Goal: Transaction & Acquisition: Purchase product/service

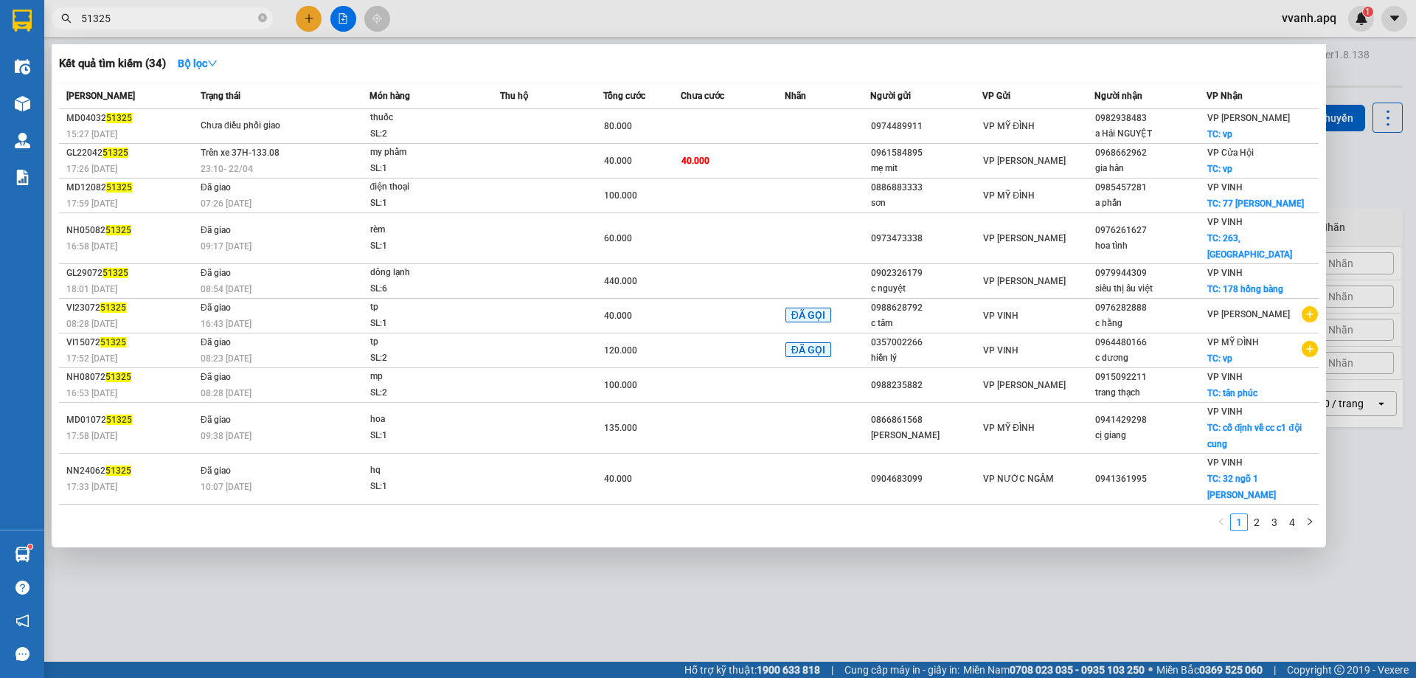
click at [474, 12] on div at bounding box center [708, 339] width 1416 height 678
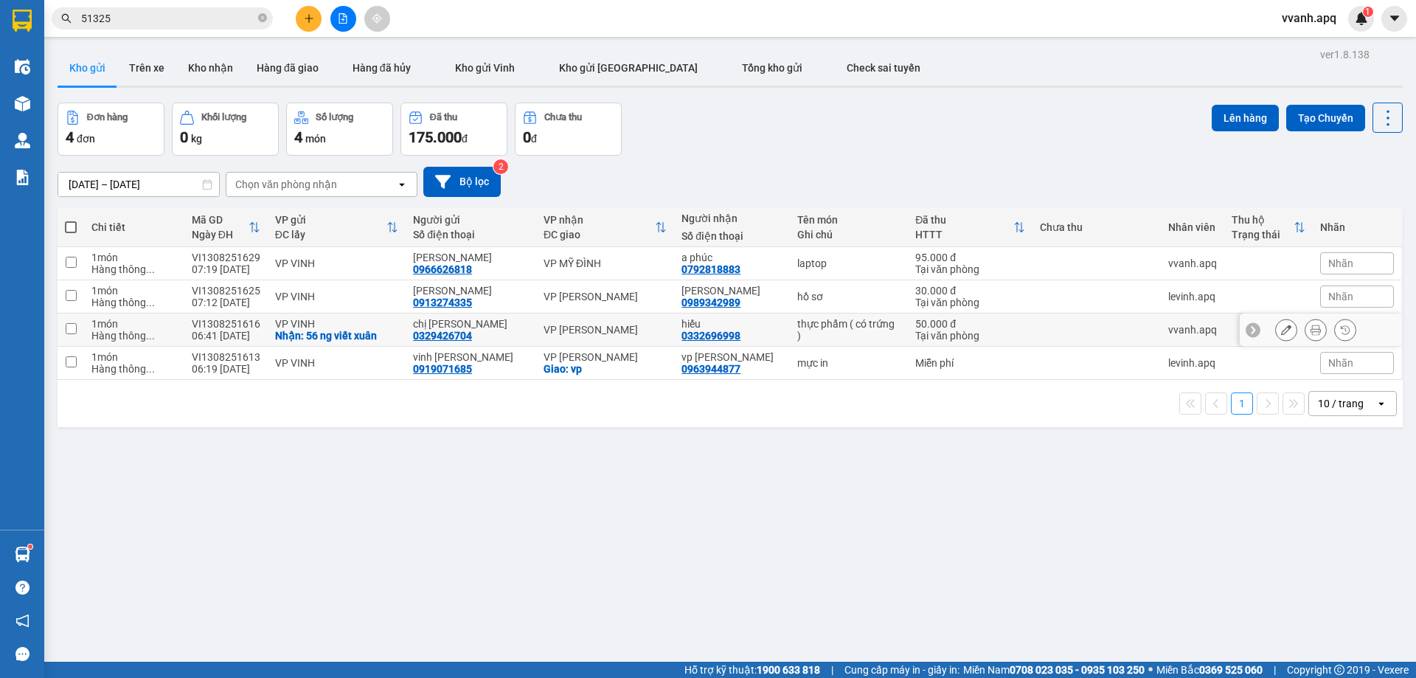
click at [778, 543] on div "ver 1.8.138 Kho gửi Trên xe Kho nhận Hàng đã giao Hàng đã hủy Kho gửi Vinh Kho …" at bounding box center [730, 383] width 1357 height 678
click at [700, 143] on div "Đơn hàng 4 đơn Khối lượng 0 kg Số lượng 4 món Đã thu 175.000 đ Chưa thu 0 đ Lên…" at bounding box center [730, 129] width 1345 height 53
drag, startPoint x: 746, startPoint y: 142, endPoint x: 799, endPoint y: 375, distance: 239.8
click at [799, 374] on div "ver 1.8.138 Kho gửi Trên xe Kho nhận Hàng đã giao Hàng đã hủy Kho gửi Vinh Kho …" at bounding box center [730, 383] width 1357 height 678
click at [800, 377] on td "mực in" at bounding box center [849, 363] width 118 height 33
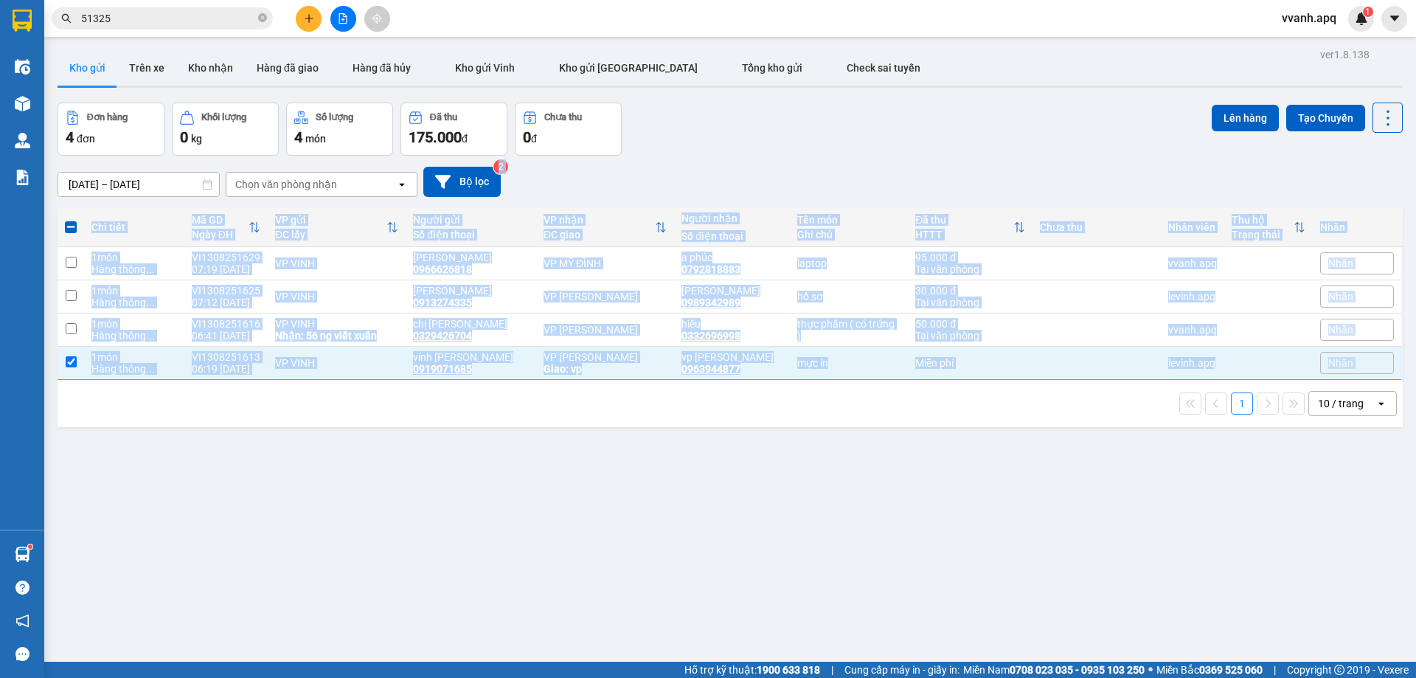
drag, startPoint x: 804, startPoint y: 393, endPoint x: 794, endPoint y: 159, distance: 234.0
click at [794, 162] on div "ver 1.8.138 Kho gửi Trên xe Kho nhận Hàng đã giao Hàng đã hủy Kho gửi Vinh Kho …" at bounding box center [730, 383] width 1357 height 678
click at [794, 159] on div "11/08/2025 – 13/08/2025 Press the down arrow key to interact with the calendar …" at bounding box center [730, 182] width 1345 height 52
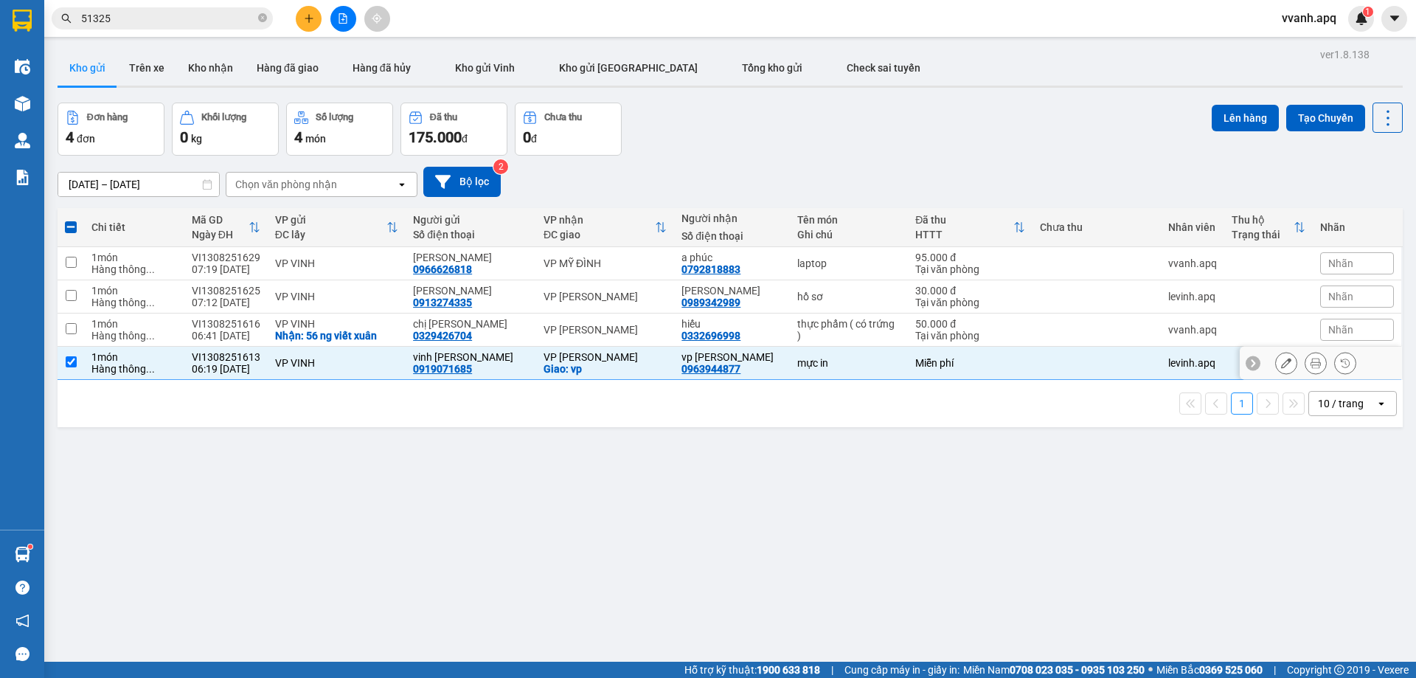
click at [829, 368] on div "mực in" at bounding box center [848, 363] width 103 height 12
checkbox input "false"
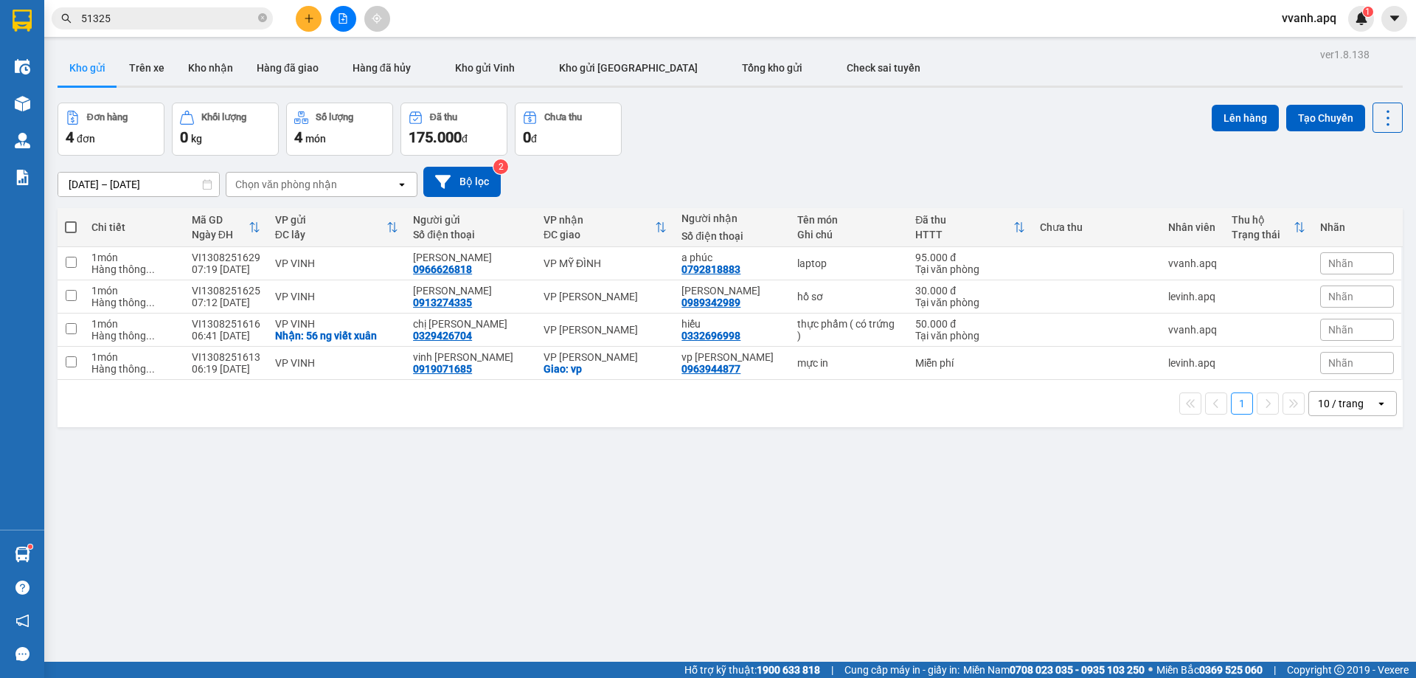
drag, startPoint x: 819, startPoint y: 145, endPoint x: 874, endPoint y: 387, distance: 248.9
click at [874, 387] on div "ver 1.8.138 Kho gửi Trên xe Kho nhận Hàng đã giao Hàng đã hủy Kho gửi Vinh Kho …" at bounding box center [730, 383] width 1357 height 678
click at [874, 387] on div "1 10 / trang open" at bounding box center [730, 403] width 1345 height 47
drag, startPoint x: 874, startPoint y: 387, endPoint x: 842, endPoint y: 142, distance: 246.9
click at [842, 142] on div "ver 1.8.138 Kho gửi Trên xe Kho nhận Hàng đã giao Hàng đã hủy Kho gửi Vinh Kho …" at bounding box center [730, 383] width 1357 height 678
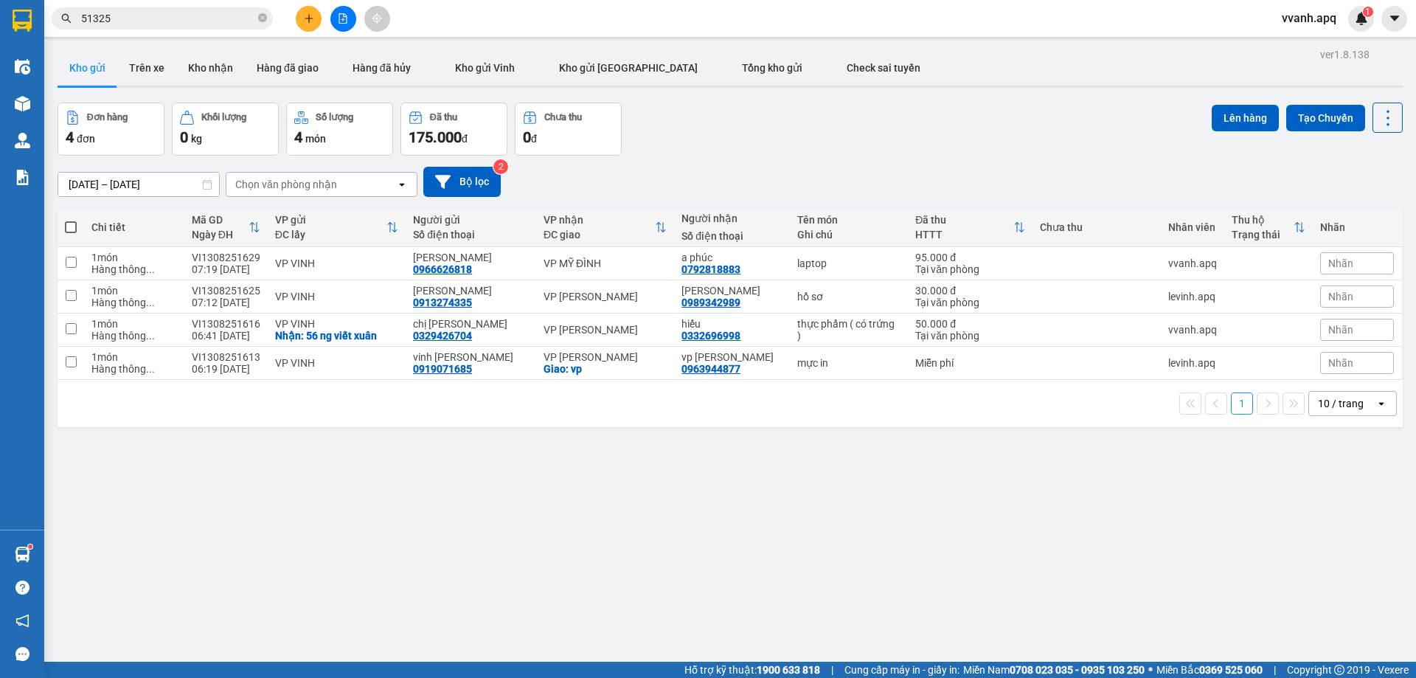
click at [842, 142] on div "Đơn hàng 4 đơn Khối lượng 0 kg Số lượng 4 món Đã thu 175.000 đ Chưa thu 0 đ Lên…" at bounding box center [730, 129] width 1345 height 53
click at [1085, 598] on div "ver 1.8.138 Kho gửi Trên xe Kho nhận Hàng đã giao Hàng đã hủy Kho gửi Vinh Kho …" at bounding box center [730, 383] width 1357 height 678
click at [142, 32] on div "Kết quả tìm kiếm ( 34 ) Bộ lọc Mã ĐH Trạng thái Món hàng Thu hộ Tổng cước Chưa …" at bounding box center [708, 18] width 1416 height 37
click at [152, 22] on input "51325" at bounding box center [168, 18] width 174 height 16
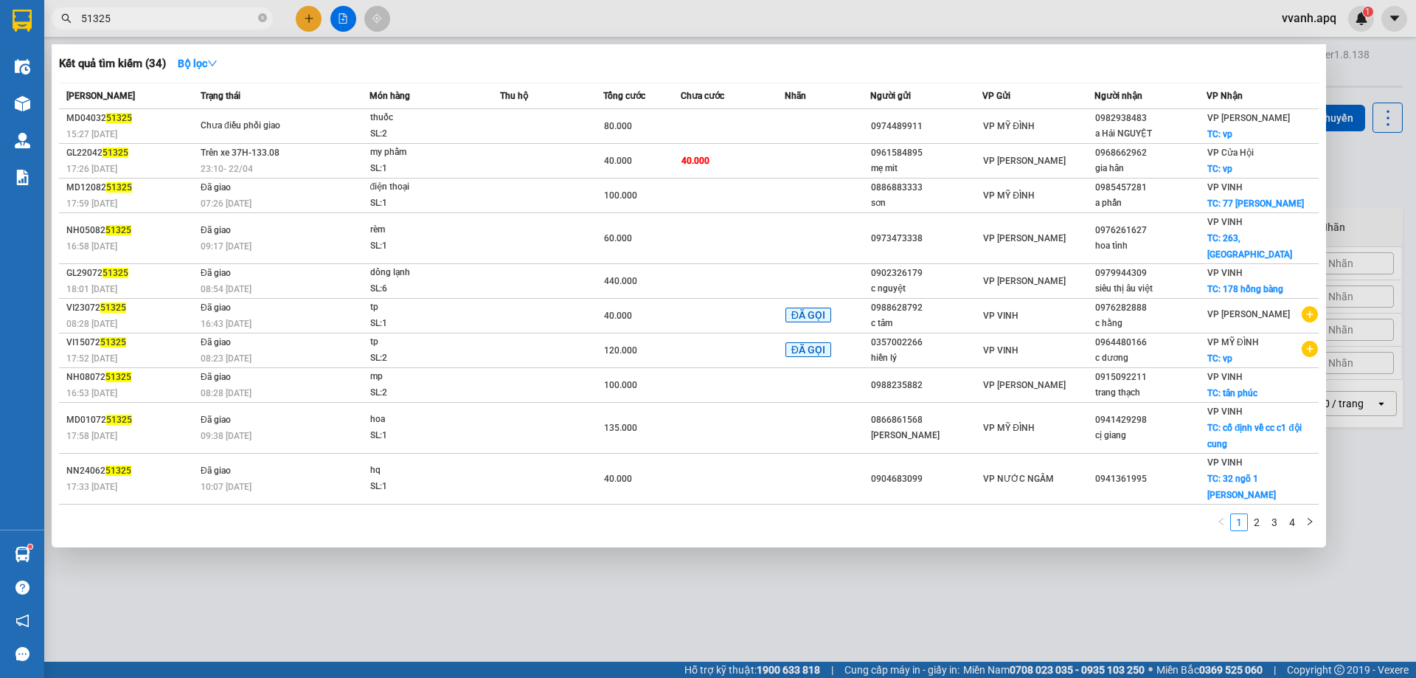
click at [152, 22] on input "51325" at bounding box center [168, 18] width 174 height 16
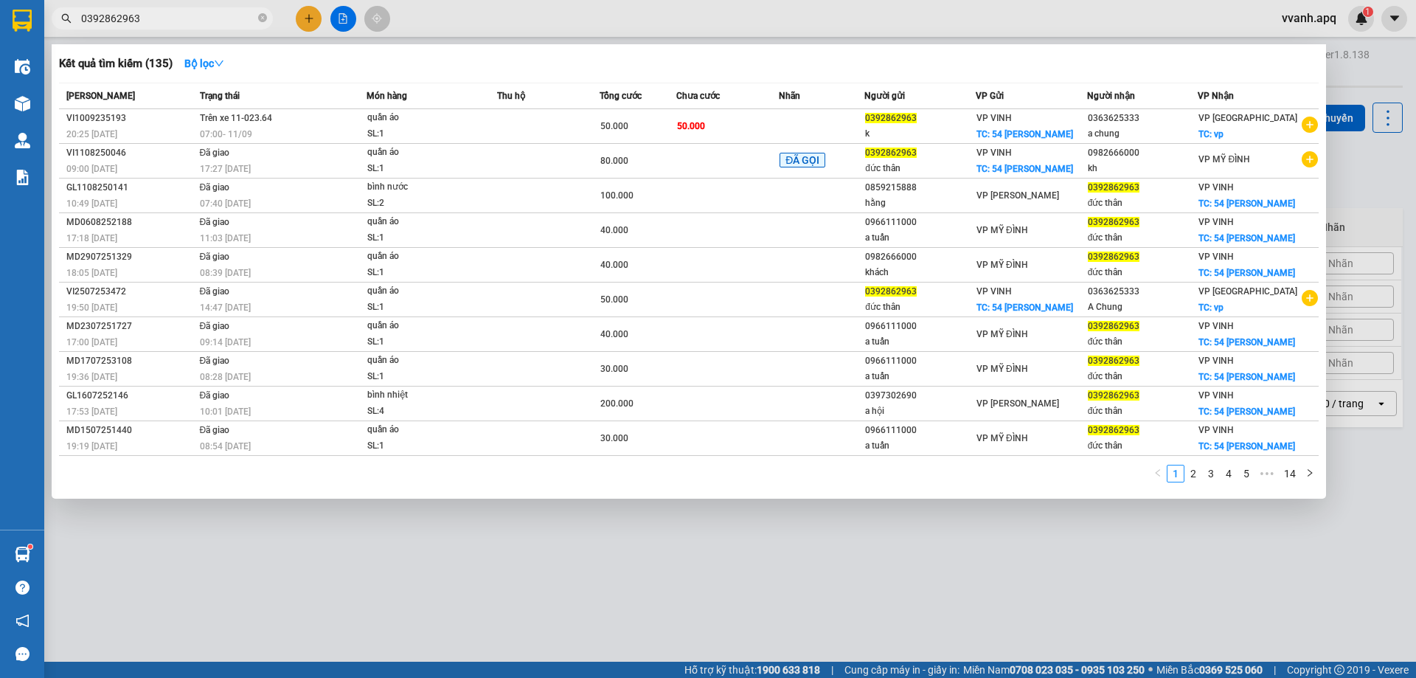
type input "0392862963"
click at [489, 10] on div at bounding box center [708, 339] width 1416 height 678
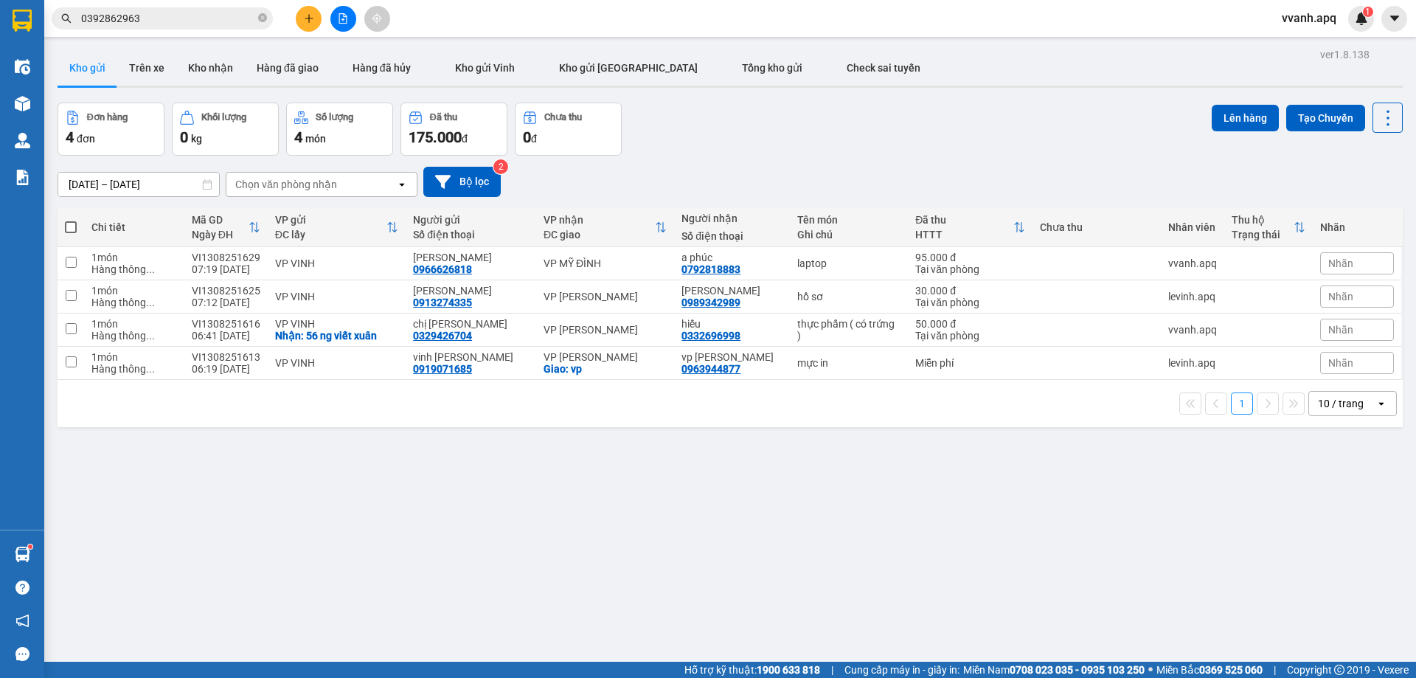
drag, startPoint x: 697, startPoint y: 190, endPoint x: 885, endPoint y: 505, distance: 367.5
click at [885, 505] on div "ver 1.8.138 Kho gửi Trên xe Kho nhận Hàng đã giao Hàng đã hủy Kho gửi Vinh Kho …" at bounding box center [730, 383] width 1357 height 678
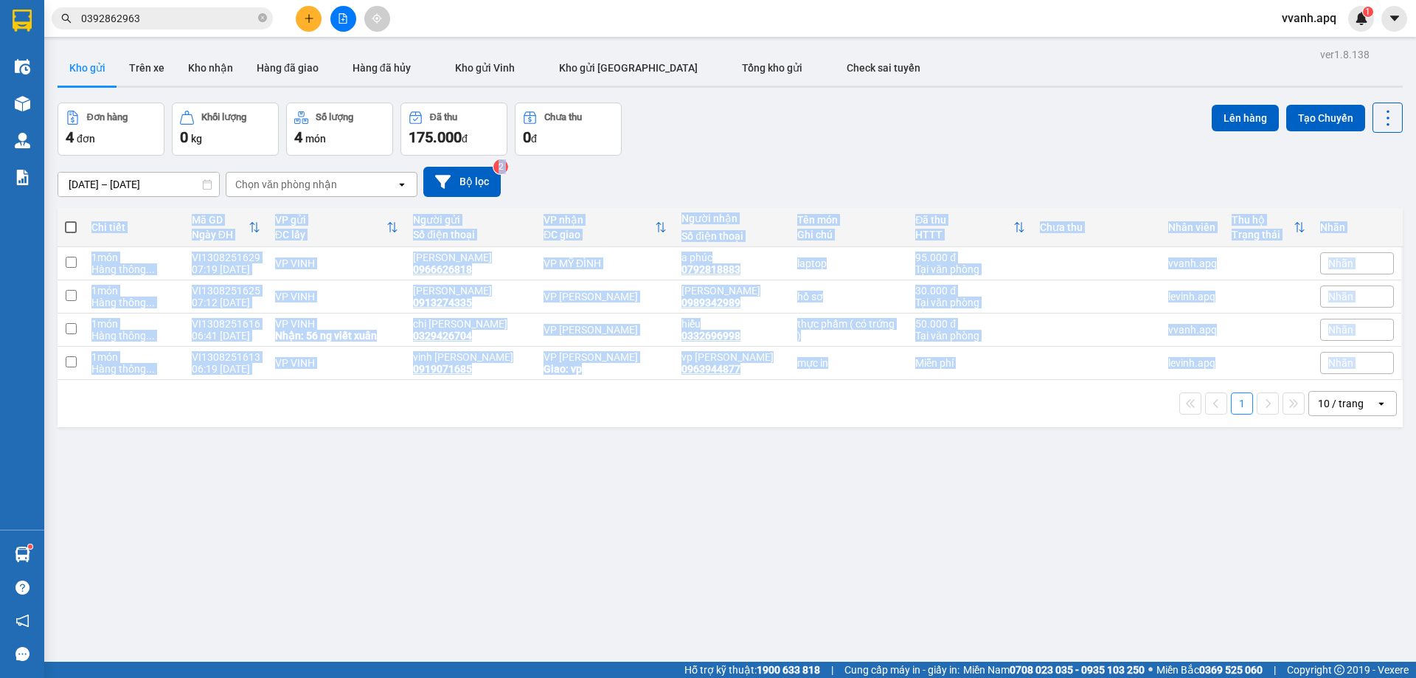
drag, startPoint x: 895, startPoint y: 494, endPoint x: 901, endPoint y: 173, distance: 320.9
click at [901, 176] on div "ver 1.8.138 Kho gửi Trên xe Kho nhận Hàng đã giao Hàng đã hủy Kho gửi Vinh Kho …" at bounding box center [730, 383] width 1357 height 678
click at [901, 173] on div "[DATE] – [DATE] Press the down arrow key to interact with the calendar and sele…" at bounding box center [730, 182] width 1345 height 30
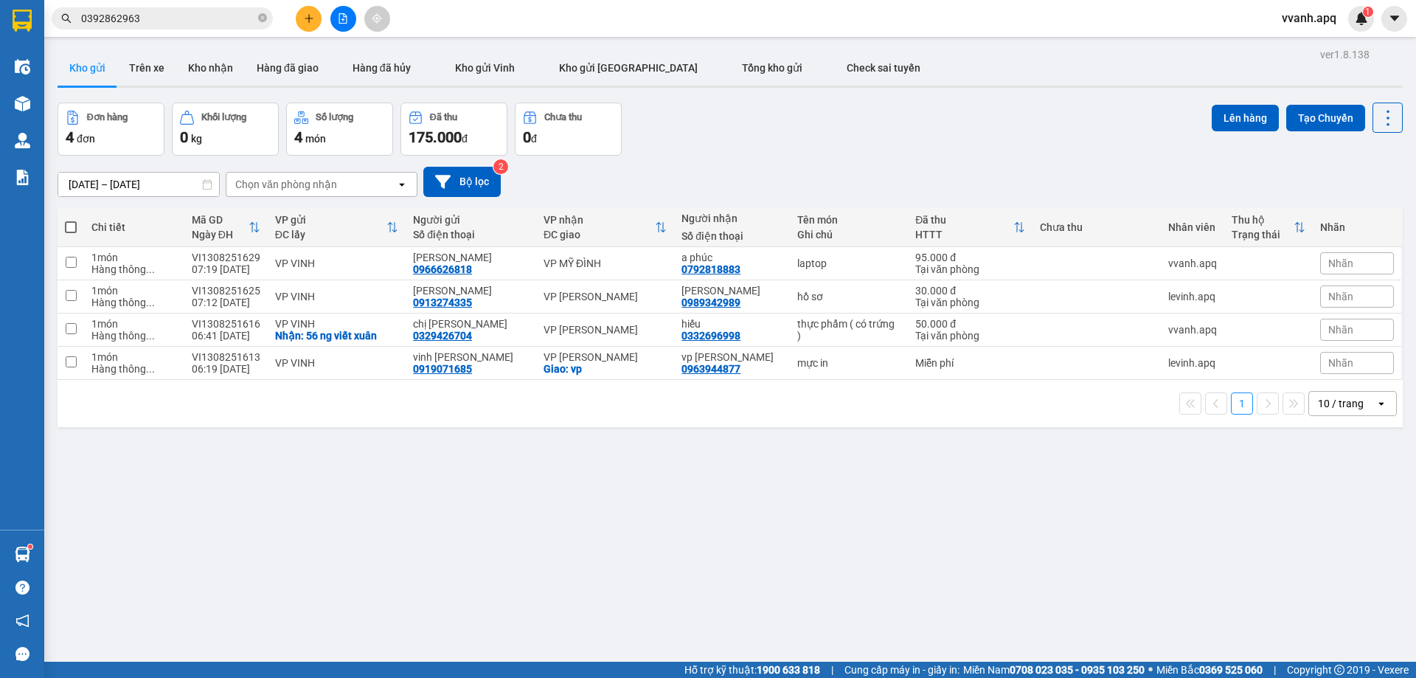
click at [1362, 18] on img at bounding box center [1361, 18] width 13 height 13
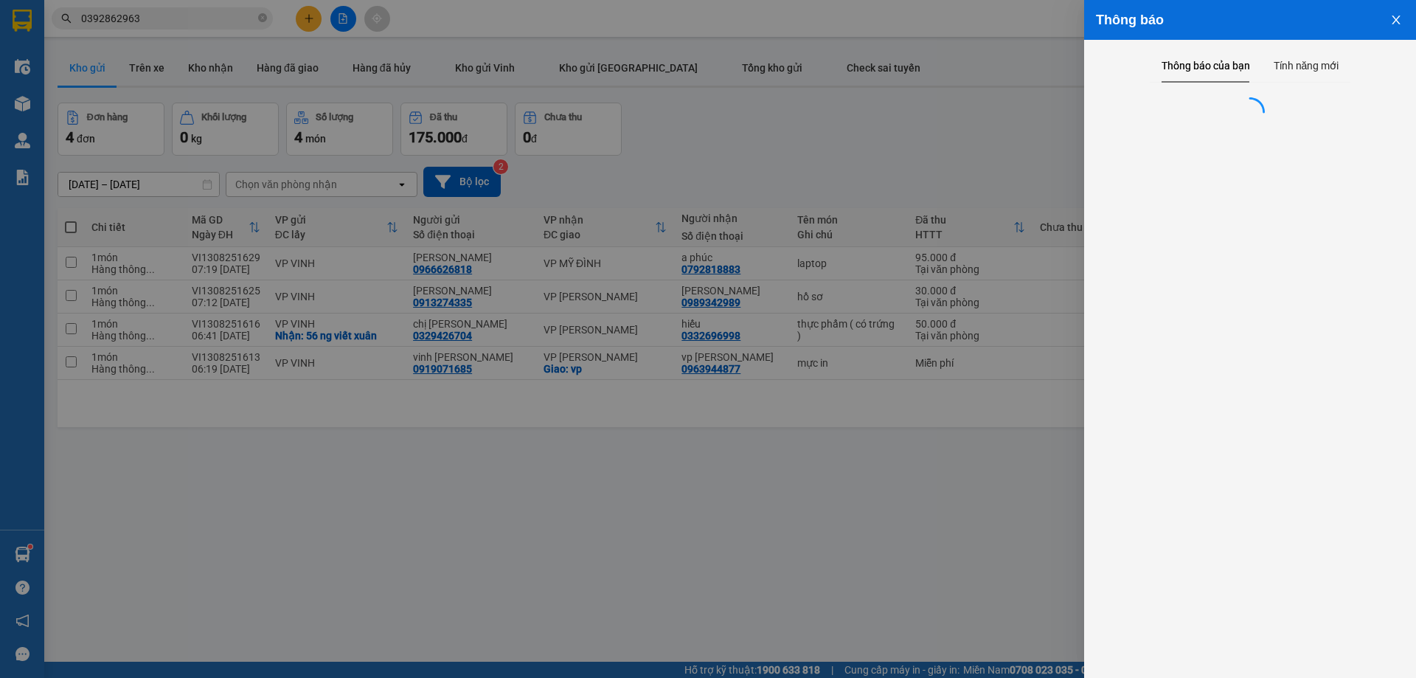
click at [900, 163] on div at bounding box center [708, 339] width 1416 height 678
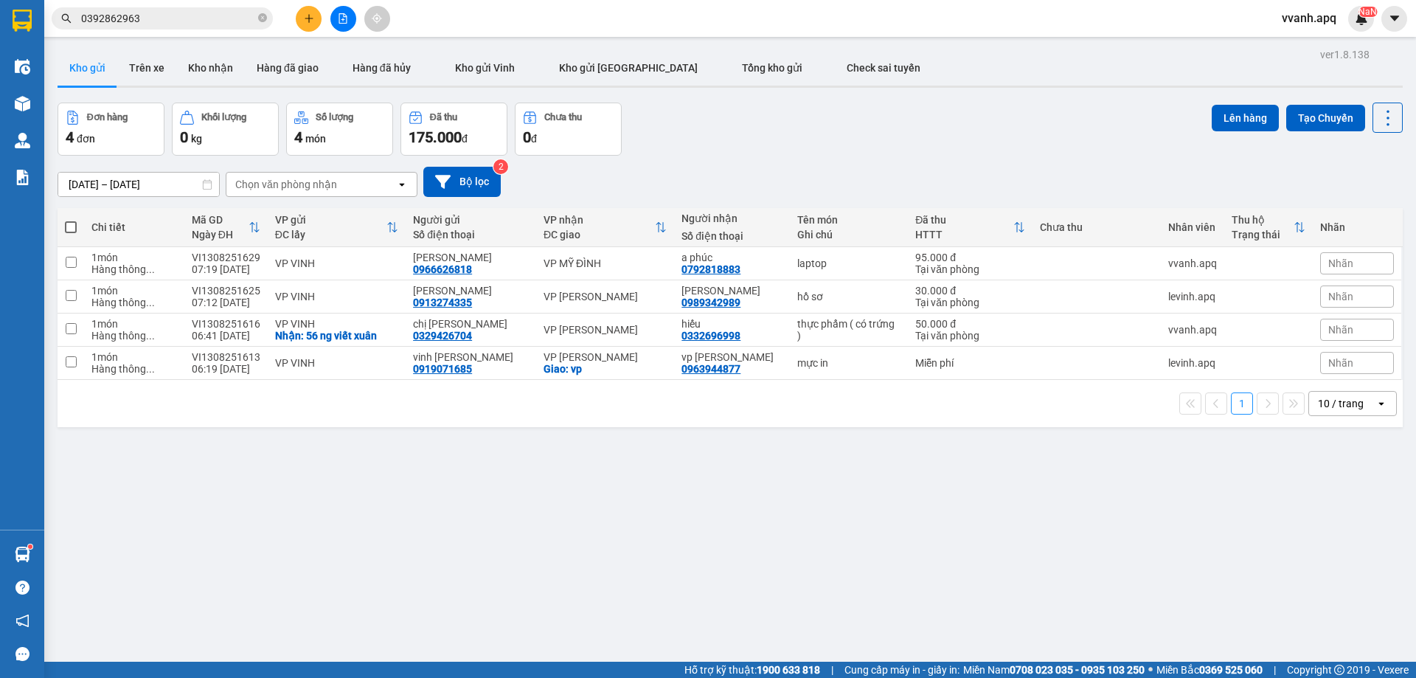
drag, startPoint x: 890, startPoint y: 145, endPoint x: 1008, endPoint y: 493, distance: 366.7
click at [1008, 493] on div "ver 1.8.138 Kho gửi Trên xe Kho nhận Hàng đã giao Hàng đã hủy Kho gửi Vinh Kho …" at bounding box center [730, 383] width 1357 height 678
click at [1385, 125] on icon at bounding box center [1388, 118] width 21 height 21
click at [1348, 208] on span "Làm mới" at bounding box center [1356, 211] width 41 height 15
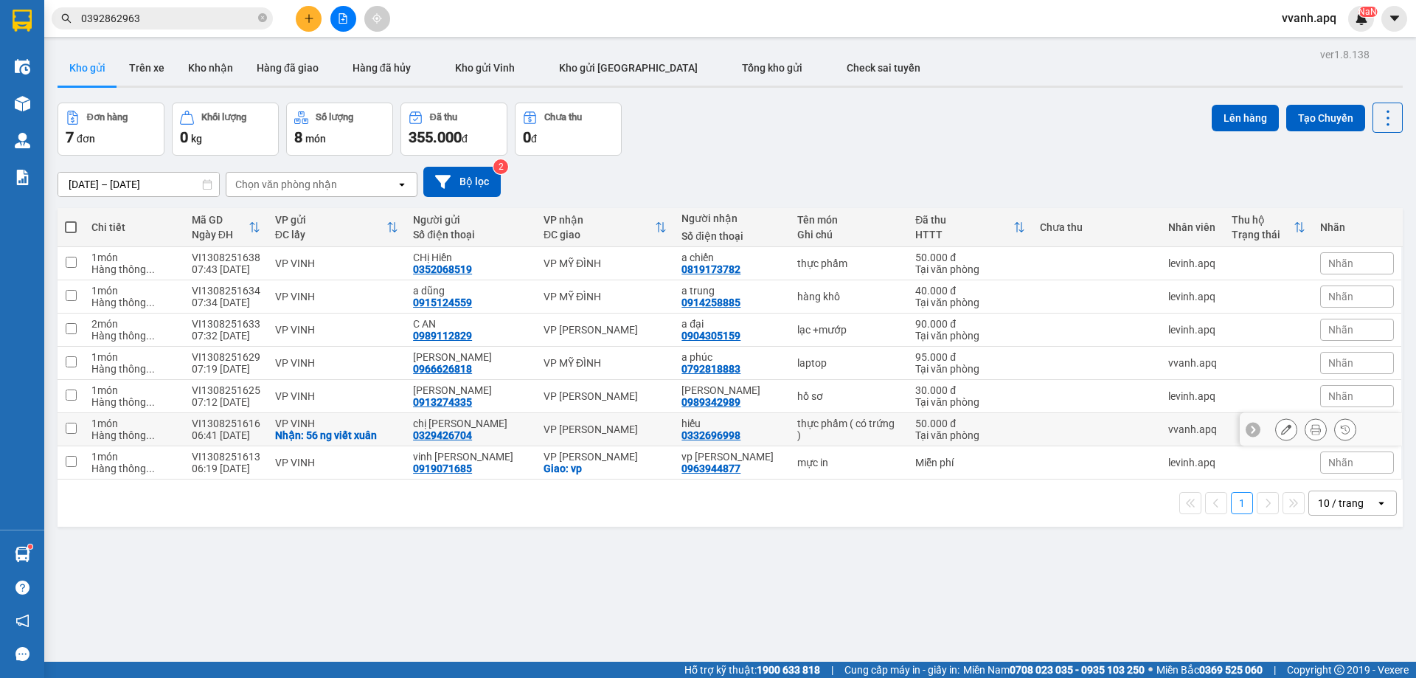
click at [852, 429] on div "thực phẩm ( có trứng )" at bounding box center [848, 429] width 103 height 24
checkbox input "true"
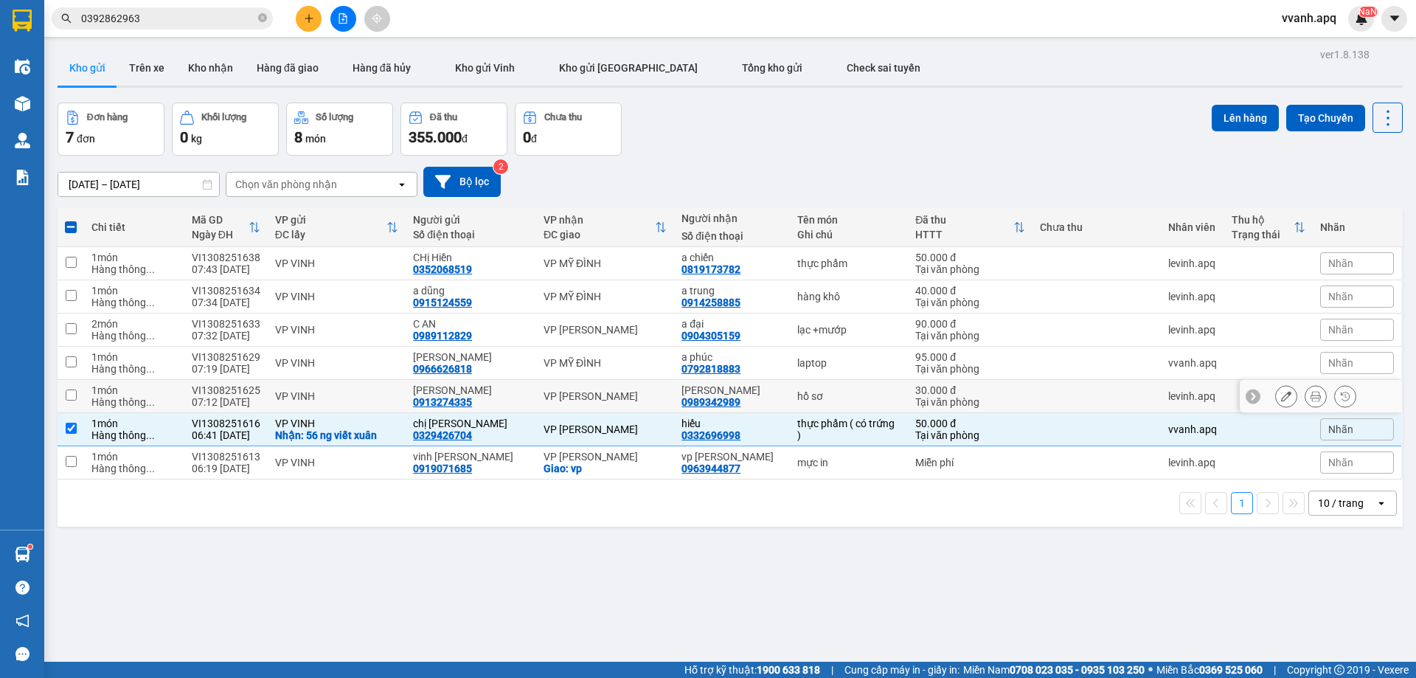
click at [846, 394] on div "hồ sơ" at bounding box center [848, 396] width 103 height 12
checkbox input "true"
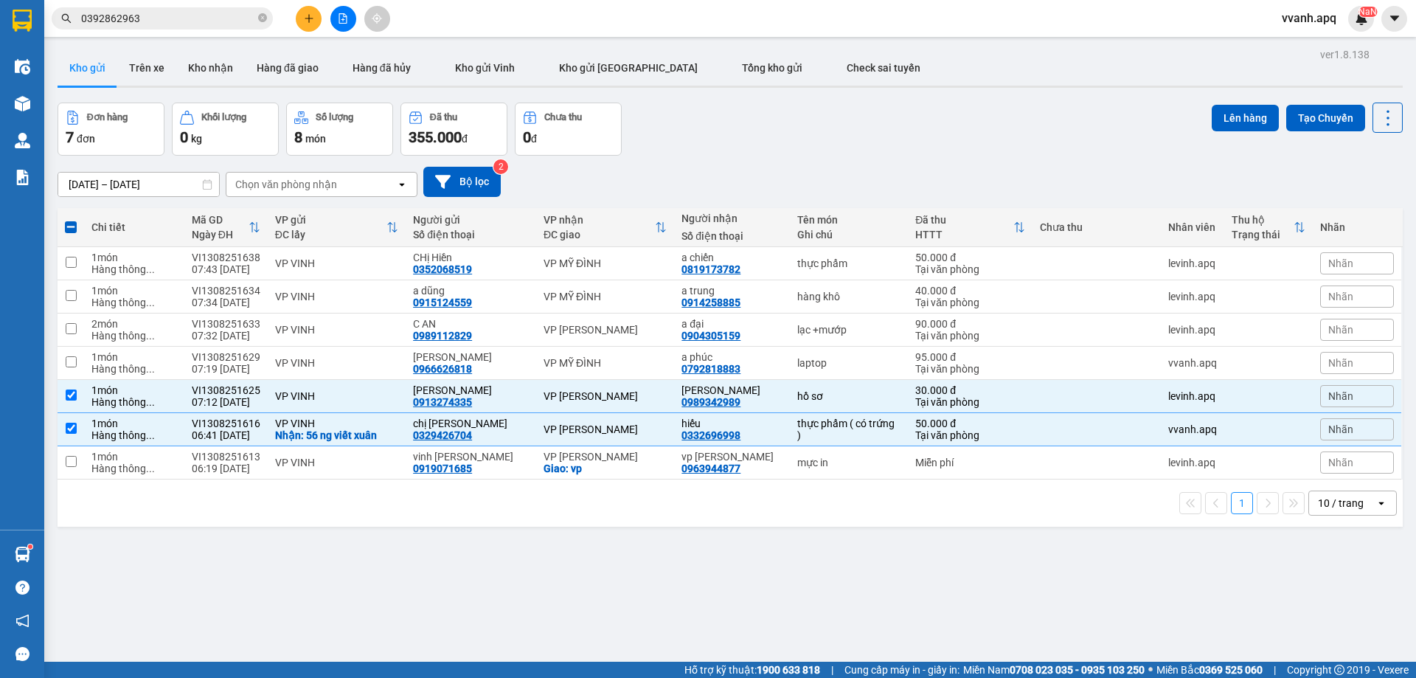
click at [72, 226] on span at bounding box center [71, 227] width 12 height 12
click at [71, 220] on input "checkbox" at bounding box center [71, 220] width 0 height 0
checkbox input "true"
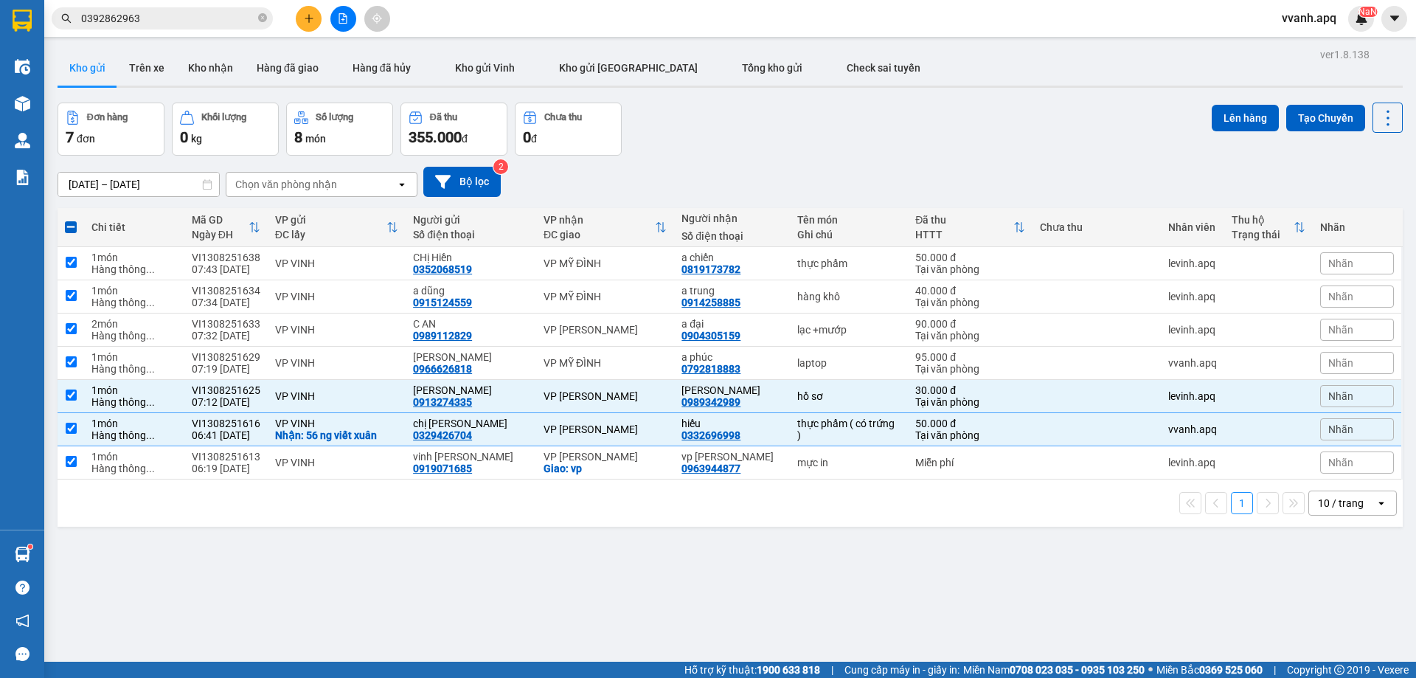
checkbox input "true"
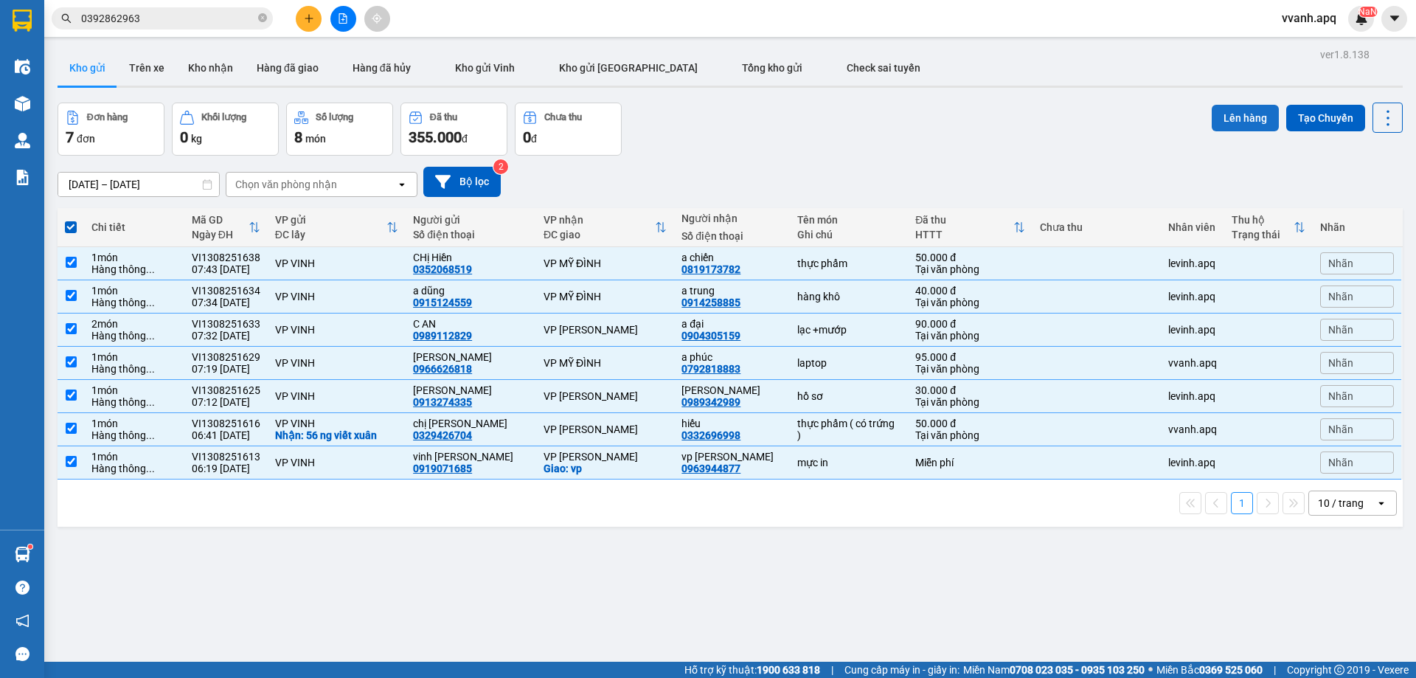
click at [1213, 121] on button "Lên hàng" at bounding box center [1245, 118] width 67 height 27
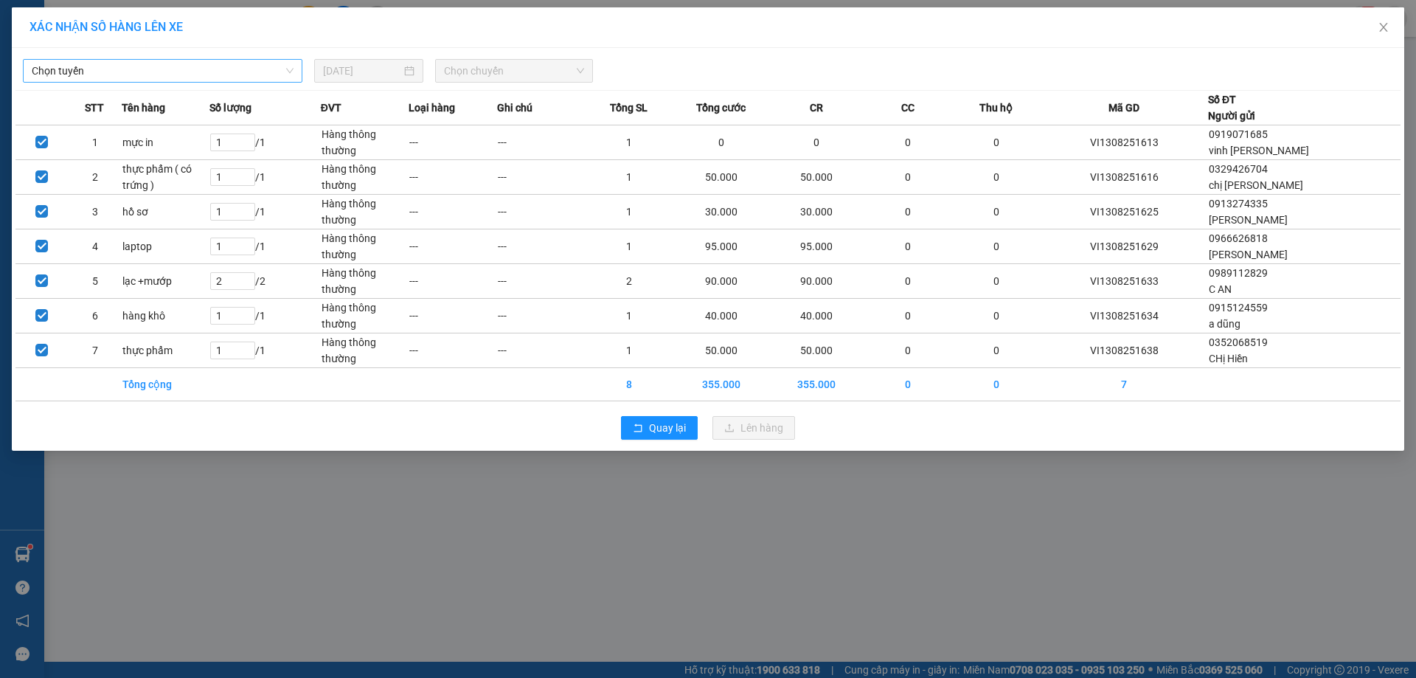
click at [266, 71] on span "Chọn tuyến" at bounding box center [163, 71] width 262 height 22
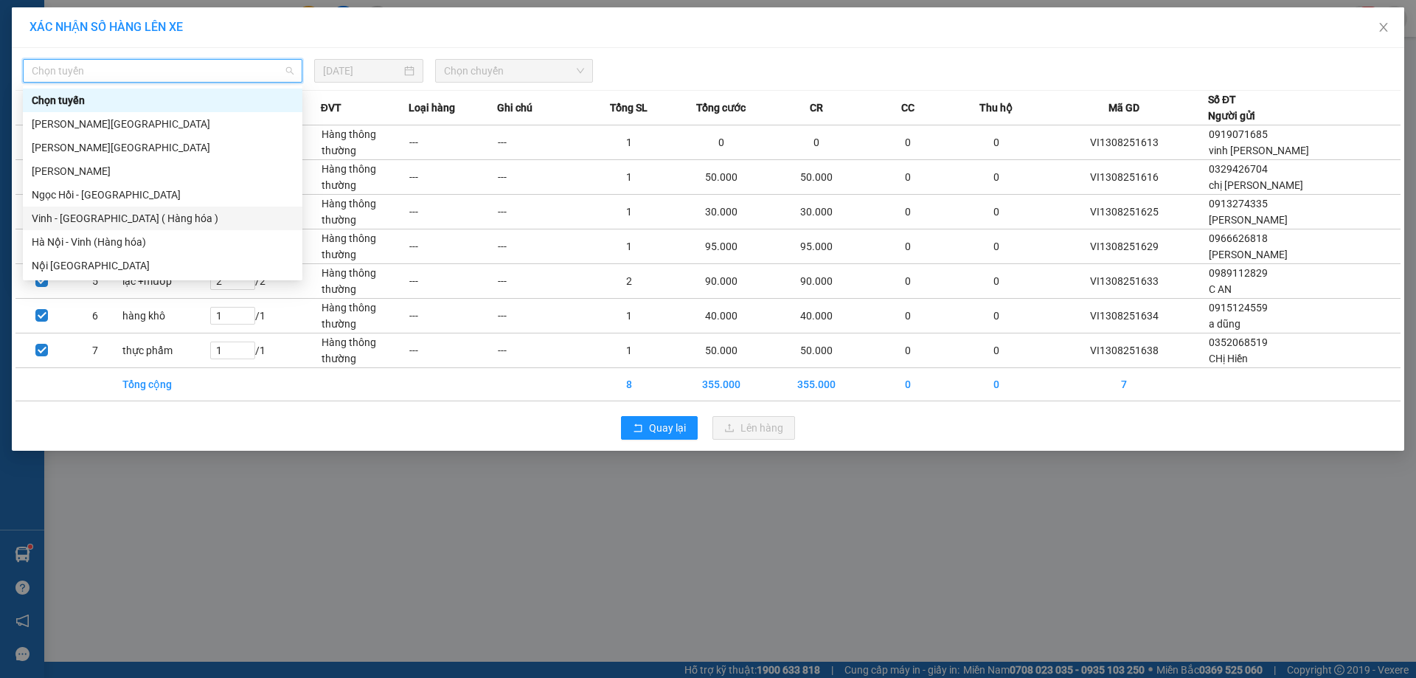
click at [139, 209] on div "Vinh - [GEOGRAPHIC_DATA] ( Hàng hóa )" at bounding box center [163, 219] width 280 height 24
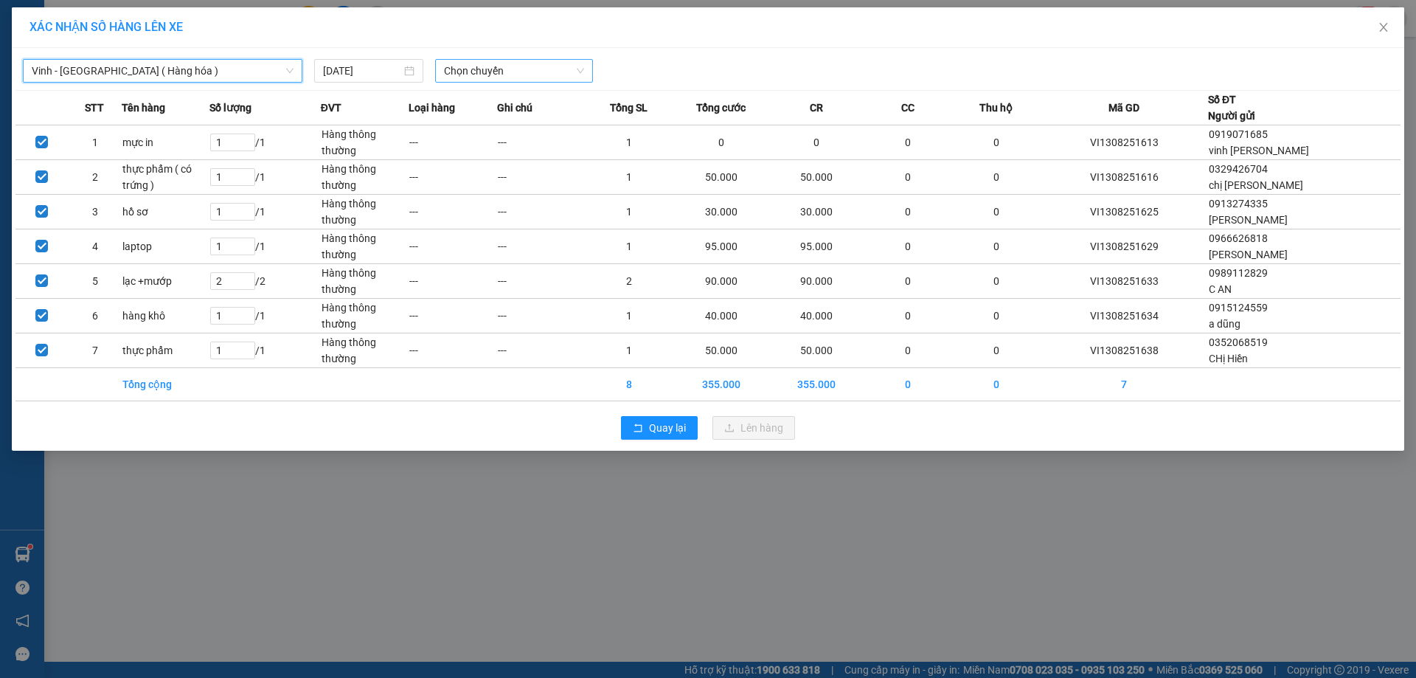
click at [490, 65] on span "Chọn chuyến" at bounding box center [514, 71] width 140 height 22
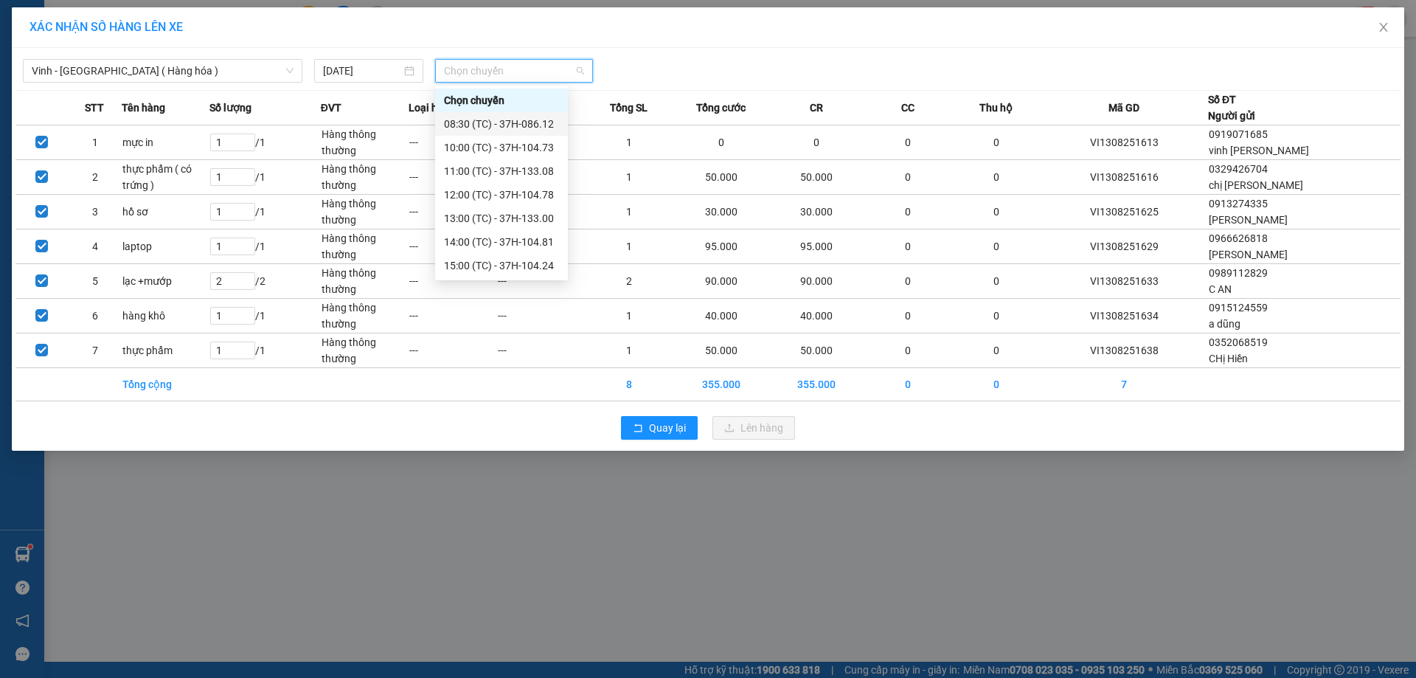
click at [523, 128] on div "08:30 (TC) - 37H-086.12" at bounding box center [501, 124] width 115 height 16
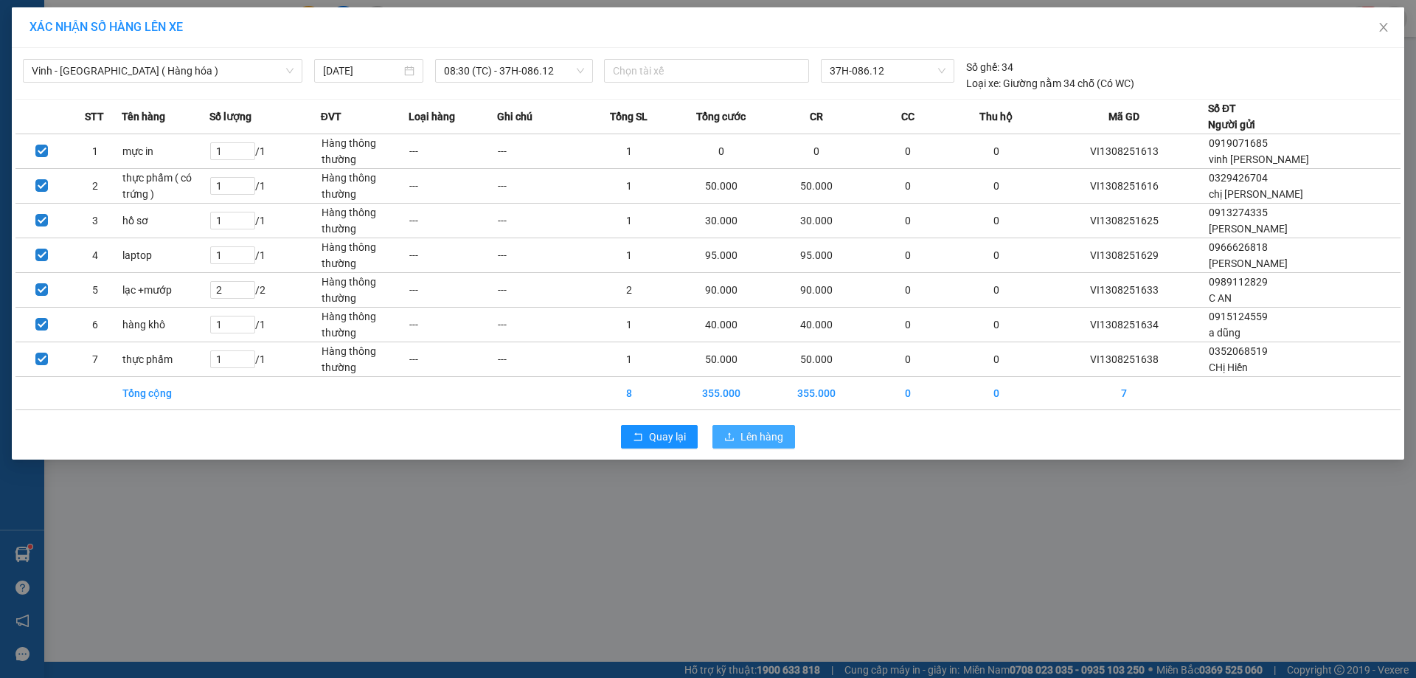
click at [749, 437] on span "Lên hàng" at bounding box center [762, 437] width 43 height 16
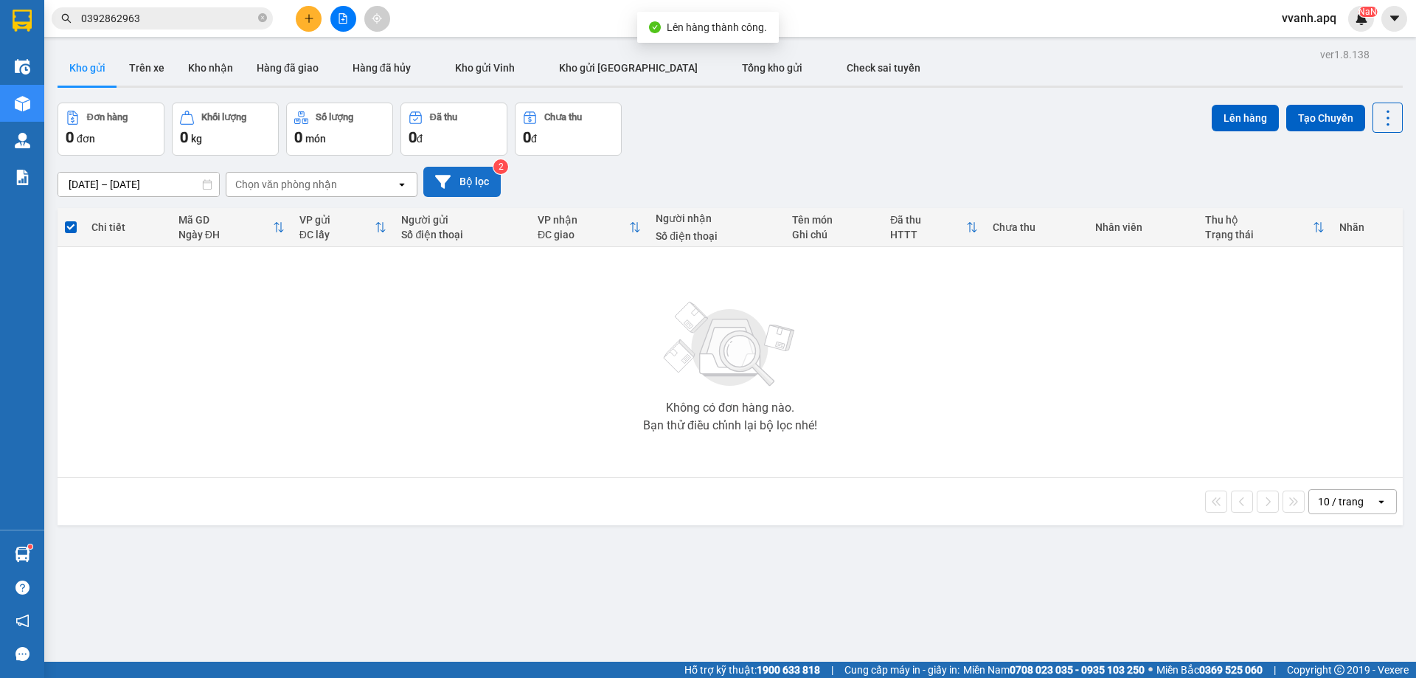
click at [493, 187] on button "Bộ lọc" at bounding box center [461, 182] width 77 height 30
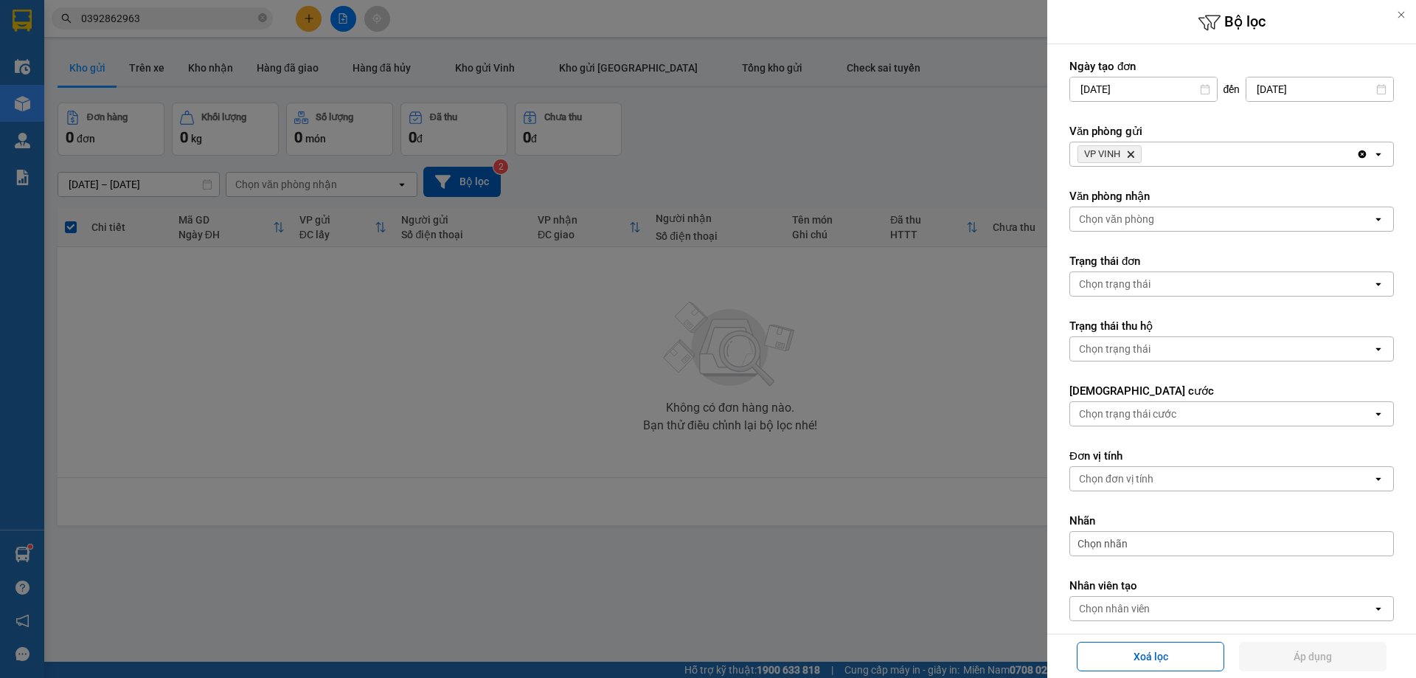
click at [864, 169] on div at bounding box center [708, 339] width 1416 height 678
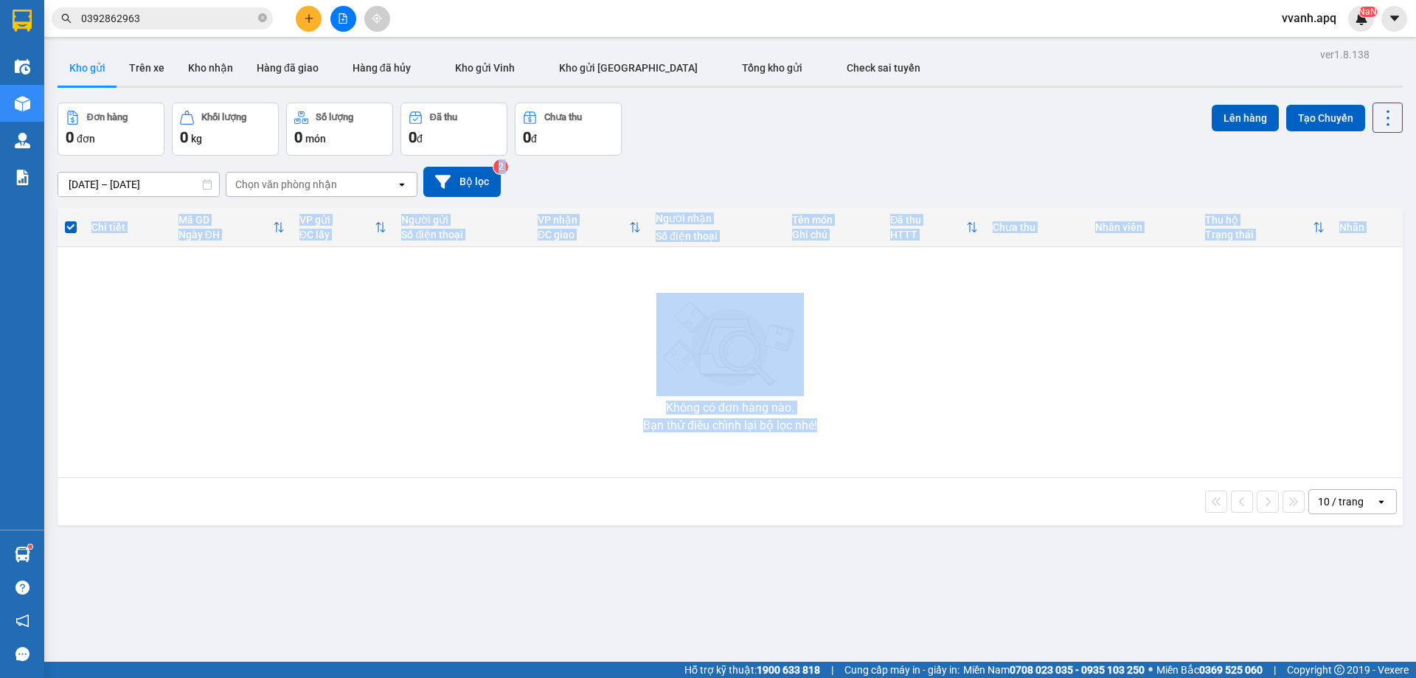
drag, startPoint x: 777, startPoint y: 161, endPoint x: 842, endPoint y: 438, distance: 284.8
click at [842, 438] on div "ver 1.8.138 Kho gửi Trên xe Kho nhận Hàng đã giao Hàng đã hủy Kho gửi Vinh Kho …" at bounding box center [730, 383] width 1357 height 678
click at [842, 438] on div "Không có đơn hàng nào. Bạn thử điều chỉnh lại bộ lọc nhé!" at bounding box center [730, 362] width 1331 height 221
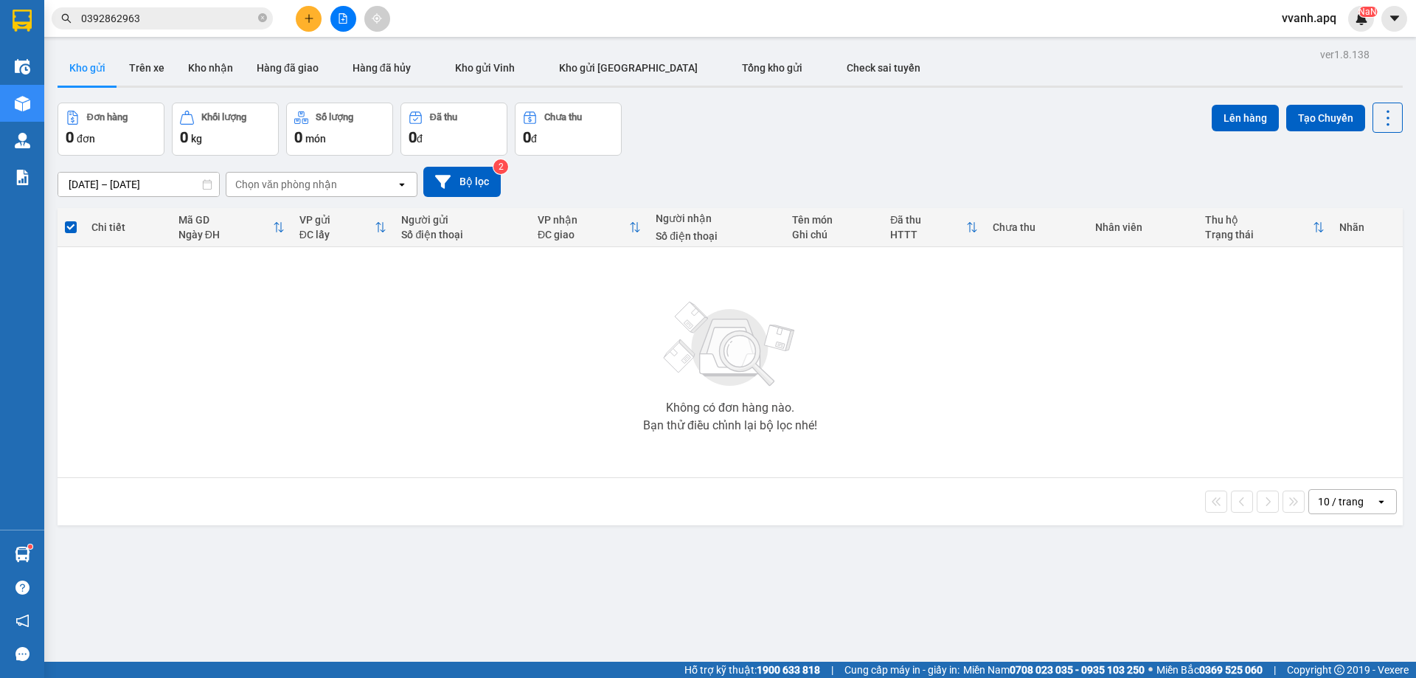
click at [170, 15] on input "0392862963" at bounding box center [168, 18] width 174 height 16
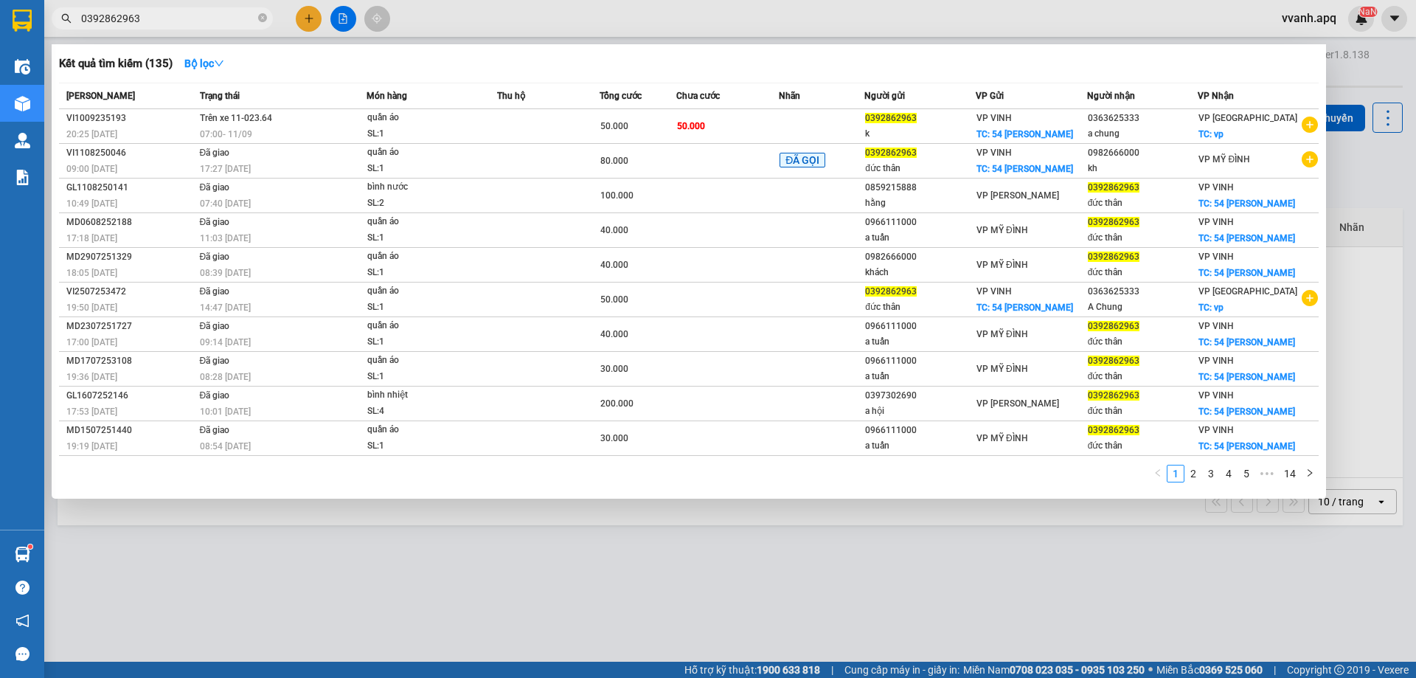
click at [170, 15] on input "0392862963" at bounding box center [168, 18] width 174 height 16
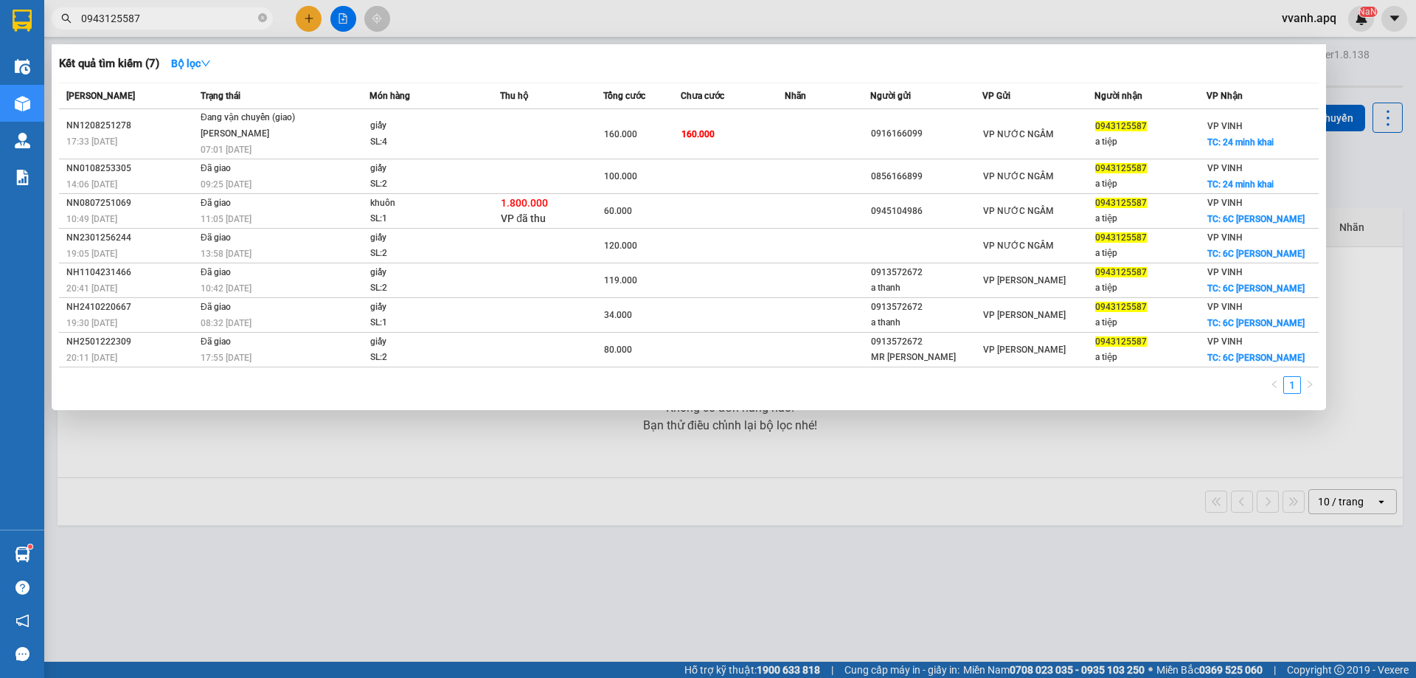
click at [482, 27] on div at bounding box center [708, 339] width 1416 height 678
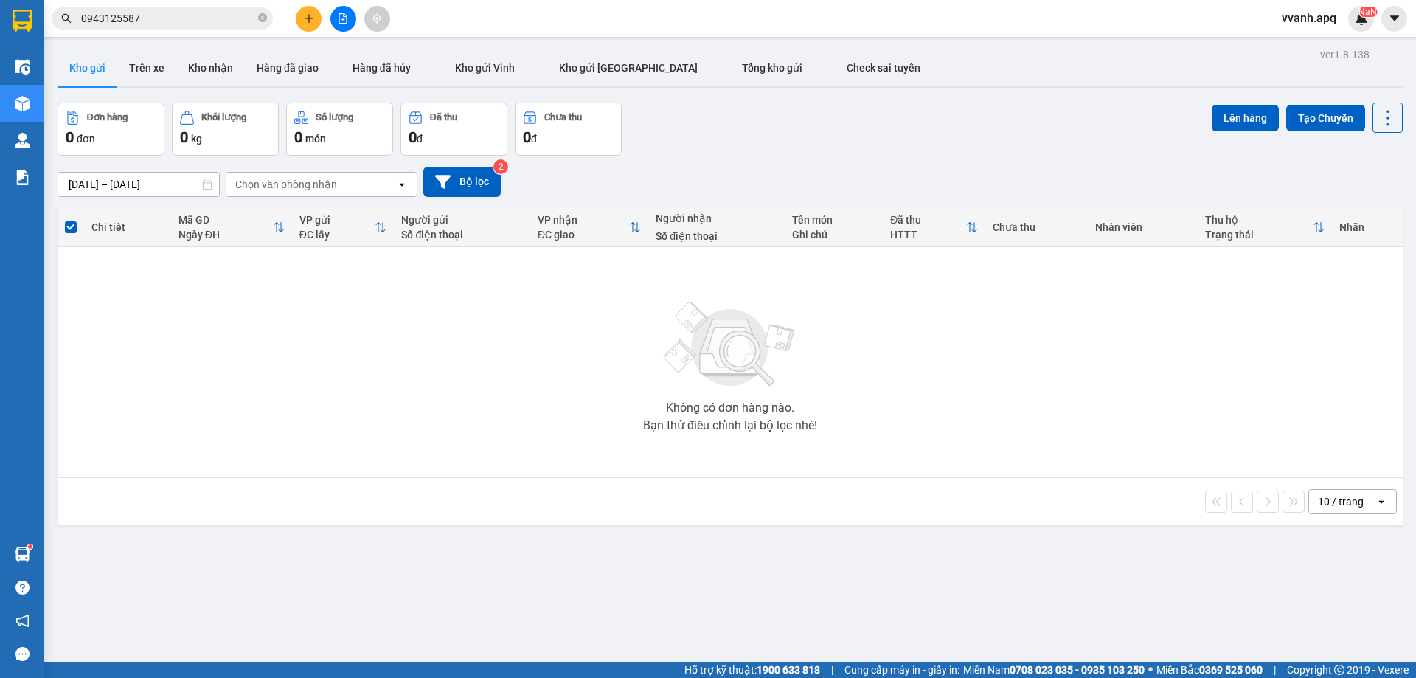
click at [222, 18] on input "0943125587" at bounding box center [168, 18] width 174 height 16
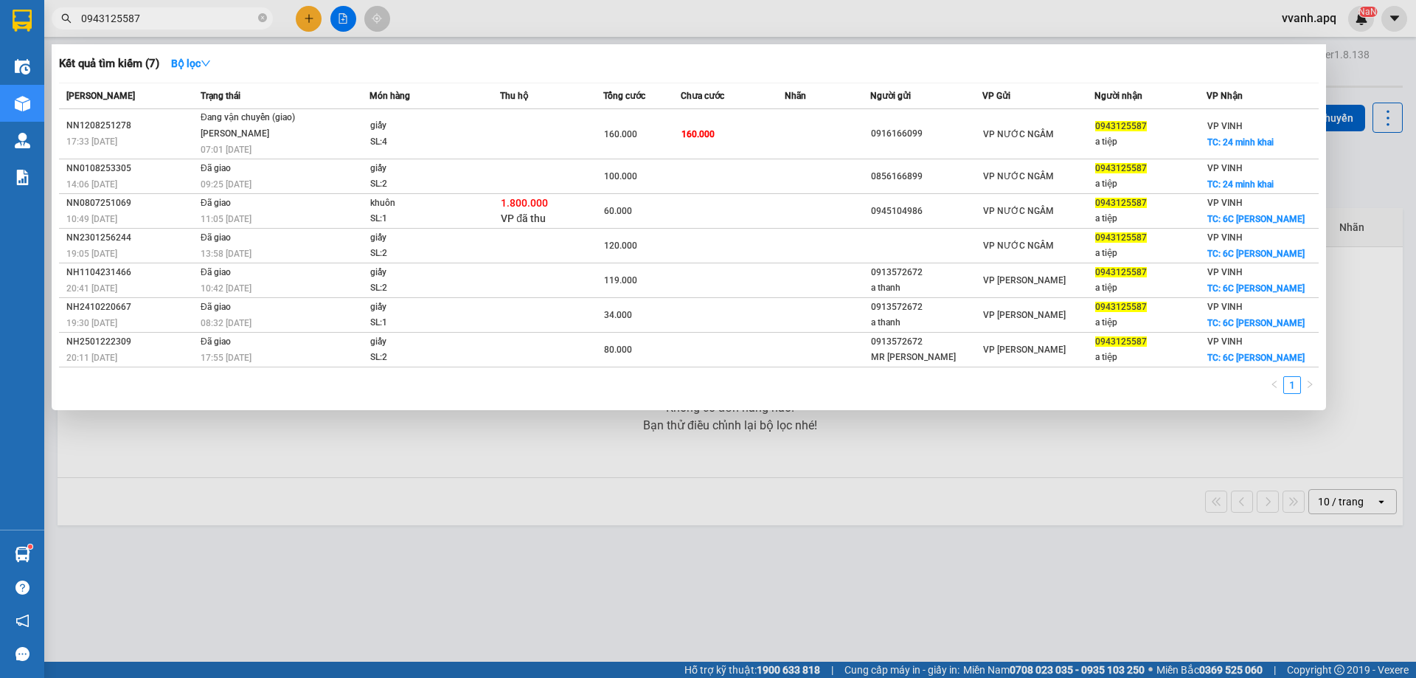
click at [222, 18] on input "0943125587" at bounding box center [168, 18] width 174 height 16
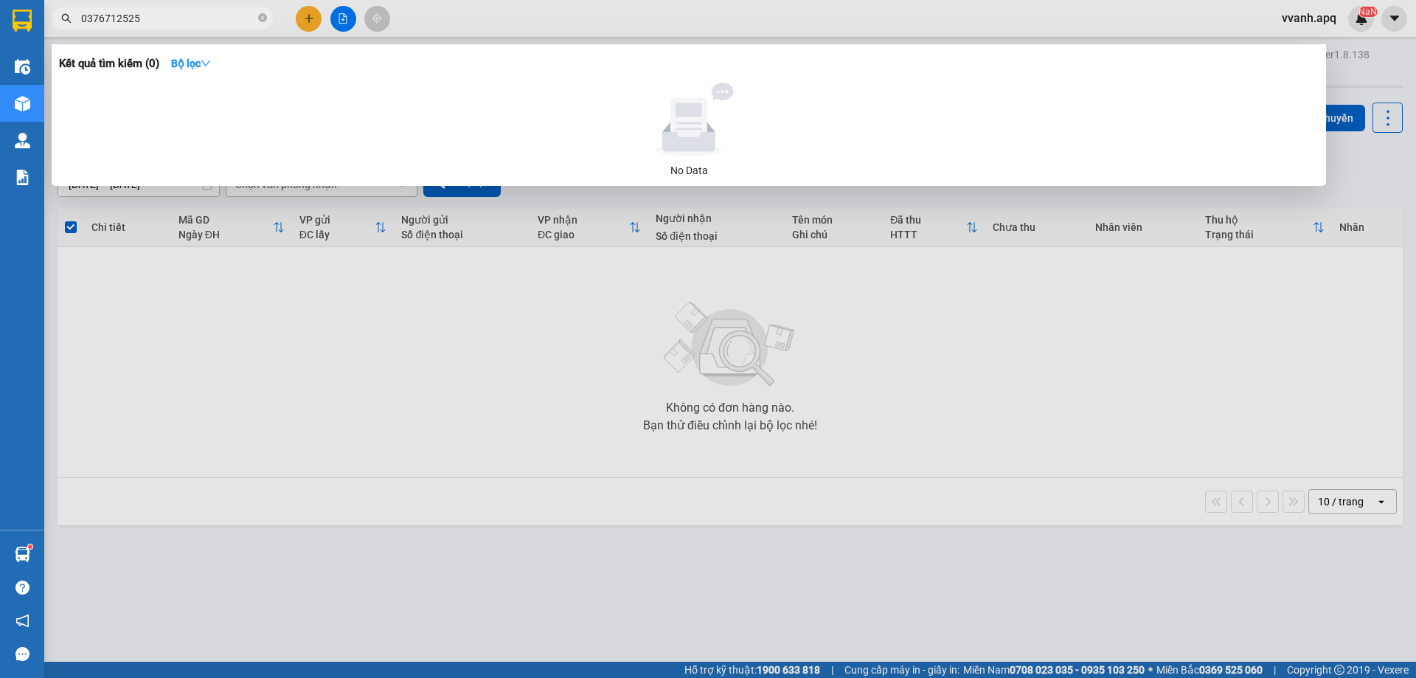
type input "0376712525"
click at [769, 448] on div at bounding box center [708, 339] width 1416 height 678
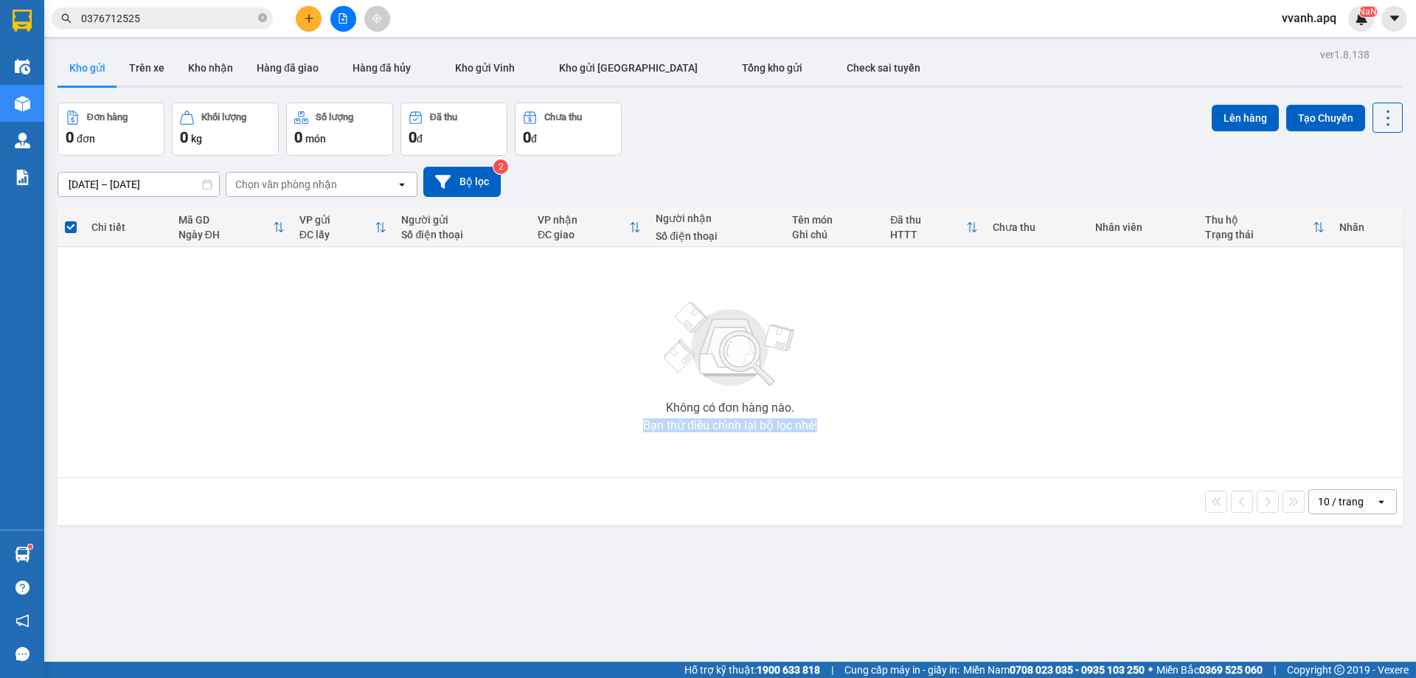
drag, startPoint x: 626, startPoint y: 403, endPoint x: 851, endPoint y: 459, distance: 231.7
click at [851, 459] on div "Không có đơn hàng nào. Bạn thử điều chỉnh lại bộ lọc nhé!" at bounding box center [730, 362] width 1331 height 221
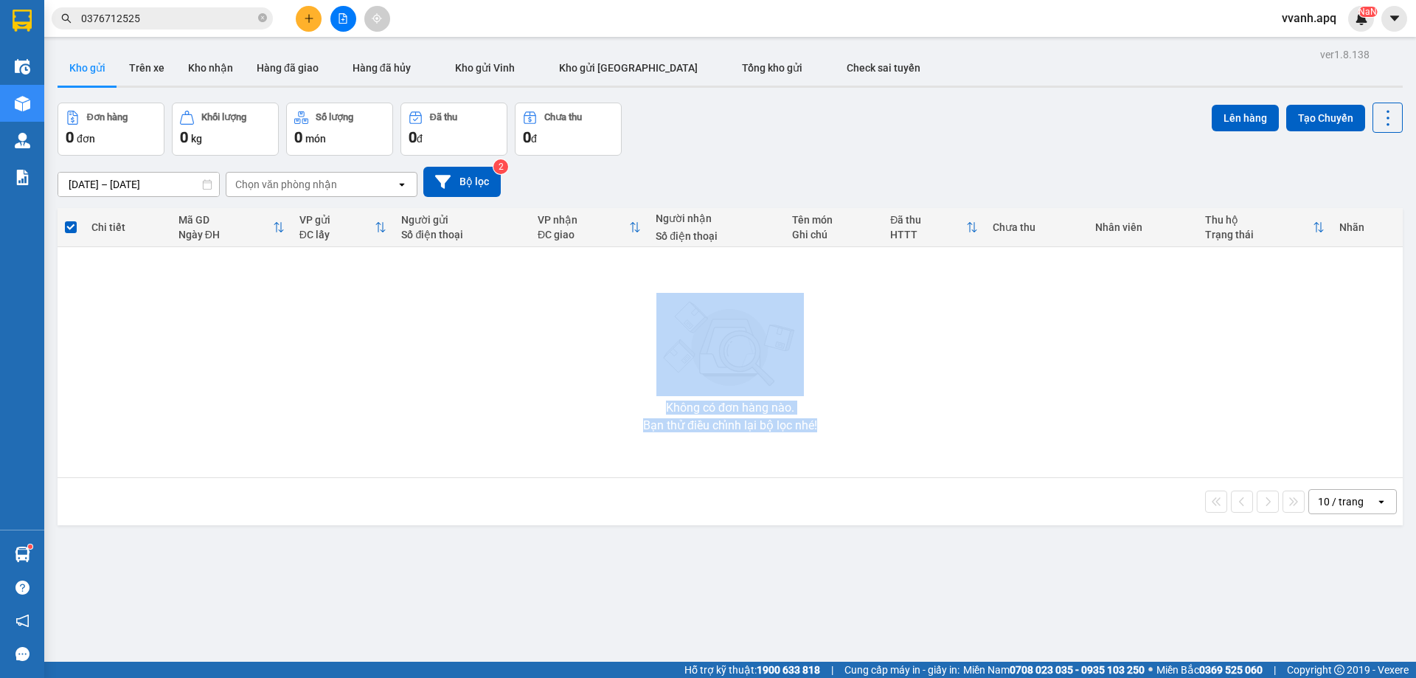
drag, startPoint x: 842, startPoint y: 448, endPoint x: 642, endPoint y: 392, distance: 208.1
click at [642, 392] on div "Không có đơn hàng nào. Bạn thử điều chỉnh lại bộ lọc nhé!" at bounding box center [730, 362] width 1331 height 221
drag, startPoint x: 614, startPoint y: 385, endPoint x: 813, endPoint y: 435, distance: 204.7
click at [813, 435] on div "Không có đơn hàng nào. Bạn thử điều chỉnh lại bộ lọc nhé!" at bounding box center [730, 362] width 1331 height 221
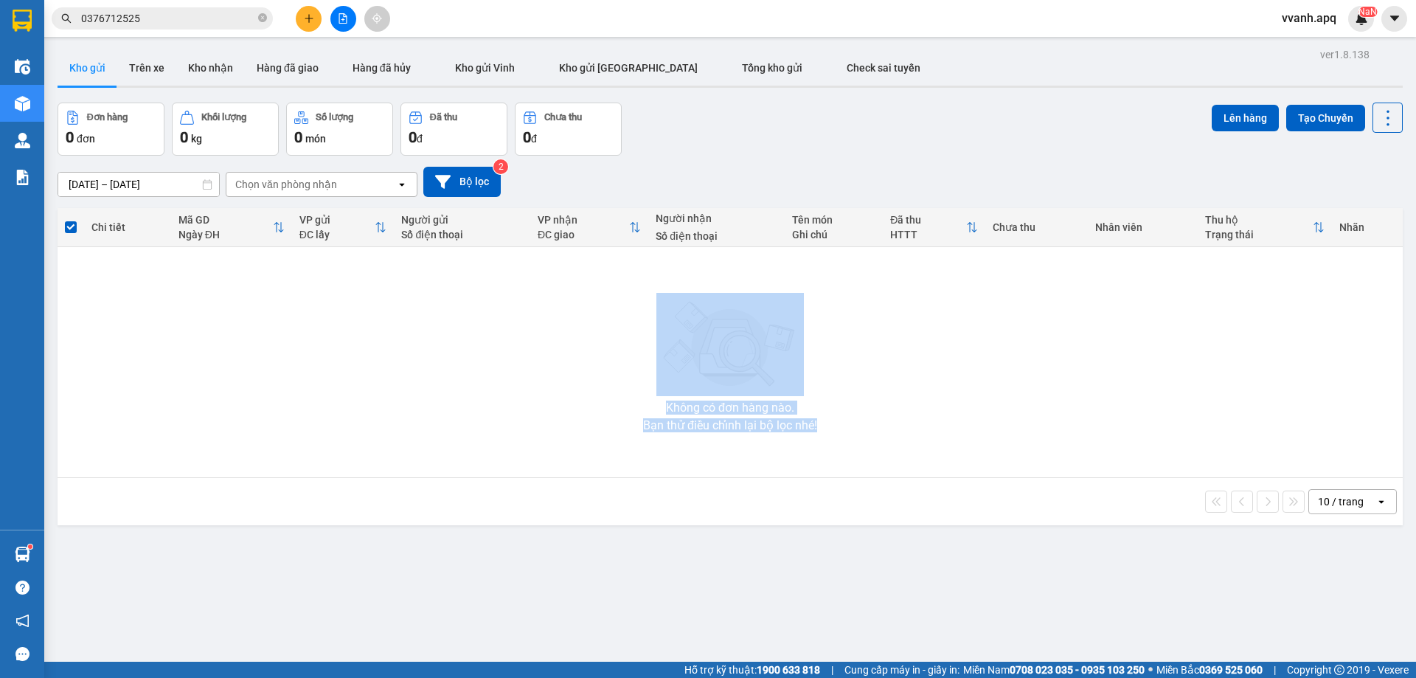
click at [813, 435] on div "Không có đơn hàng nào. Bạn thử điều chỉnh lại bộ lọc nhé!" at bounding box center [730, 362] width 1331 height 221
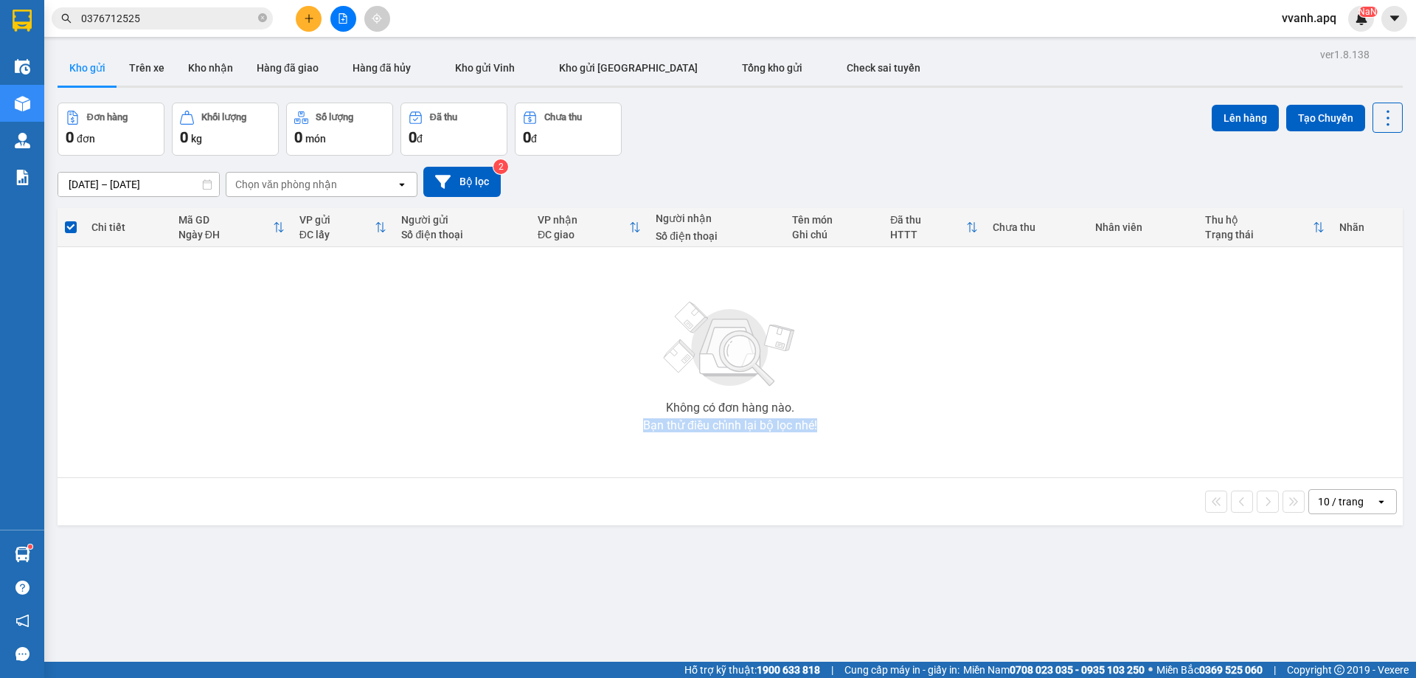
drag, startPoint x: 813, startPoint y: 435, endPoint x: 629, endPoint y: 406, distance: 186.0
click at [629, 406] on div "Không có đơn hàng nào. Bạn thử điều chỉnh lại bộ lọc nhé!" at bounding box center [730, 362] width 1331 height 221
drag, startPoint x: 629, startPoint y: 406, endPoint x: 790, endPoint y: 417, distance: 161.2
click at [790, 417] on div "Không có đơn hàng nào. Bạn thử điều chỉnh lại bộ lọc nhé!" at bounding box center [730, 362] width 1331 height 221
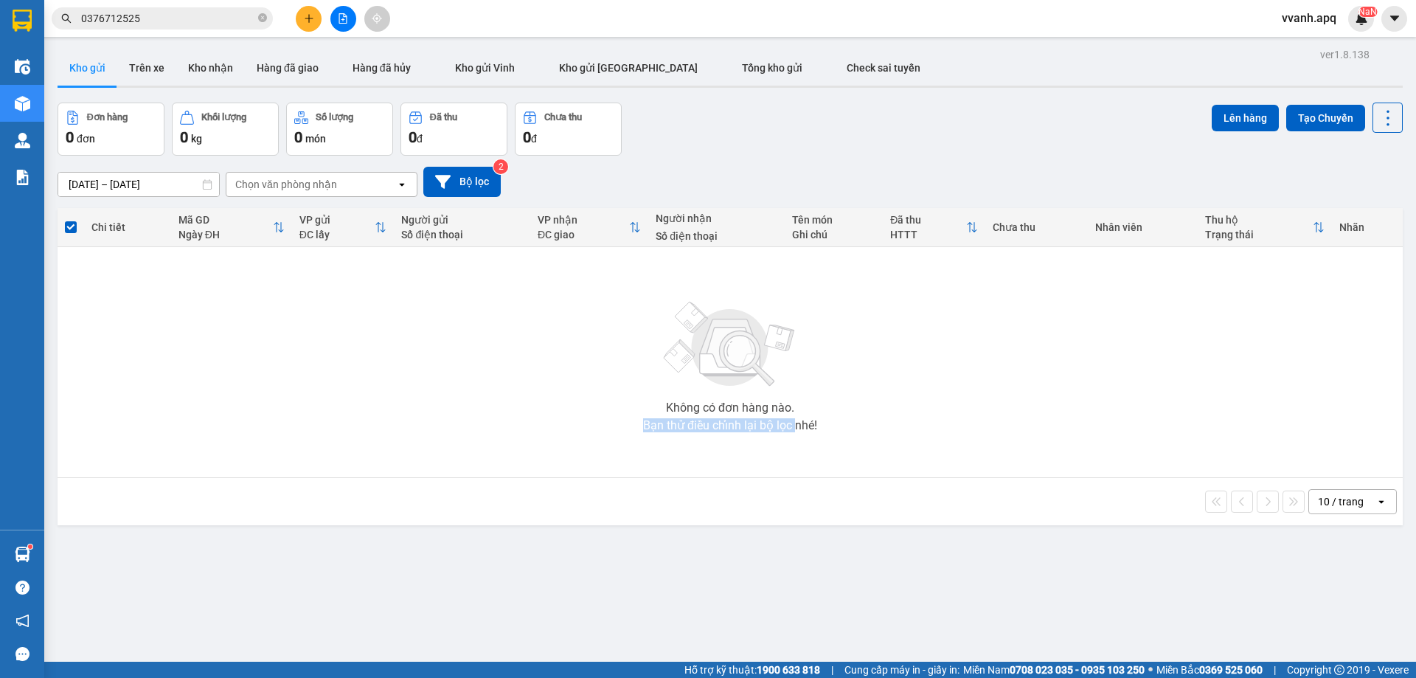
click at [790, 420] on div "Bạn thử điều chỉnh lại bộ lọc nhé!" at bounding box center [730, 426] width 174 height 12
click at [777, 410] on div "Không có đơn hàng nào." at bounding box center [730, 408] width 128 height 12
click at [752, 406] on div "Không có đơn hàng nào." at bounding box center [730, 408] width 128 height 12
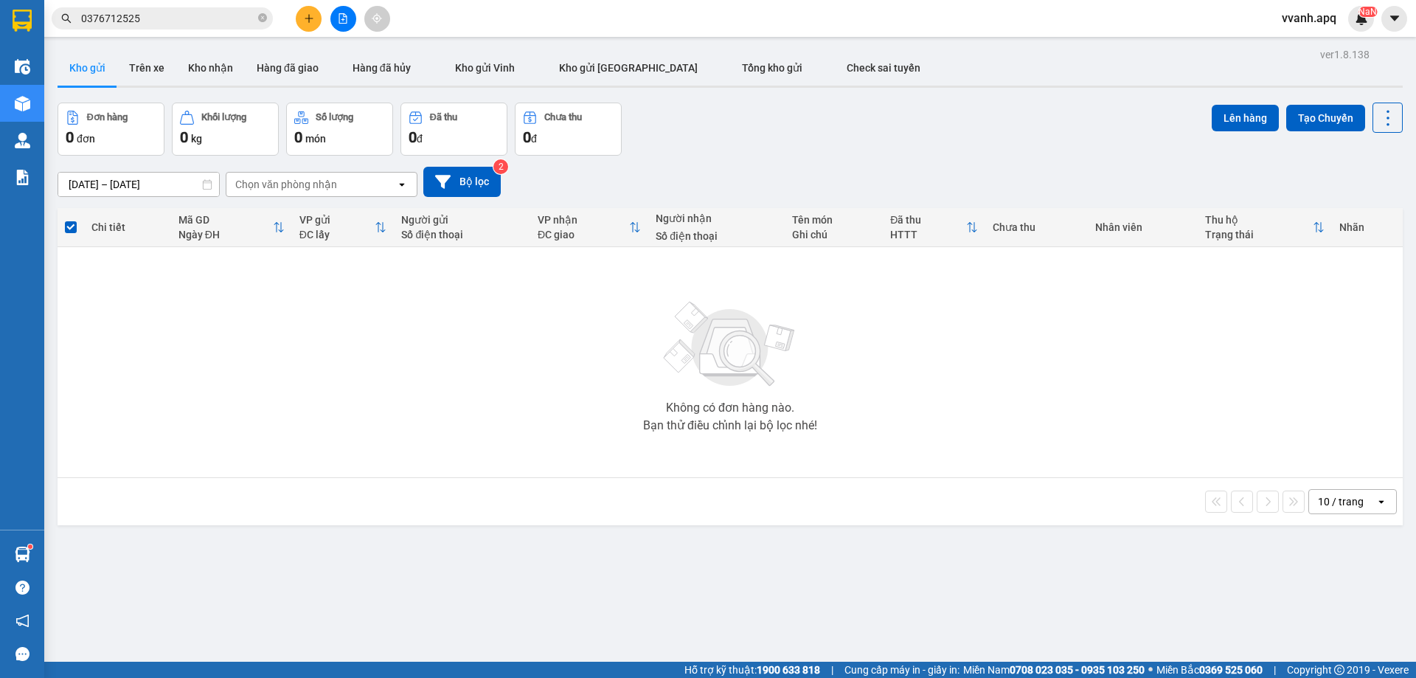
click at [666, 409] on div "Không có đơn hàng nào." at bounding box center [730, 408] width 128 height 12
click at [687, 409] on div "Không có đơn hàng nào." at bounding box center [730, 408] width 128 height 12
click at [687, 430] on div "Bạn thử điều chỉnh lại bộ lọc nhé!" at bounding box center [730, 426] width 174 height 12
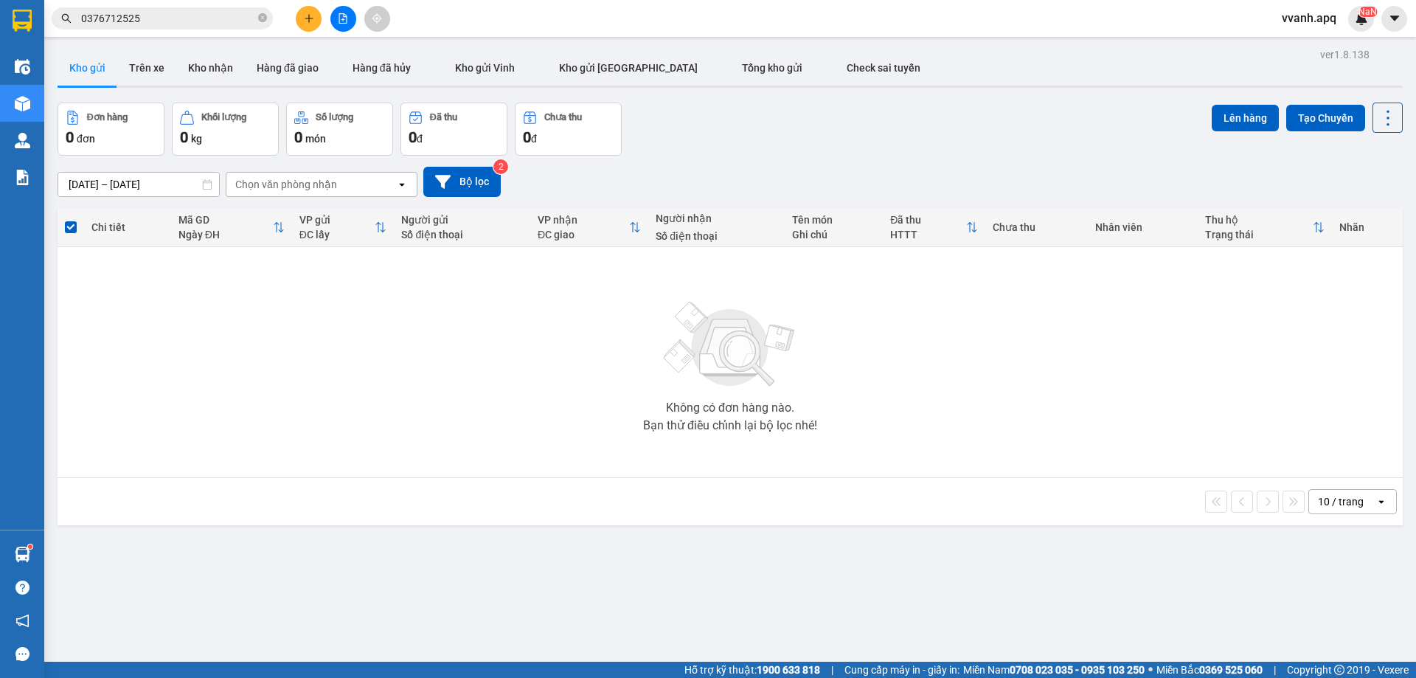
click at [687, 430] on div "Bạn thử điều chỉnh lại bộ lọc nhé!" at bounding box center [730, 426] width 174 height 12
click at [712, 420] on div "Bạn thử điều chỉnh lại bộ lọc nhé!" at bounding box center [730, 426] width 174 height 12
click at [712, 406] on div "Không có đơn hàng nào." at bounding box center [730, 408] width 128 height 12
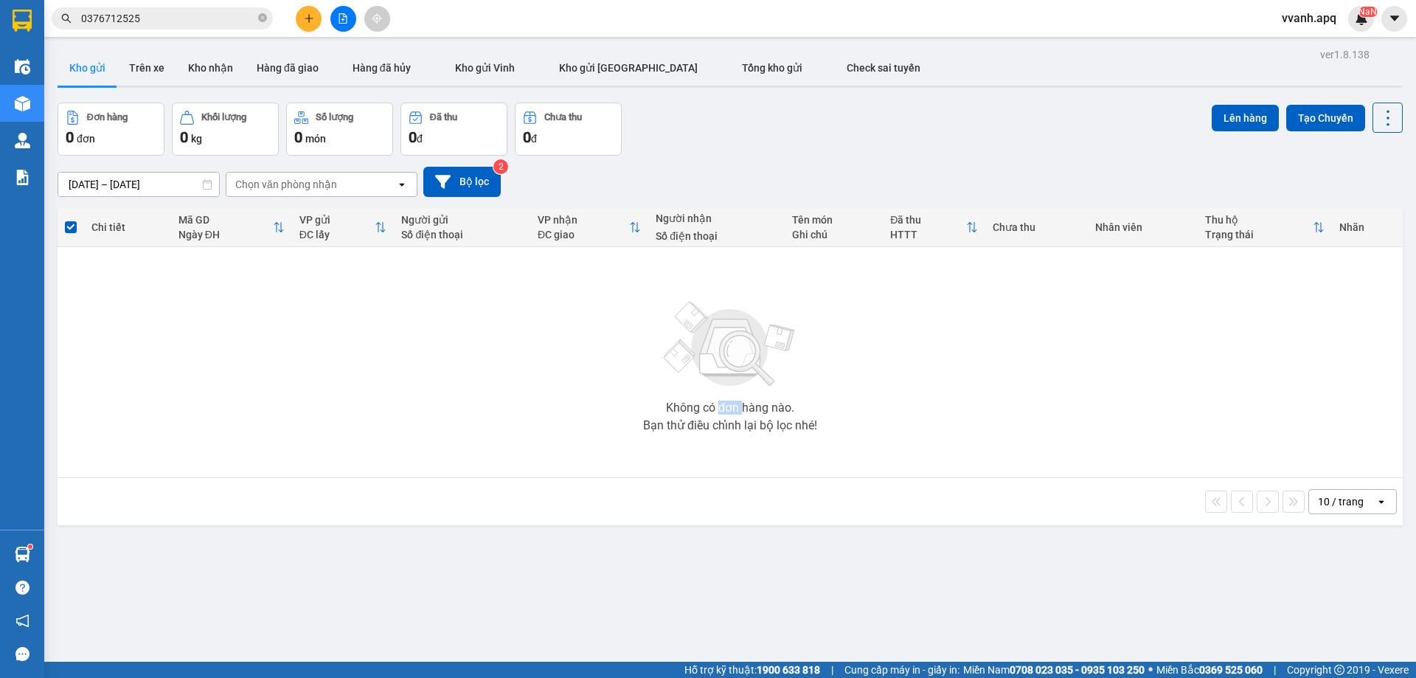
click at [712, 406] on div "Không có đơn hàng nào." at bounding box center [730, 408] width 128 height 12
click at [736, 405] on div "Không có đơn hàng nào." at bounding box center [730, 408] width 128 height 12
click at [783, 409] on div "Không có đơn hàng nào." at bounding box center [730, 408] width 128 height 12
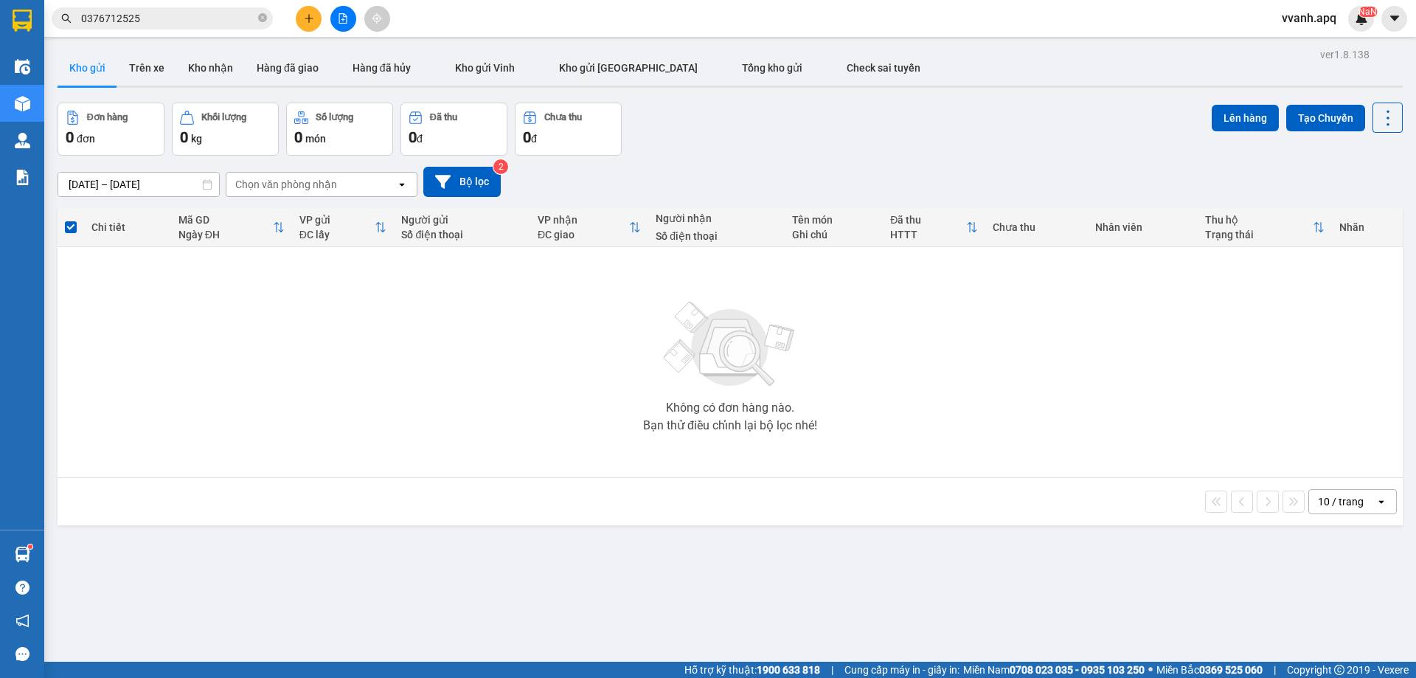
click at [155, 13] on input "0376712525" at bounding box center [168, 18] width 174 height 16
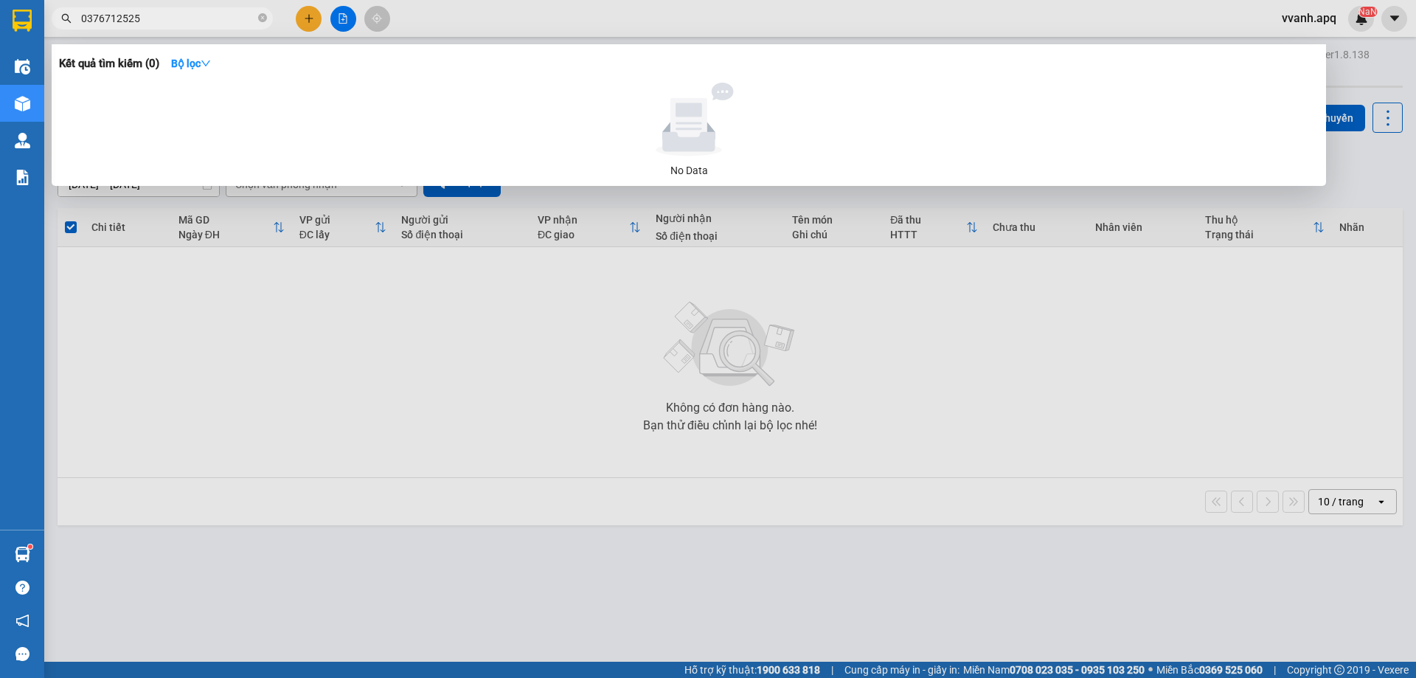
click at [155, 13] on input "0376712525" at bounding box center [168, 18] width 174 height 16
click at [362, 388] on div at bounding box center [708, 339] width 1416 height 678
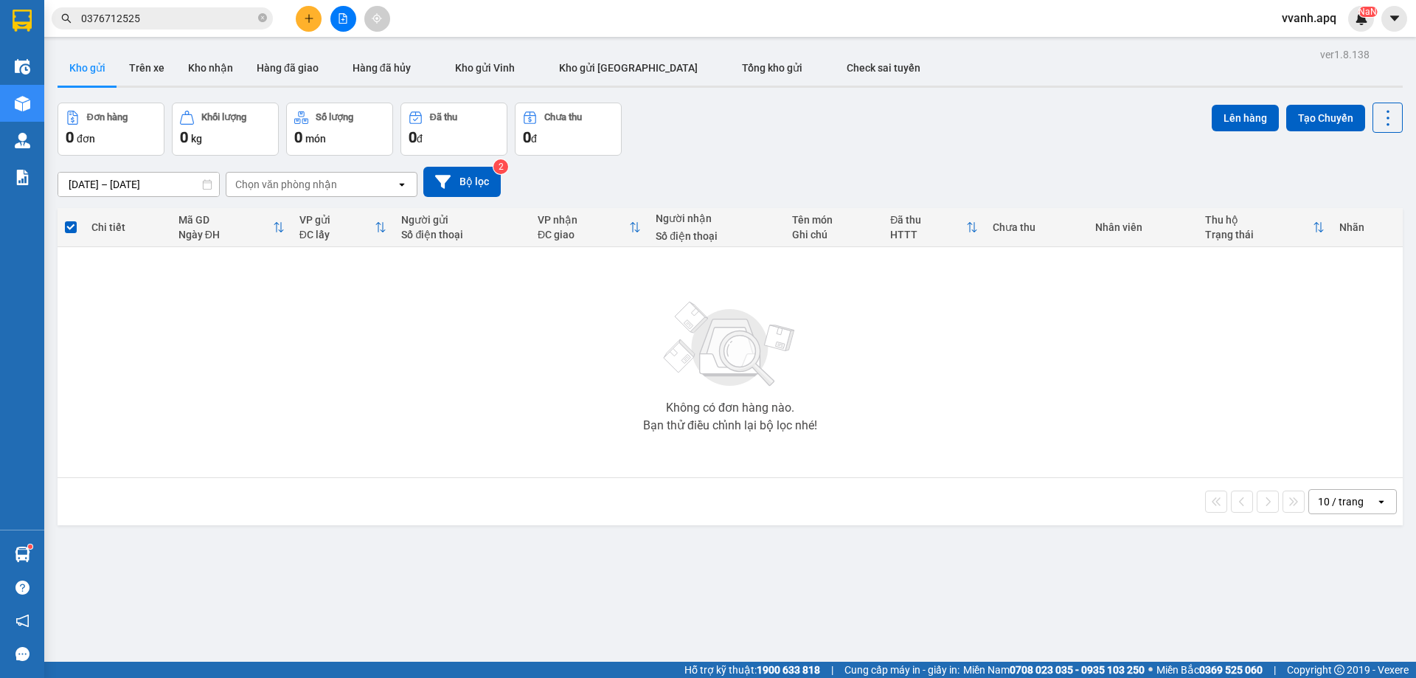
click at [711, 370] on img at bounding box center [730, 344] width 148 height 103
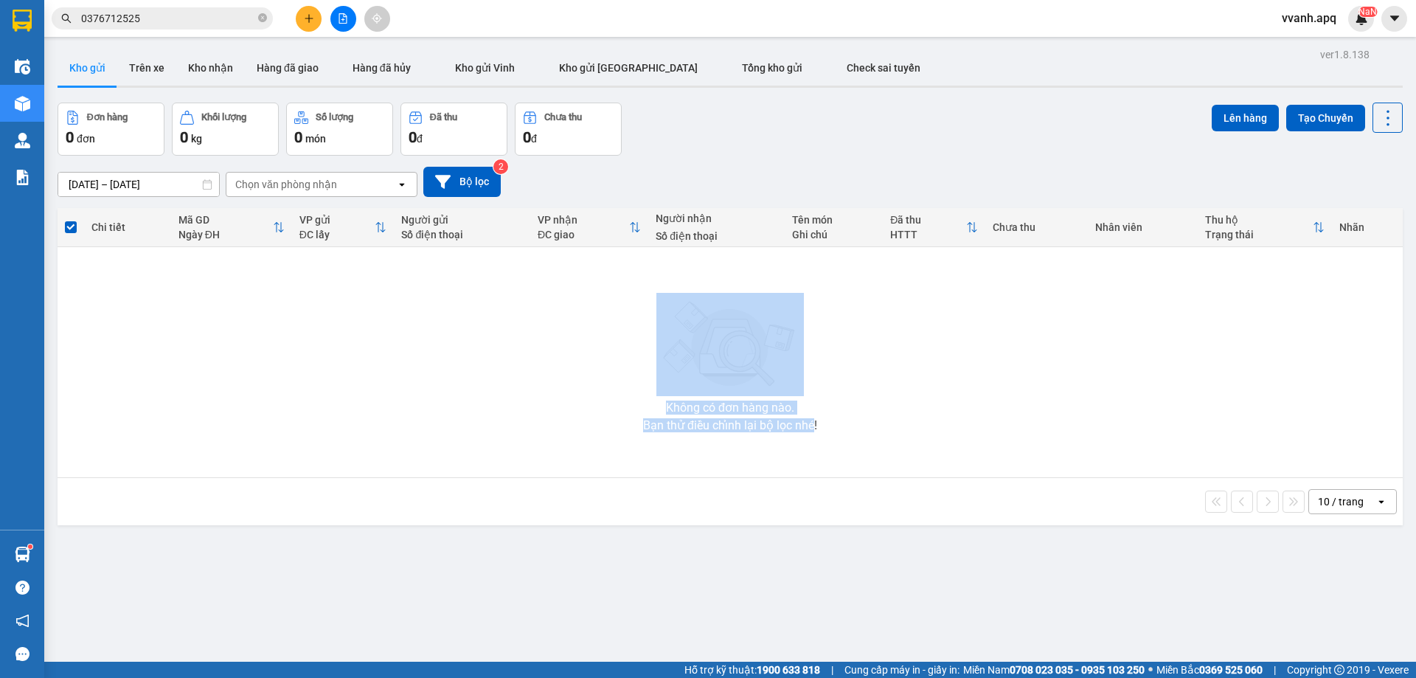
drag, startPoint x: 617, startPoint y: 375, endPoint x: 809, endPoint y: 437, distance: 202.2
click at [809, 437] on div "Không có đơn hàng nào. Bạn thử điều chỉnh lại bộ lọc nhé!" at bounding box center [730, 362] width 1331 height 221
drag, startPoint x: 817, startPoint y: 436, endPoint x: 641, endPoint y: 389, distance: 182.5
click at [641, 389] on div "Không có đơn hàng nào. Bạn thử điều chỉnh lại bộ lọc nhé!" at bounding box center [730, 362] width 1331 height 221
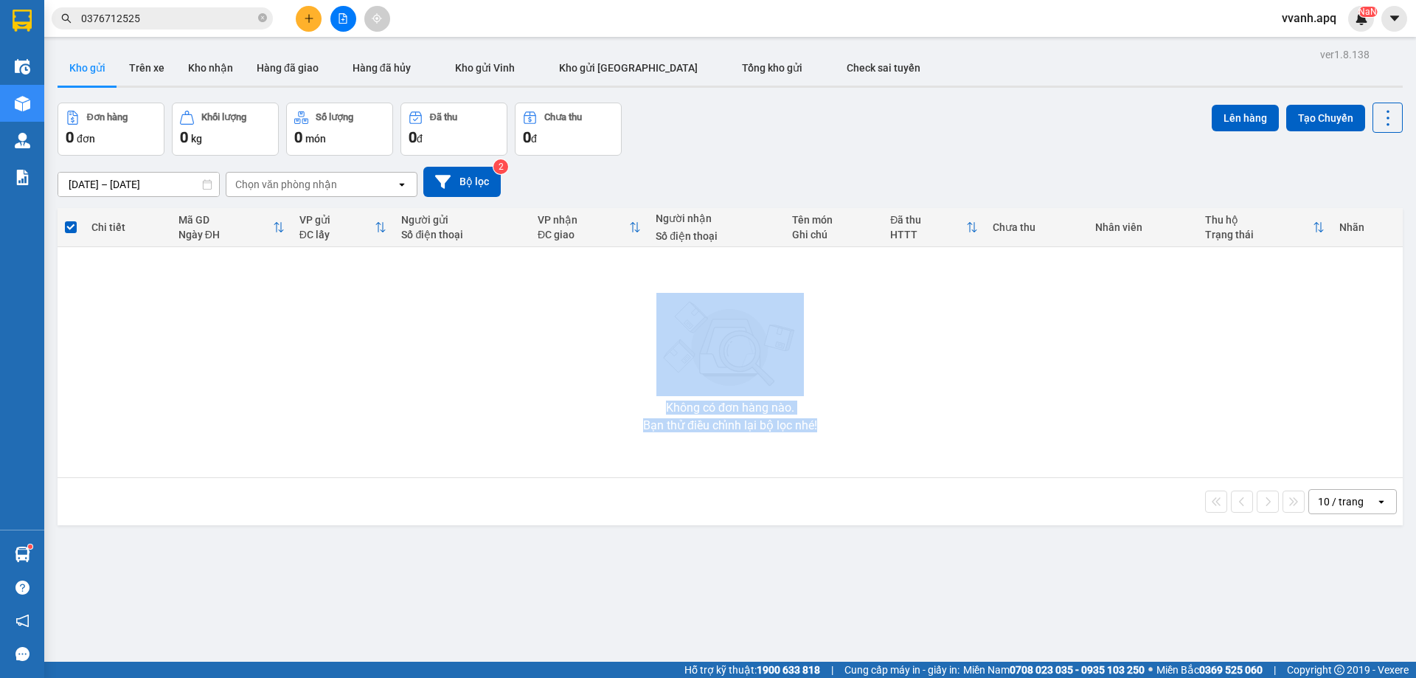
click at [639, 388] on div "Không có đơn hàng nào. Bạn thử điều chỉnh lại bộ lọc nhé!" at bounding box center [730, 362] width 1331 height 221
drag, startPoint x: 620, startPoint y: 315, endPoint x: 842, endPoint y: 444, distance: 256.2
click at [842, 444] on div "Không có đơn hàng nào. Bạn thử điều chỉnh lại bộ lọc nhé!" at bounding box center [730, 362] width 1331 height 221
drag, startPoint x: 842, startPoint y: 444, endPoint x: 582, endPoint y: 330, distance: 283.4
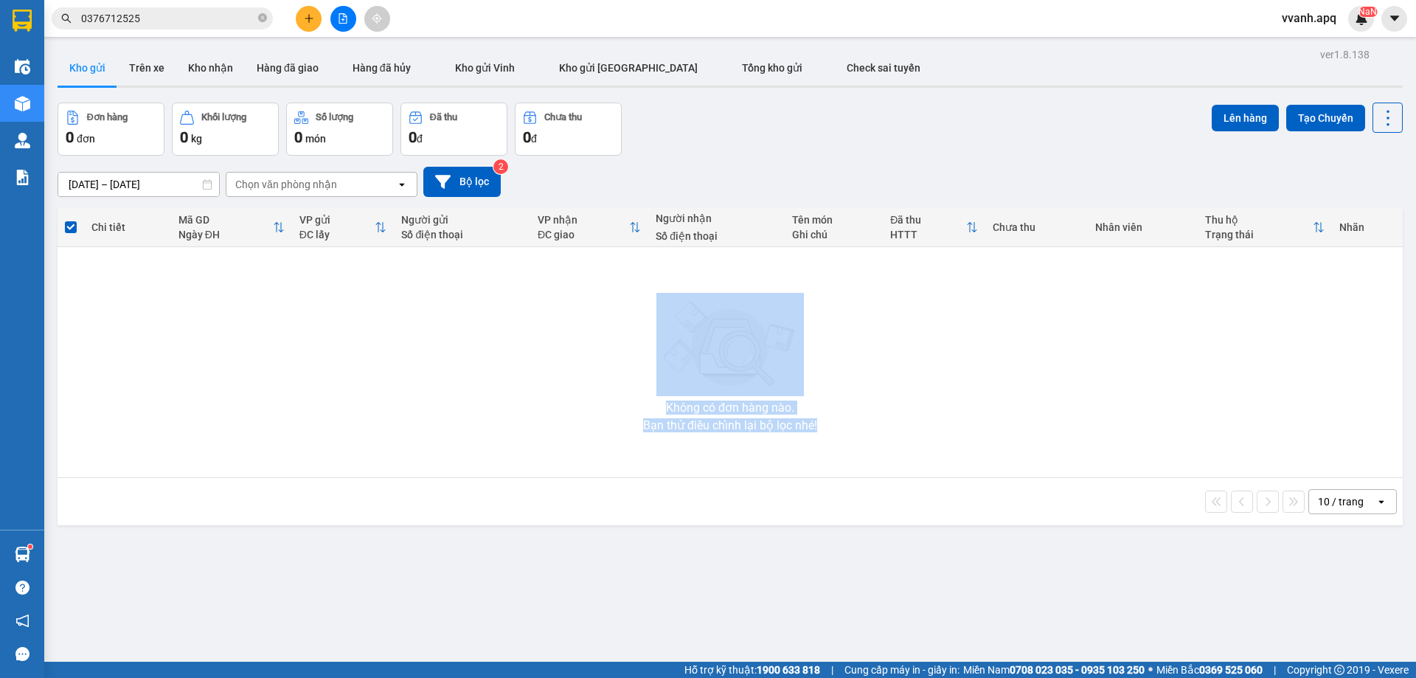
click at [582, 330] on div "Không có đơn hàng nào. Bạn thử điều chỉnh lại bộ lọc nhé!" at bounding box center [730, 362] width 1331 height 221
drag, startPoint x: 582, startPoint y: 311, endPoint x: 797, endPoint y: 445, distance: 253.2
click at [797, 445] on div "Không có đơn hàng nào. Bạn thử điều chỉnh lại bộ lọc nhé!" at bounding box center [730, 362] width 1331 height 221
click at [799, 444] on div "Không có đơn hàng nào. Bạn thử điều chỉnh lại bộ lọc nhé!" at bounding box center [730, 362] width 1331 height 221
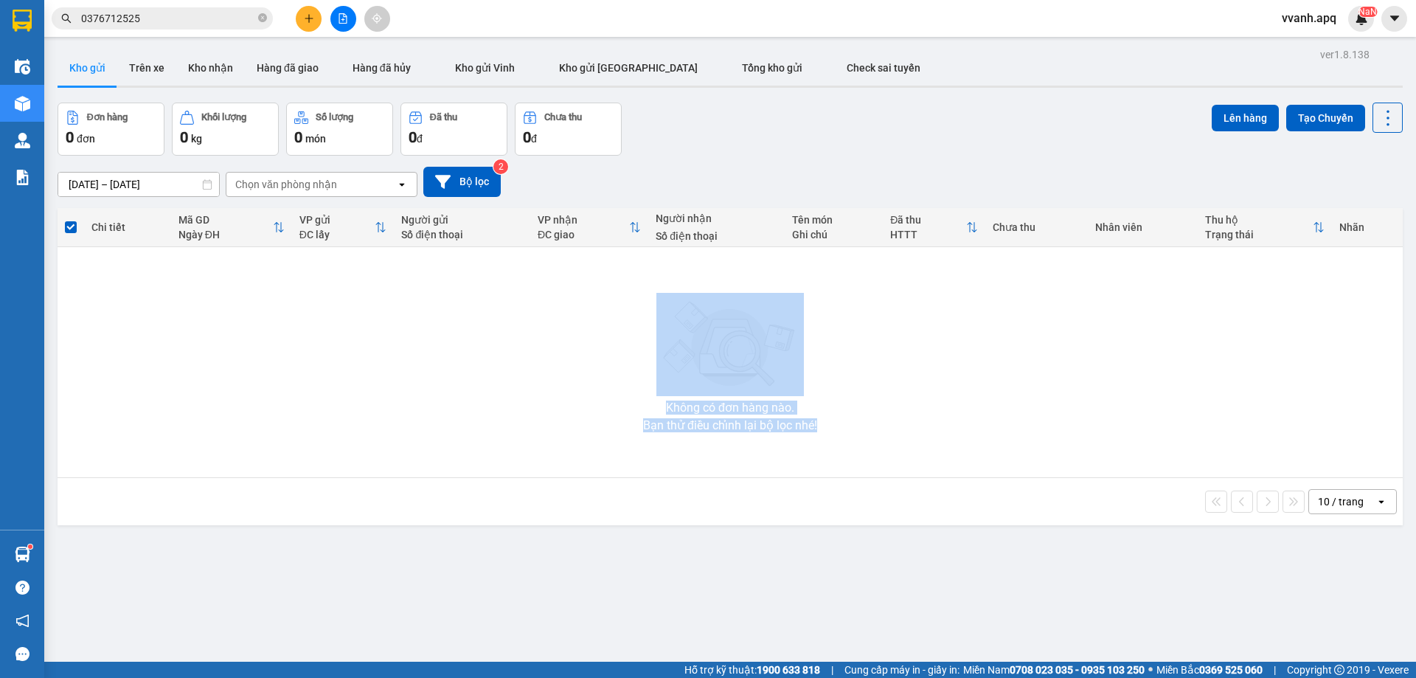
drag, startPoint x: 847, startPoint y: 420, endPoint x: 636, endPoint y: 402, distance: 211.8
click at [636, 402] on div "Không có đơn hàng nào. Bạn thử điều chỉnh lại bộ lọc nhé!" at bounding box center [730, 362] width 1331 height 221
drag, startPoint x: 608, startPoint y: 305, endPoint x: 874, endPoint y: 470, distance: 313.0
click at [874, 470] on div "Không có đơn hàng nào. Bạn thử điều chỉnh lại bộ lọc nhé!" at bounding box center [730, 362] width 1331 height 221
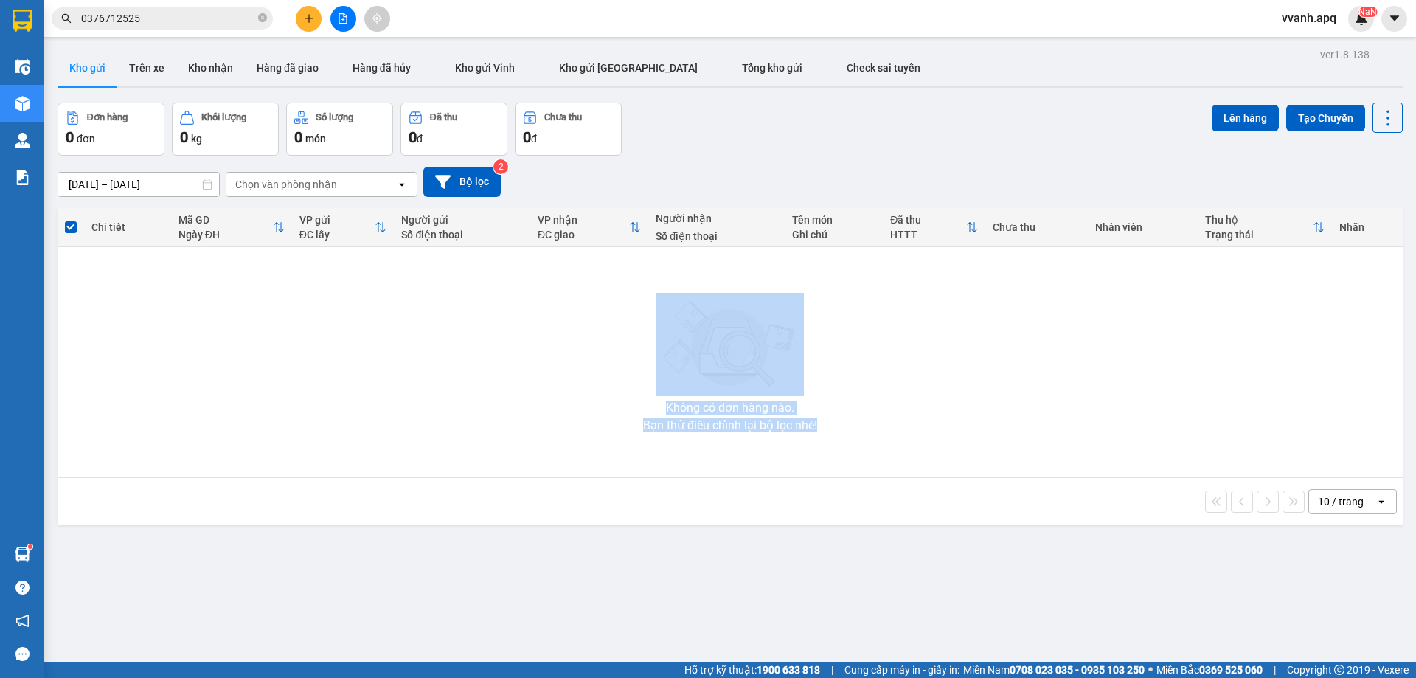
click at [874, 470] on div "Không có đơn hàng nào. Bạn thử điều chỉnh lại bộ lọc nhé!" at bounding box center [730, 362] width 1331 height 221
drag, startPoint x: 874, startPoint y: 470, endPoint x: 596, endPoint y: 291, distance: 330.8
click at [596, 291] on div "Không có đơn hàng nào. Bạn thử điều chỉnh lại bộ lọc nhé!" at bounding box center [730, 362] width 1331 height 221
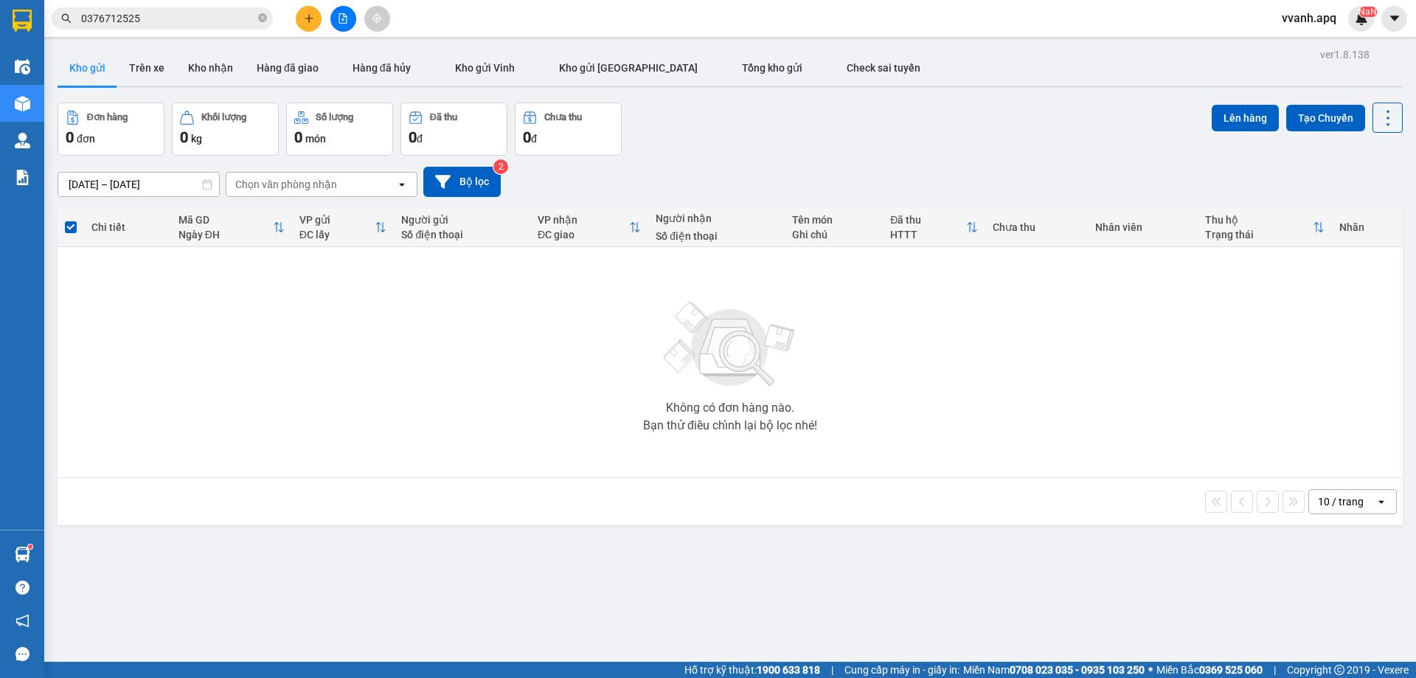
click at [594, 476] on td "Không có đơn hàng nào. Bạn thử điều chỉnh lại bộ lọc nhé!" at bounding box center [730, 362] width 1345 height 231
click at [313, 21] on button at bounding box center [309, 19] width 26 height 26
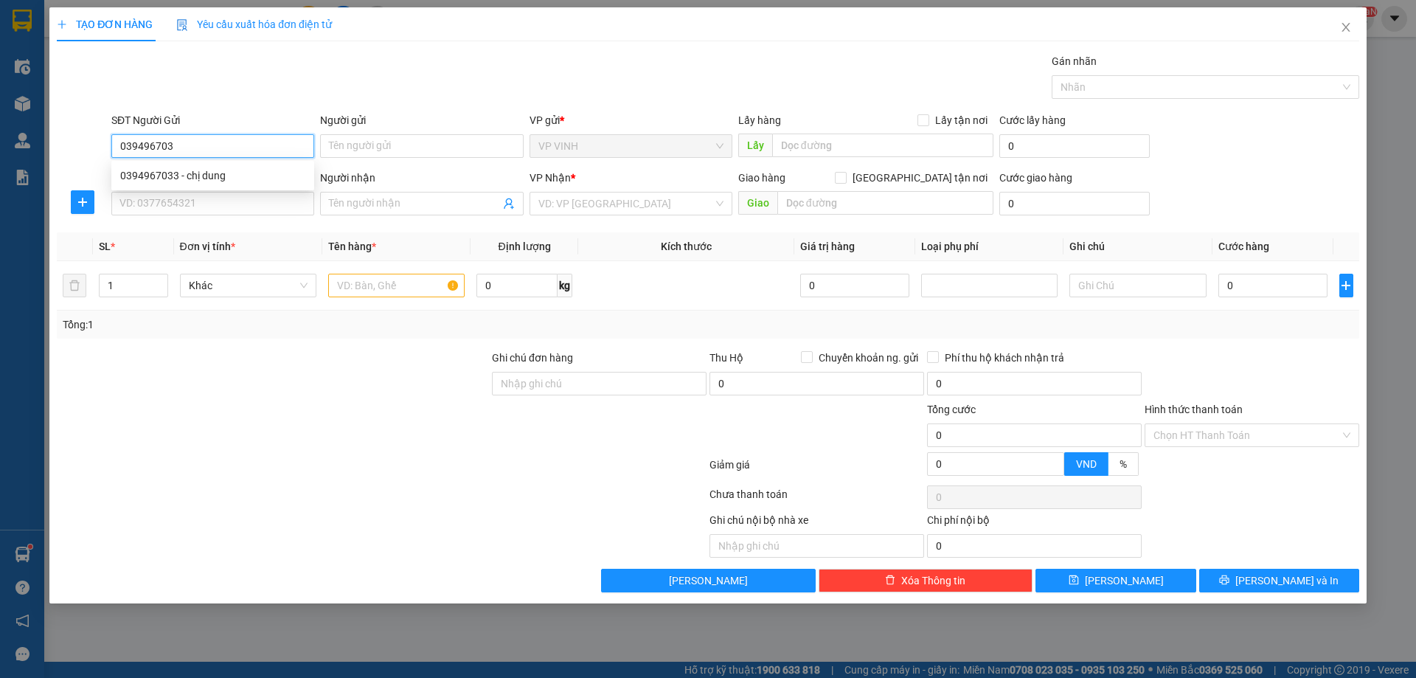
type input "0394967033"
click at [246, 181] on div "0394967033 - chị dung" at bounding box center [212, 175] width 185 height 16
type input "chị dung"
type input "0394967033"
click at [241, 202] on input "SĐT Người Nhận" at bounding box center [212, 204] width 203 height 24
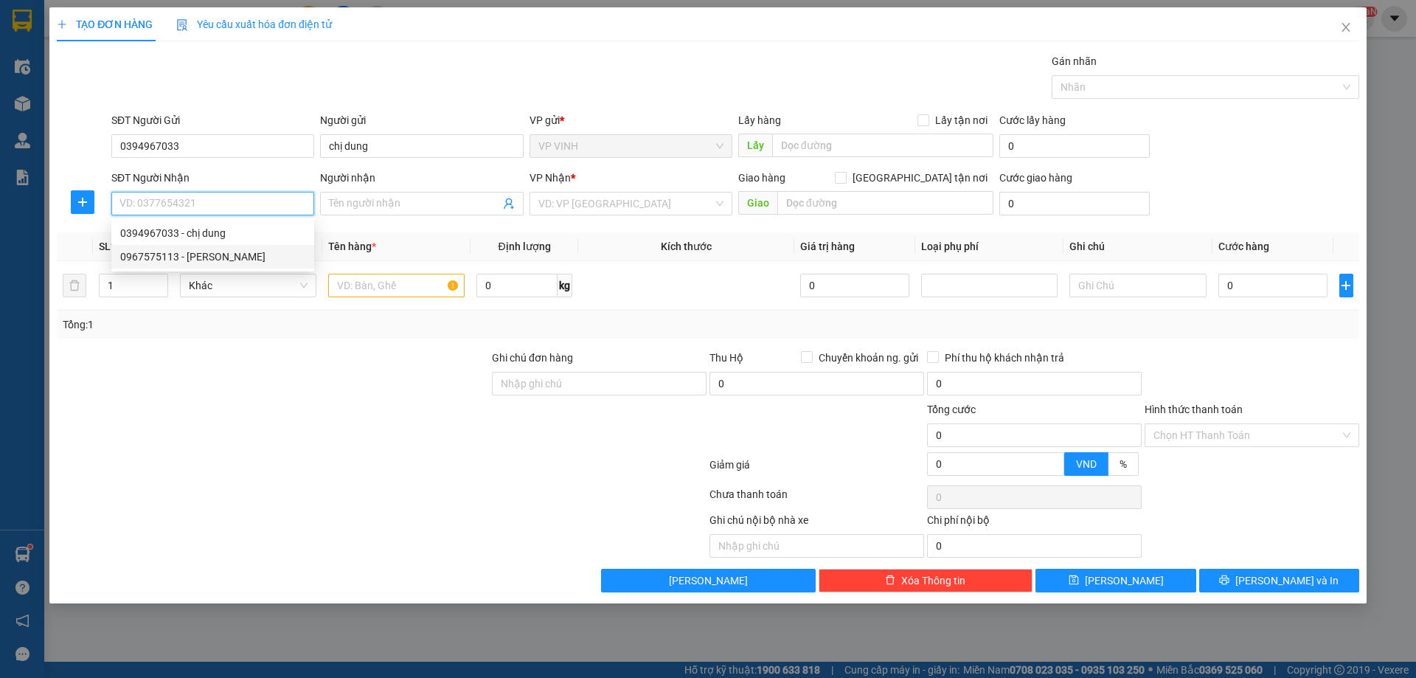
click at [241, 256] on div "0967575113 - Bác Tuyết" at bounding box center [212, 257] width 185 height 16
type input "0967575113"
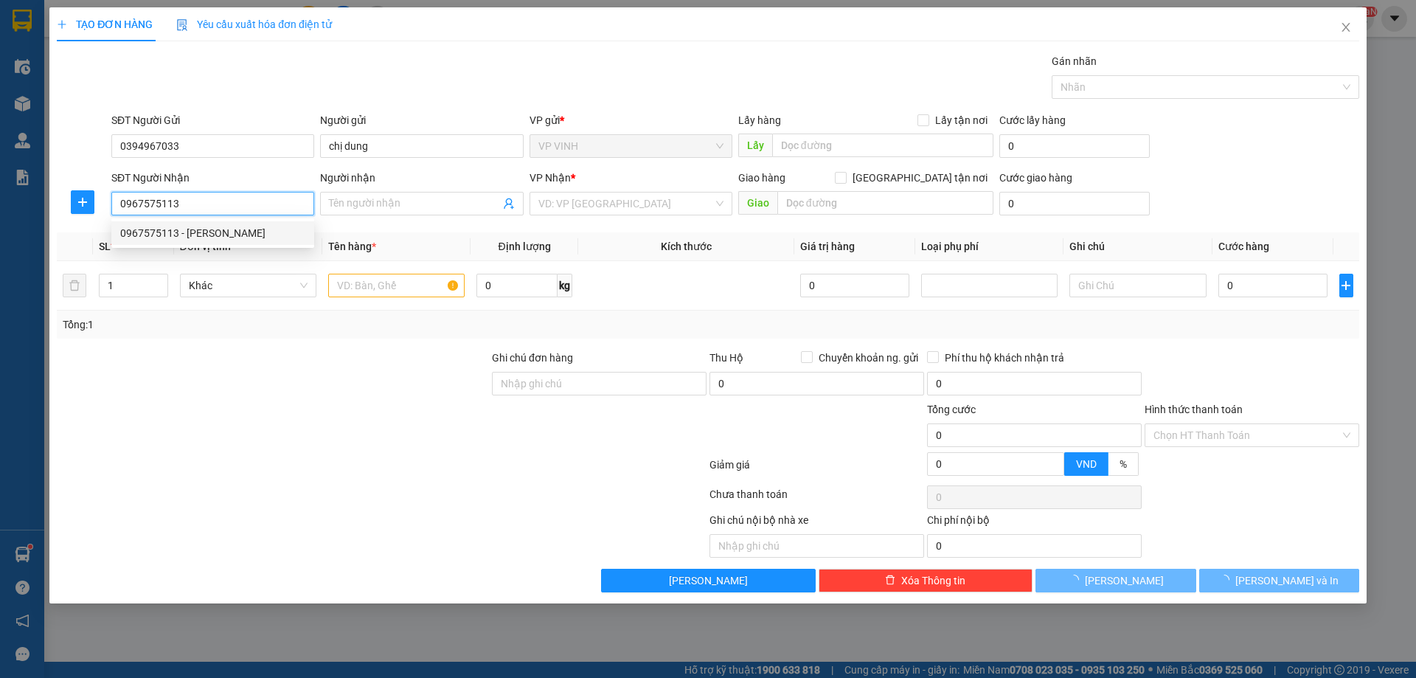
type input "Bác Tuyết"
checkbox input "true"
type input "toa c mtari, tay mỗ, quận nam từ liêm ha nội"
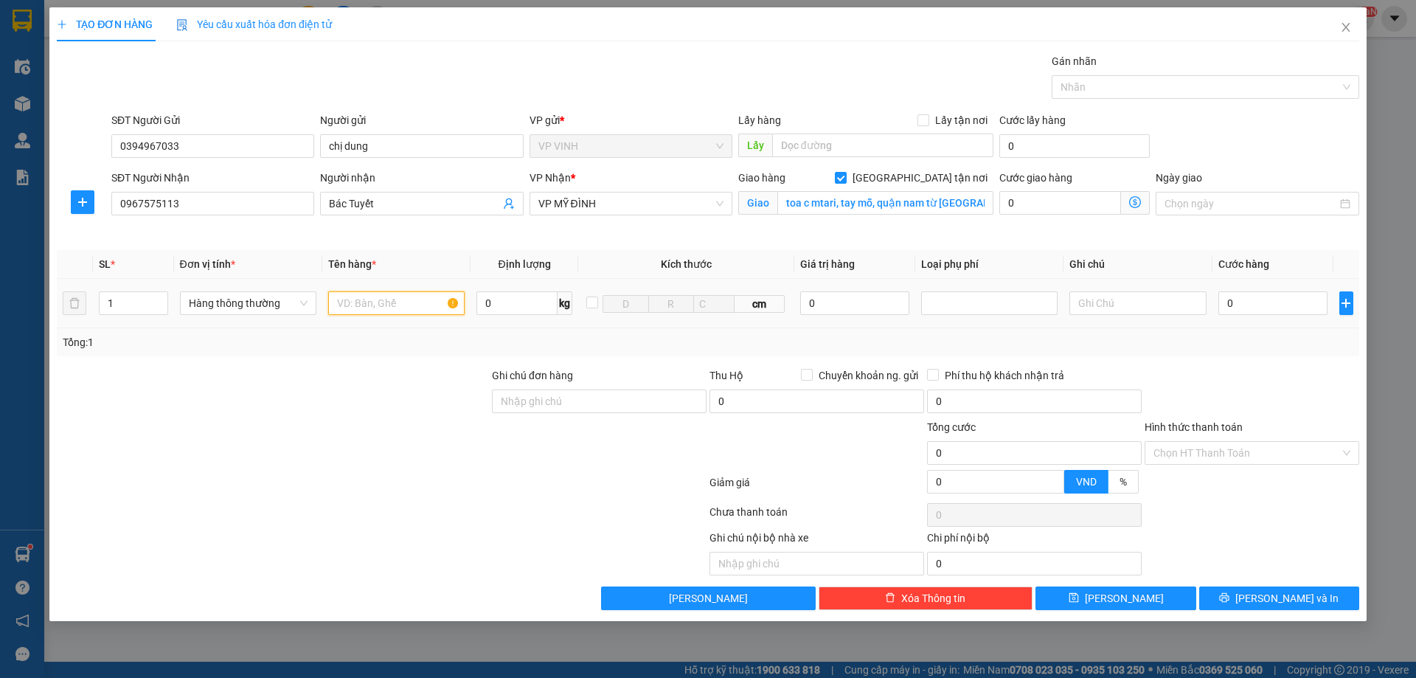
click at [421, 305] on input "text" at bounding box center [396, 303] width 136 height 24
click at [159, 298] on icon "up" at bounding box center [159, 299] width 5 height 5
type input "3"
click at [159, 298] on icon "up" at bounding box center [159, 299] width 5 height 5
click at [388, 293] on input "text" at bounding box center [396, 303] width 136 height 24
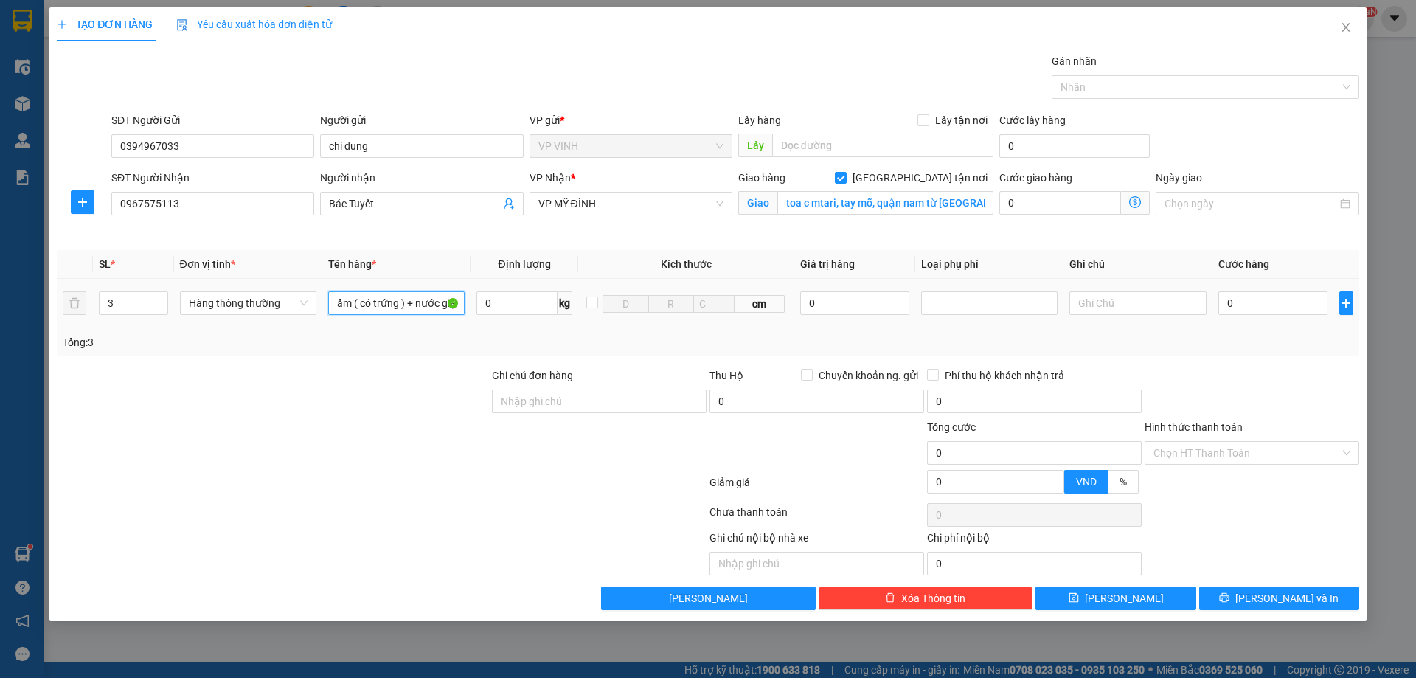
scroll to position [0, 39]
type input "thực phẩm ( có trứng ) + nước giặt"
click at [1273, 299] on input "0" at bounding box center [1274, 303] width 110 height 24
type input "15"
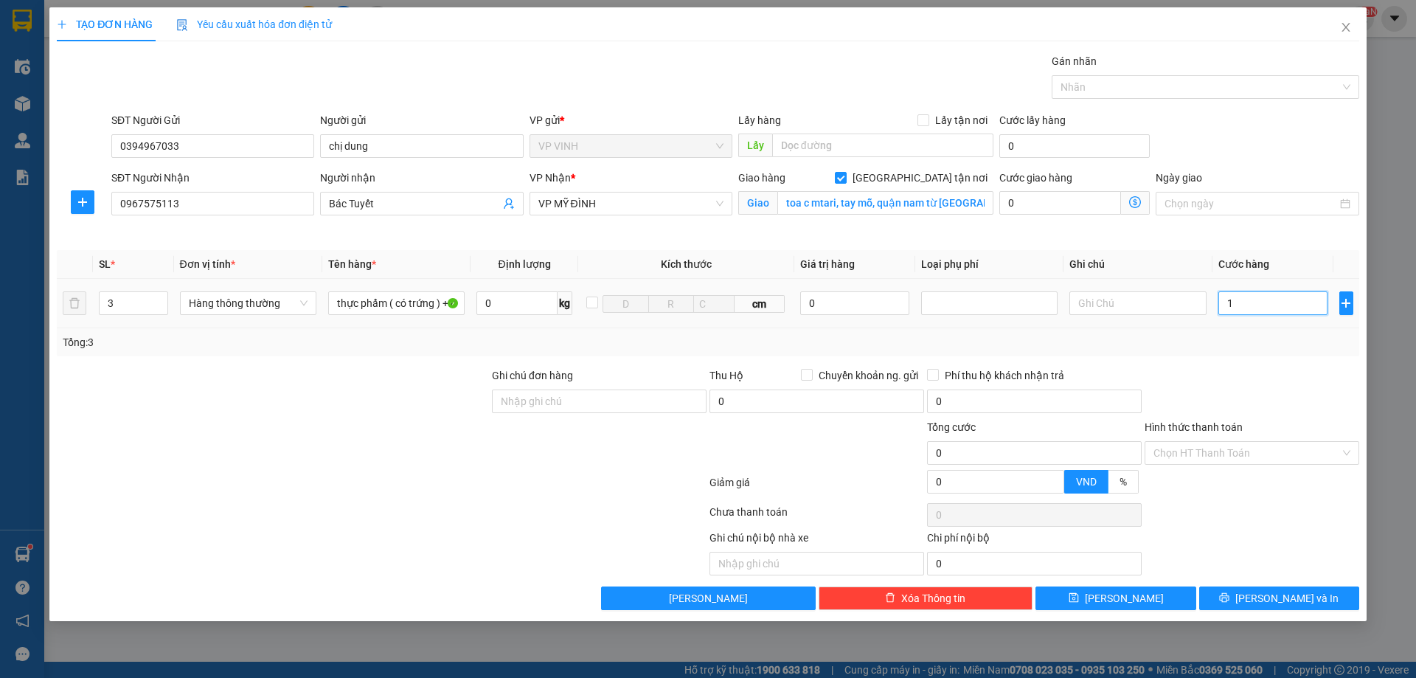
type input "15"
type input "150"
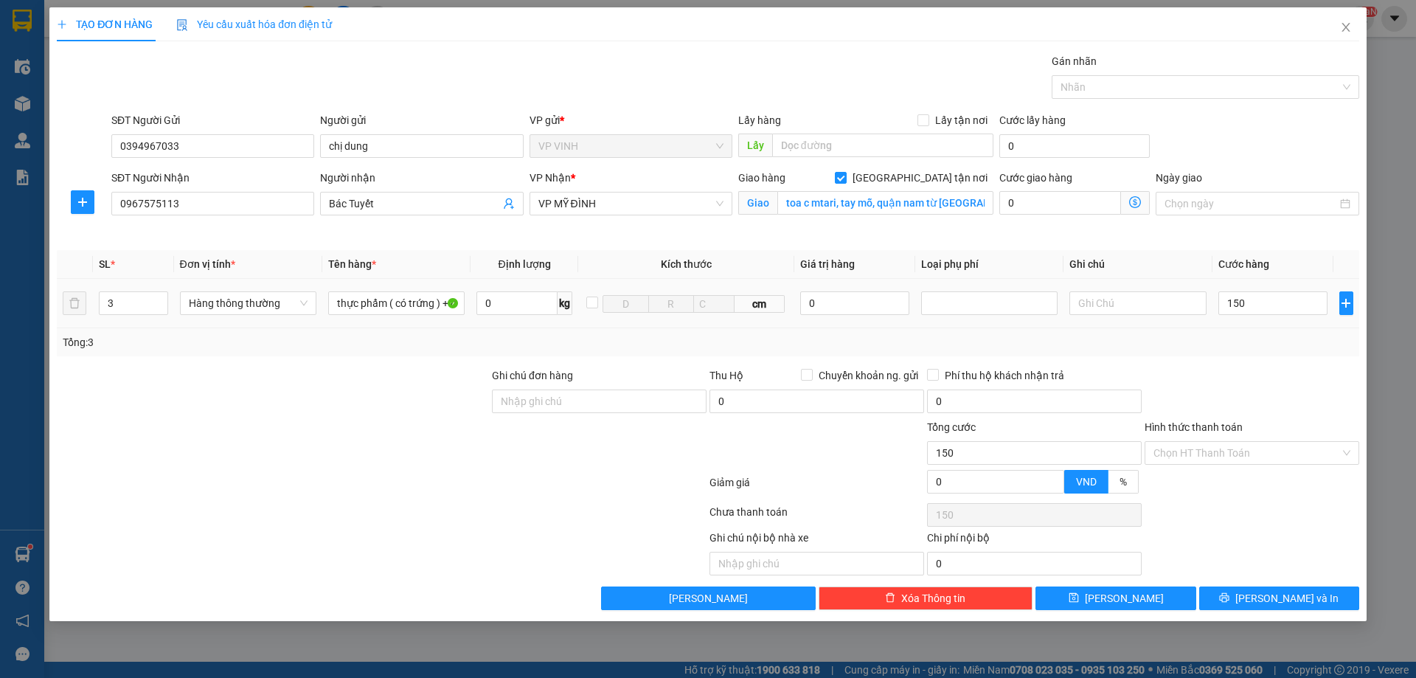
type input "150.000"
click at [1283, 364] on div "Transit Pickup Surcharge Ids Transit Deliver Surcharge Ids Transit Deliver Surc…" at bounding box center [708, 331] width 1303 height 557
click at [1240, 462] on input "Hình thức thanh toán" at bounding box center [1247, 453] width 187 height 22
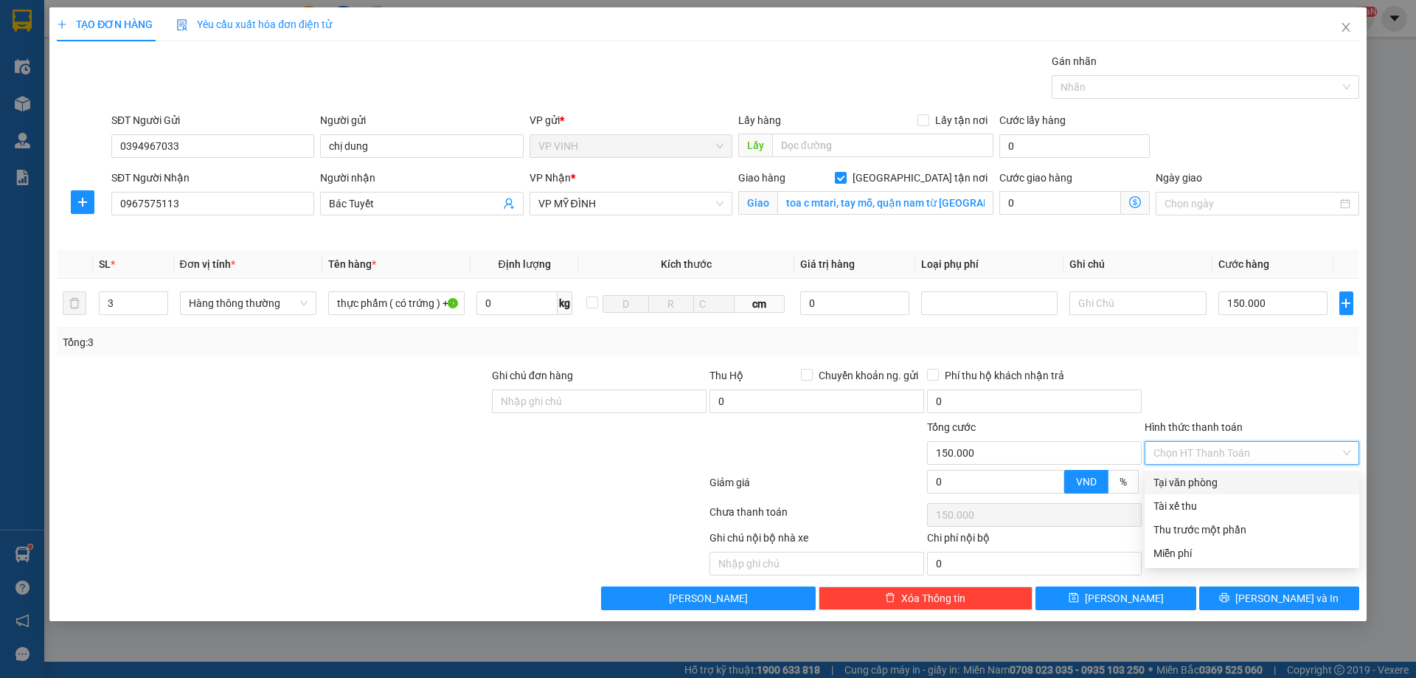
click at [1229, 479] on div "Tại văn phòng" at bounding box center [1252, 482] width 197 height 16
type input "0"
click at [1236, 379] on div at bounding box center [1252, 393] width 218 height 52
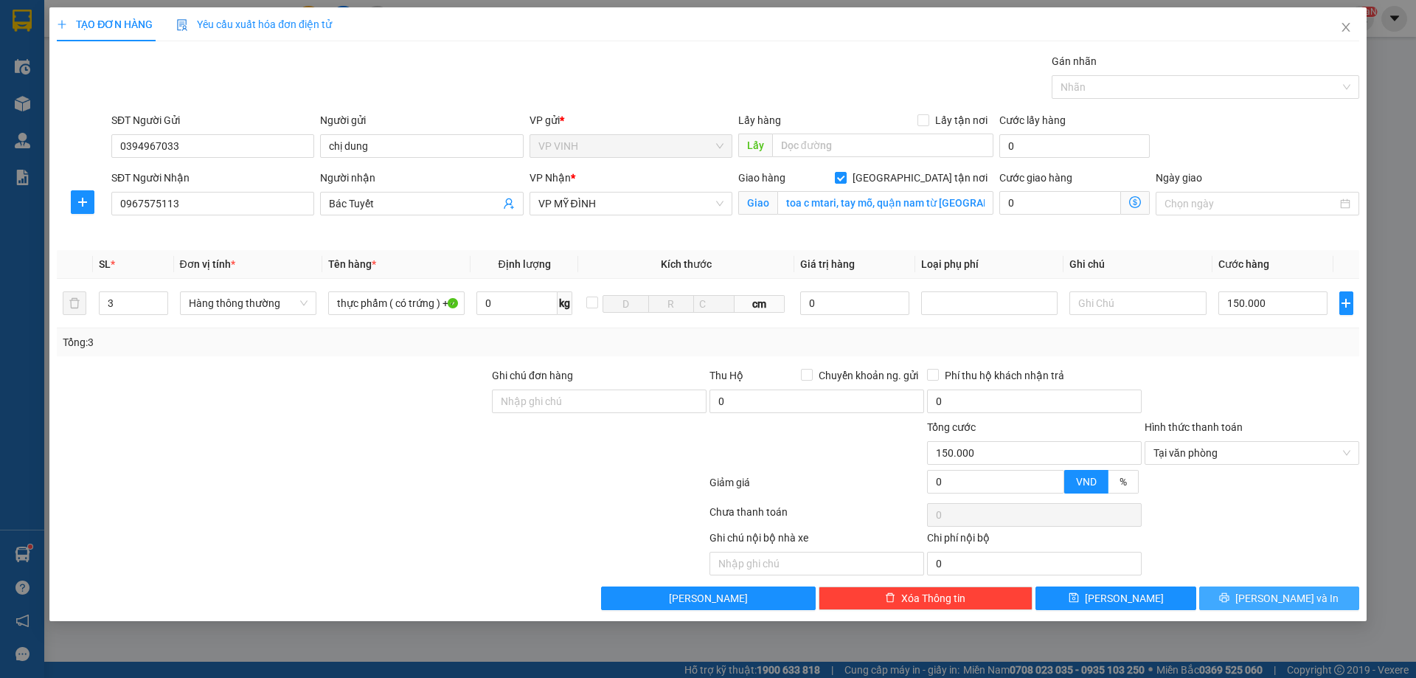
click at [1277, 594] on span "[PERSON_NAME] và In" at bounding box center [1286, 598] width 103 height 16
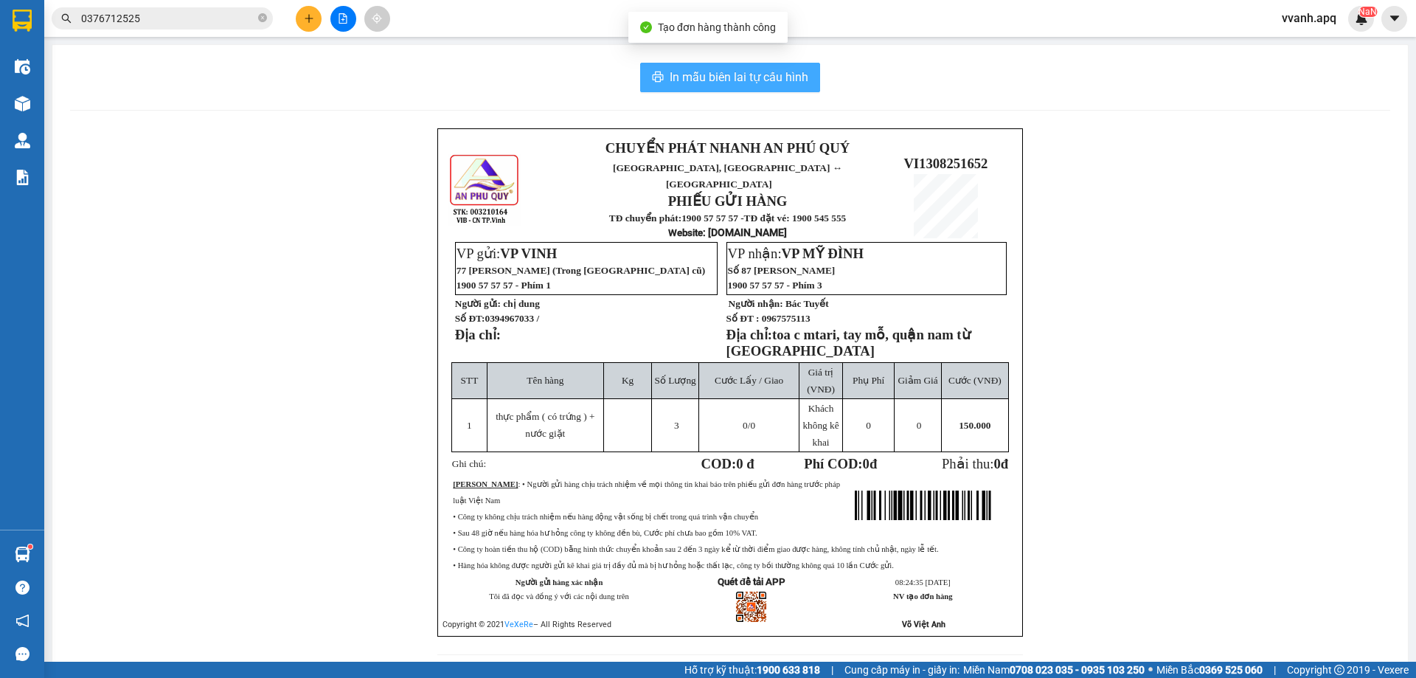
click at [718, 76] on span "In mẫu biên lai tự cấu hình" at bounding box center [739, 77] width 139 height 18
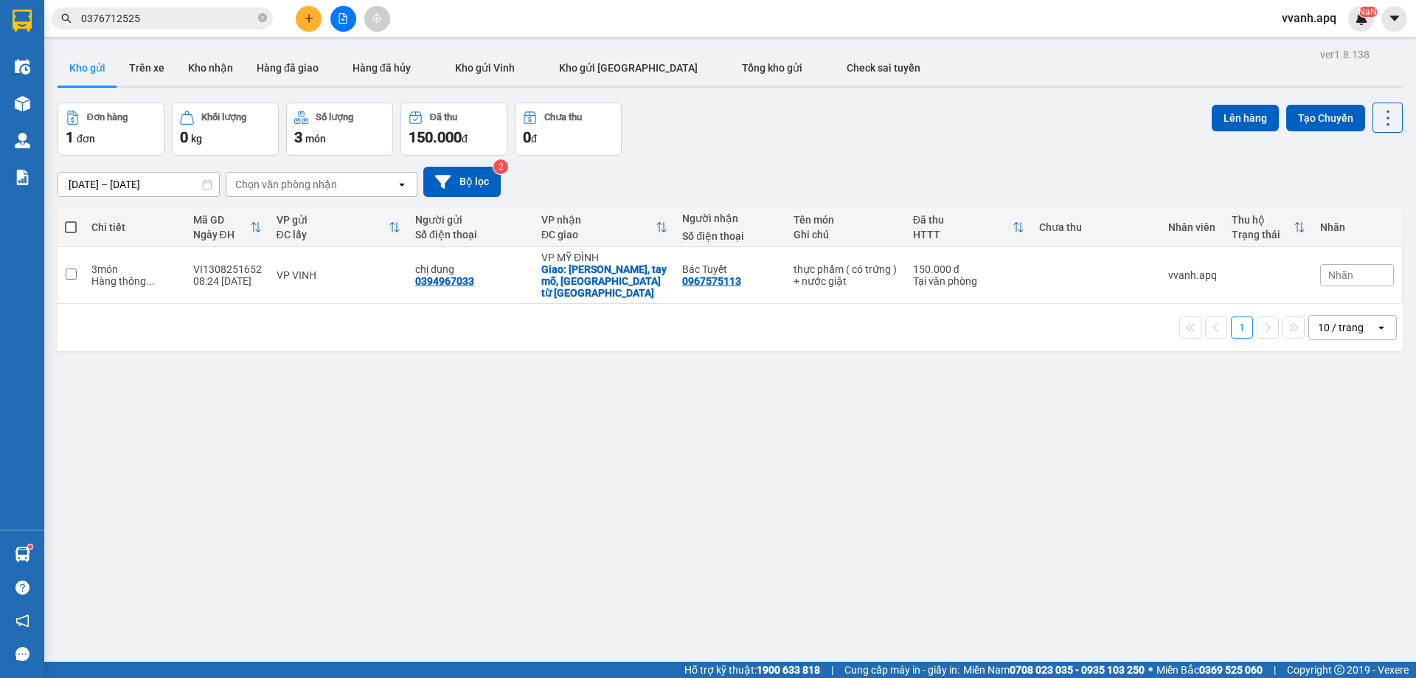
click at [637, 505] on div "ver 1.8.138 Kho gửi Trên xe Kho nhận Hàng đã giao Hàng đã hủy Kho gửi Vinh Kho …" at bounding box center [730, 383] width 1357 height 678
click at [905, 167] on div "[DATE] – [DATE] Press the down arrow key to interact with the calendar and sele…" at bounding box center [730, 182] width 1345 height 30
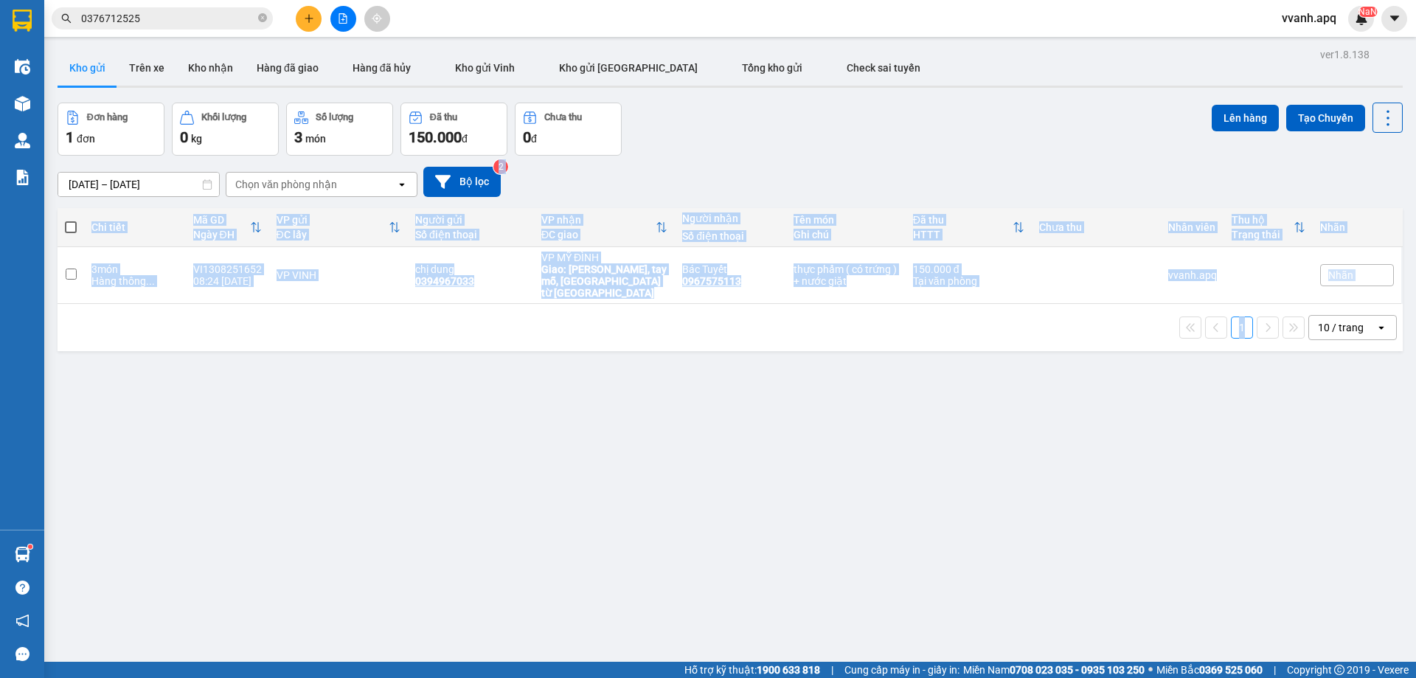
drag, startPoint x: 905, startPoint y: 167, endPoint x: 958, endPoint y: 365, distance: 204.7
click at [958, 365] on div "ver 1.8.138 Kho gửi Trên xe Kho nhận Hàng đã giao Hàng đã hủy Kho gửi Vinh Kho …" at bounding box center [730, 383] width 1357 height 678
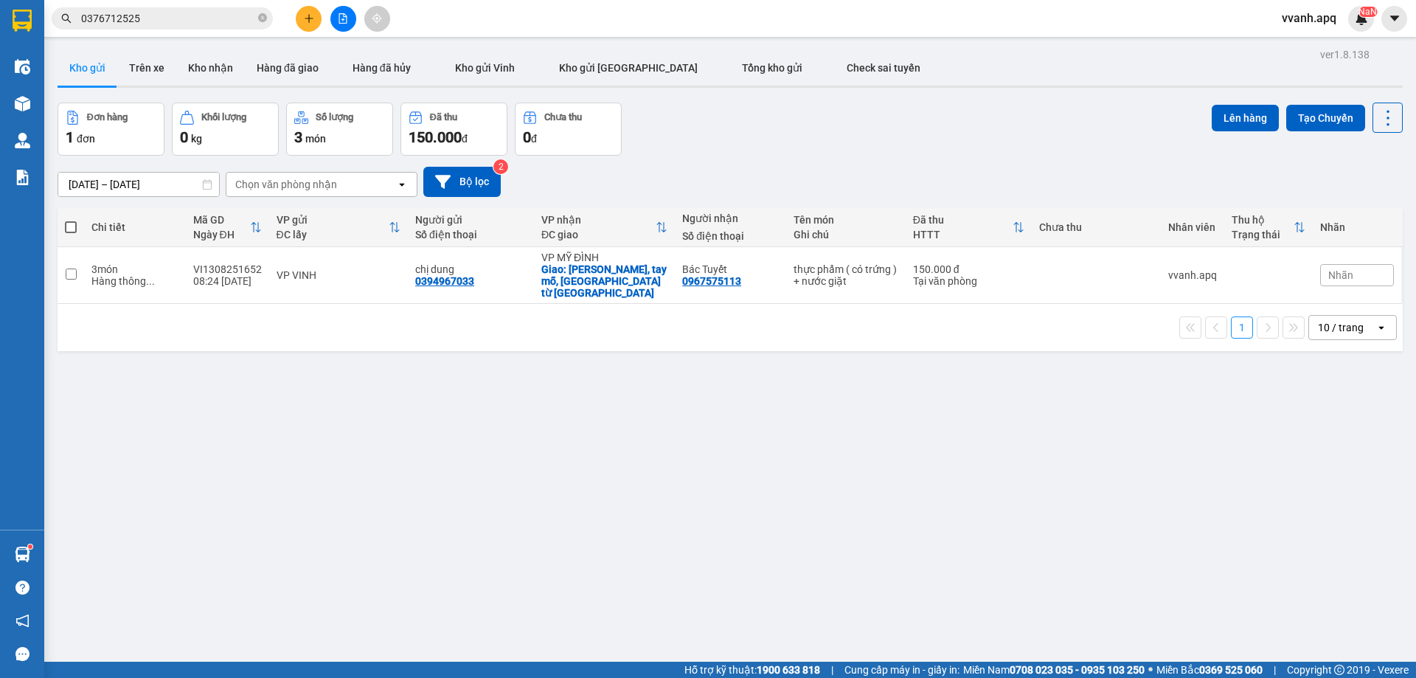
click at [902, 315] on div "1 10 / trang open" at bounding box center [730, 327] width 1334 height 25
drag, startPoint x: 829, startPoint y: 84, endPoint x: 935, endPoint y: 395, distance: 328.2
click at [935, 395] on div "ver 1.8.138 Kho gửi Trên xe Kho nhận Hàng đã giao Hàng đã hủy Kho gửi Vinh Kho …" at bounding box center [730, 383] width 1357 height 678
drag, startPoint x: 936, startPoint y: 395, endPoint x: 883, endPoint y: 137, distance: 262.8
click at [883, 137] on div "ver 1.8.138 Kho gửi Trên xe Kho nhận Hàng đã giao Hàng đã hủy Kho gửi Vinh Kho …" at bounding box center [730, 383] width 1357 height 678
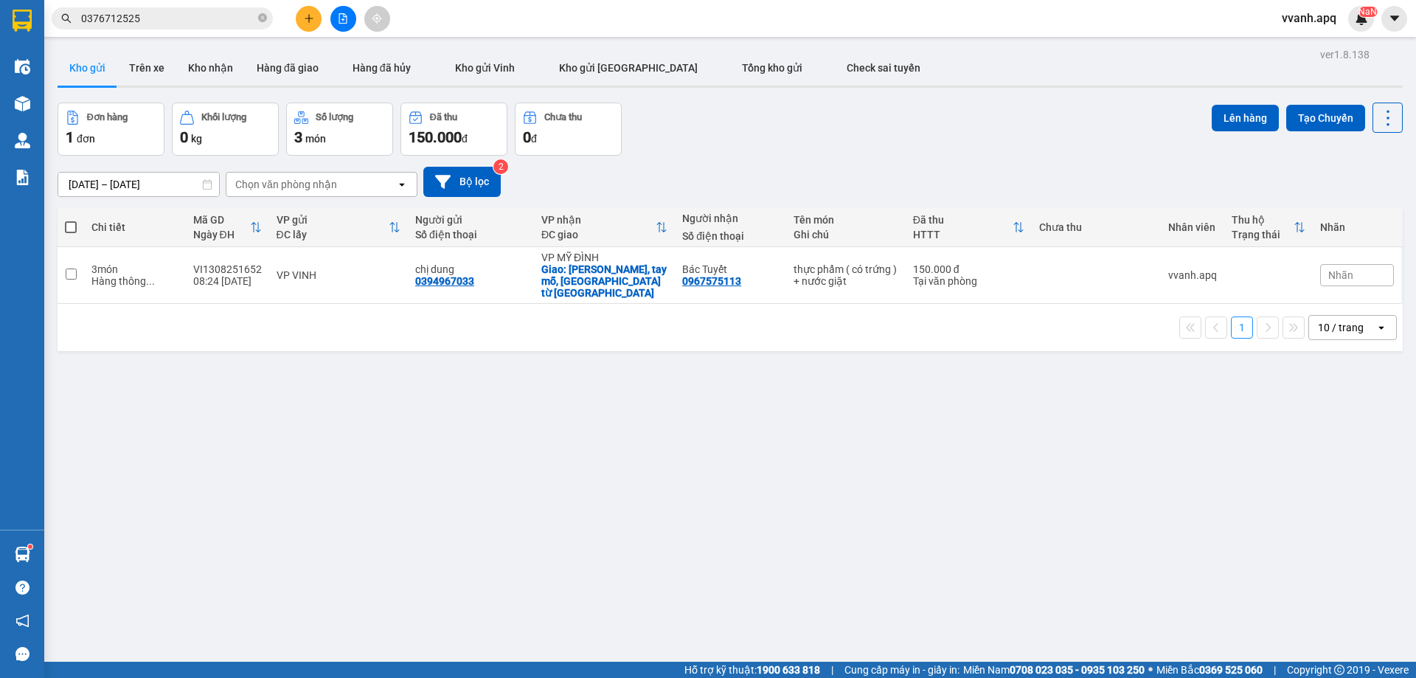
click at [883, 137] on div "Đơn hàng 1 đơn Khối lượng 0 kg Số lượng 3 món Đã thu 150.000 đ Chưa thu 0 đ Lên…" at bounding box center [730, 129] width 1345 height 53
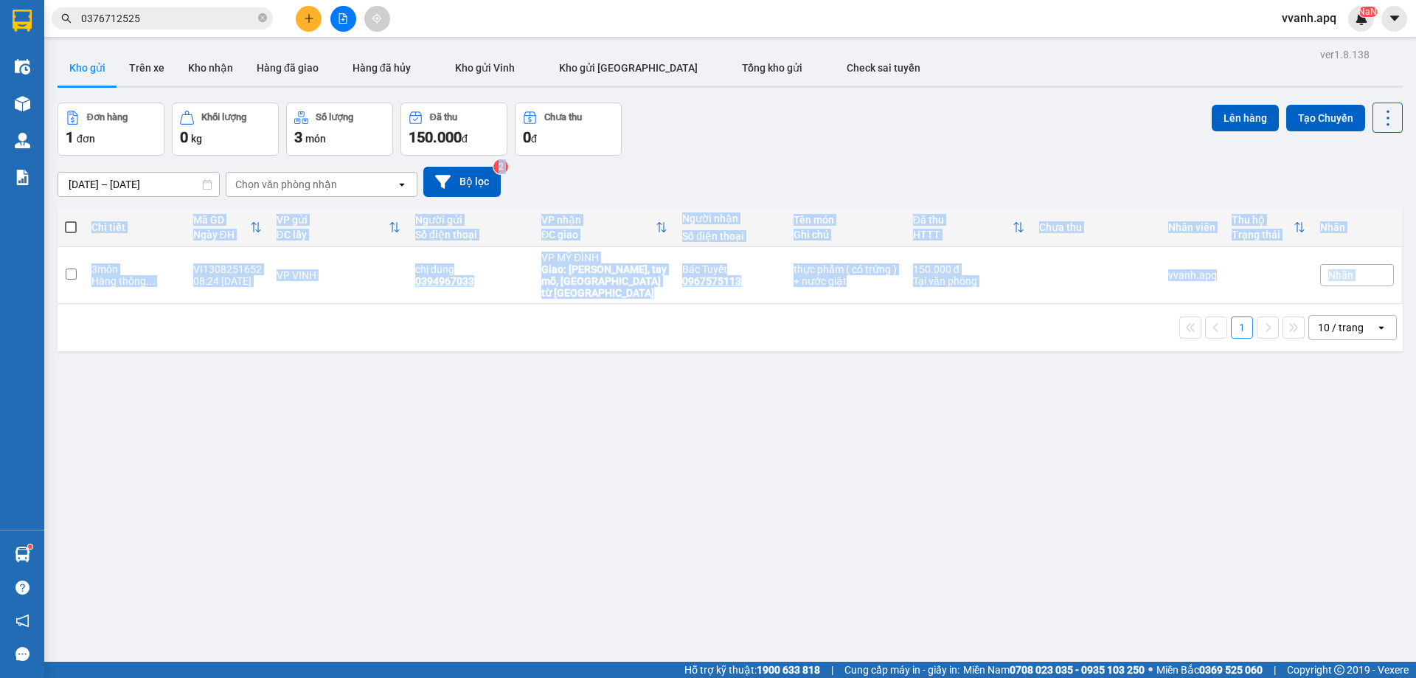
drag, startPoint x: 742, startPoint y: 161, endPoint x: 811, endPoint y: 375, distance: 224.9
click at [811, 375] on div "ver 1.8.138 Kho gửi Trên xe Kho nhận Hàng đã giao Hàng đã hủy Kho gửi Vinh Kho …" at bounding box center [730, 383] width 1357 height 678
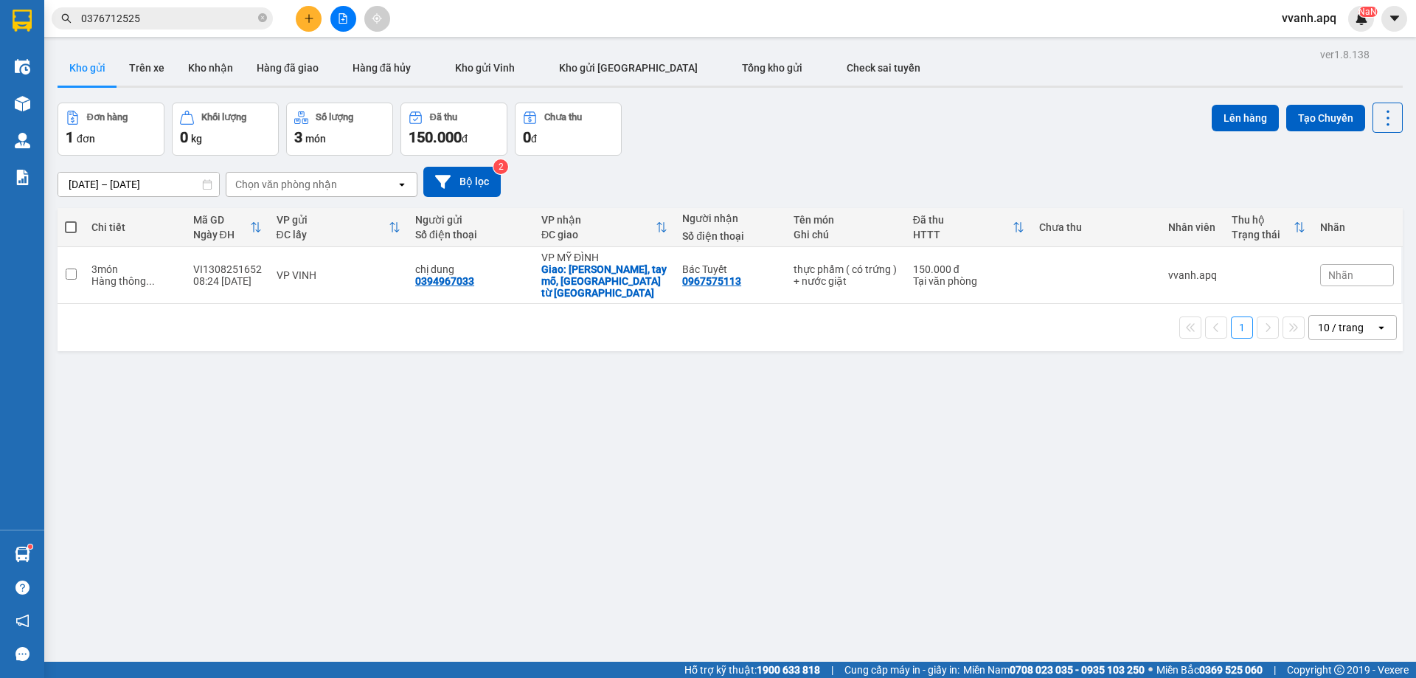
click at [43, 547] on div "Hàng sắp về" at bounding box center [22, 554] width 44 height 33
click at [379, 397] on section "Kết quả tìm kiếm ( 0 ) Bộ lọc No Data 0376712525 vvanh.apq NaN Điều hành xe Kho…" at bounding box center [708, 339] width 1416 height 678
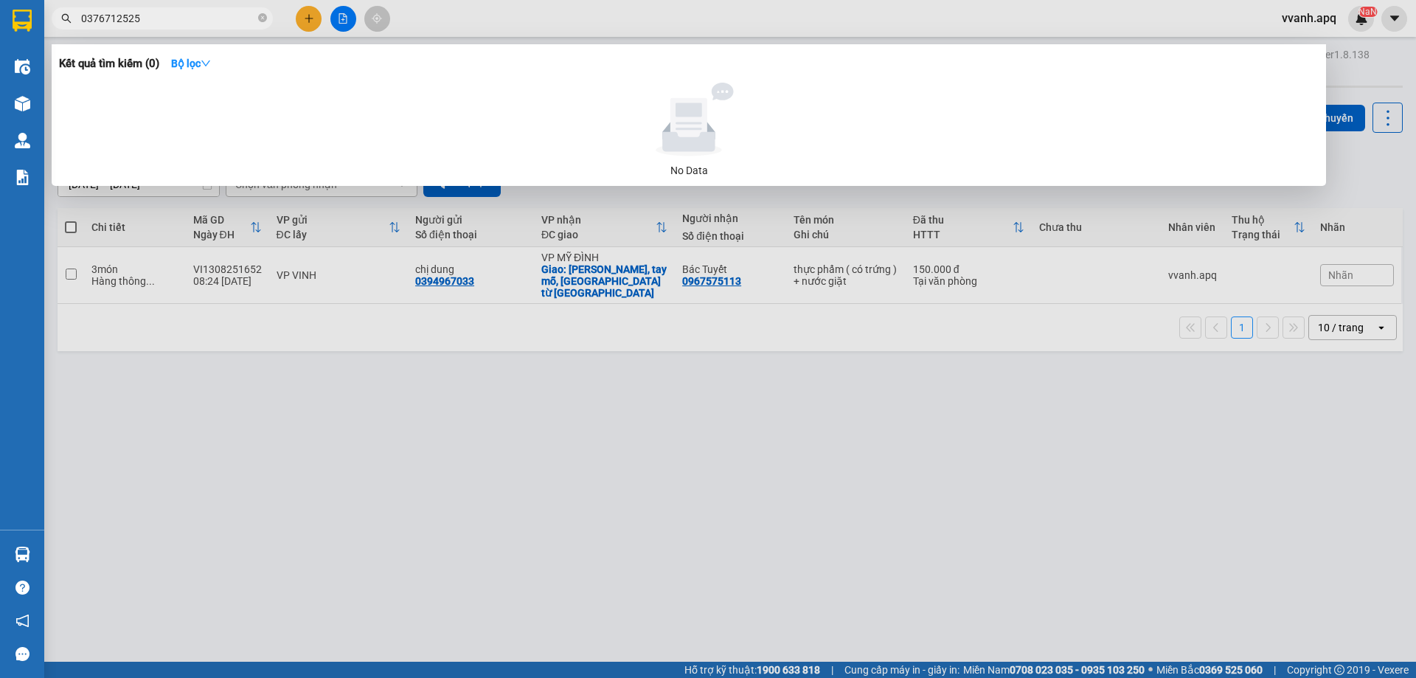
click at [190, 15] on input "0376712525" at bounding box center [168, 18] width 174 height 16
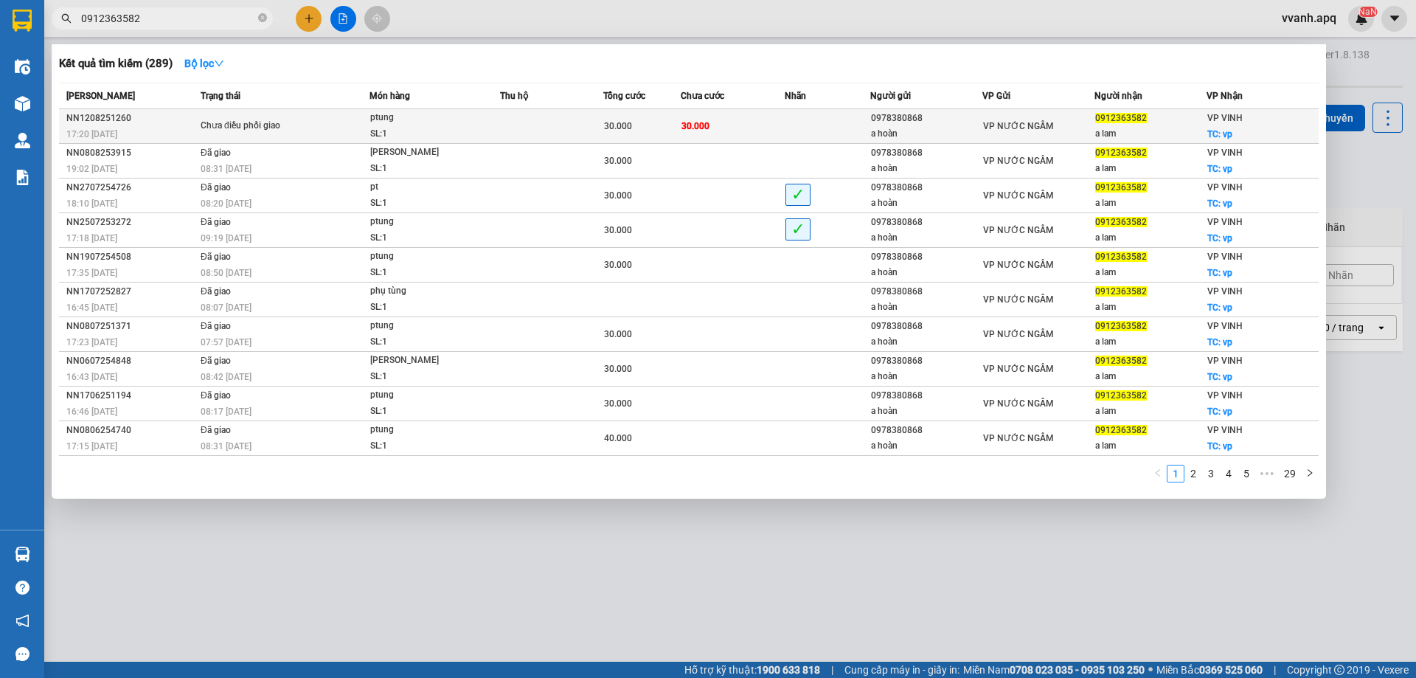
type input "0912363582"
click at [914, 137] on div "a hoàn" at bounding box center [926, 133] width 111 height 15
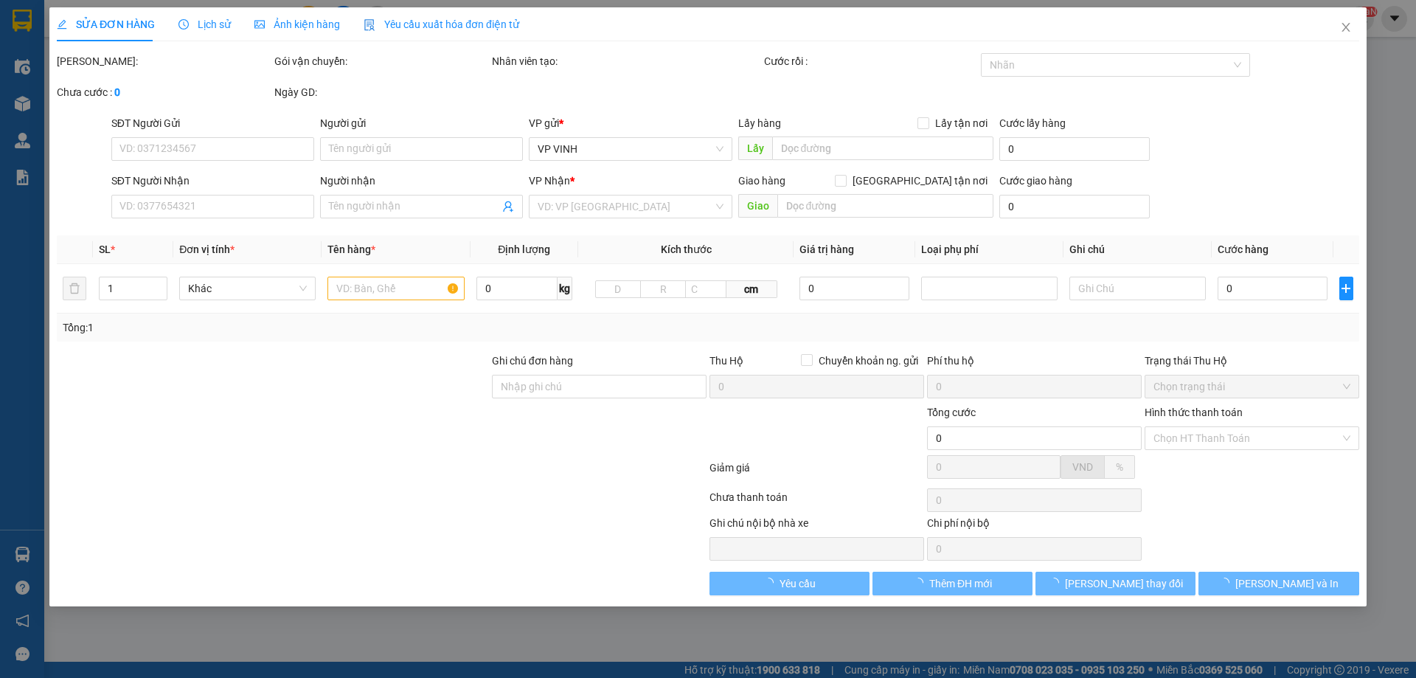
type input "0978380868"
type input "a hoàn"
type input "0912363582"
type input "a lam"
checkbox input "true"
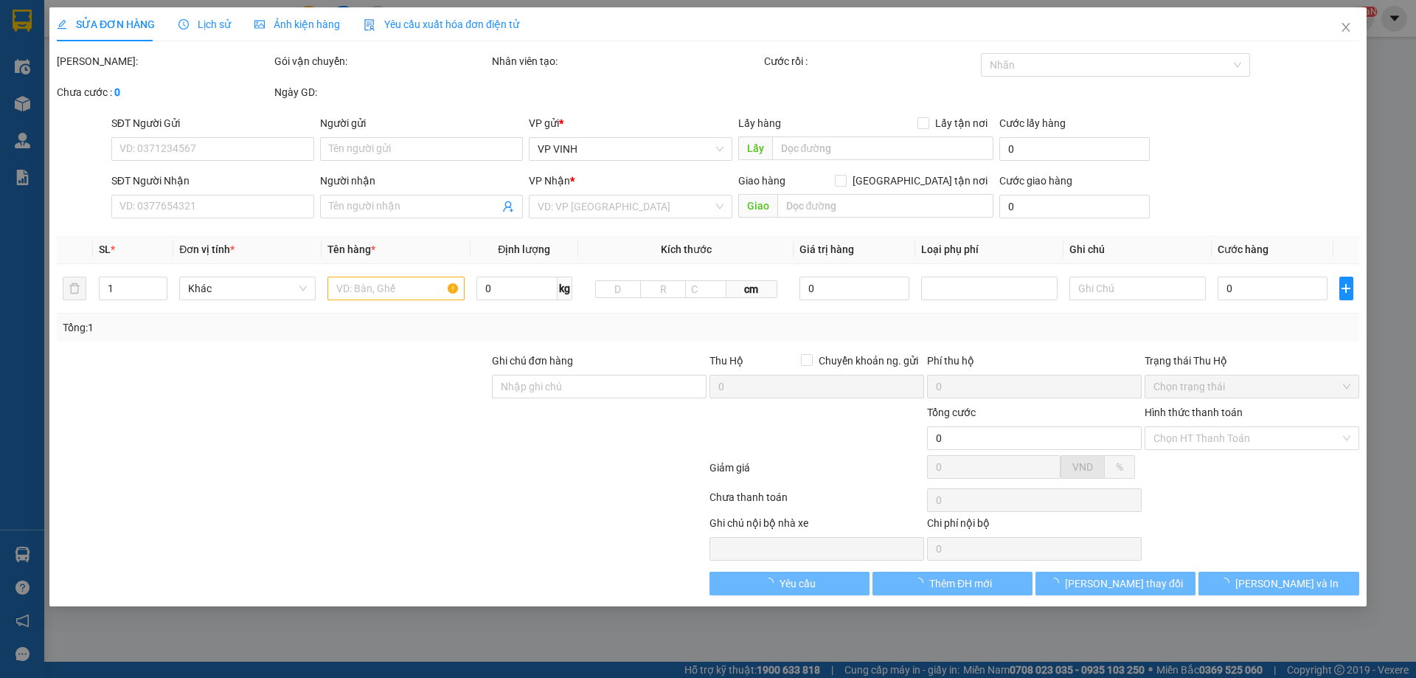
type input "vp"
type input "30.000"
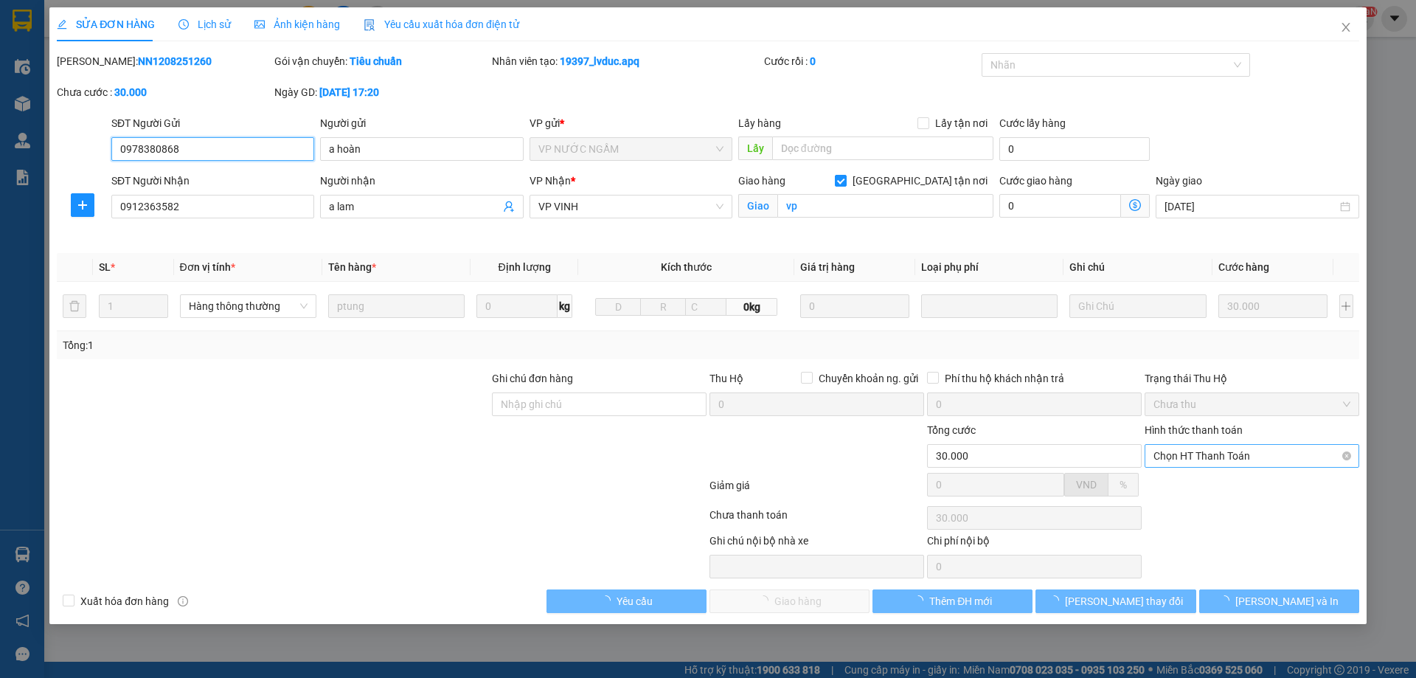
click at [1183, 457] on span "Chọn HT Thanh Toán" at bounding box center [1252, 456] width 197 height 22
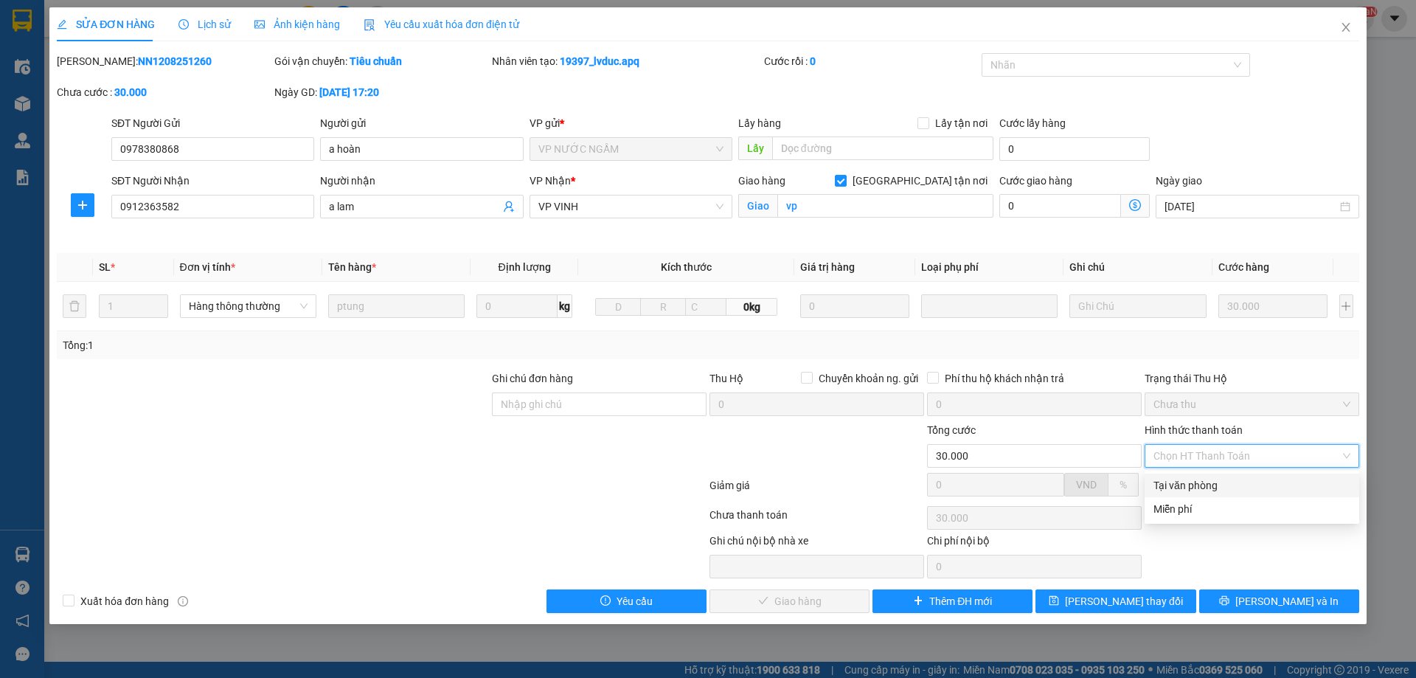
click at [1183, 480] on div "Tại văn phòng" at bounding box center [1252, 485] width 197 height 16
type input "0"
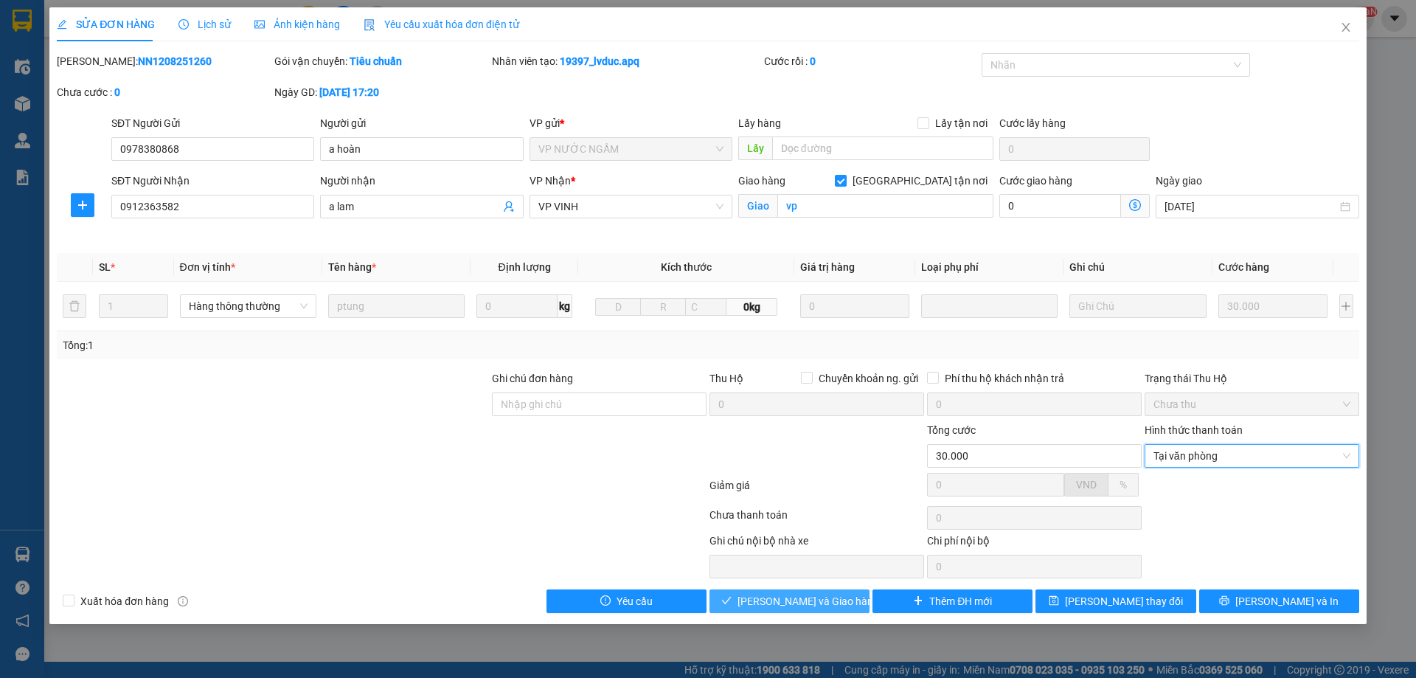
click at [827, 594] on span "[PERSON_NAME] và Giao hàng" at bounding box center [809, 601] width 142 height 16
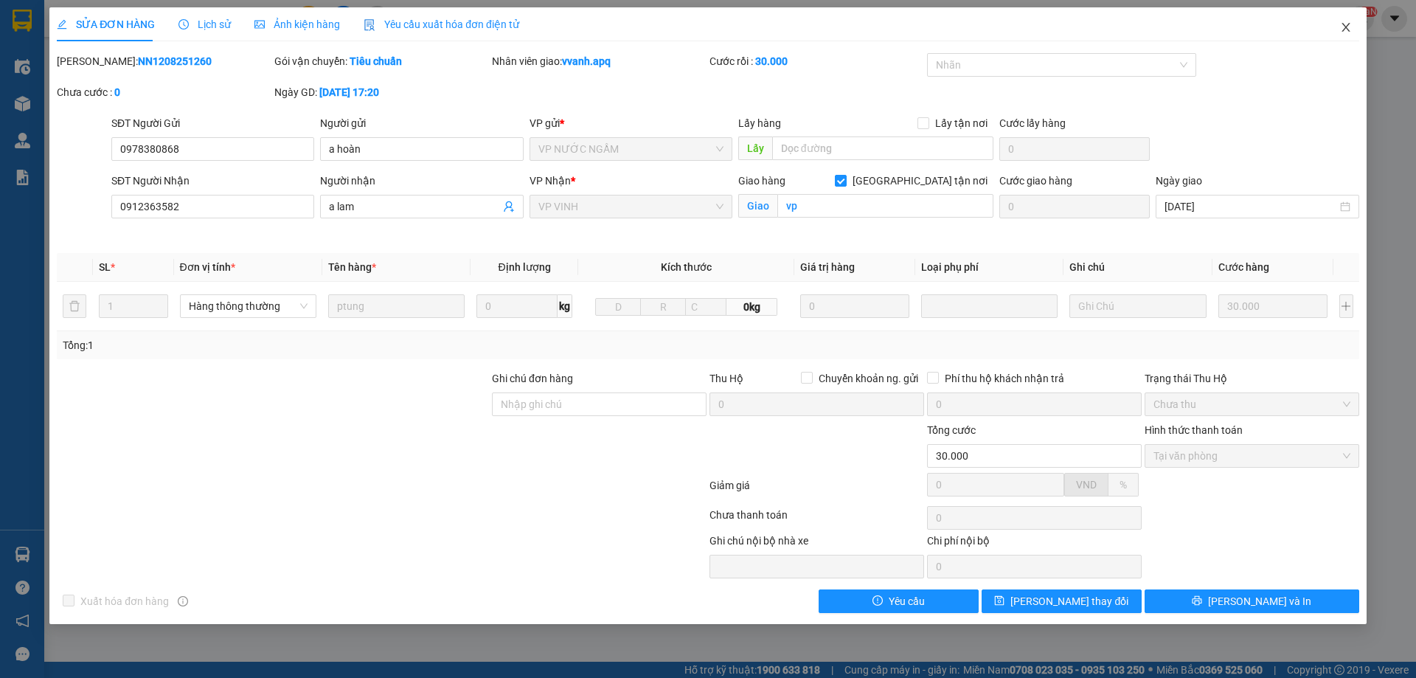
click at [1342, 31] on icon "close" at bounding box center [1346, 27] width 12 height 12
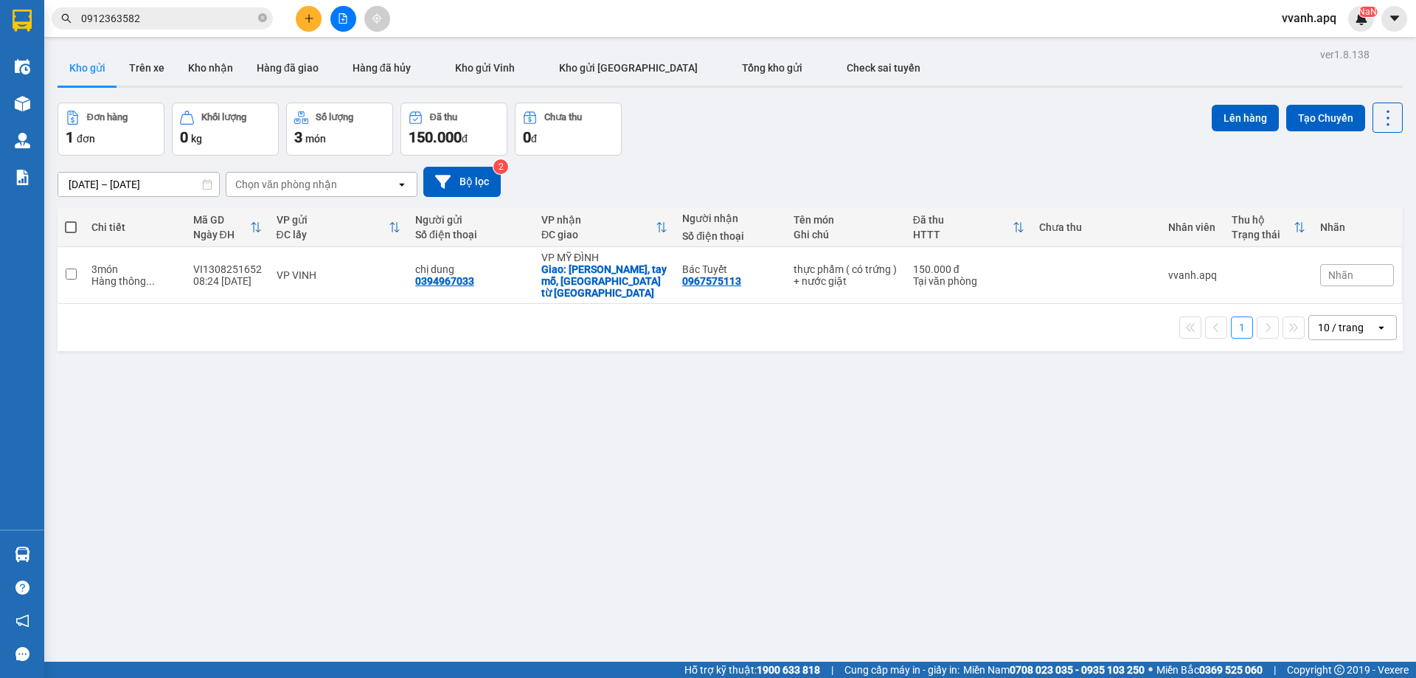
click at [234, 23] on input "0912363582" at bounding box center [168, 18] width 174 height 16
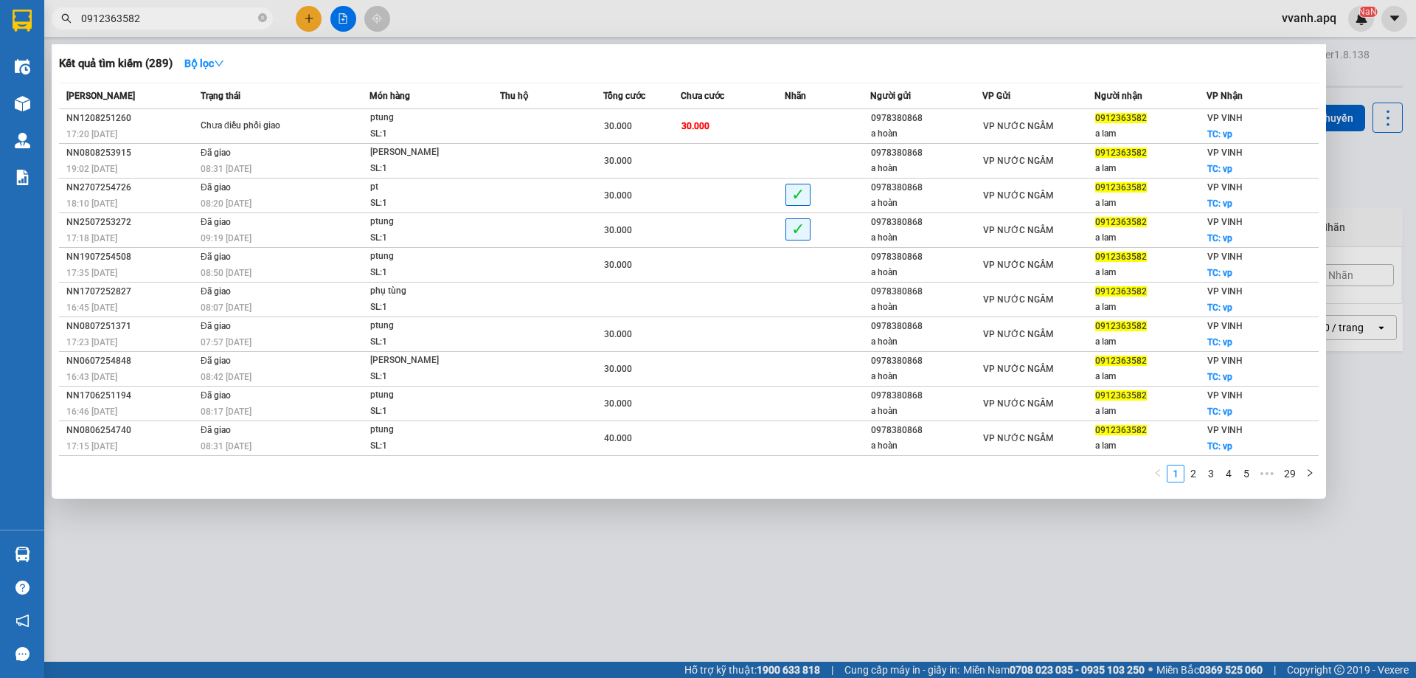
click at [234, 23] on input "0912363582" at bounding box center [168, 18] width 174 height 16
click at [260, 22] on icon "close-circle" at bounding box center [262, 17] width 9 height 9
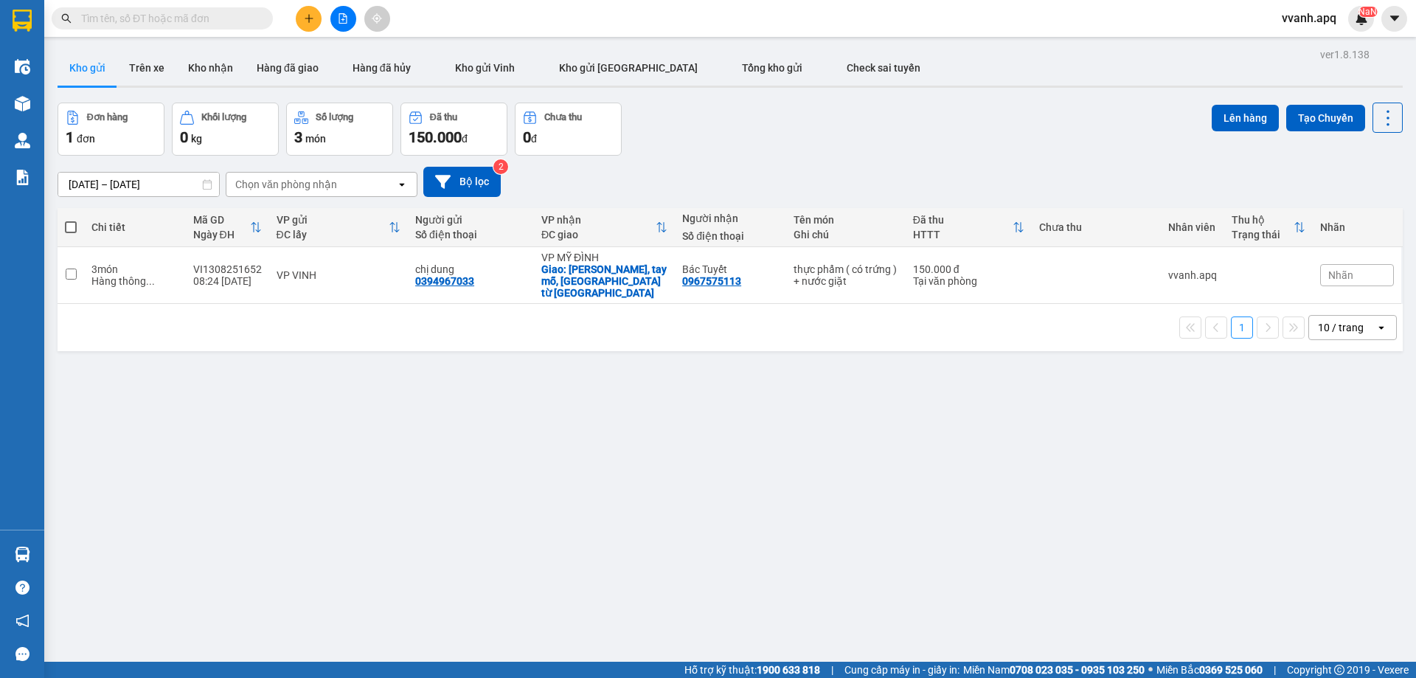
click at [243, 18] on input "text" at bounding box center [168, 18] width 174 height 16
paste input "0912363582"
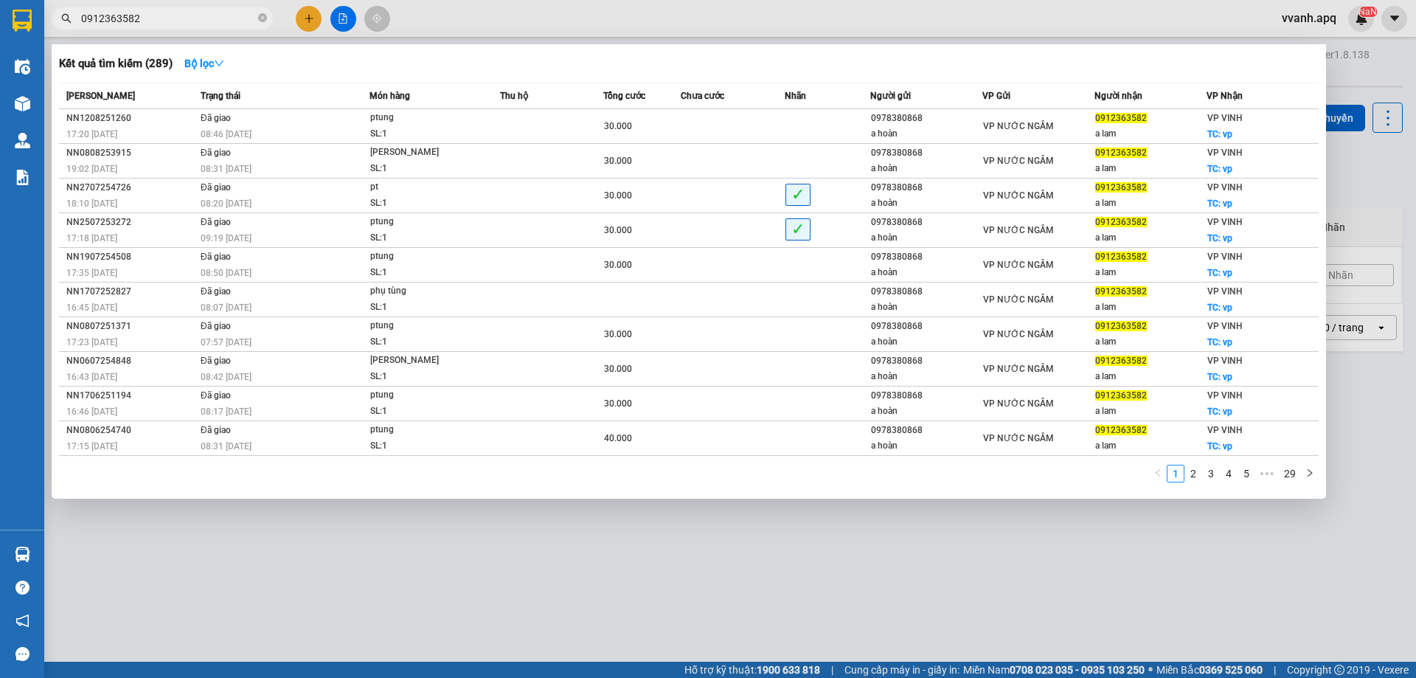
type input "0912363582"
click at [223, 11] on input "0912363582" at bounding box center [168, 18] width 174 height 16
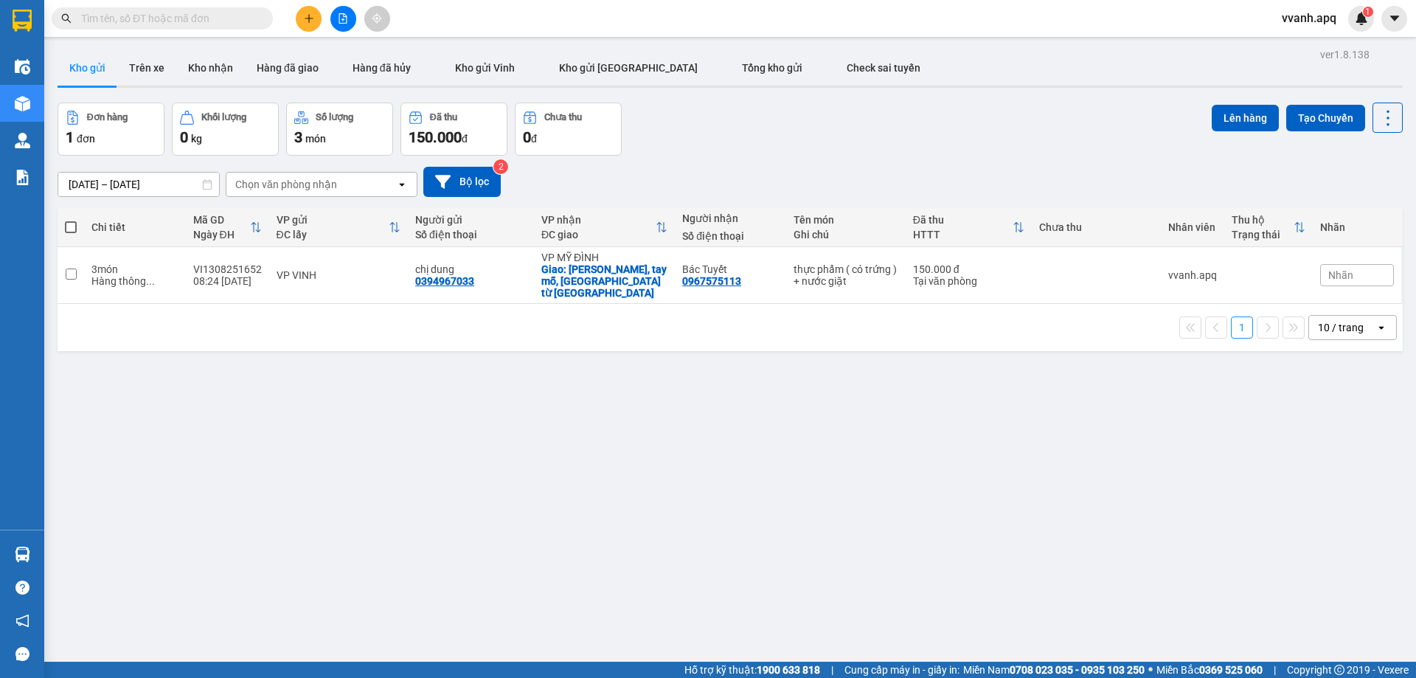
click at [184, 23] on input "text" at bounding box center [168, 18] width 174 height 16
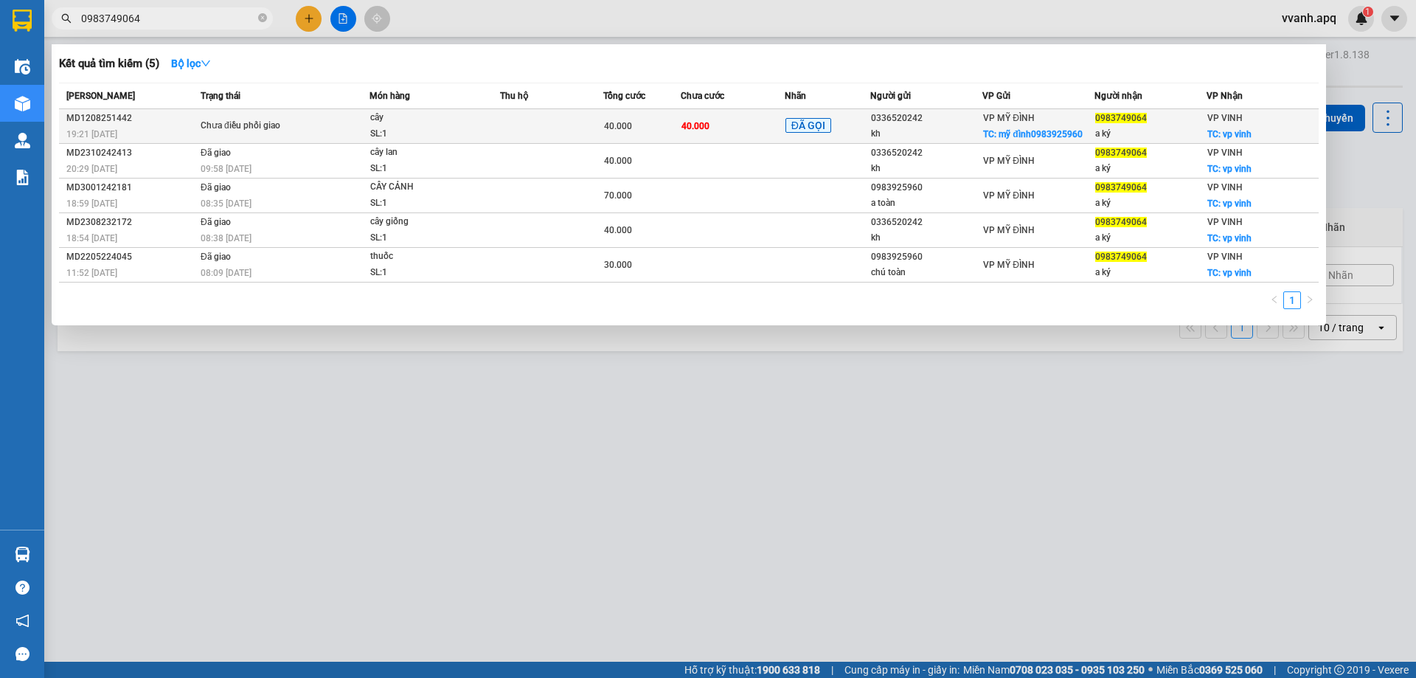
type input "0983749064"
click at [414, 114] on div "cây" at bounding box center [425, 118] width 111 height 16
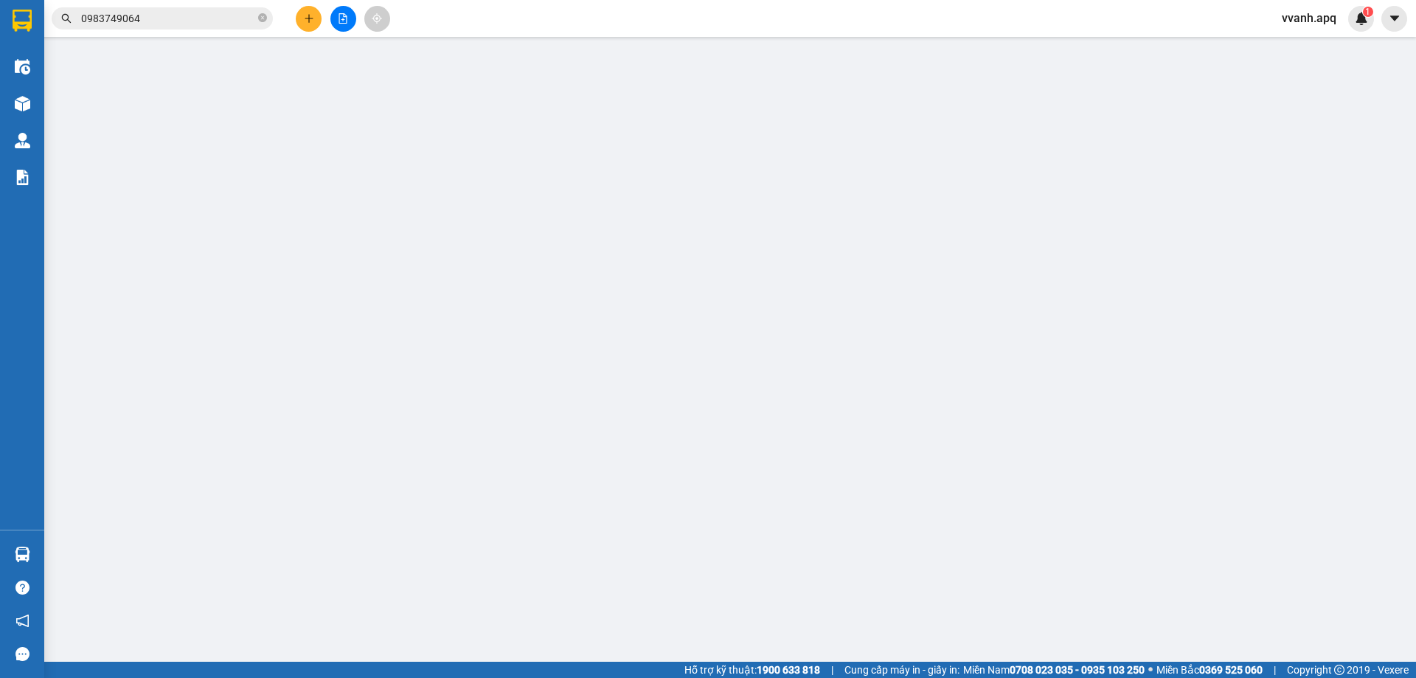
click at [198, 36] on div "Lịch sử" at bounding box center [204, 24] width 52 height 34
type input "0336520242"
type input "kh"
checkbox input "true"
type input "mỹ đình0983925960"
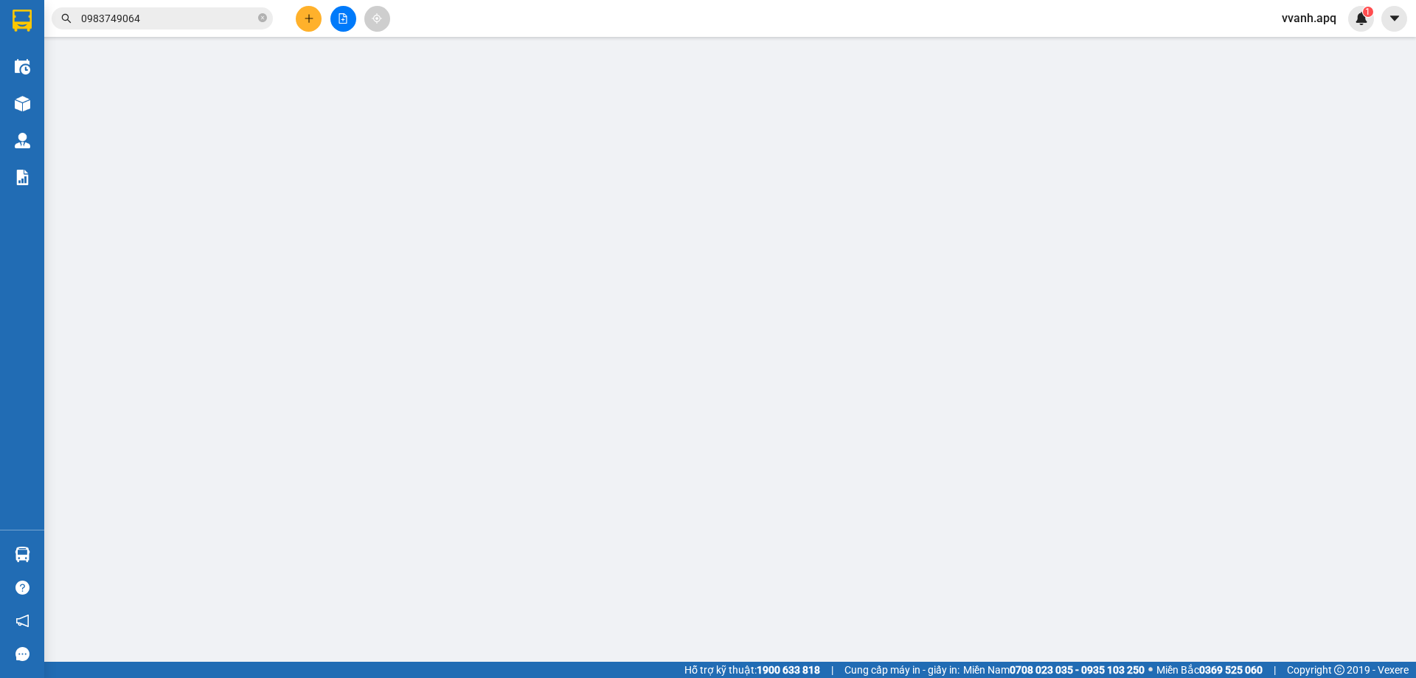
type input "0983749064"
type input "a ký"
checkbox input "true"
type input "vp vinh"
type input "40.000"
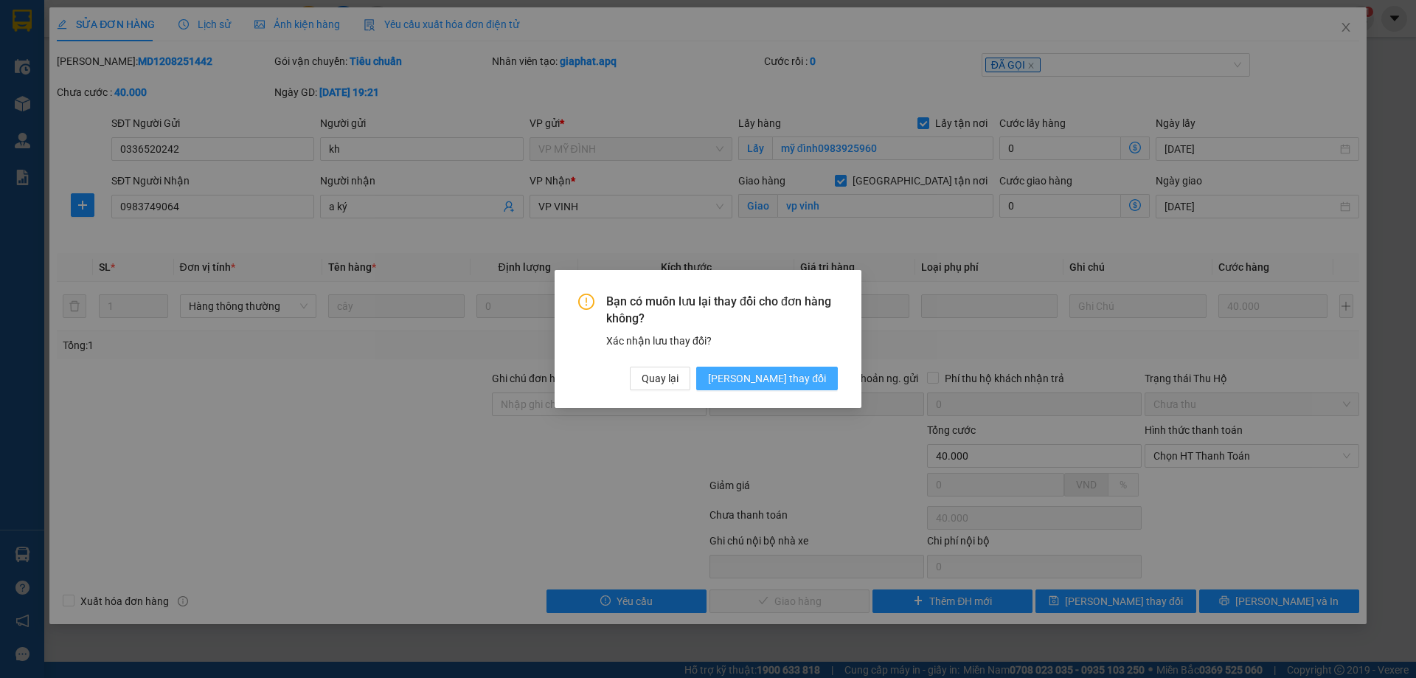
click at [762, 378] on button "[PERSON_NAME] thay đổi" at bounding box center [767, 379] width 142 height 24
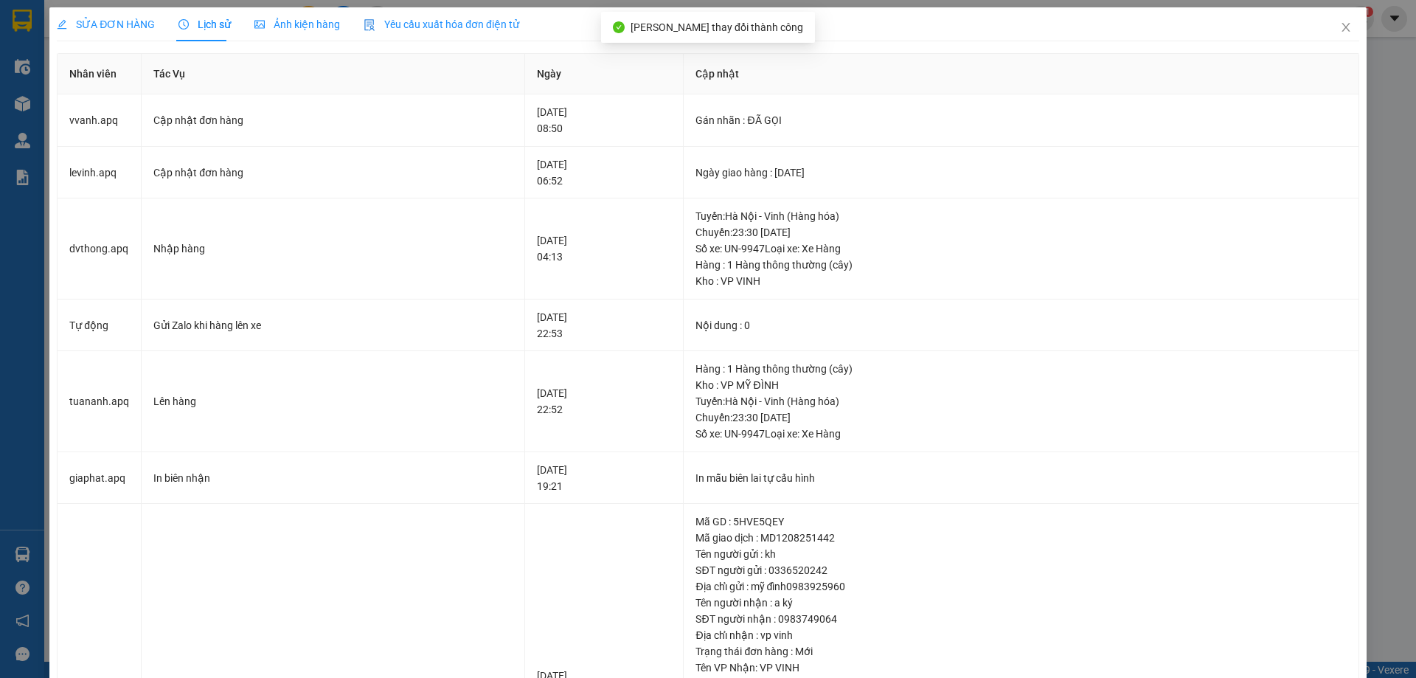
click at [92, 36] on div "SỬA ĐƠN HÀNG" at bounding box center [106, 24] width 98 height 34
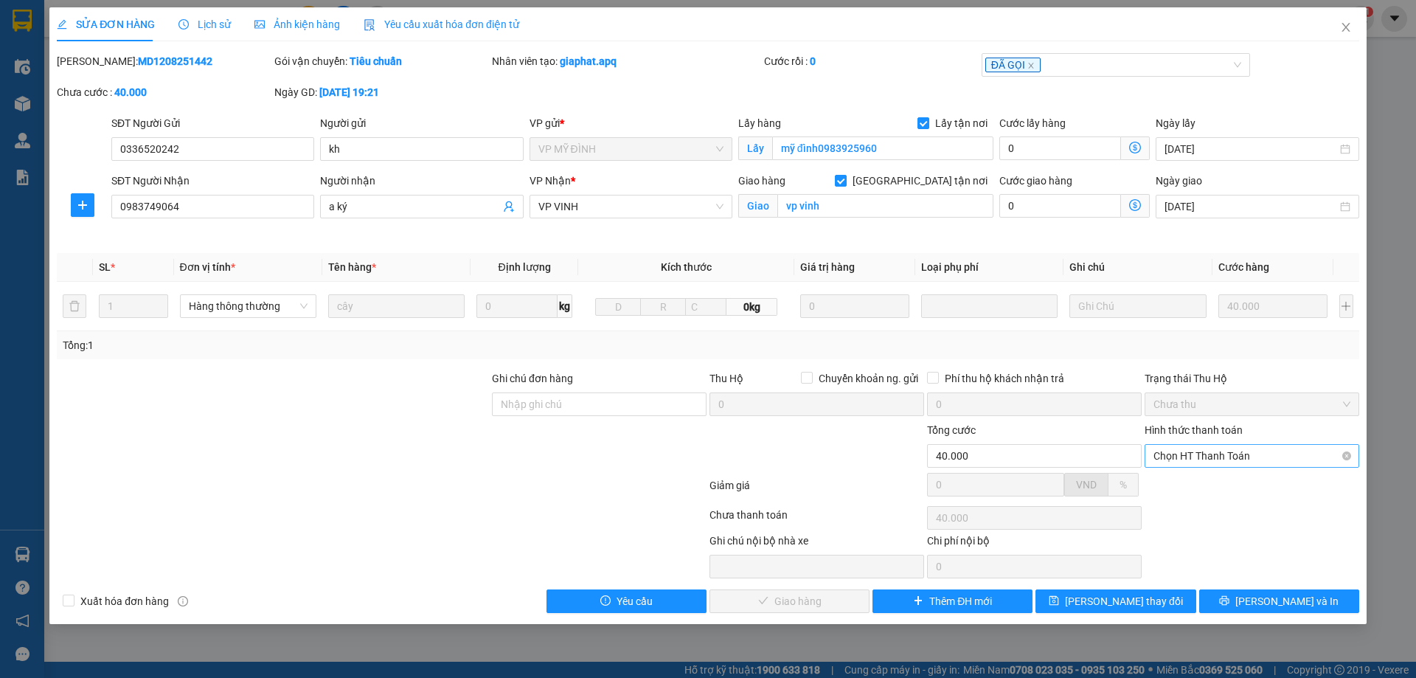
click at [1178, 451] on span "Chọn HT Thanh Toán" at bounding box center [1252, 456] width 197 height 22
click at [1188, 482] on div "Tại văn phòng" at bounding box center [1252, 485] width 197 height 16
type input "0"
click at [846, 601] on button "[PERSON_NAME] và Giao hàng" at bounding box center [790, 601] width 160 height 24
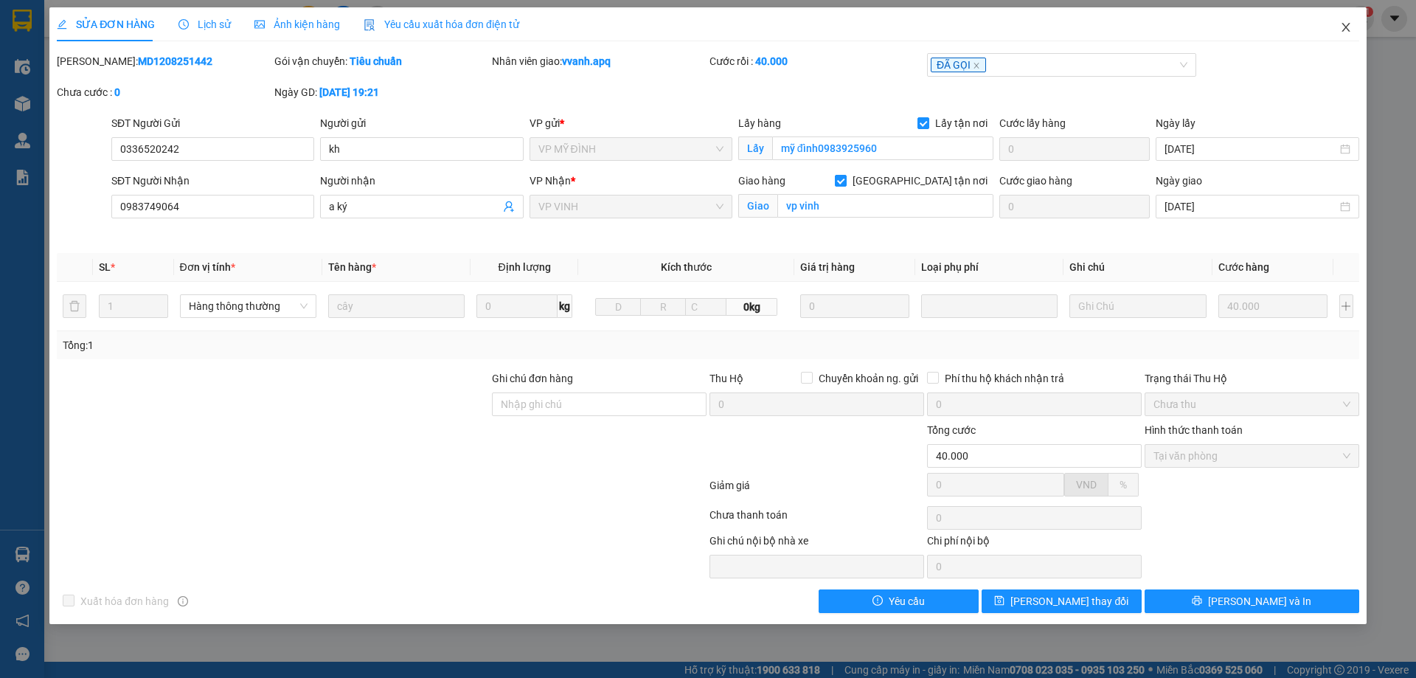
click at [1351, 22] on icon "close" at bounding box center [1346, 27] width 12 height 12
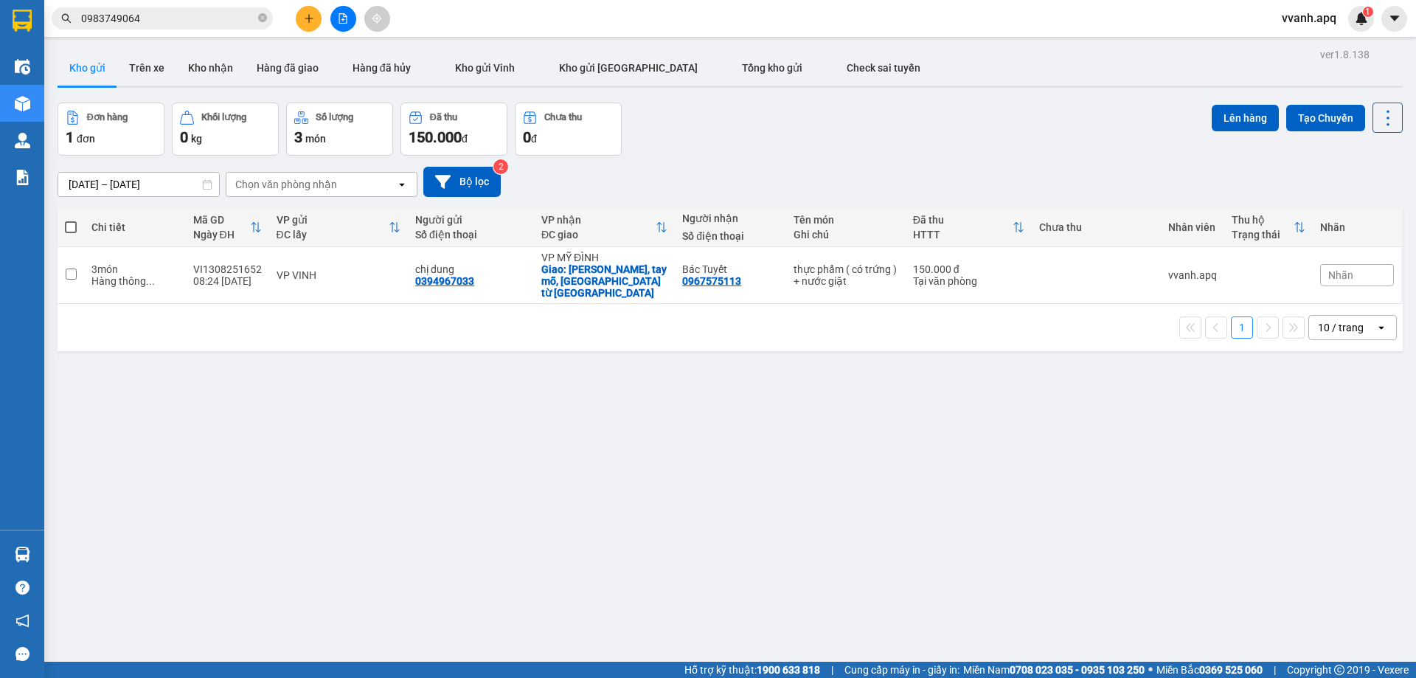
click at [229, 19] on input "0983749064" at bounding box center [168, 18] width 174 height 16
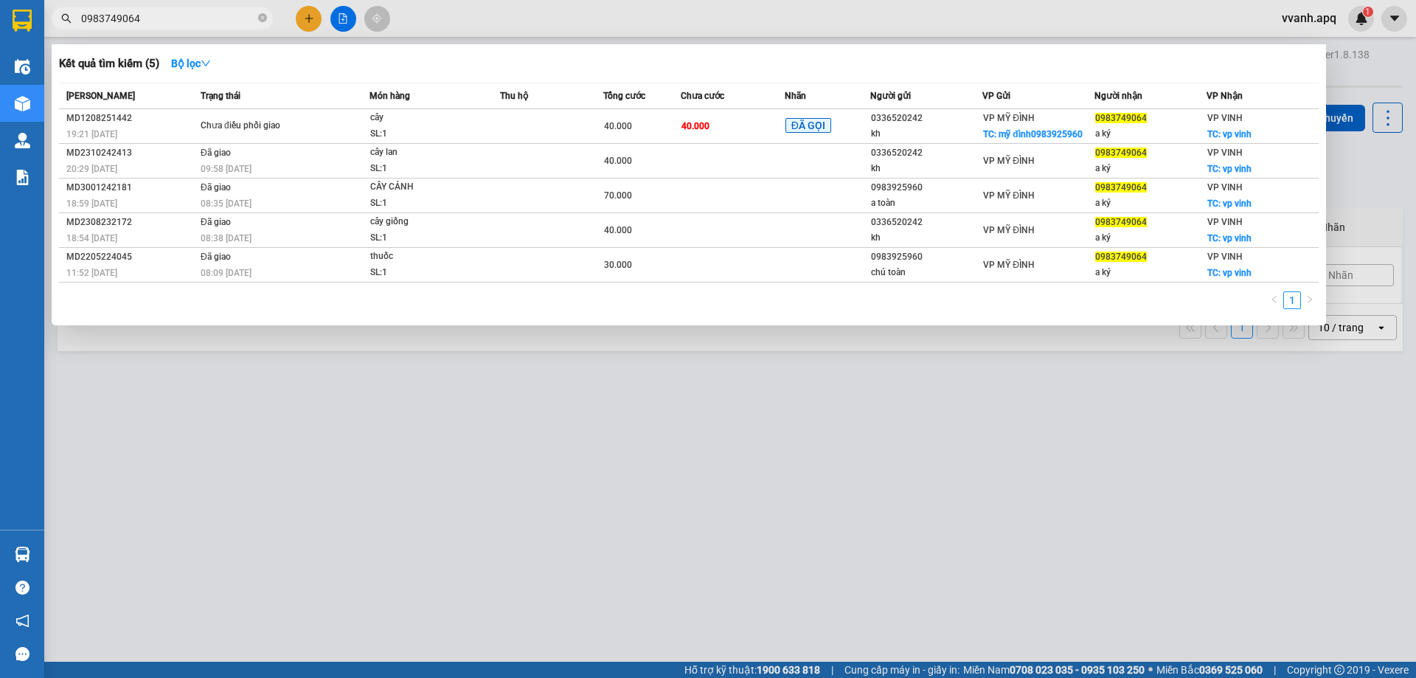
click at [243, 18] on input "0983749064" at bounding box center [168, 18] width 174 height 16
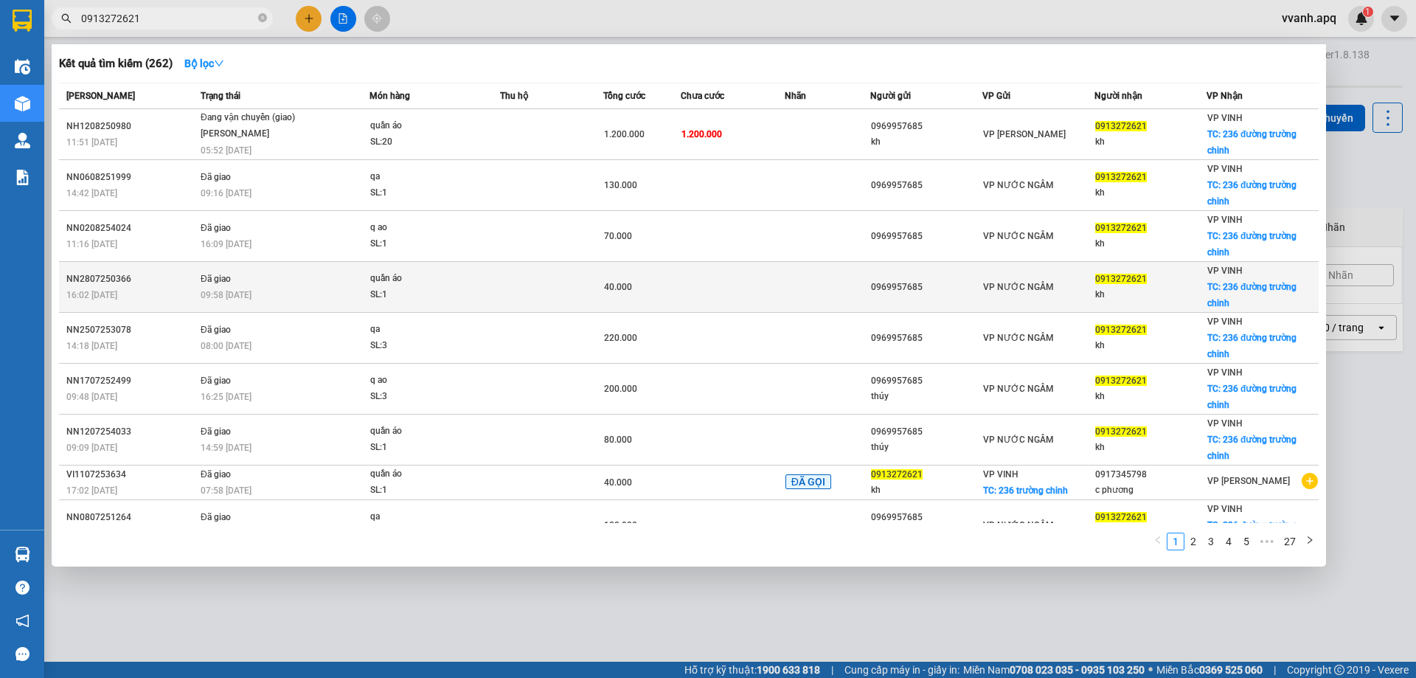
type input "0913272621"
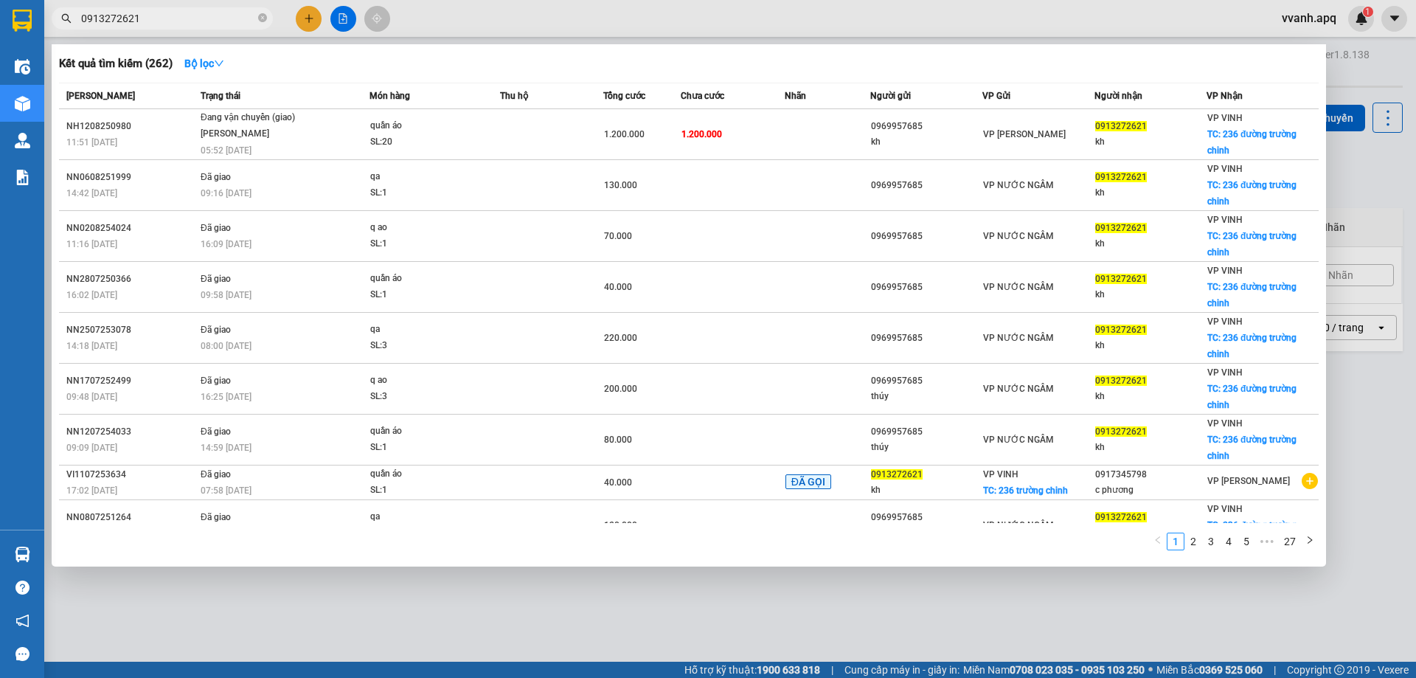
click at [802, 33] on div at bounding box center [708, 339] width 1416 height 678
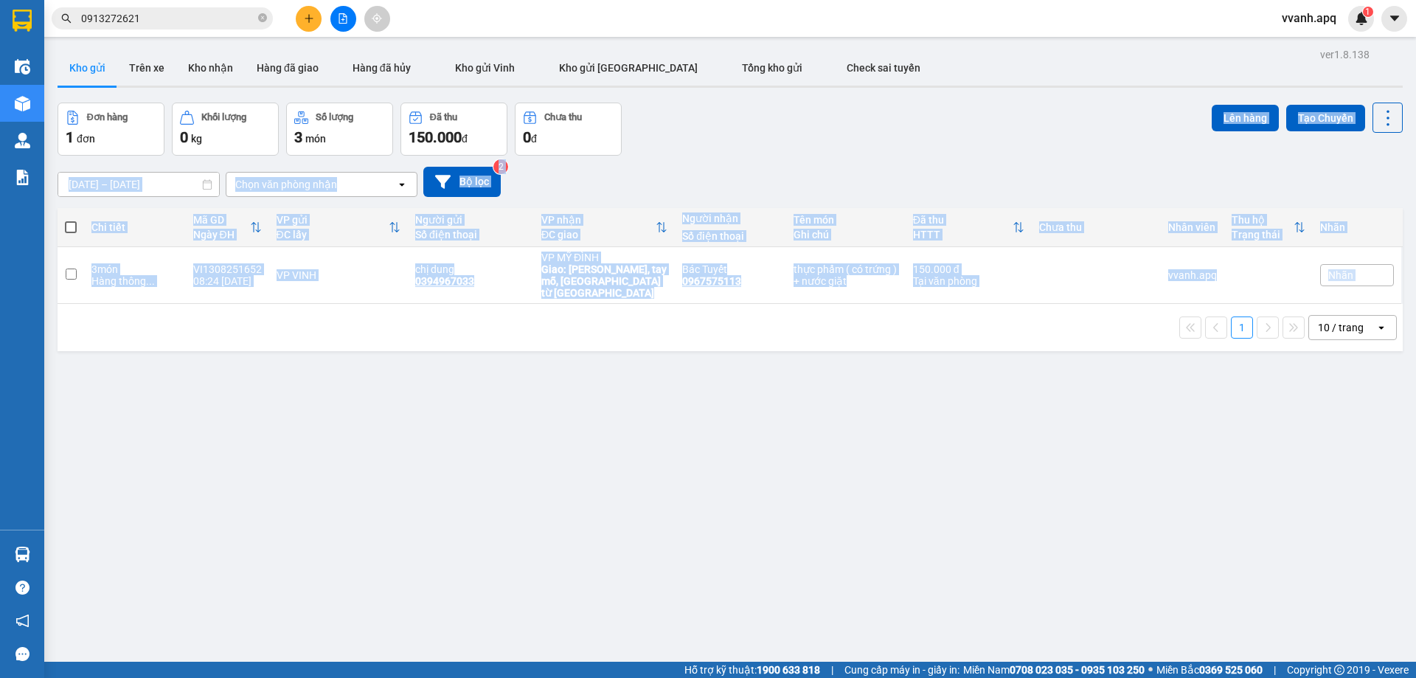
drag, startPoint x: 992, startPoint y: 105, endPoint x: 1062, endPoint y: 313, distance: 218.8
click at [1062, 313] on div "ver 1.8.138 Kho gửi Trên xe Kho nhận Hàng đã giao Hàng đã hủy Kho gửi Vinh Kho …" at bounding box center [730, 383] width 1357 height 678
click at [1062, 315] on div "1 10 / trang open" at bounding box center [730, 327] width 1334 height 25
drag, startPoint x: 1048, startPoint y: 170, endPoint x: 1082, endPoint y: 305, distance: 138.5
click at [1082, 305] on div "ver 1.8.138 Kho gửi Trên xe Kho nhận Hàng đã giao Hàng đã hủy Kho gửi Vinh Kho …" at bounding box center [730, 383] width 1357 height 678
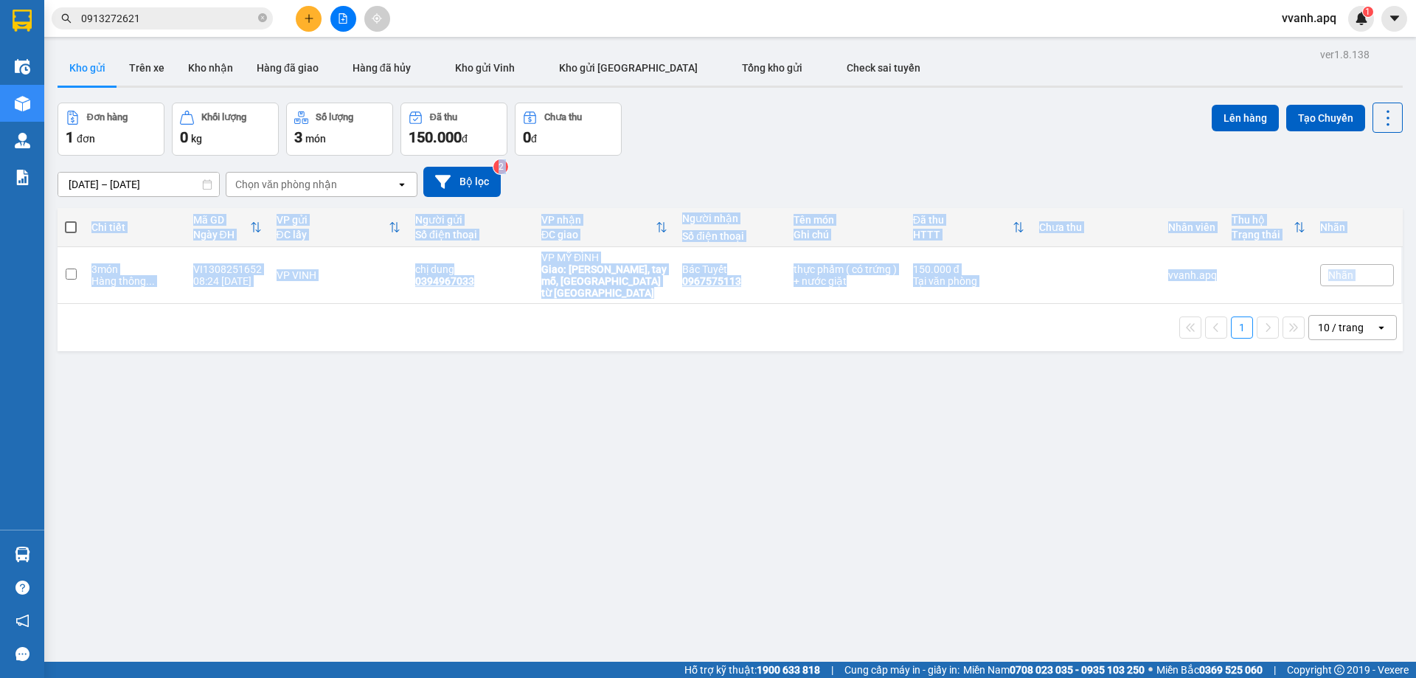
click at [1082, 315] on div "1 10 / trang open" at bounding box center [730, 327] width 1334 height 25
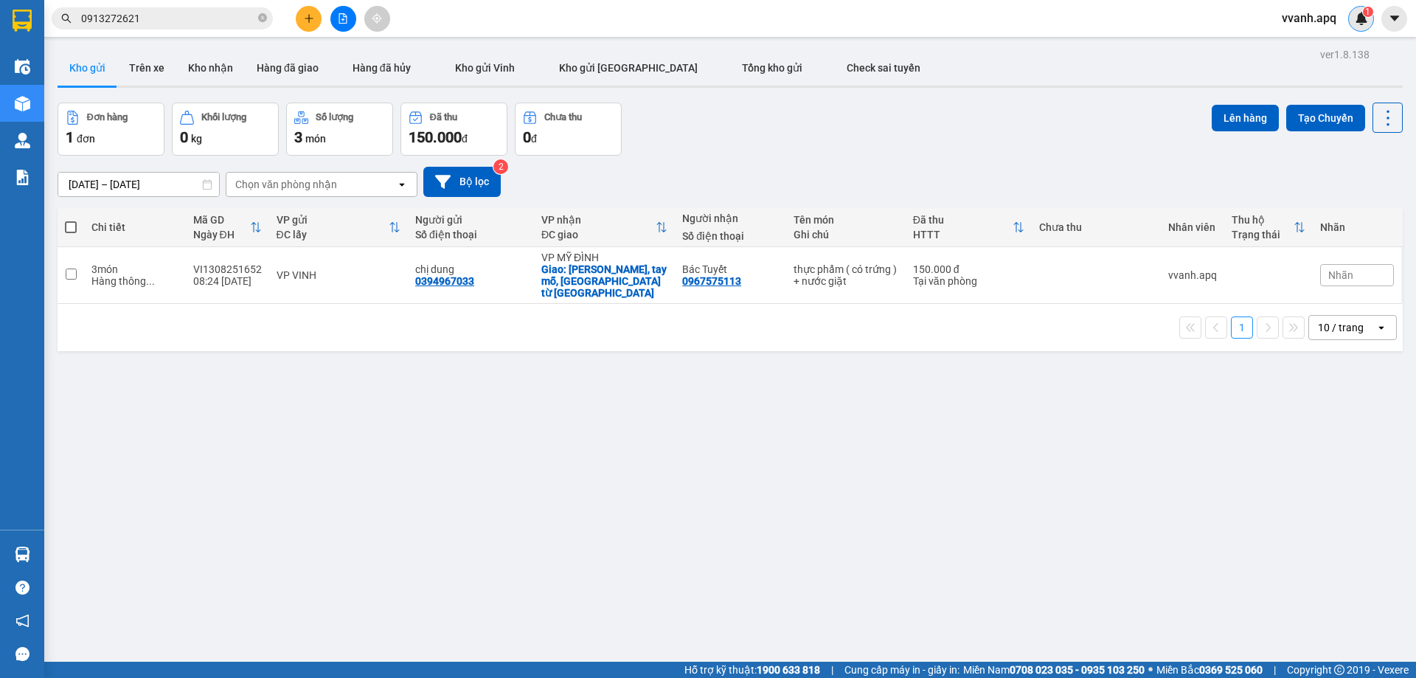
click at [1353, 26] on div "1" at bounding box center [1361, 19] width 26 height 26
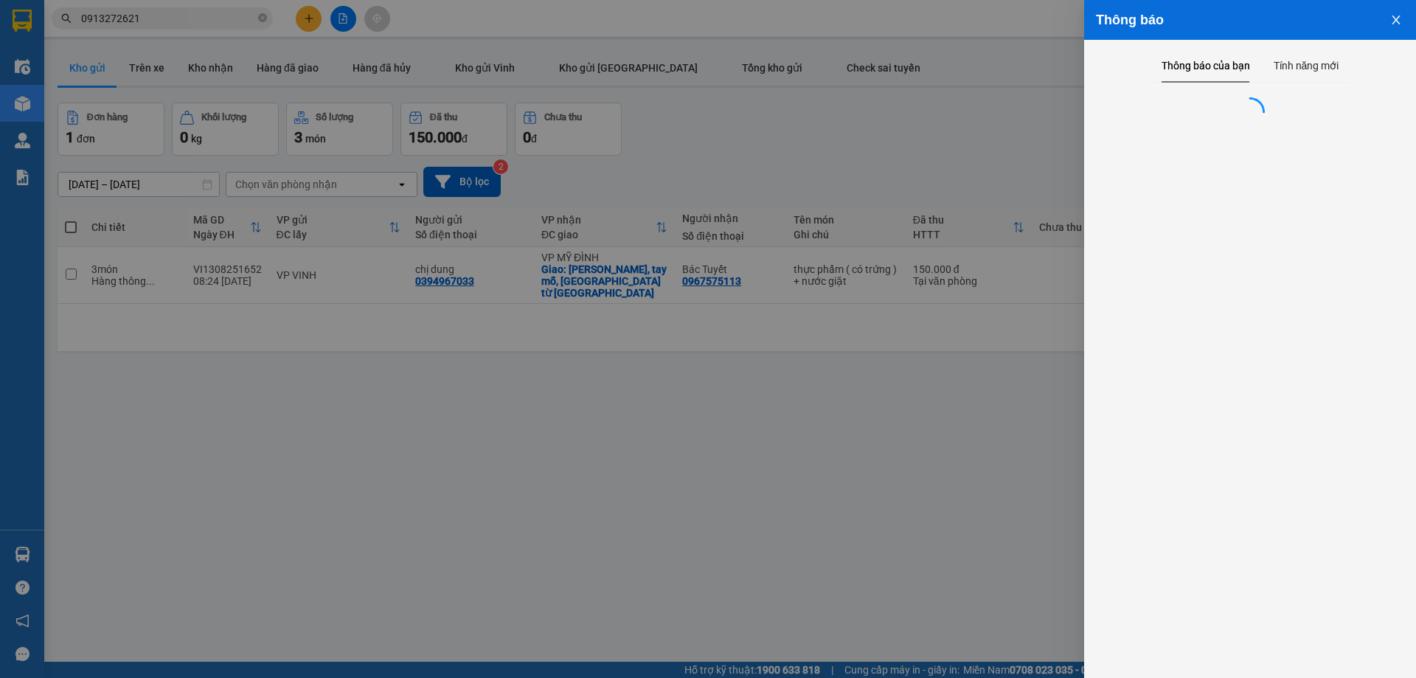
click at [853, 118] on div at bounding box center [708, 339] width 1416 height 678
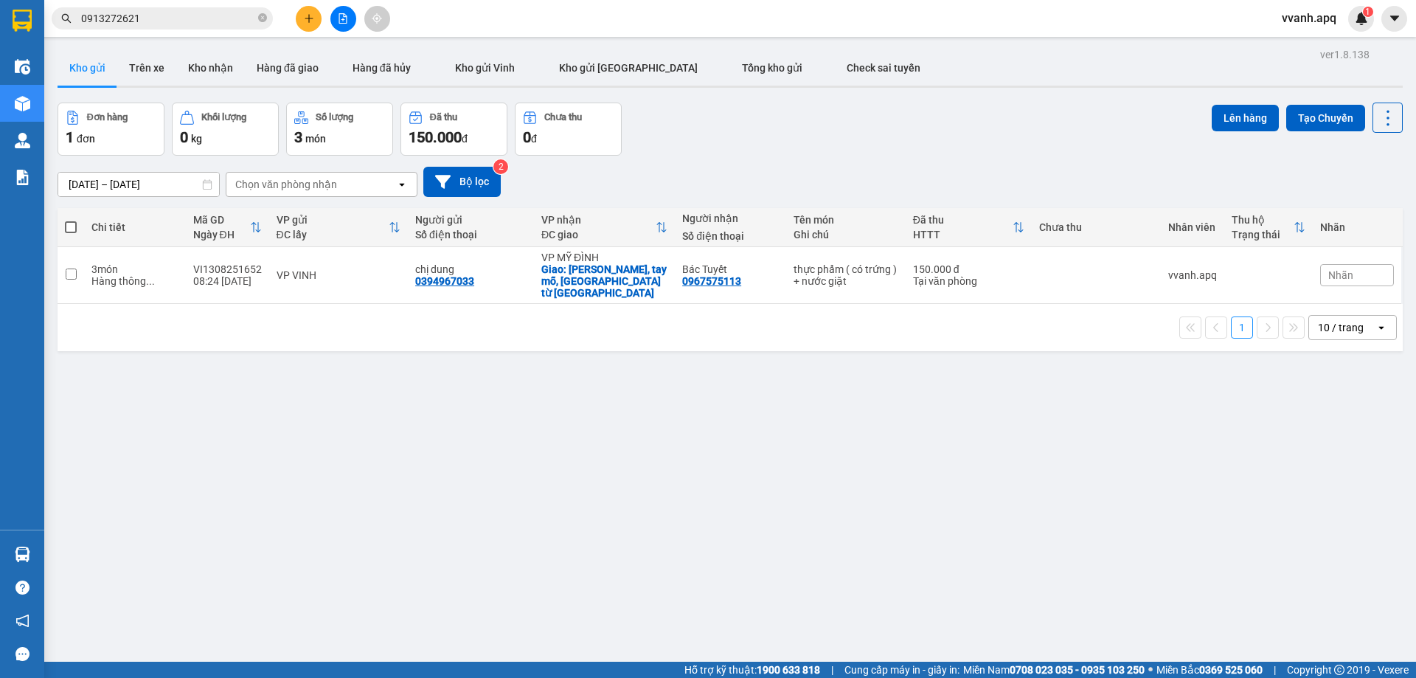
click at [201, 24] on input "0913272621" at bounding box center [168, 18] width 174 height 16
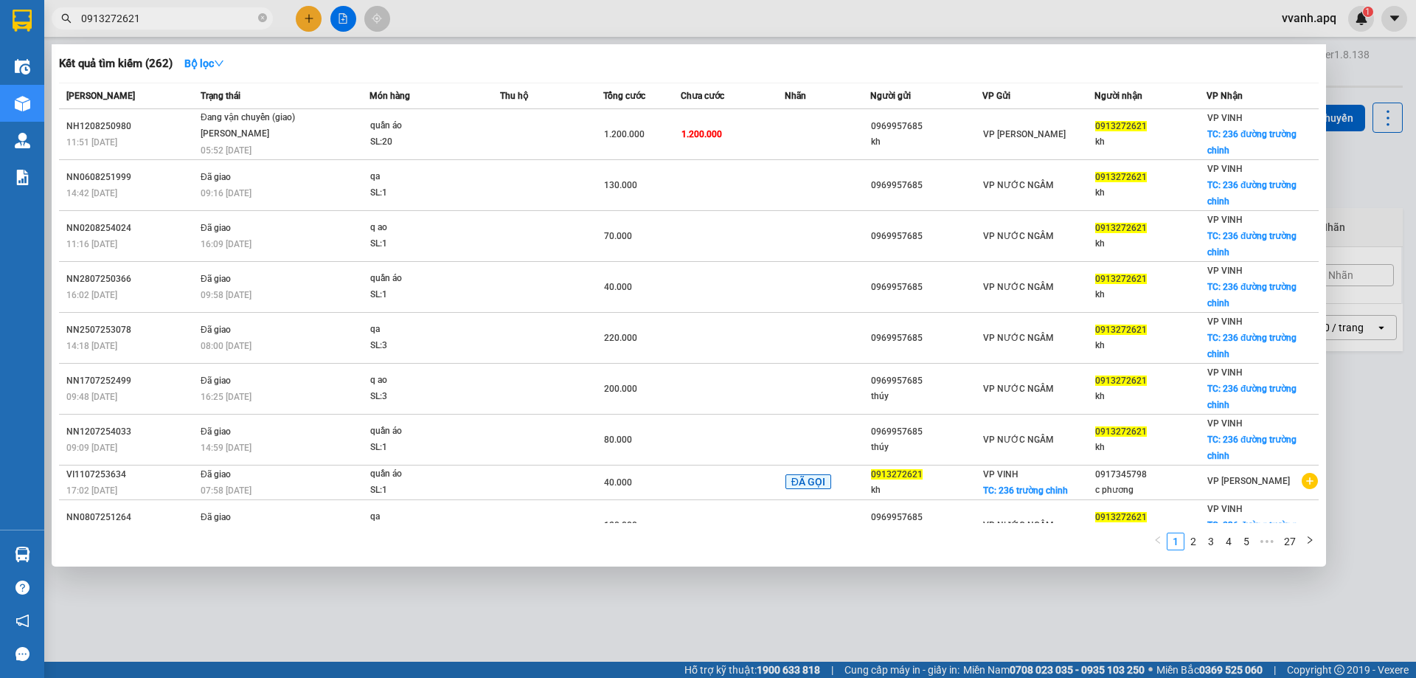
click at [634, 35] on div at bounding box center [708, 339] width 1416 height 678
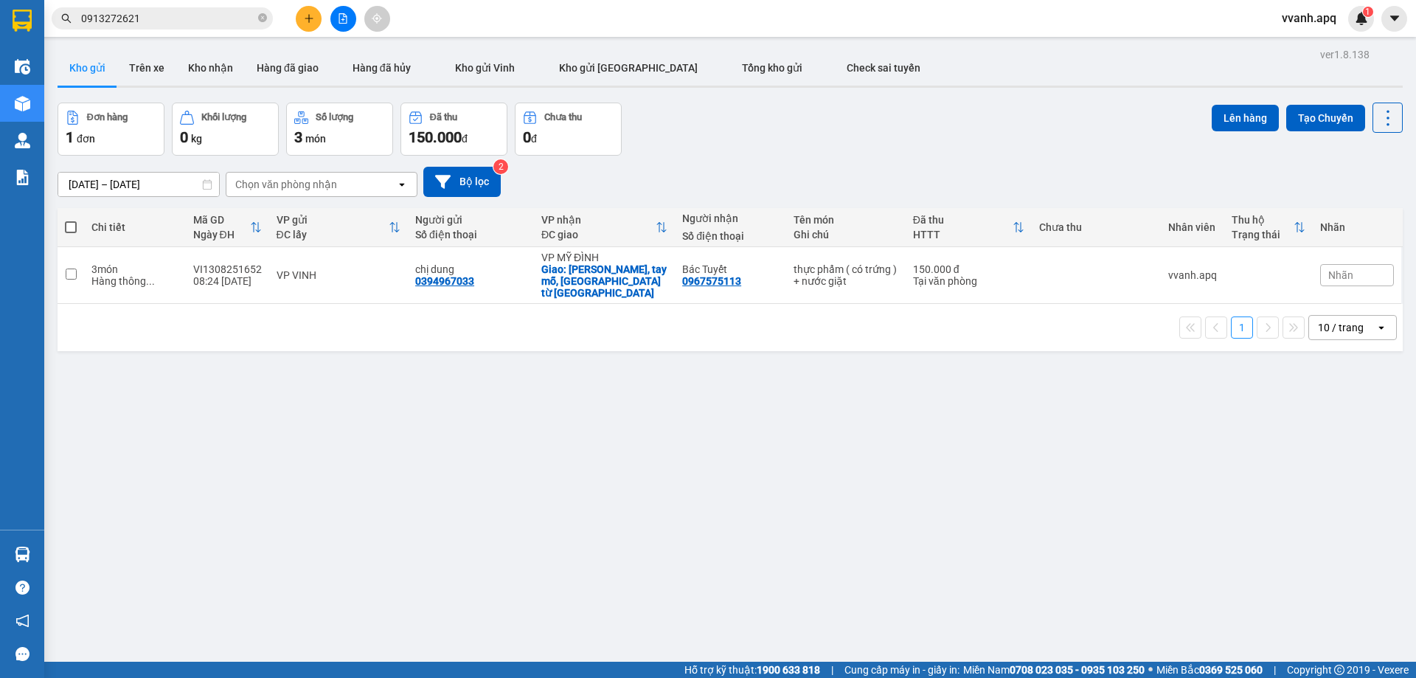
drag, startPoint x: 912, startPoint y: 140, endPoint x: 1021, endPoint y: 313, distance: 204.2
click at [1021, 313] on div "ver 1.8.138 Kho gửi Trên xe Kho nhận Hàng đã giao Hàng đã hủy Kho gửi Vinh Kho …" at bounding box center [730, 383] width 1357 height 678
click at [1021, 315] on div "1 10 / trang open" at bounding box center [730, 327] width 1334 height 25
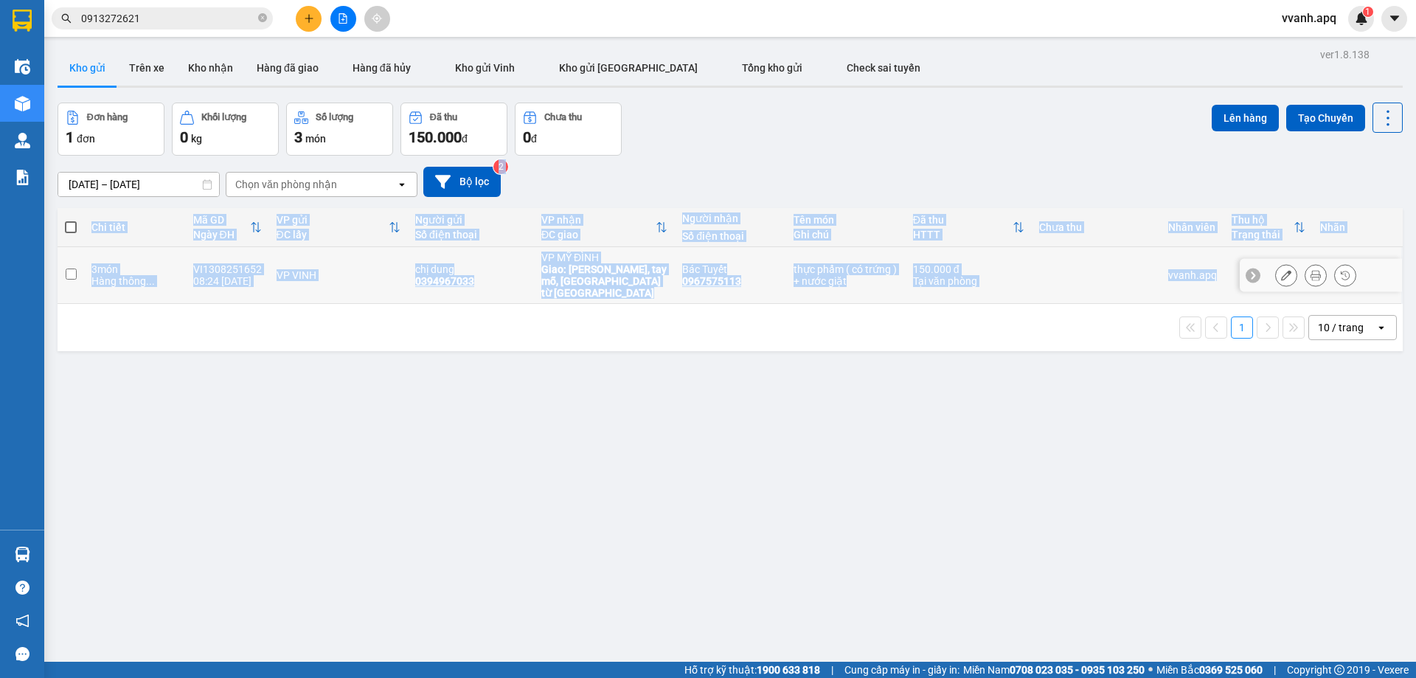
drag, startPoint x: 1036, startPoint y: 319, endPoint x: 999, endPoint y: 193, distance: 131.9
click at [1000, 194] on div "ver 1.8.138 Kho gửi Trên xe Kho nhận Hàng đã giao Hàng đã hủy Kho gửi Vinh Kho …" at bounding box center [730, 383] width 1357 height 678
click at [999, 193] on div "11/08/2025 – 13/08/2025 Press the down arrow key to interact with the calendar …" at bounding box center [730, 182] width 1345 height 30
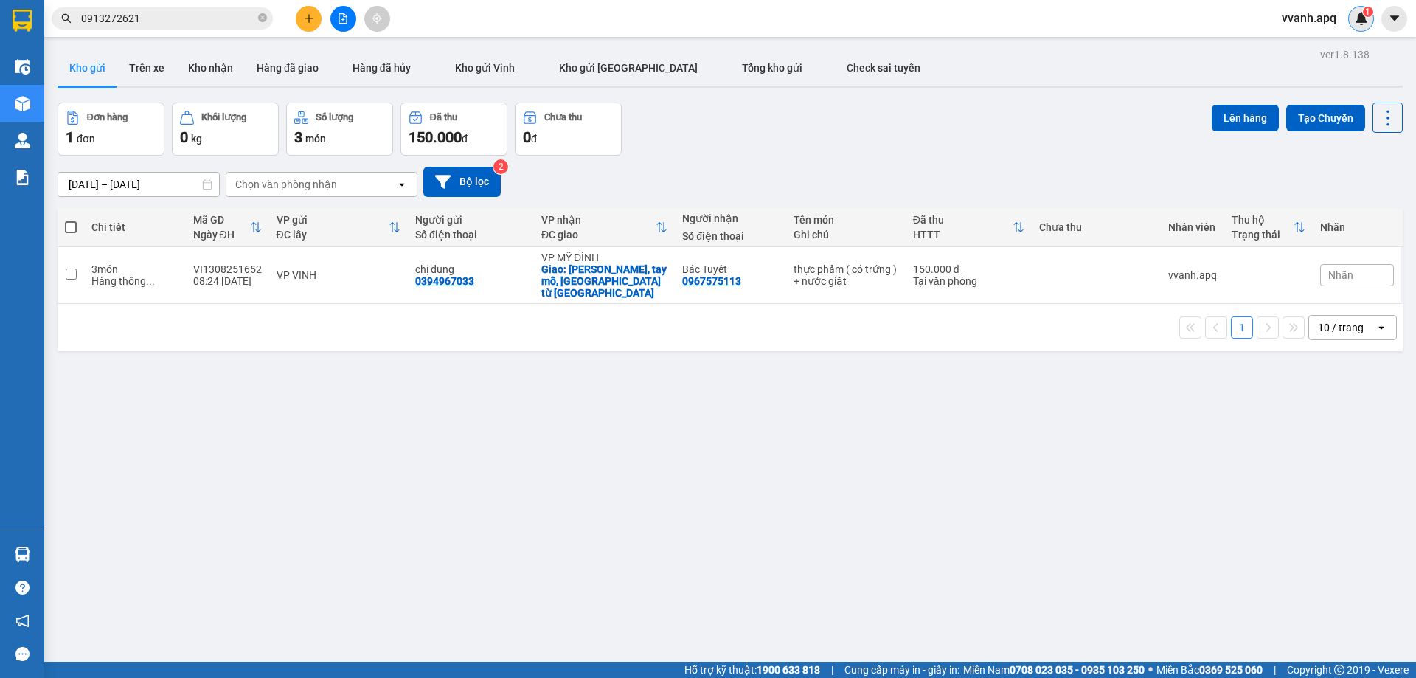
click at [1356, 13] on img at bounding box center [1361, 18] width 13 height 13
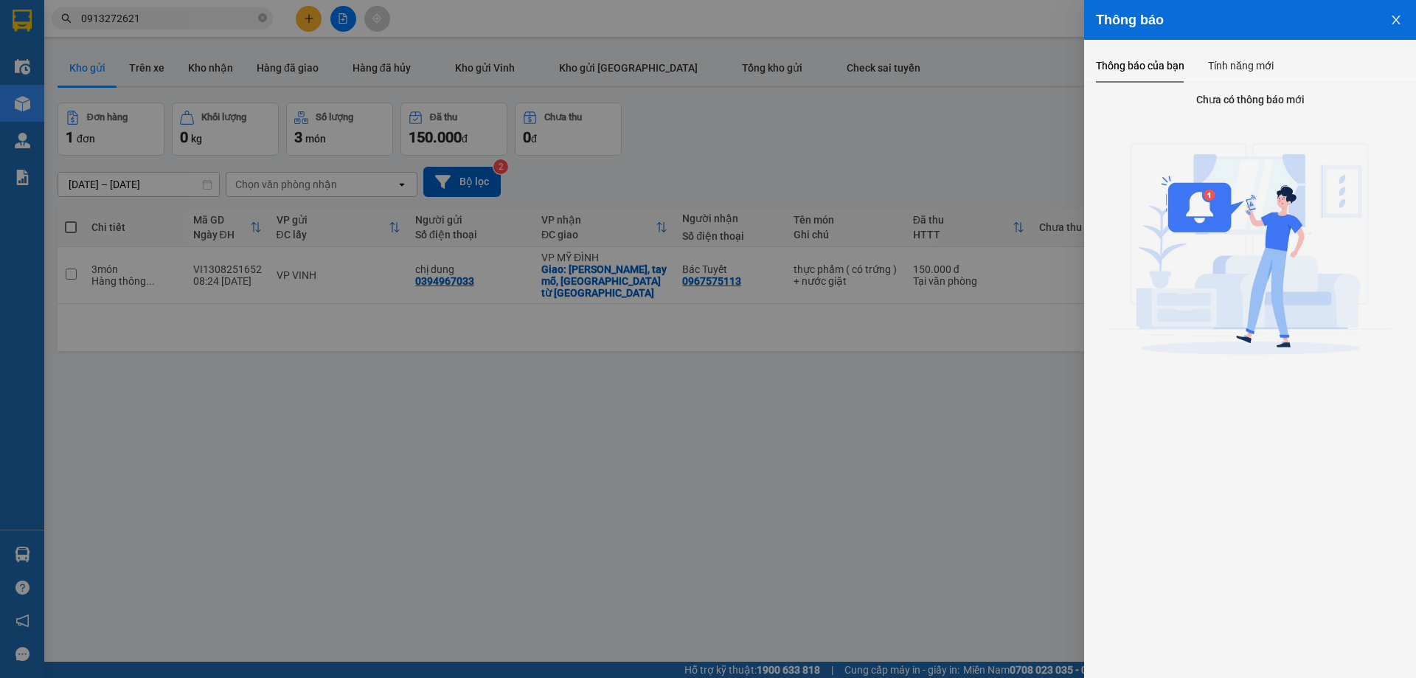
click at [1084, 91] on div at bounding box center [708, 339] width 1416 height 678
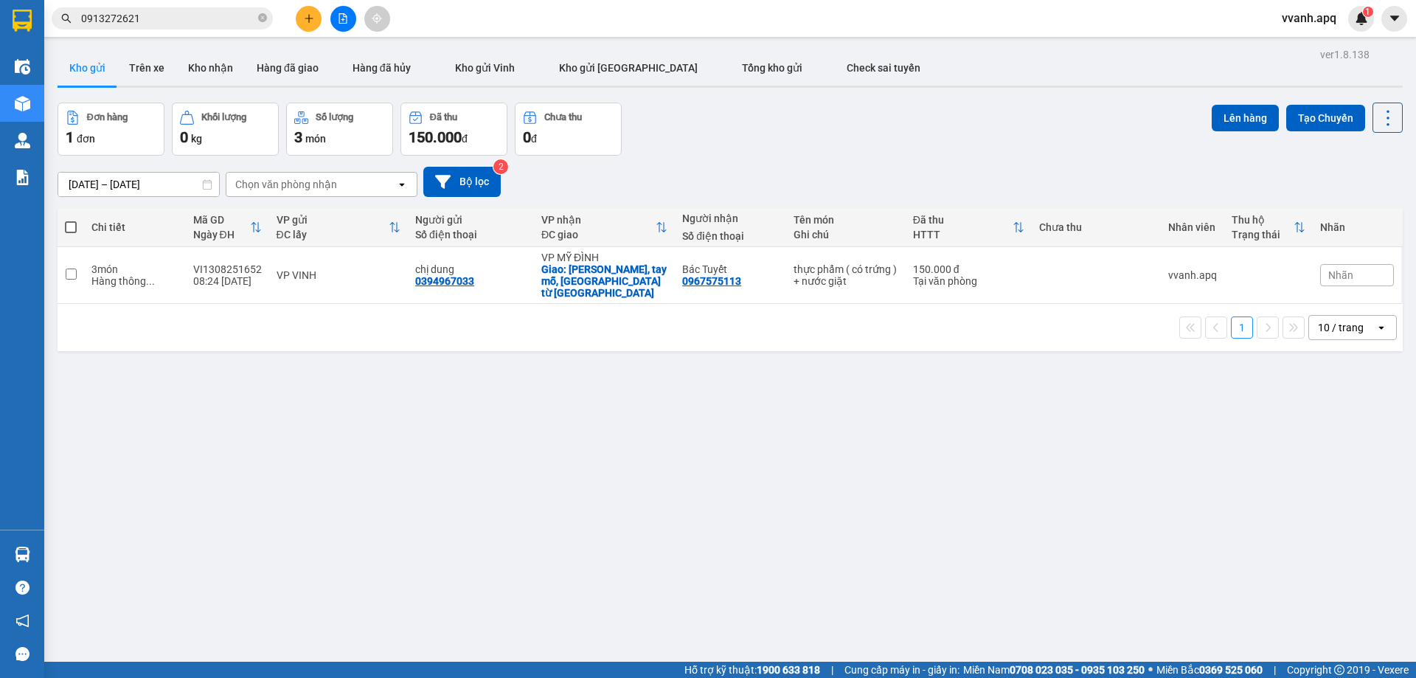
click at [218, 24] on input "0913272621" at bounding box center [168, 18] width 174 height 16
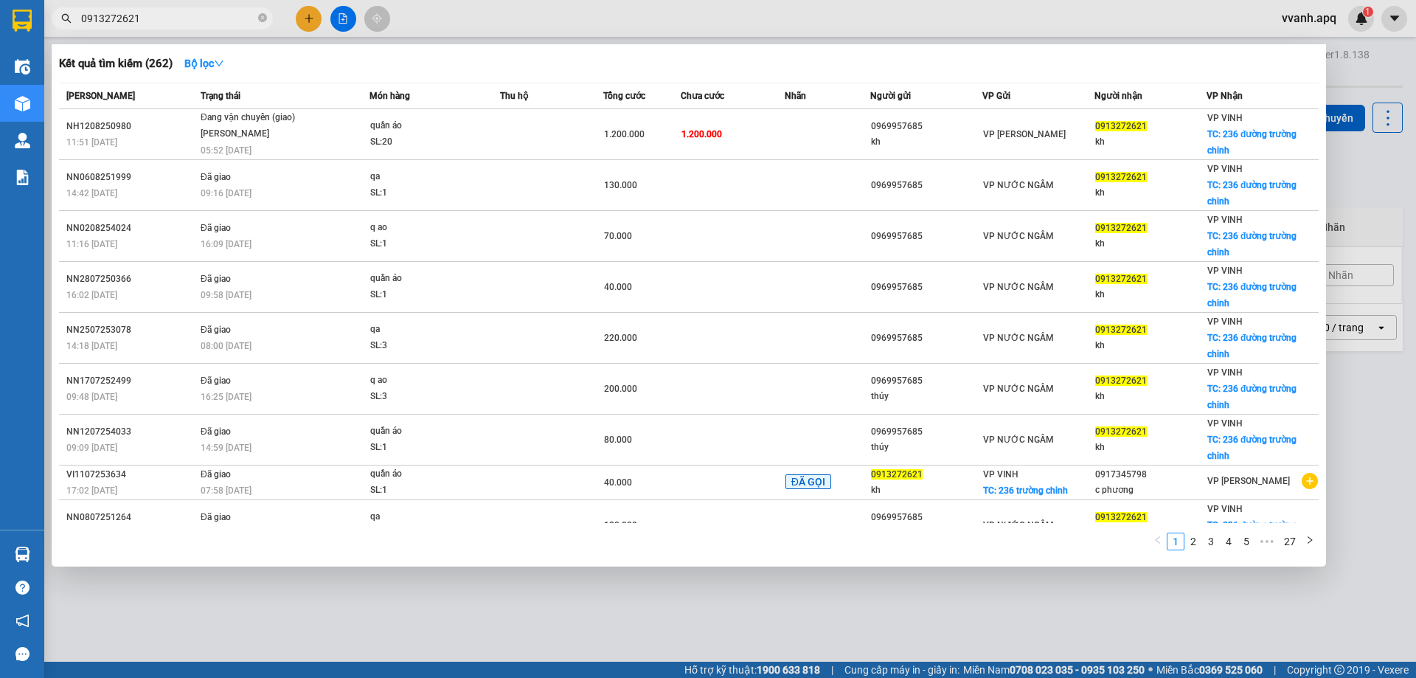
click at [218, 24] on input "0913272621" at bounding box center [168, 18] width 174 height 16
click at [585, 35] on div at bounding box center [708, 339] width 1416 height 678
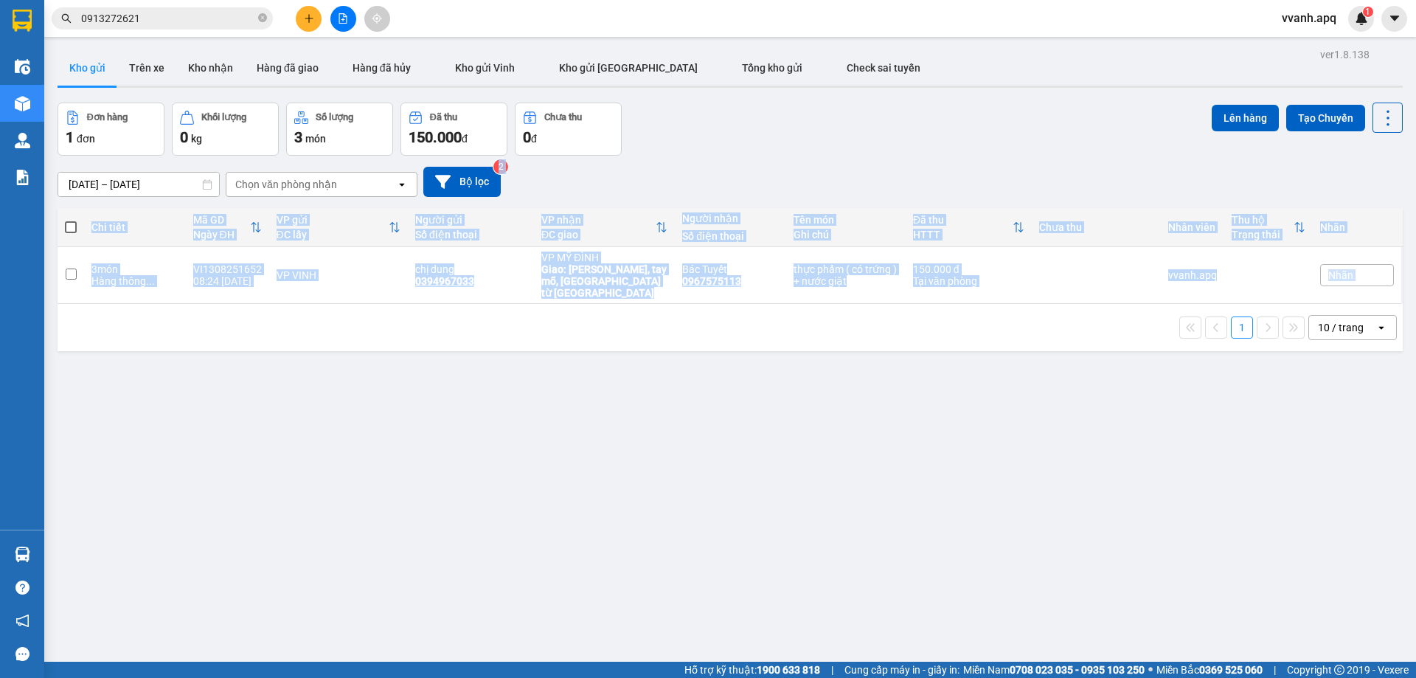
drag, startPoint x: 987, startPoint y: 176, endPoint x: 1049, endPoint y: 304, distance: 141.8
click at [1049, 304] on div "ver 1.8.138 Kho gửi Trên xe Kho nhận Hàng đã giao Hàng đã hủy Kho gửi Vinh Kho …" at bounding box center [730, 383] width 1357 height 678
click at [1049, 315] on div "1 10 / trang open" at bounding box center [730, 327] width 1334 height 25
drag, startPoint x: 1049, startPoint y: 304, endPoint x: 1004, endPoint y: 175, distance: 136.7
click at [1006, 178] on div "ver 1.8.138 Kho gửi Trên xe Kho nhận Hàng đã giao Hàng đã hủy Kho gửi Vinh Kho …" at bounding box center [730, 383] width 1357 height 678
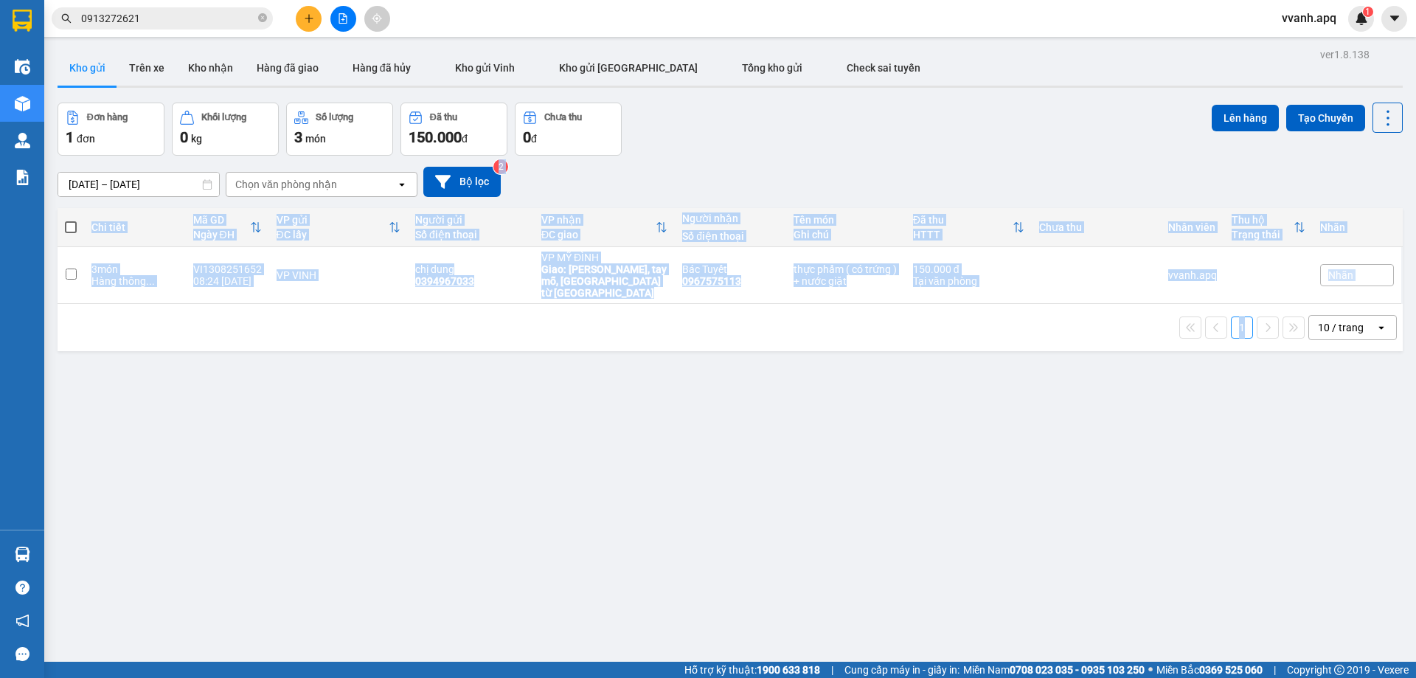
click at [1003, 173] on div "11/08/2025 – 13/08/2025 Press the down arrow key to interact with the calendar …" at bounding box center [730, 182] width 1345 height 30
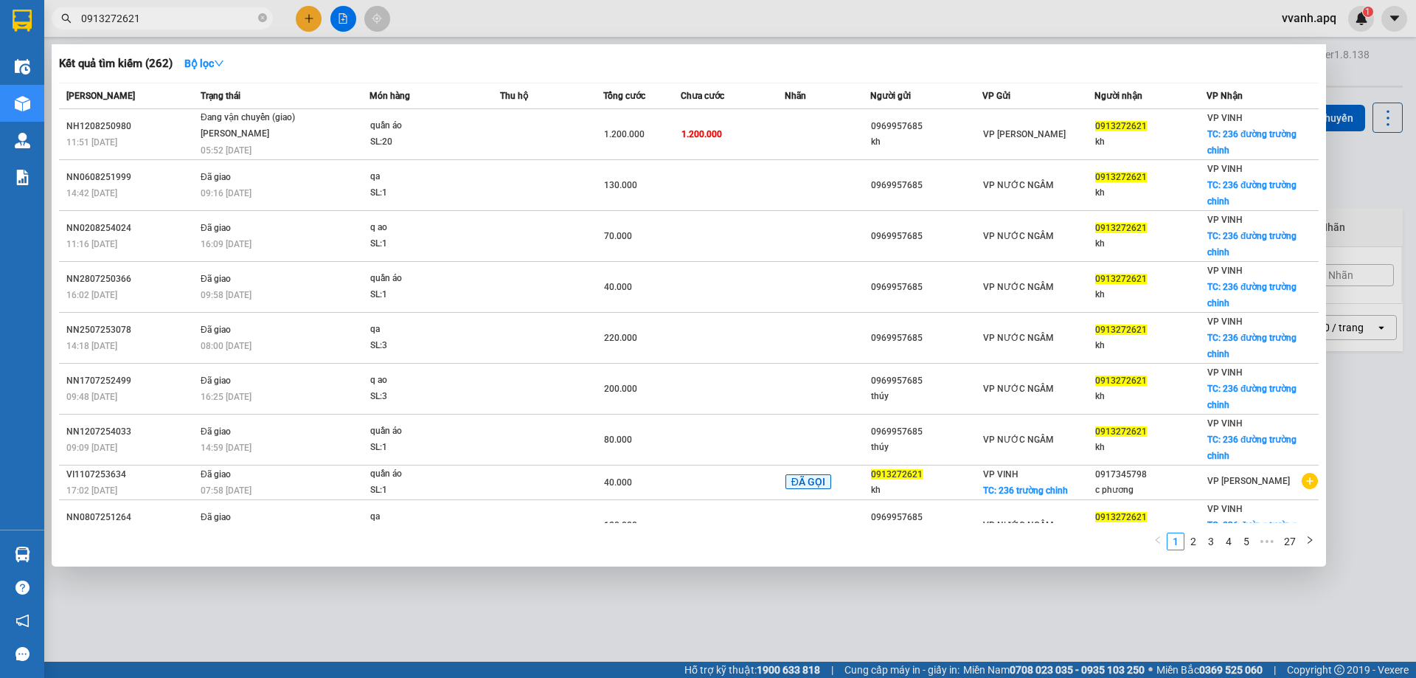
click at [167, 21] on input "0913272621" at bounding box center [168, 18] width 174 height 16
click at [525, 42] on div at bounding box center [708, 339] width 1416 height 678
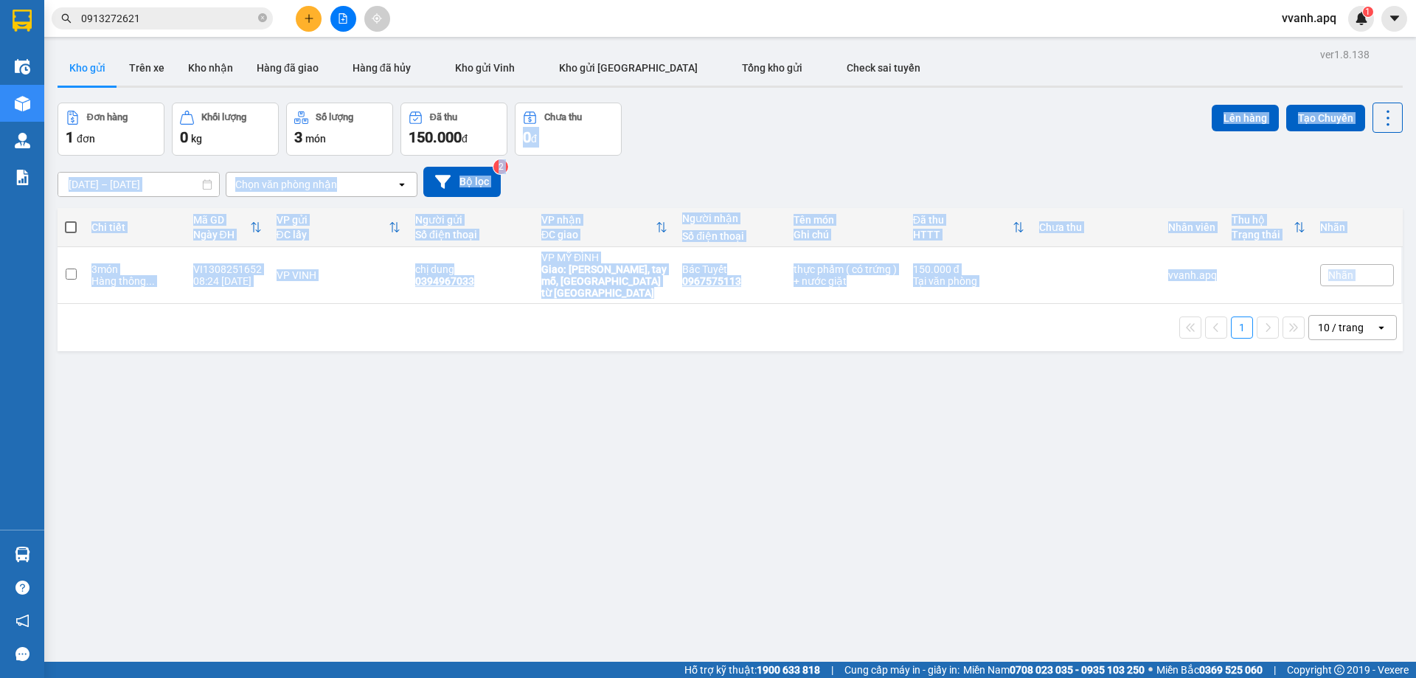
drag, startPoint x: 875, startPoint y: 131, endPoint x: 977, endPoint y: 307, distance: 203.6
click at [977, 307] on div "ver 1.8.138 Kho gửi Trên xe Kho nhận Hàng đã giao Hàng đã hủy Kho gửi Vinh Kho …" at bounding box center [730, 383] width 1357 height 678
click at [977, 315] on div "1 10 / trang open" at bounding box center [730, 327] width 1334 height 25
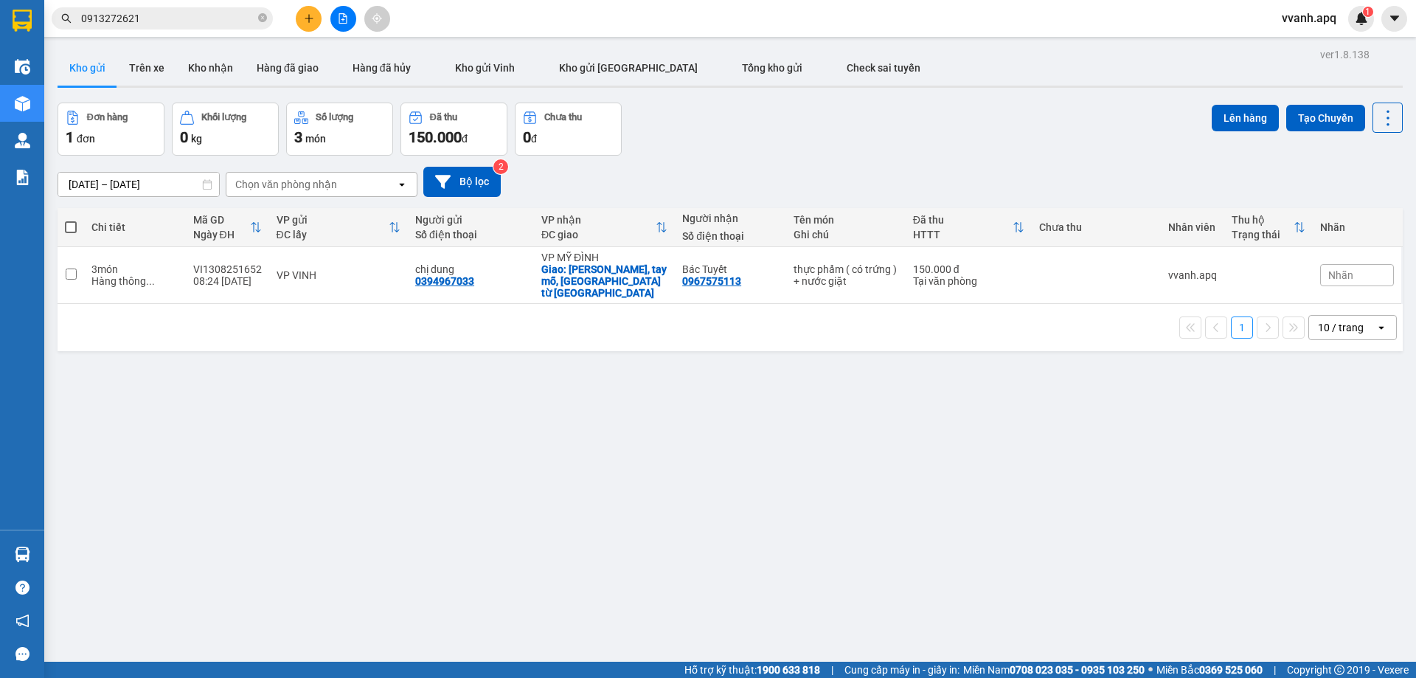
click at [1348, 9] on div "vvanh.apq 1" at bounding box center [1322, 19] width 104 height 26
click at [1356, 17] on img at bounding box center [1361, 18] width 13 height 13
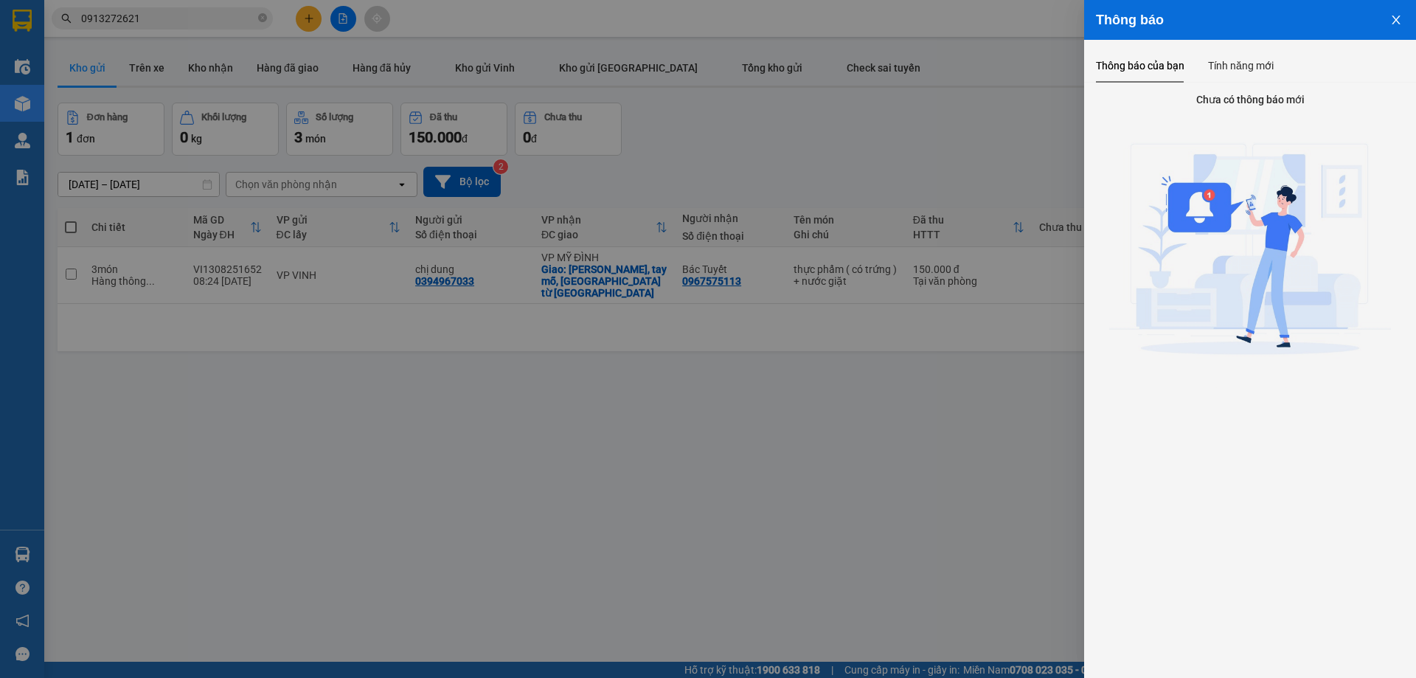
click at [941, 134] on div at bounding box center [708, 339] width 1416 height 678
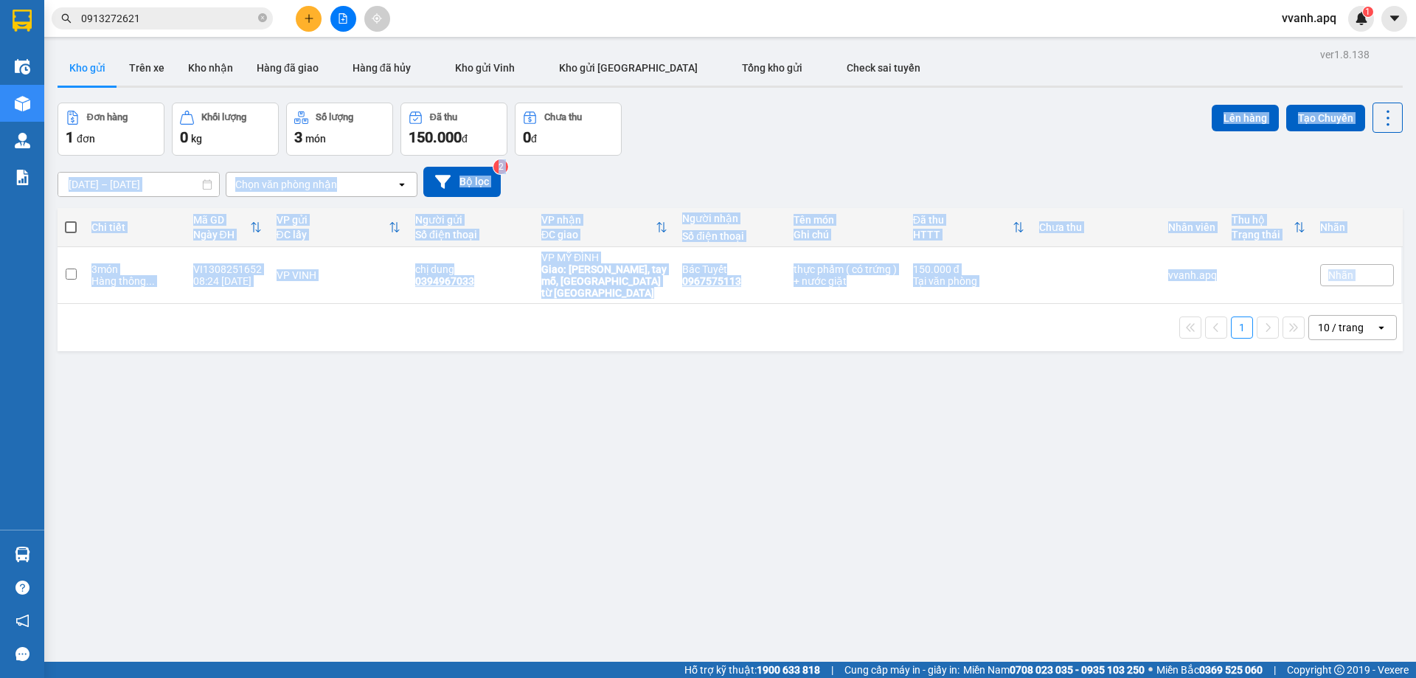
drag, startPoint x: 941, startPoint y: 134, endPoint x: 1229, endPoint y: 420, distance: 405.8
click at [1225, 422] on div "ver 1.8.138 Kho gửi Trên xe Kho nhận Hàng đã giao Hàng đã hủy Kho gửi Vinh Kho …" at bounding box center [730, 383] width 1357 height 678
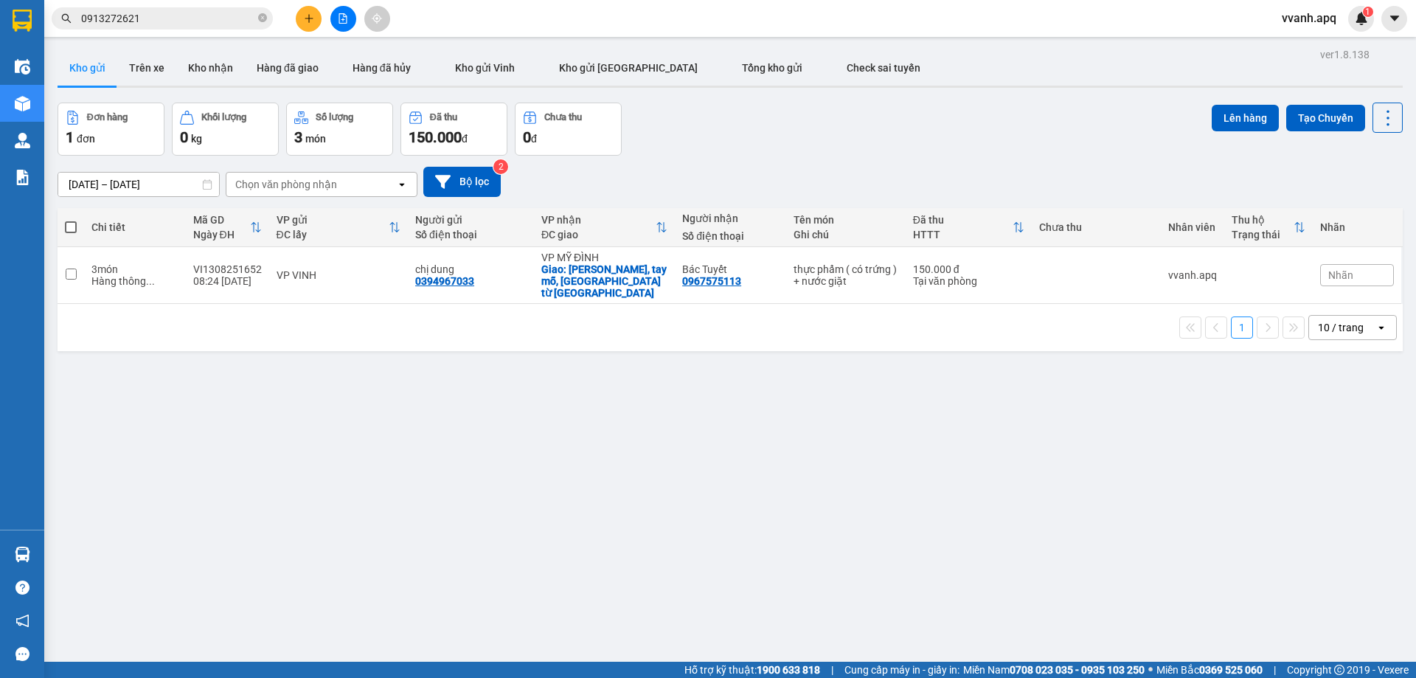
click at [1306, 385] on div "ver 1.8.138 Kho gửi Trên xe Kho nhận Hàng đã giao Hàng đã hủy Kho gửi Vinh Kho …" at bounding box center [730, 383] width 1357 height 678
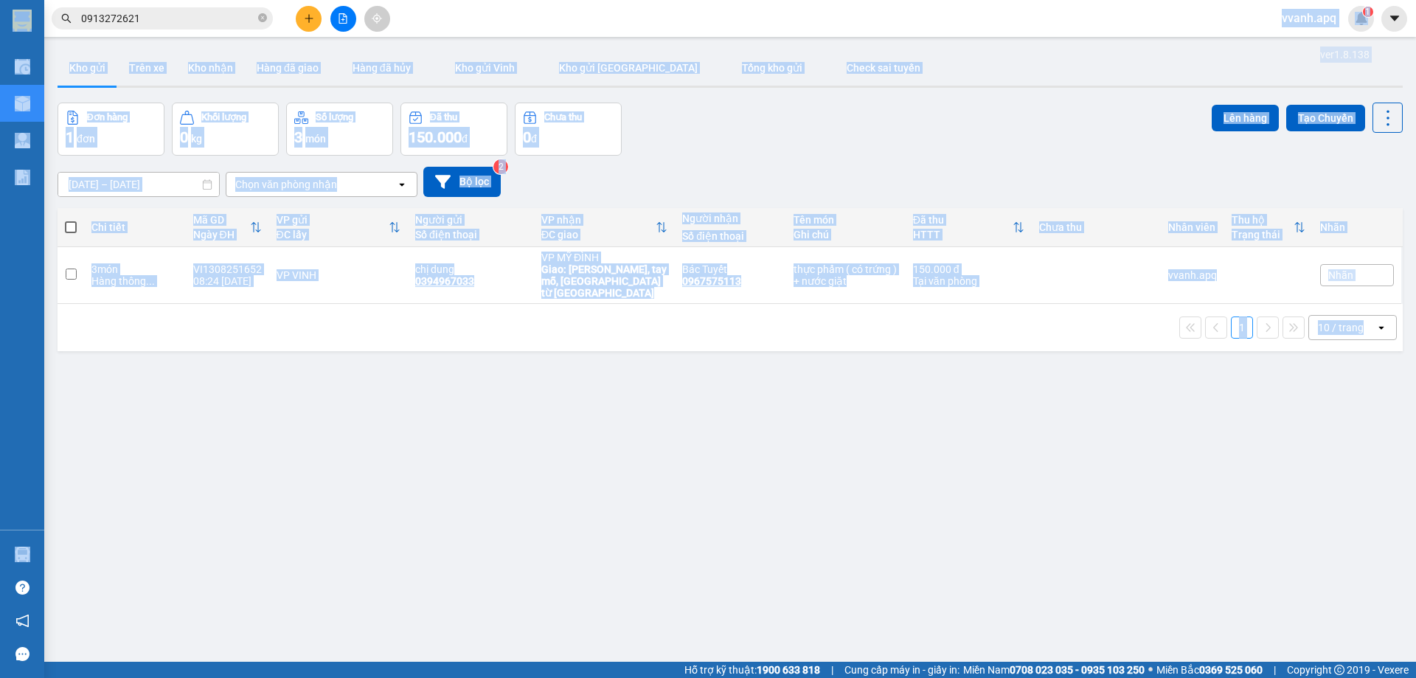
drag, startPoint x: 1359, startPoint y: 387, endPoint x: 963, endPoint y: 11, distance: 546.3
click at [963, 11] on section "Kết quả tìm kiếm ( 262 ) Bộ lọc Mã ĐH Trạng thái Món hàng Thu hộ Tổng cước Chưa…" at bounding box center [708, 339] width 1416 height 678
click at [963, 11] on div "Kết quả tìm kiếm ( 262 ) Bộ lọc Mã ĐH Trạng thái Món hàng Thu hộ Tổng cước Chưa…" at bounding box center [708, 18] width 1416 height 37
drag, startPoint x: 963, startPoint y: 11, endPoint x: 1343, endPoint y: 415, distance: 554.6
click at [1337, 415] on section "Kết quả tìm kiếm ( 262 ) Bộ lọc Mã ĐH Trạng thái Món hàng Thu hộ Tổng cước Chưa…" at bounding box center [708, 339] width 1416 height 678
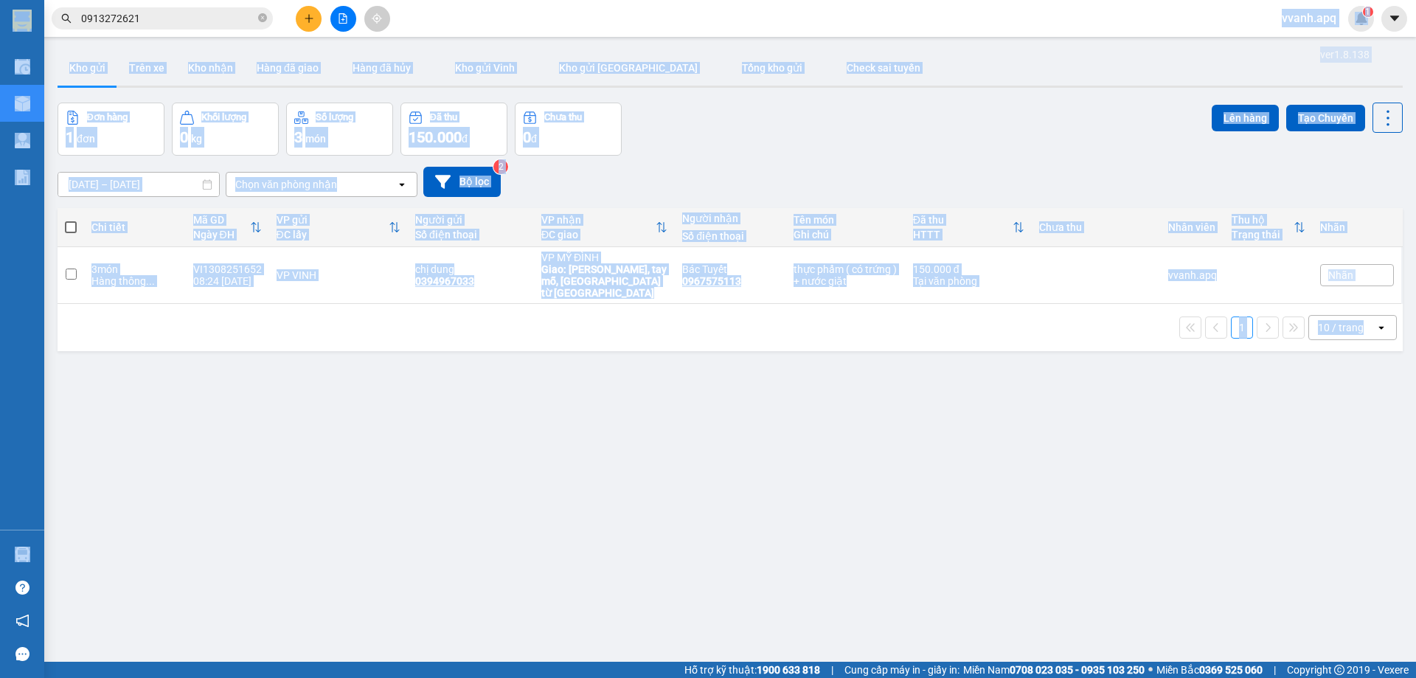
click at [1345, 414] on div "ver 1.8.138 Kho gửi Trên xe Kho nhận Hàng đã giao Hàng đã hủy Kho gửi Vinh Kho …" at bounding box center [730, 383] width 1357 height 678
drag, startPoint x: 1346, startPoint y: 412, endPoint x: 890, endPoint y: 20, distance: 601.5
click at [890, 20] on section "Kết quả tìm kiếm ( 262 ) Bộ lọc Mã ĐH Trạng thái Món hàng Thu hộ Tổng cước Chưa…" at bounding box center [708, 339] width 1416 height 678
click at [890, 20] on div "Kết quả tìm kiếm ( 262 ) Bộ lọc Mã ĐH Trạng thái Món hàng Thu hộ Tổng cước Chưa…" at bounding box center [708, 18] width 1416 height 37
drag, startPoint x: 890, startPoint y: 20, endPoint x: 1324, endPoint y: 379, distance: 563.1
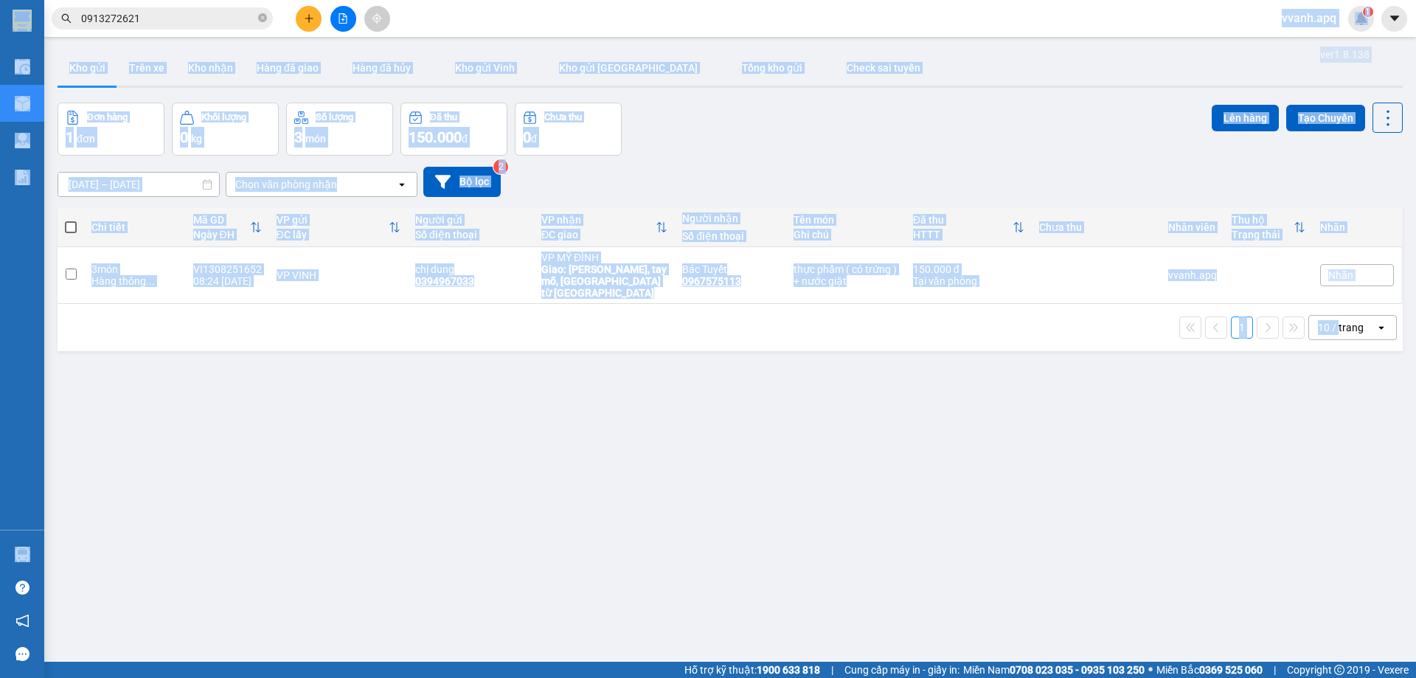
click at [1324, 379] on section "Kết quả tìm kiếm ( 262 ) Bộ lọc Mã ĐH Trạng thái Món hàng Thu hộ Tổng cước Chưa…" at bounding box center [708, 339] width 1416 height 678
click at [1324, 379] on div "ver 1.8.138 Kho gửi Trên xe Kho nhận Hàng đã giao Hàng đã hủy Kho gửi Vinh Kho …" at bounding box center [730, 383] width 1357 height 678
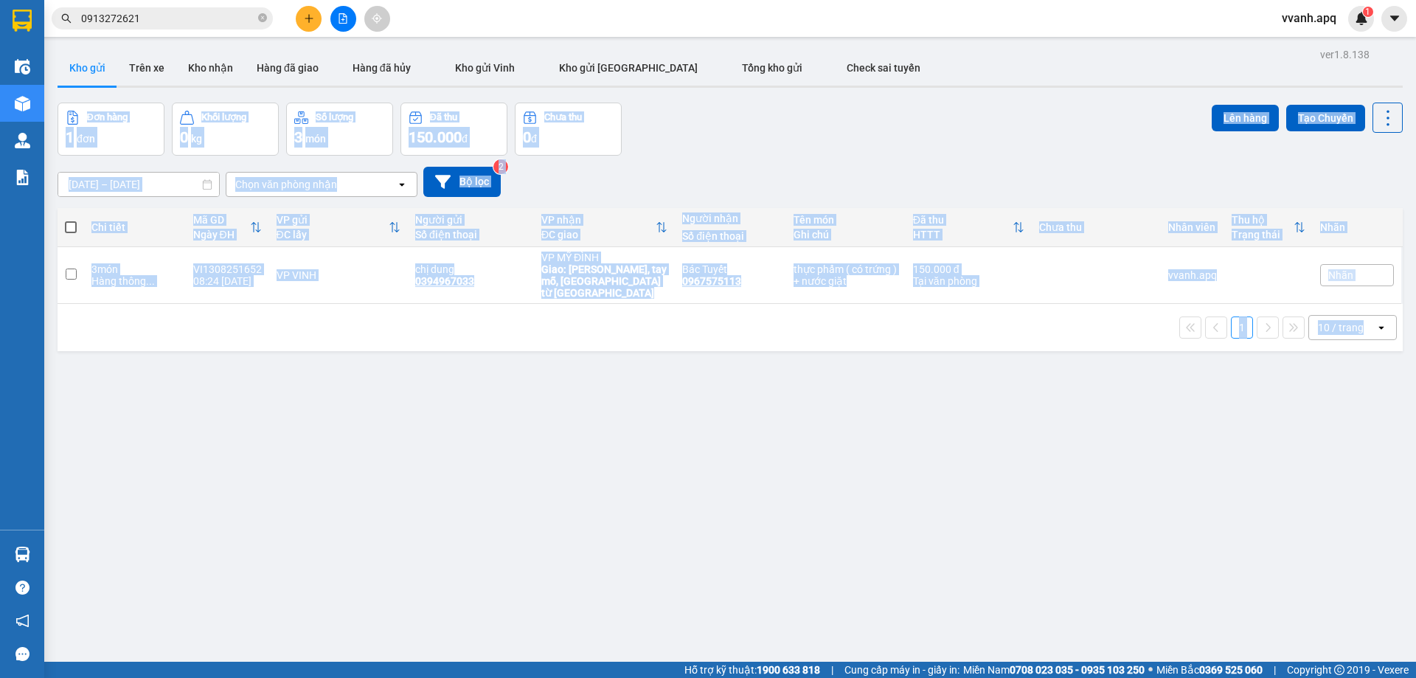
drag, startPoint x: 1391, startPoint y: 383, endPoint x: 1039, endPoint y: 52, distance: 483.2
click at [1039, 52] on div "ver 1.8.138 Kho gửi Trên xe Kho nhận Hàng đã giao Hàng đã hủy Kho gửi Vinh Kho …" at bounding box center [730, 383] width 1357 height 678
click at [1039, 52] on div "Kho gửi Trên xe Kho nhận Hàng đã giao Hàng đã hủy Kho gửi Vinh Kho gửi Hà Nội T…" at bounding box center [730, 69] width 1345 height 39
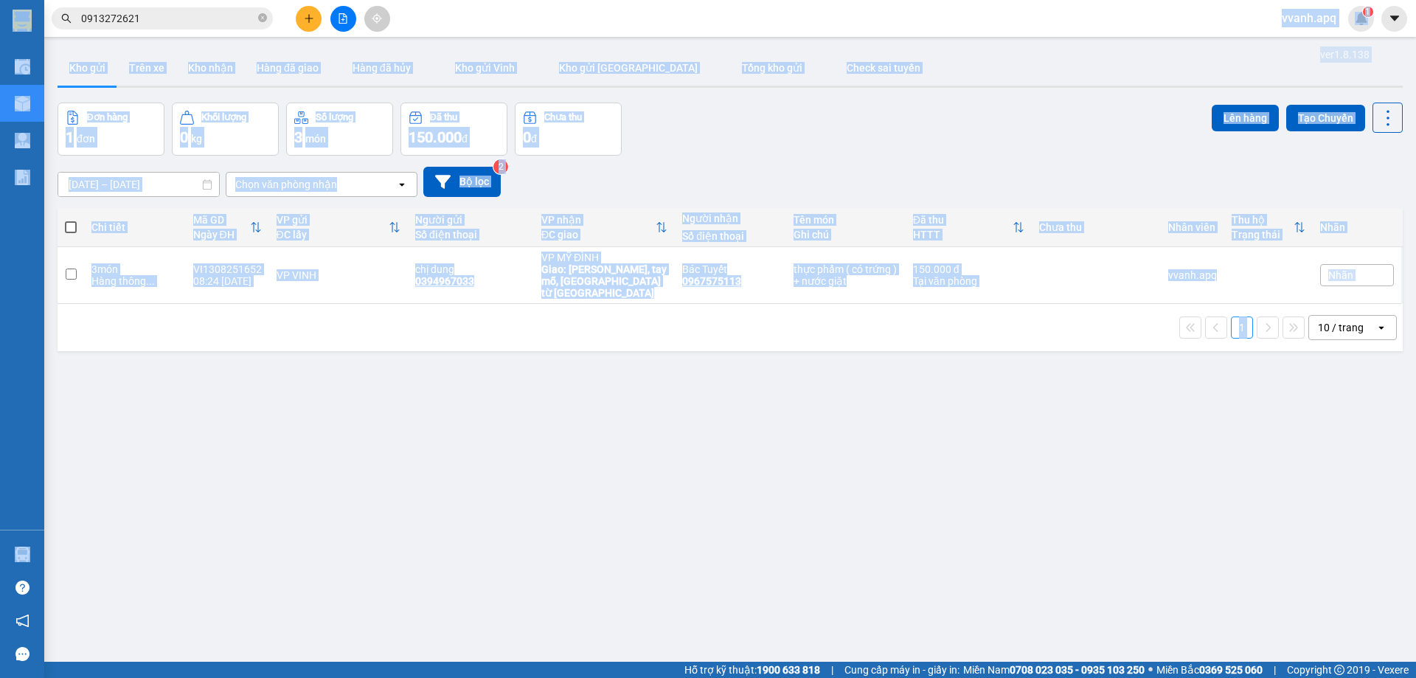
drag, startPoint x: 1013, startPoint y: 26, endPoint x: 1293, endPoint y: 370, distance: 444.1
click at [1289, 372] on section "Kết quả tìm kiếm ( 262 ) Bộ lọc Mã ĐH Trạng thái Món hàng Thu hộ Tổng cước Chưa…" at bounding box center [708, 339] width 1416 height 678
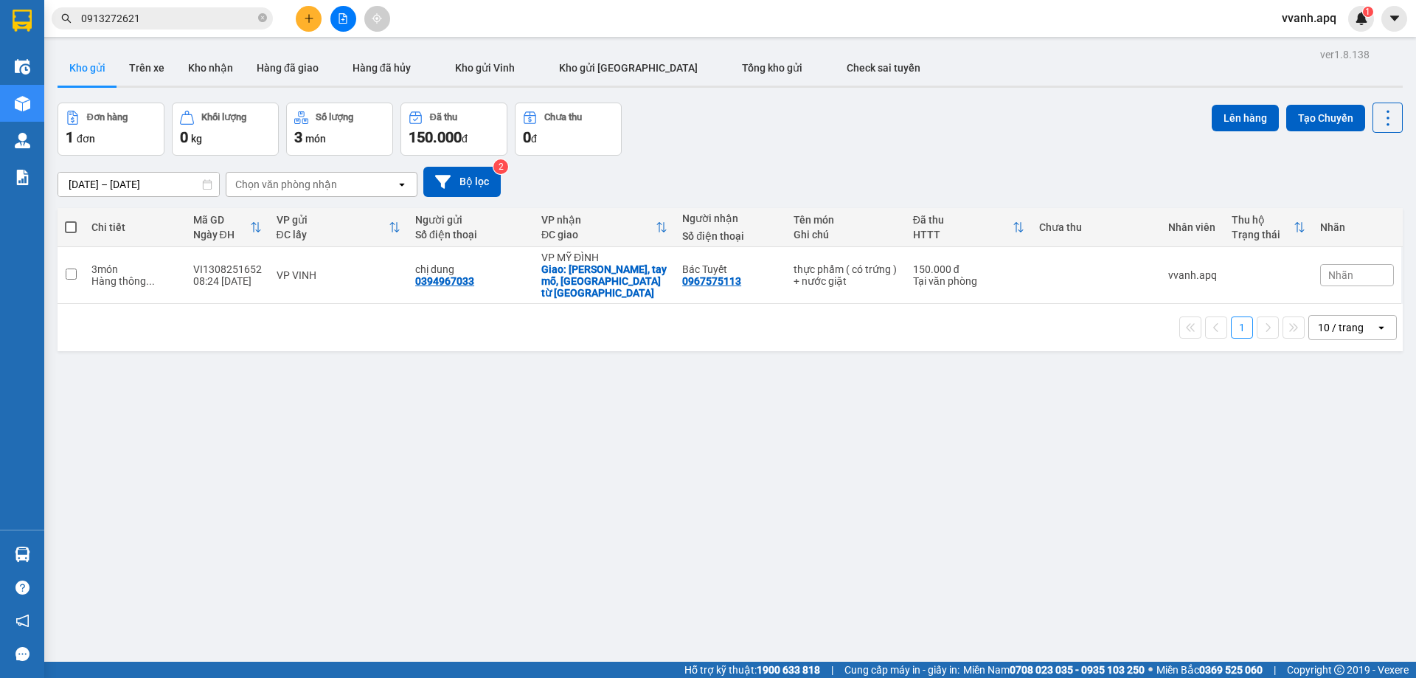
click at [1351, 357] on div "ver 1.8.138 Kho gửi Trên xe Kho nhận Hàng đã giao Hàng đã hủy Kho gửi Vinh Kho …" at bounding box center [730, 383] width 1357 height 678
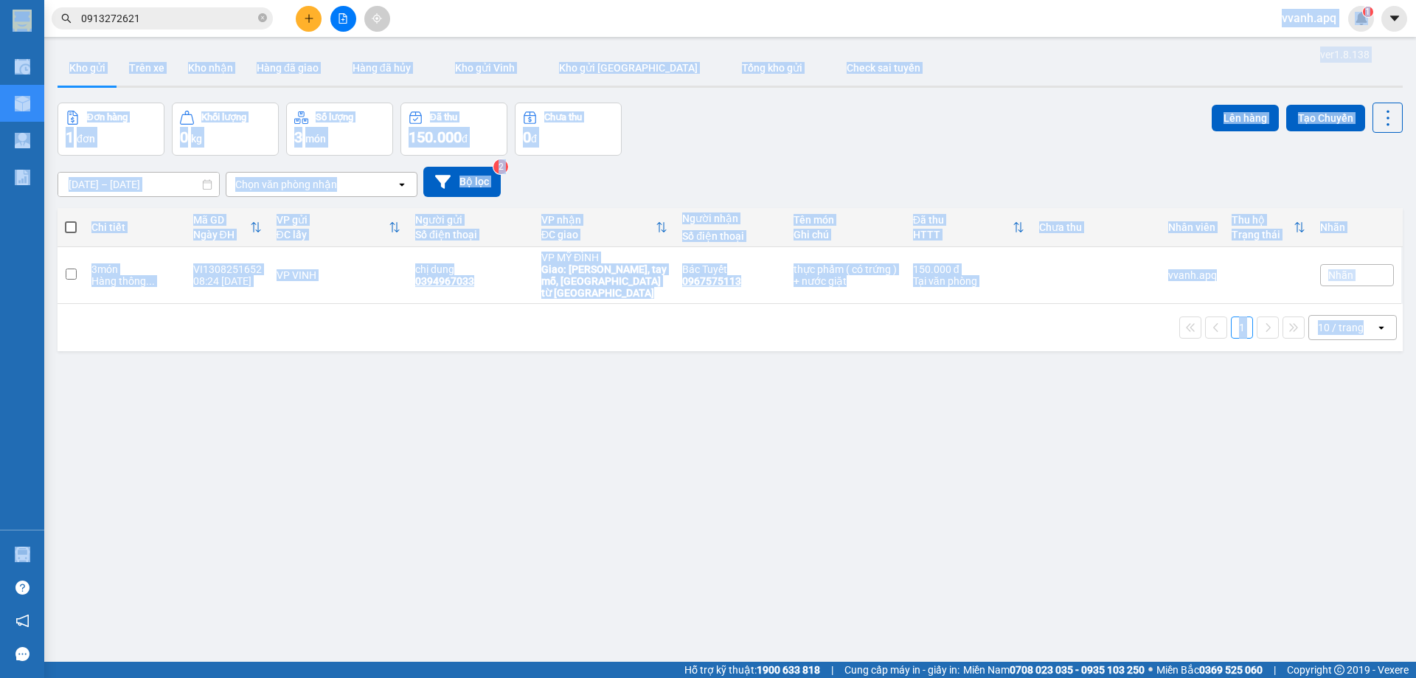
drag, startPoint x: 1351, startPoint y: 357, endPoint x: 952, endPoint y: 17, distance: 524.3
click at [952, 17] on section "Kết quả tìm kiếm ( 262 ) Bộ lọc Mã ĐH Trạng thái Món hàng Thu hộ Tổng cước Chưa…" at bounding box center [708, 339] width 1416 height 678
click at [952, 17] on div "Kết quả tìm kiếm ( 262 ) Bộ lọc Mã ĐH Trạng thái Món hàng Thu hộ Tổng cước Chưa…" at bounding box center [708, 18] width 1416 height 37
drag, startPoint x: 952, startPoint y: 17, endPoint x: 1360, endPoint y: 380, distance: 546.0
click at [1360, 380] on section "Kết quả tìm kiếm ( 262 ) Bộ lọc Mã ĐH Trạng thái Món hàng Thu hộ Tổng cước Chưa…" at bounding box center [708, 339] width 1416 height 678
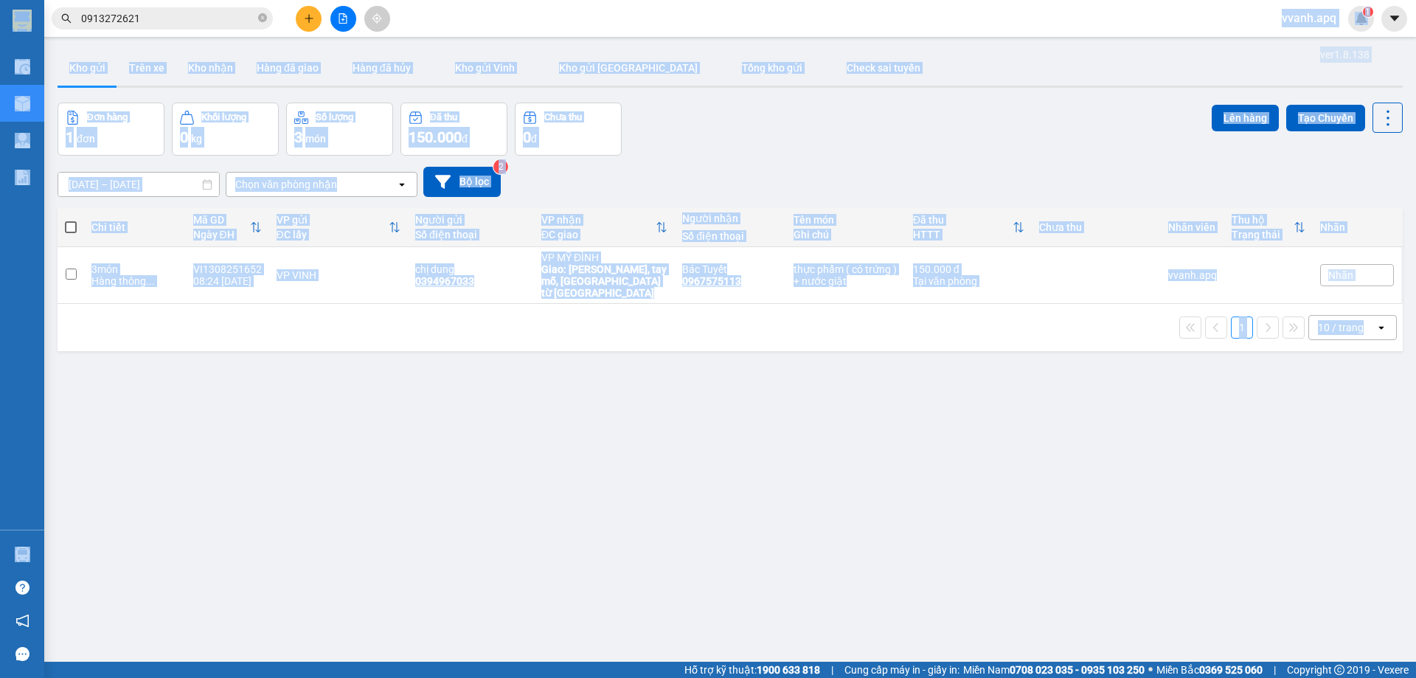
click at [1360, 380] on div "ver 1.8.138 Kho gửi Trên xe Kho nhận Hàng đã giao Hàng đã hủy Kho gửi Vinh Kho …" at bounding box center [730, 383] width 1357 height 678
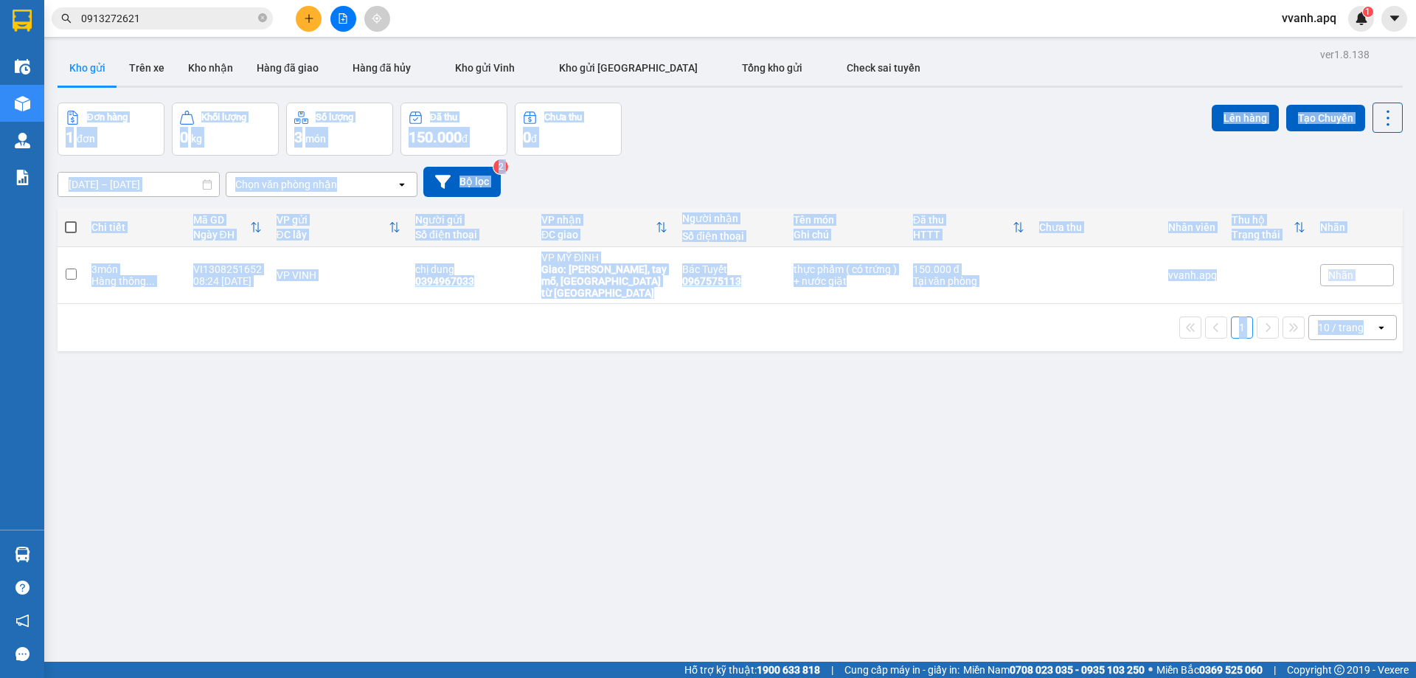
drag, startPoint x: 1360, startPoint y: 380, endPoint x: 1005, endPoint y: 39, distance: 491.9
click at [1005, 39] on main "ver 1.8.138 Kho gửi Trên xe Kho nhận Hàng đã giao Hàng đã hủy Kho gửi Vinh Kho …" at bounding box center [708, 331] width 1416 height 662
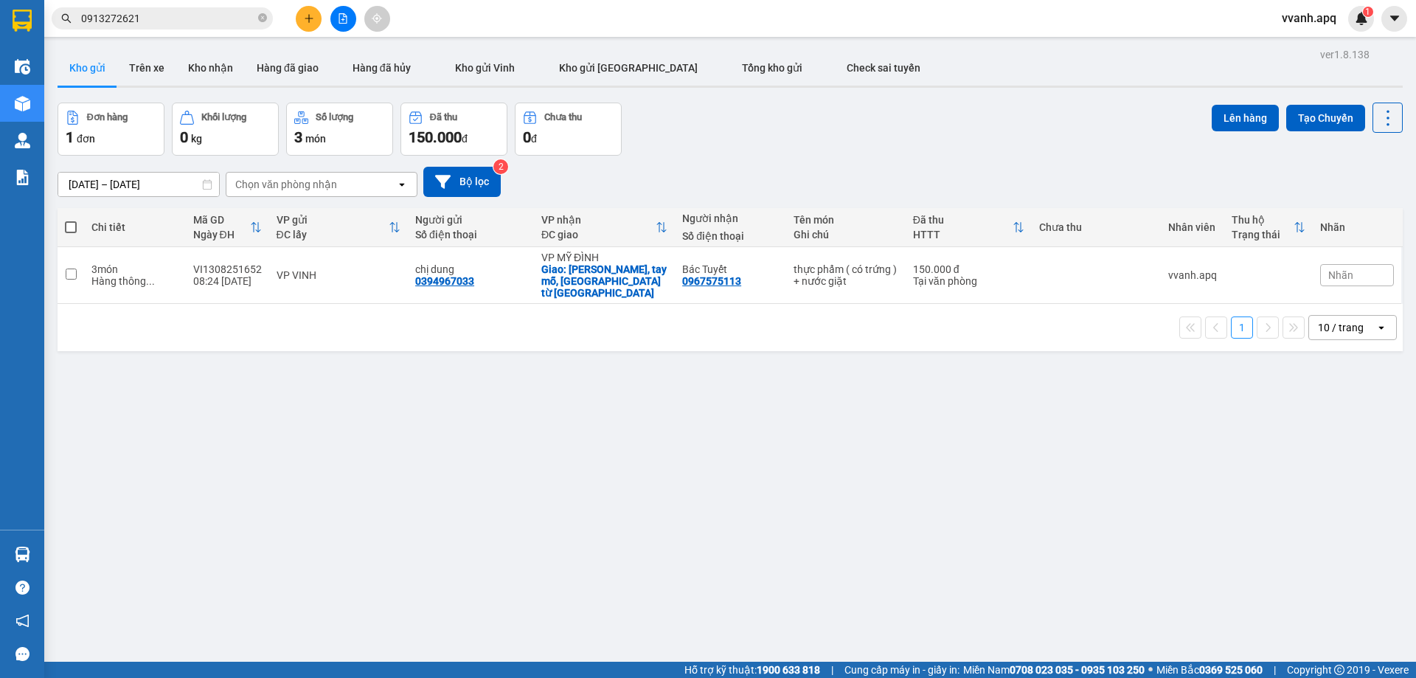
click at [1363, 32] on div "Kết quả tìm kiếm ( 262 ) Bộ lọc Mã ĐH Trạng thái Món hàng Thu hộ Tổng cước Chưa…" at bounding box center [708, 18] width 1416 height 37
click at [1105, 59] on div "Kho gửi Trên xe Kho nhận Hàng đã giao Hàng đã hủy Kho gửi Vinh Kho gửi Hà Nội T…" at bounding box center [730, 69] width 1345 height 39
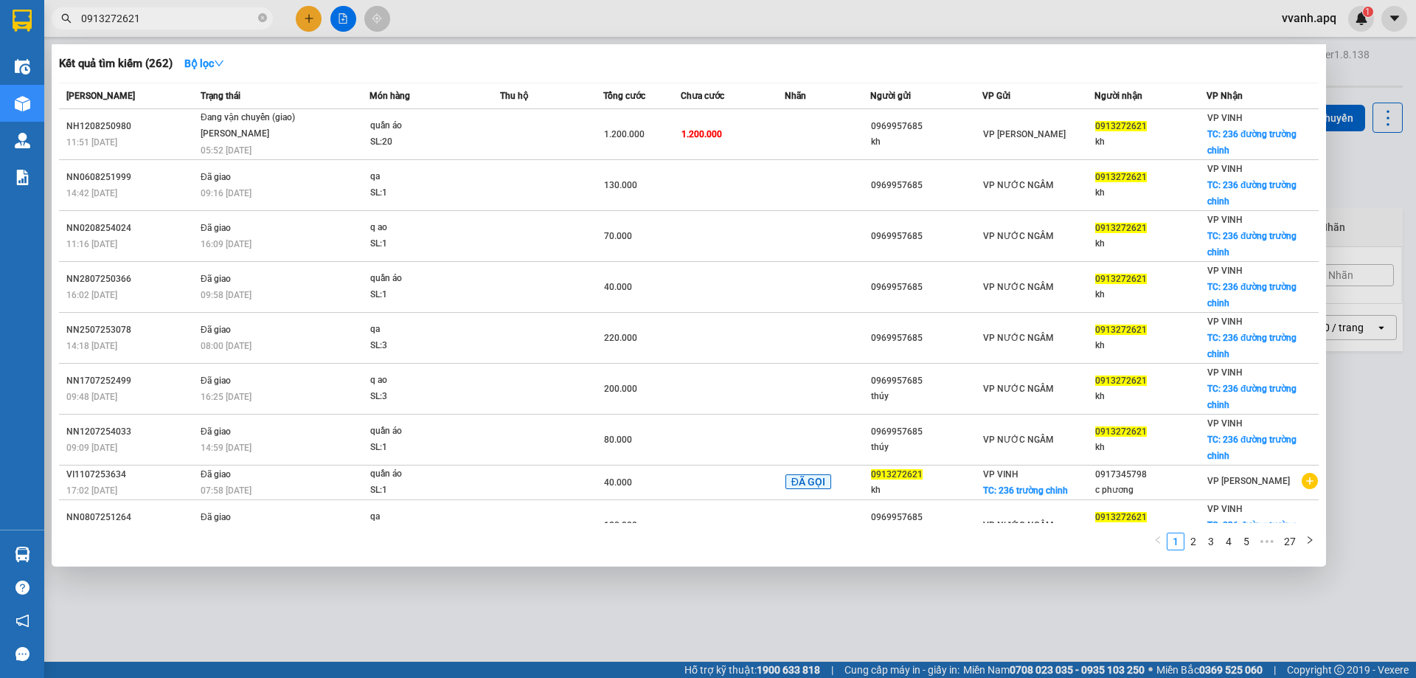
click at [187, 12] on input "0913272621" at bounding box center [168, 18] width 174 height 16
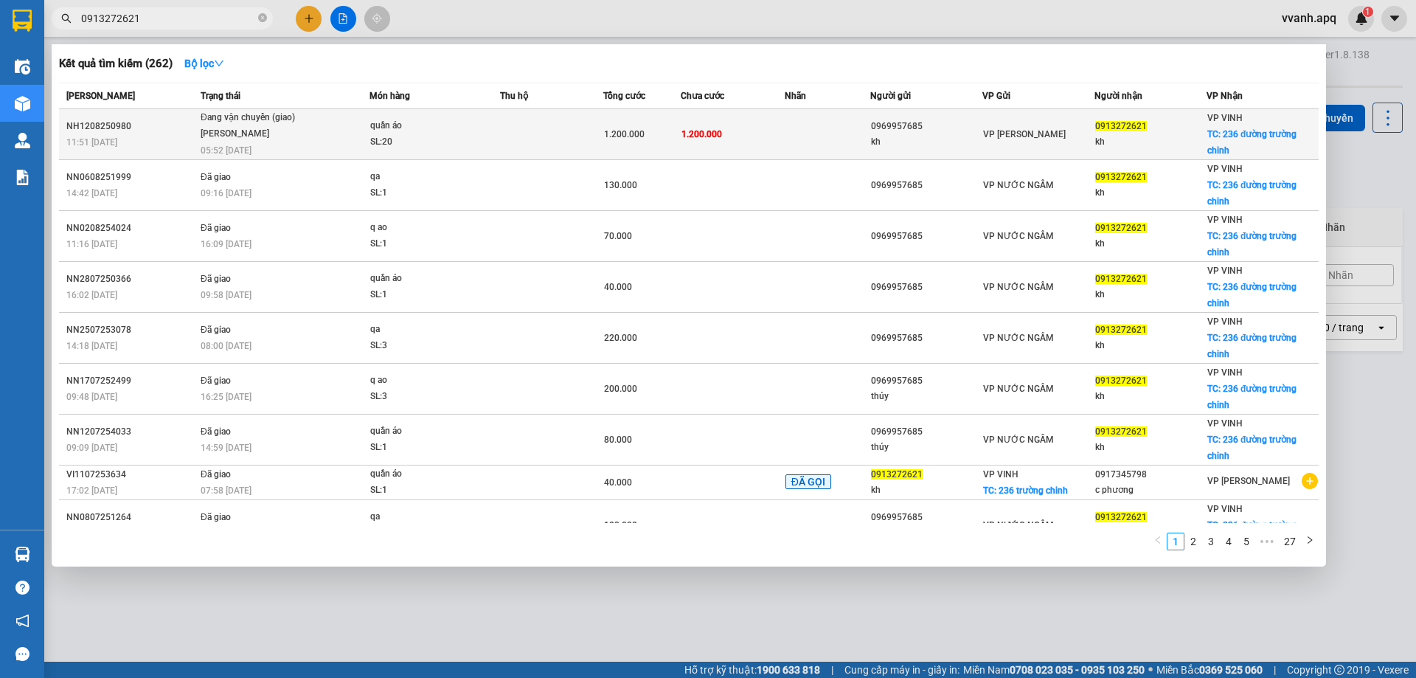
click at [552, 144] on td at bounding box center [551, 134] width 103 height 51
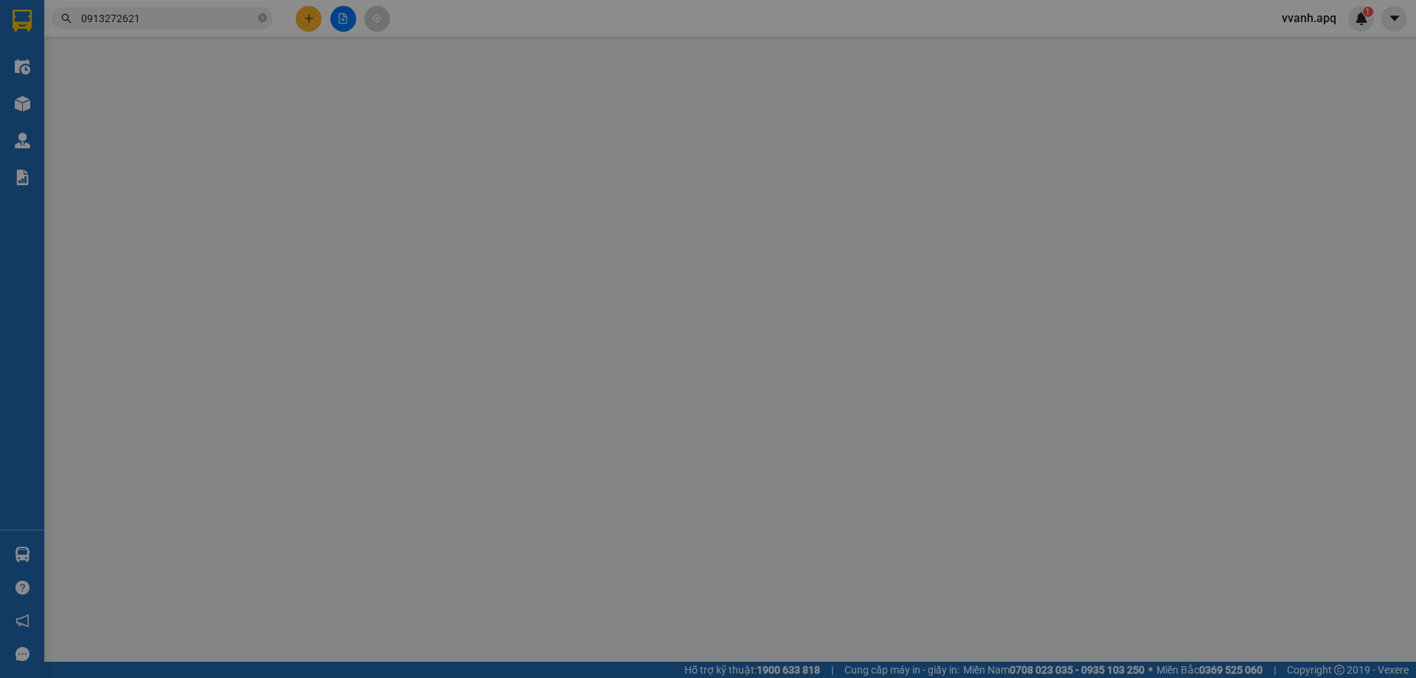
type input "0969957685"
type input "kh"
type input "0913272621"
type input "kh"
checkbox input "true"
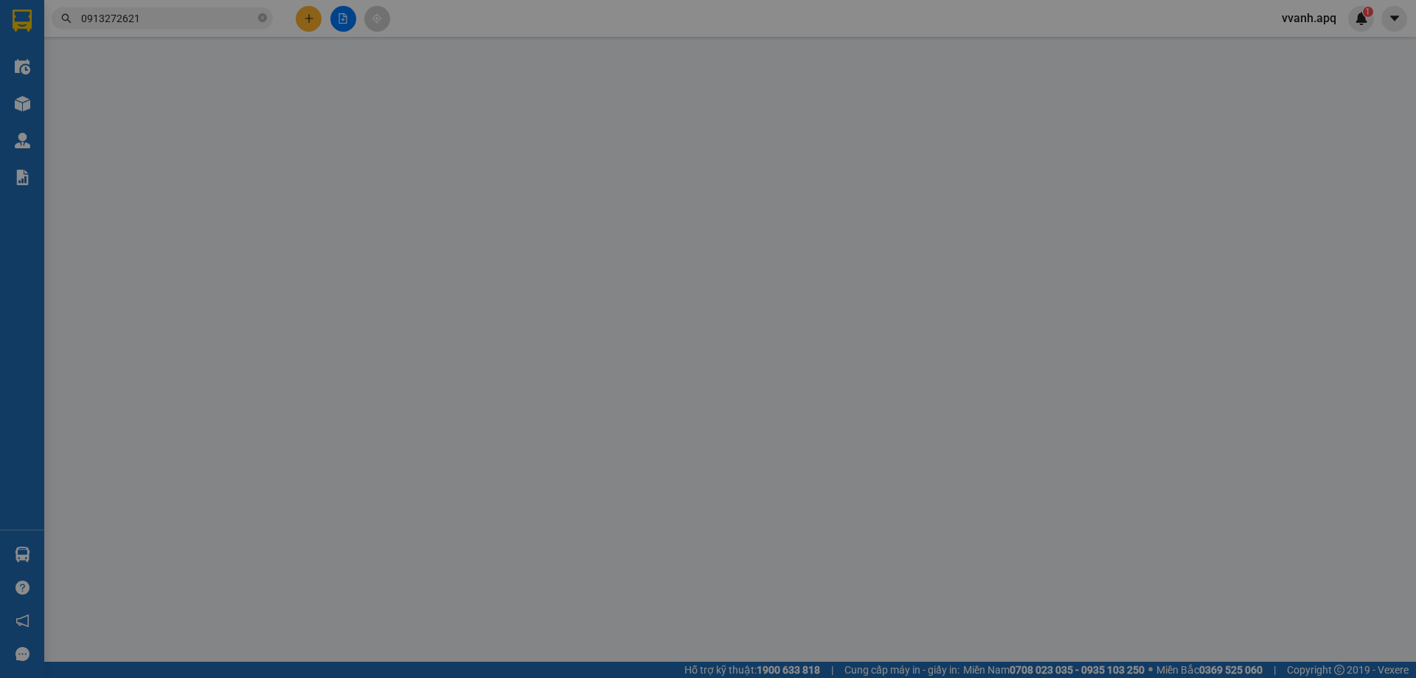
type input "236 đường trường chinh"
type input "1.200.000"
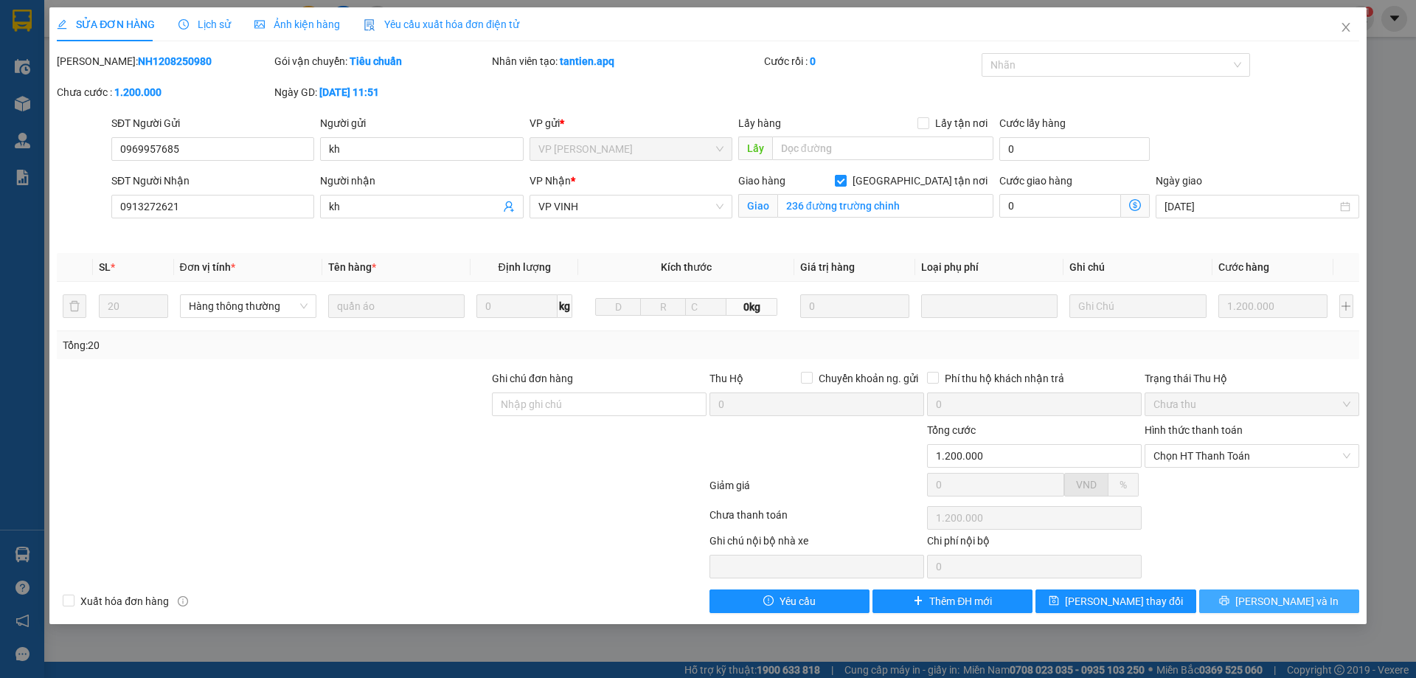
click at [1232, 605] on button "Lưu và In" at bounding box center [1279, 601] width 160 height 24
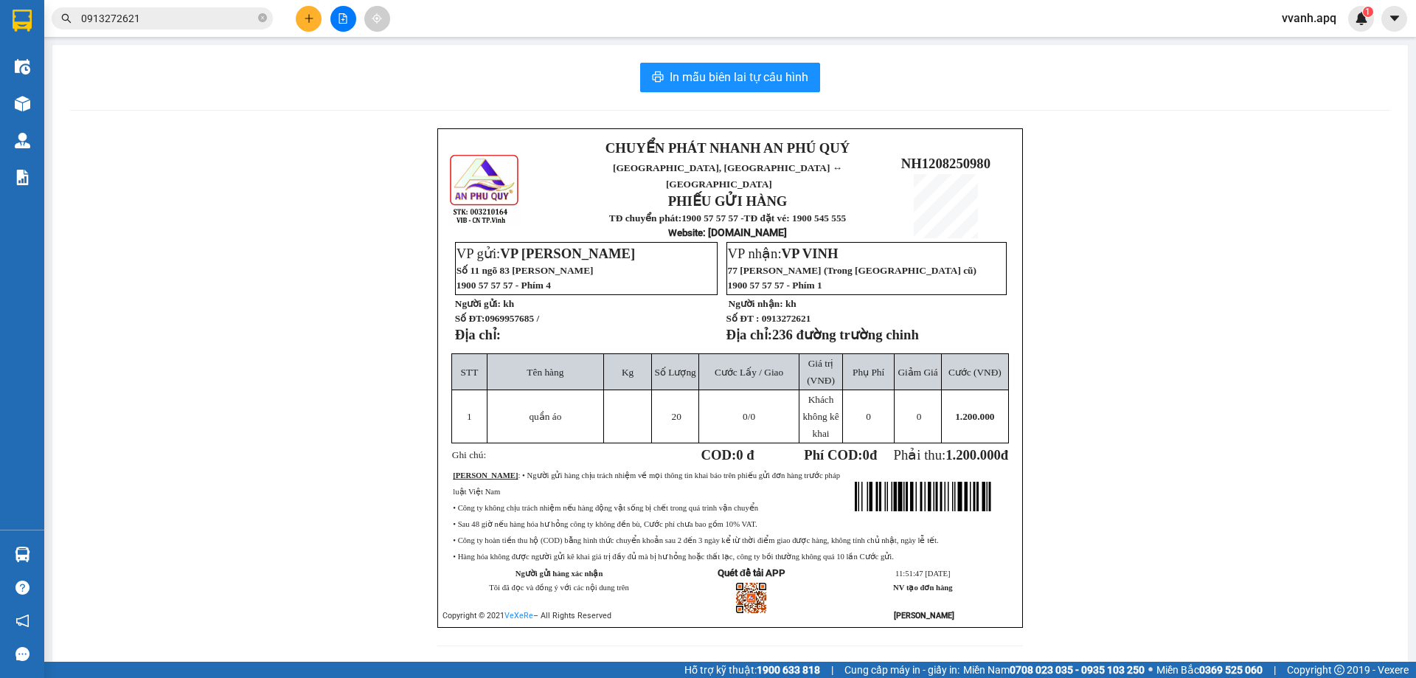
click at [673, 297] on p "Người gửi: kh" at bounding box center [585, 303] width 260 height 13
click at [575, 246] on span "VP NGỌC HỒI" at bounding box center [567, 253] width 135 height 15
click at [542, 246] on span "VP NGỌC HỒI" at bounding box center [567, 253] width 135 height 15
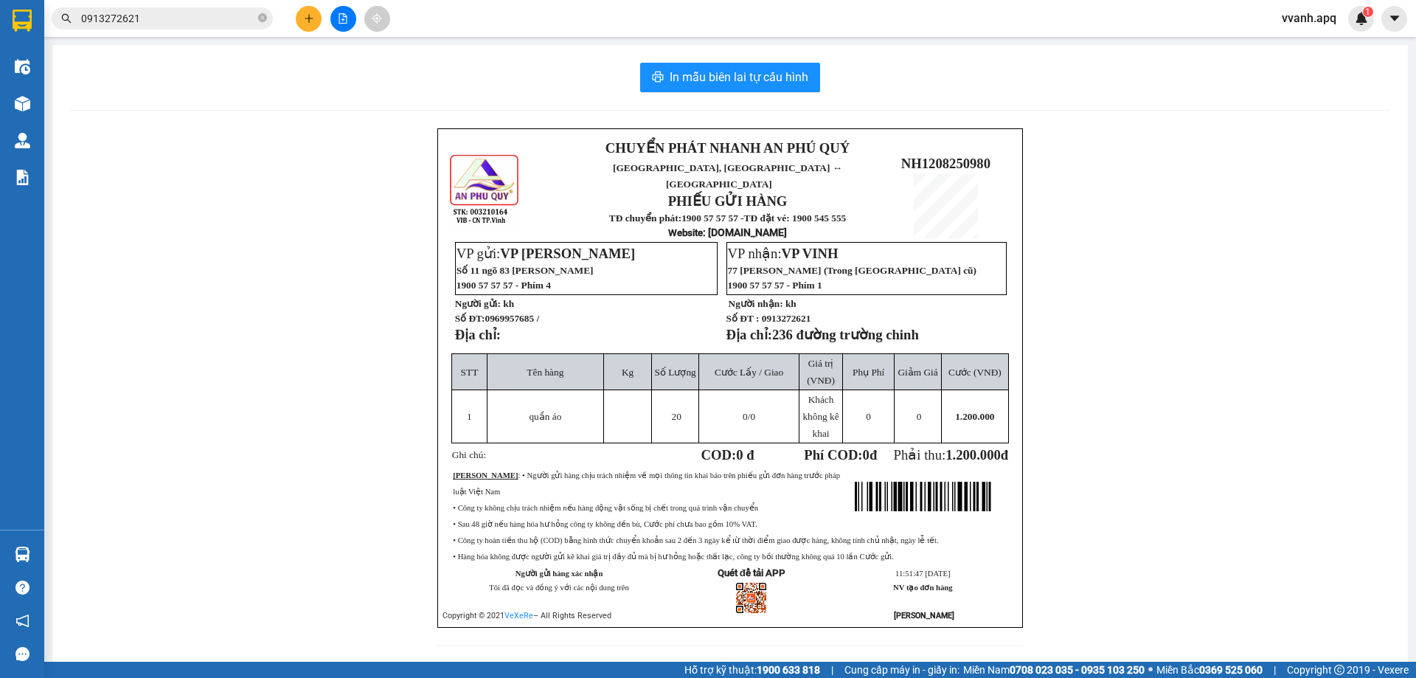
click at [573, 246] on span "VP NGỌC HỒI" at bounding box center [567, 253] width 135 height 15
click at [541, 246] on span "VP NGỌC HỒI" at bounding box center [567, 253] width 135 height 15
click at [512, 246] on span "VP NGỌC HỒI" at bounding box center [567, 253] width 135 height 15
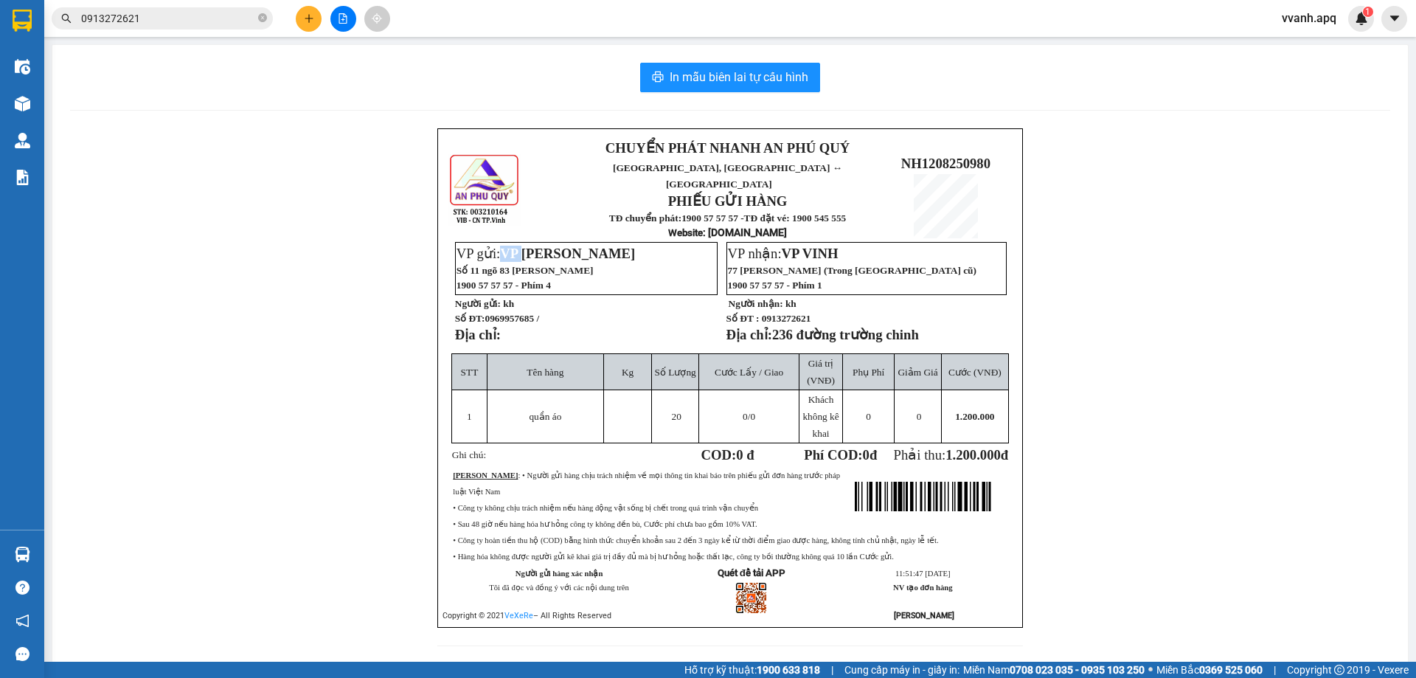
click at [512, 246] on span "VP NGỌC HỒI" at bounding box center [567, 253] width 135 height 15
click at [538, 246] on span "VP NGỌC HỒI" at bounding box center [567, 253] width 135 height 15
click at [580, 246] on span "VP NGỌC HỒI" at bounding box center [567, 253] width 135 height 15
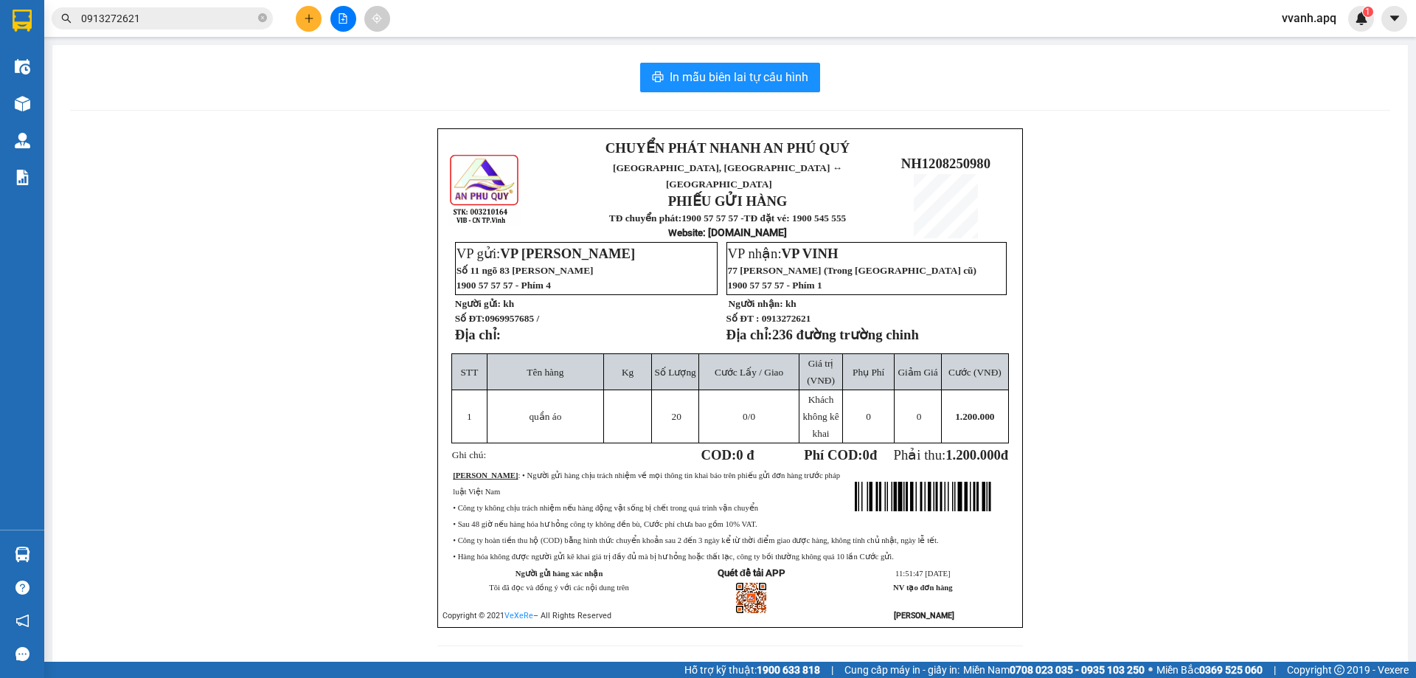
click at [797, 249] on p "VP nhận: VP VINH" at bounding box center [867, 254] width 278 height 16
click at [817, 246] on span "VP VINH" at bounding box center [810, 253] width 57 height 15
click at [901, 246] on p "VP nhận: VP VINH" at bounding box center [867, 254] width 278 height 16
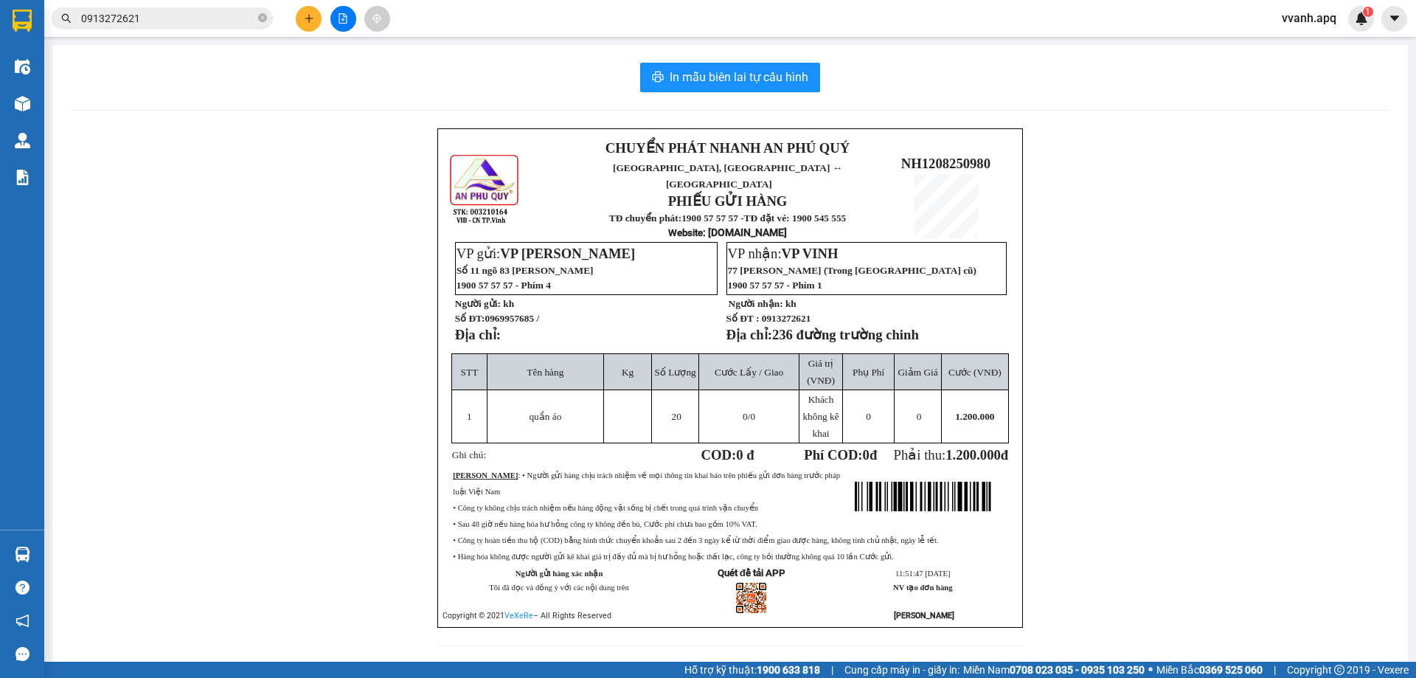
click at [797, 246] on span "VP VINH" at bounding box center [810, 253] width 57 height 15
click at [804, 246] on span "VP VINH" at bounding box center [810, 253] width 57 height 15
click at [800, 246] on span "VP VINH" at bounding box center [810, 253] width 57 height 15
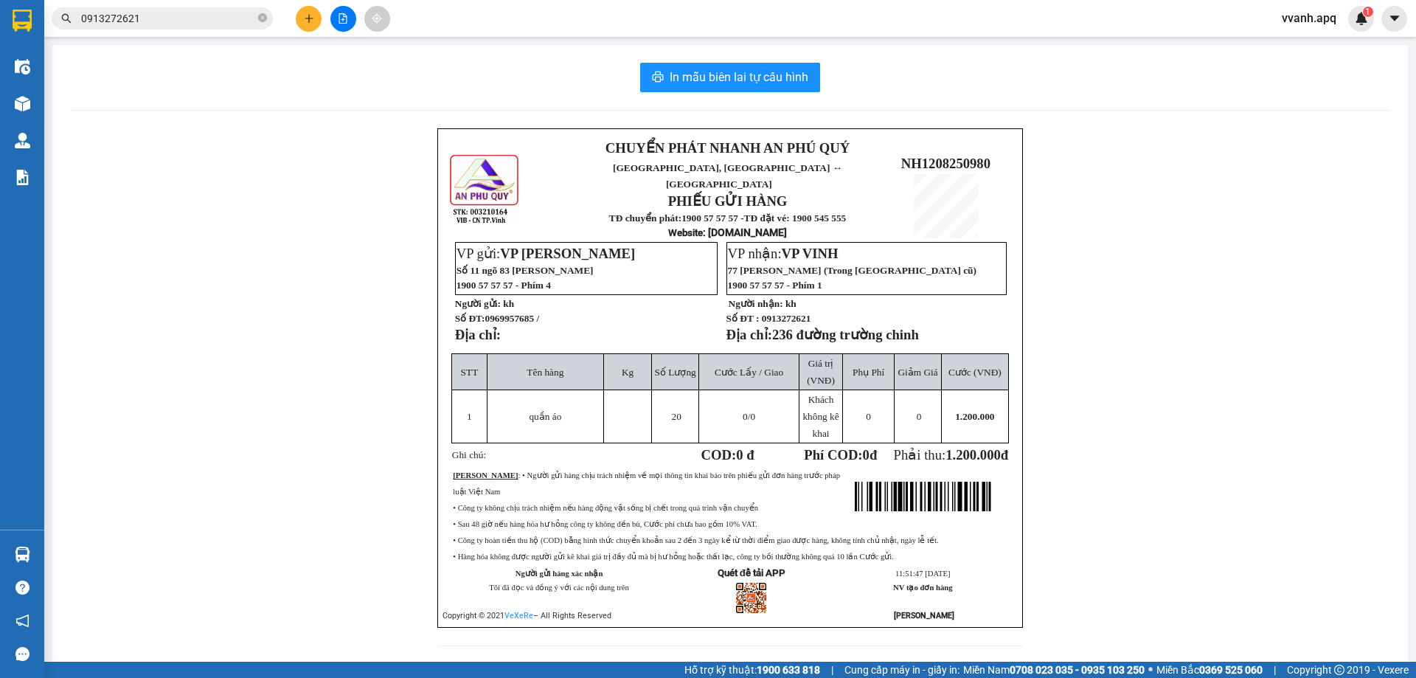
click at [679, 246] on p "VP gửi: VP NGỌC HỒI" at bounding box center [587, 254] width 260 height 16
click at [562, 246] on span "VP NGỌC HỒI" at bounding box center [567, 253] width 135 height 15
click at [799, 246] on span "VP VINH" at bounding box center [810, 253] width 57 height 15
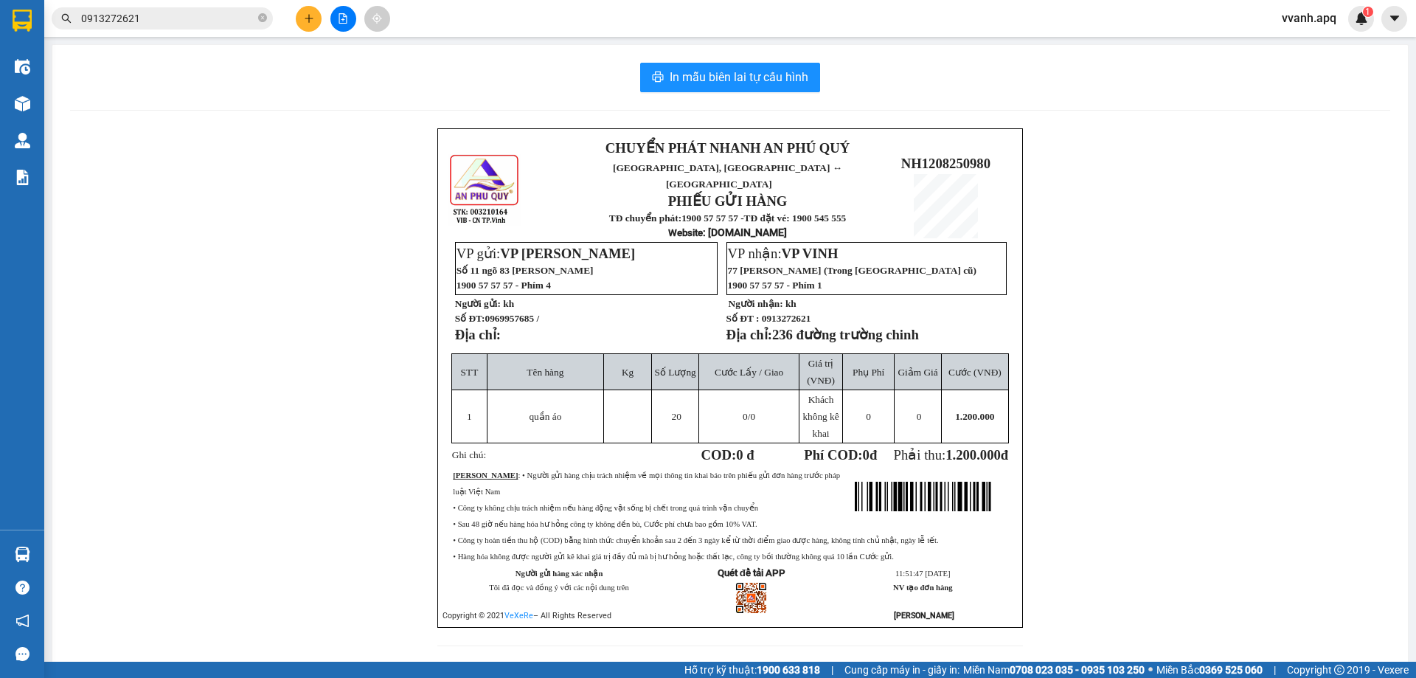
click at [575, 246] on span "VP NGỌC HỒI" at bounding box center [567, 253] width 135 height 15
click at [819, 246] on span "VP VINH" at bounding box center [810, 253] width 57 height 15
click at [696, 279] on p "1900 57 57 57 - Phím 4" at bounding box center [587, 285] width 260 height 13
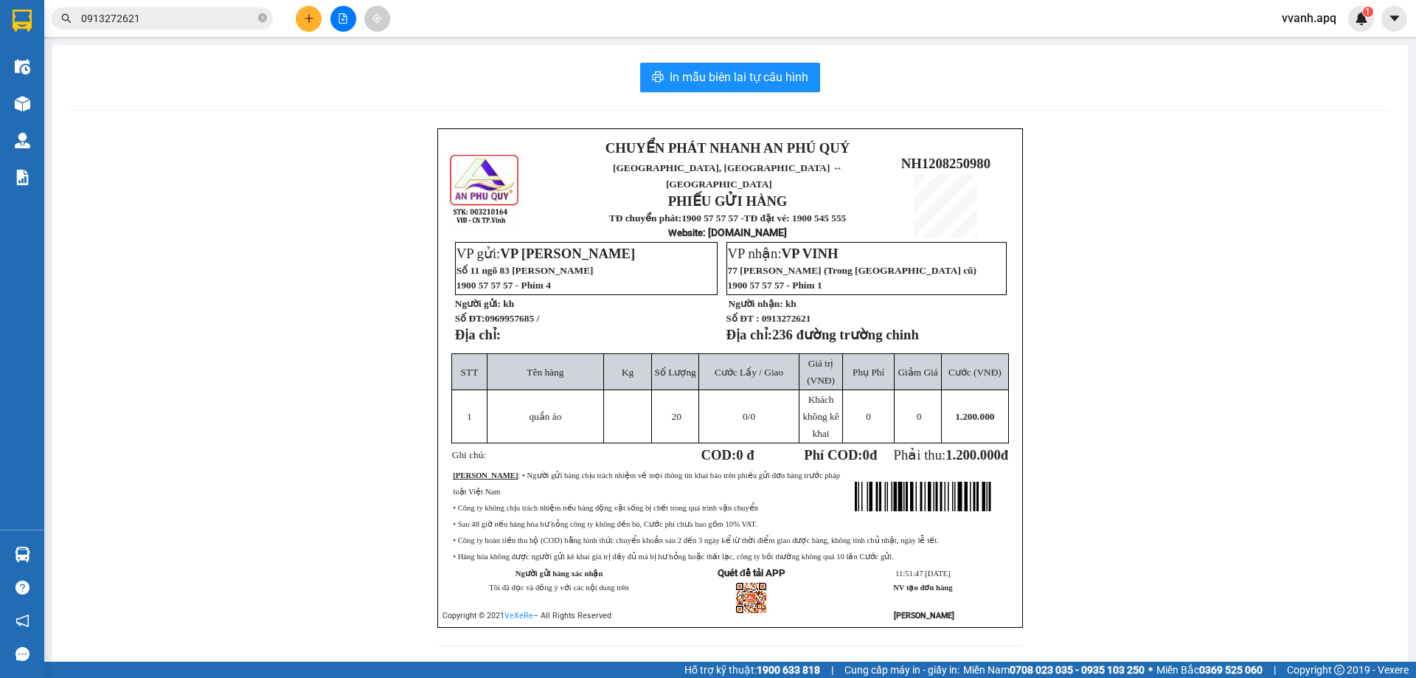
drag, startPoint x: 656, startPoint y: 385, endPoint x: 558, endPoint y: 356, distance: 102.2
click at [656, 390] on td "20" at bounding box center [675, 416] width 47 height 53
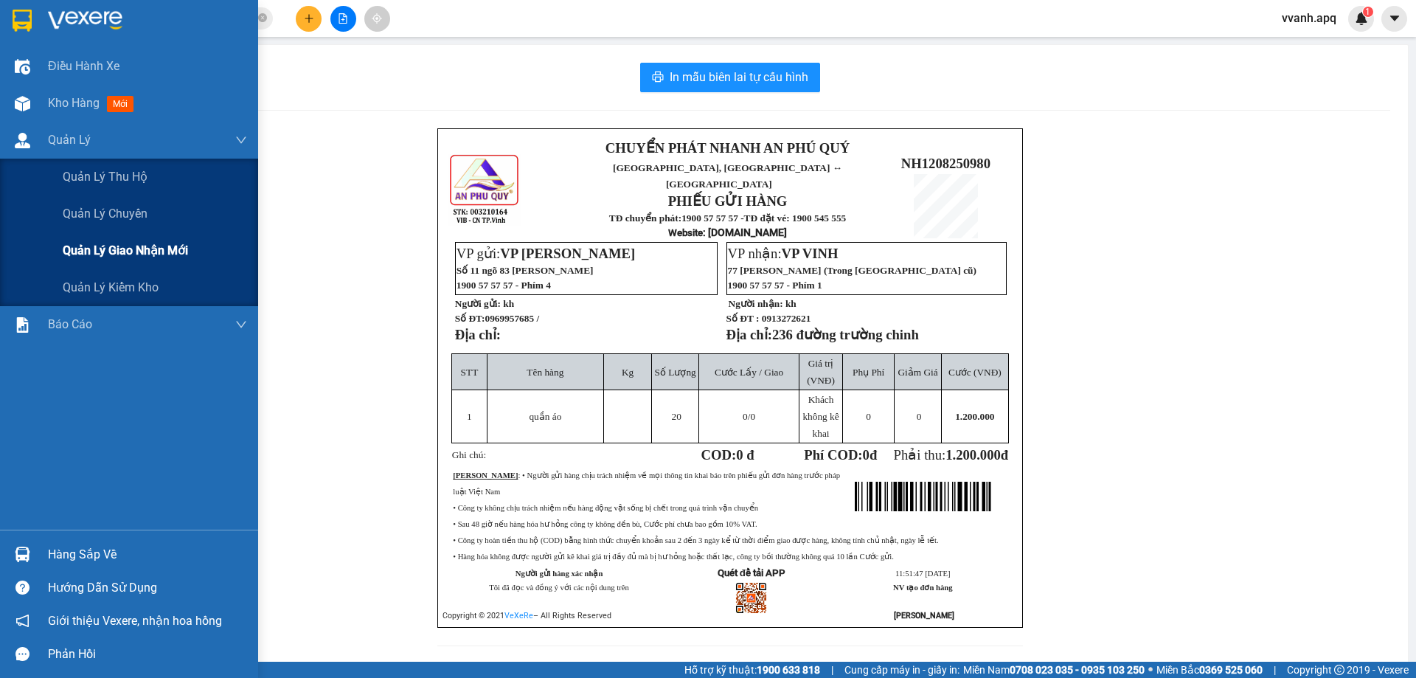
click at [94, 237] on div "Quản lý giao nhận mới" at bounding box center [155, 250] width 184 height 37
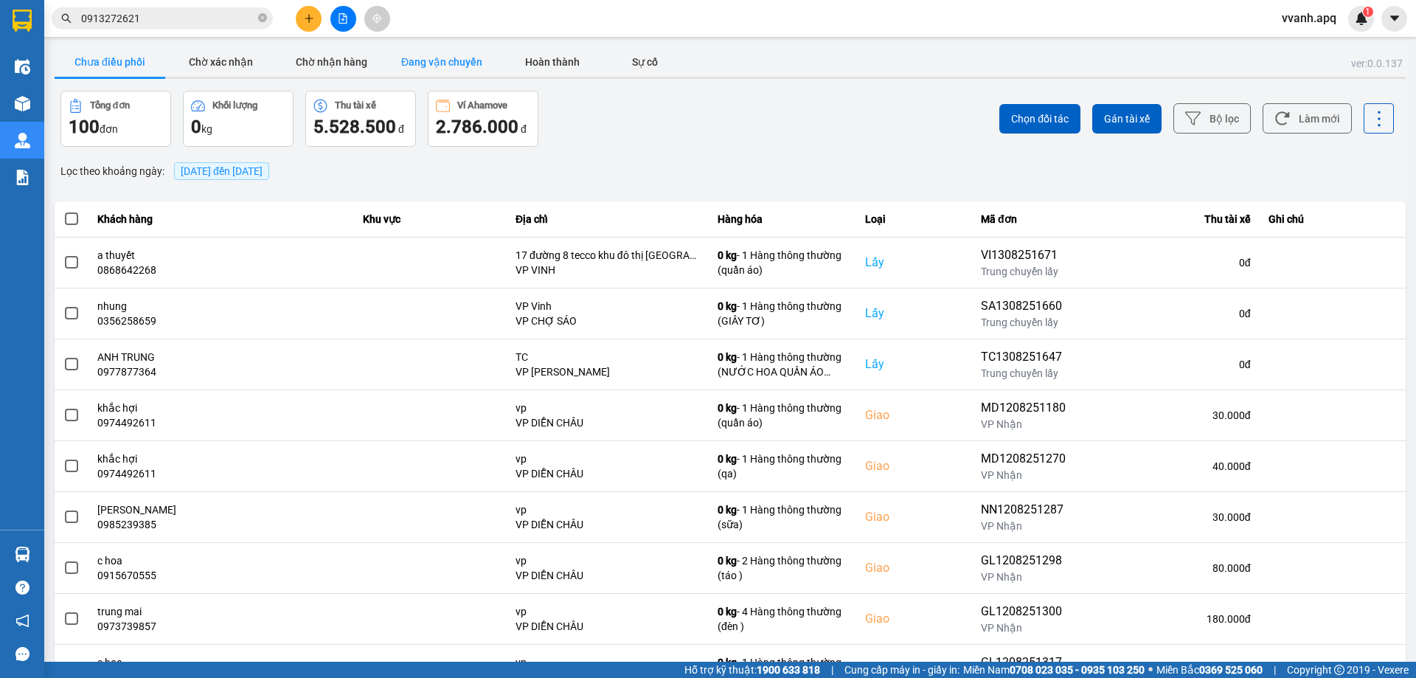
click at [442, 60] on button "Đang vận chuyển" at bounding box center [441, 62] width 111 height 30
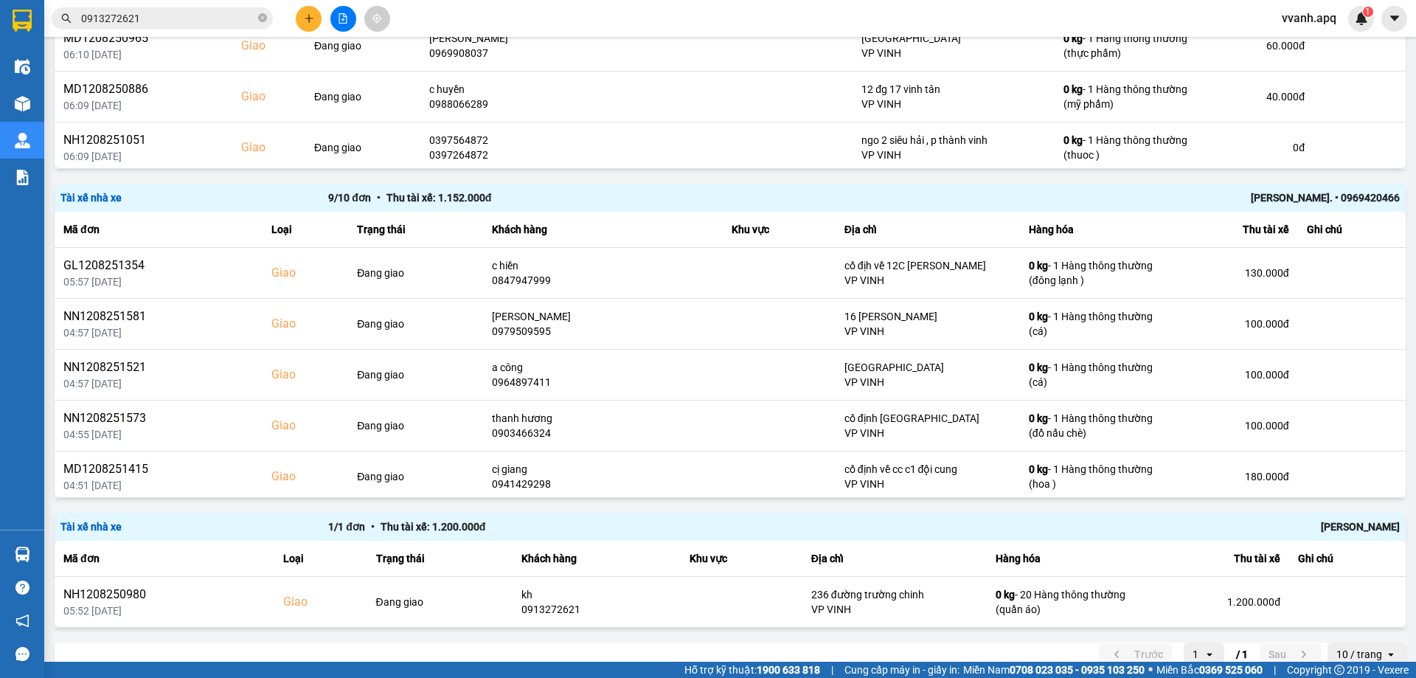
scroll to position [2012, 0]
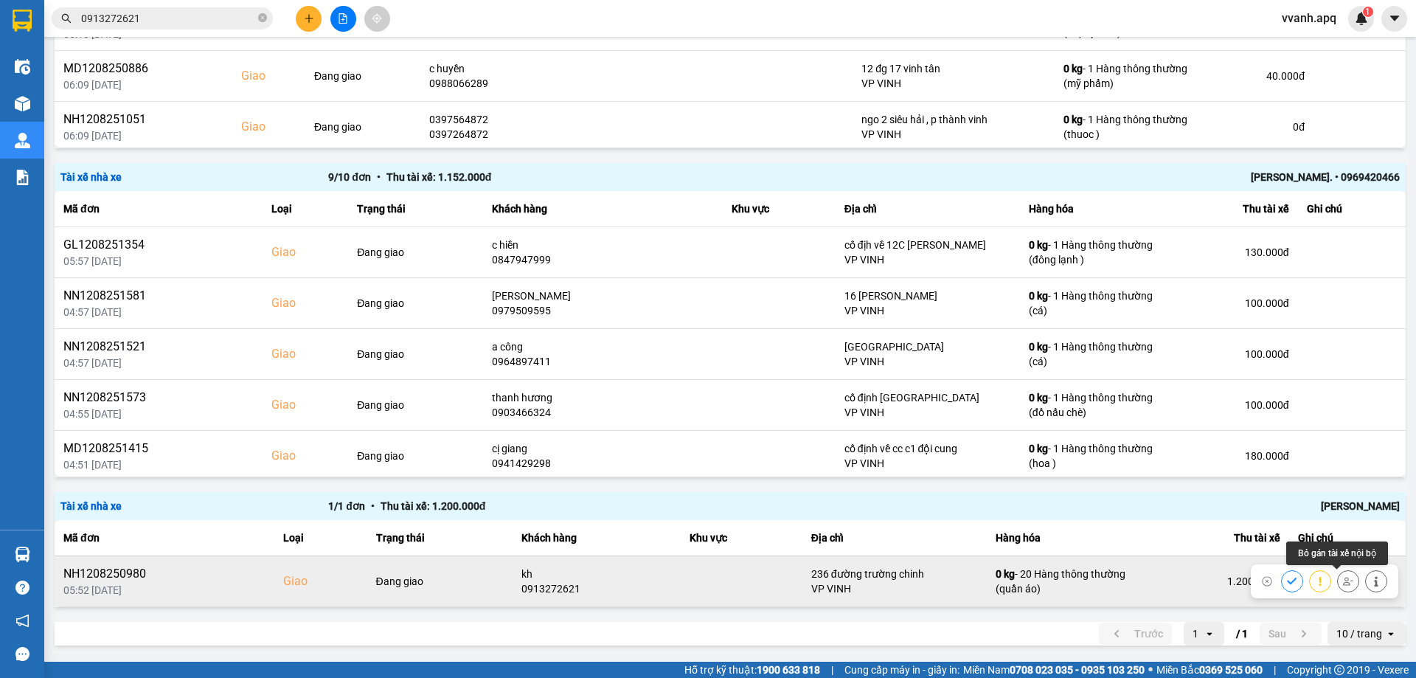
click at [1338, 580] on button at bounding box center [1348, 581] width 21 height 26
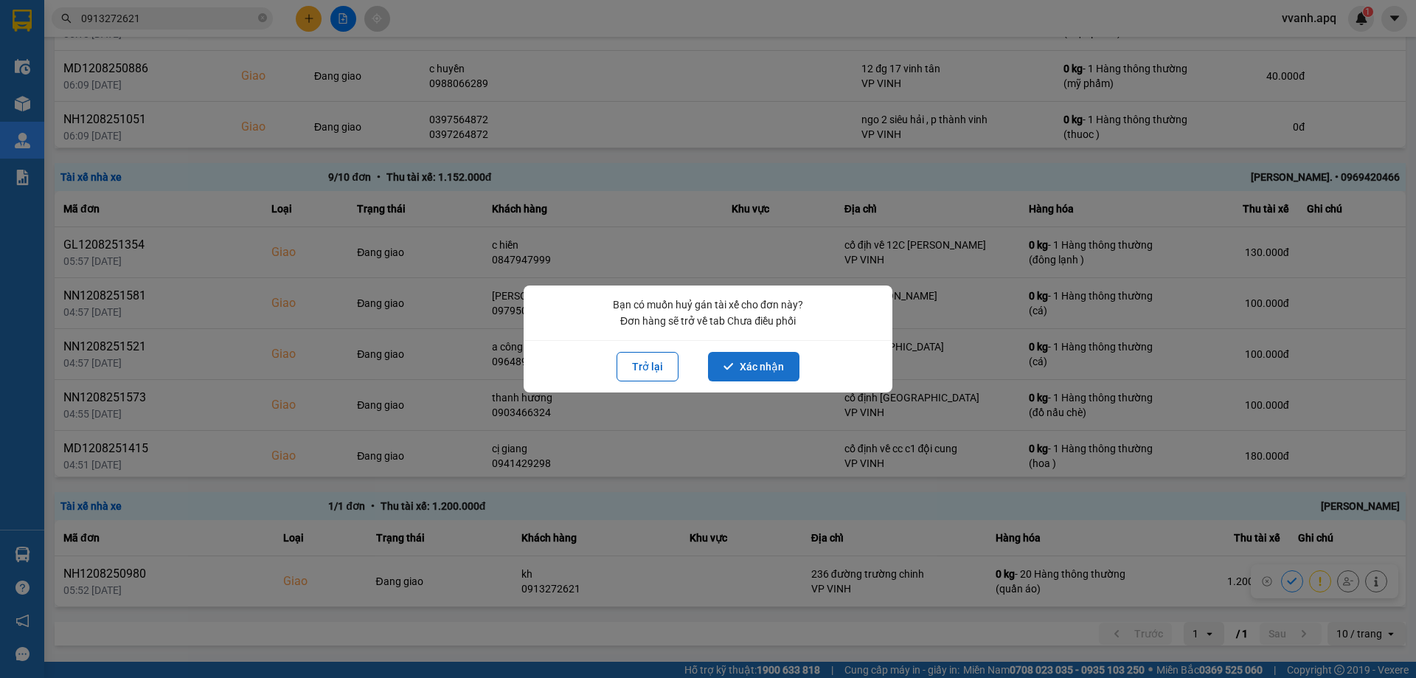
click at [777, 367] on button "Xác nhận" at bounding box center [753, 367] width 91 height 30
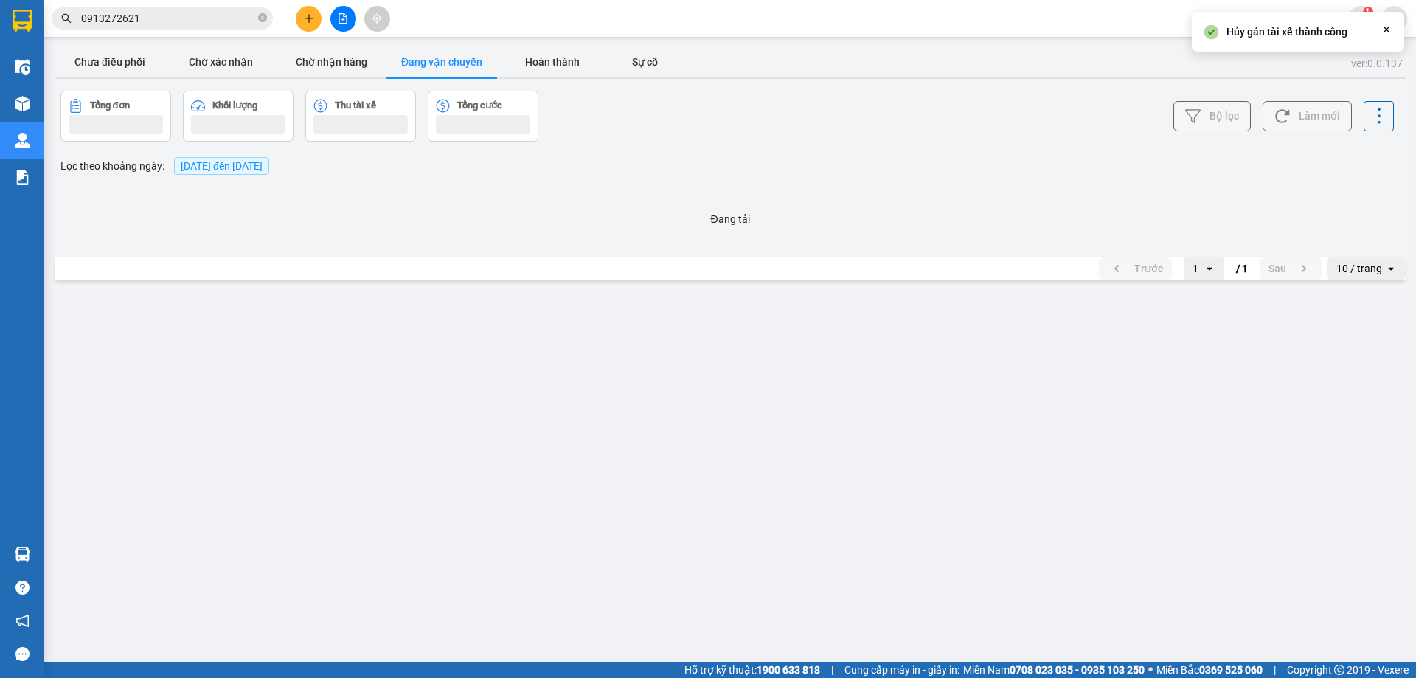
scroll to position [0, 0]
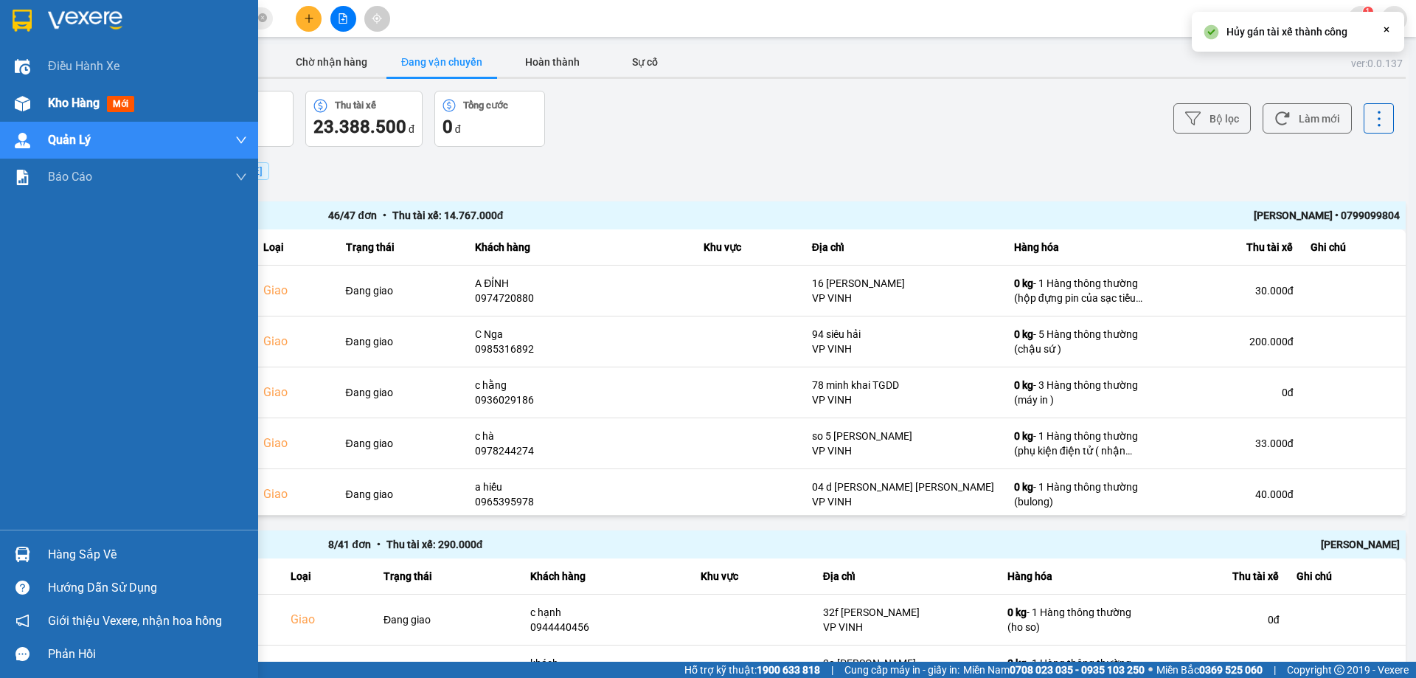
click at [8, 100] on div "Kho hàng mới" at bounding box center [129, 103] width 258 height 37
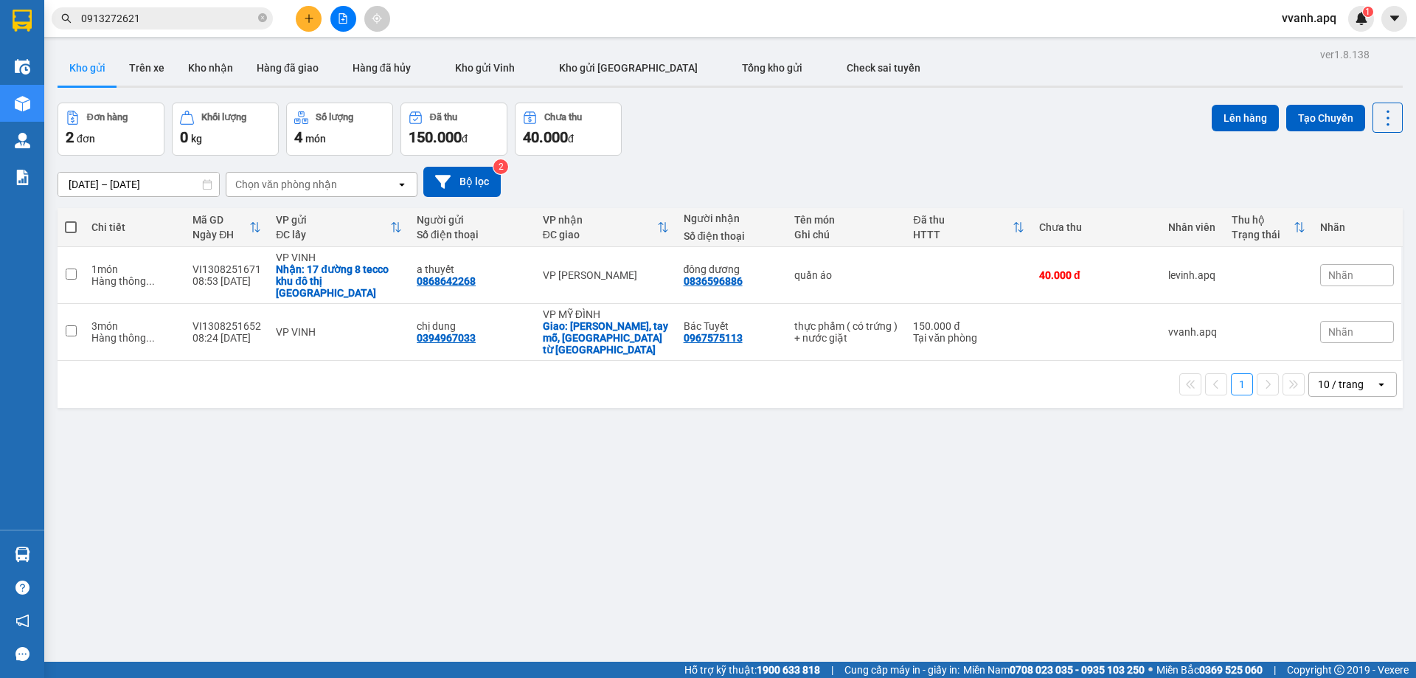
click at [794, 167] on div "11/08/2025 – 13/08/2025 Press the down arrow key to interact with the calendar …" at bounding box center [730, 182] width 1345 height 30
click at [156, 18] on input "0913272621" at bounding box center [168, 18] width 174 height 16
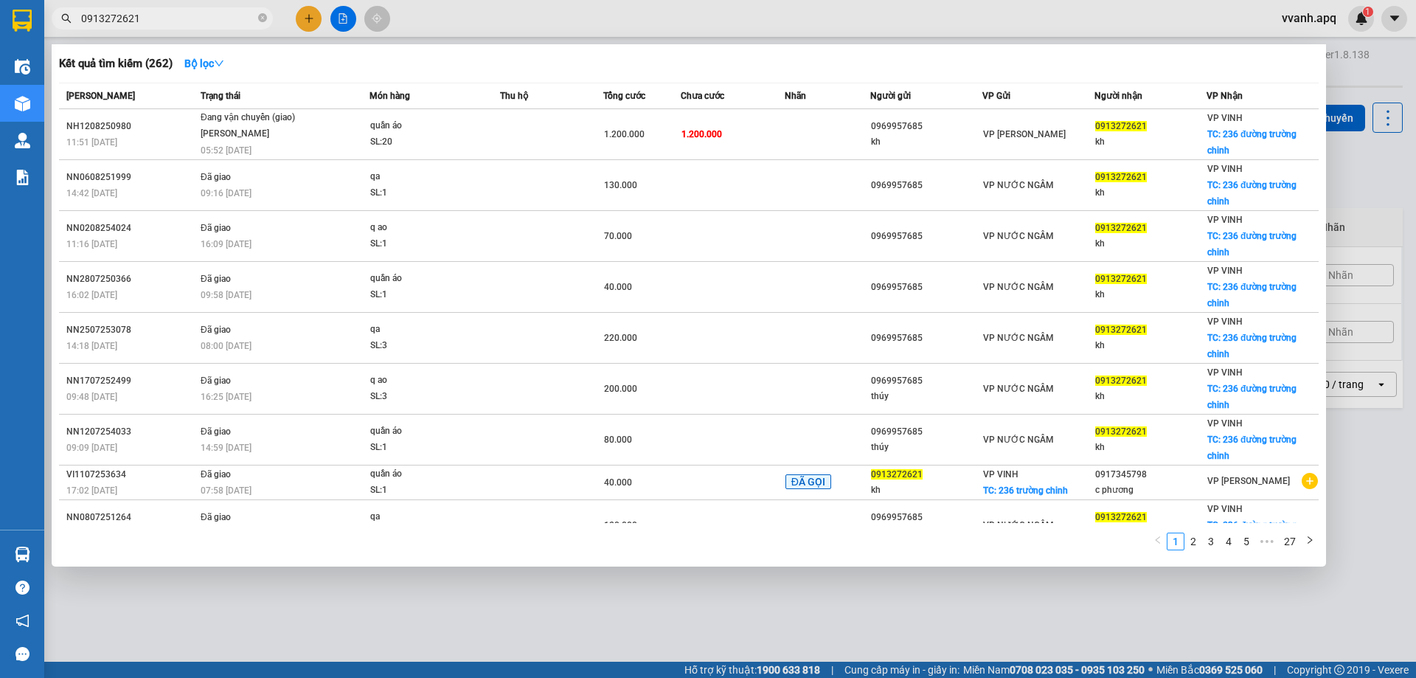
click at [156, 18] on input "0913272621" at bounding box center [168, 18] width 174 height 16
click at [465, 36] on div at bounding box center [708, 339] width 1416 height 678
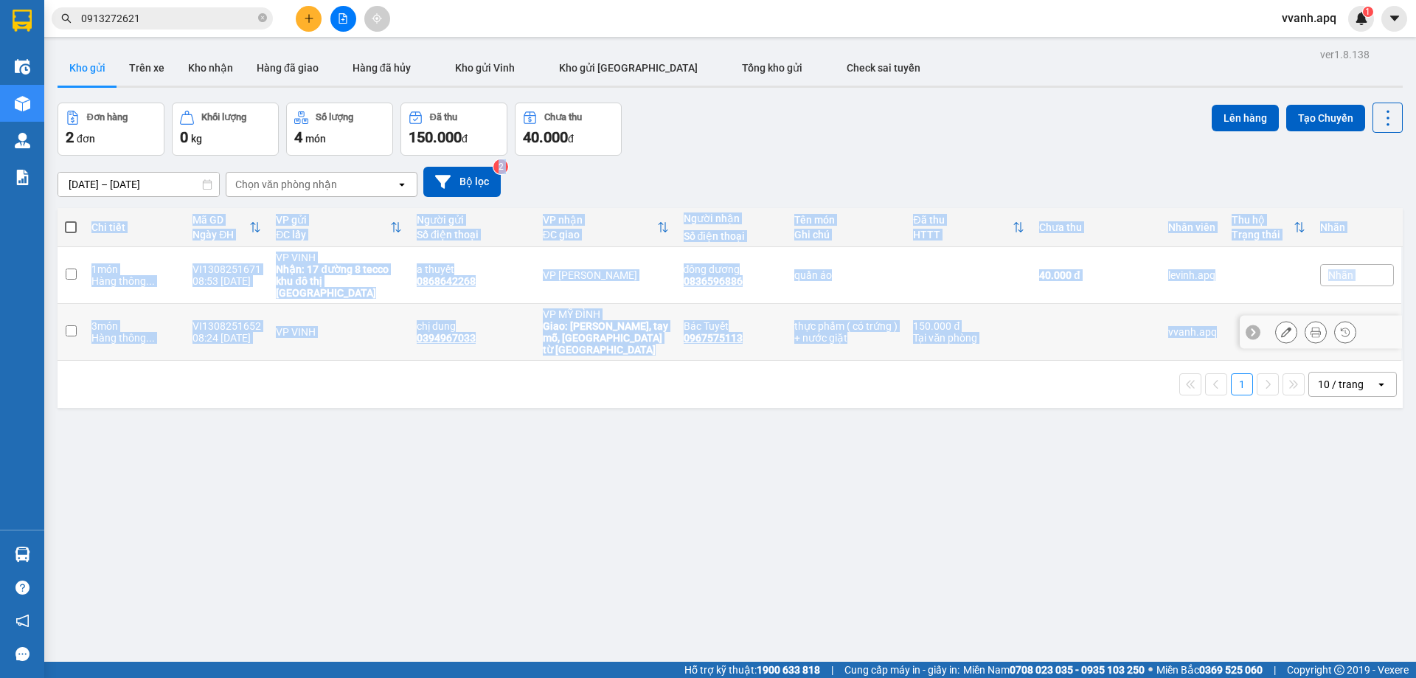
drag, startPoint x: 789, startPoint y: 285, endPoint x: 847, endPoint y: 368, distance: 101.3
click at [836, 356] on div "ver 1.8.138 Kho gửi Trên xe Kho nhận Hàng đã giao Hàng đã hủy Kho gửi Vinh Kho …" at bounding box center [730, 383] width 1357 height 678
click at [857, 375] on div "1 10 / trang open" at bounding box center [730, 384] width 1345 height 47
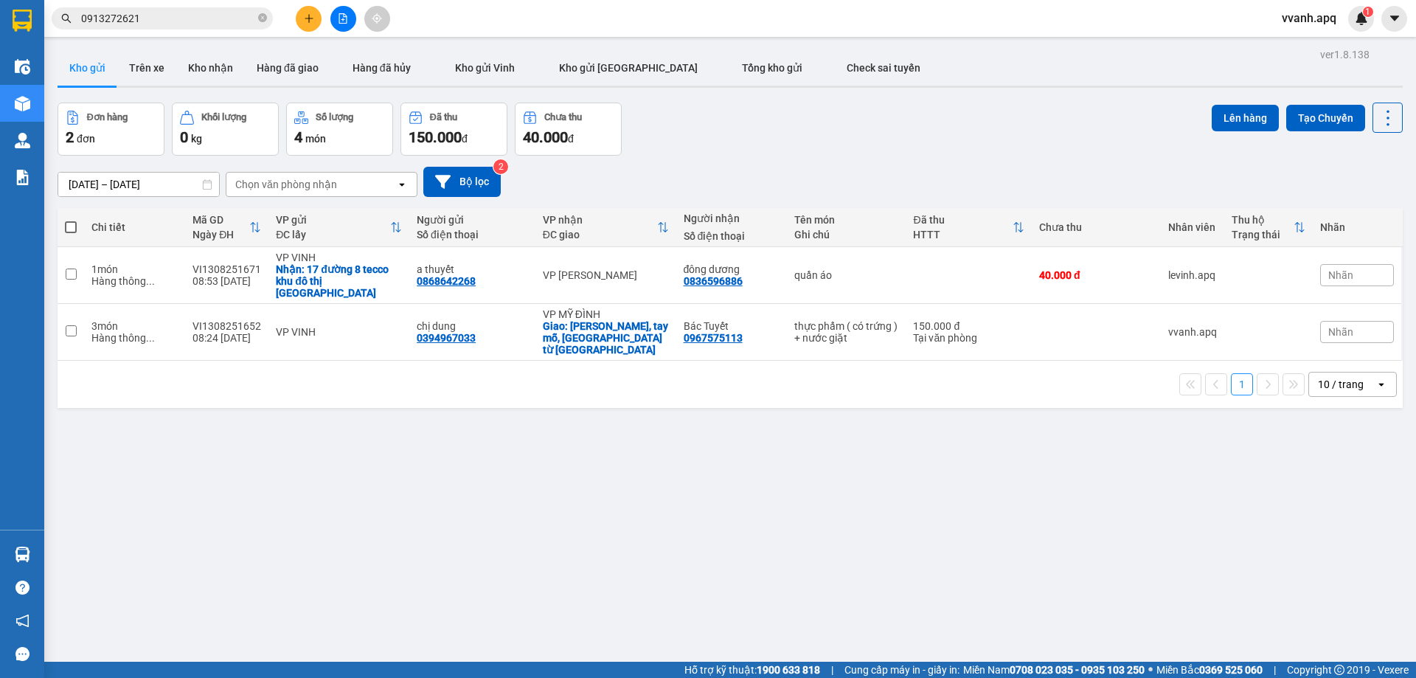
click at [651, 435] on div "ver 1.8.138 Kho gửi Trên xe Kho nhận Hàng đã giao Hàng đã hủy Kho gửi Vinh Kho …" at bounding box center [730, 383] width 1357 height 678
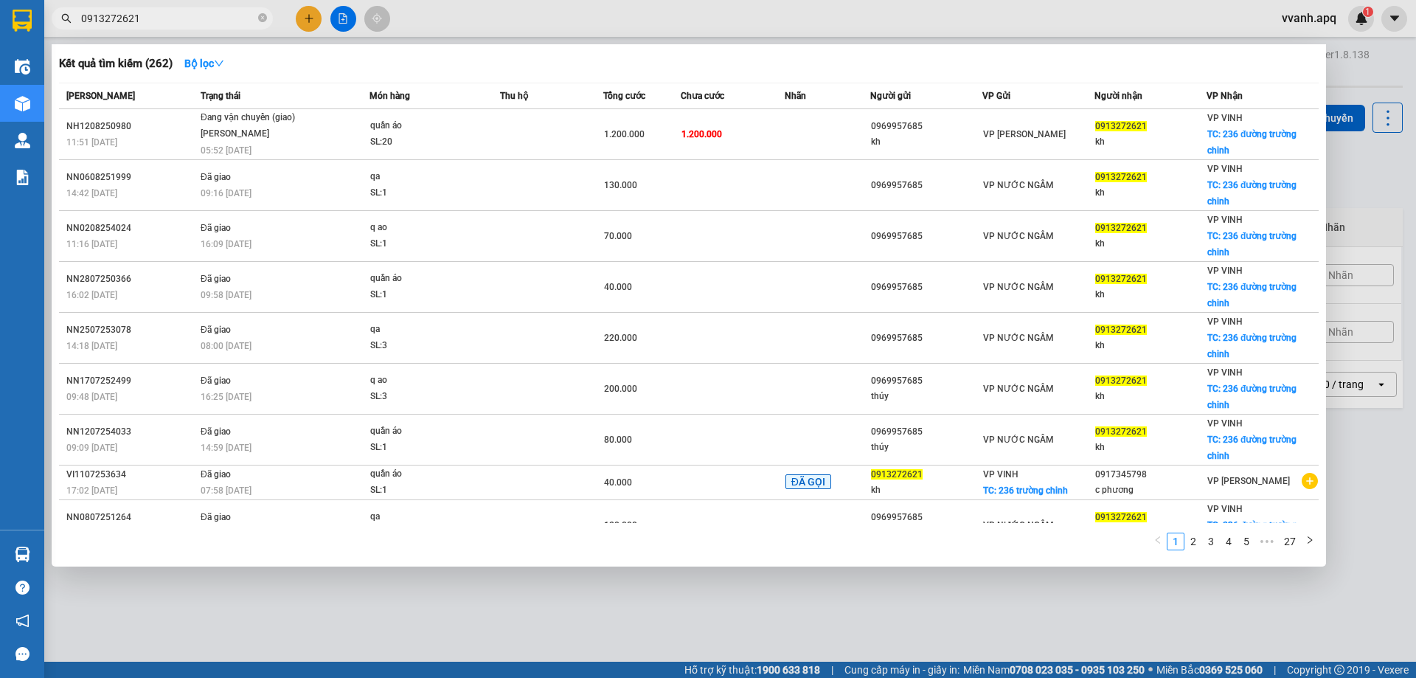
click at [162, 20] on input "0913272621" at bounding box center [168, 18] width 174 height 16
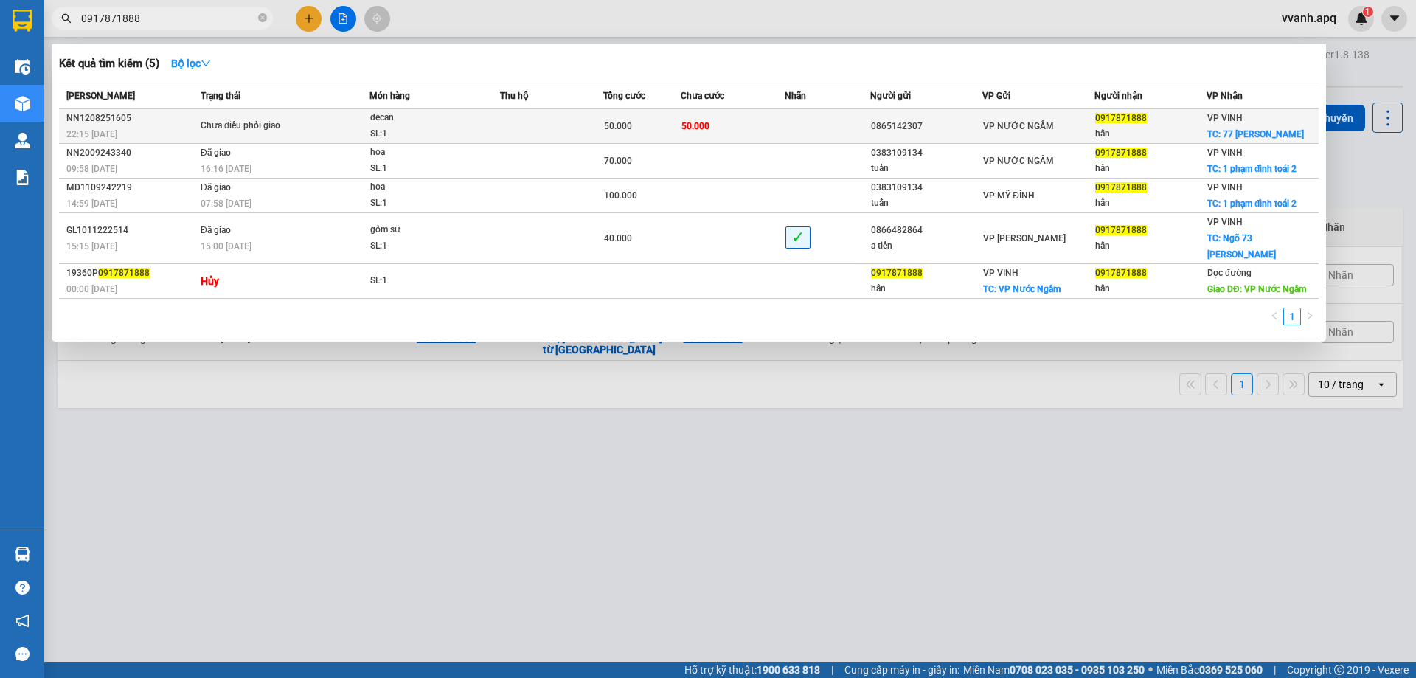
type input "0917871888"
click at [473, 128] on div "SL: 1" at bounding box center [425, 134] width 111 height 16
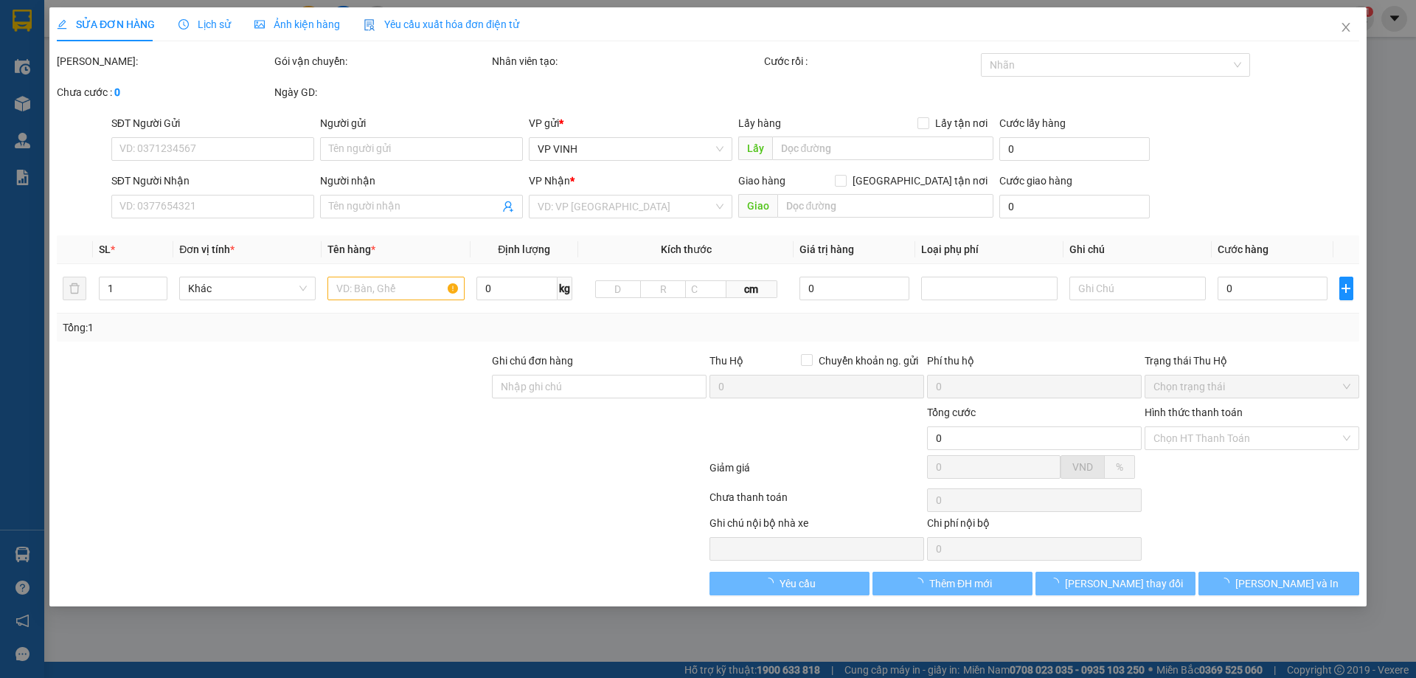
type input "0865142307"
type input "0917871888"
type input "hân"
checkbox input "true"
type input "77 lê lợi"
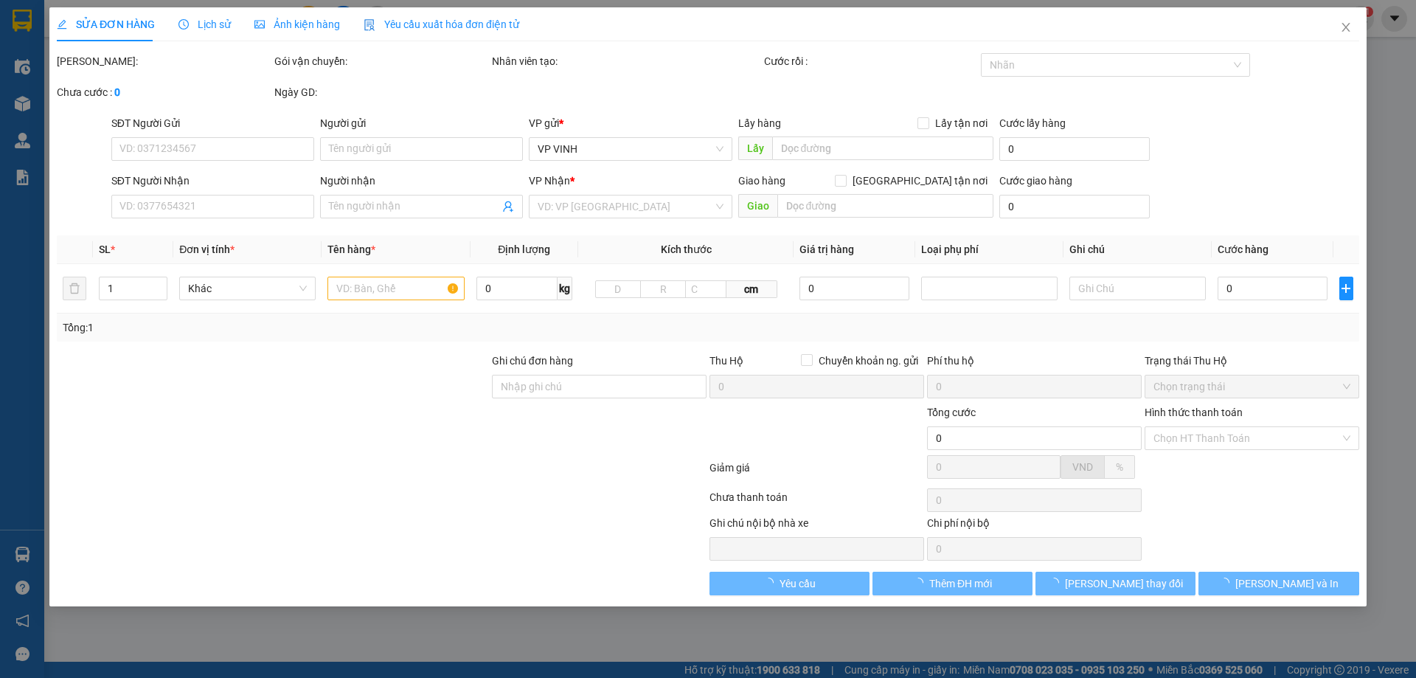
type input "50.000"
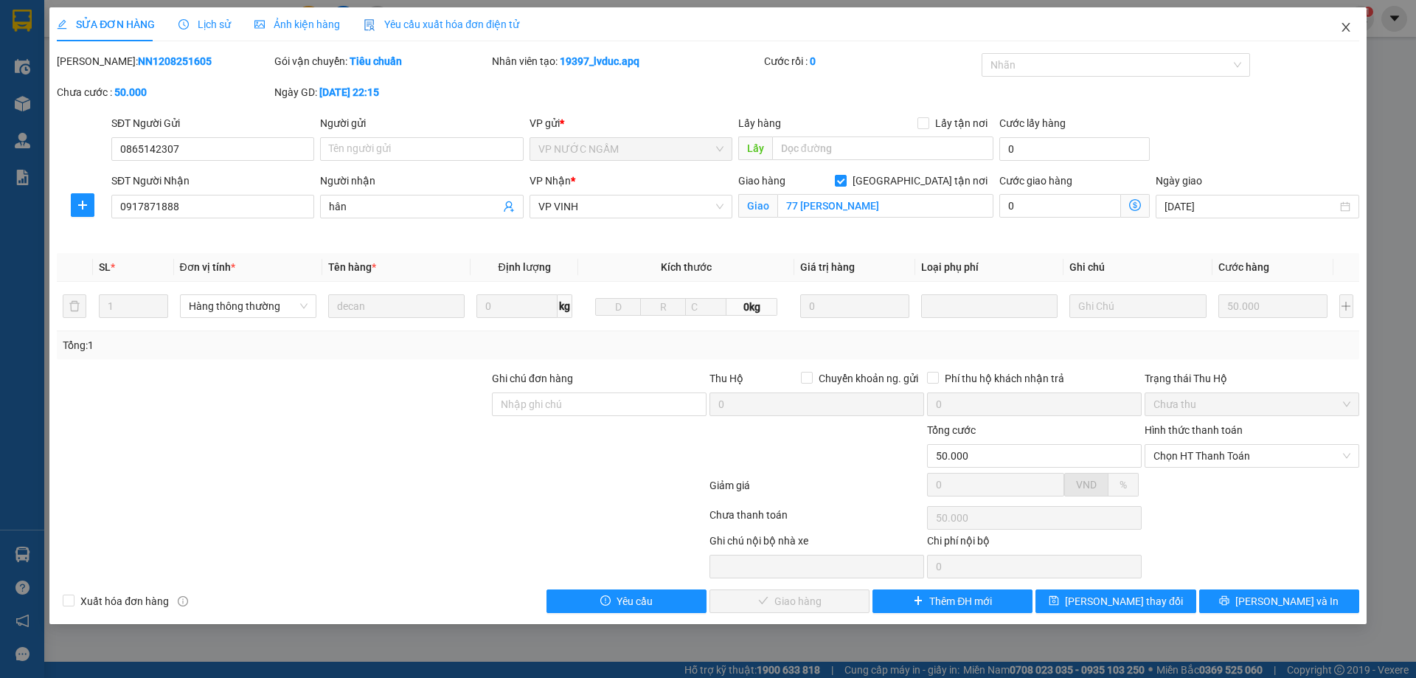
click at [1340, 30] on icon "close" at bounding box center [1346, 27] width 12 height 12
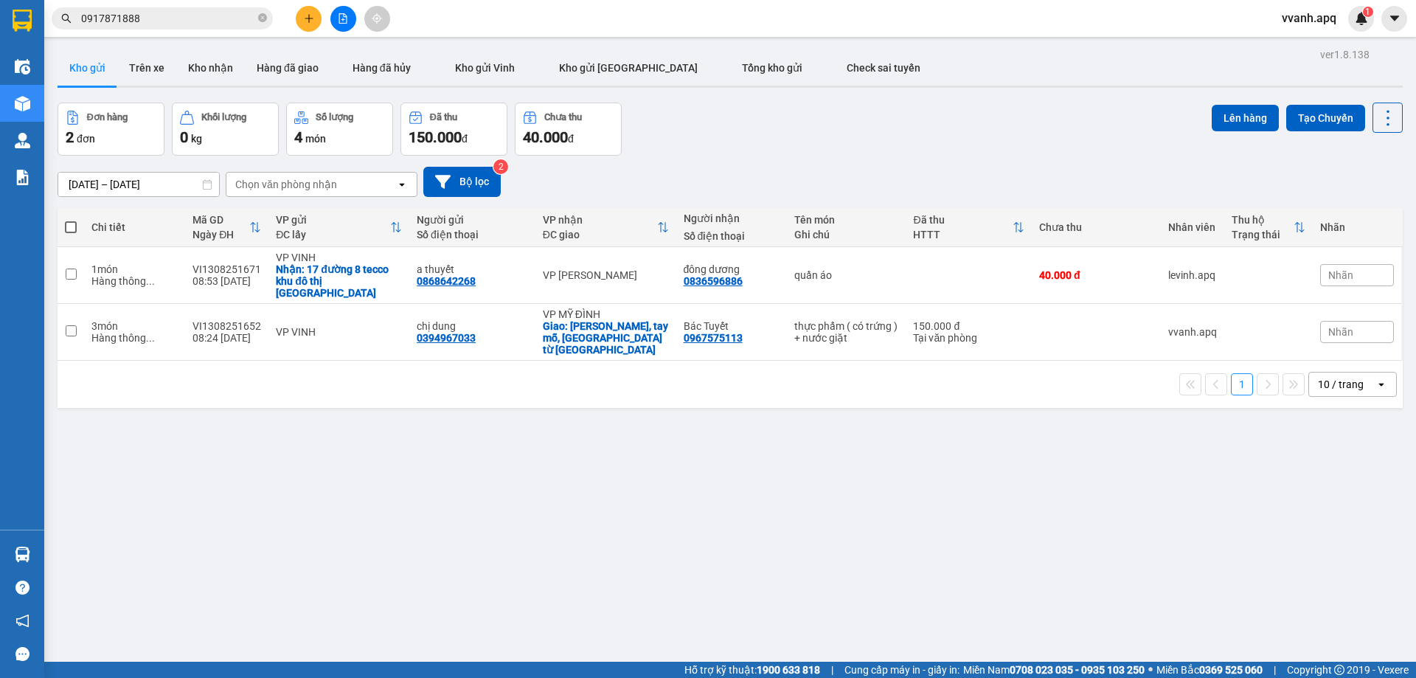
click at [142, 24] on input "0917871888" at bounding box center [168, 18] width 174 height 16
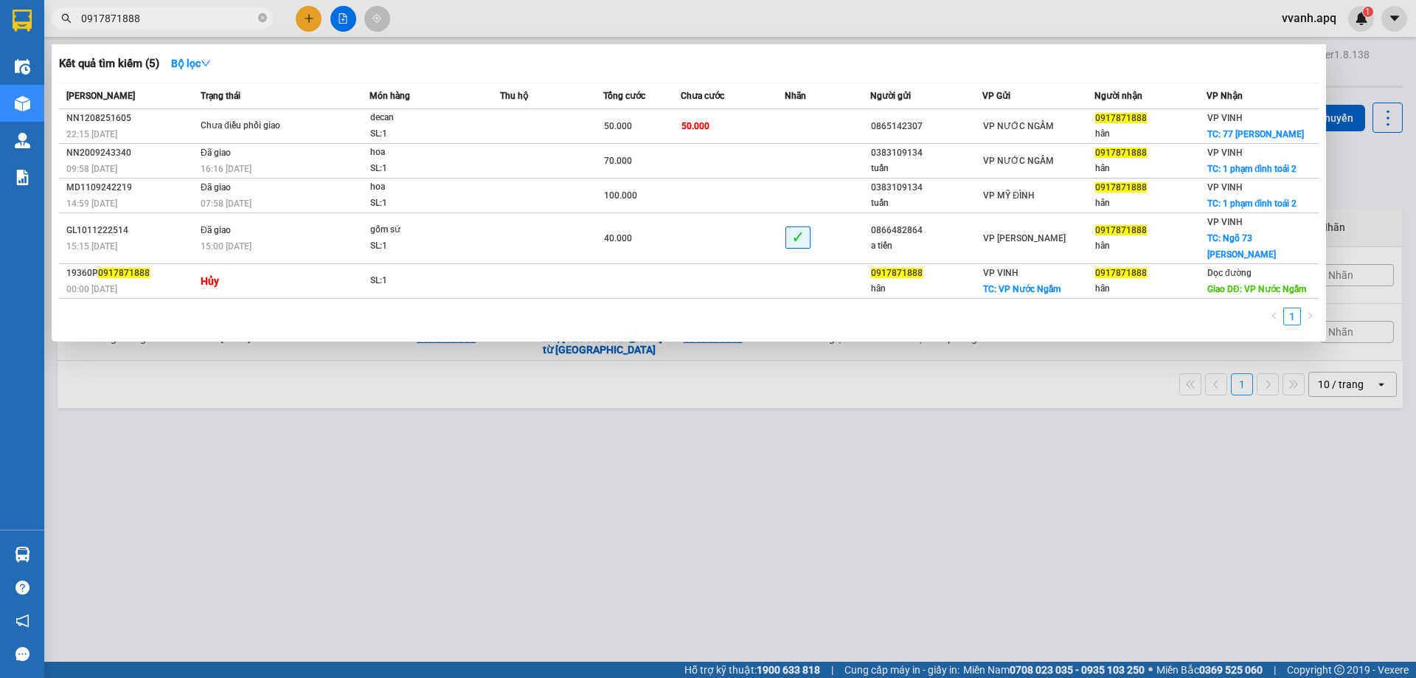
click at [142, 24] on input "0917871888" at bounding box center [168, 18] width 174 height 16
drag, startPoint x: 357, startPoint y: 515, endPoint x: 364, endPoint y: 665, distance: 150.6
click at [357, 516] on div at bounding box center [708, 339] width 1416 height 678
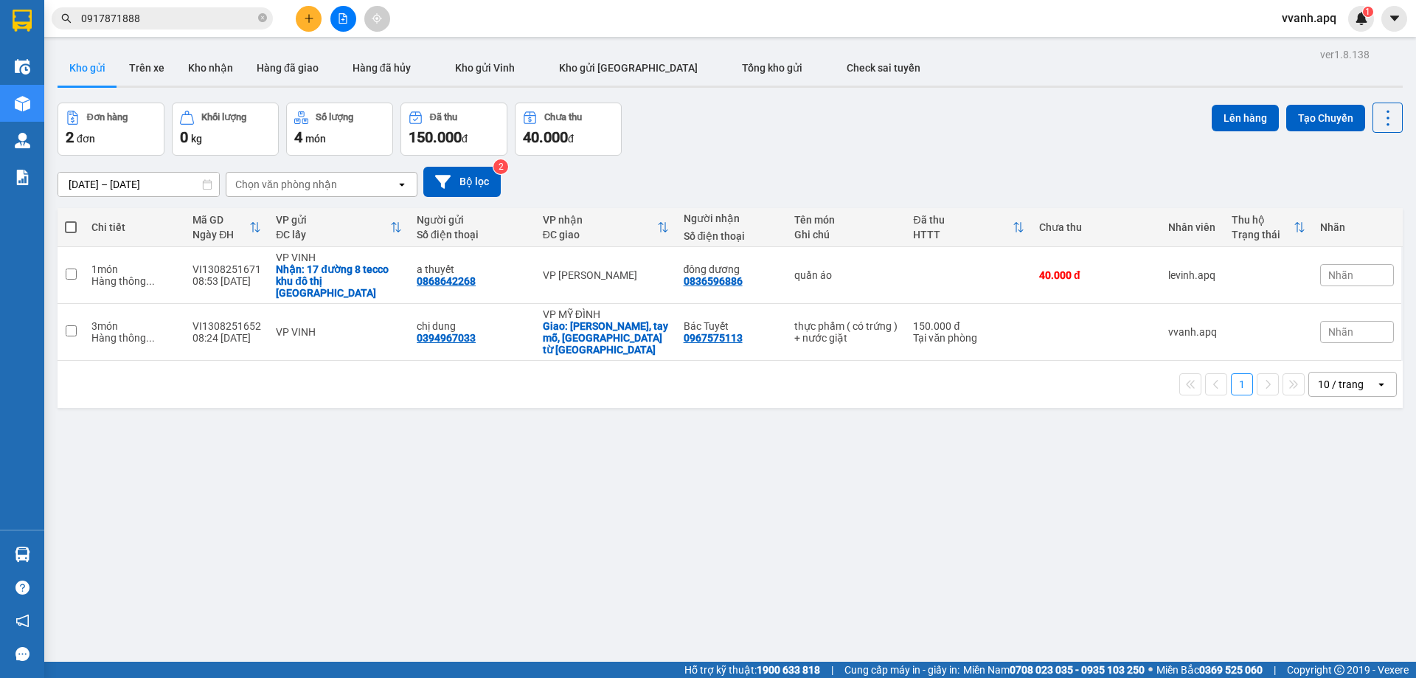
click at [232, 22] on input "0917871888" at bounding box center [168, 18] width 174 height 16
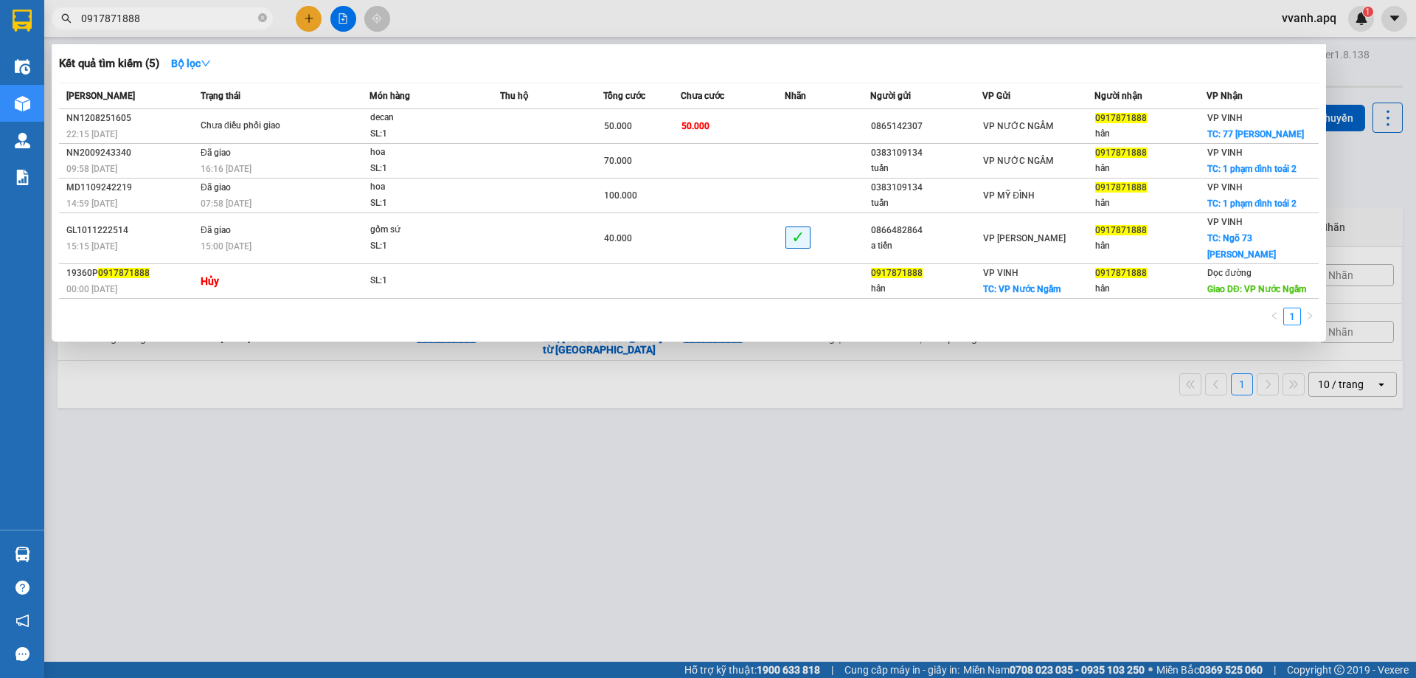
click at [440, 27] on div at bounding box center [708, 339] width 1416 height 678
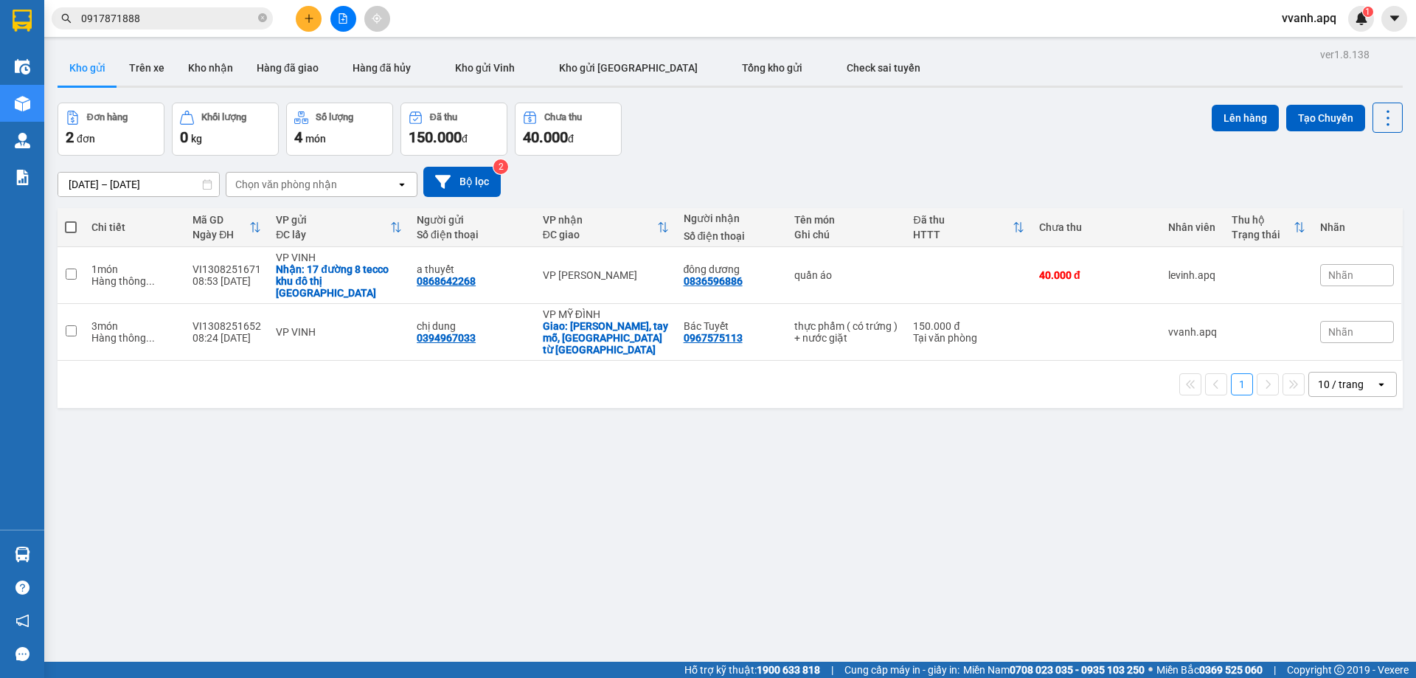
click at [786, 159] on div "11/08/2025 – 13/08/2025 Press the down arrow key to interact with the calendar …" at bounding box center [730, 182] width 1345 height 52
click at [302, 19] on button at bounding box center [309, 19] width 26 height 26
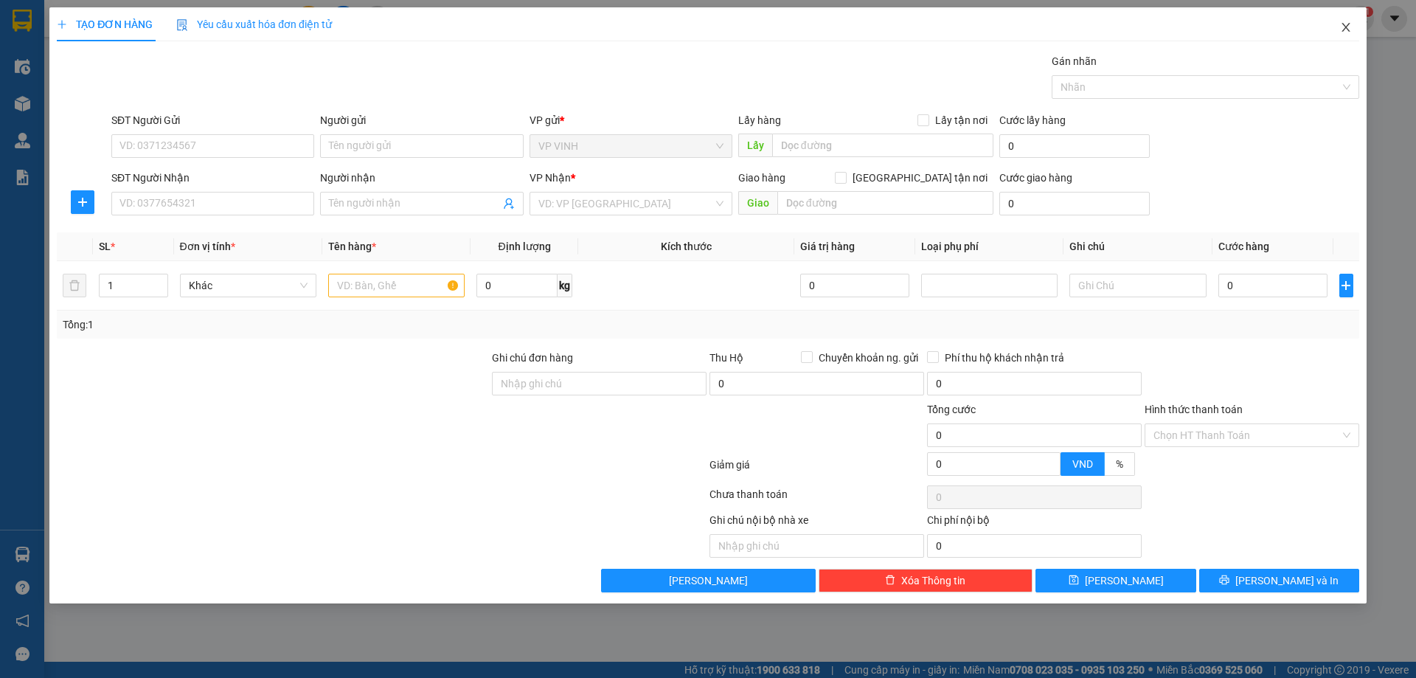
click at [1359, 33] on span "Close" at bounding box center [1345, 27] width 41 height 41
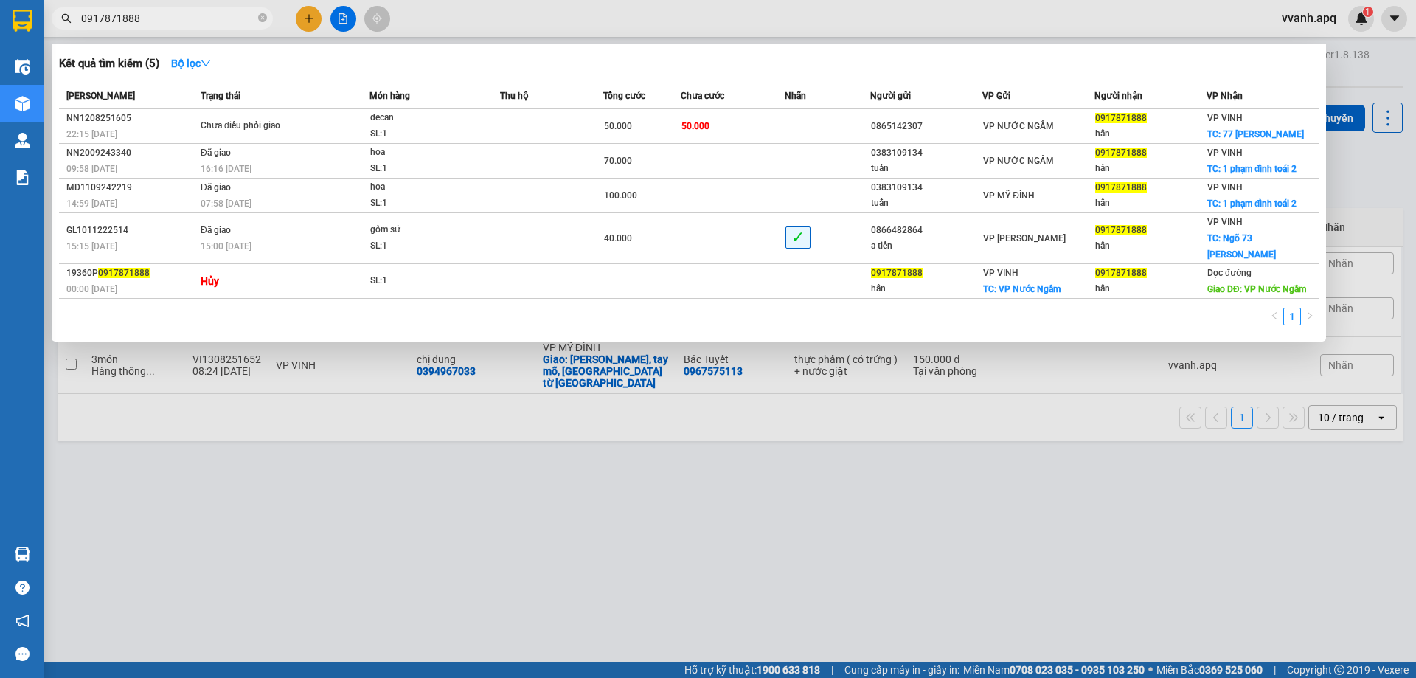
click at [204, 27] on span "0917871888" at bounding box center [162, 18] width 221 height 22
click at [201, 24] on input "0917871888" at bounding box center [168, 18] width 174 height 16
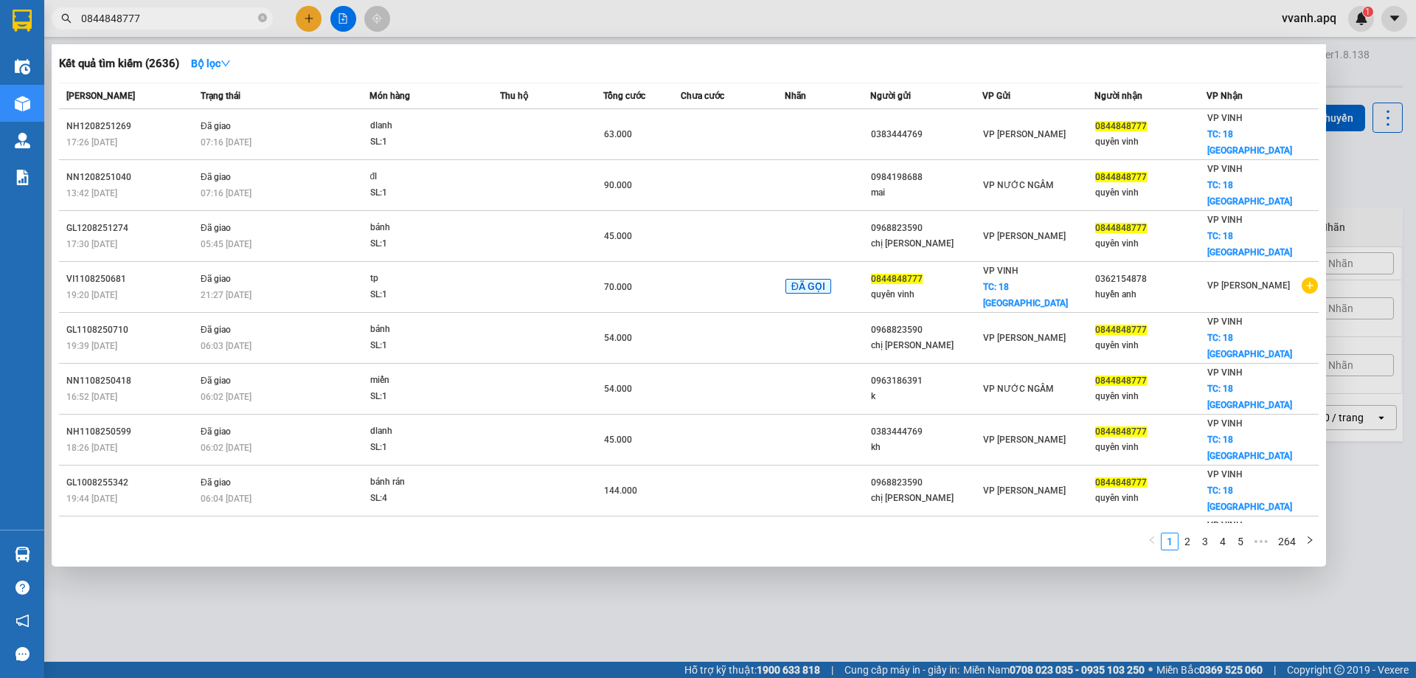
click at [203, 19] on input "0844848777" at bounding box center [168, 18] width 174 height 16
type input "0844848777"
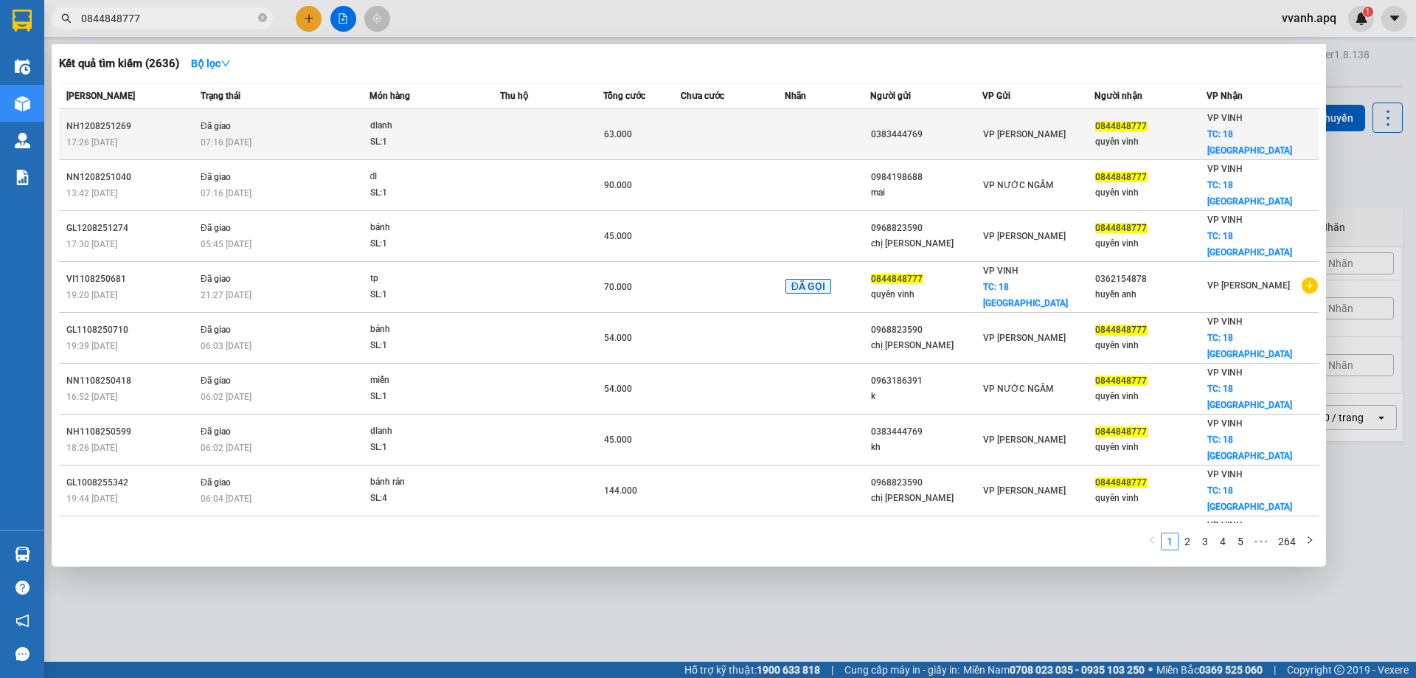
click at [698, 136] on td at bounding box center [732, 134] width 103 height 51
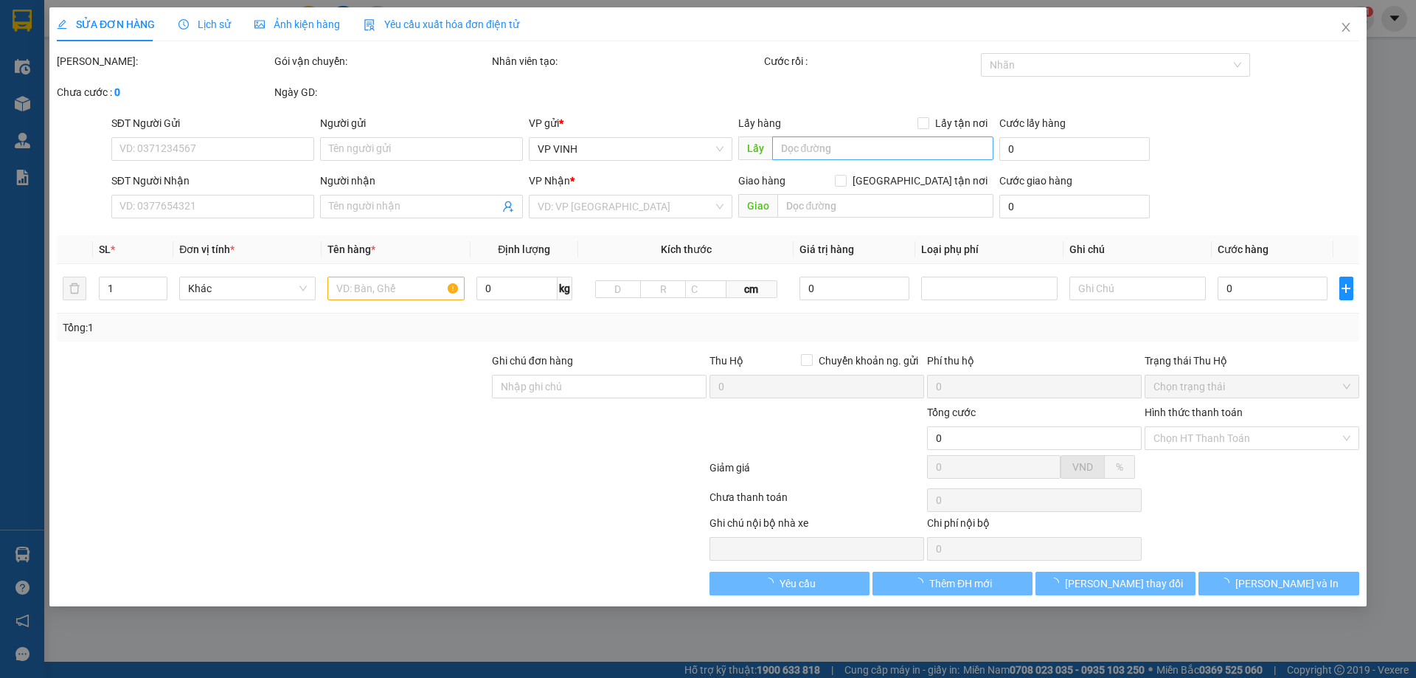
type input "0383444769"
type input "0844848777"
type input "quyên vinh"
checkbox input "true"
type input "18 vĩnh yên"
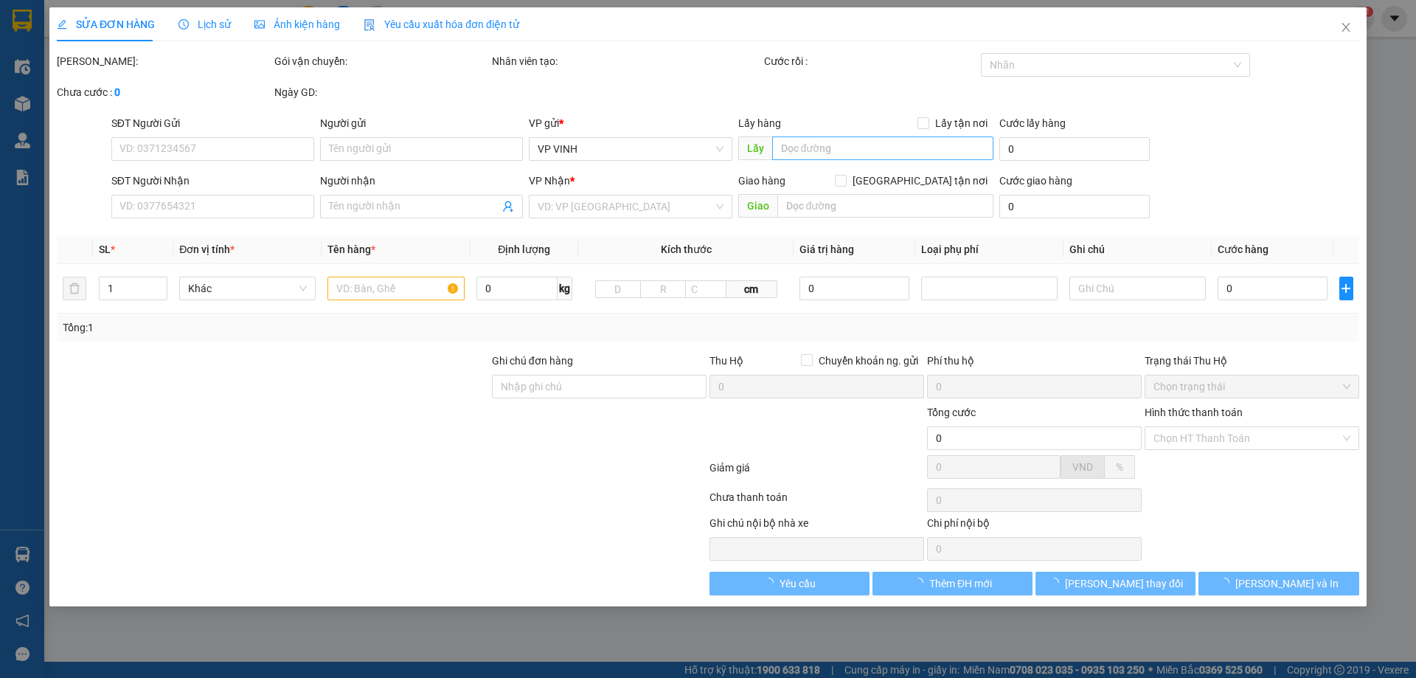
type input "63.000"
type input "10"
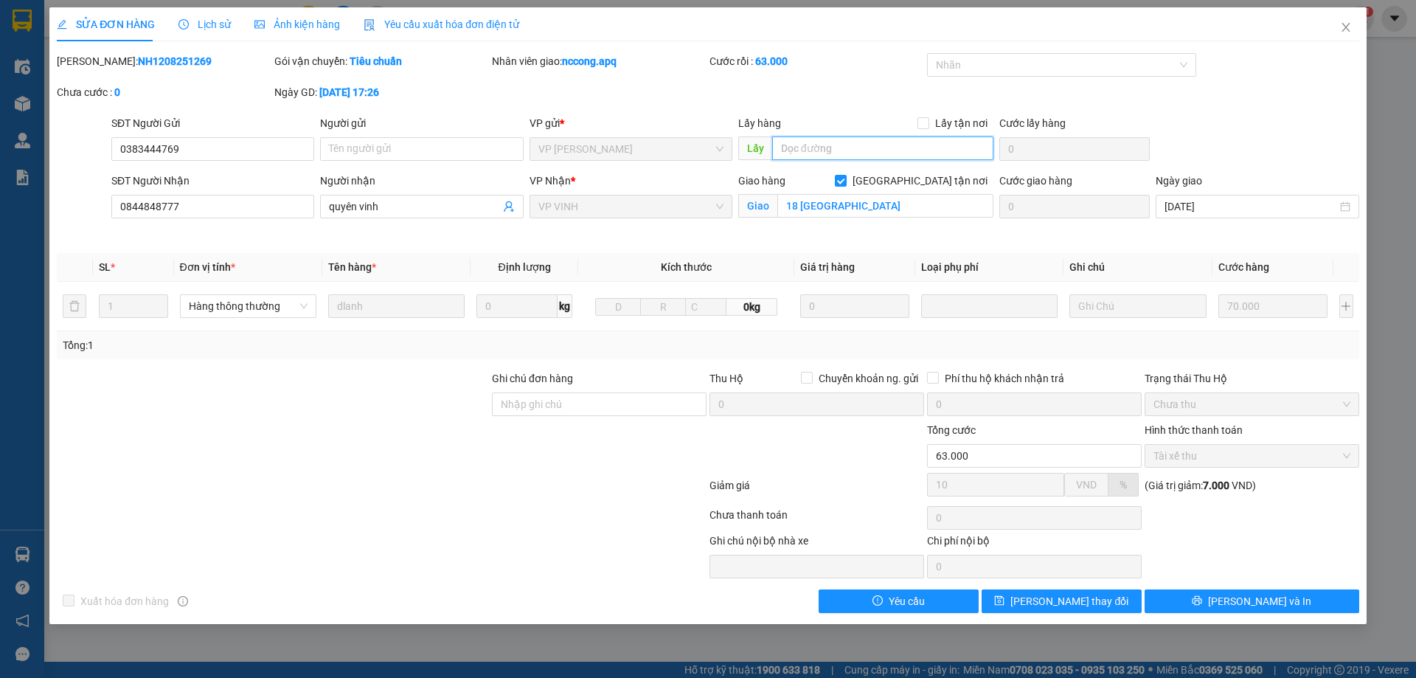
click at [817, 148] on input "text" at bounding box center [882, 148] width 221 height 24
click at [830, 215] on input "18 vĩnh yên" at bounding box center [885, 206] width 216 height 24
click at [1332, 42] on span "Close" at bounding box center [1345, 27] width 41 height 41
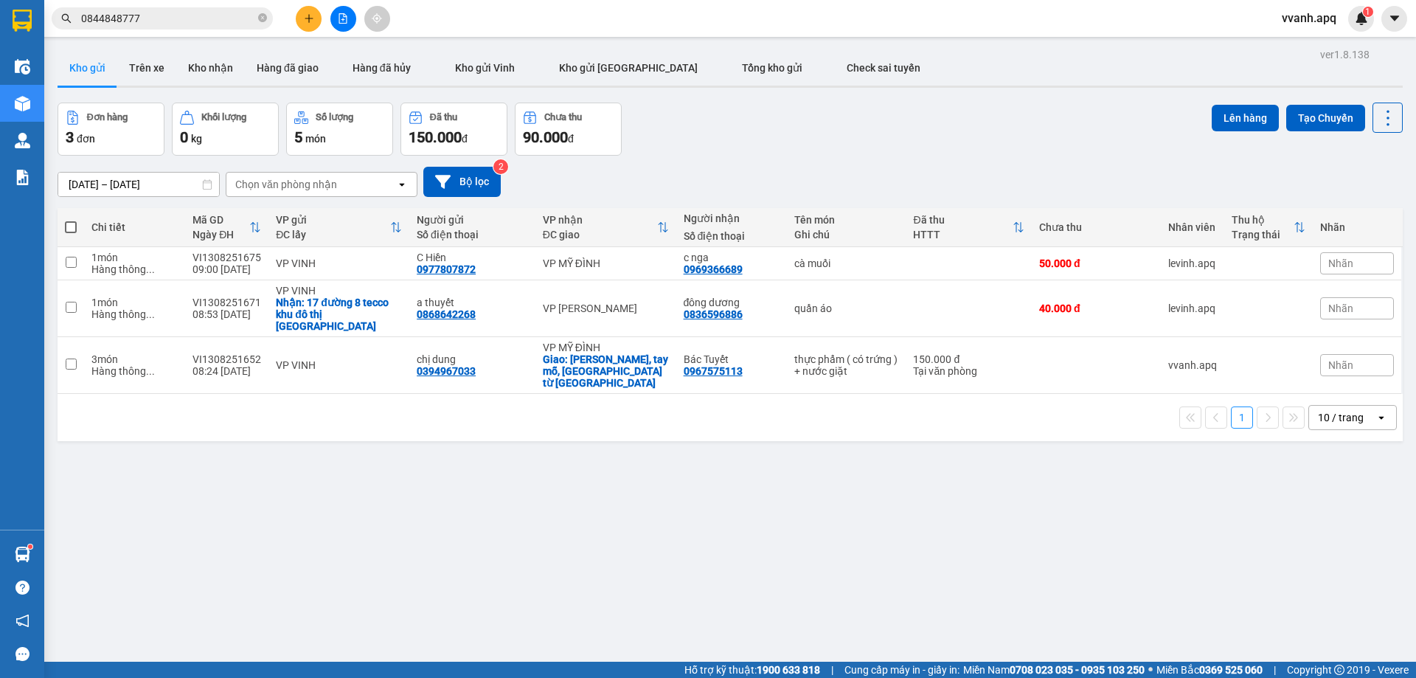
click at [322, 22] on div at bounding box center [343, 19] width 111 height 26
click at [311, 25] on button at bounding box center [309, 19] width 26 height 26
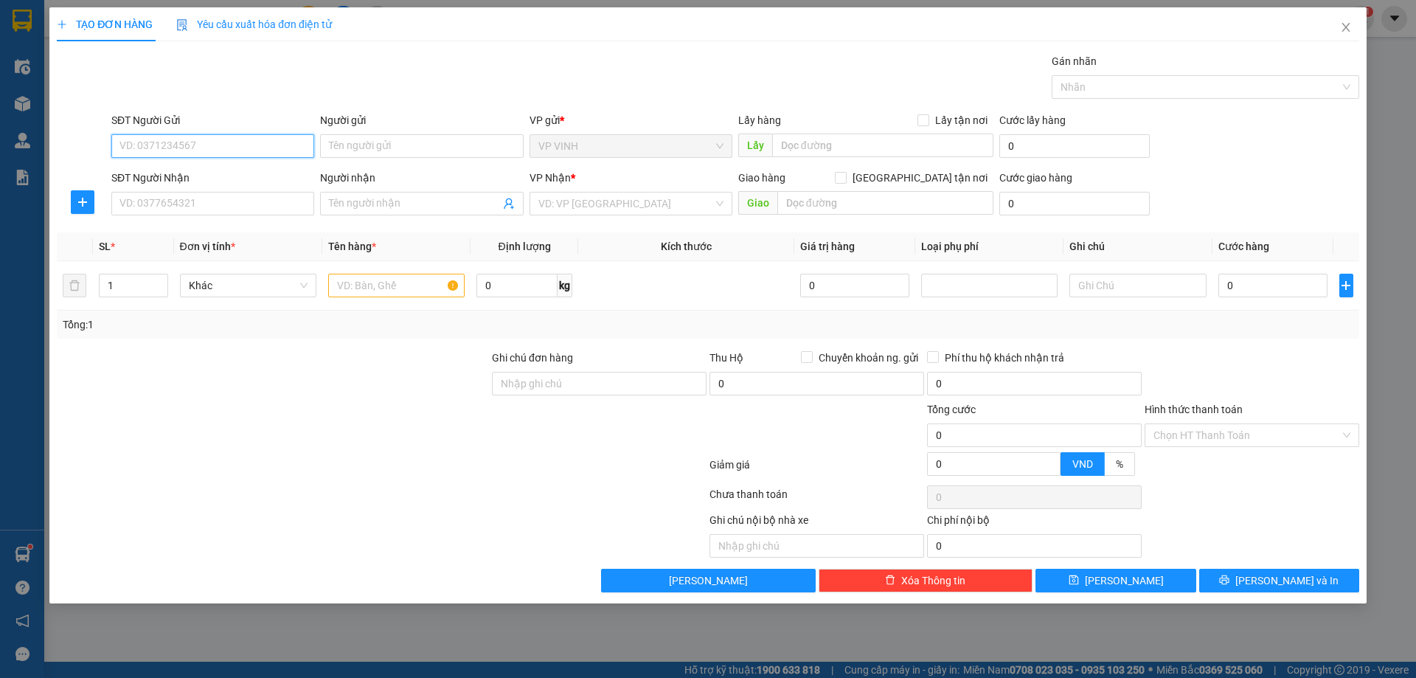
click at [284, 140] on input "SĐT Người Gửi" at bounding box center [212, 146] width 203 height 24
type input "0971348333"
click at [375, 142] on input "Người gửi" at bounding box center [421, 146] width 203 height 24
type input "a tuấn"
click at [264, 213] on input "SĐT Người Nhận" at bounding box center [212, 204] width 203 height 24
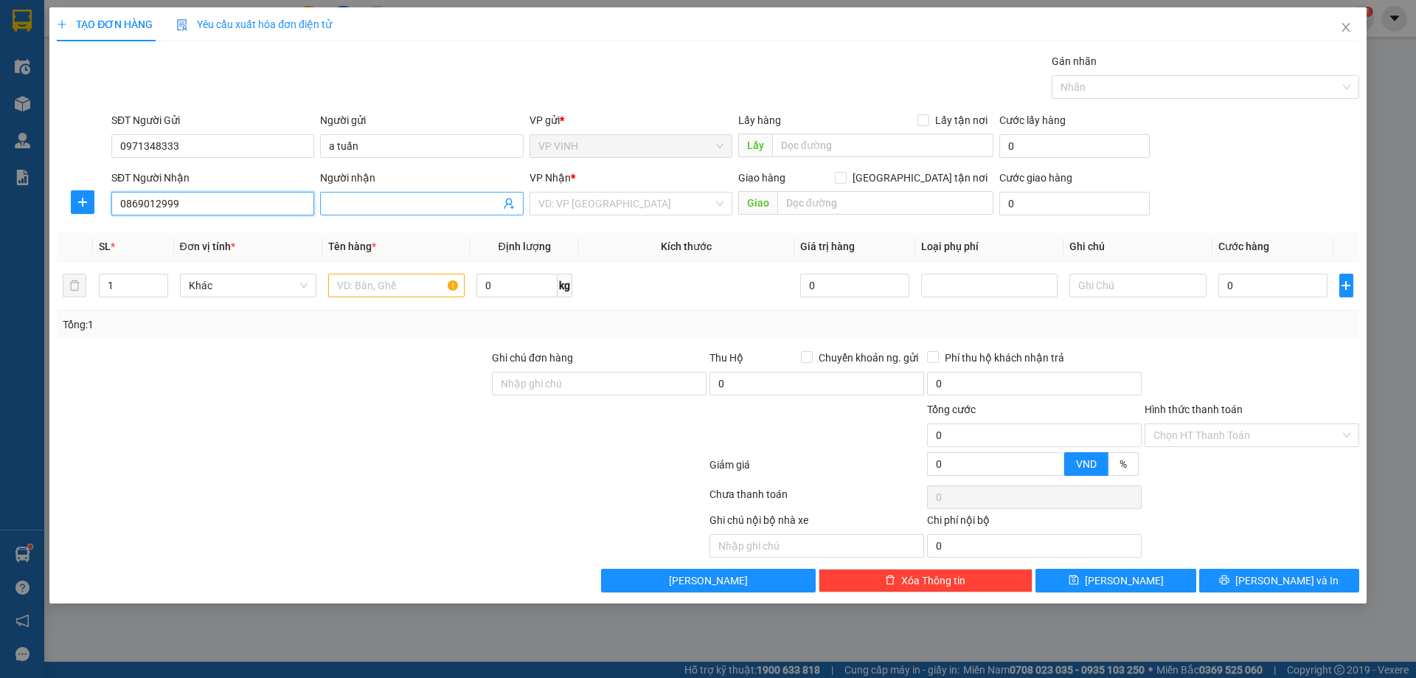
type input "0869012999"
click at [362, 202] on input "Người nhận" at bounding box center [414, 203] width 170 height 16
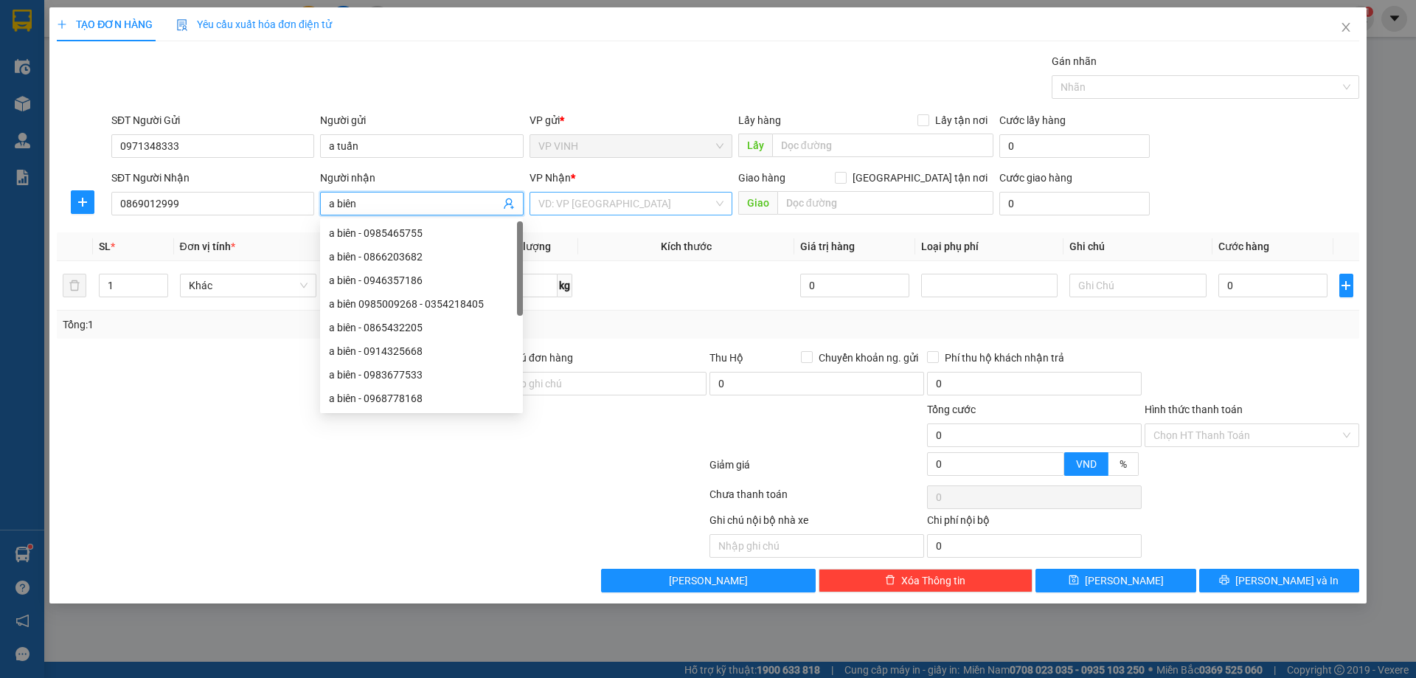
type input "a biên"
click at [576, 211] on input "search" at bounding box center [625, 204] width 175 height 22
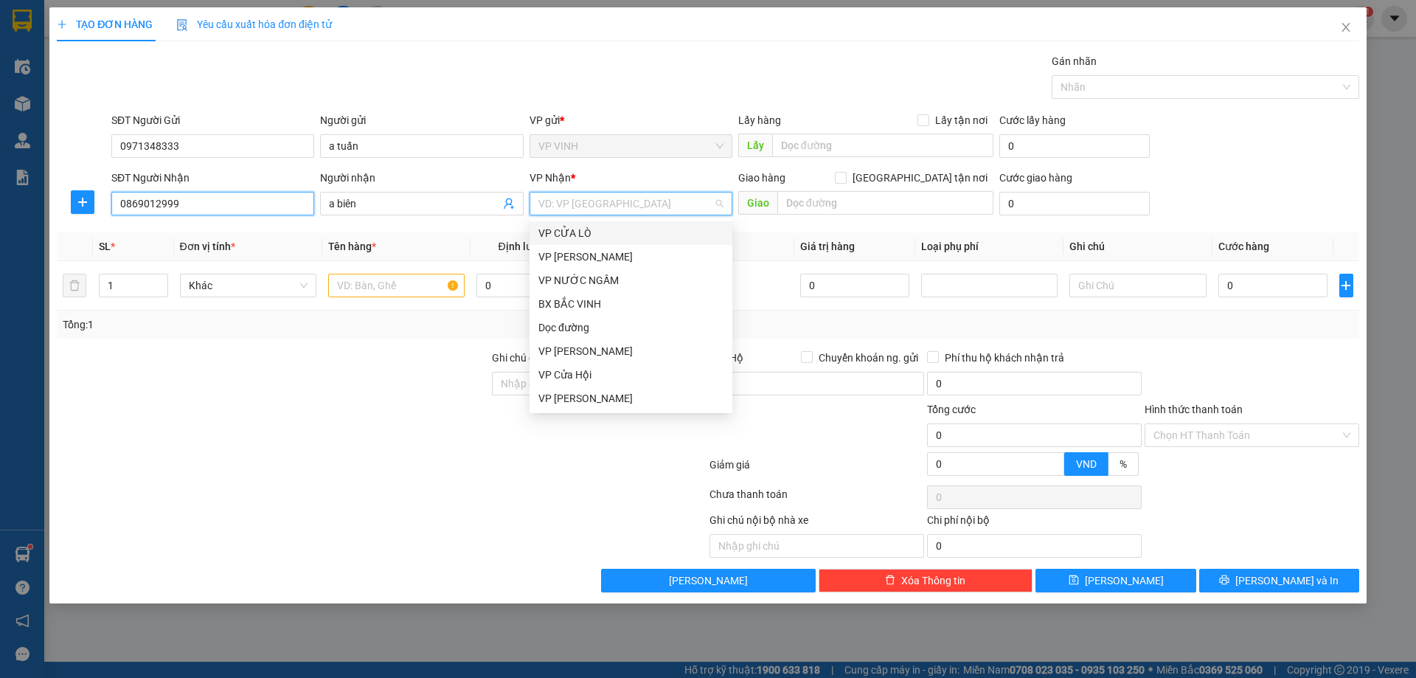
click at [204, 204] on input "0869012999" at bounding box center [212, 204] width 203 height 24
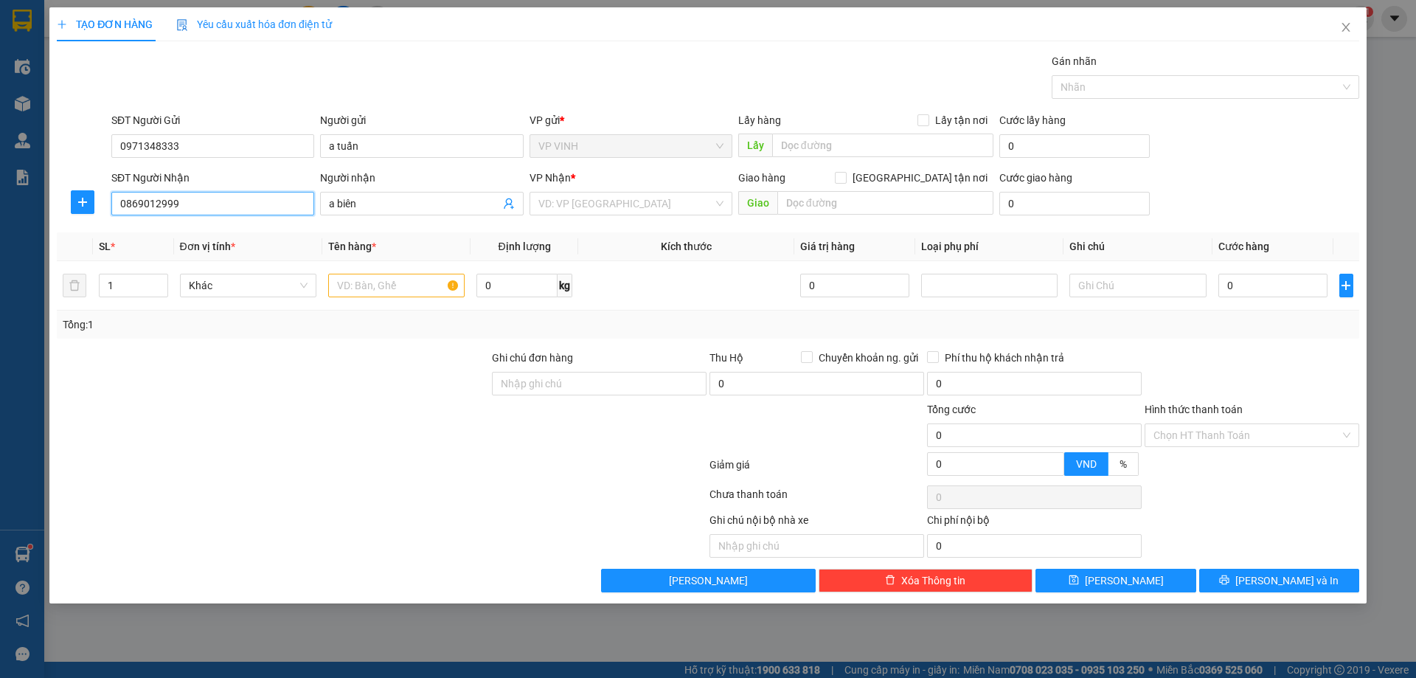
click at [204, 204] on input "0869012999" at bounding box center [212, 204] width 203 height 24
click at [351, 121] on div "Người gửi" at bounding box center [421, 120] width 203 height 16
click at [351, 134] on input "a tuấn" at bounding box center [421, 146] width 203 height 24
click at [351, 121] on div "Người gửi" at bounding box center [421, 120] width 203 height 16
click at [351, 134] on input "a tuấn" at bounding box center [421, 146] width 203 height 24
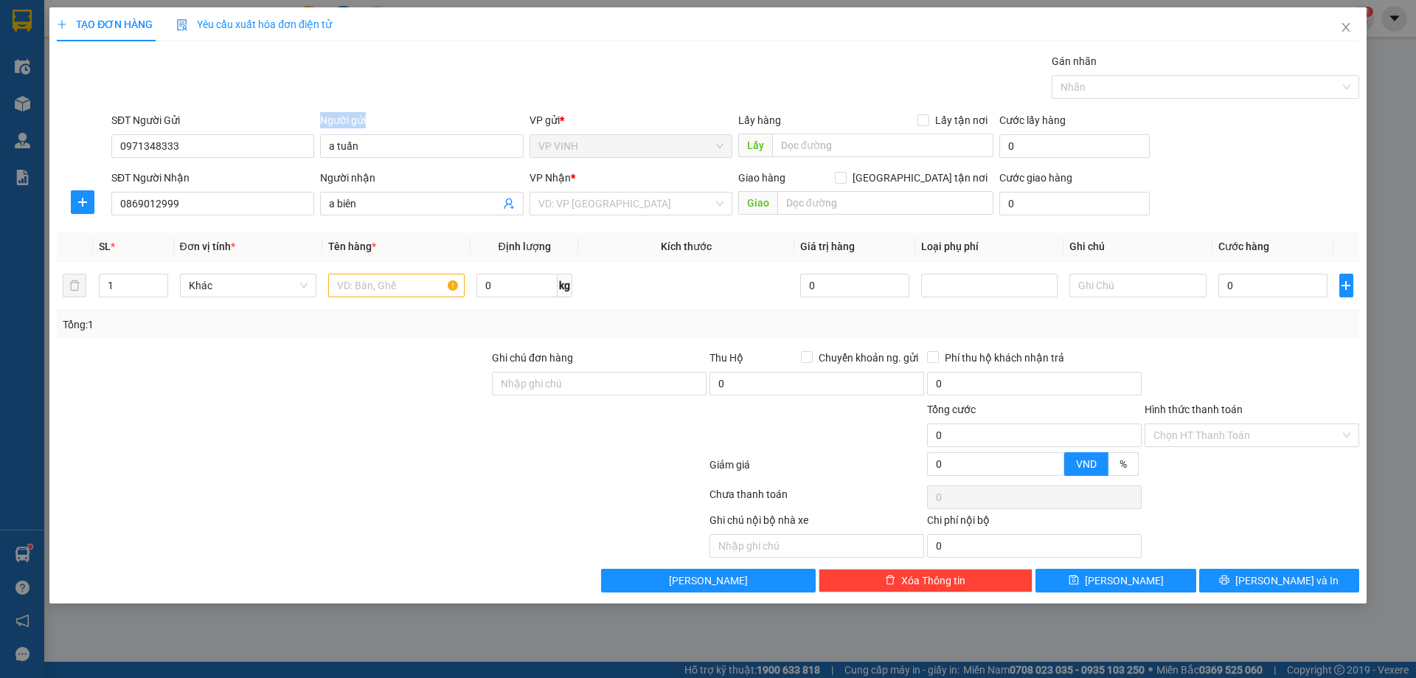
click at [351, 121] on div "Người gửi" at bounding box center [421, 120] width 203 height 16
click at [351, 134] on input "a tuấn" at bounding box center [421, 146] width 203 height 24
click at [351, 121] on div "Người gửi" at bounding box center [421, 120] width 203 height 16
click at [351, 134] on input "a tuấn" at bounding box center [421, 146] width 203 height 24
click at [444, 110] on div "Transit Pickup Surcharge Ids Transit Deliver Surcharge Ids Transit Deliver Surc…" at bounding box center [708, 322] width 1303 height 539
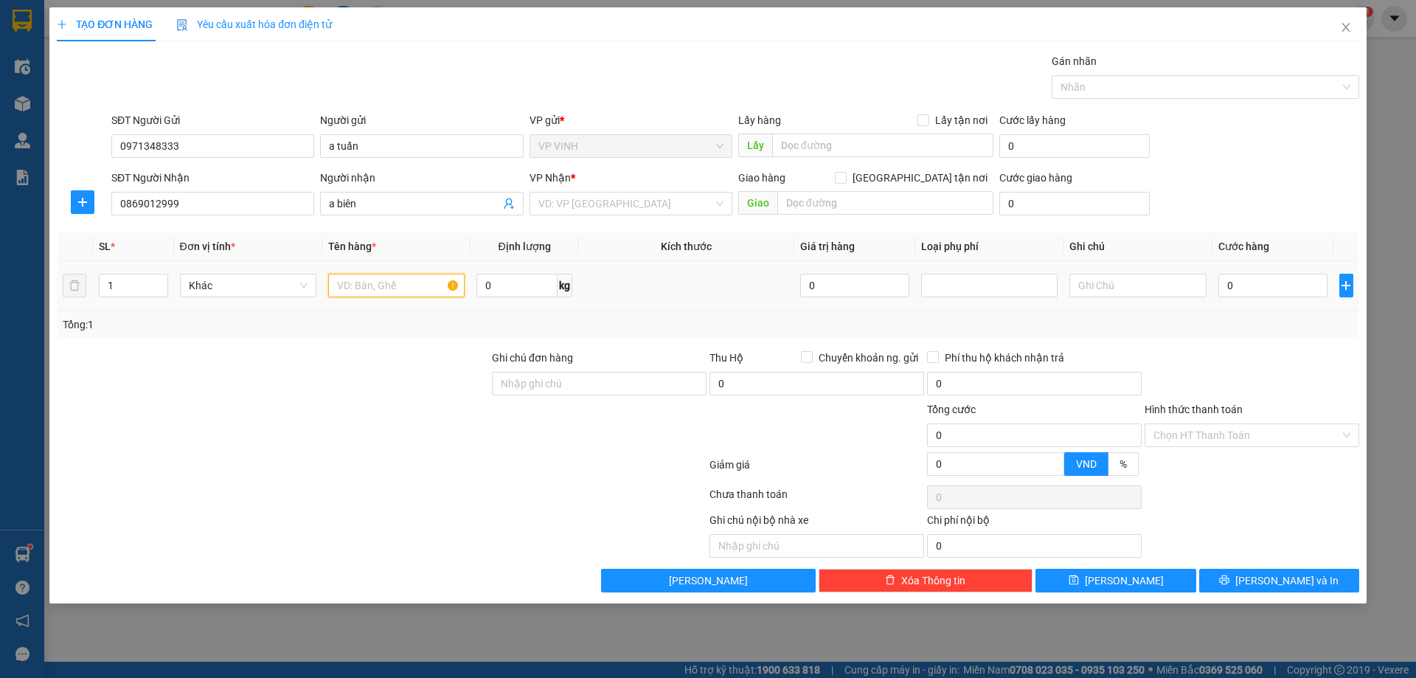
click at [398, 288] on input "text" at bounding box center [396, 286] width 136 height 24
type input "d"
type input "điện thoại"
click at [607, 209] on input "search" at bounding box center [625, 204] width 175 height 22
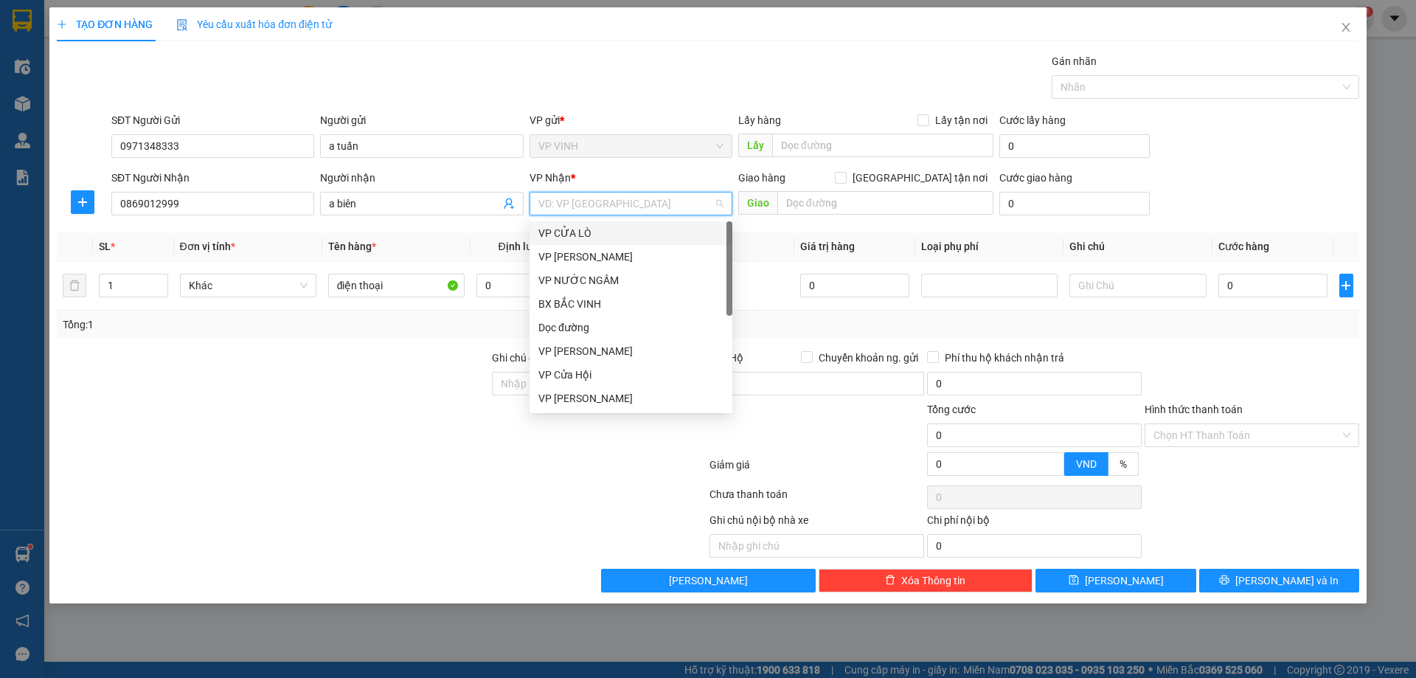
click at [572, 203] on input "search" at bounding box center [625, 204] width 175 height 22
type input "md"
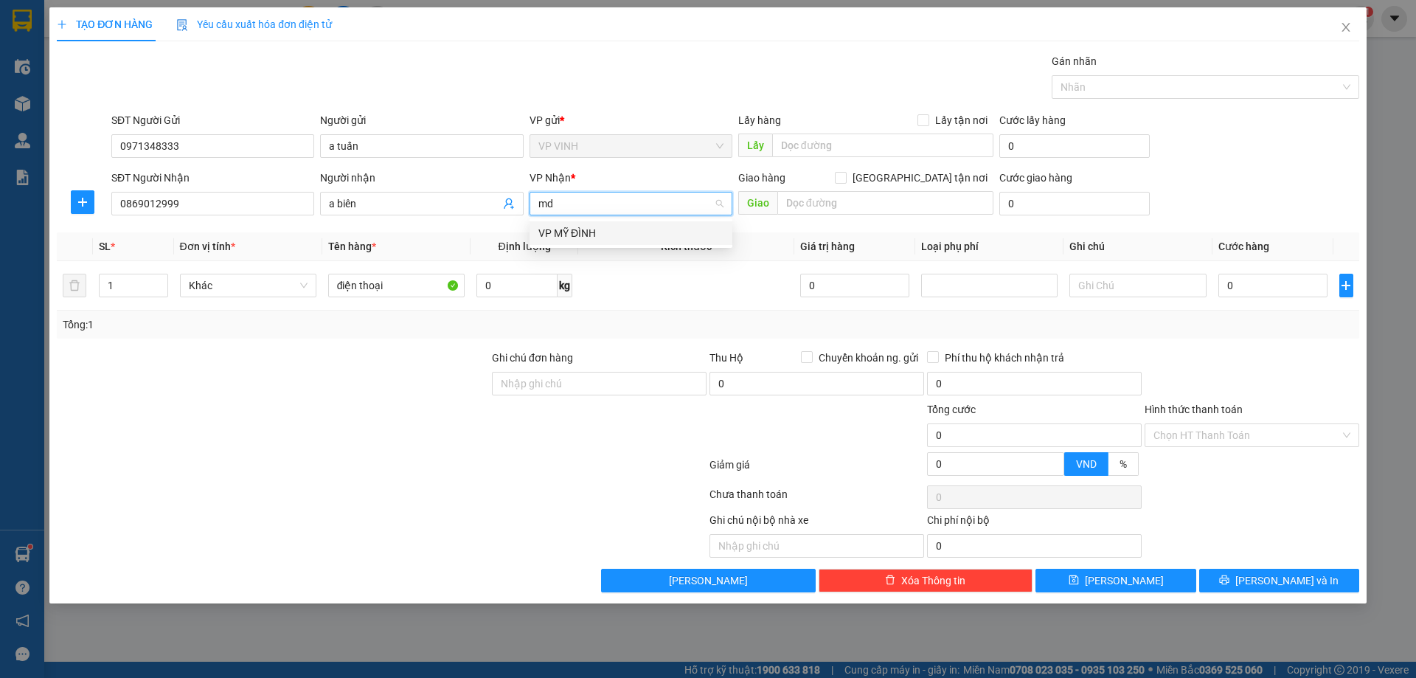
click at [572, 232] on div "VP MỸ ĐÌNH" at bounding box center [630, 233] width 185 height 16
click at [874, 287] on input "0" at bounding box center [855, 286] width 110 height 24
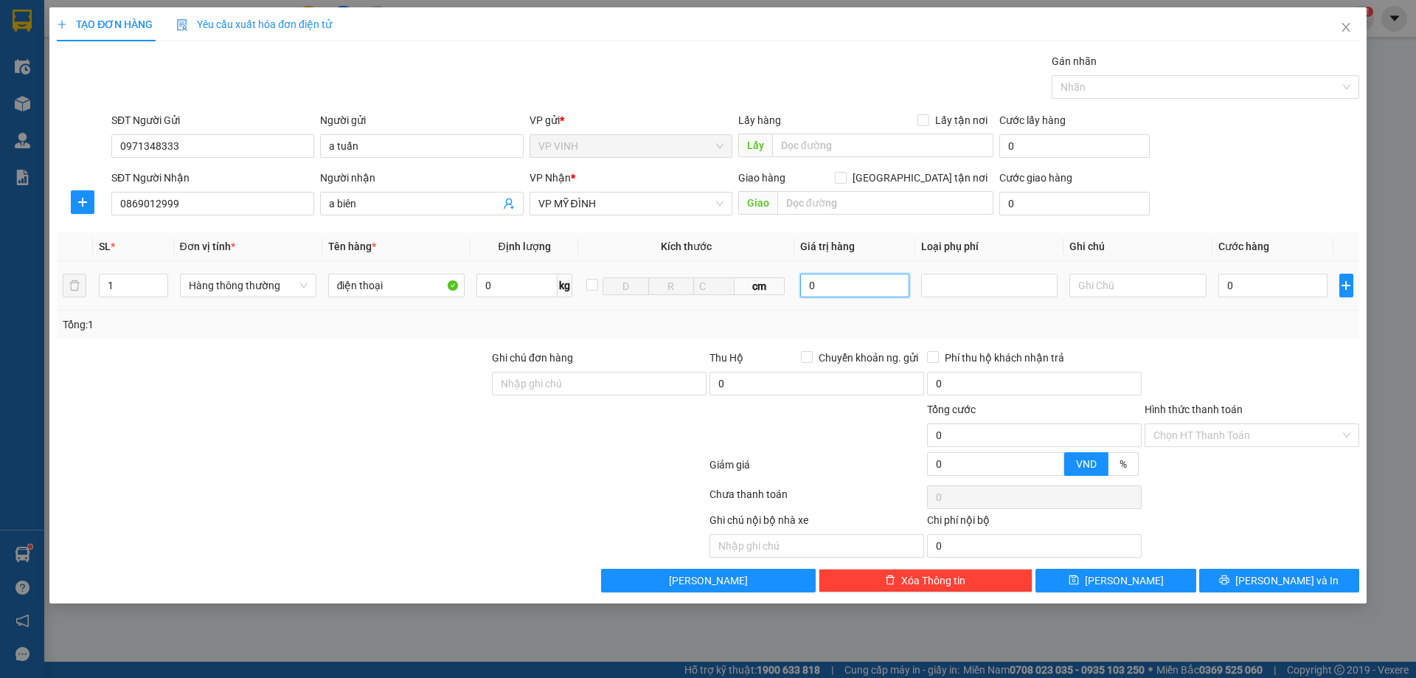
click at [874, 287] on input "0" at bounding box center [855, 286] width 110 height 24
click at [393, 277] on input "điện thoại" at bounding box center [396, 286] width 136 height 24
type input "linh kiện điện thoại"
click at [847, 288] on input "0" at bounding box center [855, 286] width 110 height 24
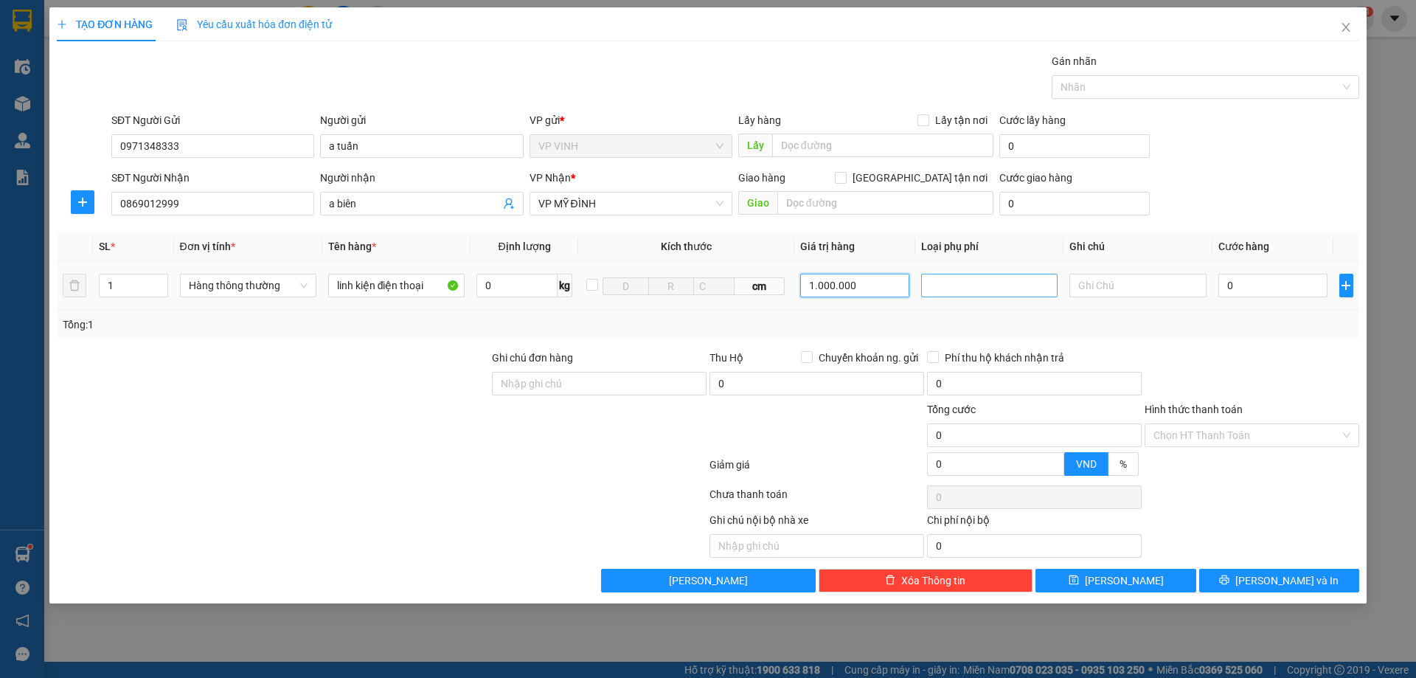
click at [951, 295] on div at bounding box center [989, 286] width 136 height 24
type input "1.000.000"
click at [974, 322] on div "Hàng giá trị cao" at bounding box center [989, 315] width 119 height 16
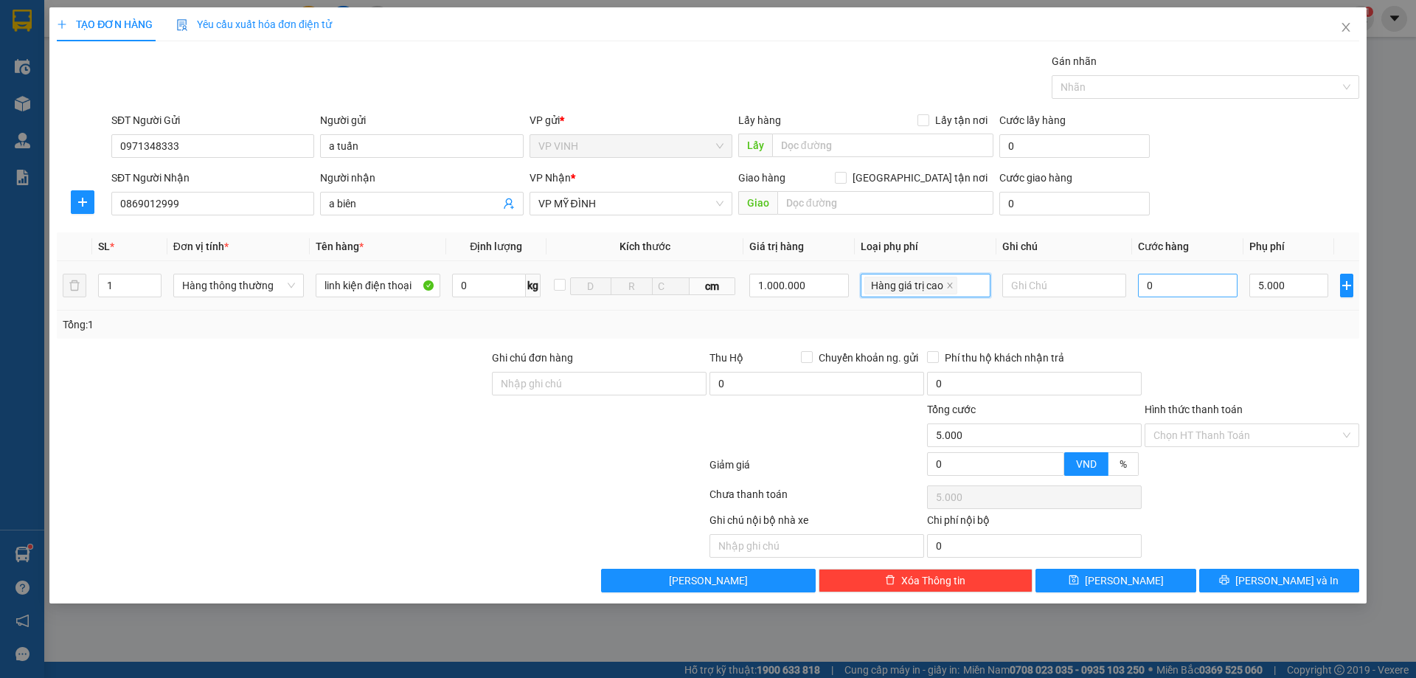
type input "5.000"
click at [1165, 289] on input "0" at bounding box center [1188, 286] width 100 height 24
type input "5"
type input "5.005"
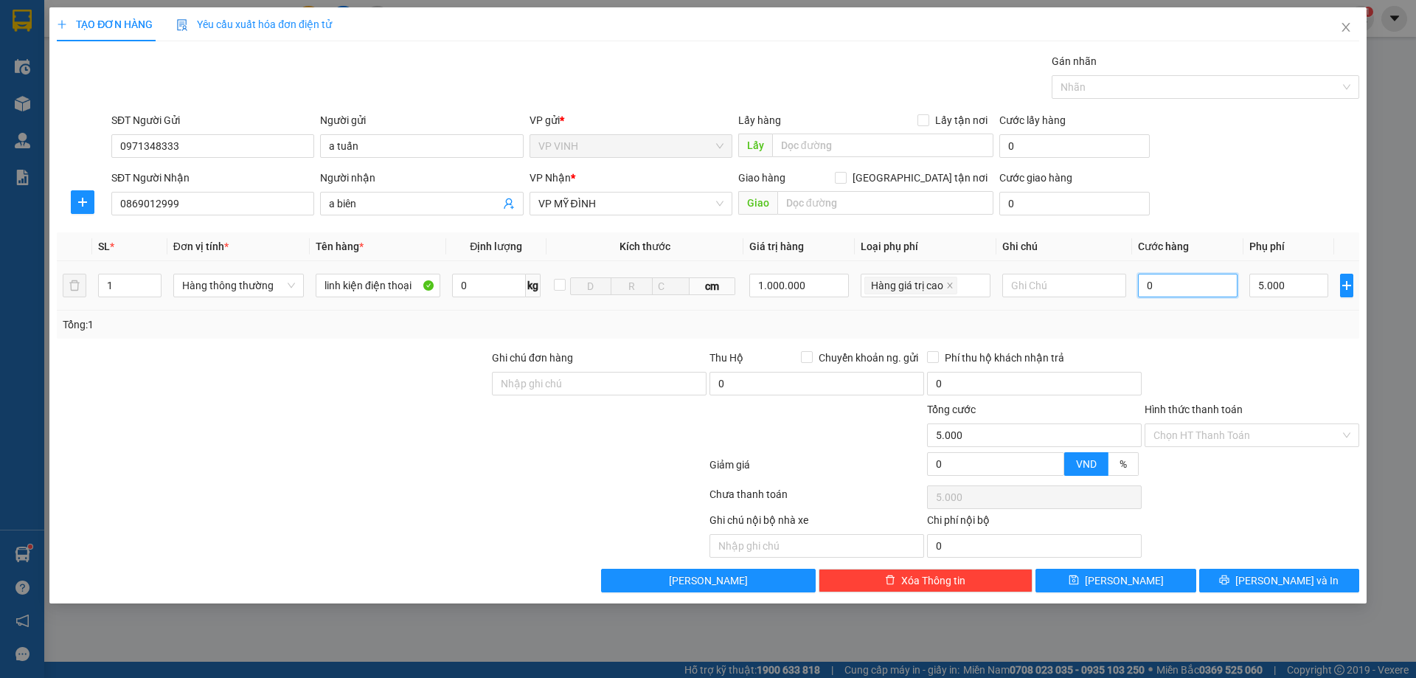
type input "5.005"
type input "50"
type input "5.050"
type input "50.000"
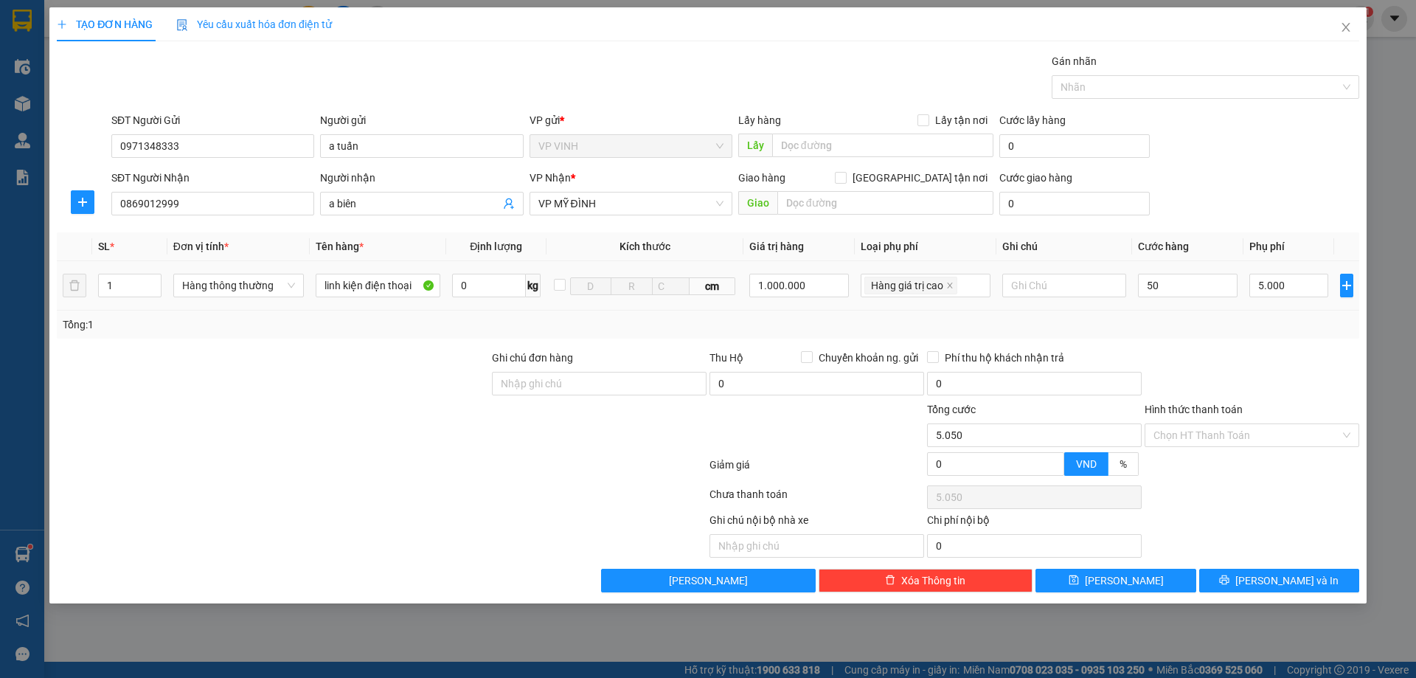
type input "55.000"
click at [1186, 330] on div "Tổng: 1" at bounding box center [708, 324] width 1291 height 16
click at [1249, 580] on button "Lưu và In" at bounding box center [1279, 581] width 160 height 24
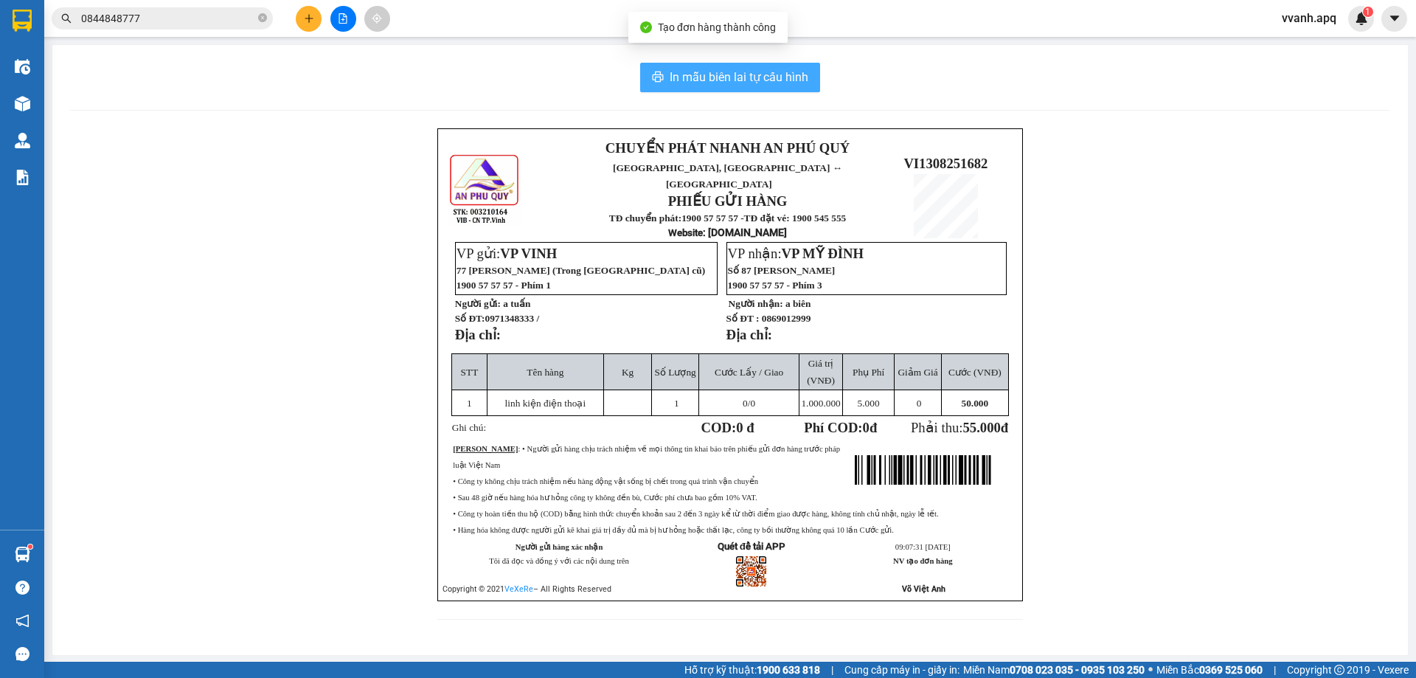
click at [691, 77] on span "In mẫu biên lai tự cấu hình" at bounding box center [739, 77] width 139 height 18
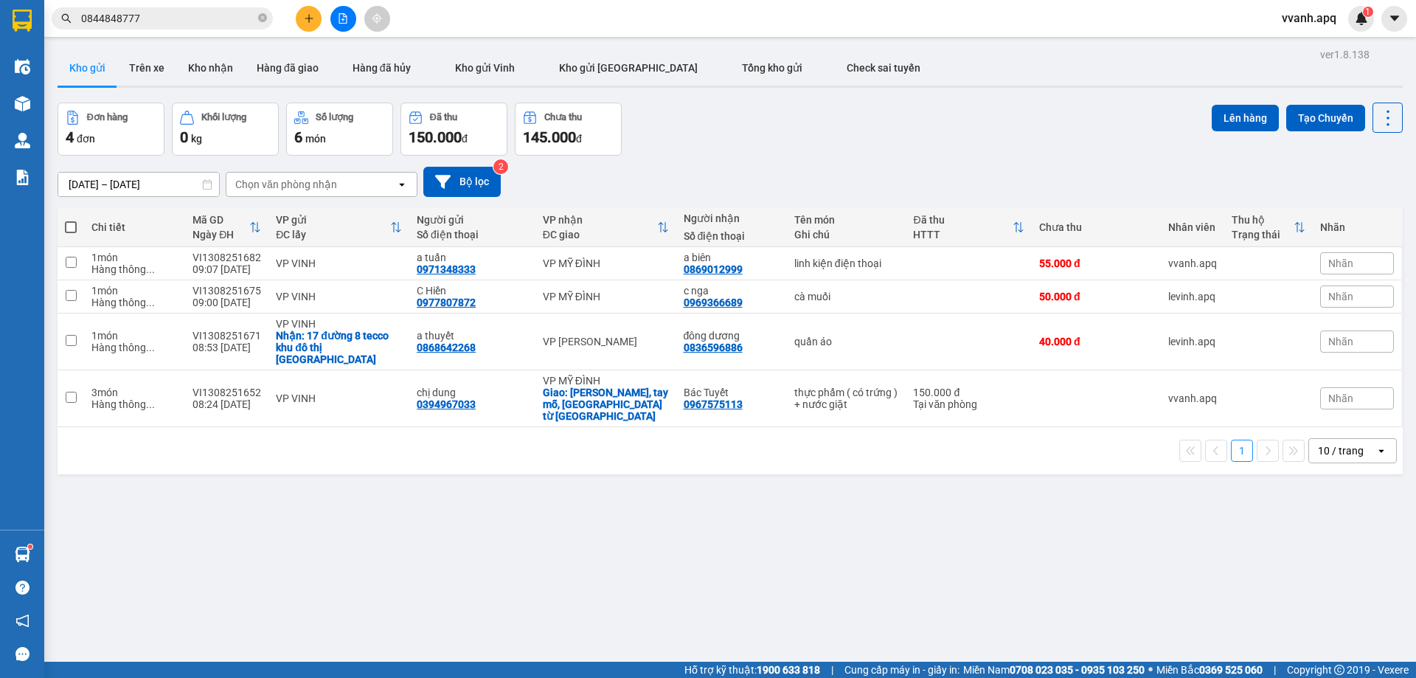
click at [977, 156] on div "11/08/2025 – 13/08/2025 Press the down arrow key to interact with the calendar …" at bounding box center [730, 182] width 1345 height 52
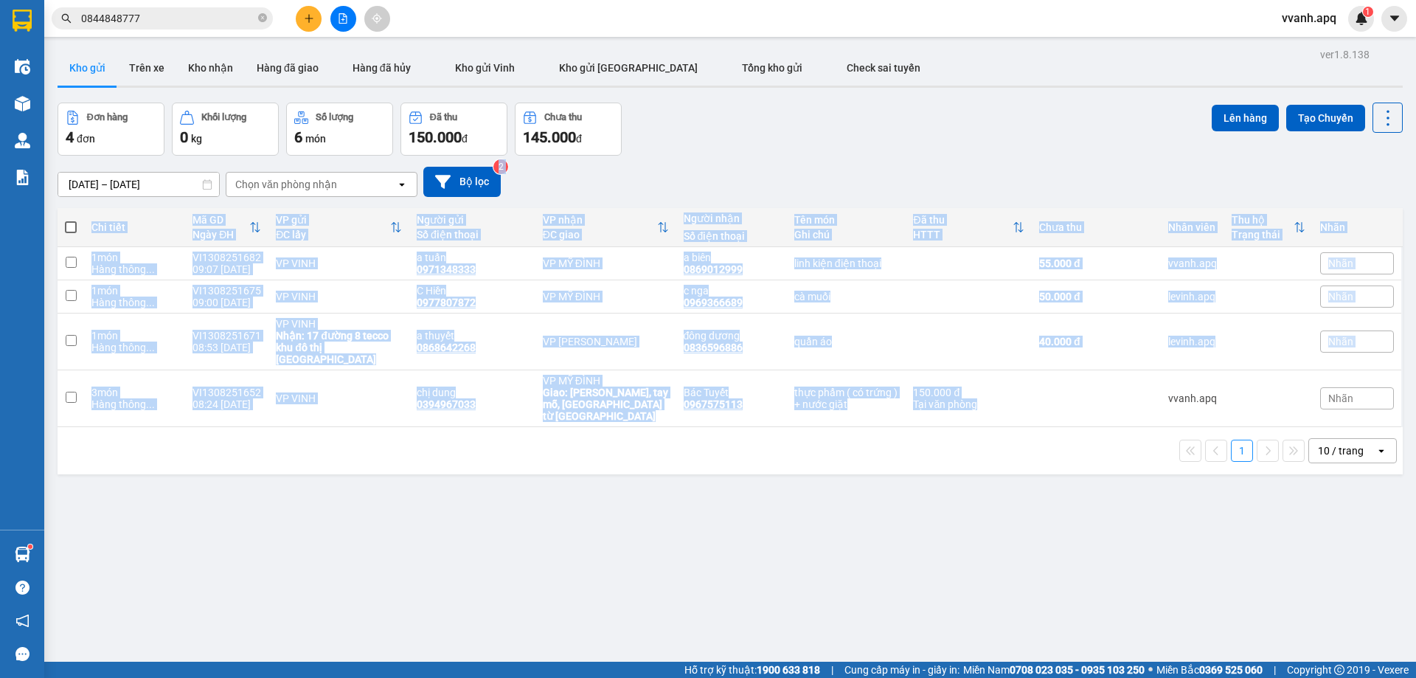
drag, startPoint x: 977, startPoint y: 156, endPoint x: 980, endPoint y: 398, distance: 241.9
click at [980, 398] on div "ver 1.8.138 Kho gửi Trên xe Kho nhận Hàng đã giao Hàng đã hủy Kho gửi Vinh Kho …" at bounding box center [730, 383] width 1357 height 678
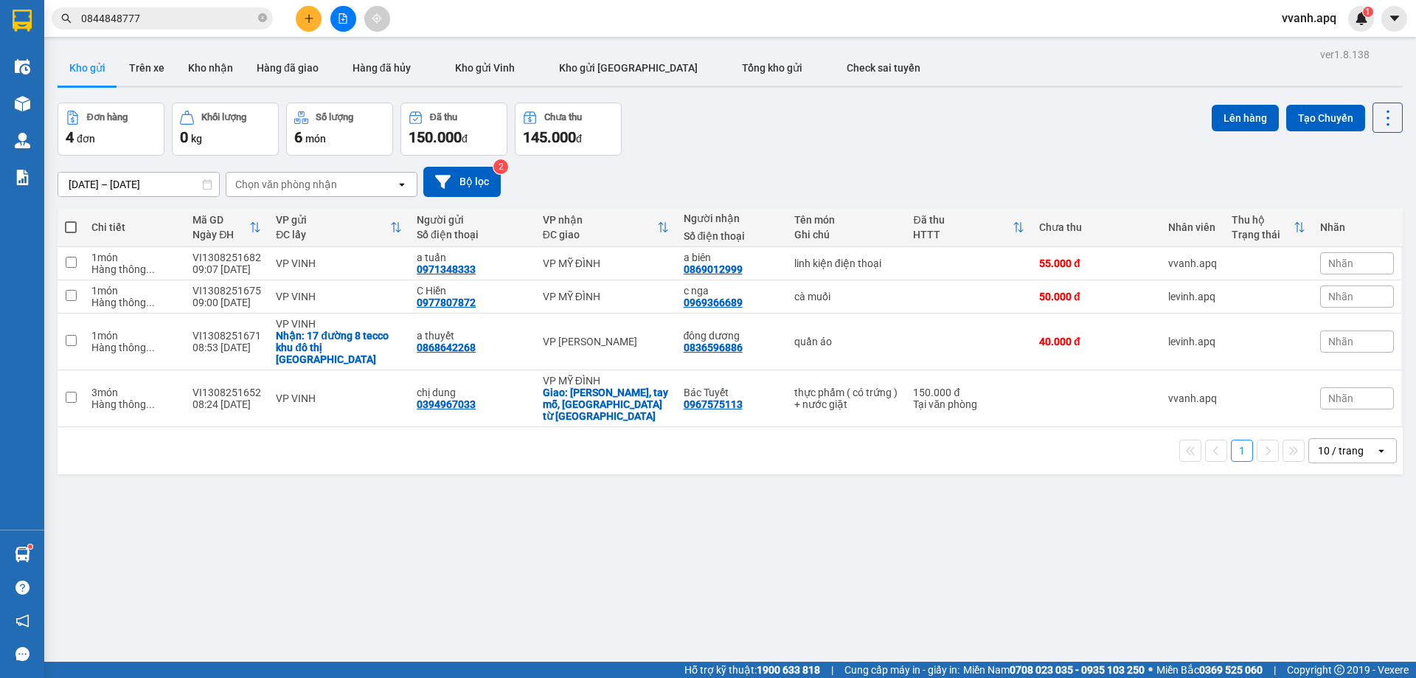
click at [986, 438] on div "1 10 / trang open" at bounding box center [730, 450] width 1334 height 25
drag, startPoint x: 898, startPoint y: 440, endPoint x: 902, endPoint y: 451, distance: 11.7
click at [901, 448] on div "ver 1.8.138 Kho gửi Trên xe Kho nhận Hàng đã giao Hàng đã hủy Kho gửi Vinh Kho …" at bounding box center [730, 383] width 1357 height 678
click at [902, 451] on div "ver 1.8.138 Kho gửi Trên xe Kho nhận Hàng đã giao Hàng đã hủy Kho gửi Vinh Kho …" at bounding box center [730, 383] width 1357 height 678
click at [166, 20] on input "0844848777" at bounding box center [168, 18] width 174 height 16
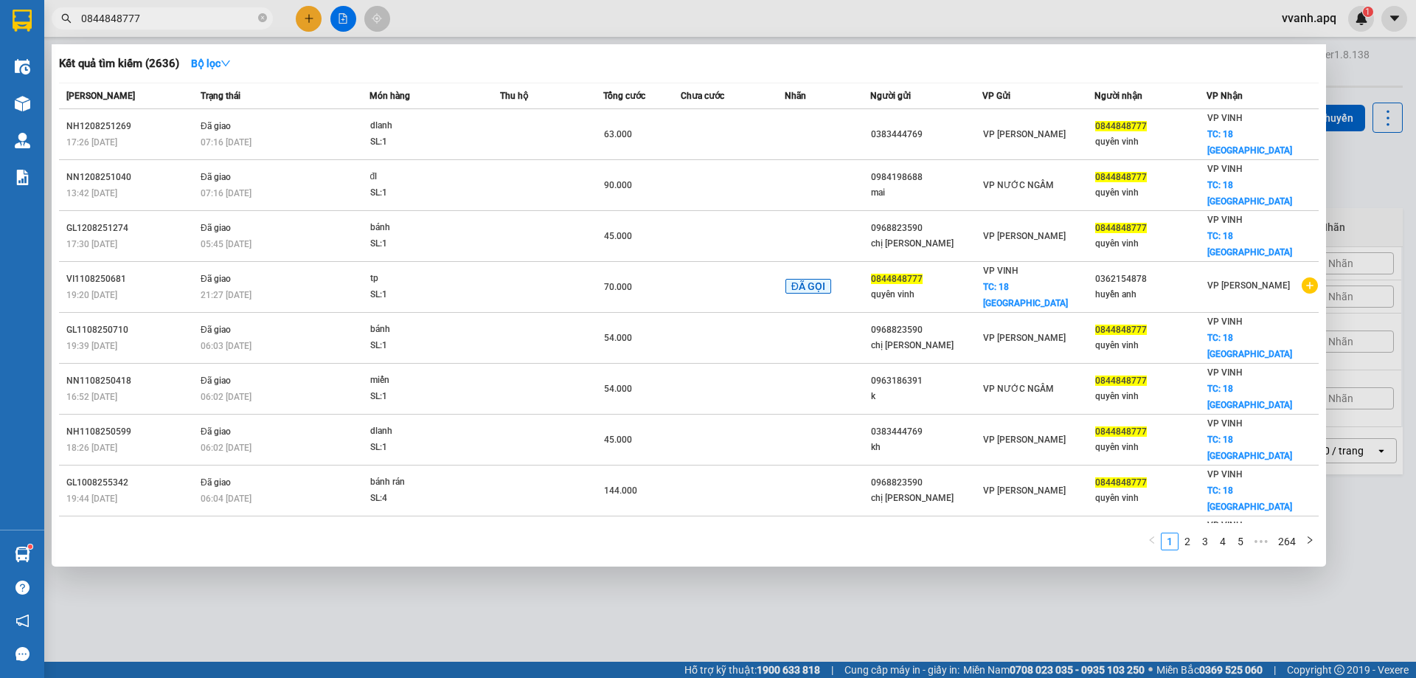
click at [166, 20] on input "0844848777" at bounding box center [168, 18] width 174 height 16
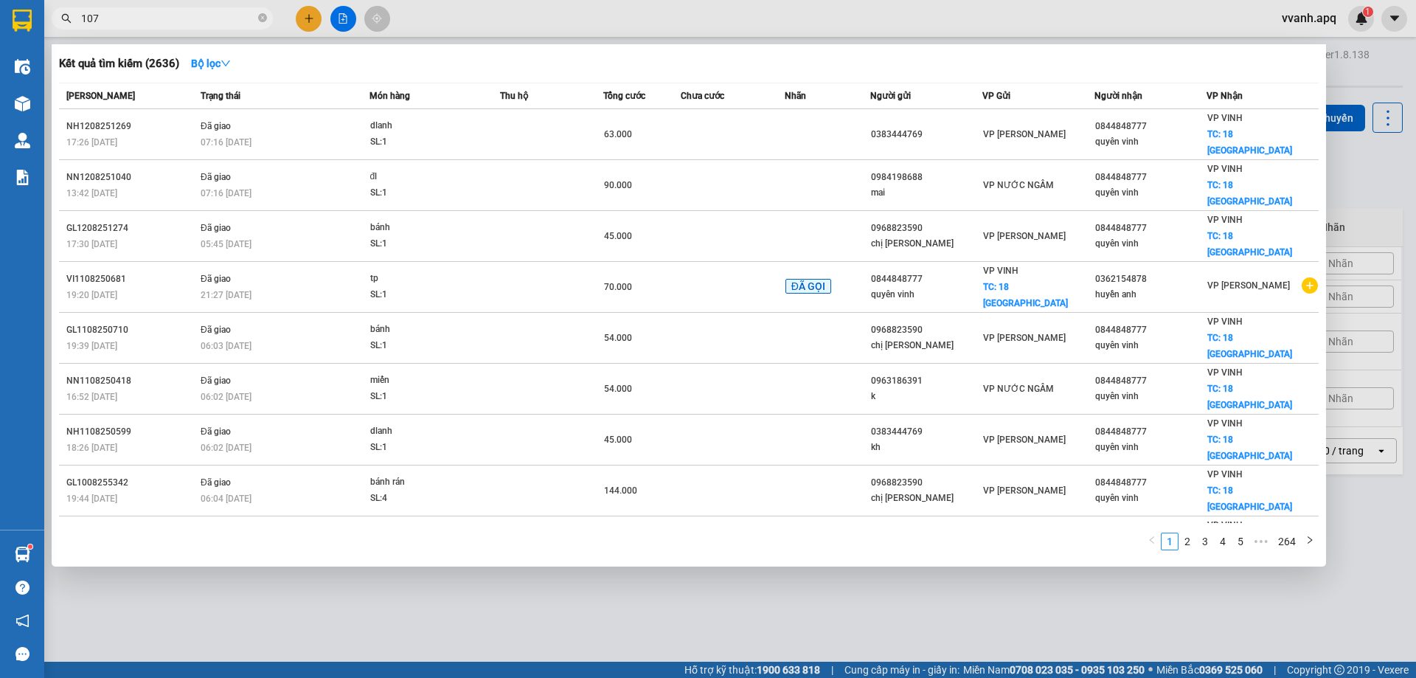
type input "1077"
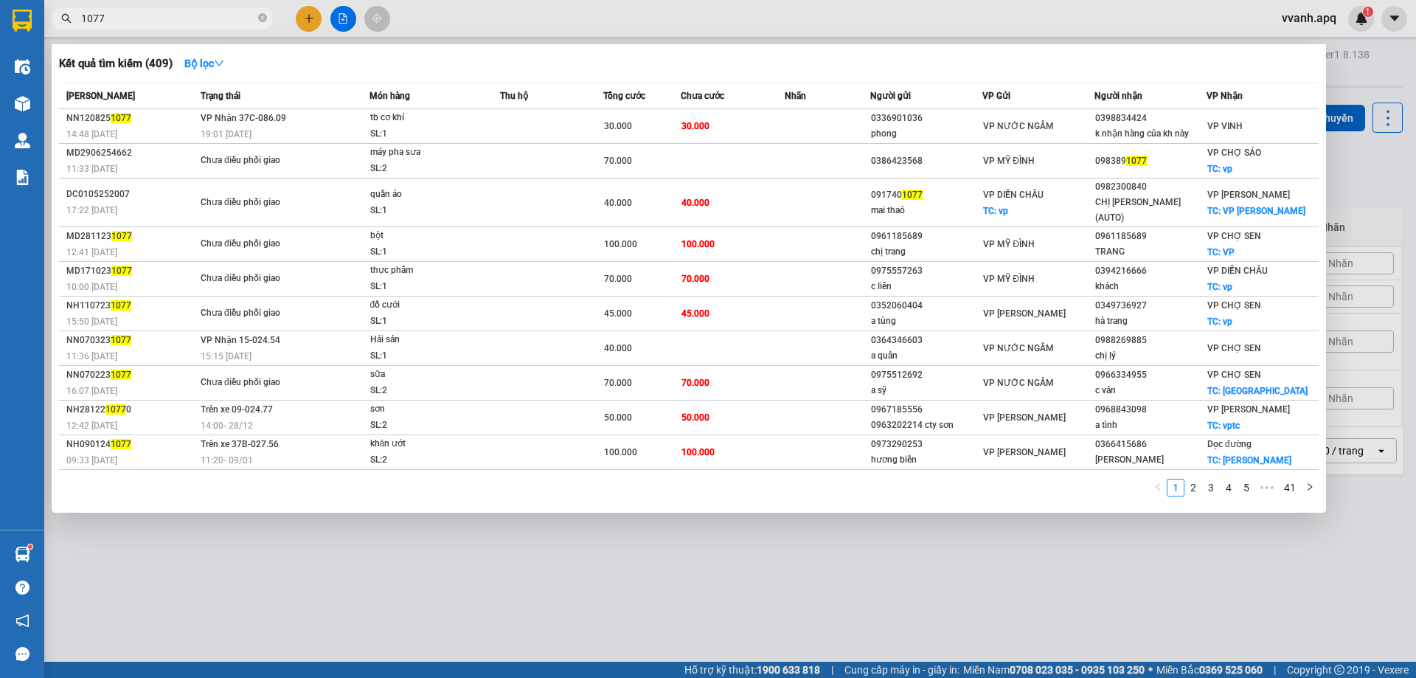
click at [134, 15] on input "1077" at bounding box center [168, 18] width 174 height 16
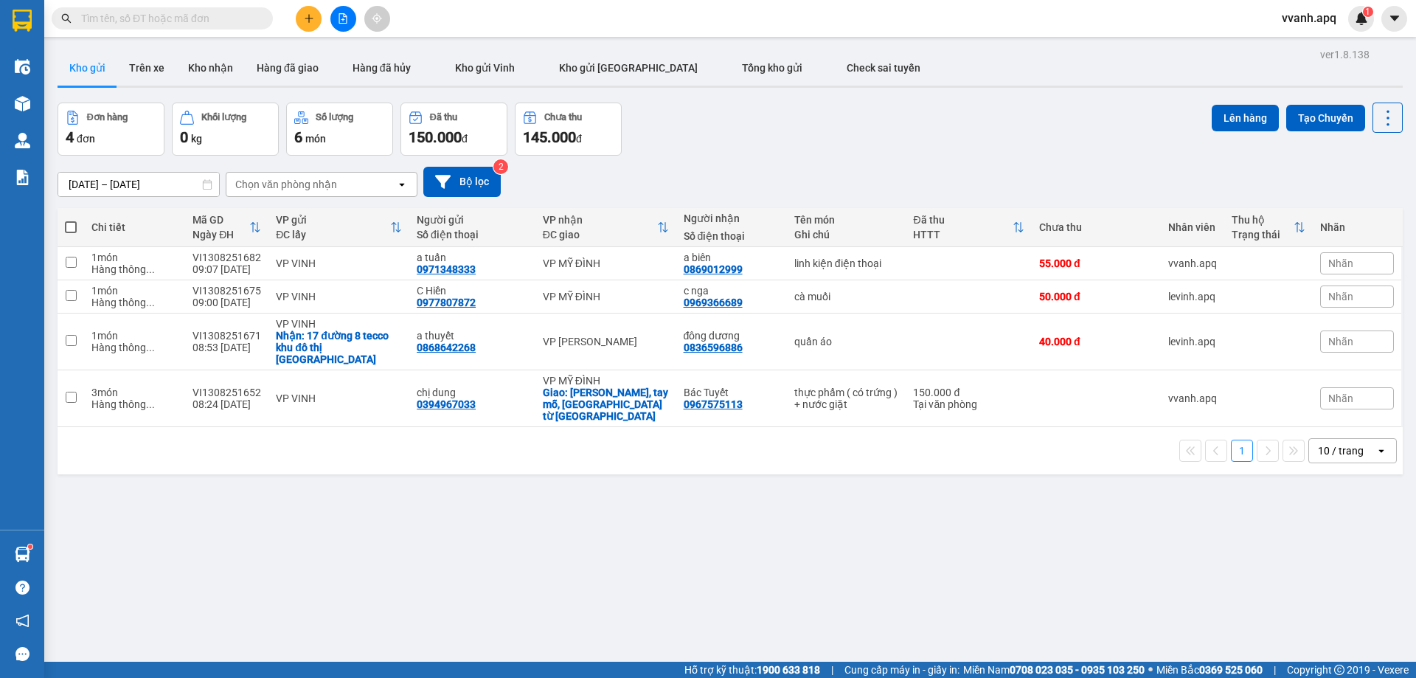
click at [1125, 499] on div "ver 1.8.138 Kho gửi Trên xe Kho nhận Hàng đã giao Hàng đã hủy Kho gửi Vinh Kho …" at bounding box center [730, 383] width 1357 height 678
click at [179, 15] on input "text" at bounding box center [168, 18] width 174 height 16
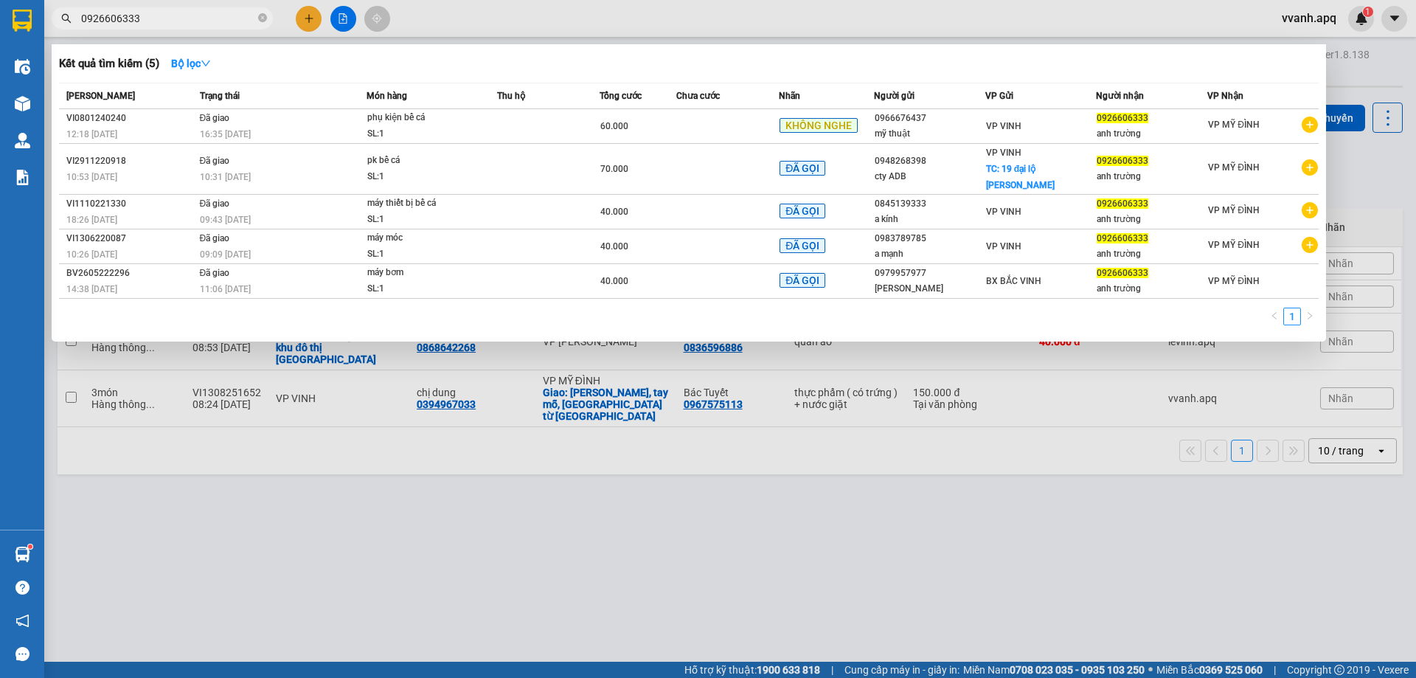
click at [195, 21] on input "0926606333" at bounding box center [168, 18] width 174 height 16
click at [164, 13] on input "0926606333" at bounding box center [168, 18] width 174 height 16
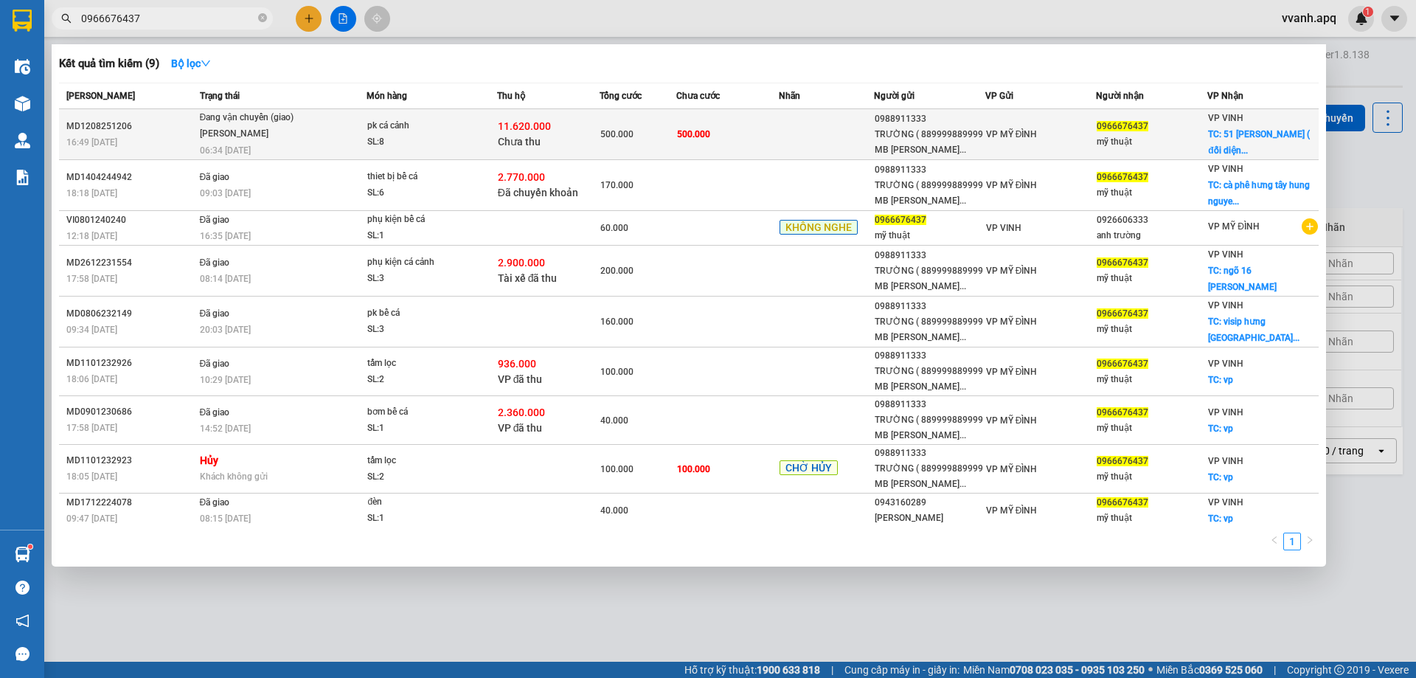
click at [401, 128] on div "pk cá cảnh" at bounding box center [422, 126] width 111 height 16
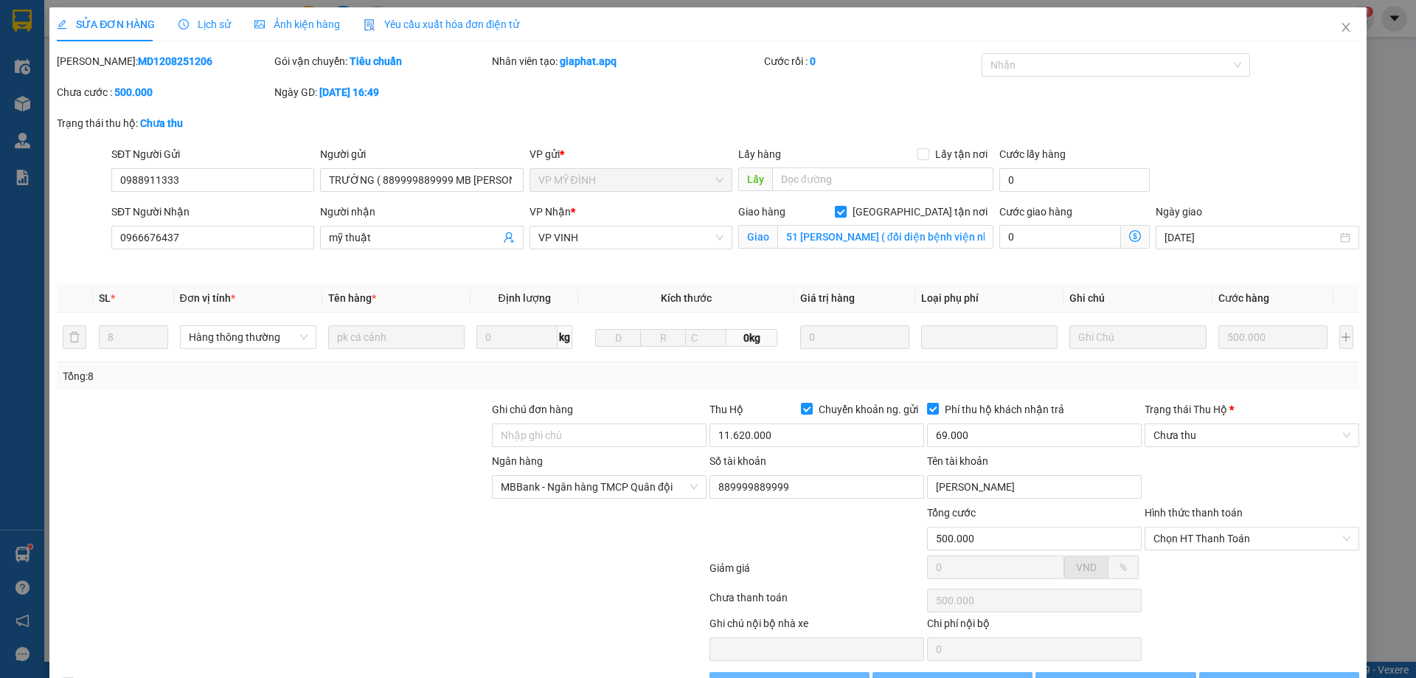
click at [215, 24] on span "Lịch sử" at bounding box center [204, 24] width 52 height 12
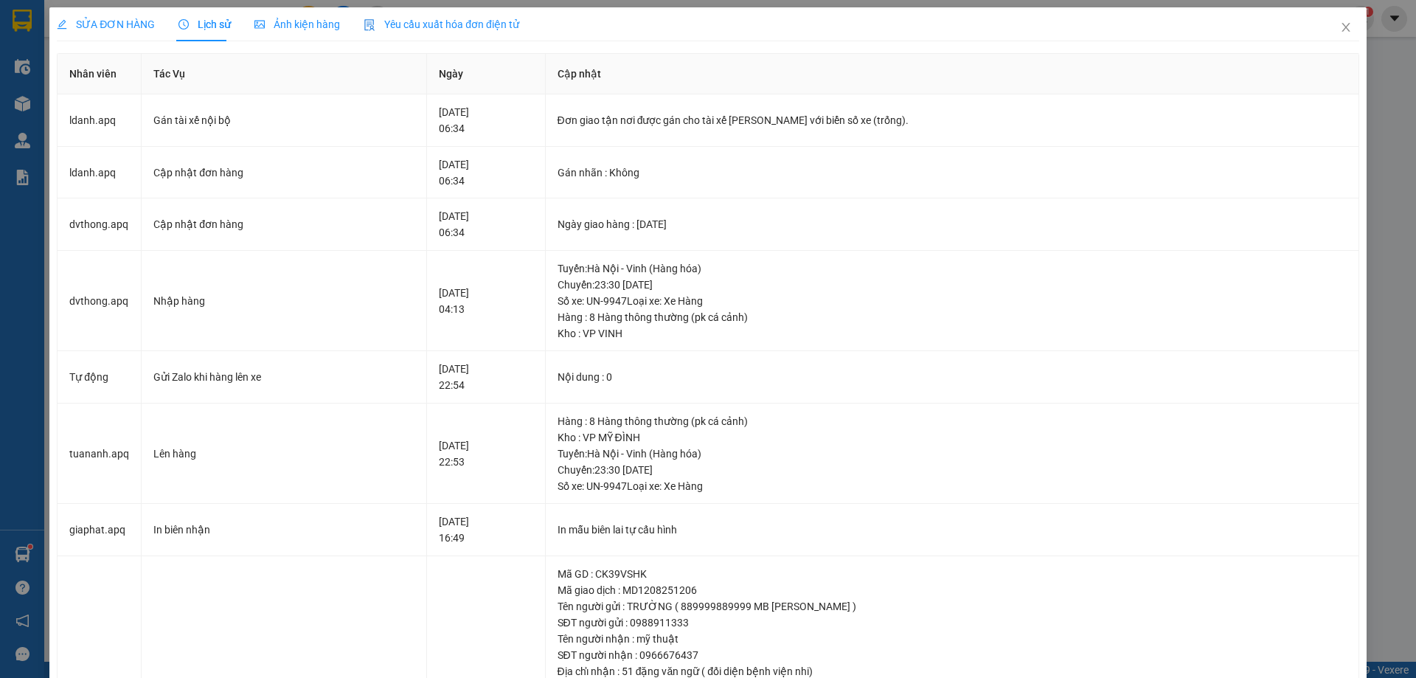
click at [136, 26] on span "SỬA ĐƠN HÀNG" at bounding box center [106, 24] width 98 height 12
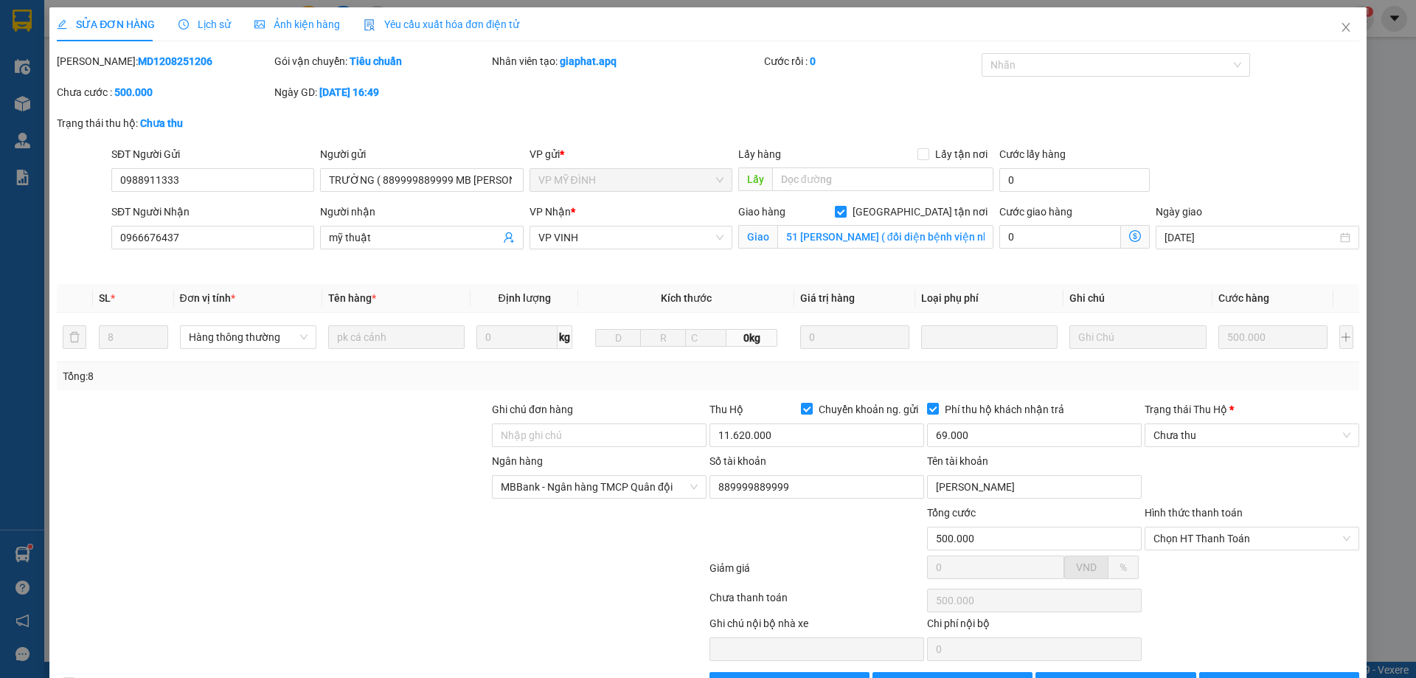
click at [347, 91] on b "12-08-2025 lúc 16:49" at bounding box center [349, 92] width 60 height 12
click at [358, 89] on b "12-08-2025 lúc 16:49" at bounding box center [349, 92] width 60 height 12
click at [379, 91] on b "12-08-2025 lúc 16:49" at bounding box center [349, 92] width 60 height 12
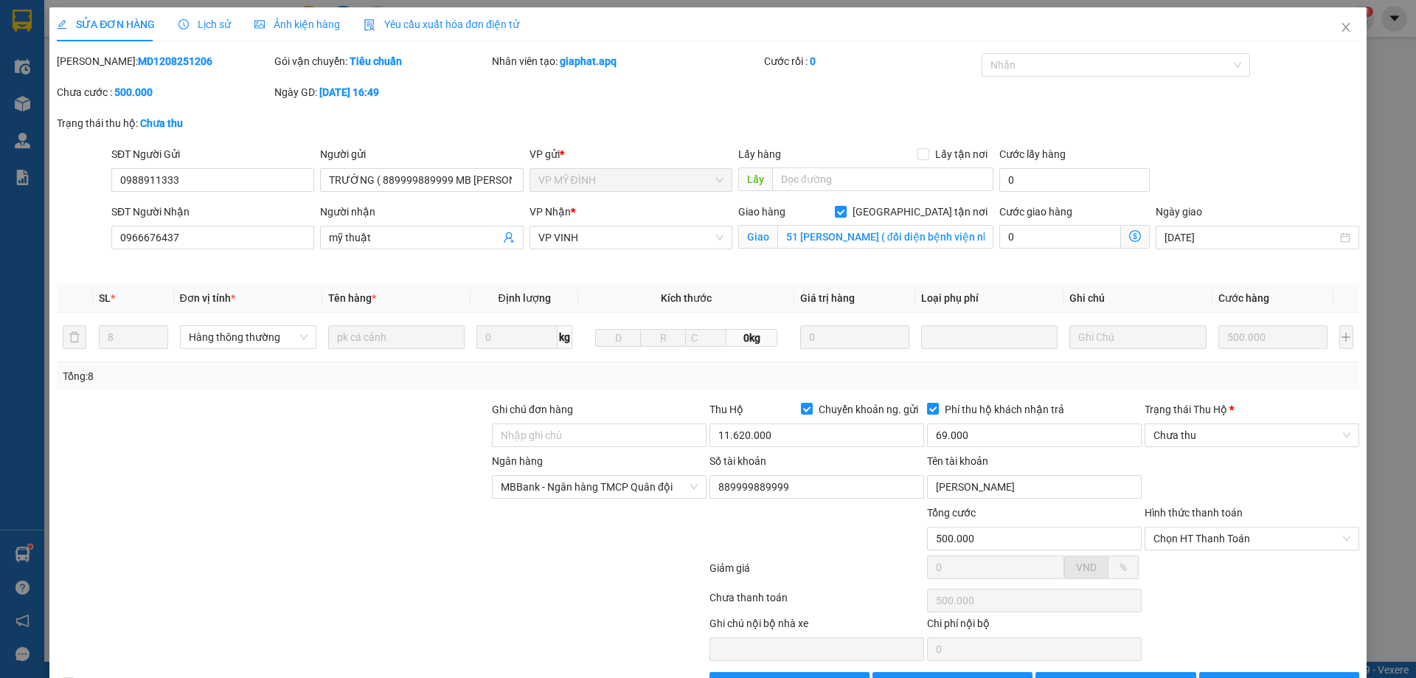
click at [379, 91] on b "12-08-2025 lúc 16:49" at bounding box center [349, 92] width 60 height 12
click at [379, 93] on b "12-08-2025 lúc 16:49" at bounding box center [349, 92] width 60 height 12
click at [379, 90] on b "12-08-2025 lúc 16:49" at bounding box center [349, 92] width 60 height 12
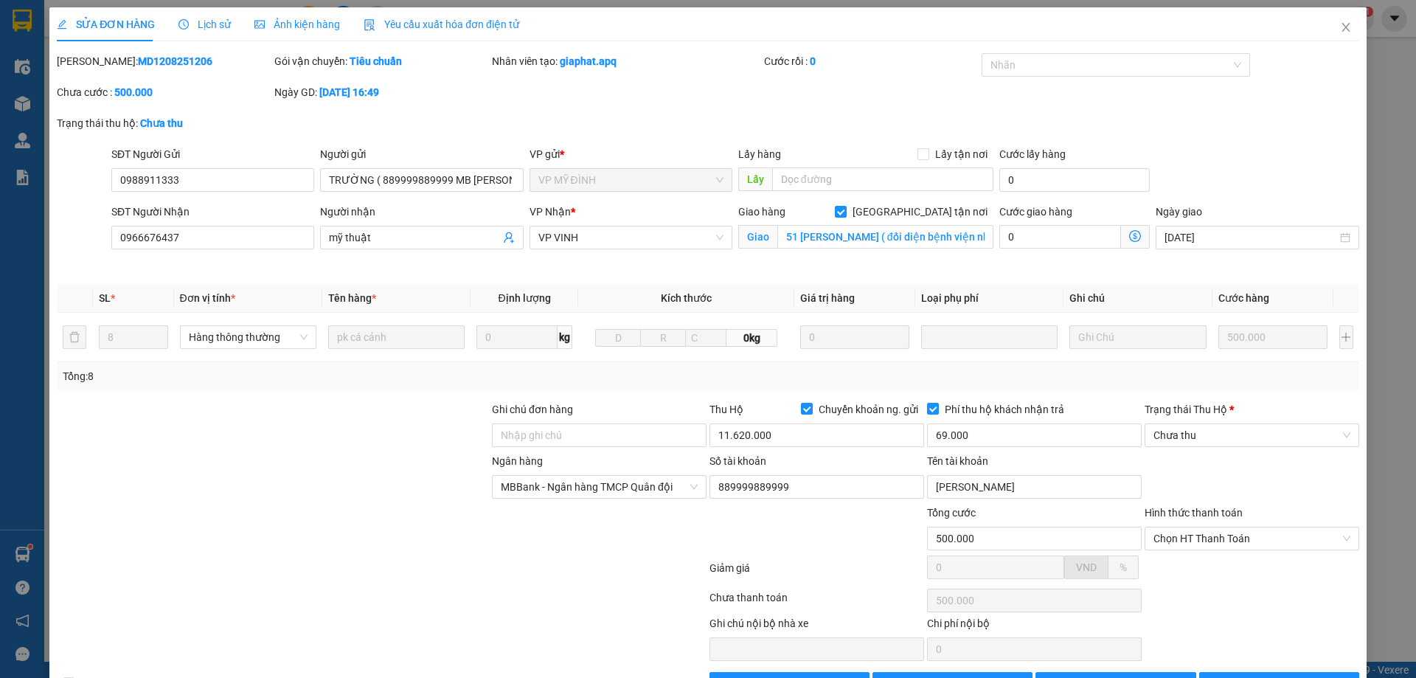
click at [379, 92] on b "12-08-2025 lúc 16:49" at bounding box center [349, 92] width 60 height 12
click at [379, 91] on b "12-08-2025 lúc 16:49" at bounding box center [349, 92] width 60 height 12
click at [409, 100] on div "Ngày GD: 12-08-2025 lúc 16:49" at bounding box center [381, 92] width 215 height 16
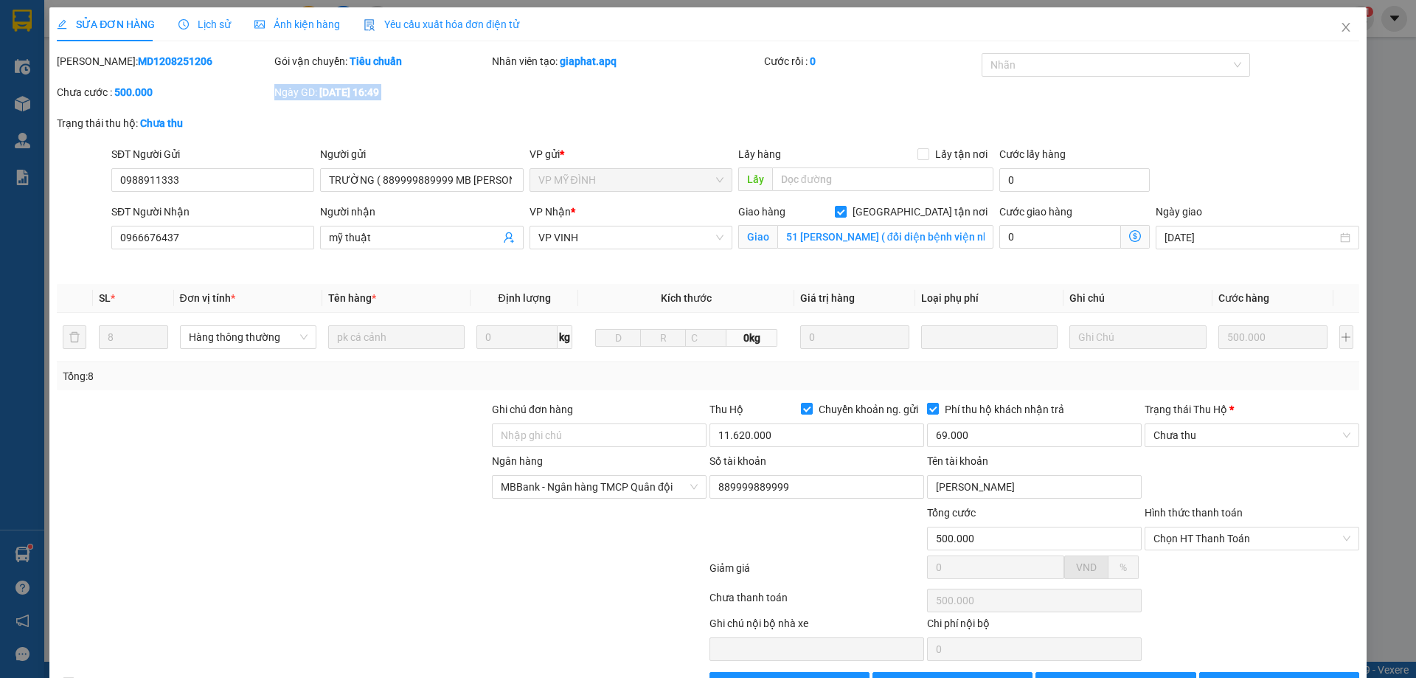
click at [409, 100] on div "Ngày GD: 12-08-2025 lúc 16:49" at bounding box center [381, 92] width 215 height 16
click at [379, 94] on b "12-08-2025 lúc 16:49" at bounding box center [349, 92] width 60 height 12
click at [408, 103] on div "Ngày GD: 12-08-2025 lúc 16:49" at bounding box center [382, 99] width 218 height 31
click at [243, 235] on input "0966676437" at bounding box center [212, 238] width 203 height 24
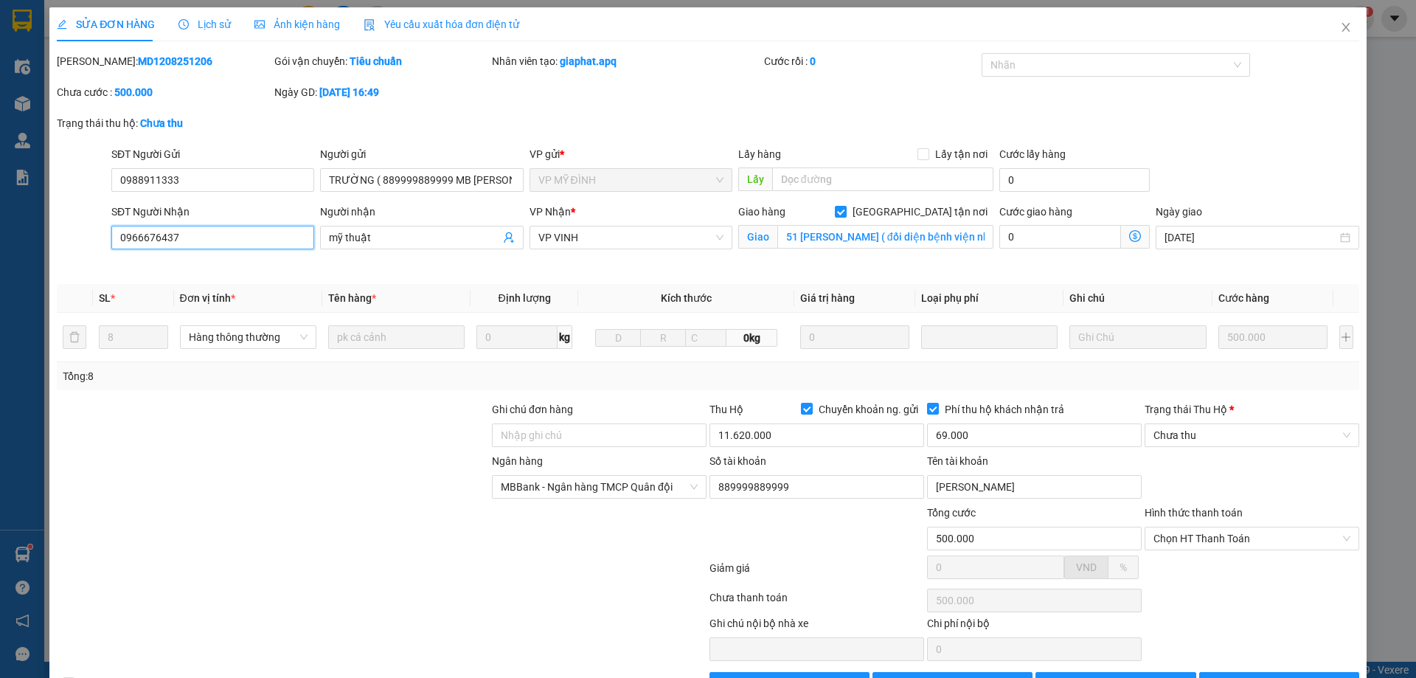
click at [243, 235] on input "0966676437" at bounding box center [212, 238] width 203 height 24
click at [800, 292] on span "Giá trị hàng" at bounding box center [827, 298] width 55 height 12
click at [831, 294] on span "Giá trị hàng" at bounding box center [827, 298] width 55 height 12
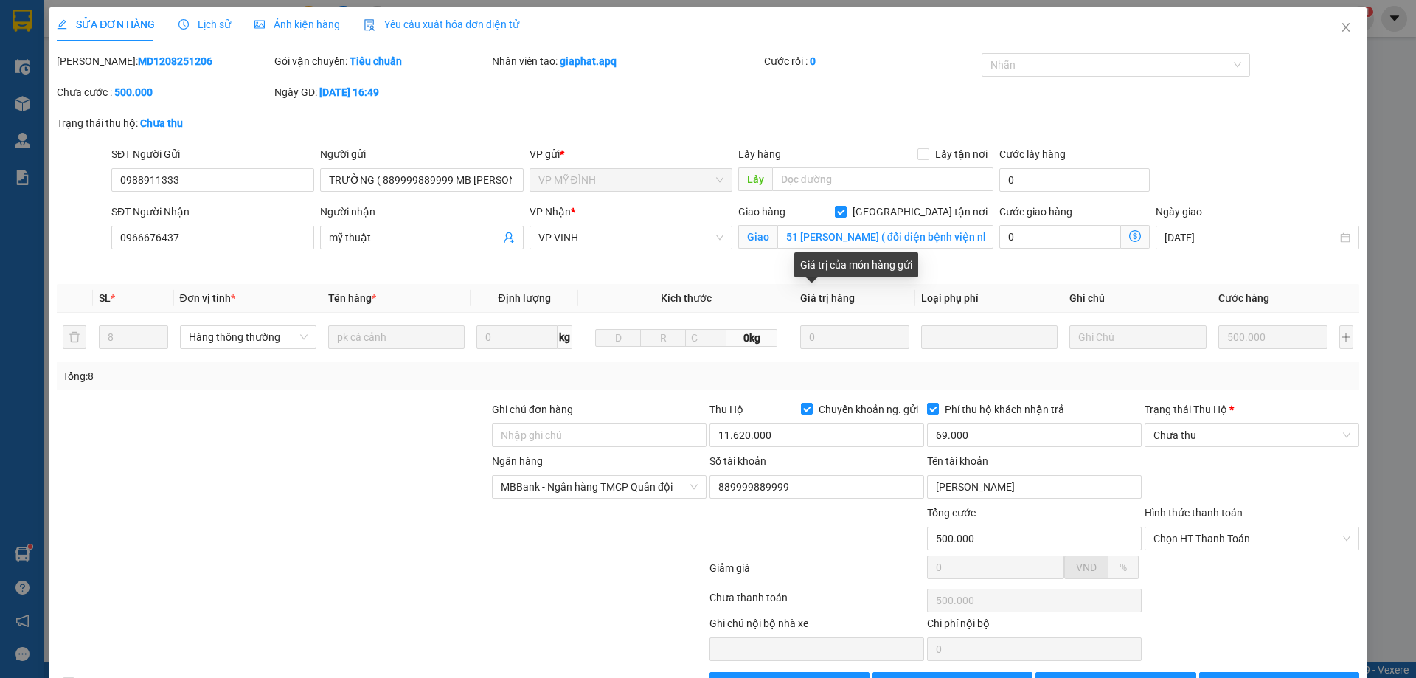
click at [831, 265] on div "Giá trị của món hàng gửi" at bounding box center [856, 264] width 124 height 25
click at [869, 264] on div "Giá trị của món hàng gửi" at bounding box center [856, 264] width 124 height 25
click at [892, 263] on div "Giá trị của món hàng gửi" at bounding box center [856, 264] width 124 height 25
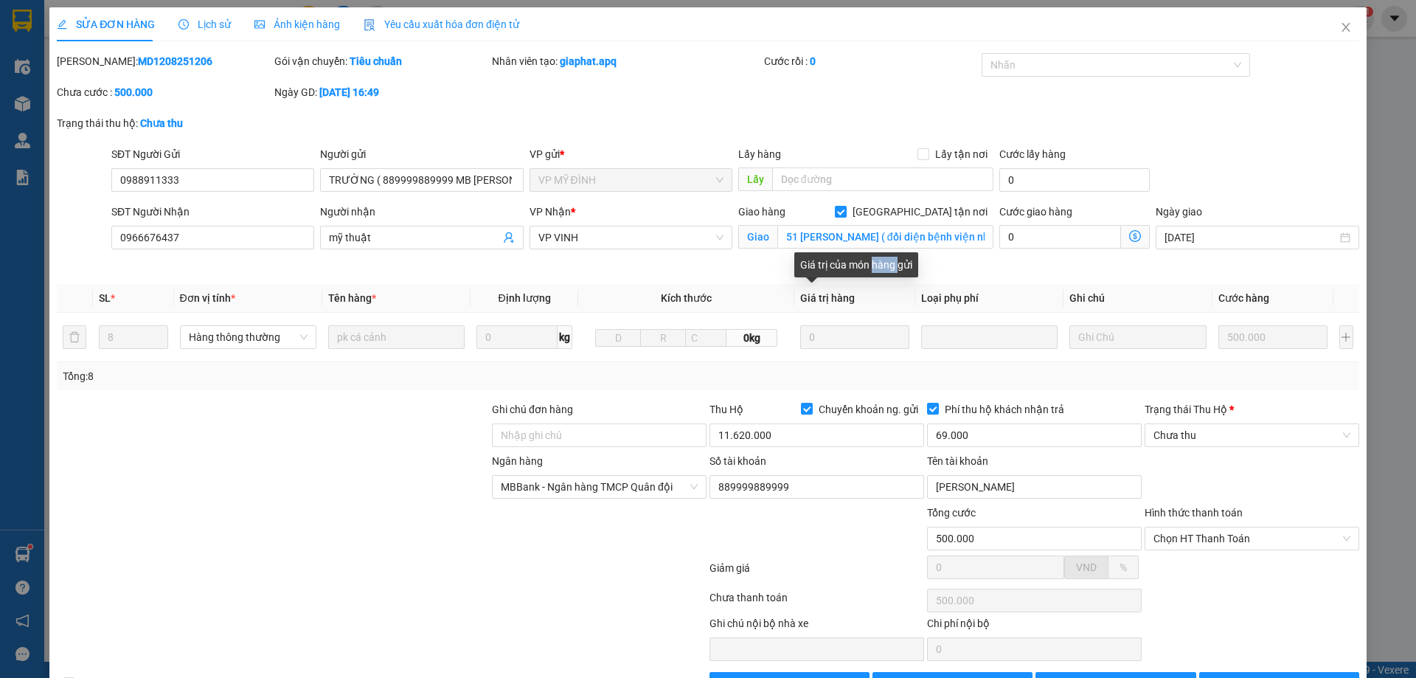
click at [892, 263] on div "Giá trị của món hàng gửi" at bounding box center [856, 264] width 124 height 25
click at [802, 267] on div "Giá trị của món hàng gửi" at bounding box center [856, 264] width 124 height 25
click at [848, 288] on div "Giá trị của món hàng gửi" at bounding box center [856, 269] width 124 height 35
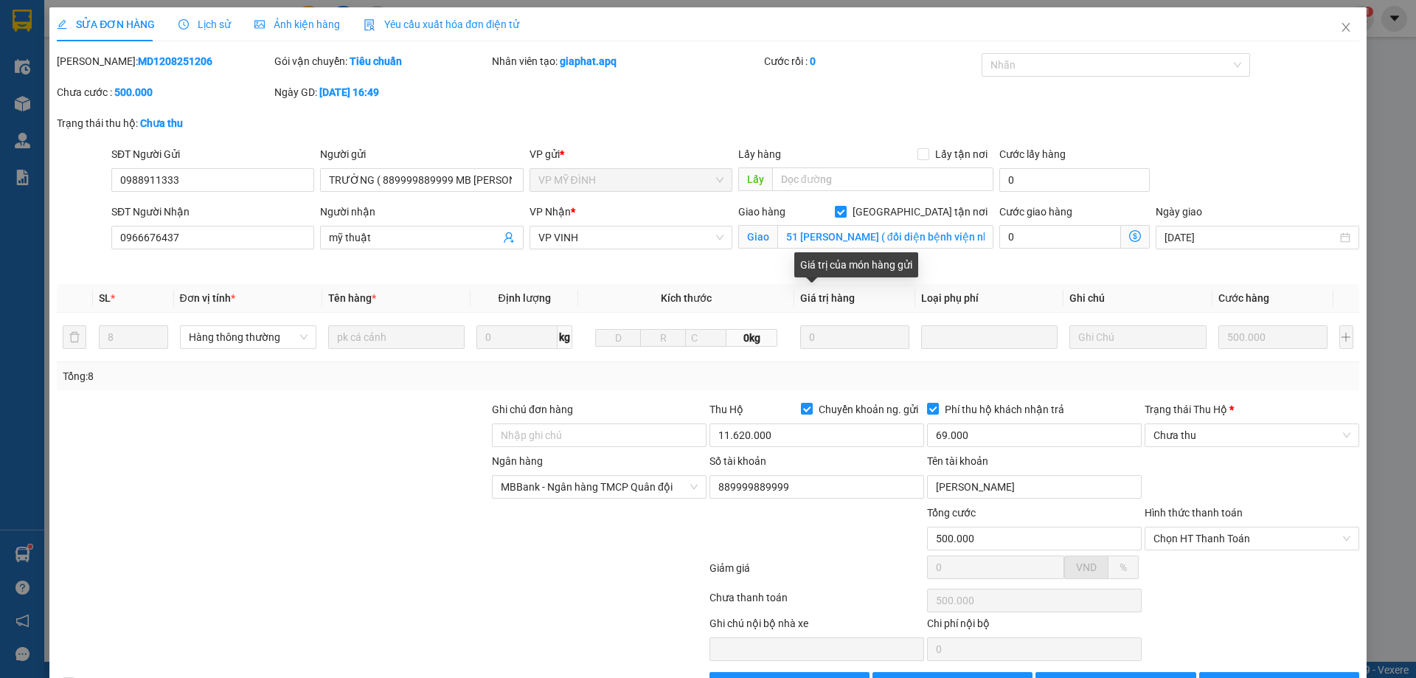
click at [805, 271] on div "Giá trị của món hàng gửi" at bounding box center [856, 264] width 124 height 25
click at [805, 263] on div "Giá trị của món hàng gửi" at bounding box center [856, 264] width 124 height 25
click at [805, 262] on div "Giá trị của món hàng gửi" at bounding box center [856, 264] width 124 height 25
click at [847, 265] on div "Giá trị của món hàng gửi" at bounding box center [856, 264] width 124 height 25
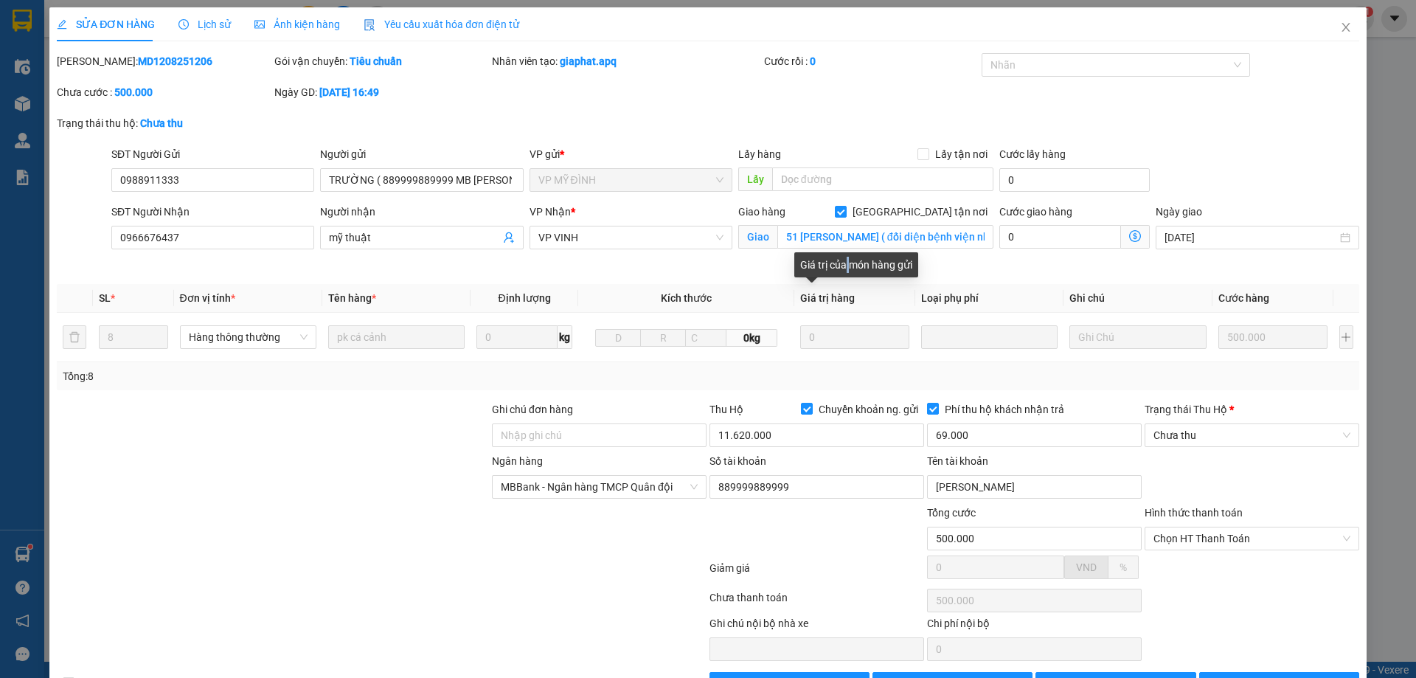
click at [847, 265] on div "Giá trị của món hàng gửi" at bounding box center [856, 264] width 124 height 25
click at [873, 264] on div "Giá trị của món hàng gửi" at bounding box center [856, 264] width 124 height 25
click at [800, 268] on div "Giá trị của món hàng gửi" at bounding box center [856, 264] width 124 height 25
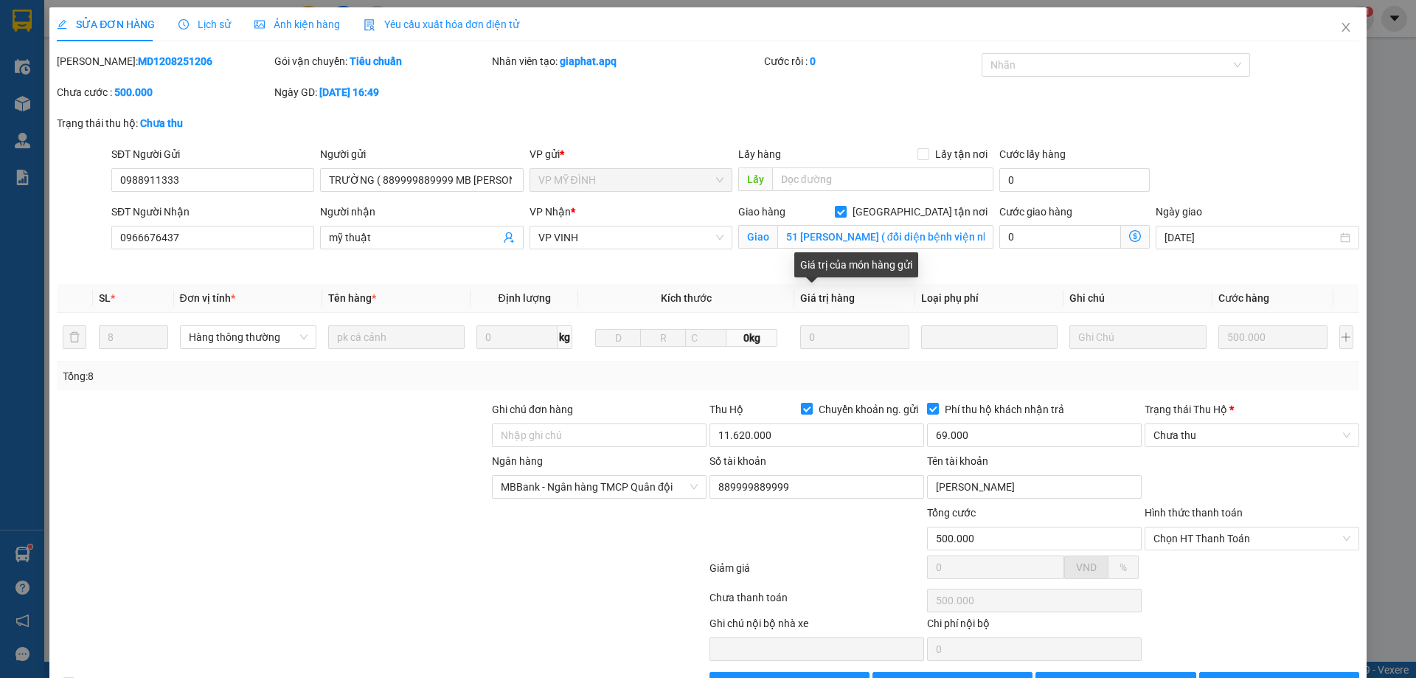
click at [772, 274] on div "Total Paid Fee 0 Total UnPaid Fee 500.000 Cash Collection Total Fee Mã ĐH: MD12…" at bounding box center [708, 374] width 1303 height 642
click at [1342, 39] on span "Close" at bounding box center [1345, 27] width 41 height 41
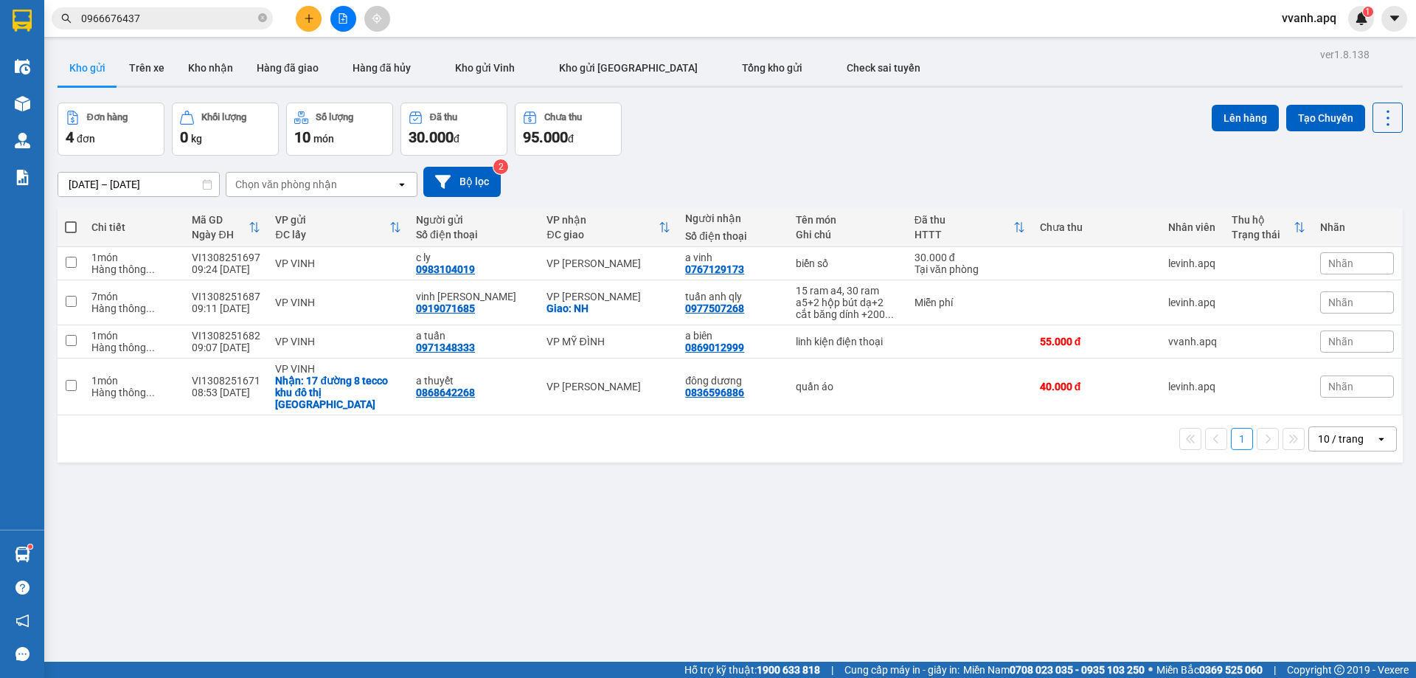
click at [185, 7] on span "0966676437" at bounding box center [162, 18] width 221 height 22
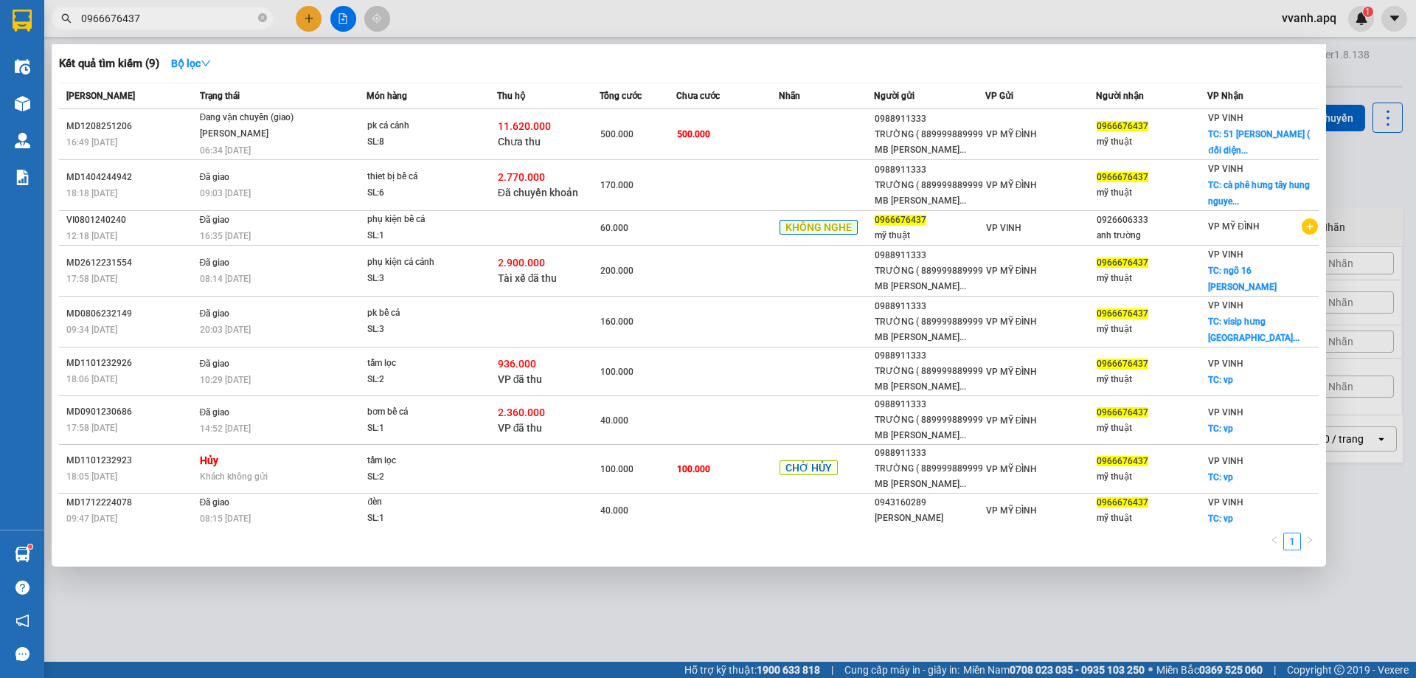
click at [782, 28] on div at bounding box center [708, 339] width 1416 height 678
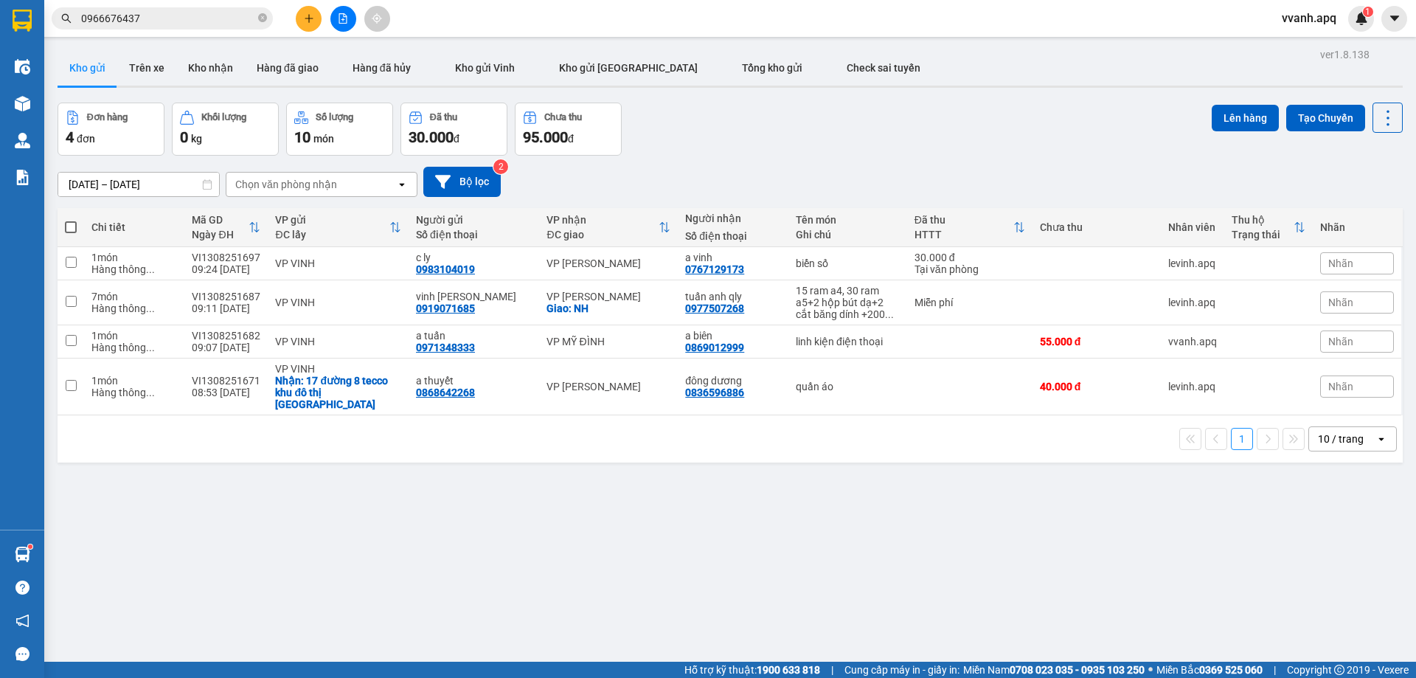
click at [196, 20] on input "0966676437" at bounding box center [168, 18] width 174 height 16
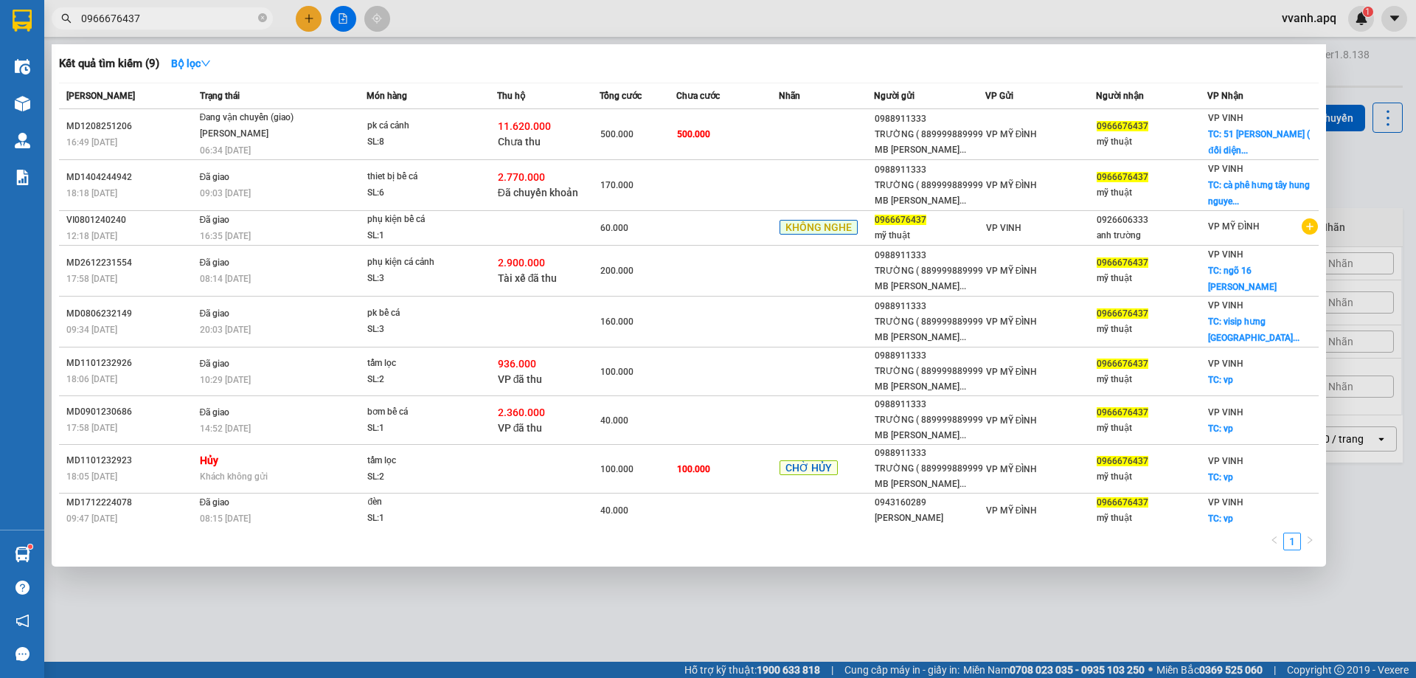
click at [196, 20] on input "0966676437" at bounding box center [168, 18] width 174 height 16
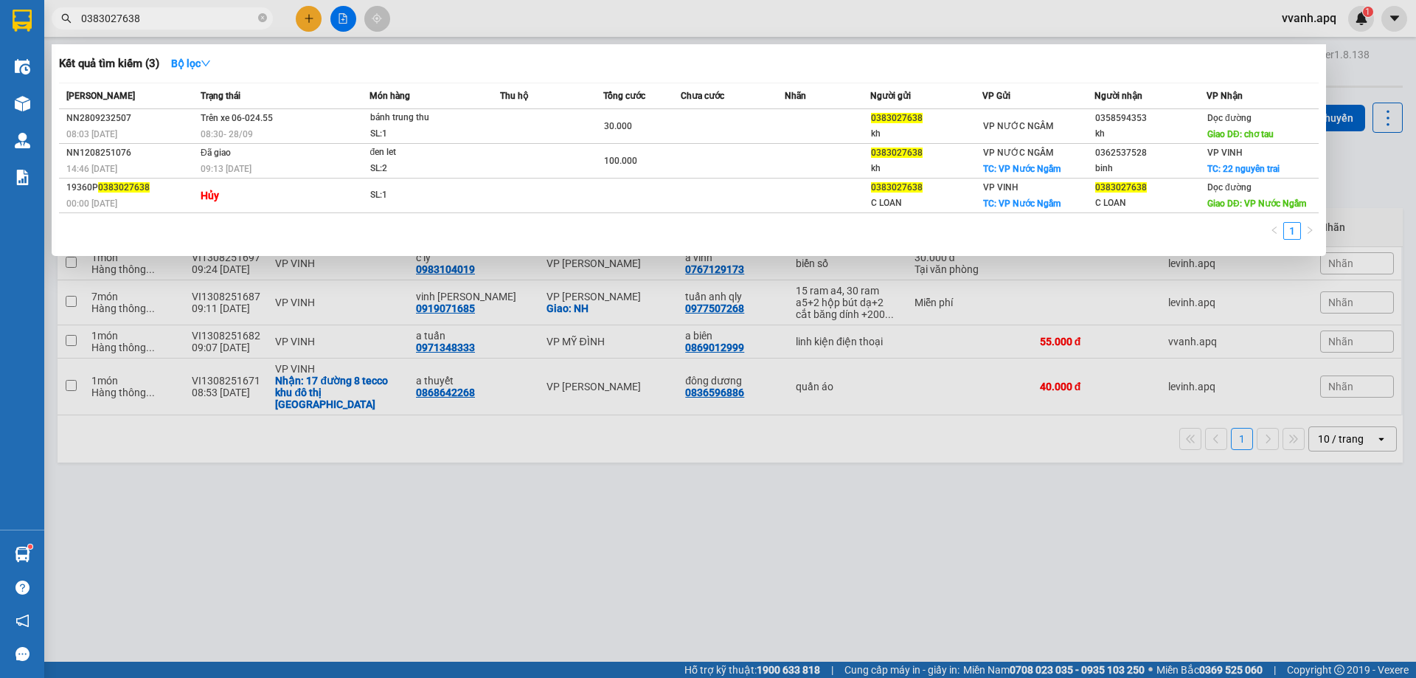
drag, startPoint x: 890, startPoint y: 13, endPoint x: 772, endPoint y: 182, distance: 206.2
click at [890, 13] on div at bounding box center [708, 339] width 1416 height 678
click at [191, 18] on input "0383027638" at bounding box center [168, 18] width 174 height 16
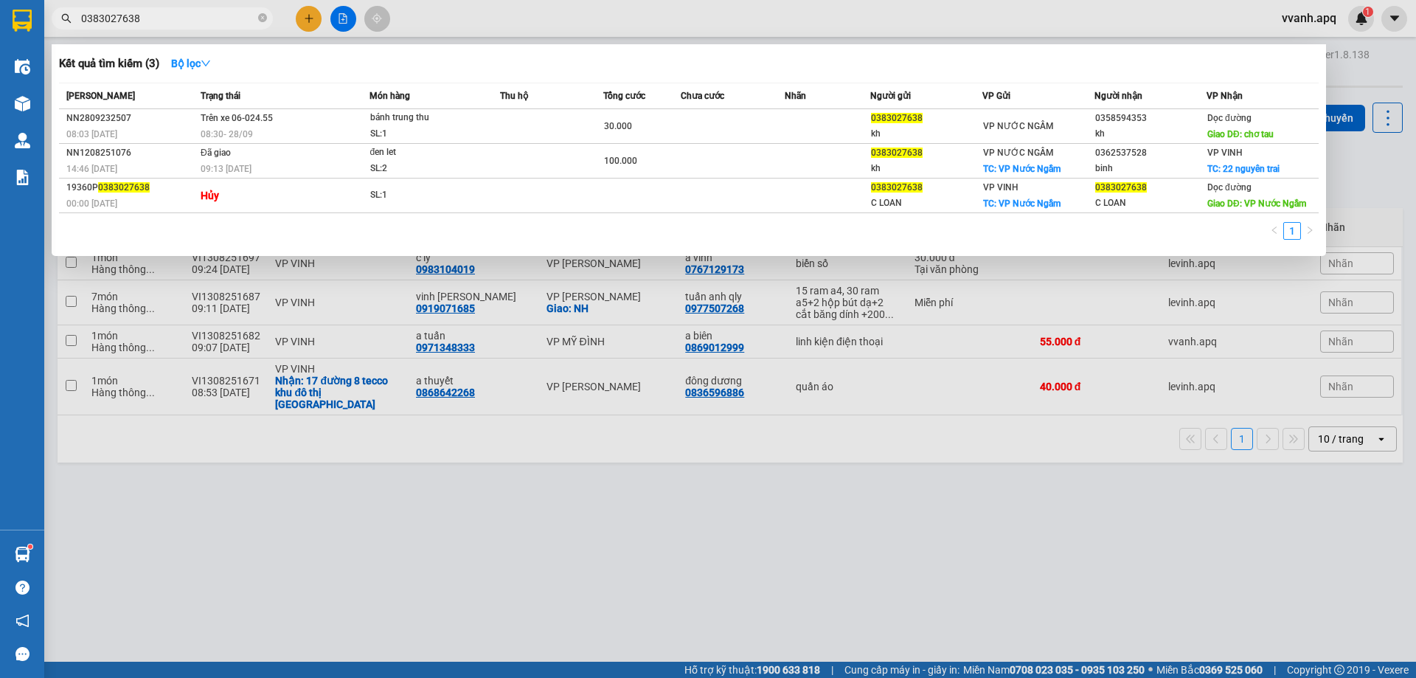
paste input "966676437"
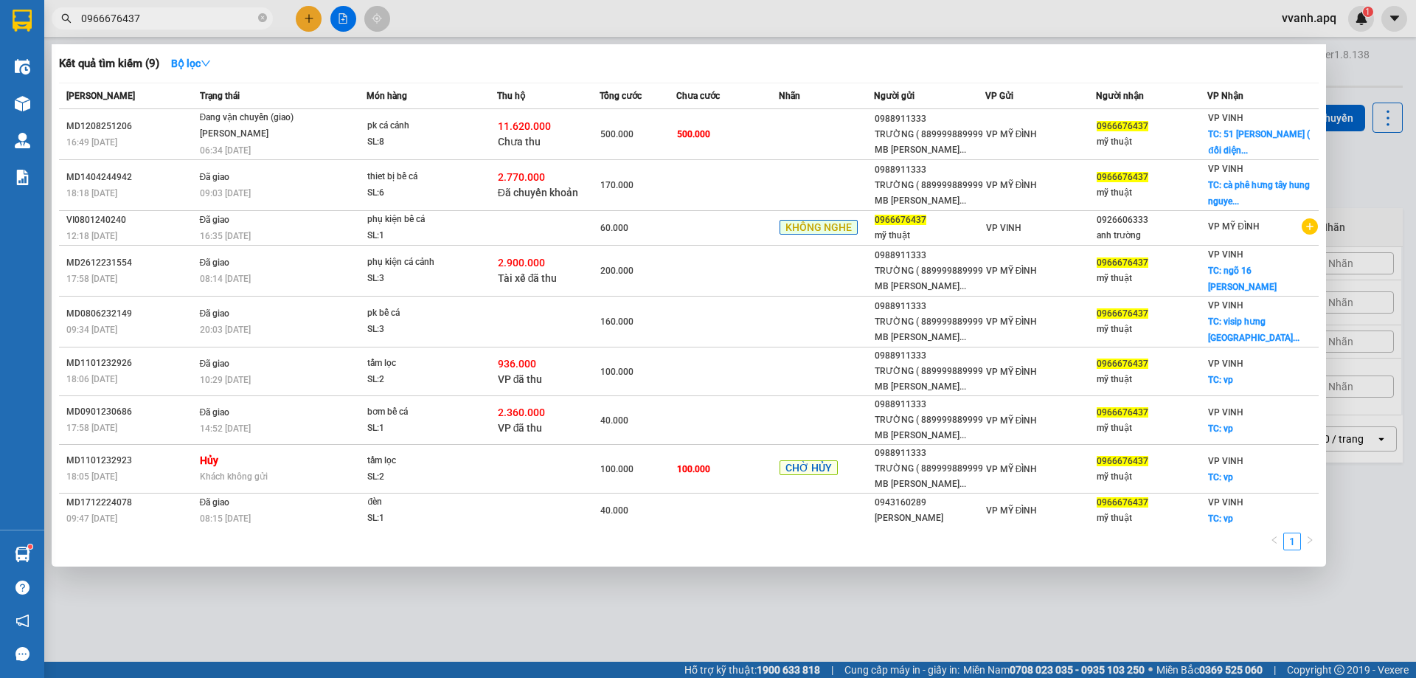
type input "0966676437"
click at [580, 52] on div "Kết quả tìm kiếm ( 9 ) Bộ lọc" at bounding box center [689, 64] width 1260 height 24
click at [170, 23] on input "0966676437" at bounding box center [168, 18] width 174 height 16
click at [861, 12] on div at bounding box center [708, 339] width 1416 height 678
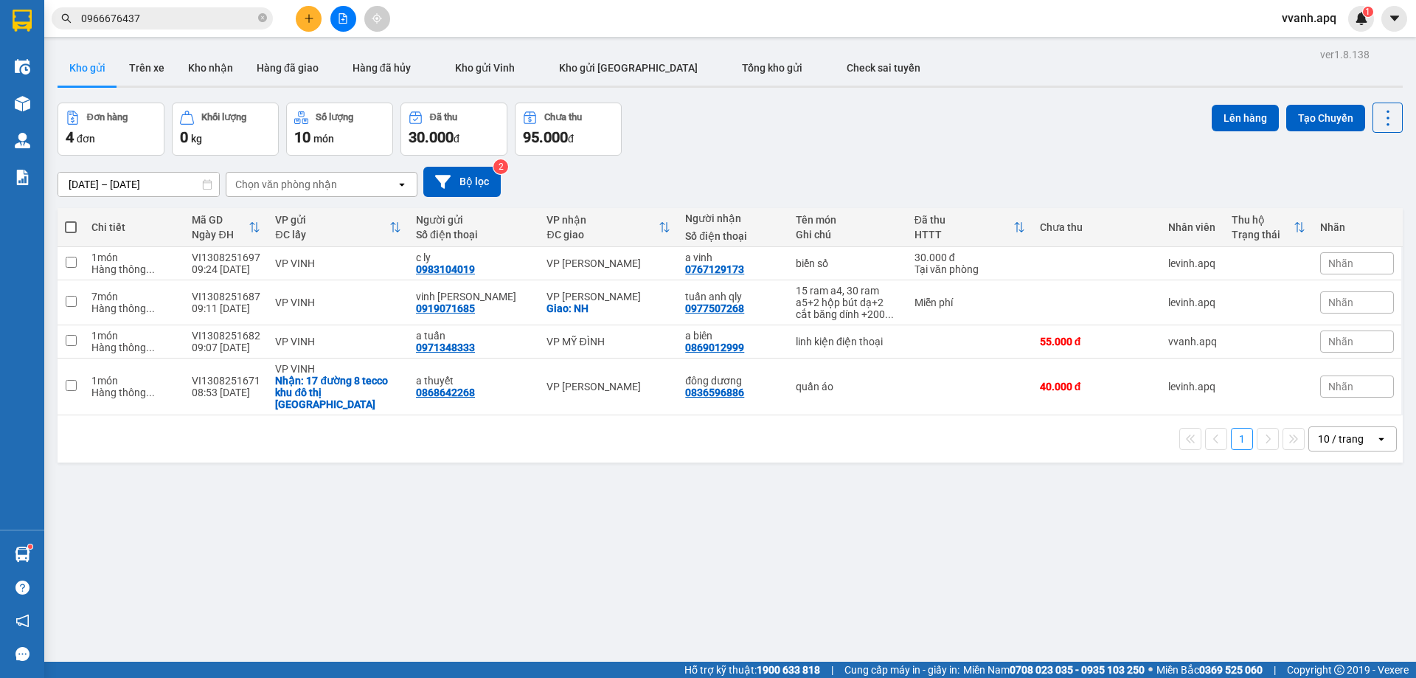
click at [897, 151] on div "Đơn hàng 4 đơn Khối lượng 0 kg Số lượng 10 món Đã thu 30.000 đ Chưa thu 95.000 …" at bounding box center [730, 129] width 1345 height 53
click at [302, 19] on button at bounding box center [309, 19] width 26 height 26
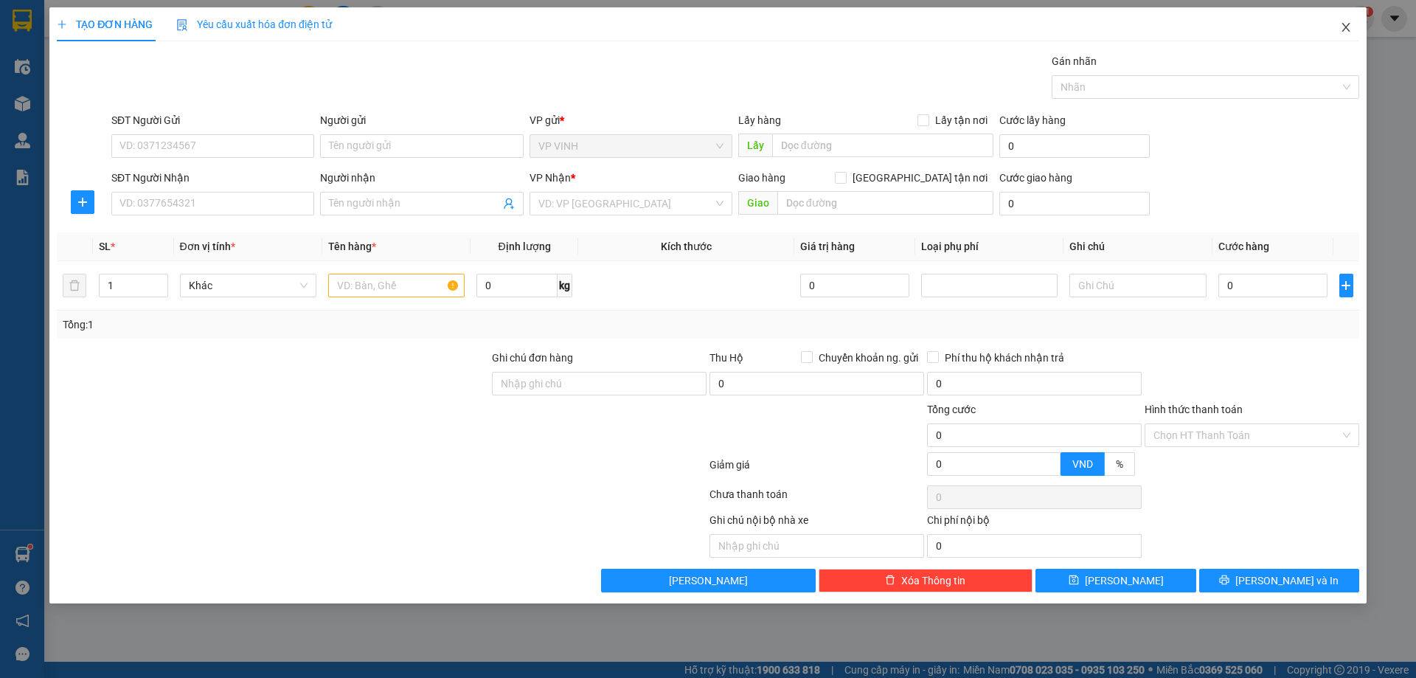
click at [1333, 26] on span "Close" at bounding box center [1345, 27] width 41 height 41
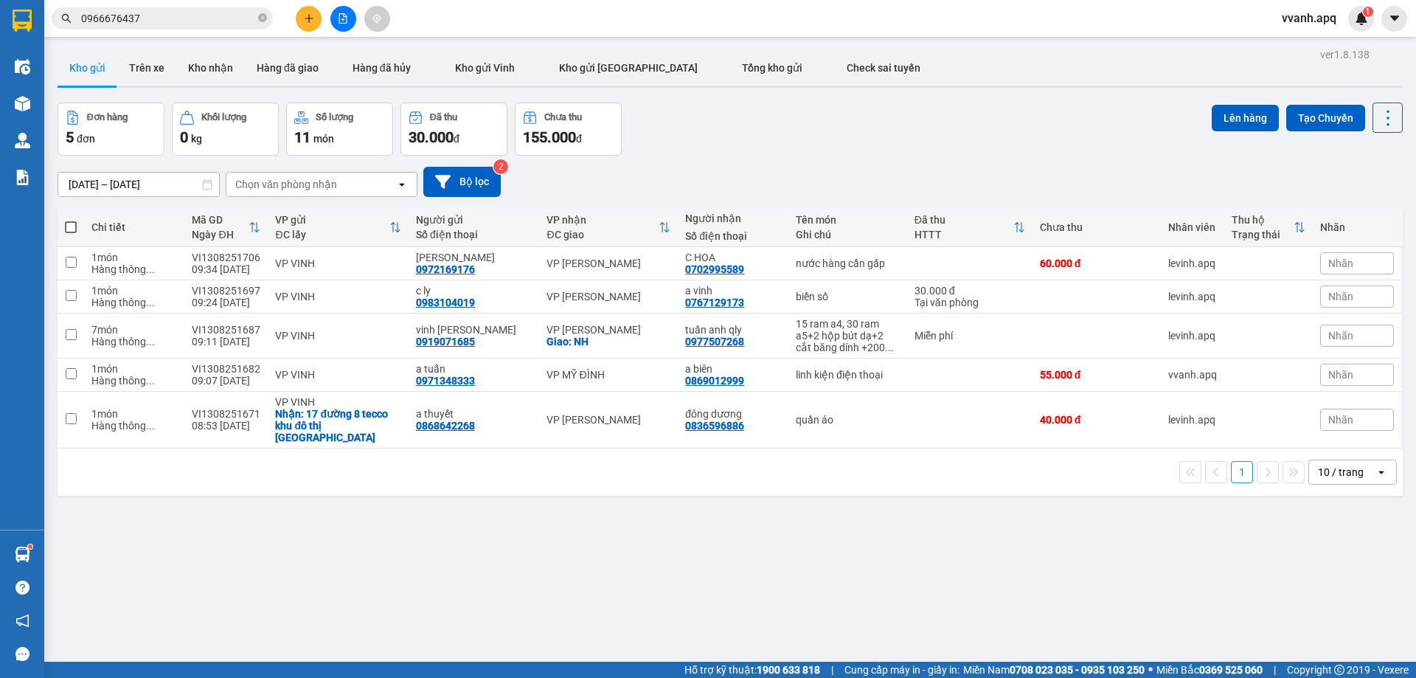
click at [342, 24] on button at bounding box center [343, 19] width 26 height 26
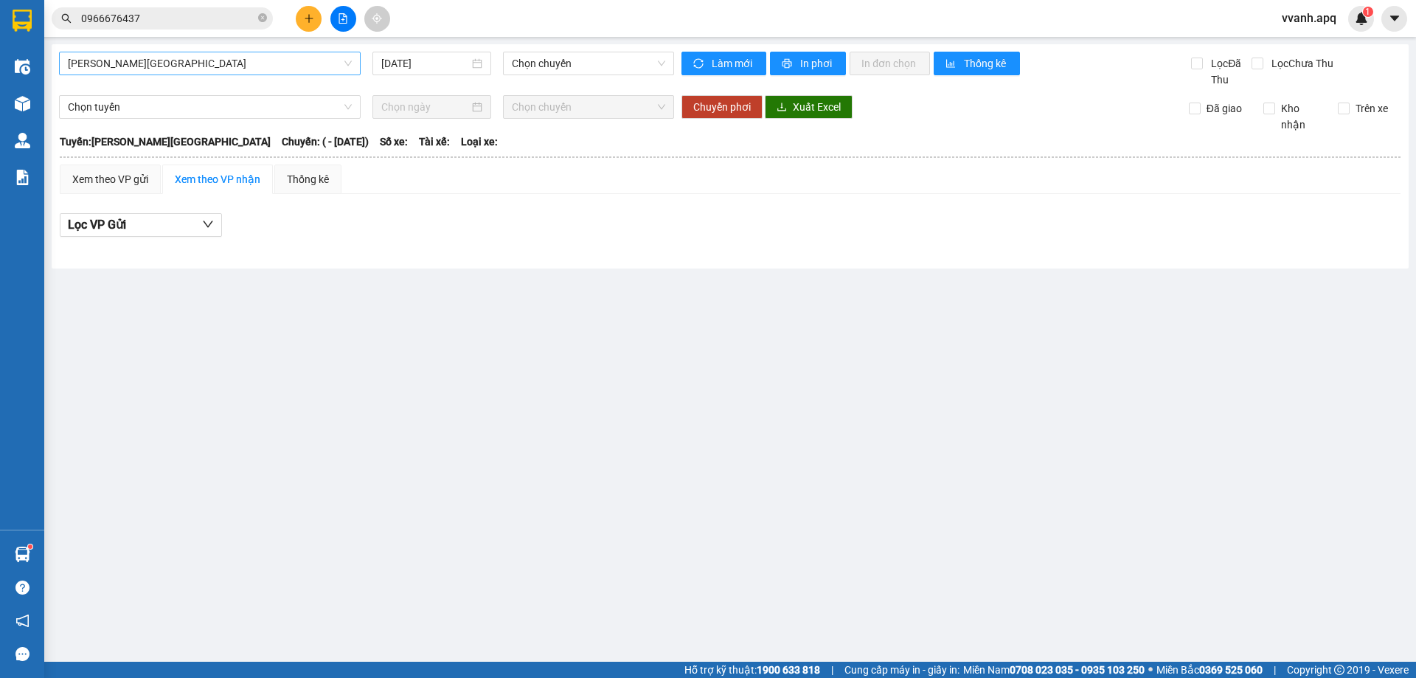
click at [179, 63] on span "Gia Lâm - Mỹ Đình" at bounding box center [210, 63] width 284 height 22
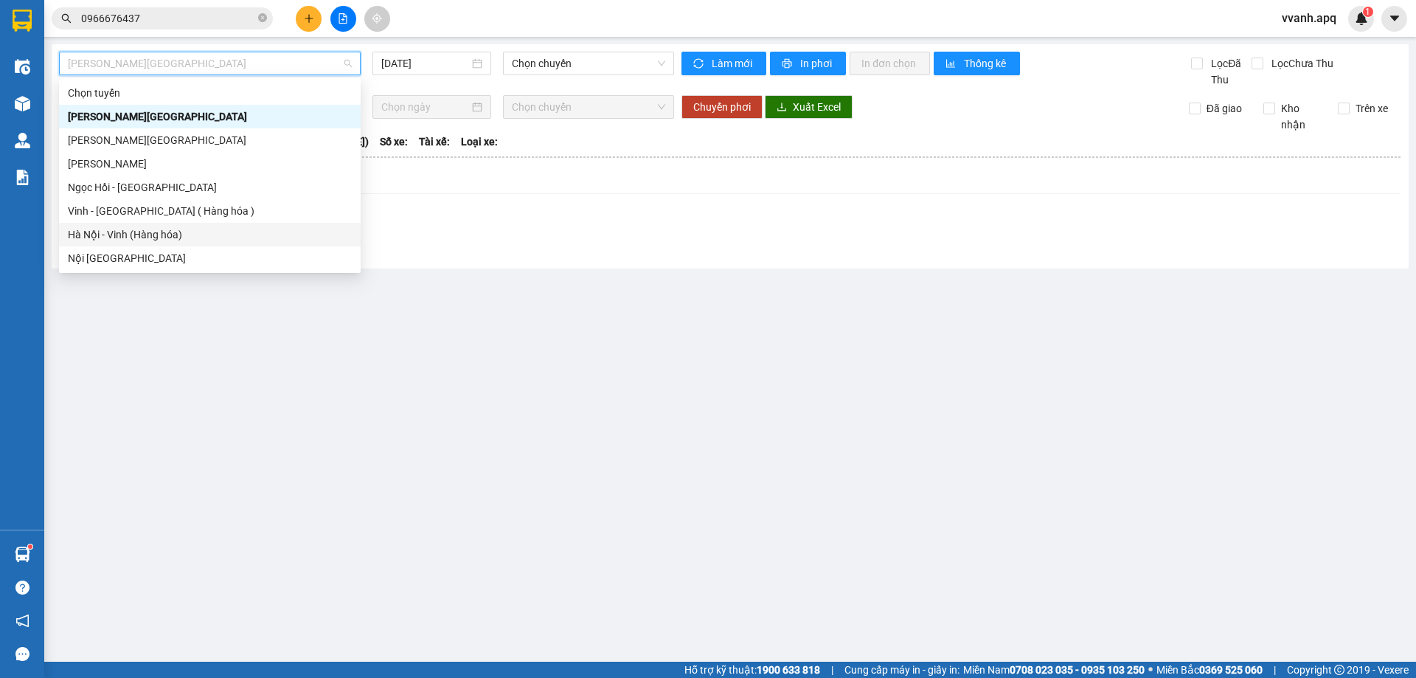
click at [134, 229] on div "Hà Nội - Vinh (Hàng hóa)" at bounding box center [210, 234] width 284 height 16
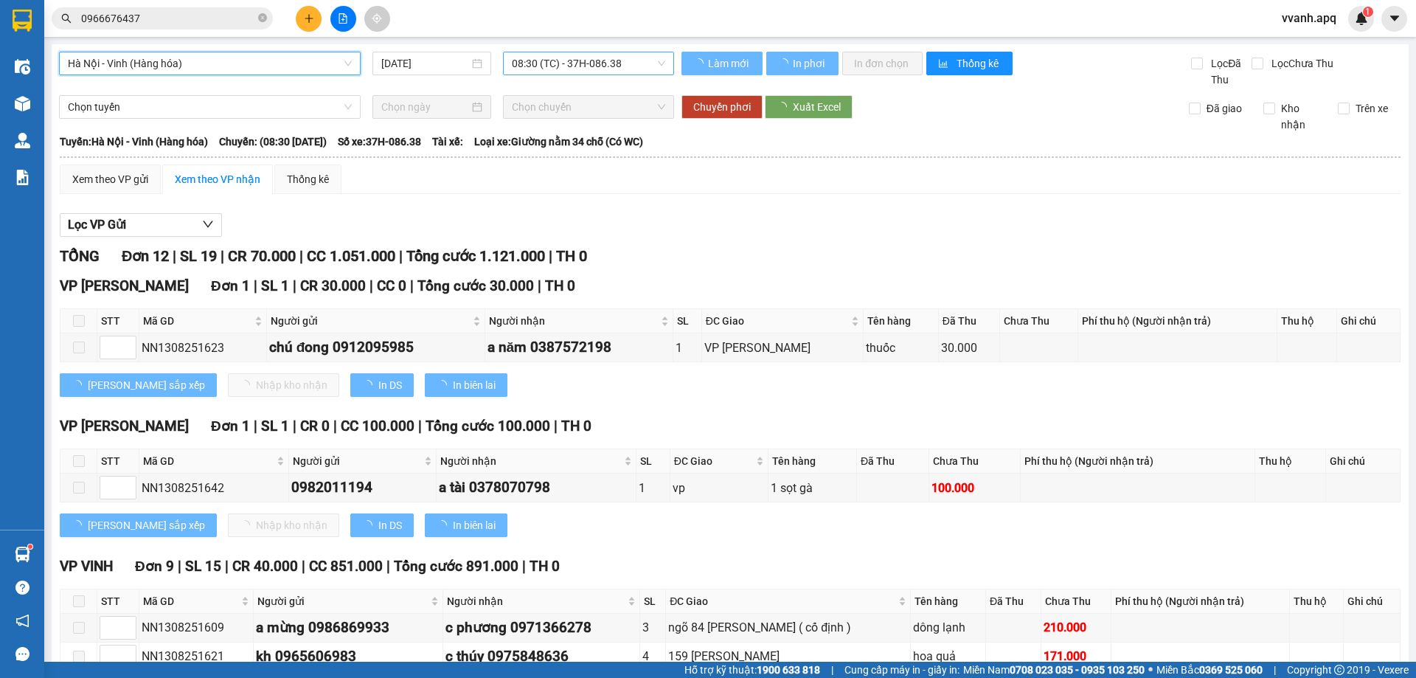
click at [555, 74] on span "08:30 (TC) - 37H-086.38" at bounding box center [588, 63] width 153 height 22
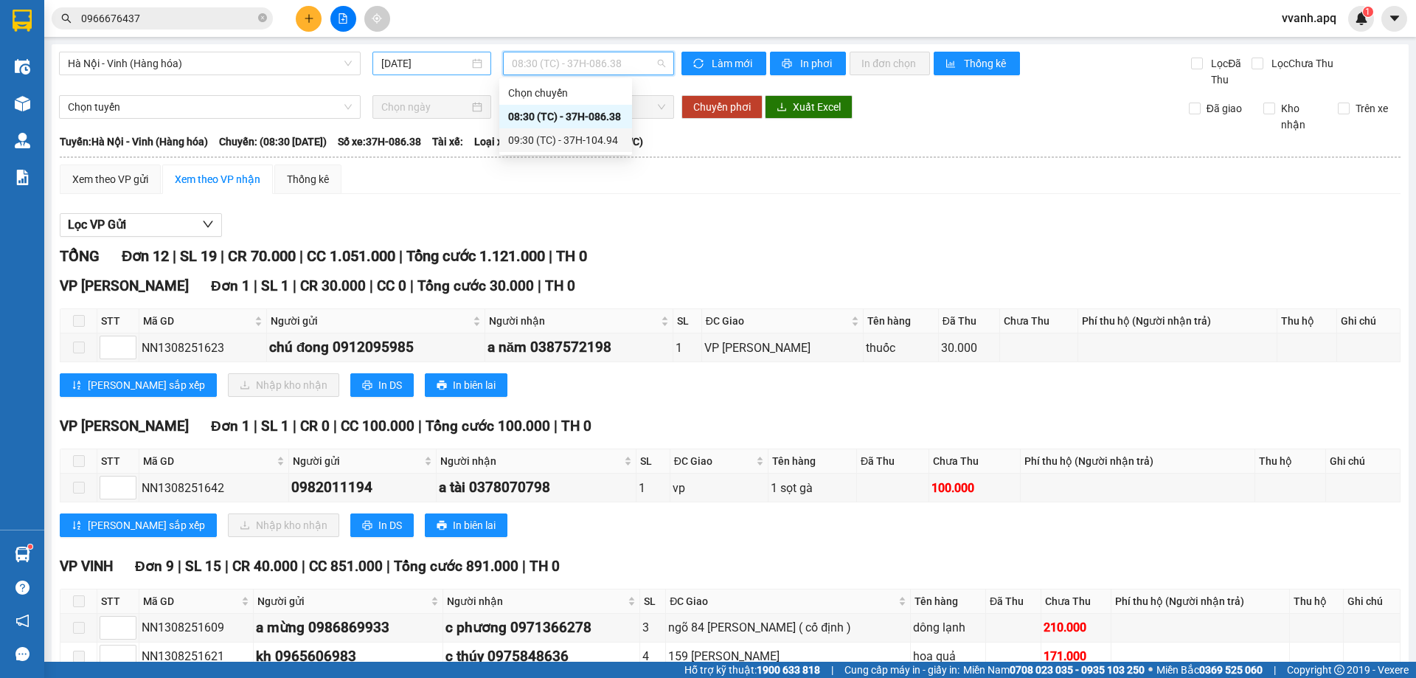
click at [398, 56] on input "13/08/2025" at bounding box center [425, 63] width 88 height 16
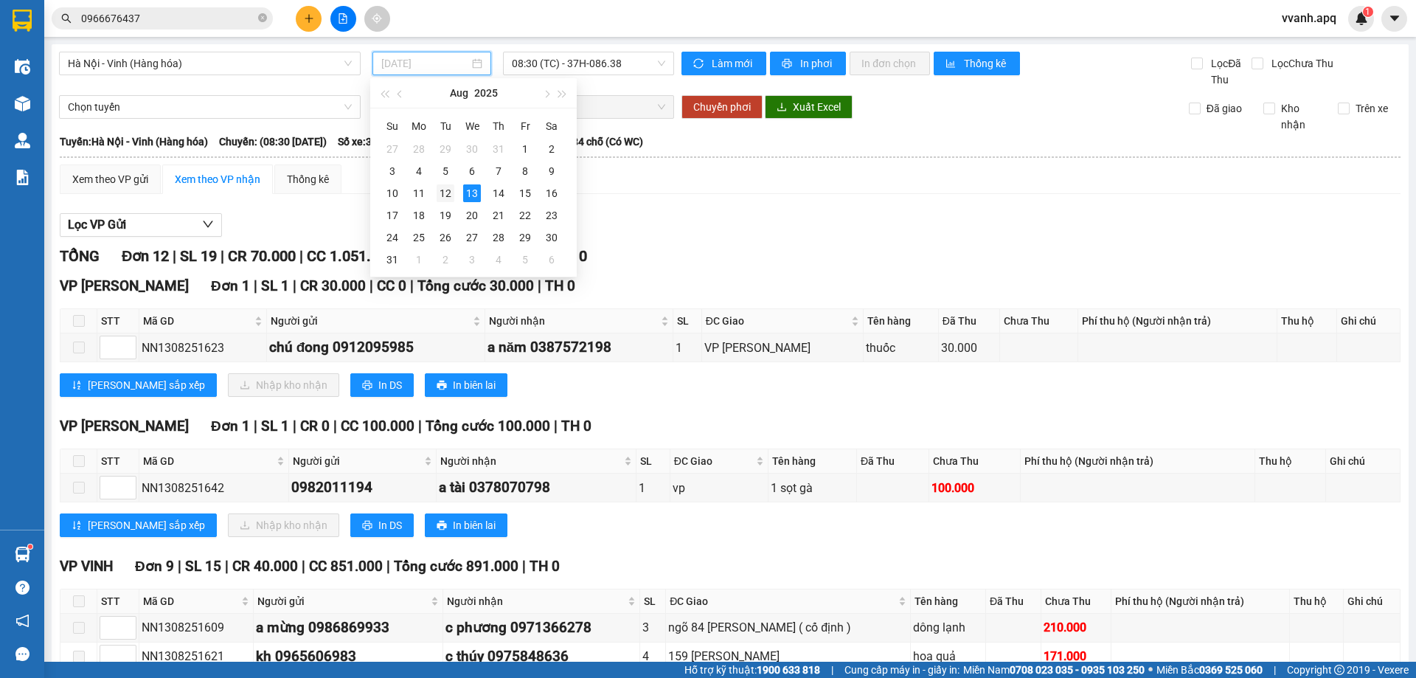
click at [443, 194] on div "12" at bounding box center [446, 193] width 18 height 18
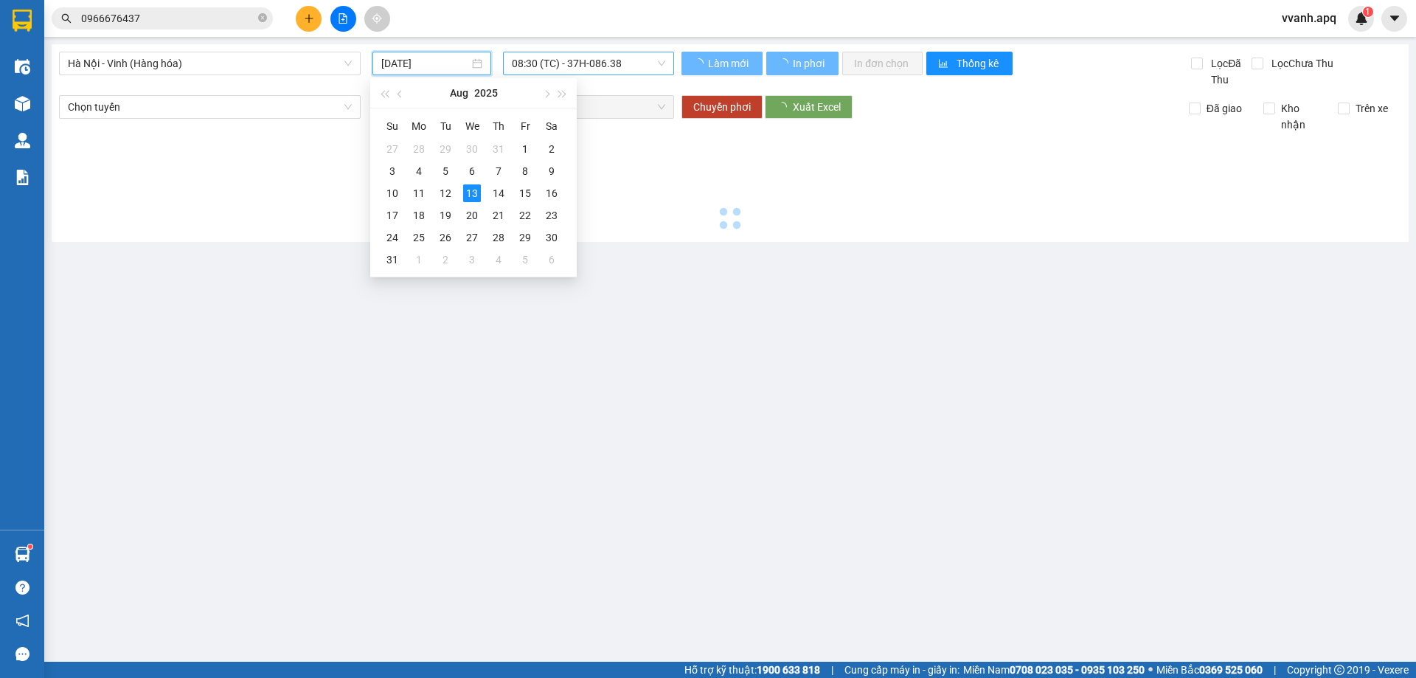
click at [585, 66] on span "08:30 (TC) - 37H-086.38" at bounding box center [588, 63] width 153 height 22
type input "12/08/2025"
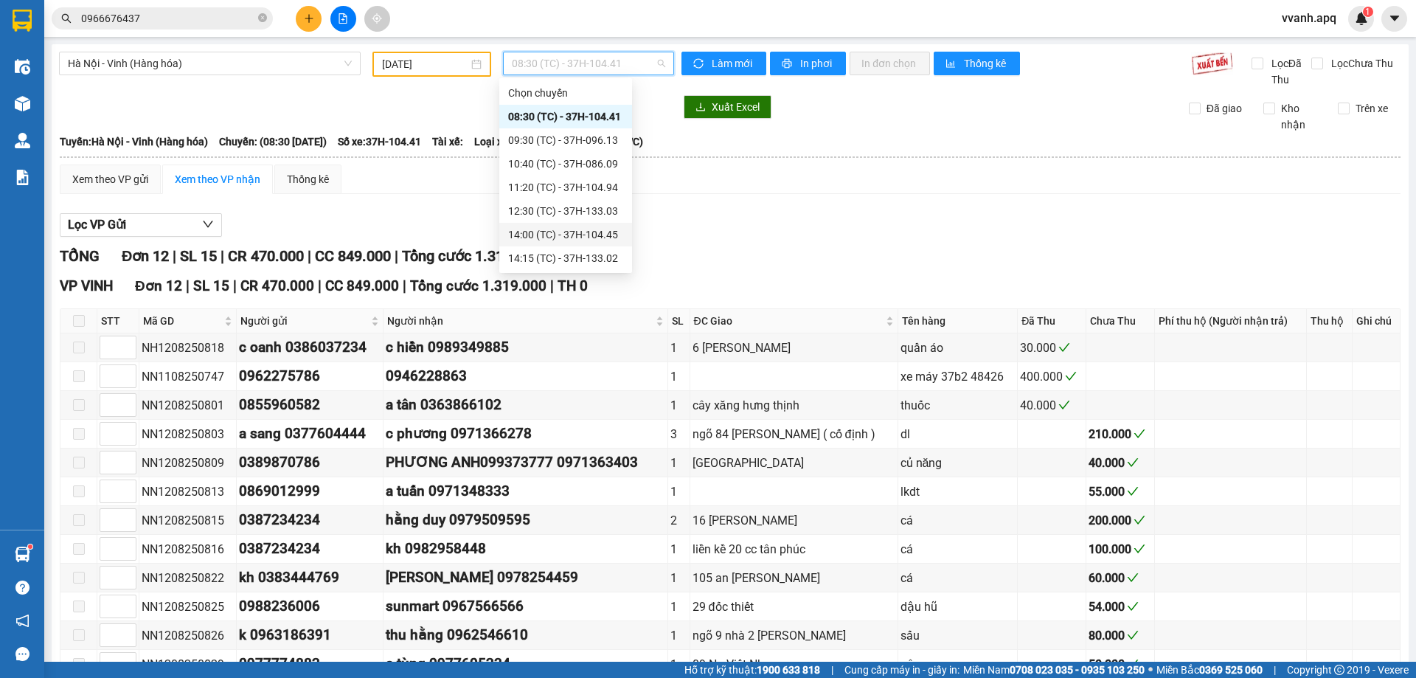
scroll to position [74, 0]
click at [557, 207] on div "15:30 (TC) - 37C-086.09" at bounding box center [565, 208] width 115 height 16
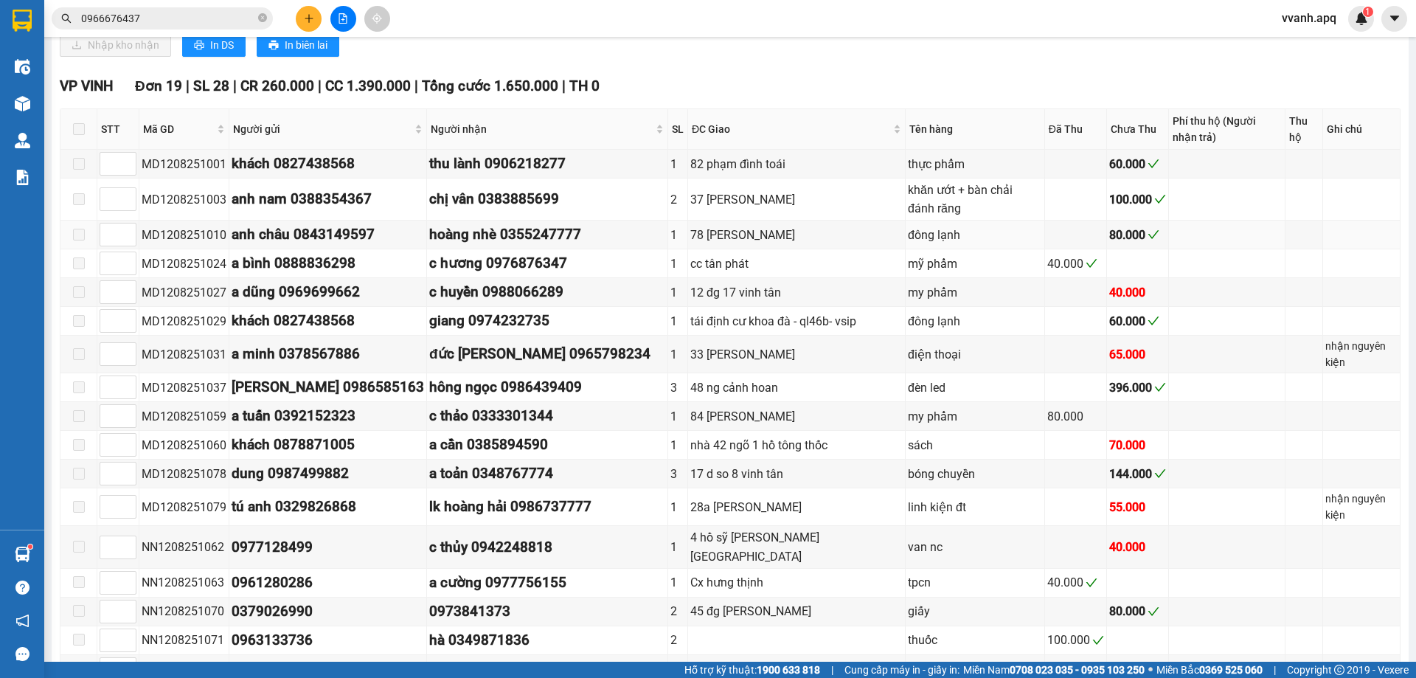
scroll to position [463, 0]
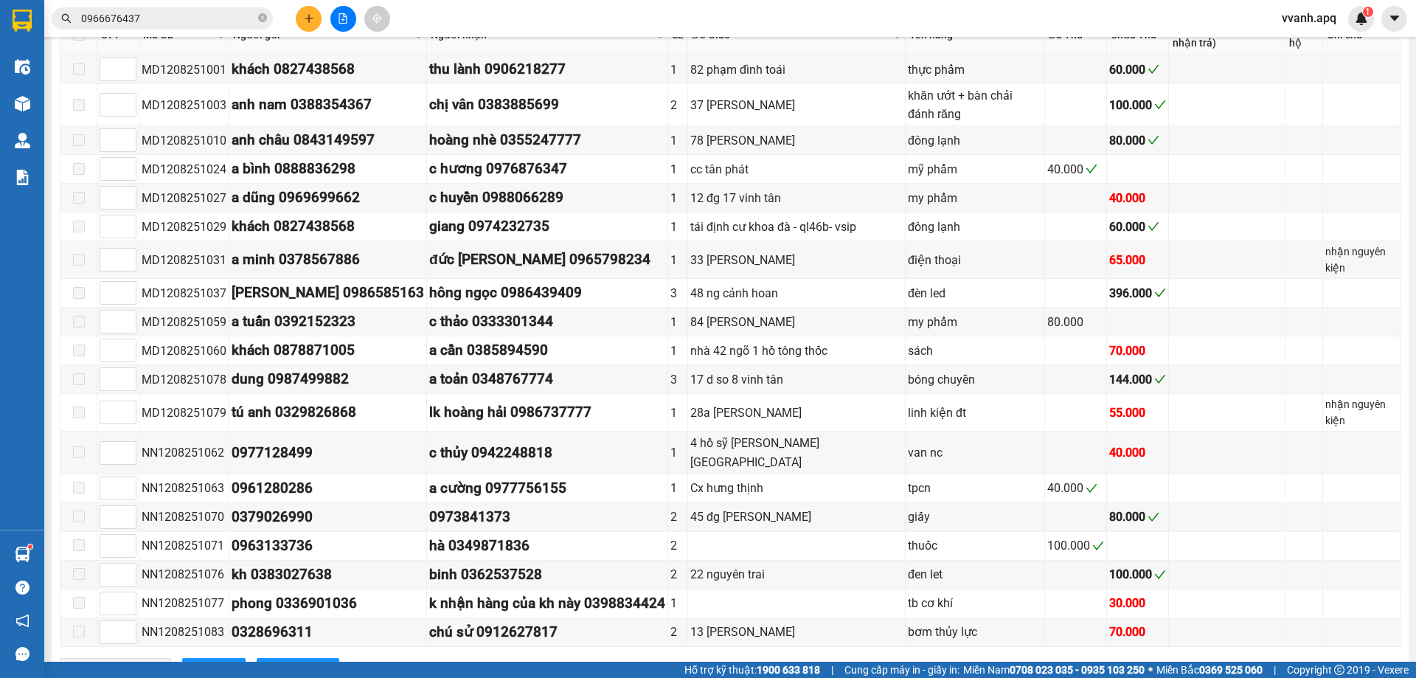
click at [1227, 639] on td "Xem theo VP gửi Xem theo VP nhận Thống kê Lọc VP Gửi TỔNG Đơn 21 | SL 30 | CR …" at bounding box center [730, 201] width 1342 height 1000
click at [310, 19] on icon "plus" at bounding box center [309, 18] width 10 height 10
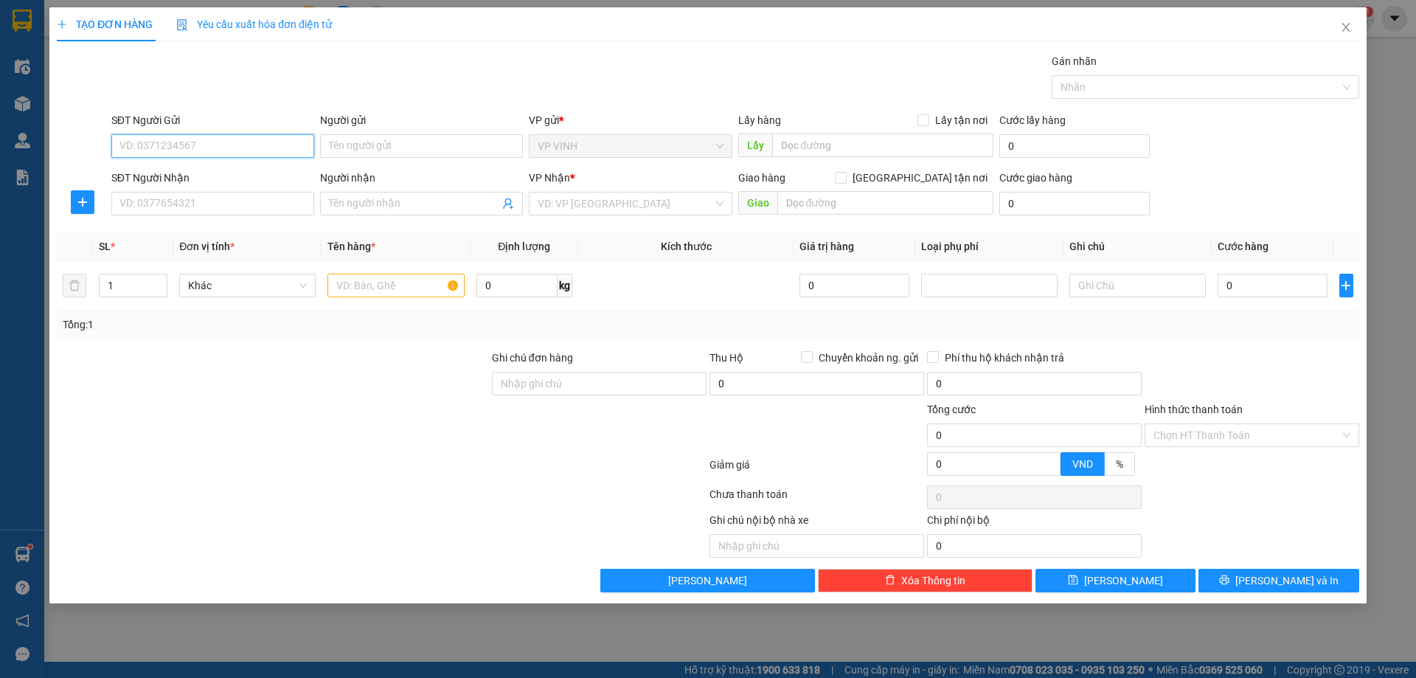
paste input "0356782877"
type input "0356782877"
click at [181, 141] on input "0356782877" at bounding box center [212, 146] width 203 height 24
click at [191, 173] on div "0356782877 - Gì kim dung" at bounding box center [212, 175] width 185 height 16
type input "Gì kim dung"
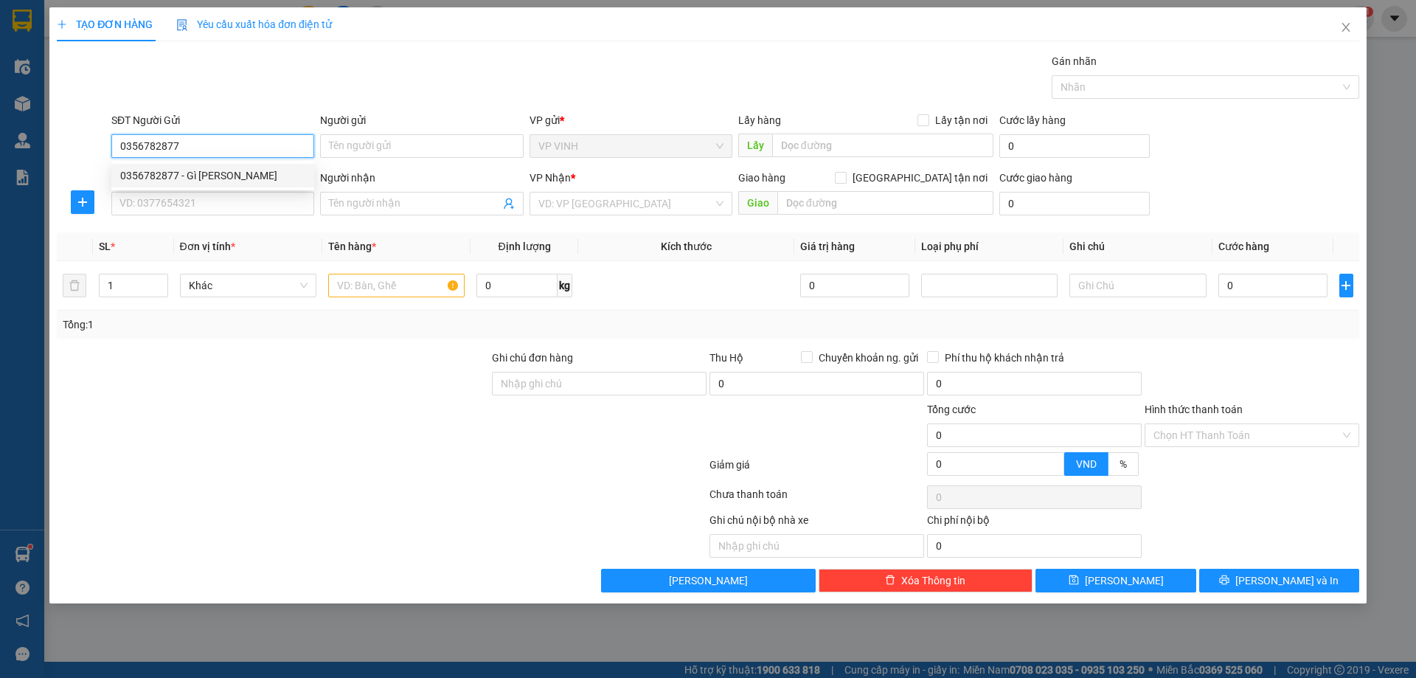
checkbox input "true"
type input "17 hoàng kế viêm"
type input "0356782877"
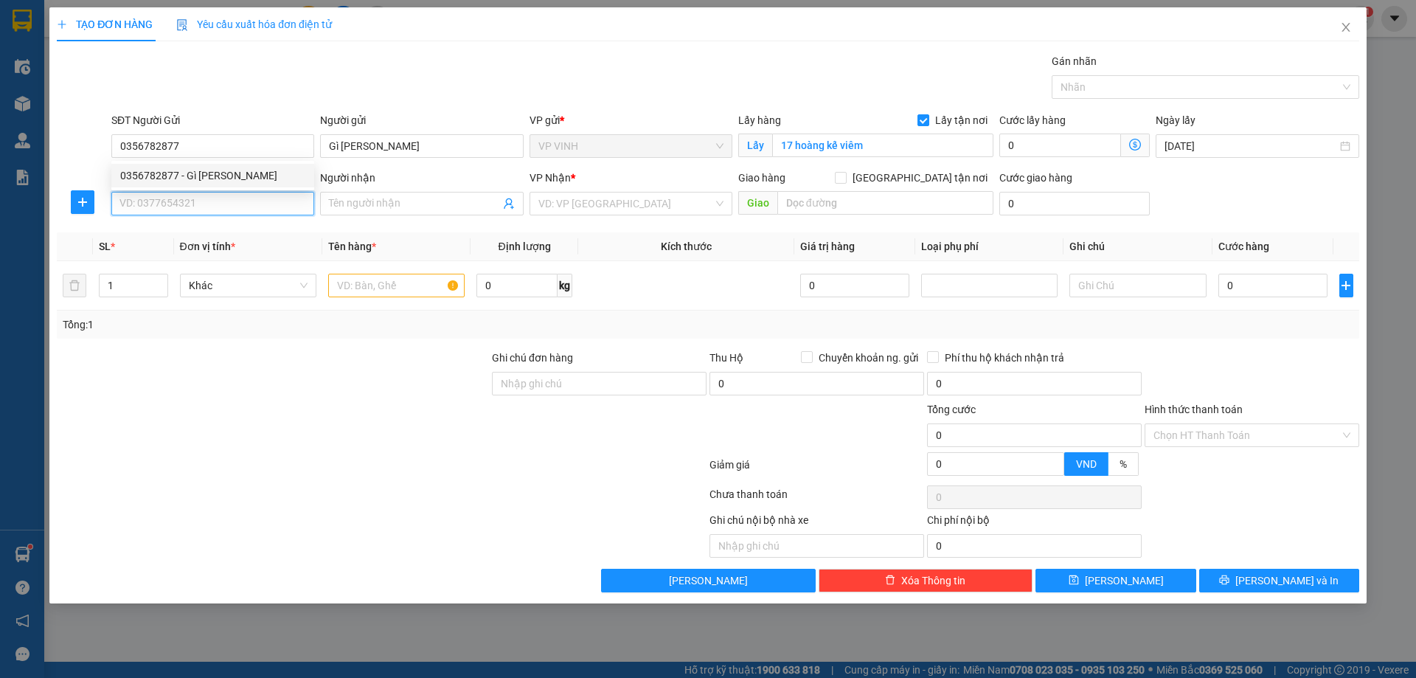
click at [220, 210] on input "SĐT Người Nhận" at bounding box center [212, 204] width 203 height 24
type input "0989085196"
click at [220, 229] on div "0989085196 - con hùng" at bounding box center [212, 233] width 185 height 16
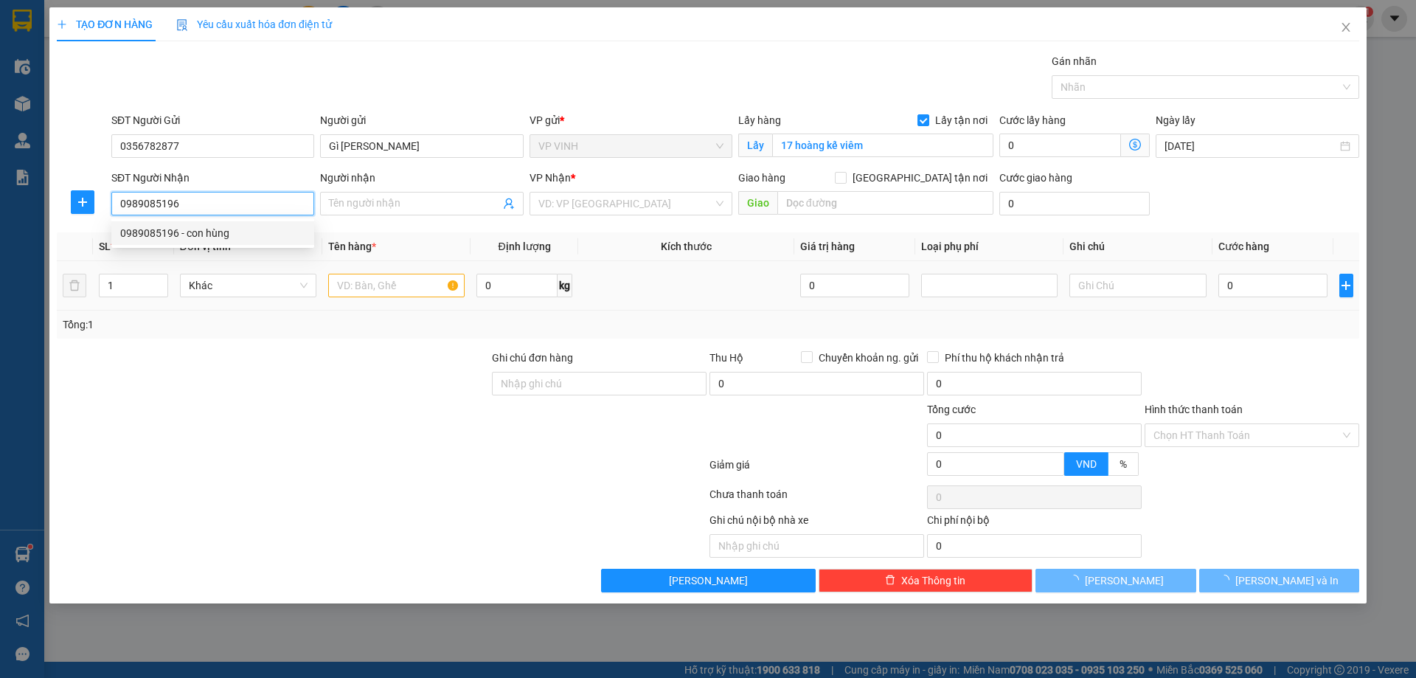
type input "con hùng"
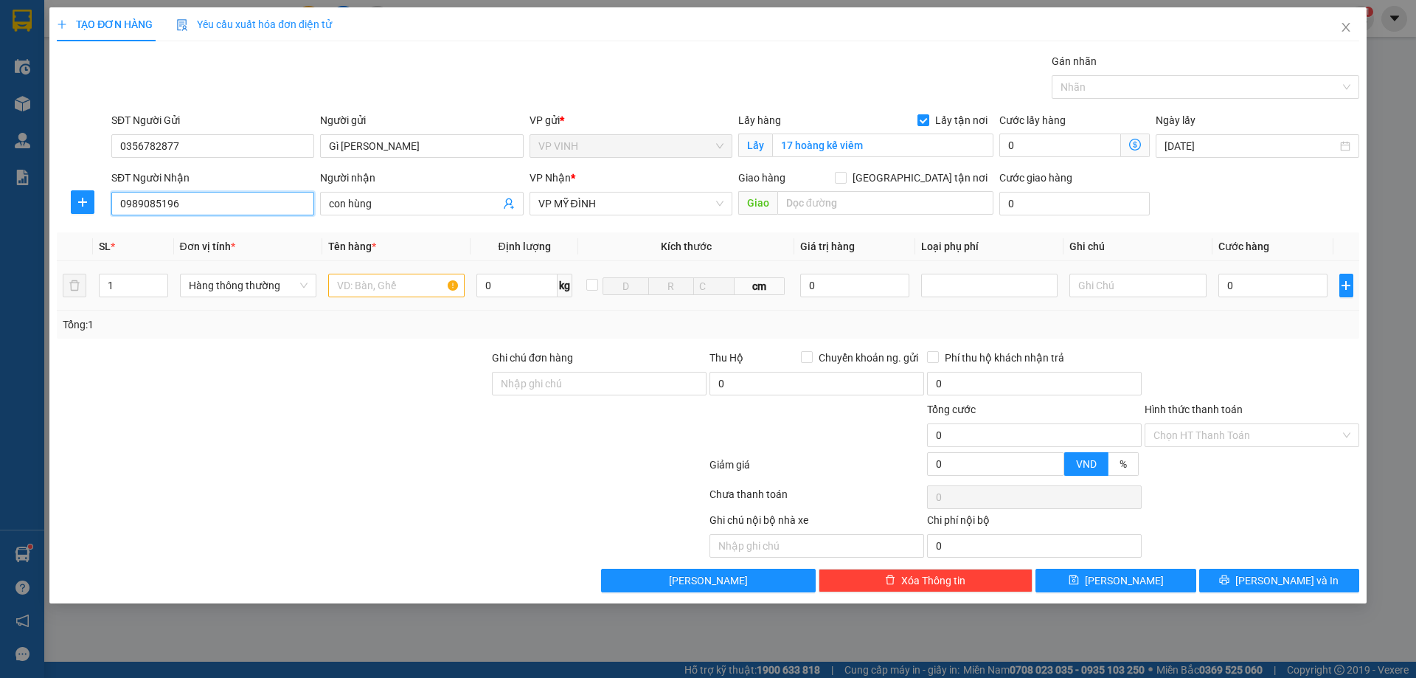
type input "0989085196"
click at [370, 291] on input "text" at bounding box center [396, 286] width 136 height 24
type input "t"
type input "thực phẩm"
click at [1238, 279] on input "0" at bounding box center [1274, 286] width 110 height 24
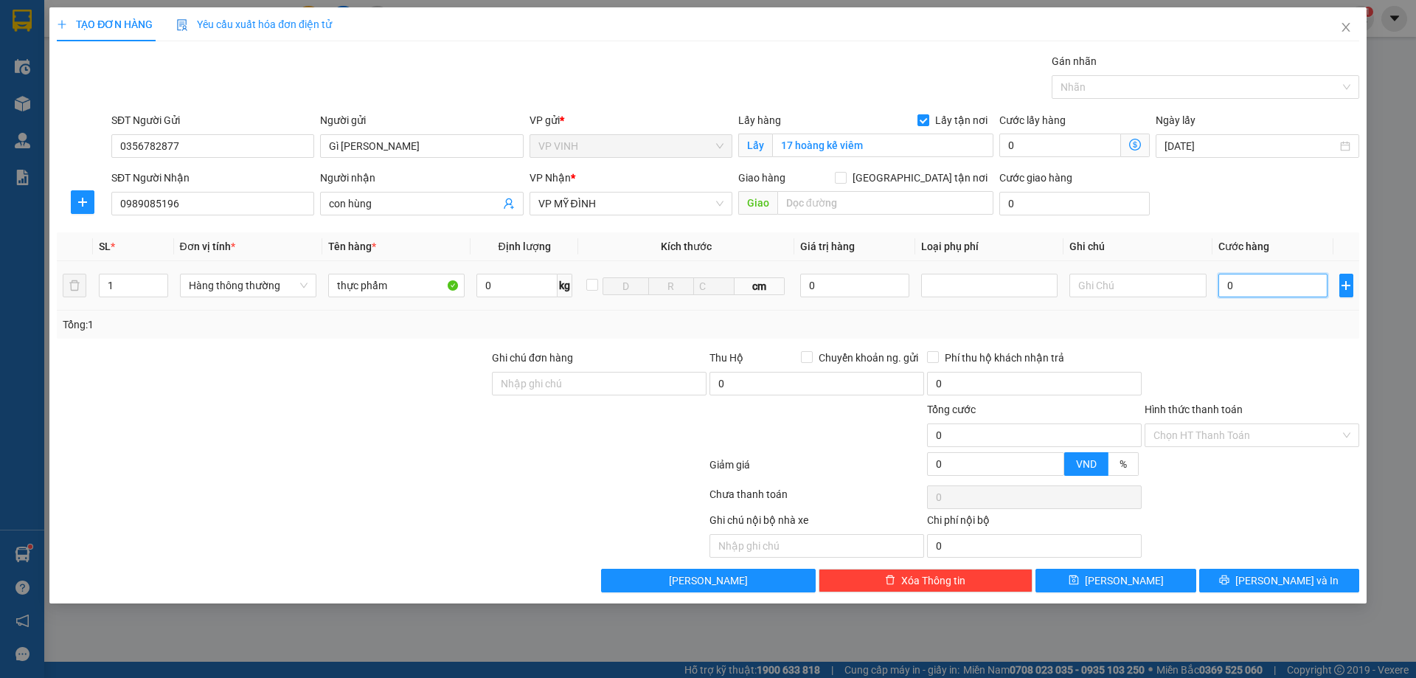
type input "6"
type input "60"
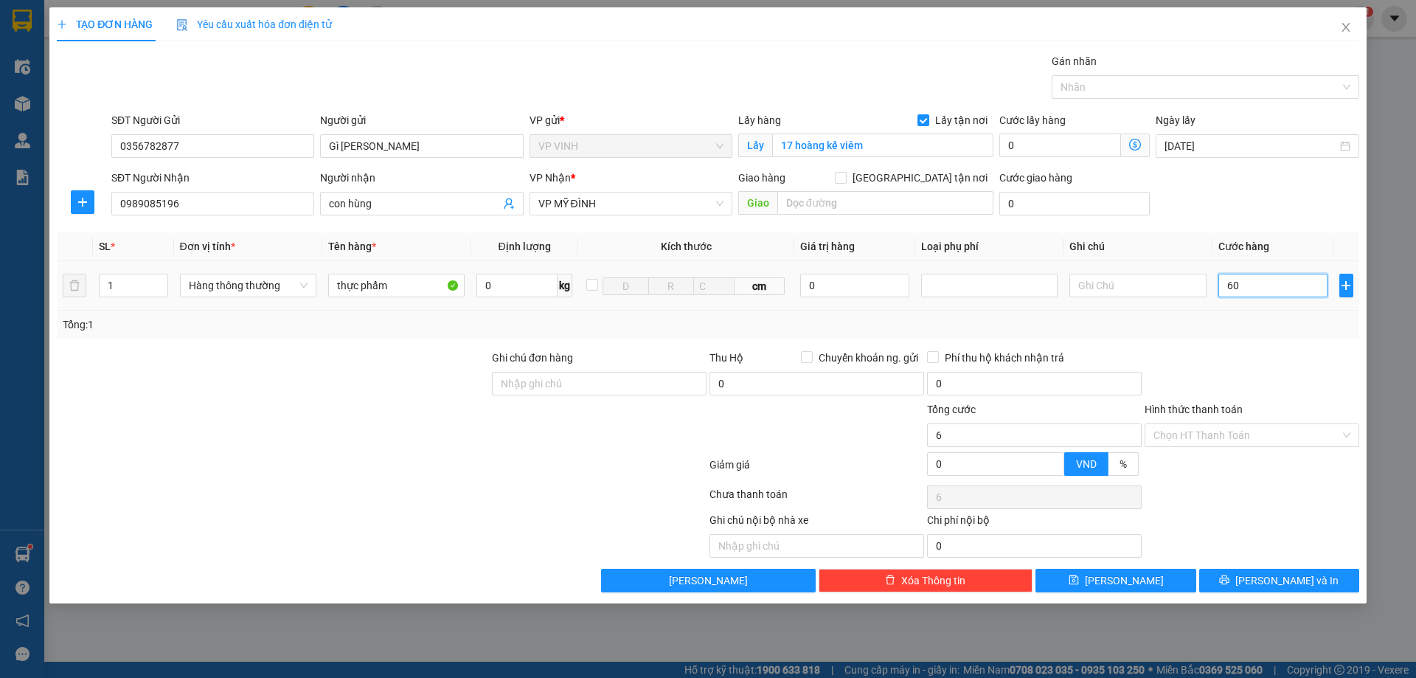
type input "60"
type input "60.000"
click at [1243, 327] on div "Tổng: 1" at bounding box center [708, 324] width 1291 height 16
click at [1272, 435] on input "Hình thức thanh toán" at bounding box center [1247, 435] width 187 height 22
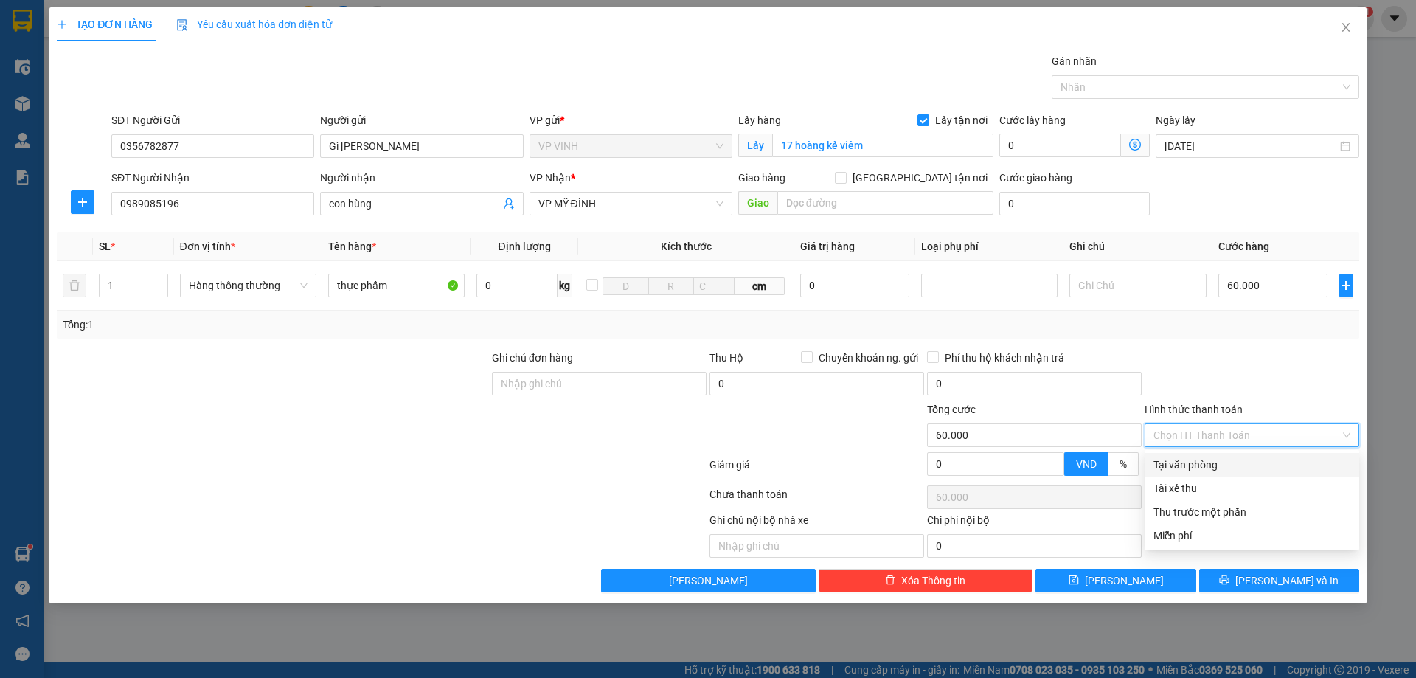
click at [1251, 460] on div "Tại văn phòng" at bounding box center [1252, 465] width 197 height 16
type input "0"
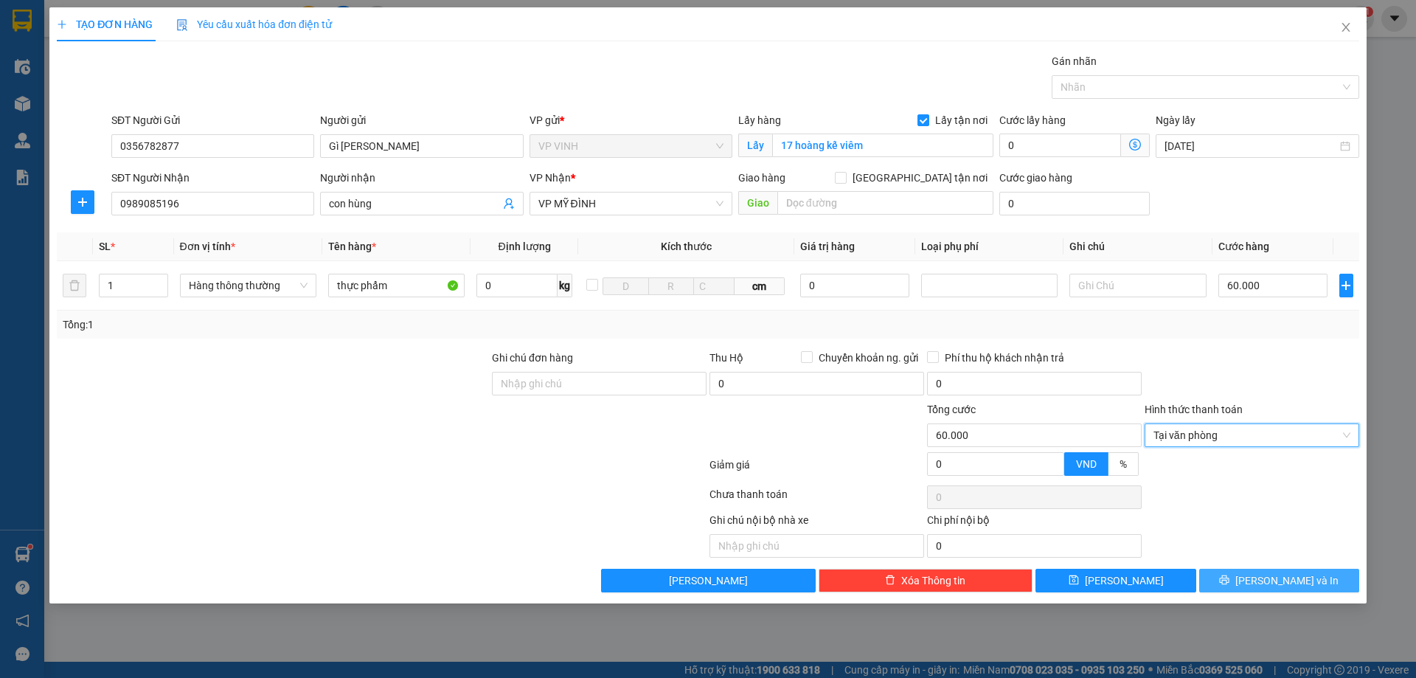
click at [1261, 572] on button "Lưu và In" at bounding box center [1279, 581] width 160 height 24
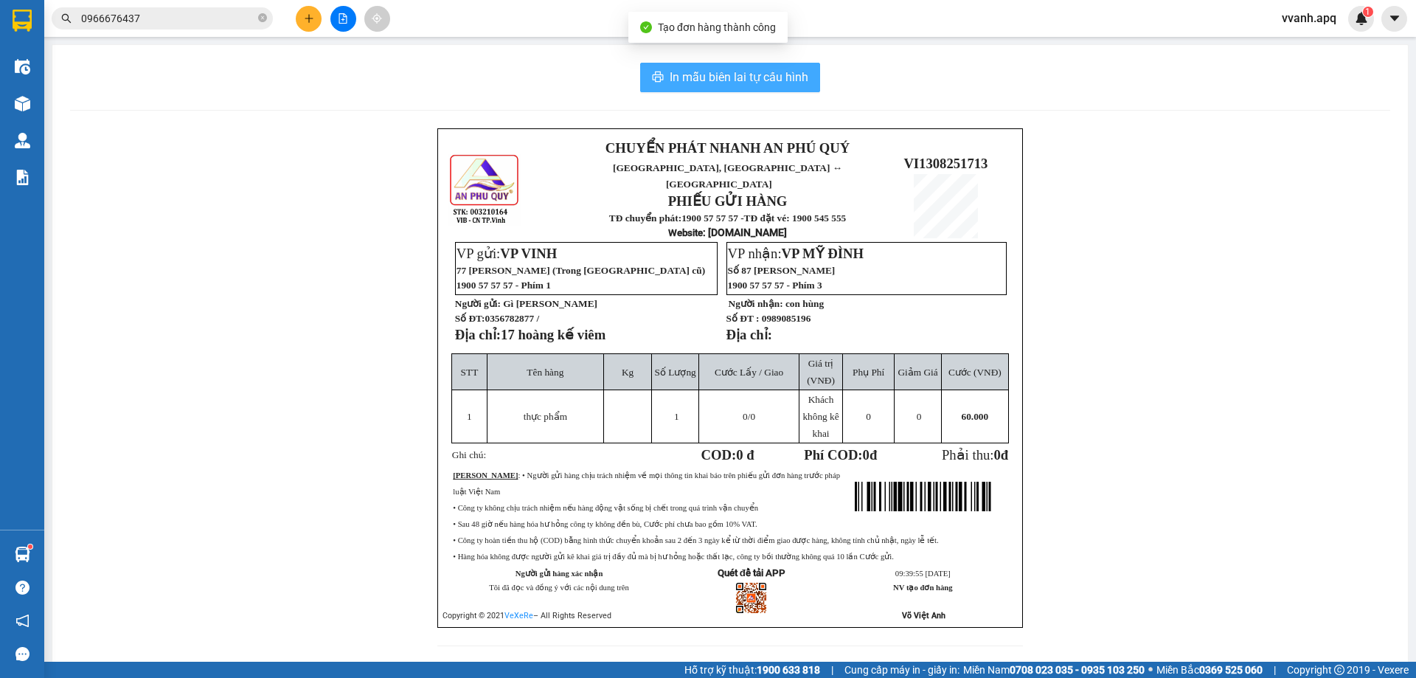
click at [767, 88] on button "In mẫu biên lai tự cấu hình" at bounding box center [730, 78] width 180 height 30
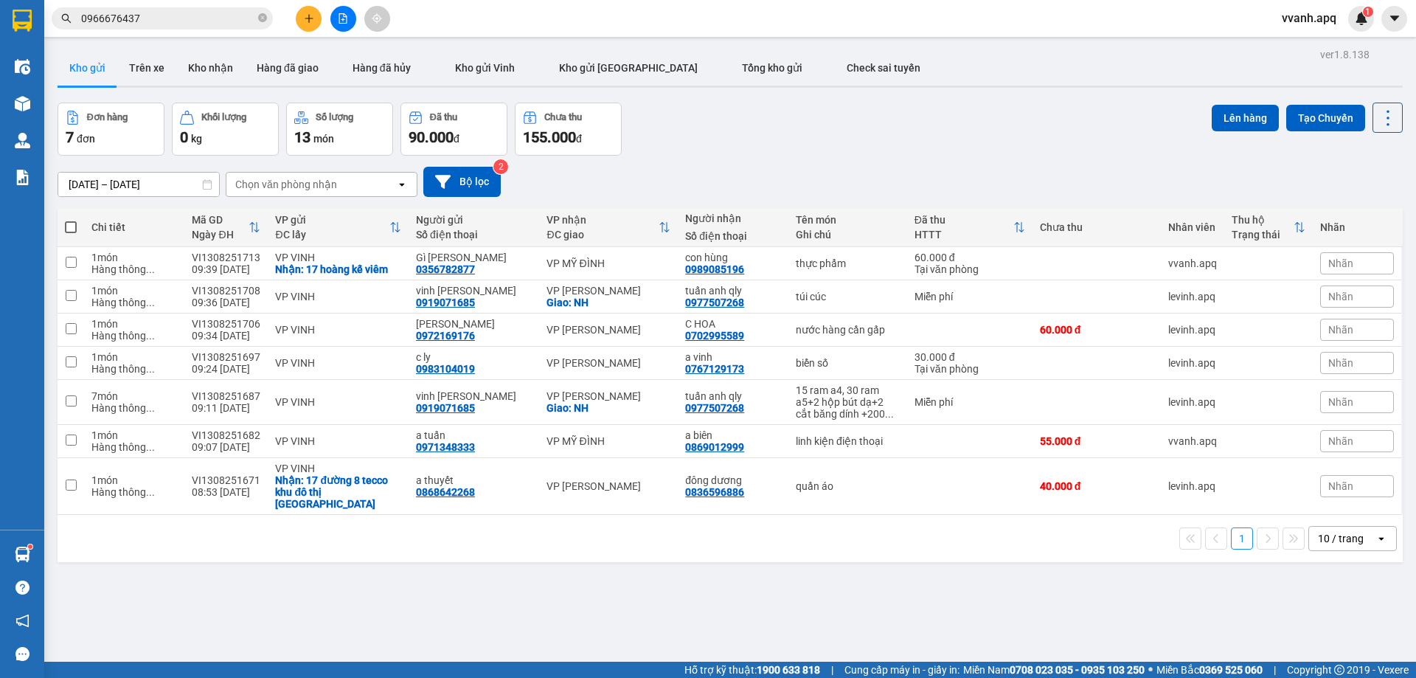
click at [1041, 181] on div "11/08/2025 – 13/08/2025 Press the down arrow key to interact with the calendar …" at bounding box center [730, 182] width 1345 height 30
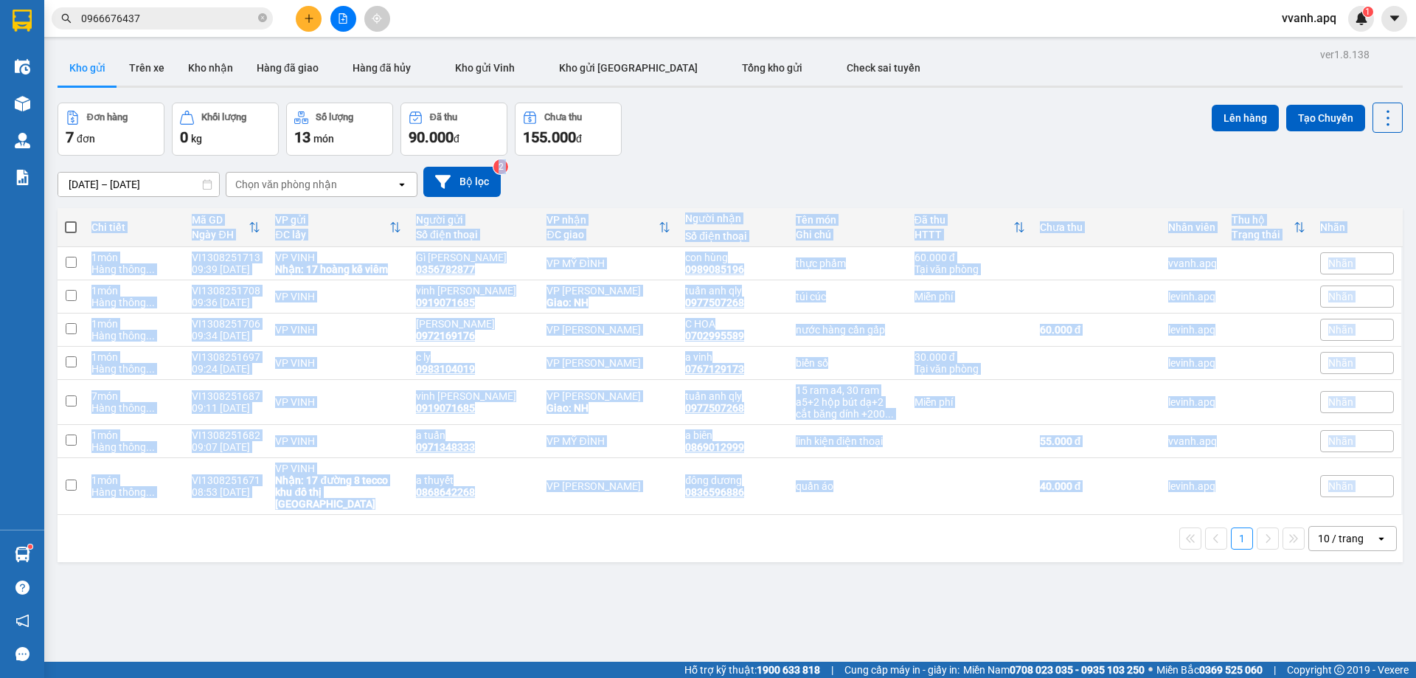
drag, startPoint x: 1034, startPoint y: 170, endPoint x: 1076, endPoint y: 558, distance: 390.2
click at [1076, 558] on div "ver 1.8.138 Kho gửi Trên xe Kho nhận Hàng đã giao Hàng đã hủy Kho gửi Vinh Kho …" at bounding box center [730, 383] width 1357 height 678
drag, startPoint x: 1076, startPoint y: 558, endPoint x: 925, endPoint y: 136, distance: 448.9
click at [925, 136] on div "ver 1.8.138 Kho gửi Trên xe Kho nhận Hàng đã giao Hàng đã hủy Kho gửi Vinh Kho …" at bounding box center [730, 383] width 1357 height 678
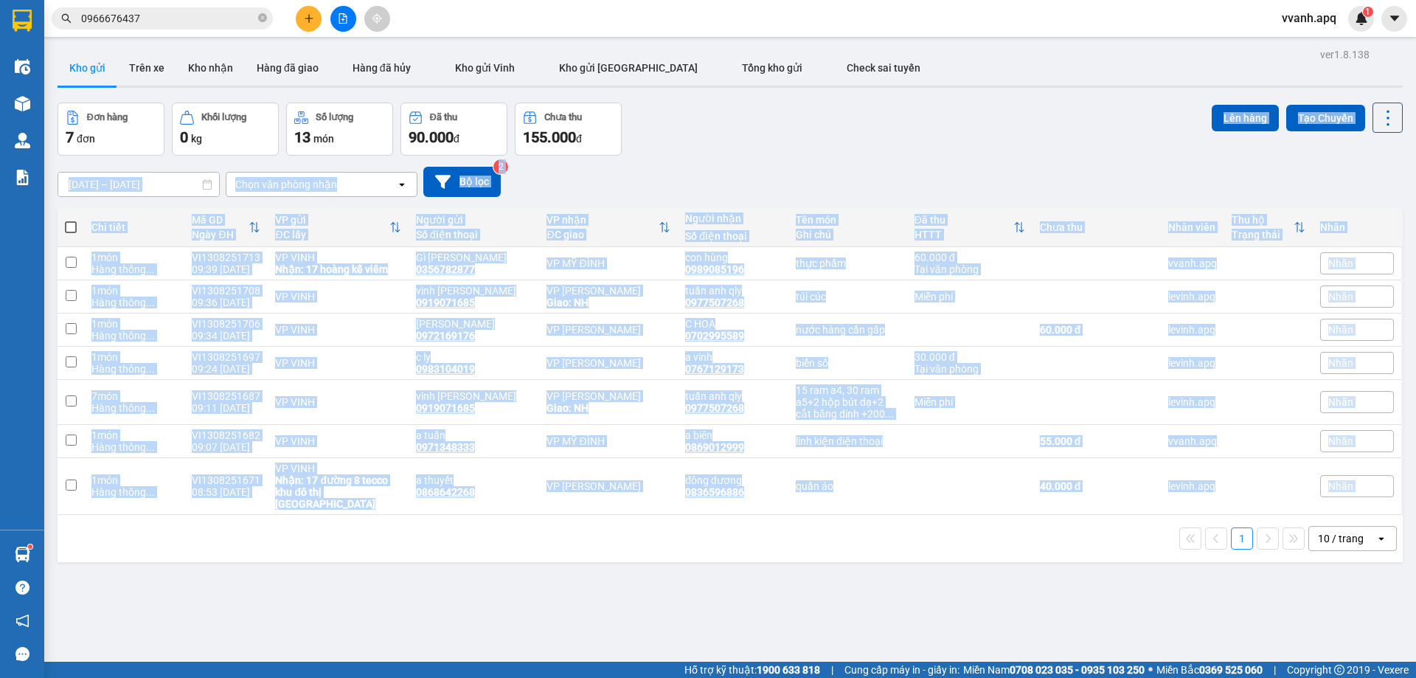
click at [925, 136] on div "Đơn hàng 7 đơn Khối lượng 0 kg Số lượng 13 món Đã thu 90.000 đ Chưa thu 155.000…" at bounding box center [730, 129] width 1345 height 53
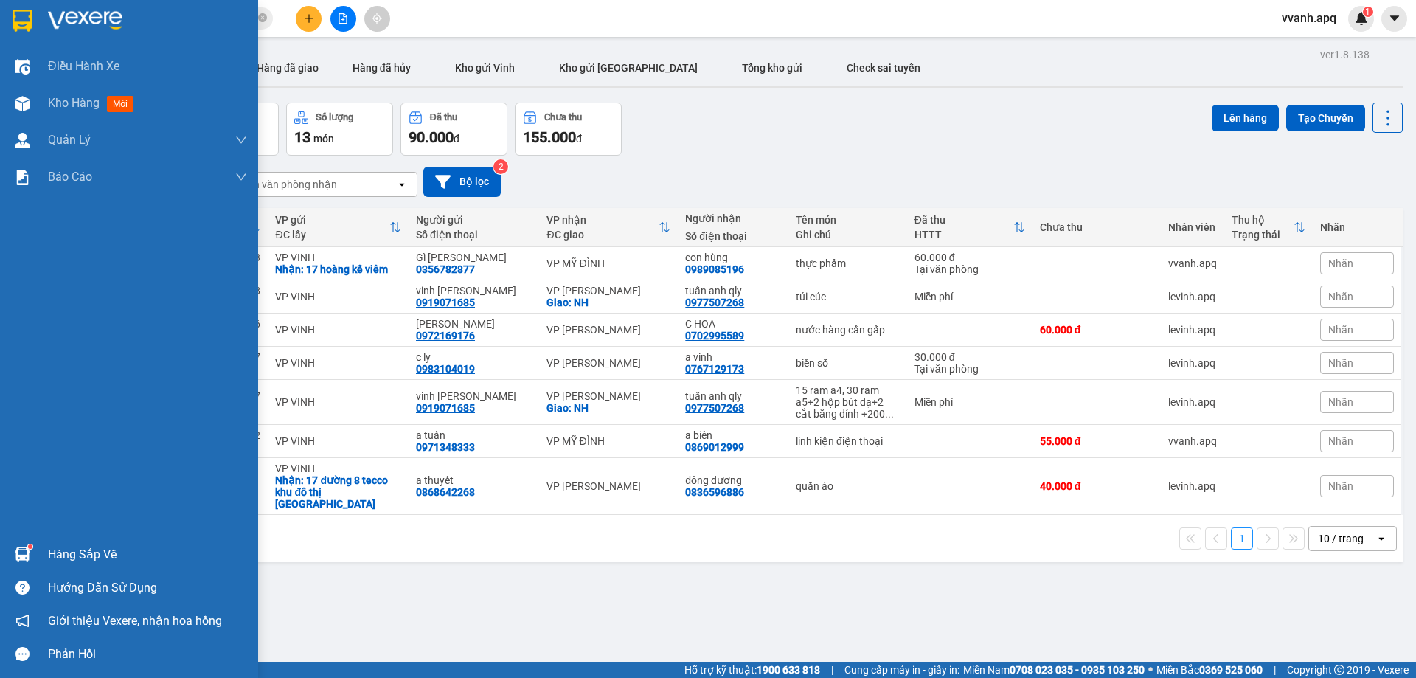
click at [18, 550] on img at bounding box center [22, 554] width 15 height 15
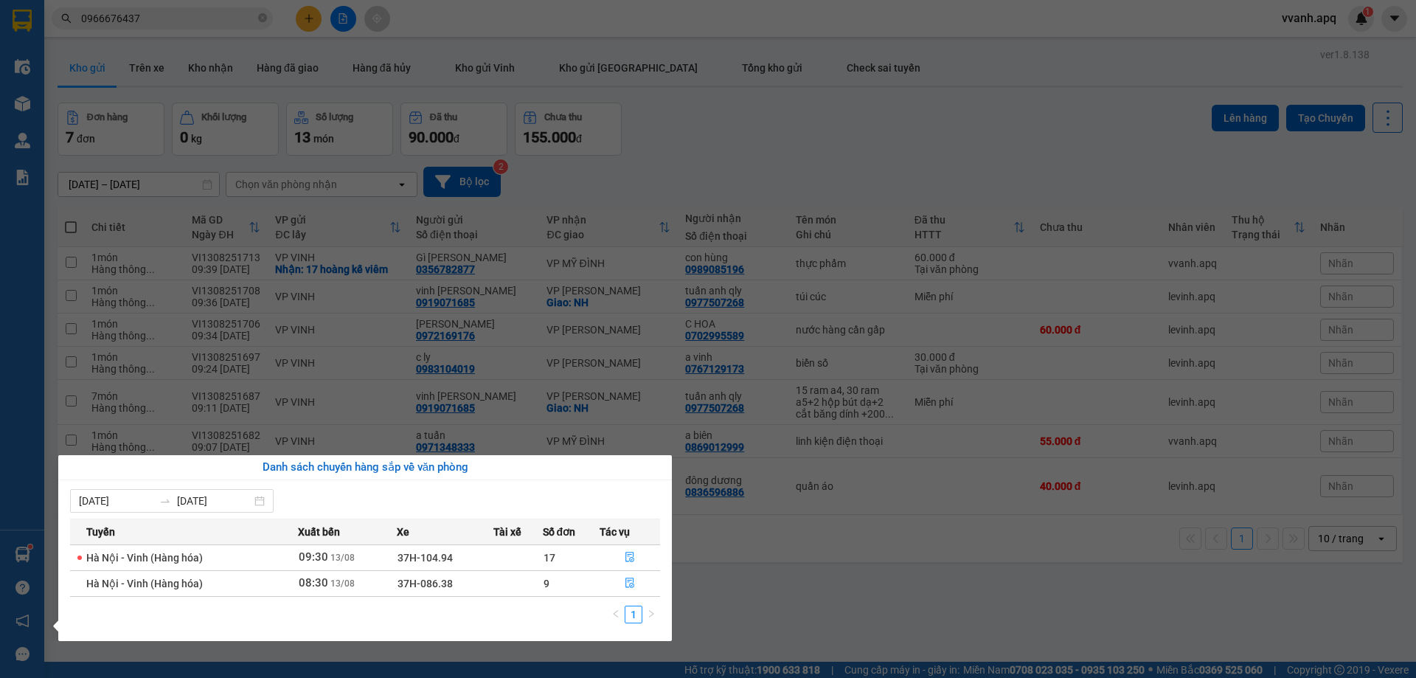
click at [846, 578] on section "Kết quả tìm kiếm ( 9 ) Bộ lọc Mã ĐH Trạng thái Món hàng Thu hộ Tổng cước Chưa c…" at bounding box center [708, 339] width 1416 height 678
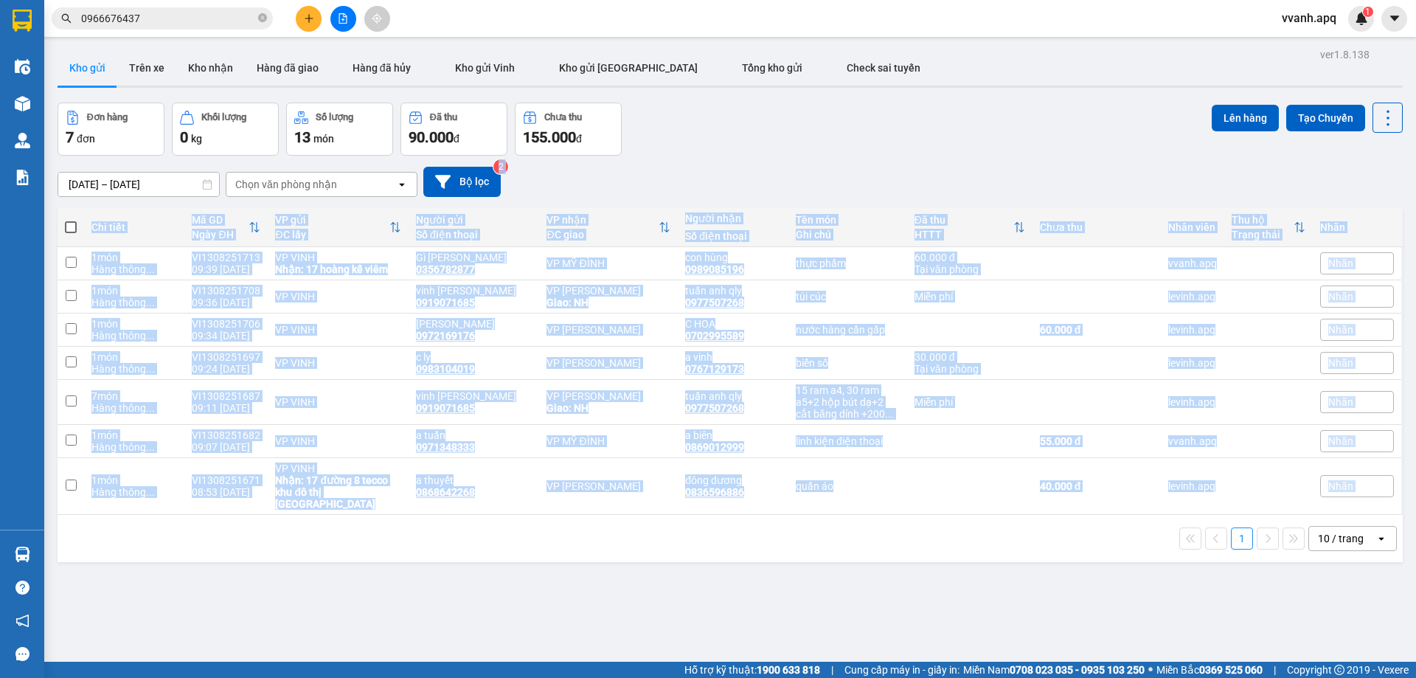
drag, startPoint x: 818, startPoint y: 167, endPoint x: 915, endPoint y: 567, distance: 412.2
click at [915, 567] on div "ver 1.8.138 Kho gửi Trên xe Kho nhận Hàng đã giao Hàng đã hủy Kho gửi Vinh Kho …" at bounding box center [730, 383] width 1357 height 678
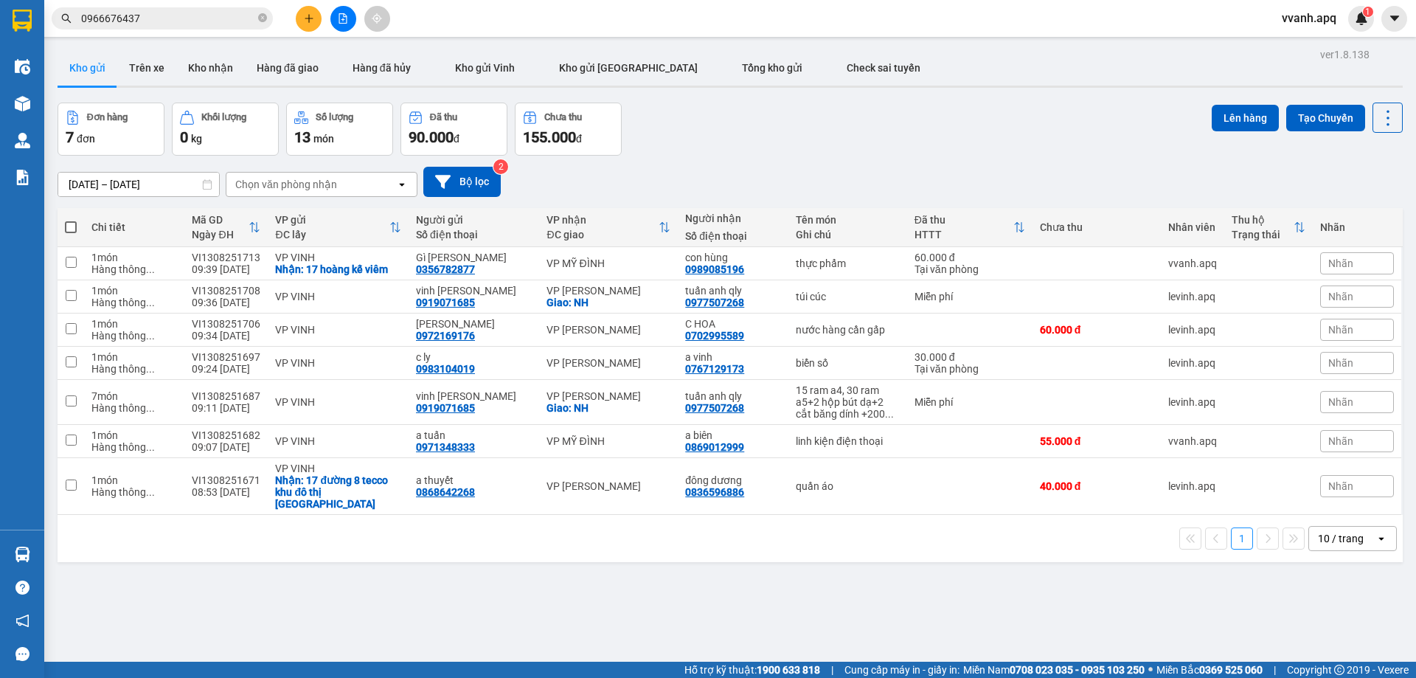
click at [204, 13] on input "0966676437" at bounding box center [168, 18] width 174 height 16
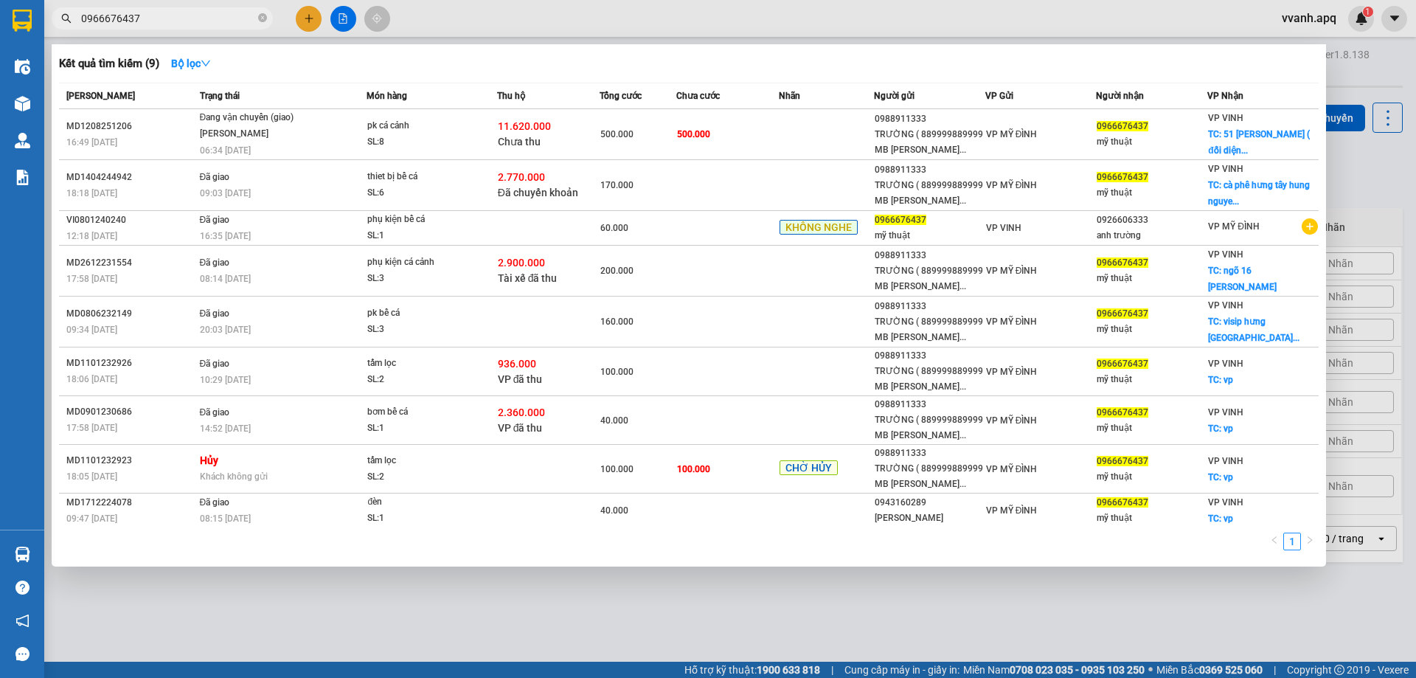
click at [204, 13] on input "0966676437" at bounding box center [168, 18] width 174 height 16
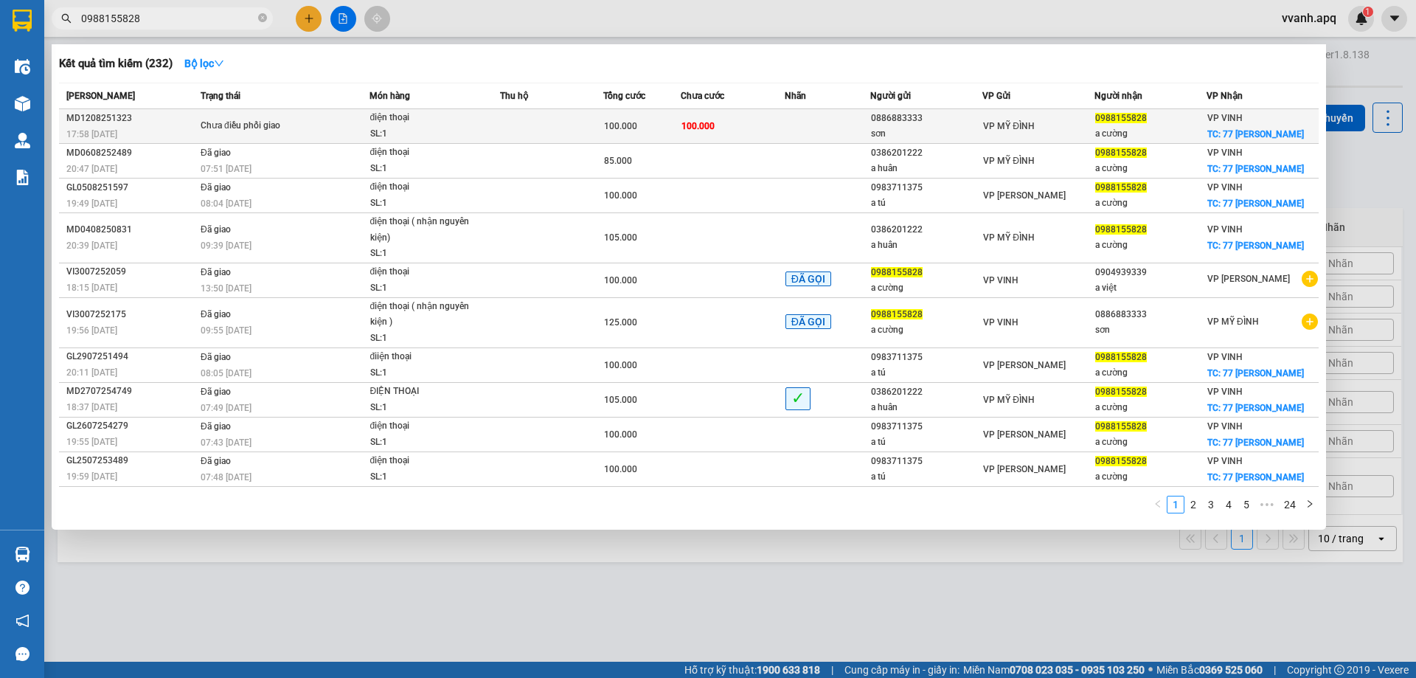
type input "0988155828"
click at [648, 129] on div "100.000" at bounding box center [642, 126] width 76 height 16
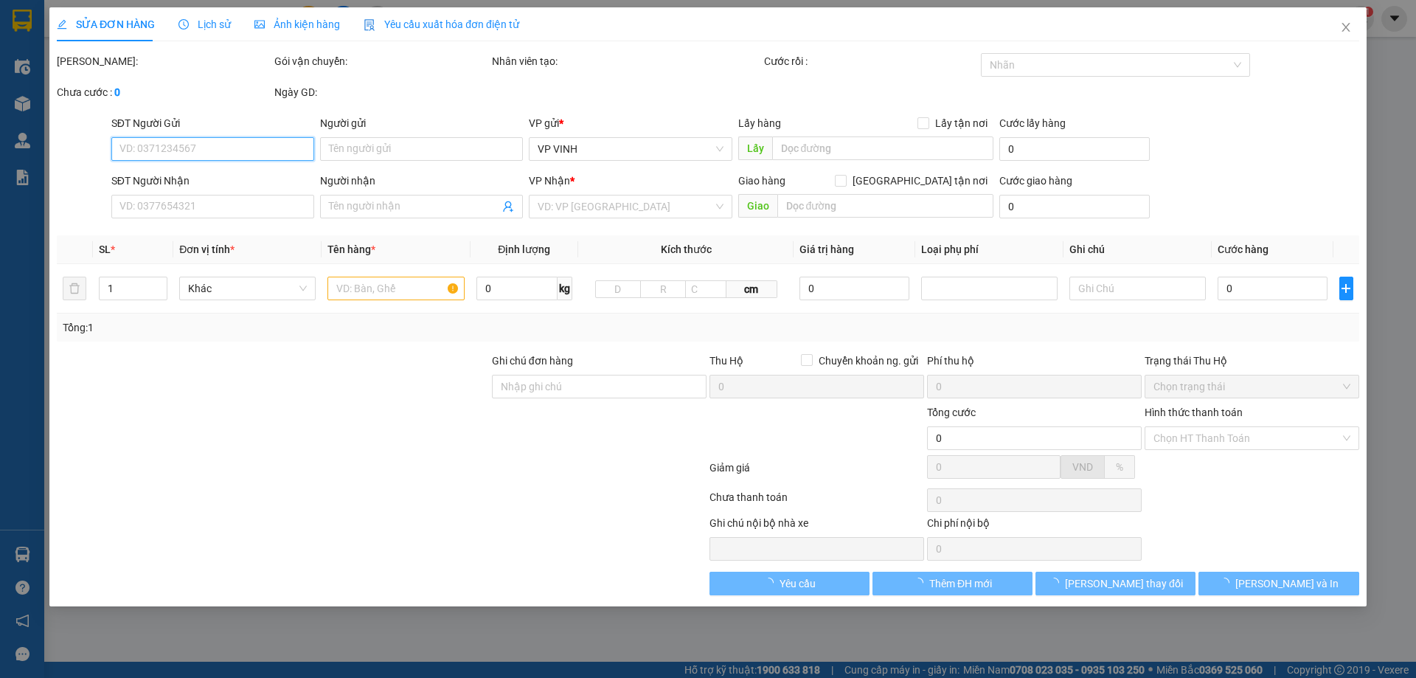
type input "0886883333"
type input "sơn"
type input "0988155828"
type input "a cường"
checkbox input "true"
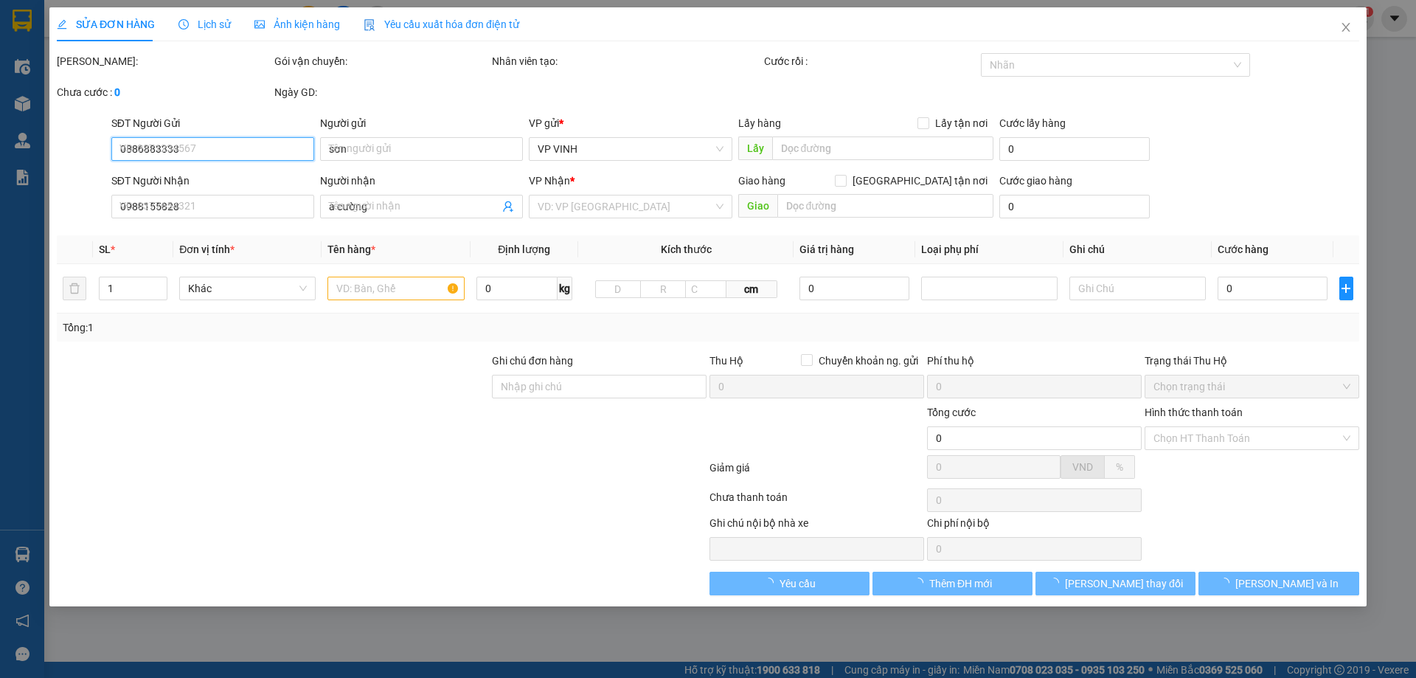
type input "77 lê lợi"
type input "100.000"
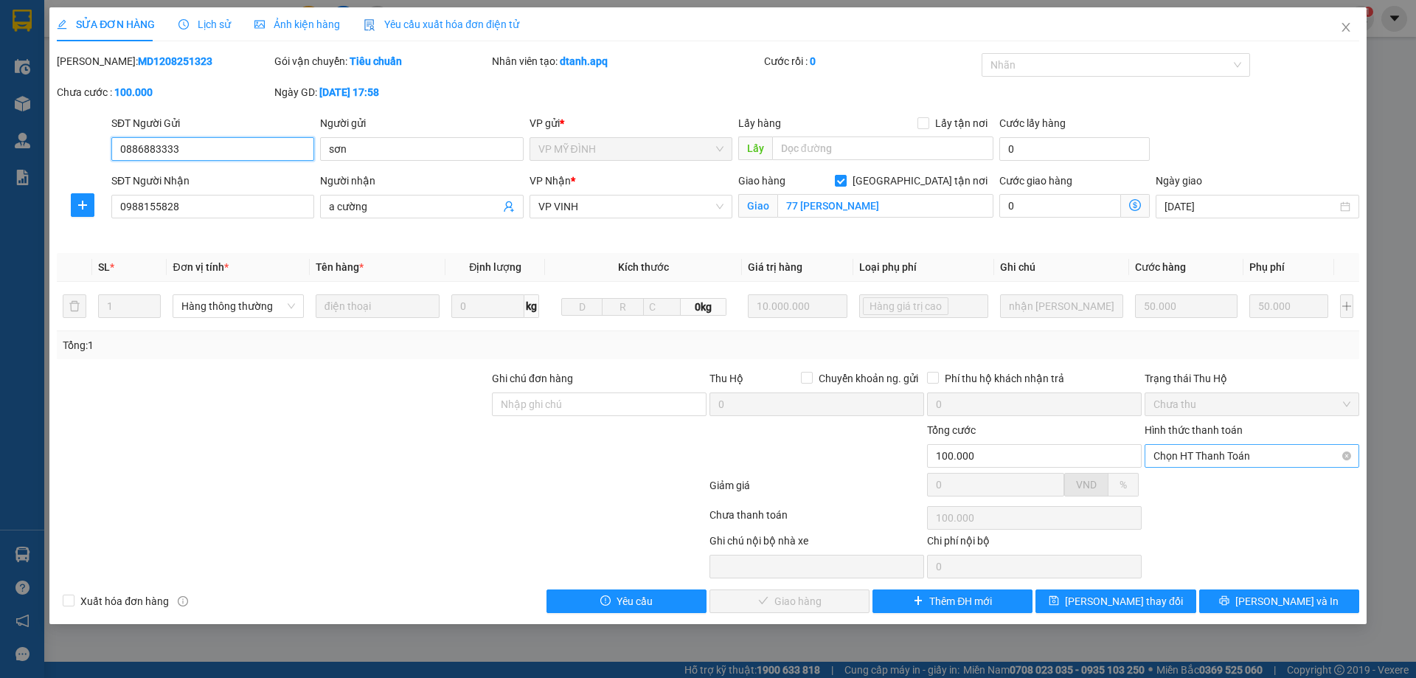
click at [1259, 465] on span "Chọn HT Thanh Toán" at bounding box center [1252, 456] width 197 height 22
click at [1235, 487] on div "Tại văn phòng" at bounding box center [1252, 485] width 197 height 16
type input "0"
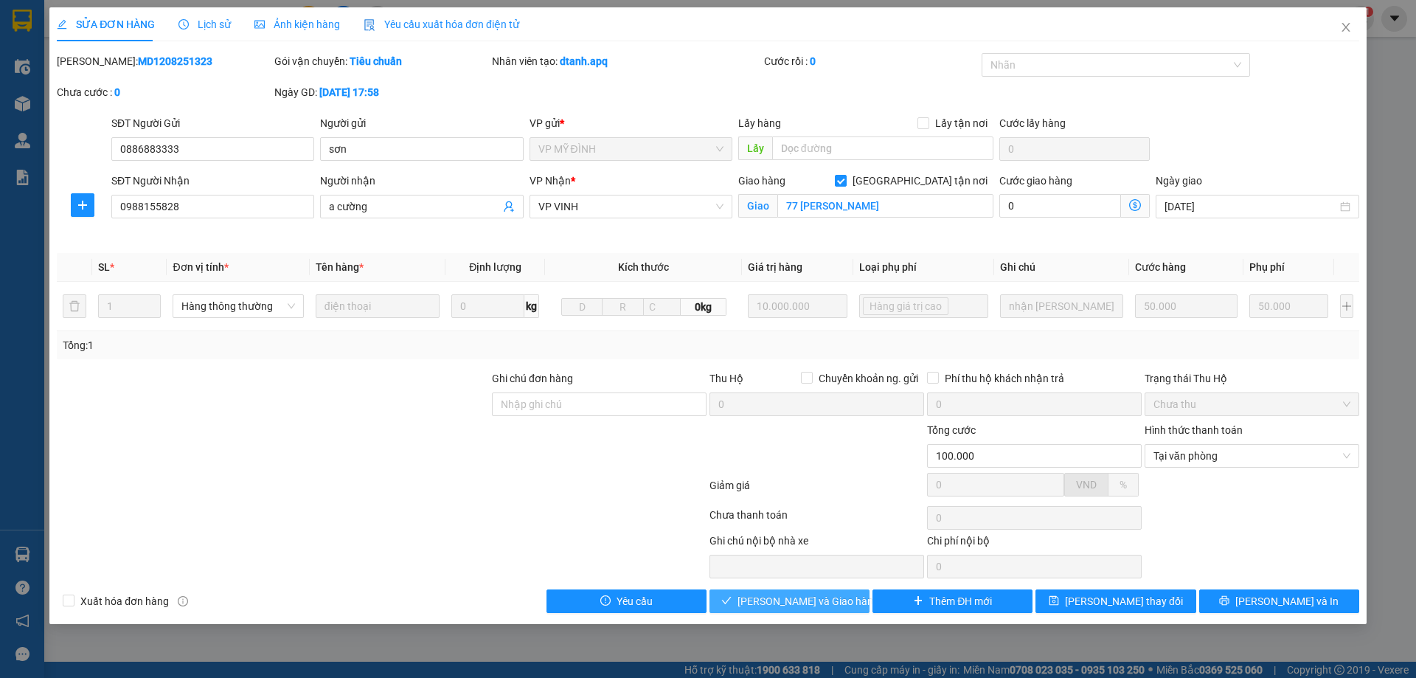
click at [817, 597] on span "Lưu và Giao hàng" at bounding box center [809, 601] width 142 height 16
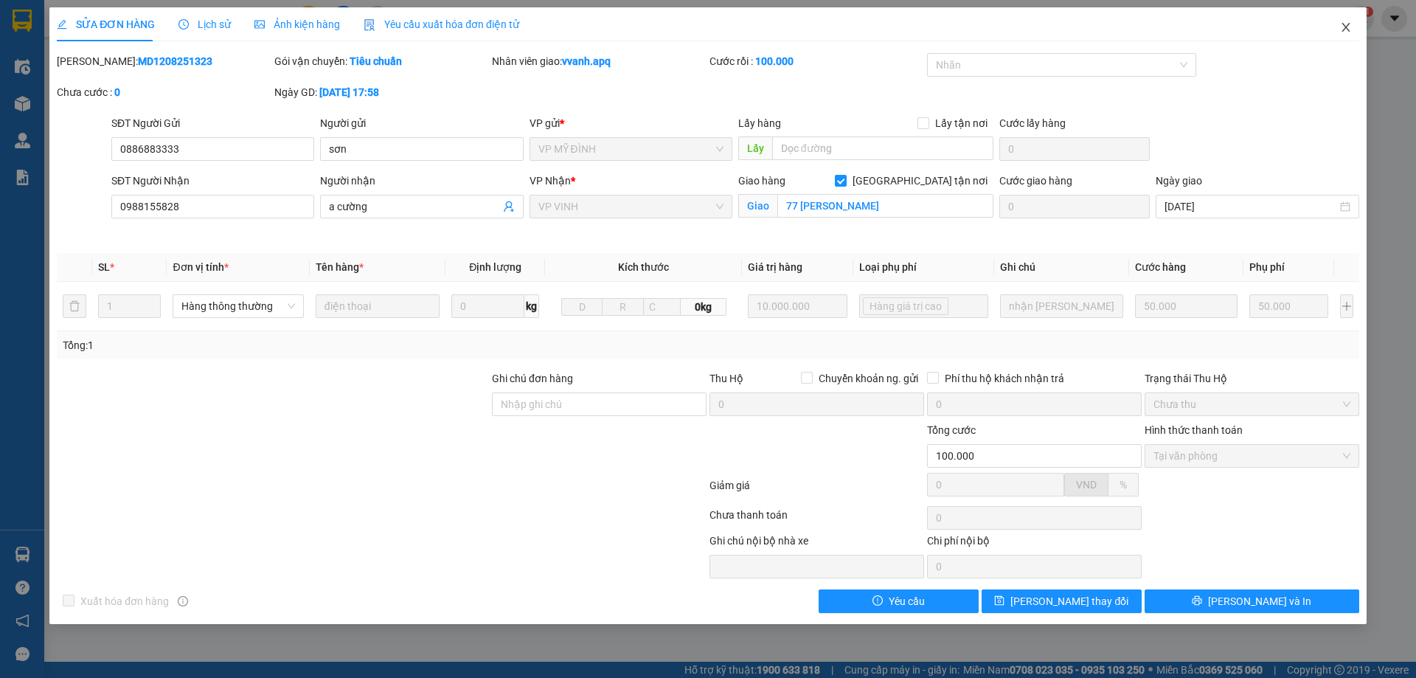
click at [1353, 35] on span "Close" at bounding box center [1345, 27] width 41 height 41
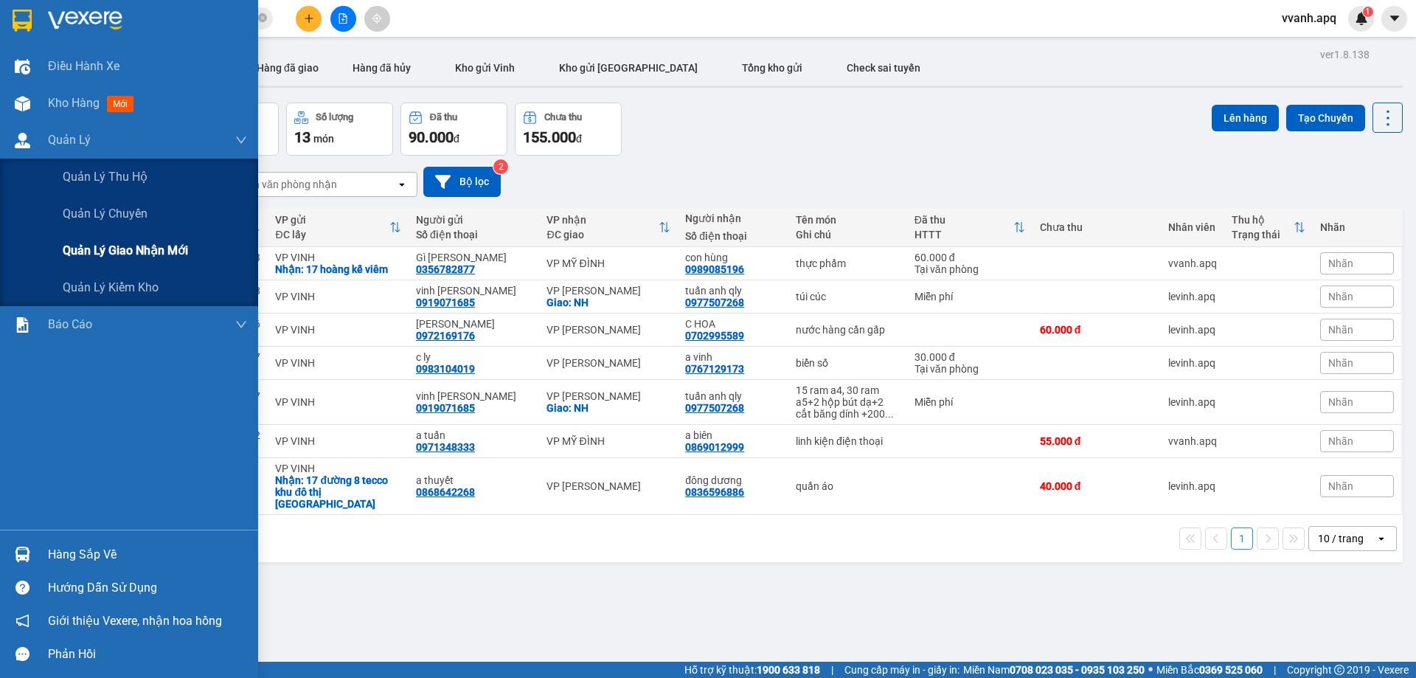
click at [125, 257] on span "Quản lý giao nhận mới" at bounding box center [125, 250] width 125 height 18
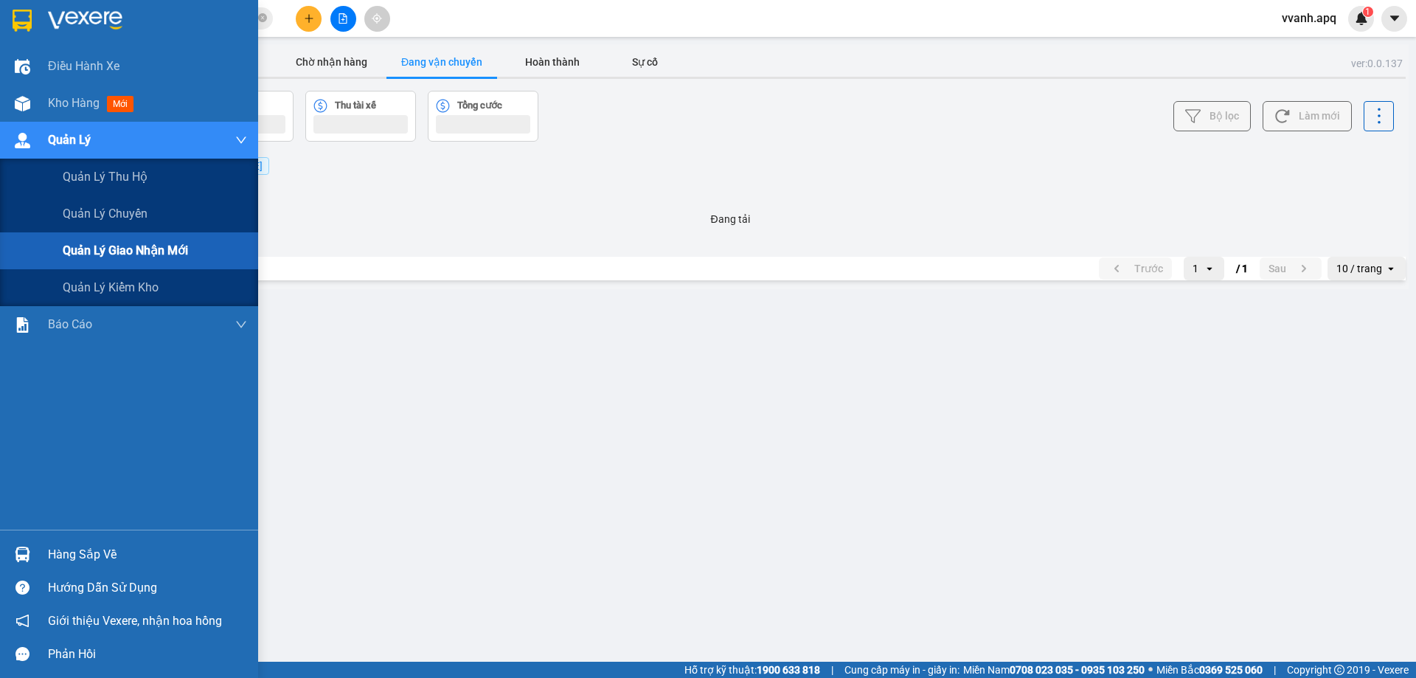
click at [125, 257] on span "Quản lý giao nhận mới" at bounding box center [125, 250] width 125 height 18
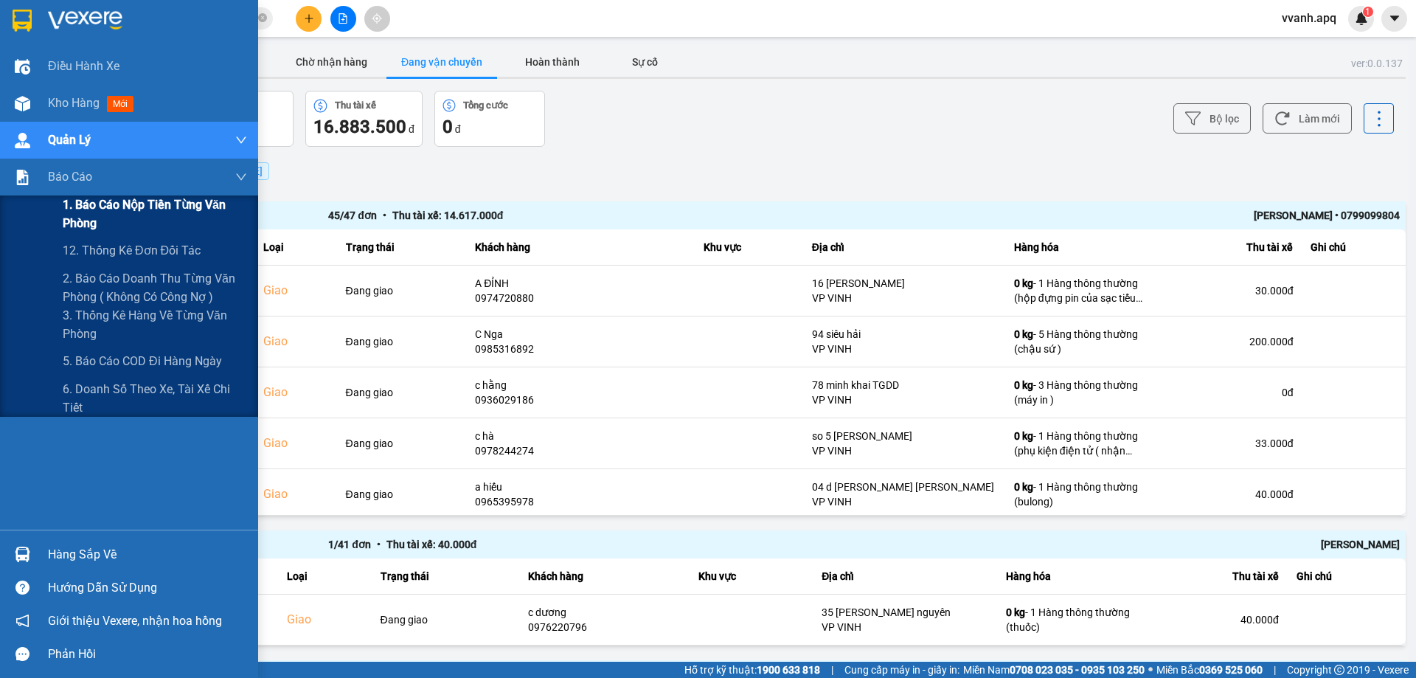
click at [104, 225] on span "1. Báo cáo nộp tiền từng văn phòng" at bounding box center [155, 213] width 184 height 37
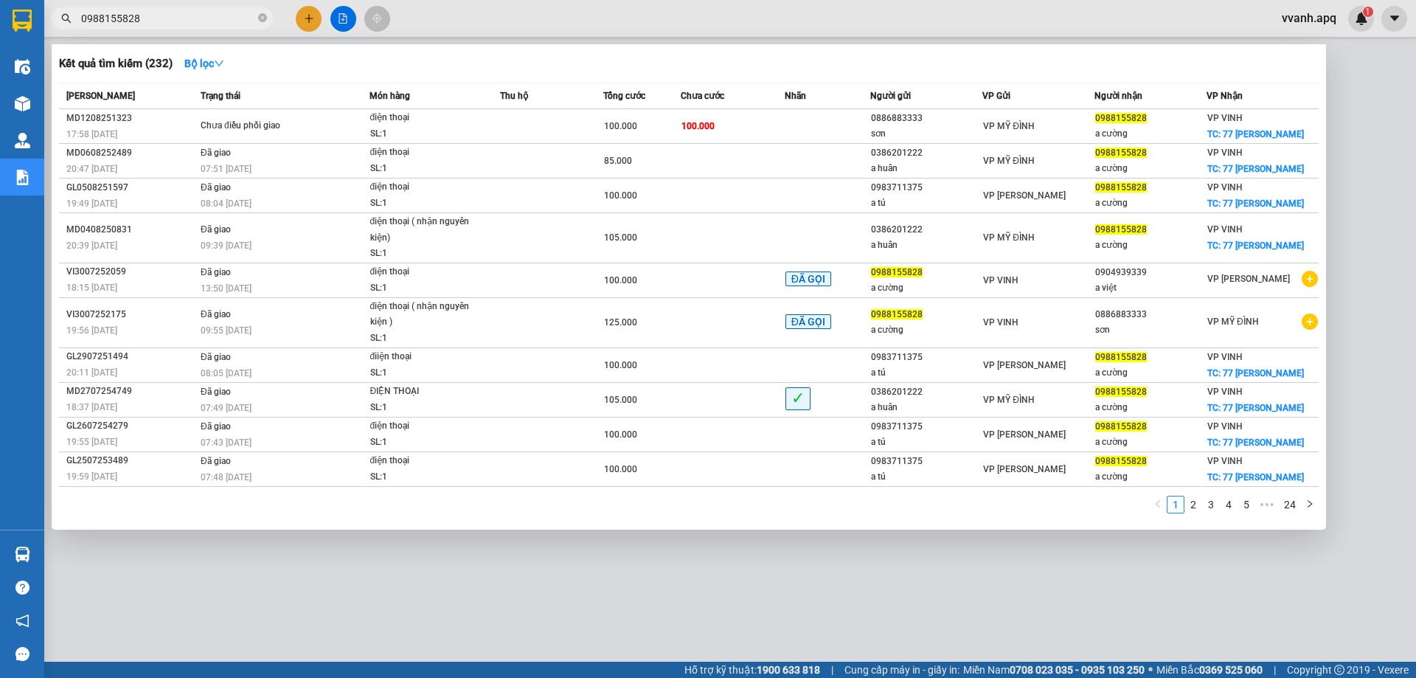
click at [137, 15] on input "0988155828" at bounding box center [168, 18] width 174 height 16
click at [263, 17] on icon "close-circle" at bounding box center [262, 17] width 9 height 9
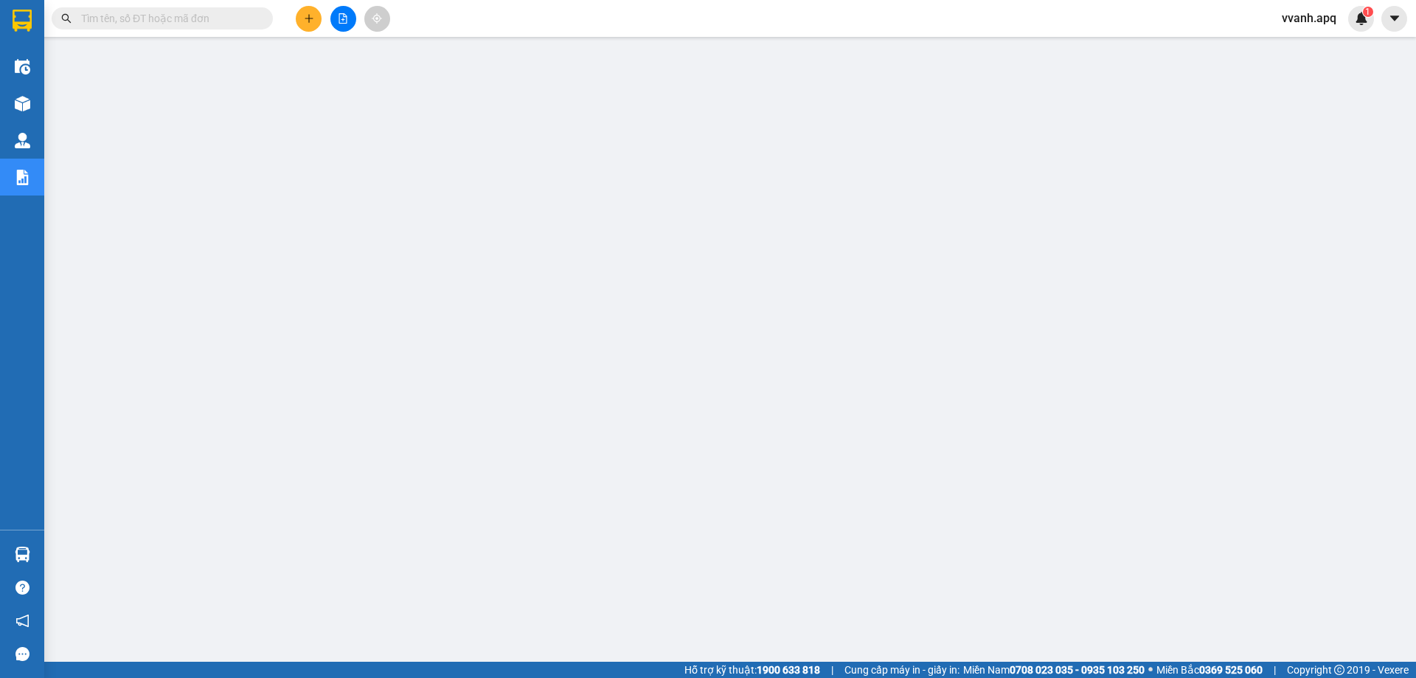
click at [226, 18] on input "text" at bounding box center [168, 18] width 174 height 16
paste input "0988155828"
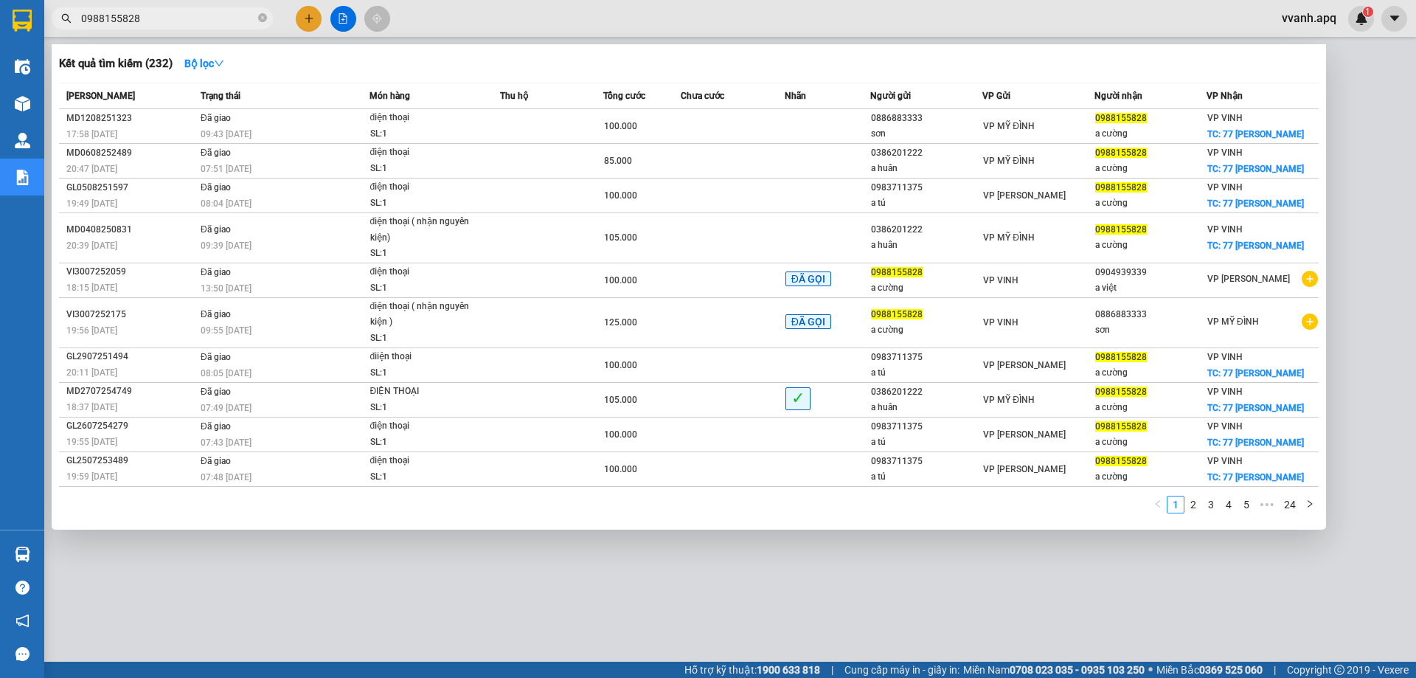
type input "0988155828"
click at [541, 18] on div at bounding box center [708, 339] width 1416 height 678
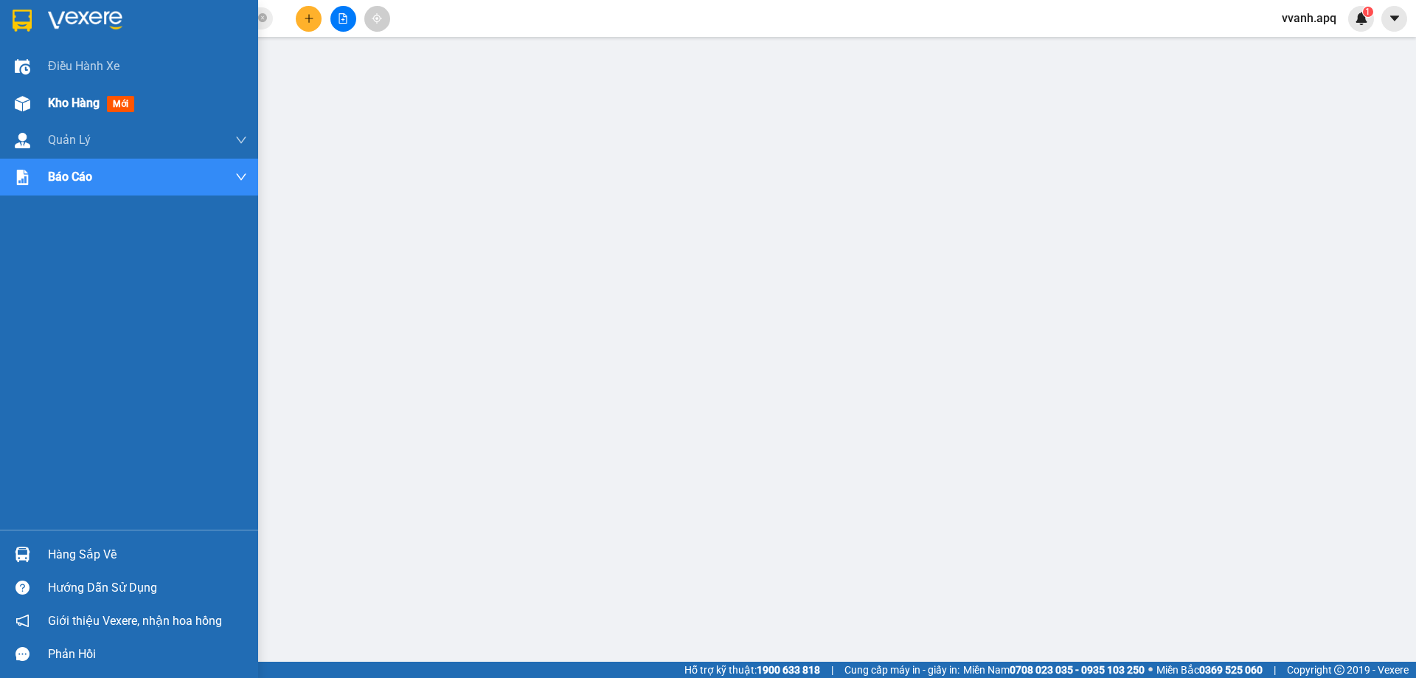
click at [10, 103] on div at bounding box center [23, 104] width 26 height 26
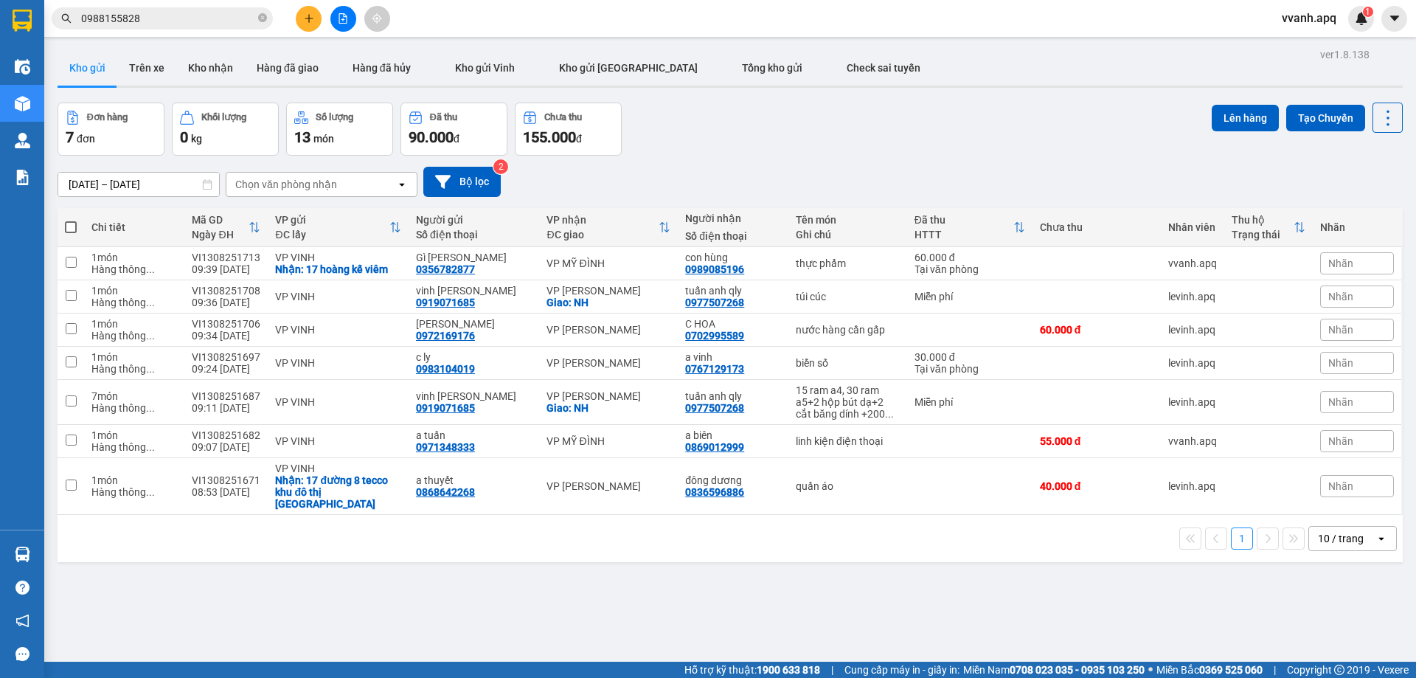
click at [818, 135] on div "Đơn hàng 7 đơn Khối lượng 0 kg Số lượng 13 món Đã thu 90.000 đ Chưa thu 155.000…" at bounding box center [730, 129] width 1345 height 53
drag, startPoint x: 818, startPoint y: 135, endPoint x: 996, endPoint y: 558, distance: 458.5
click at [990, 545] on div "ver 1.8.138 Kho gửi Trên xe Kho nhận Hàng đã giao Hàng đã hủy Kho gửi Vinh Kho …" at bounding box center [730, 383] width 1357 height 678
click at [1002, 571] on div "ver 1.8.138 Kho gửi Trên xe Kho nhận Hàng đã giao Hàng đã hủy Kho gửi Vinh Kho …" at bounding box center [730, 383] width 1357 height 678
click at [803, 153] on div "Đơn hàng 7 đơn Khối lượng 0 kg Số lượng 13 món Đã thu 90.000 đ Chưa thu 155.000…" at bounding box center [730, 129] width 1345 height 53
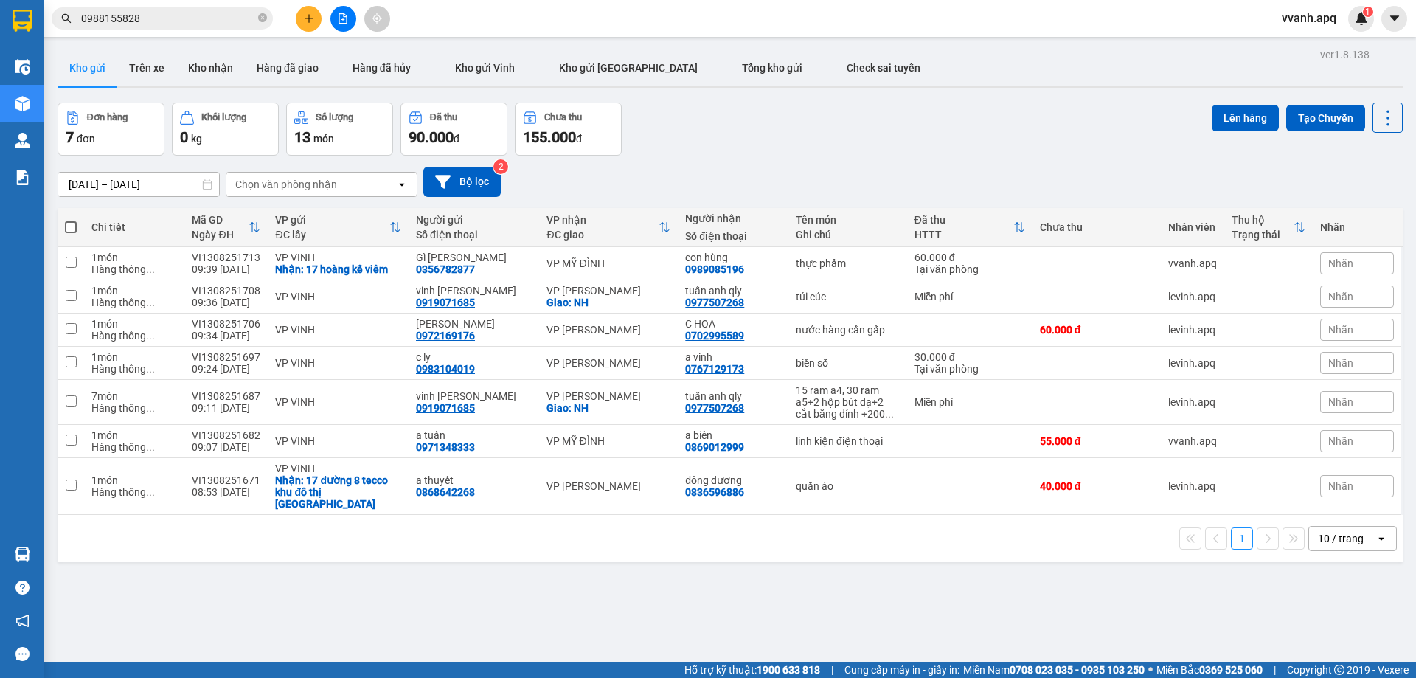
click at [899, 153] on div "Đơn hàng 7 đơn Khối lượng 0 kg Số lượng 13 món Đã thu 90.000 đ Chưa thu 155.000…" at bounding box center [730, 129] width 1345 height 53
drag, startPoint x: 899, startPoint y: 153, endPoint x: 1016, endPoint y: 521, distance: 386.1
click at [1016, 521] on div "ver 1.8.138 Kho gửi Trên xe Kho nhận Hàng đã giao Hàng đã hủy Kho gửi Vinh Kho …" at bounding box center [730, 383] width 1357 height 678
click at [1016, 526] on div "1 10 / trang open" at bounding box center [730, 538] width 1334 height 25
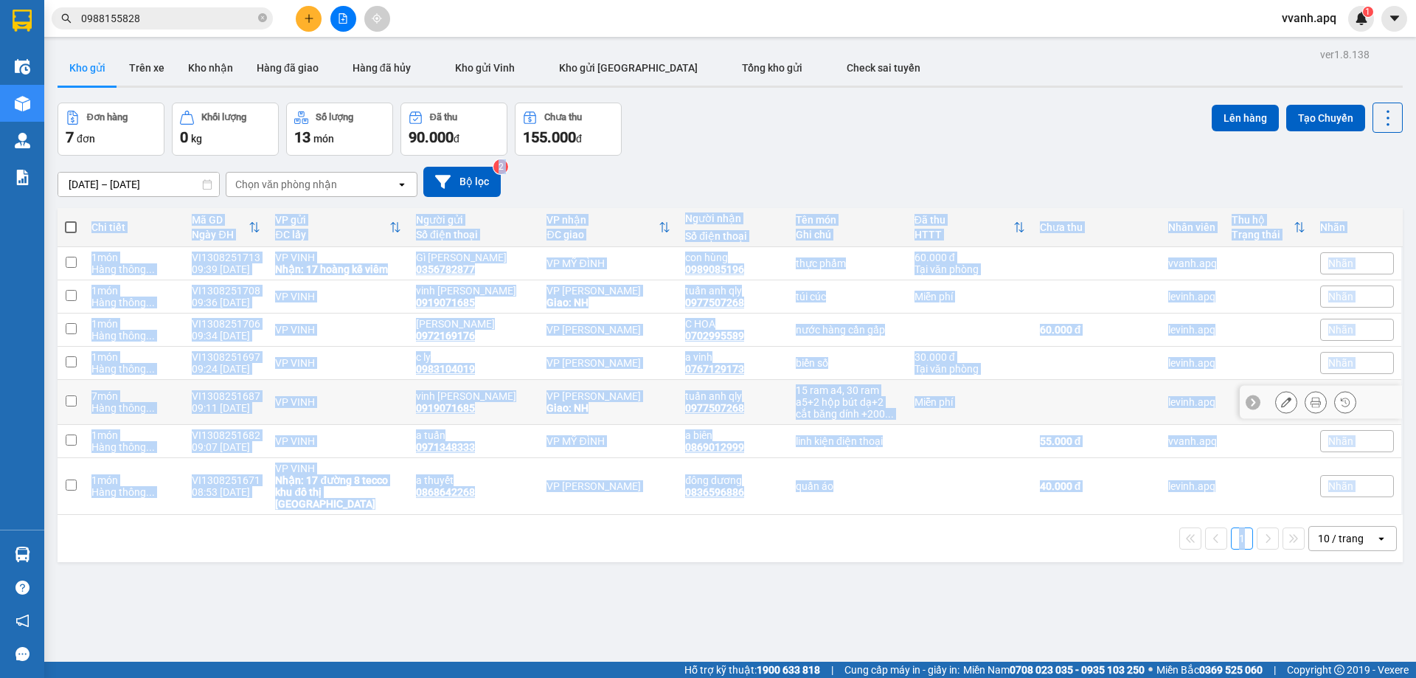
drag, startPoint x: 1016, startPoint y: 521, endPoint x: 996, endPoint y: 174, distance: 347.2
click at [996, 174] on div "ver 1.8.138 Kho gửi Trên xe Kho nhận Hàng đã giao Hàng đã hủy Kho gửi Vinh Kho …" at bounding box center [730, 383] width 1357 height 678
click at [996, 174] on div "11/08/2025 – 13/08/2025 Press the down arrow key to interact with the calendar …" at bounding box center [730, 182] width 1345 height 30
drag, startPoint x: 996, startPoint y: 174, endPoint x: 1031, endPoint y: 519, distance: 346.2
click at [1031, 519] on div "ver 1.8.138 Kho gửi Trên xe Kho nhận Hàng đã giao Hàng đã hủy Kho gửi Vinh Kho …" at bounding box center [730, 383] width 1357 height 678
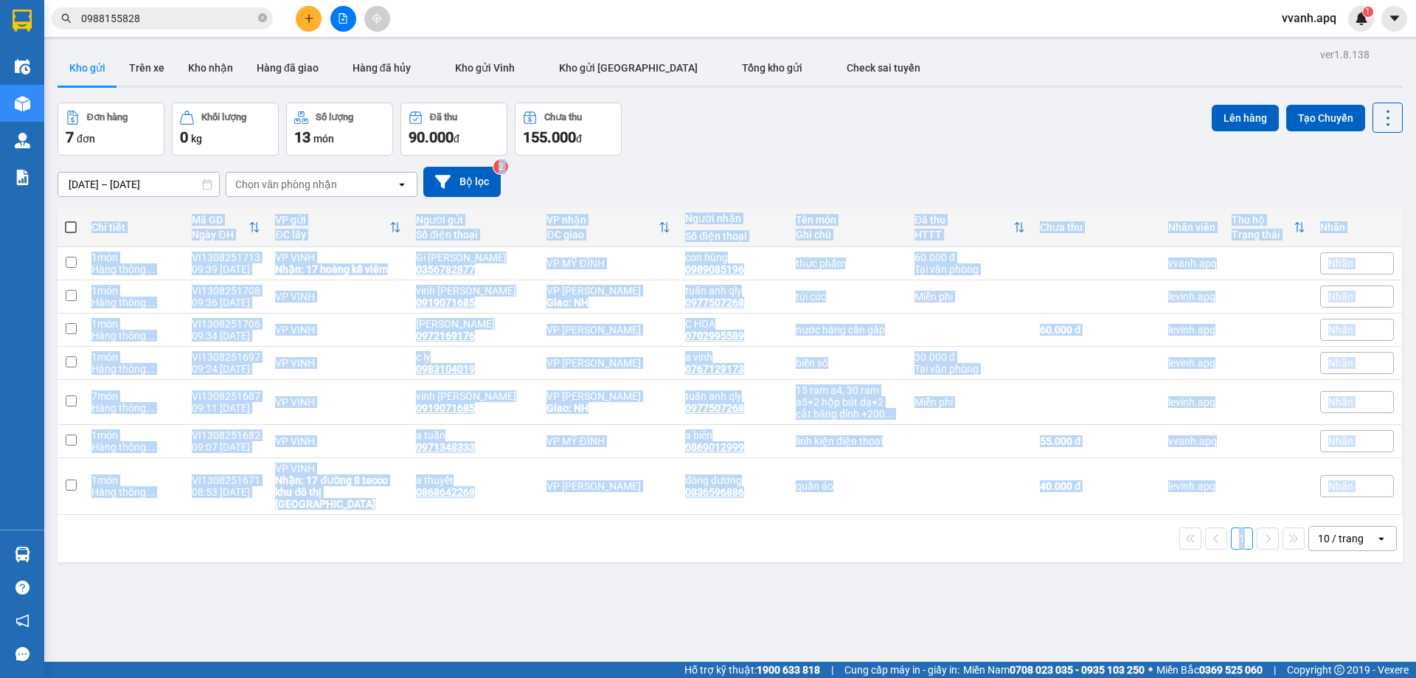
click at [1031, 526] on div "1 10 / trang open" at bounding box center [730, 538] width 1334 height 25
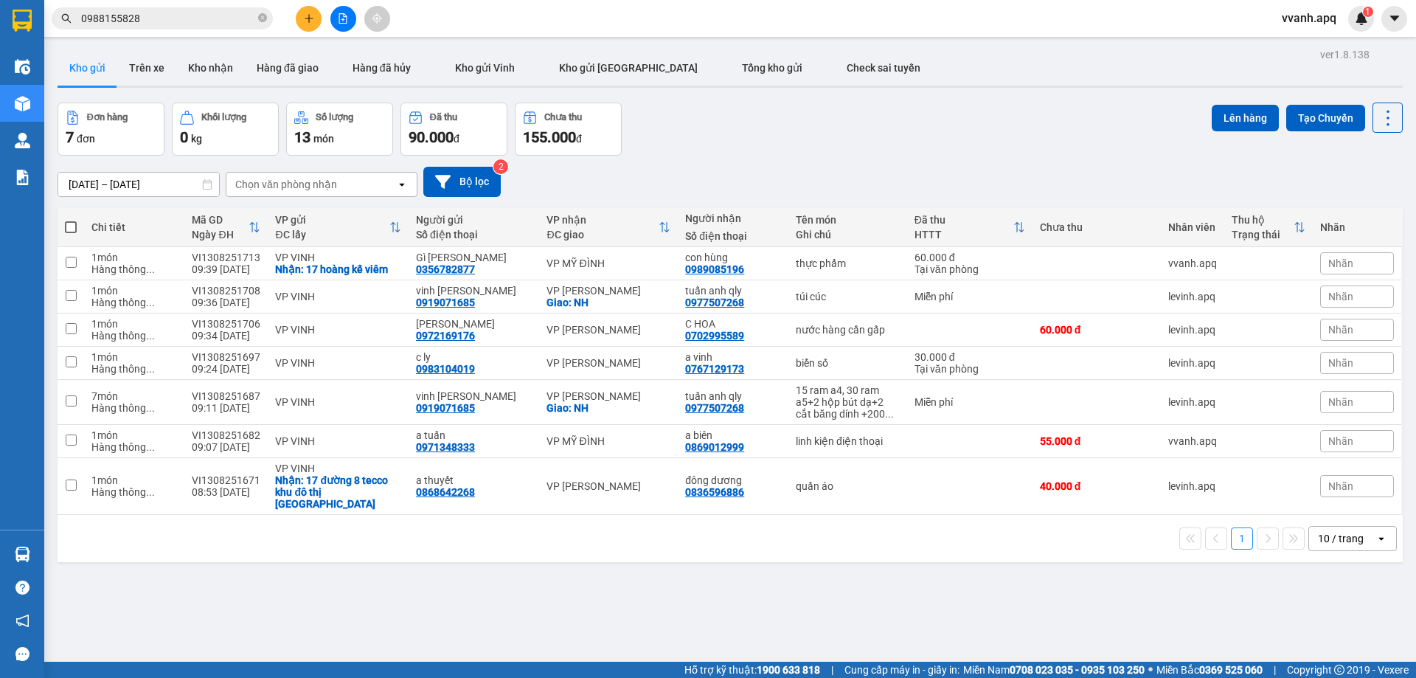
click at [839, 140] on div "Đơn hàng 7 đơn Khối lượng 0 kg Số lượng 13 món Đã thu 90.000 đ Chưa thu 155.000…" at bounding box center [730, 129] width 1345 height 53
drag, startPoint x: 839, startPoint y: 140, endPoint x: 1058, endPoint y: 527, distance: 445.3
click at [1058, 527] on div "ver 1.8.138 Kho gửi Trên xe Kho nhận Hàng đã giao Hàng đã hủy Kho gửi Vinh Kho …" at bounding box center [730, 383] width 1357 height 678
click at [1058, 527] on div "1 10 / trang open" at bounding box center [730, 538] width 1334 height 25
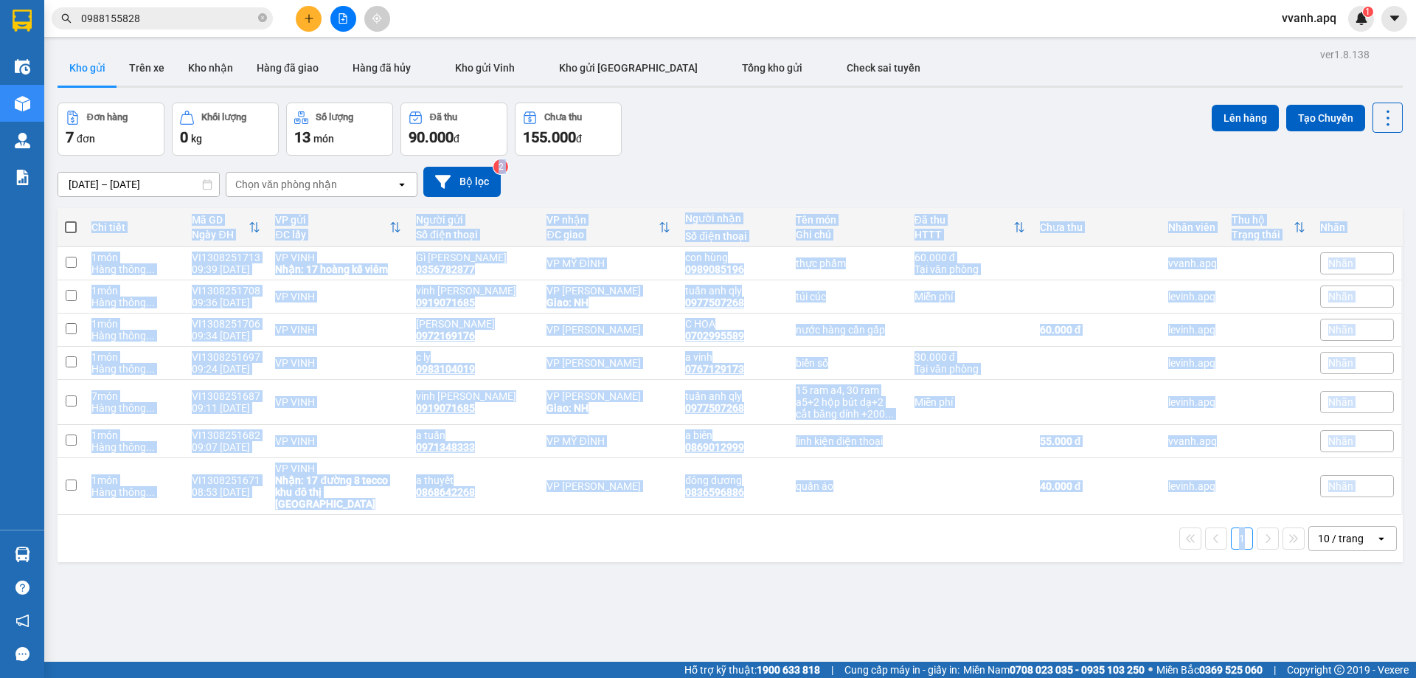
drag, startPoint x: 1058, startPoint y: 527, endPoint x: 933, endPoint y: 186, distance: 363.8
click at [933, 186] on div "ver 1.8.138 Kho gửi Trên xe Kho nhận Hàng đã giao Hàng đã hủy Kho gửi Vinh Kho …" at bounding box center [730, 383] width 1357 height 678
click at [933, 186] on div "11/08/2025 – 13/08/2025 Press the down arrow key to interact with the calendar …" at bounding box center [730, 182] width 1345 height 30
drag, startPoint x: 928, startPoint y: 165, endPoint x: 1081, endPoint y: 542, distance: 406.9
click at [1081, 542] on div "ver 1.8.138 Kho gửi Trên xe Kho nhận Hàng đã giao Hàng đã hủy Kho gửi Vinh Kho …" at bounding box center [730, 383] width 1357 height 678
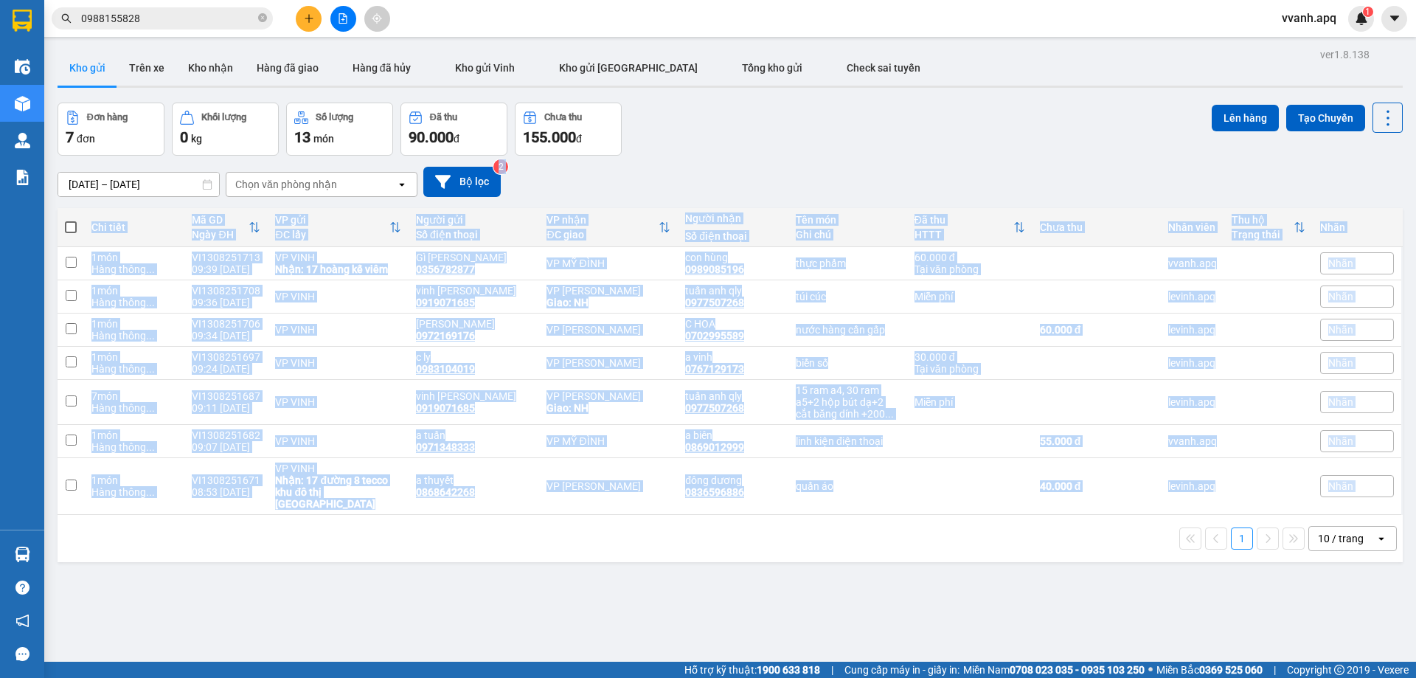
click at [1081, 542] on div "1 10 / trang open" at bounding box center [730, 538] width 1345 height 47
drag, startPoint x: 1081, startPoint y: 542, endPoint x: 977, endPoint y: 177, distance: 379.8
click at [980, 184] on div "ver 1.8.138 Kho gửi Trên xe Kho nhận Hàng đã giao Hàng đã hủy Kho gửi Vinh Kho …" at bounding box center [730, 383] width 1357 height 678
click at [977, 177] on div "11/08/2025 – 13/08/2025 Press the down arrow key to interact with the calendar …" at bounding box center [730, 182] width 1345 height 30
drag, startPoint x: 977, startPoint y: 177, endPoint x: 1100, endPoint y: 506, distance: 351.5
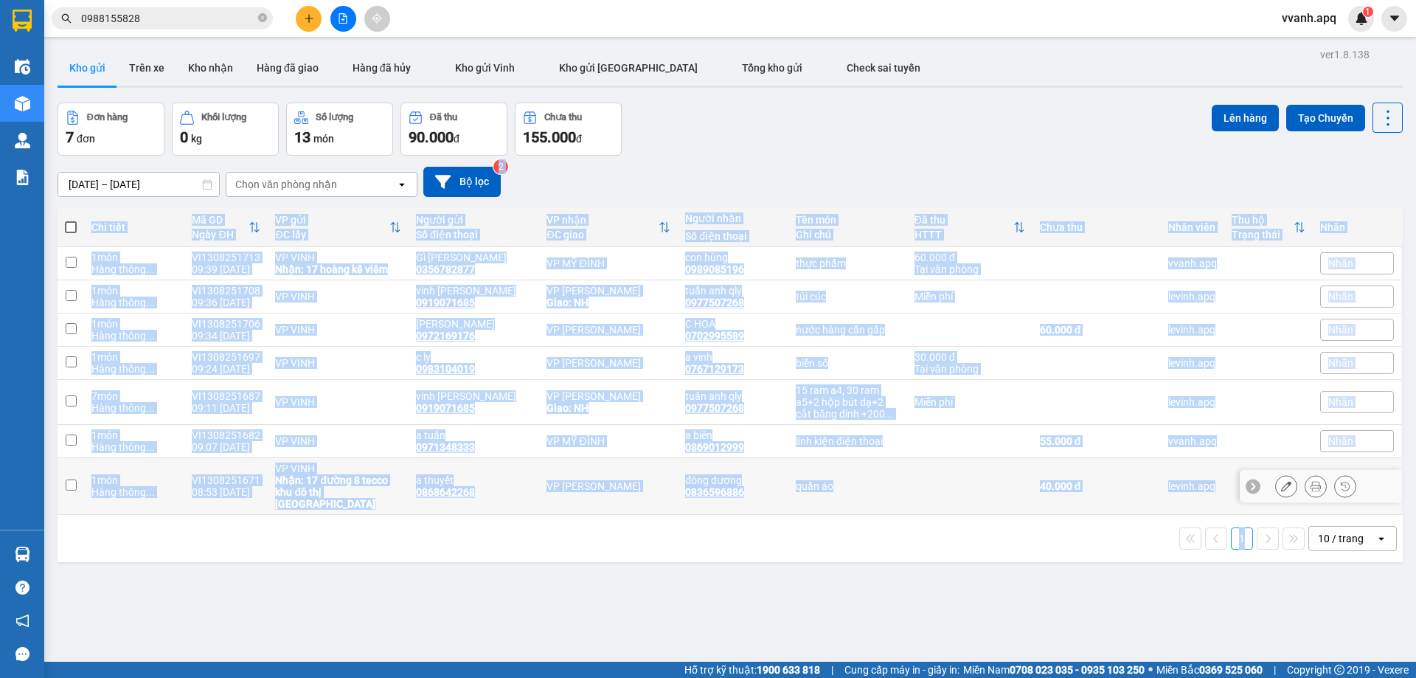
click at [1100, 506] on div "ver 1.8.138 Kho gửi Trên xe Kho nhận Hàng đã giao Hàng đã hủy Kho gửi Vinh Kho …" at bounding box center [730, 383] width 1357 height 678
click at [1100, 515] on div "1 10 / trang open" at bounding box center [730, 538] width 1345 height 47
drag, startPoint x: 1100, startPoint y: 506, endPoint x: 1040, endPoint y: 189, distance: 322.9
click at [1040, 189] on div "ver 1.8.138 Kho gửi Trên xe Kho nhận Hàng đã giao Hàng đã hủy Kho gửi Vinh Kho …" at bounding box center [730, 383] width 1357 height 678
click at [1040, 189] on div "11/08/2025 – 13/08/2025 Press the down arrow key to interact with the calendar …" at bounding box center [730, 182] width 1345 height 30
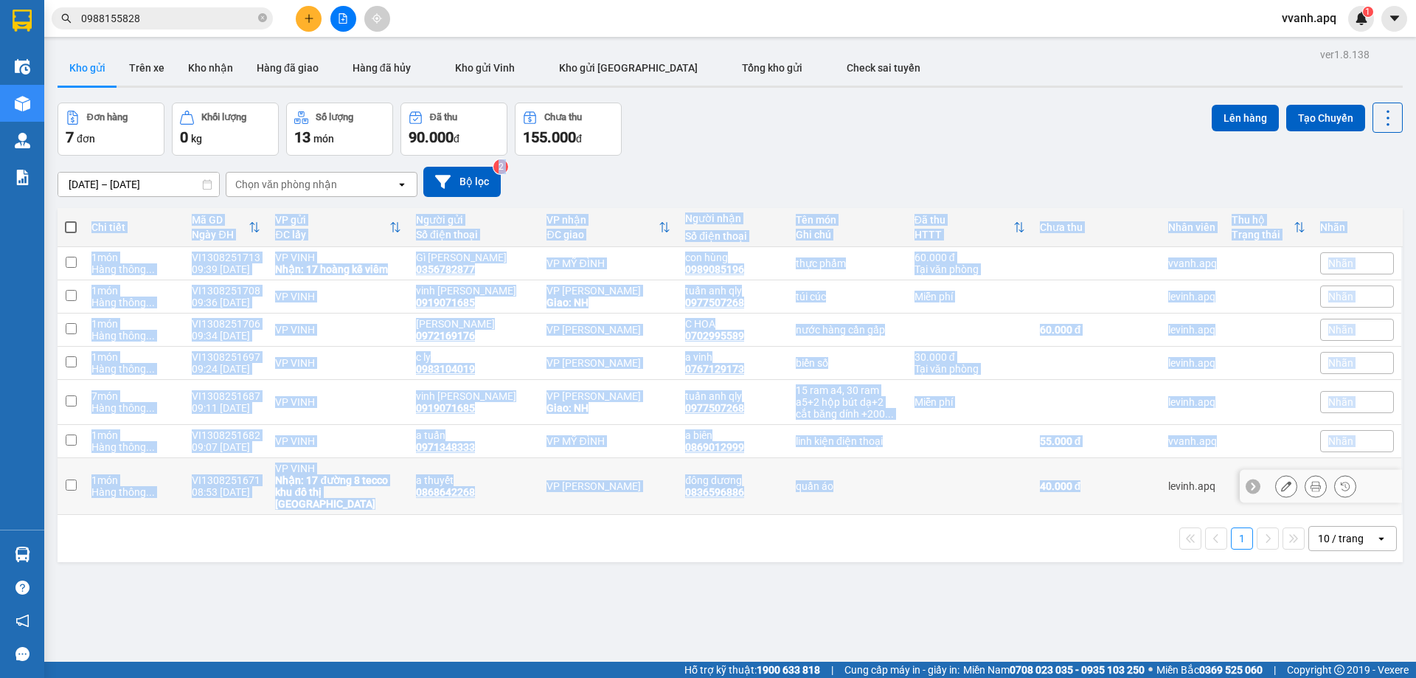
drag, startPoint x: 1040, startPoint y: 189, endPoint x: 1103, endPoint y: 502, distance: 319.0
click at [1103, 502] on div "ver 1.8.138 Kho gửi Trên xe Kho nhận Hàng đã giao Hàng đã hủy Kho gửi Vinh Kho …" at bounding box center [730, 383] width 1357 height 678
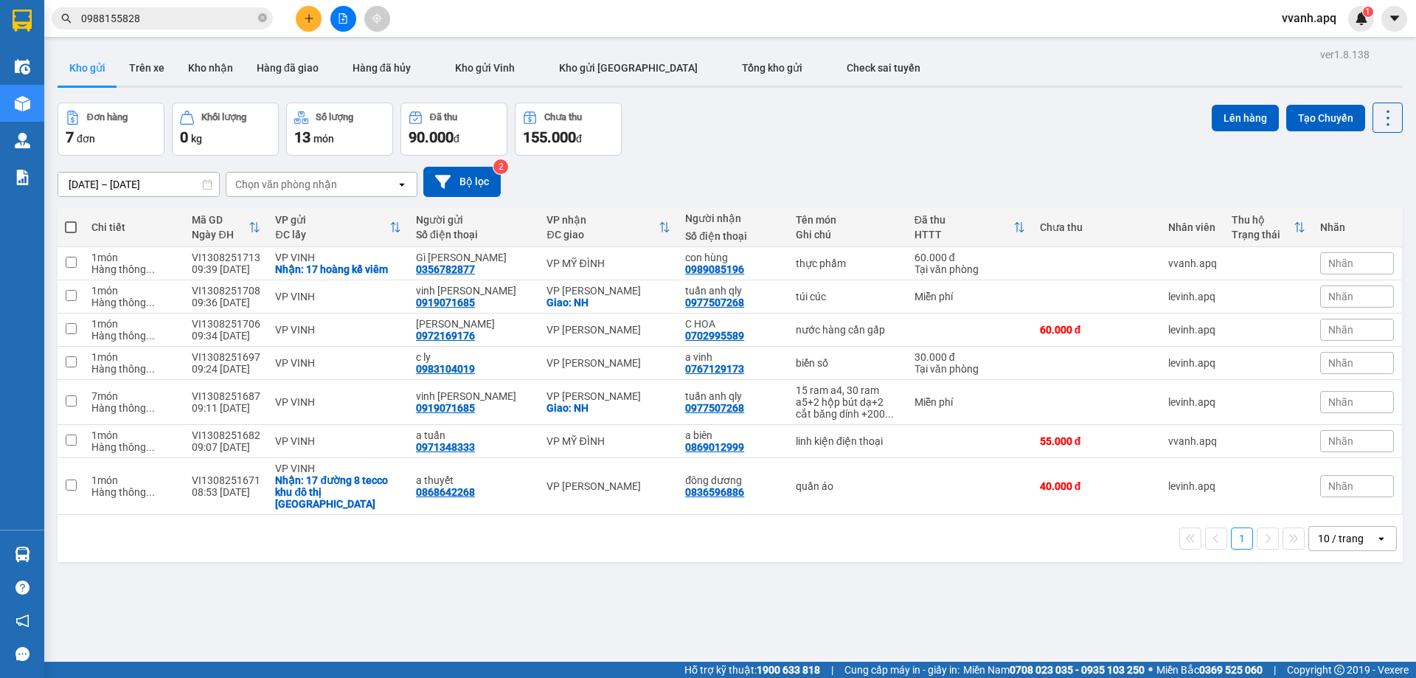
click at [1103, 515] on div "1 10 / trang open" at bounding box center [730, 538] width 1345 height 47
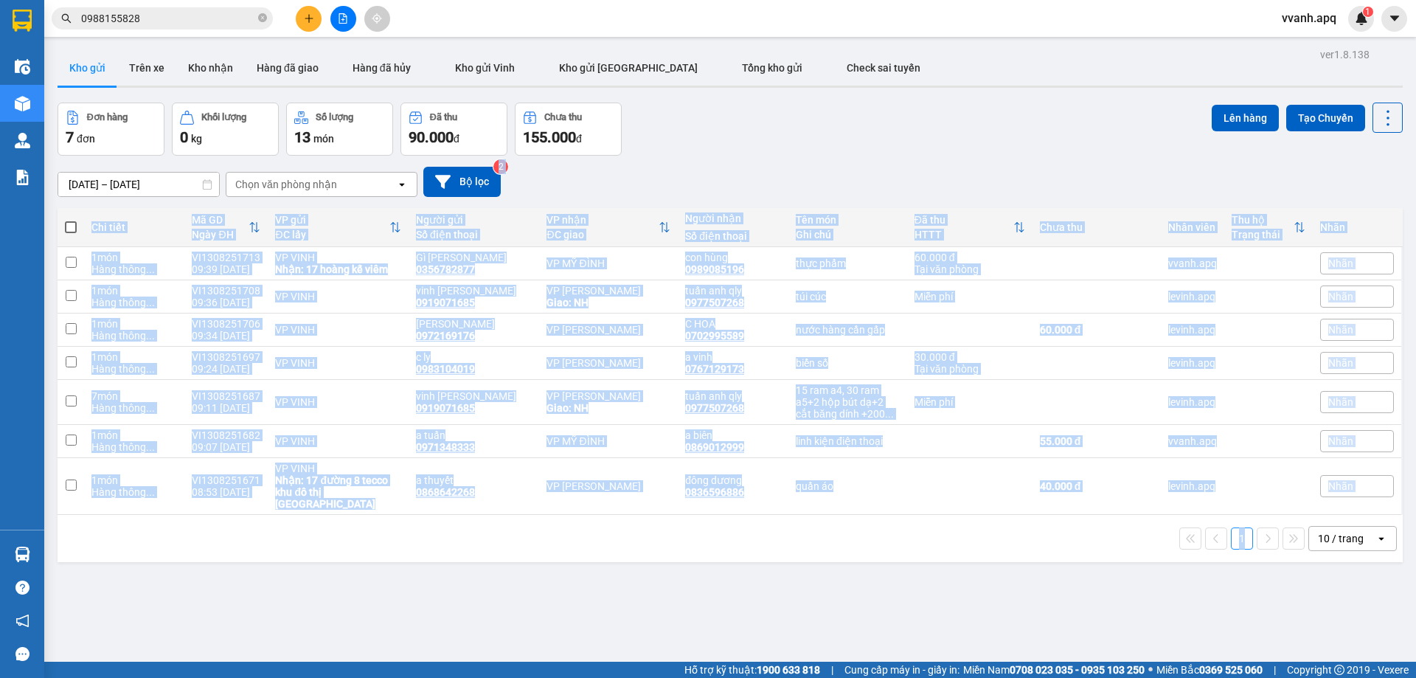
drag, startPoint x: 1103, startPoint y: 509, endPoint x: 1059, endPoint y: 187, distance: 325.3
click at [1059, 187] on div "ver 1.8.138 Kho gửi Trên xe Kho nhận Hàng đã giao Hàng đã hủy Kho gửi Vinh Kho …" at bounding box center [730, 383] width 1357 height 678
click at [1059, 187] on div "11/08/2025 – 13/08/2025 Press the down arrow key to interact with the calendar …" at bounding box center [730, 182] width 1345 height 30
drag, startPoint x: 1059, startPoint y: 187, endPoint x: 1104, endPoint y: 513, distance: 329.1
click at [1102, 510] on div "ver 1.8.138 Kho gửi Trên xe Kho nhận Hàng đã giao Hàng đã hủy Kho gửi Vinh Kho …" at bounding box center [730, 383] width 1357 height 678
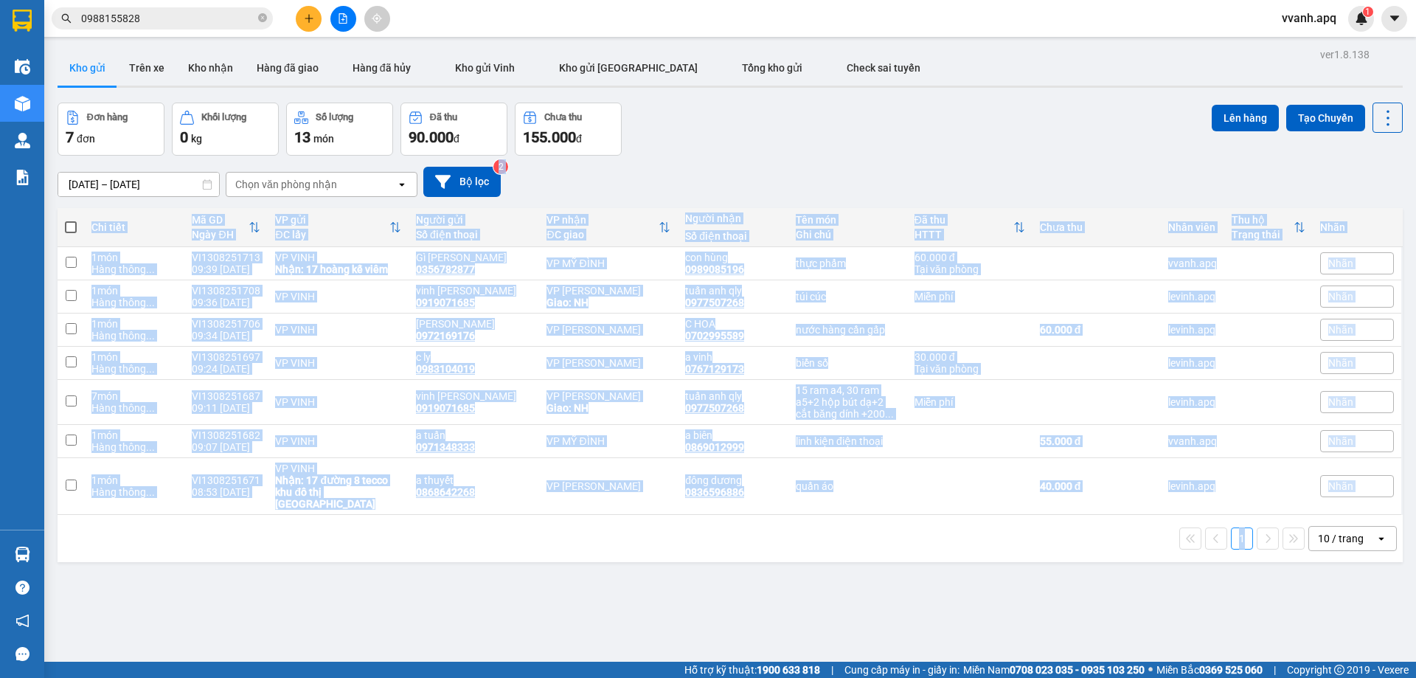
click at [1105, 526] on div "1 10 / trang open" at bounding box center [730, 538] width 1334 height 25
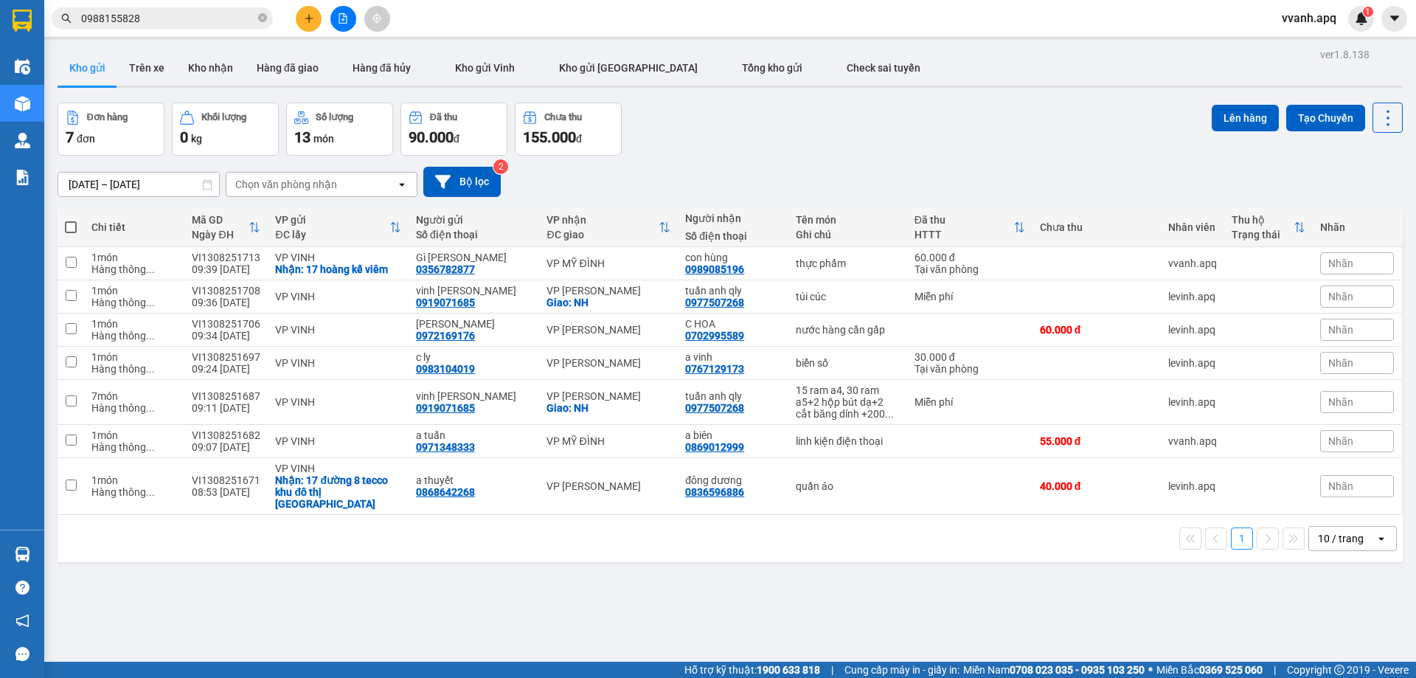
click at [302, 18] on button at bounding box center [309, 19] width 26 height 26
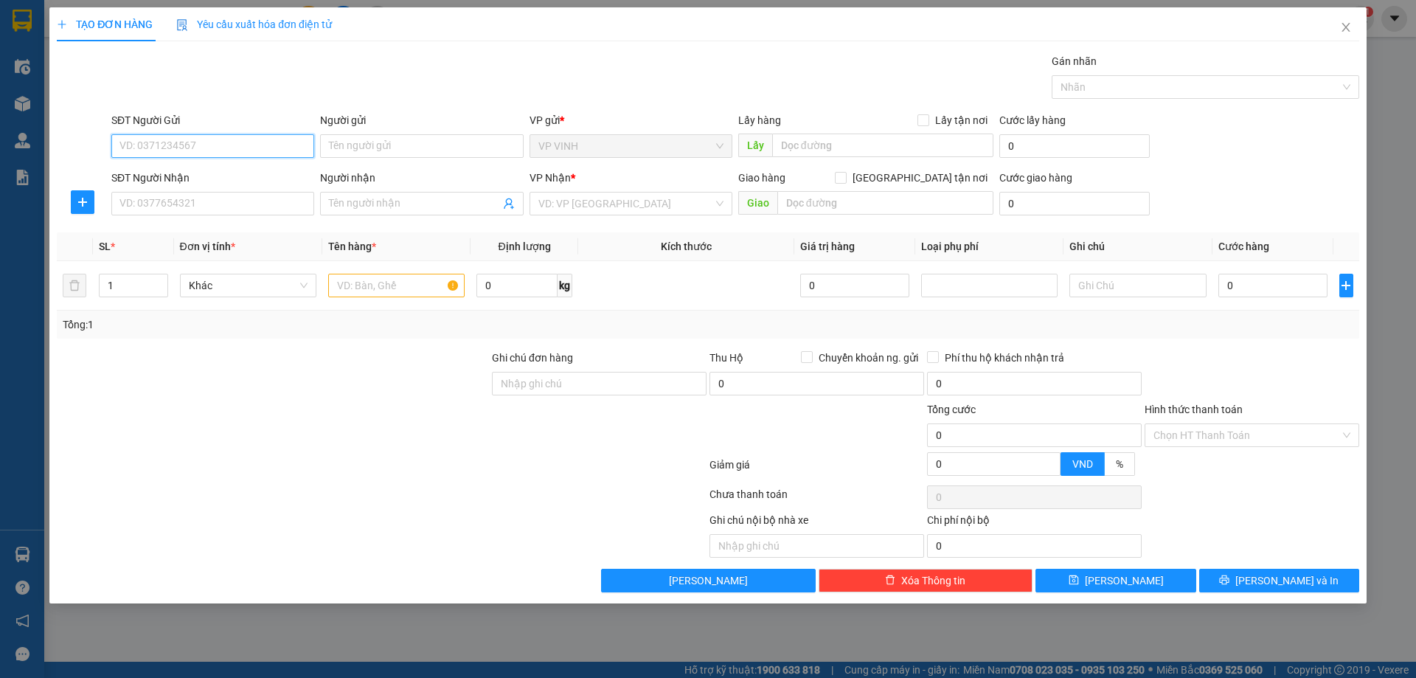
paste input "0375271389"
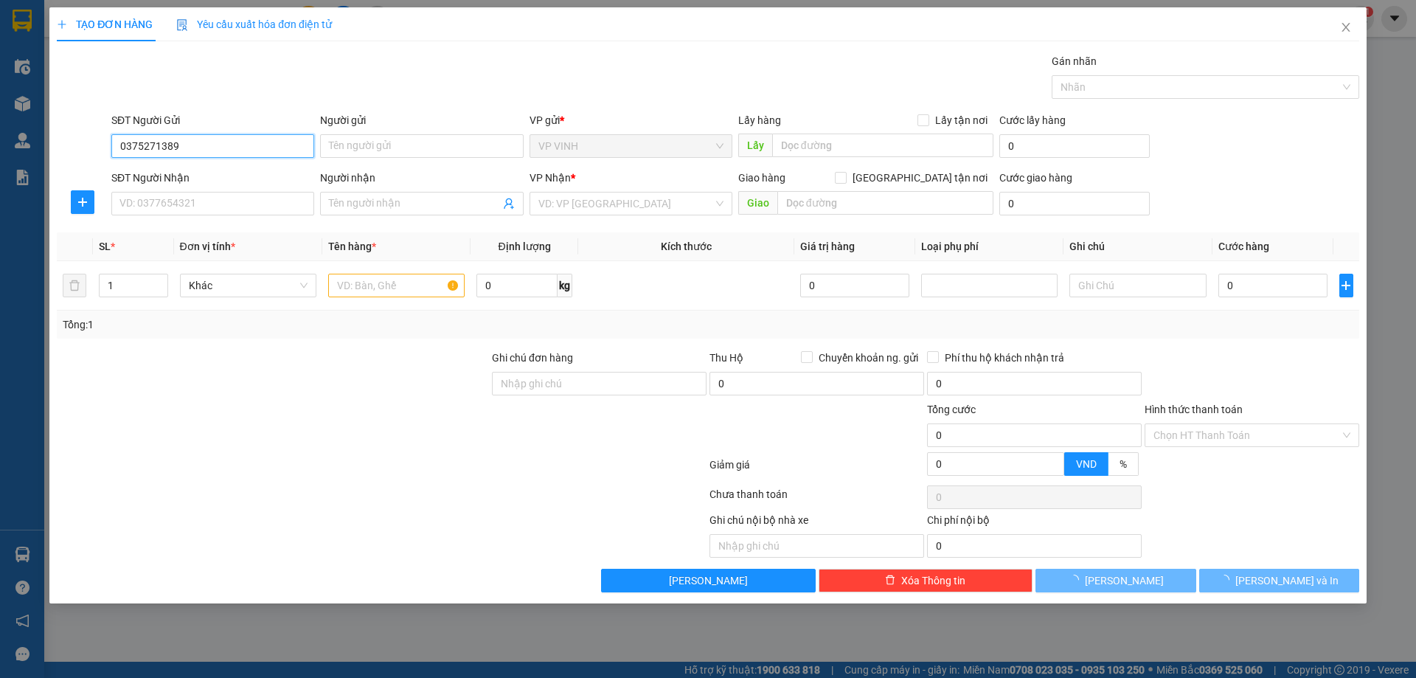
click at [236, 144] on input "0375271389" at bounding box center [212, 146] width 203 height 24
type input "0375271389"
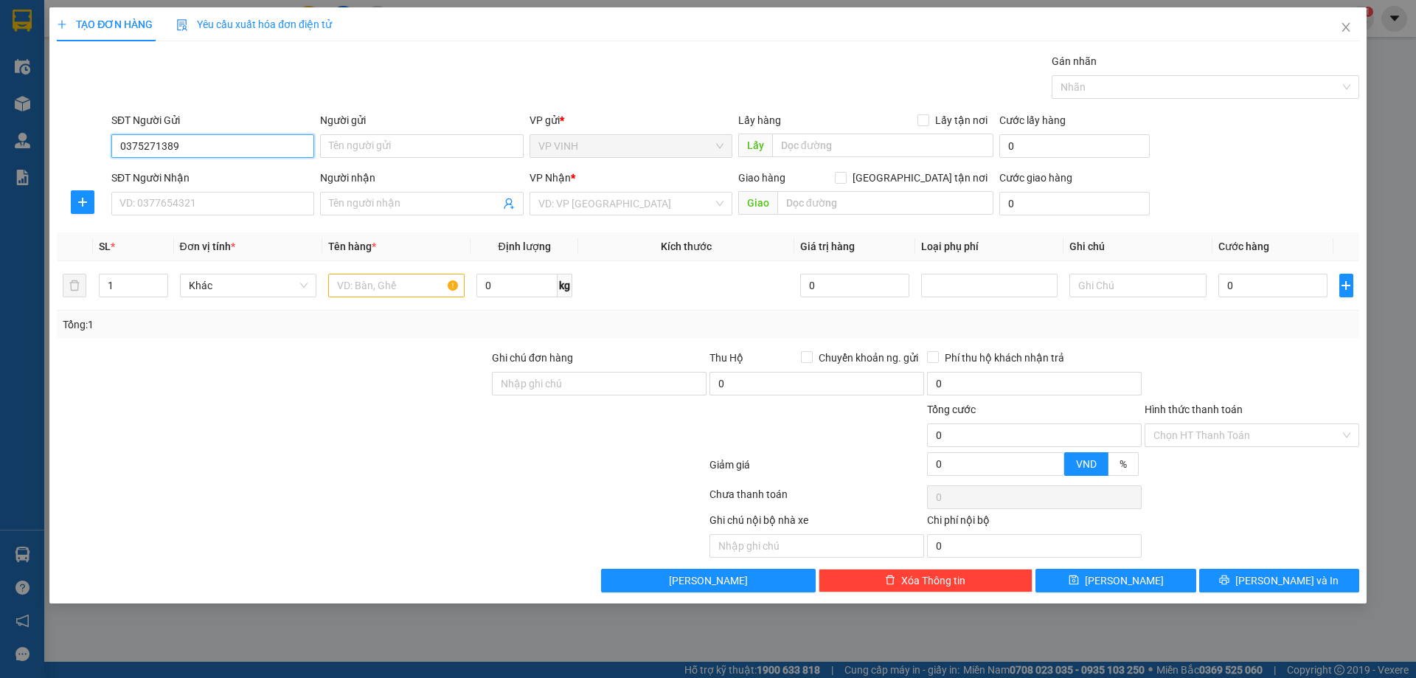
click at [221, 154] on input "0375271389" at bounding box center [212, 146] width 203 height 24
click at [220, 178] on div "0375271389 - kh" at bounding box center [212, 175] width 185 height 16
type input "kh"
checkbox input "true"
type input "7 n gõ a2 đinh lễ"
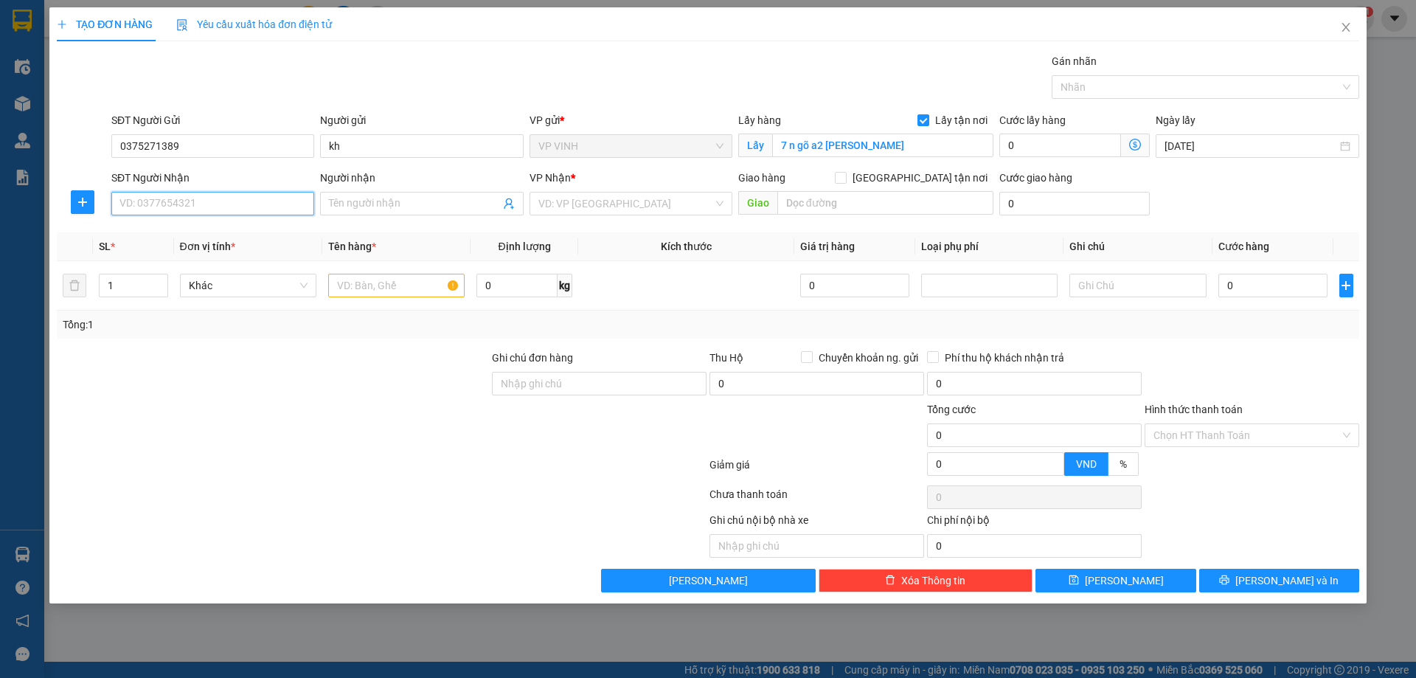
click at [258, 193] on input "SĐT Người Nhận" at bounding box center [212, 204] width 203 height 24
type input "0912307693"
click at [235, 229] on div "0912307693 - anh công0915608026" at bounding box center [212, 233] width 185 height 16
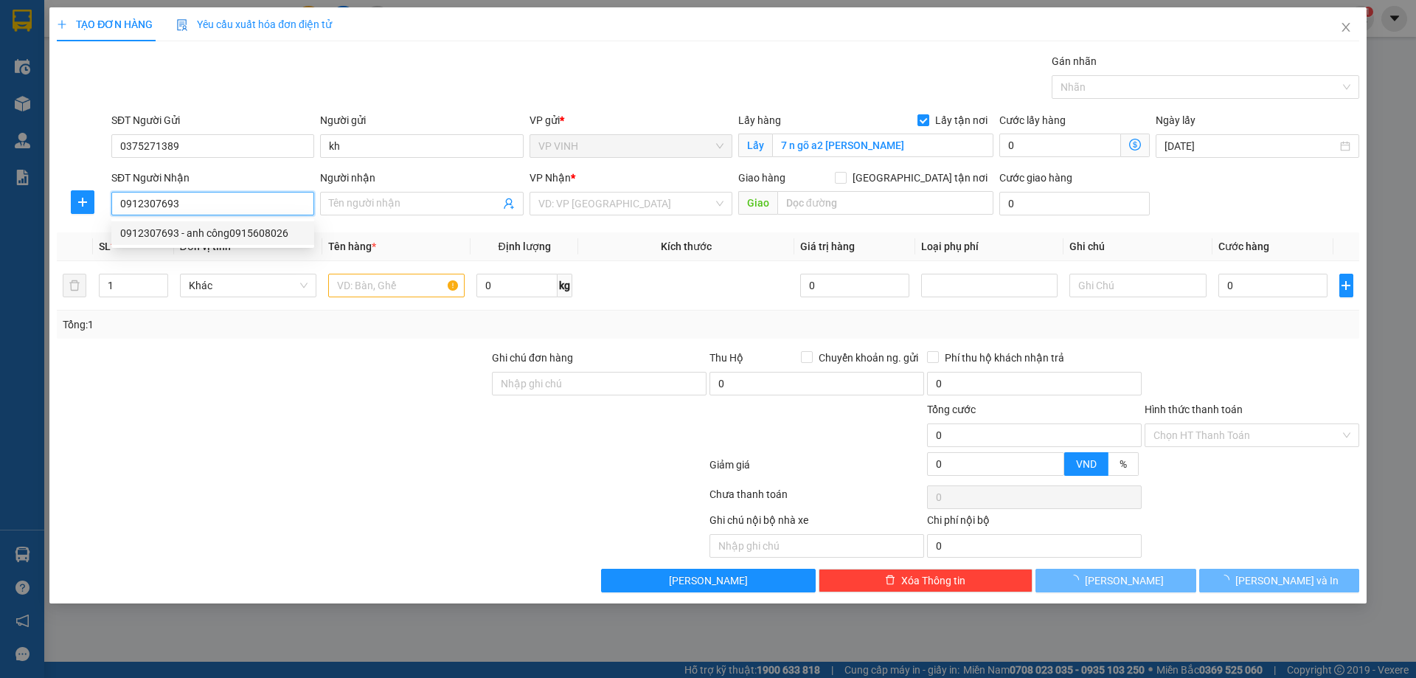
type input "anh công0915608026"
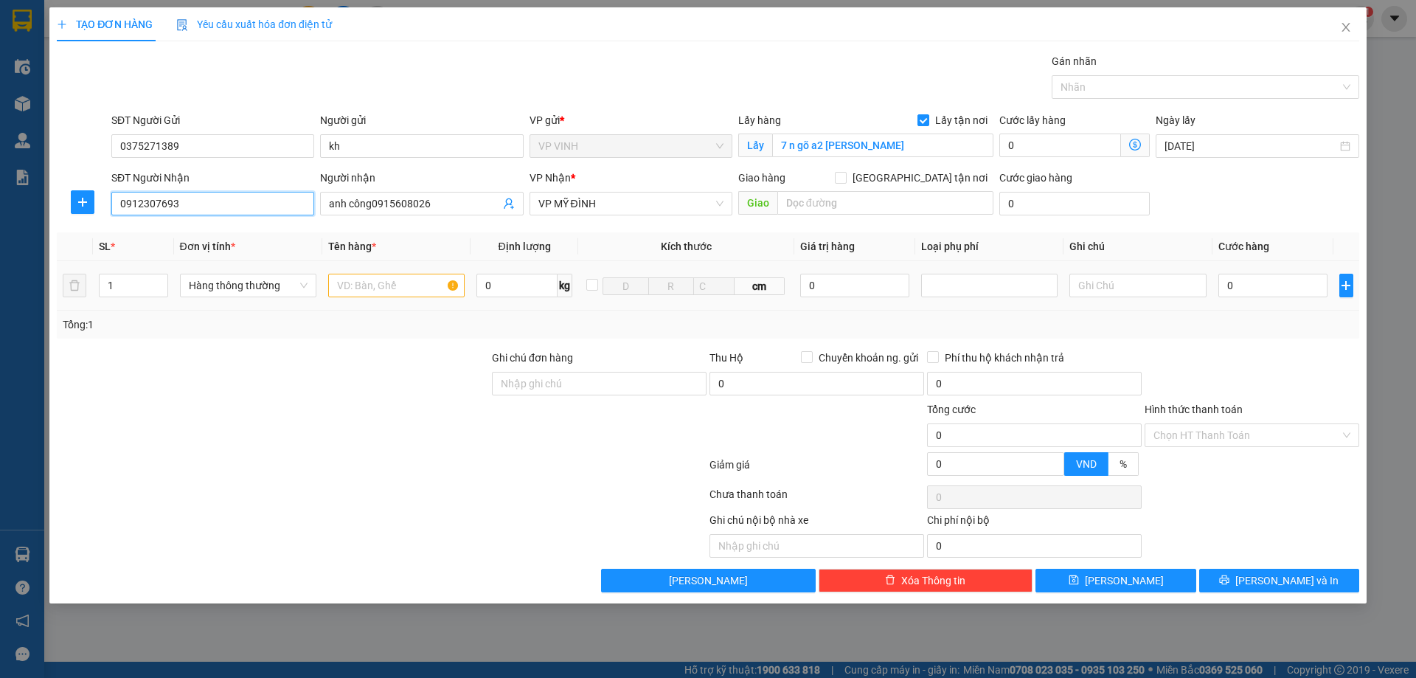
type input "0912307693"
click at [376, 285] on input "text" at bounding box center [396, 286] width 136 height 24
type input "thực phẩm"
click at [1262, 282] on input "0" at bounding box center [1274, 286] width 110 height 24
type input "6"
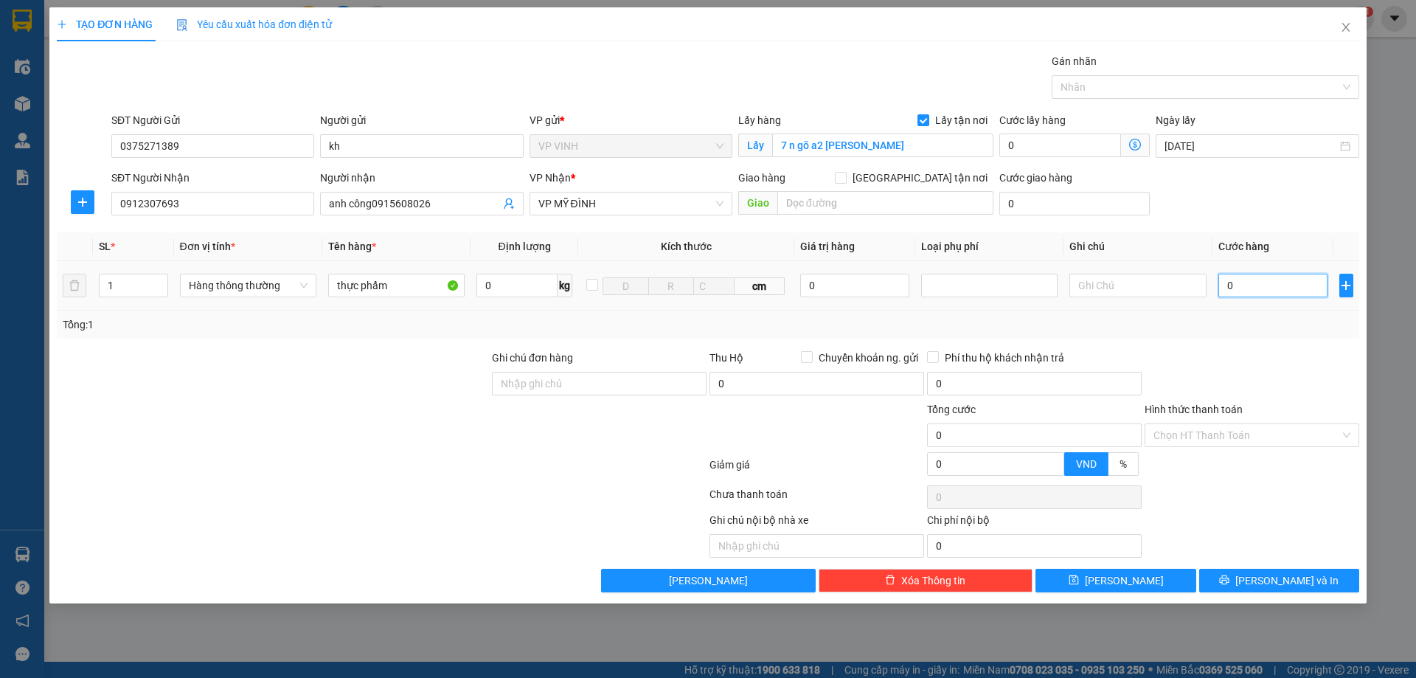
type input "6"
type input "60"
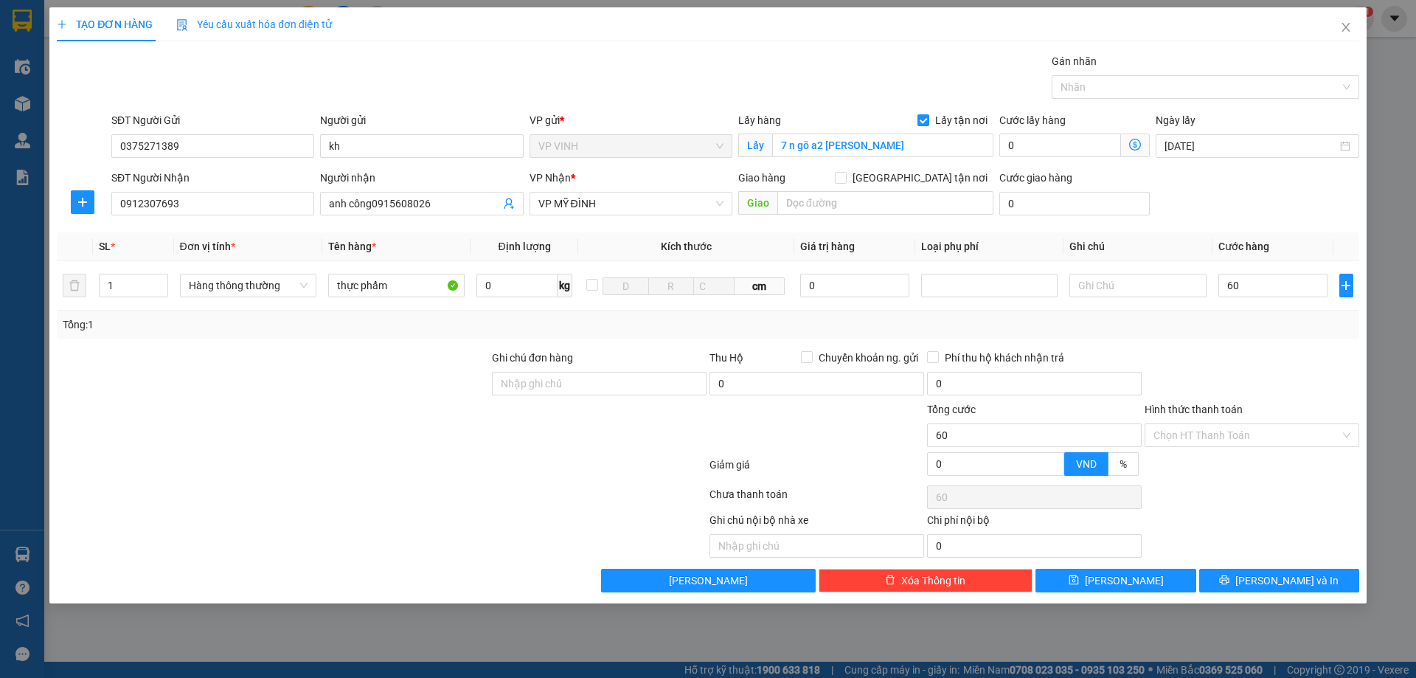
click at [1205, 336] on div "Tổng: 1" at bounding box center [708, 325] width 1303 height 28
type input "60.000"
click at [1216, 445] on input "Hình thức thanh toán" at bounding box center [1247, 435] width 187 height 22
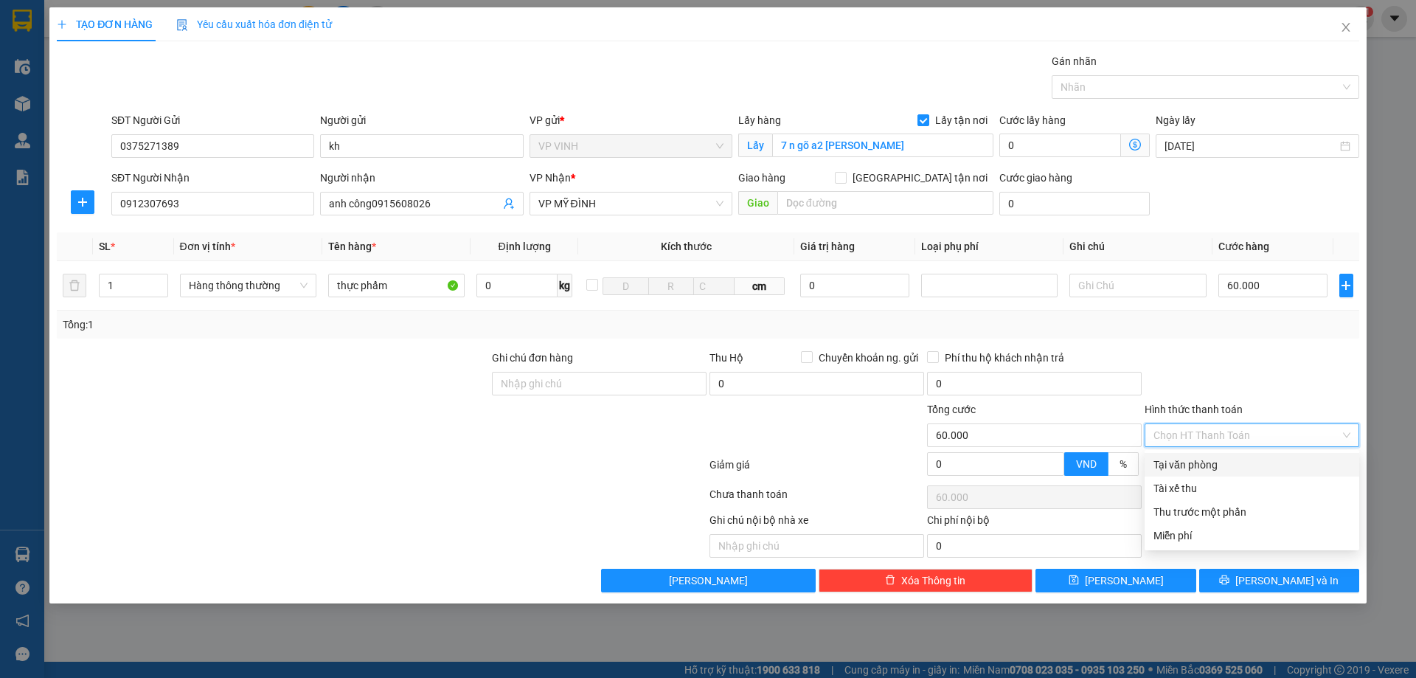
click at [1213, 462] on div "Tại văn phòng" at bounding box center [1252, 465] width 197 height 16
type input "0"
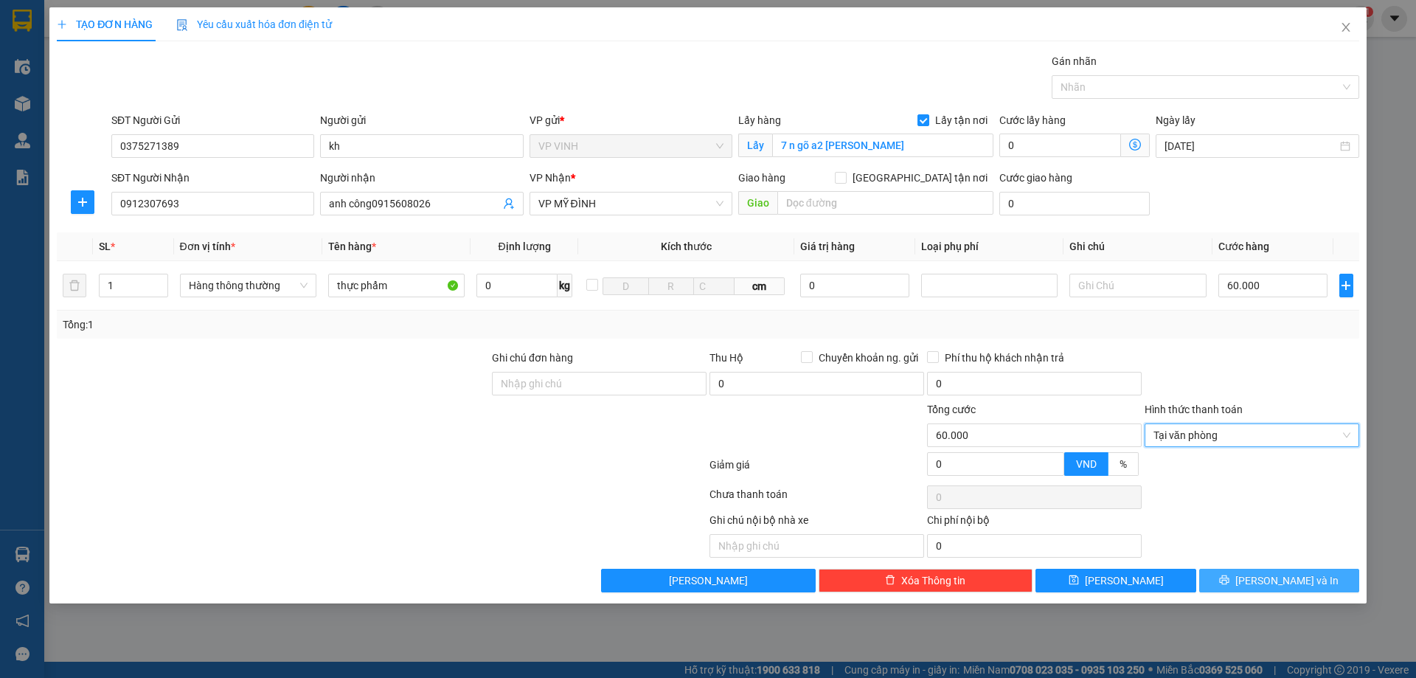
click at [1238, 581] on button "Lưu và In" at bounding box center [1279, 581] width 160 height 24
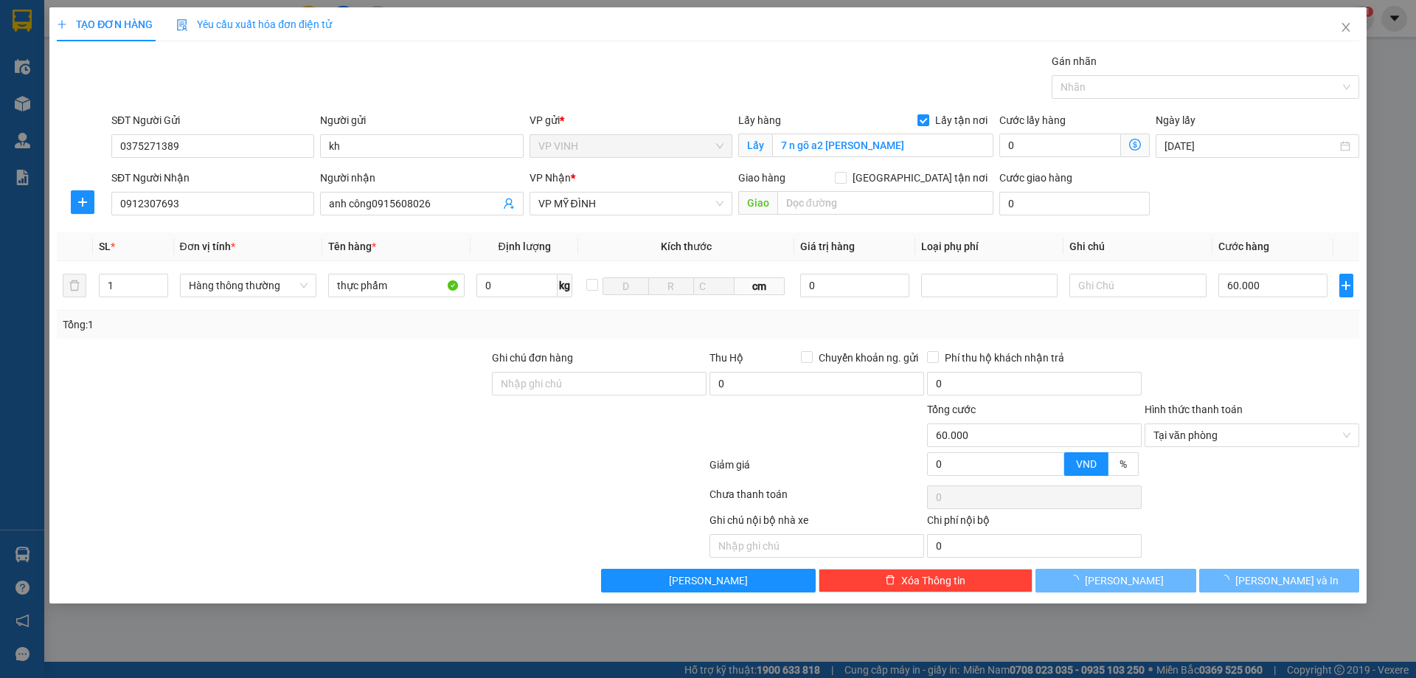
click at [415, 563] on div "Transit Pickup Surcharge Ids Transit Deliver Surcharge Ids Transit Deliver Surc…" at bounding box center [708, 322] width 1303 height 539
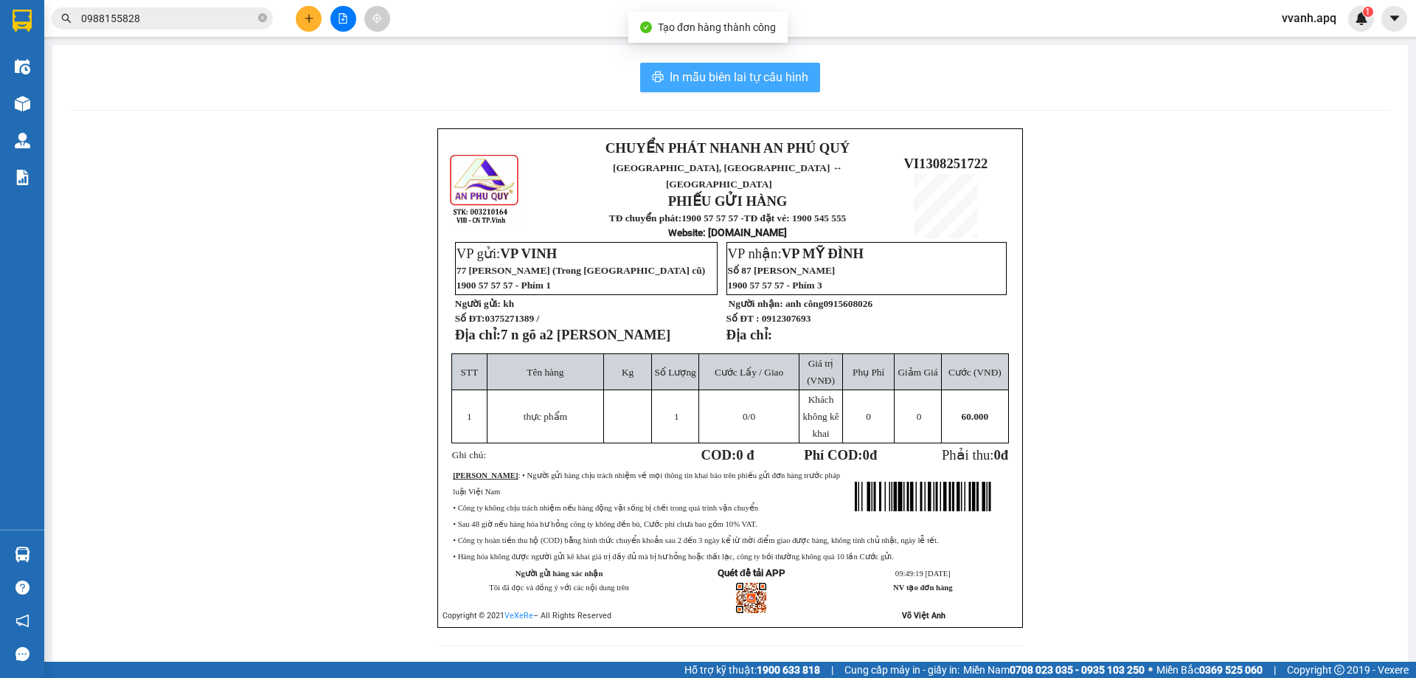
click at [705, 85] on span "In mẫu biên lai tự cấu hình" at bounding box center [739, 77] width 139 height 18
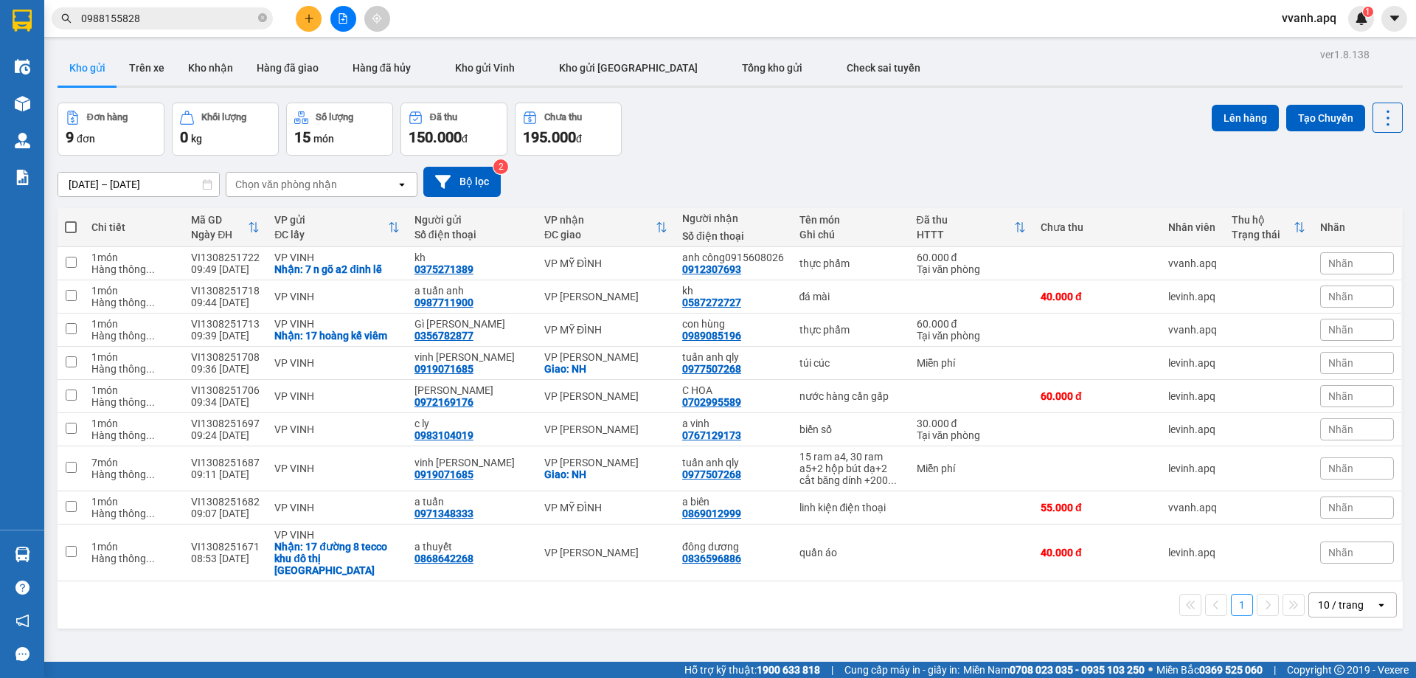
click at [311, 20] on icon "plus" at bounding box center [309, 18] width 10 height 10
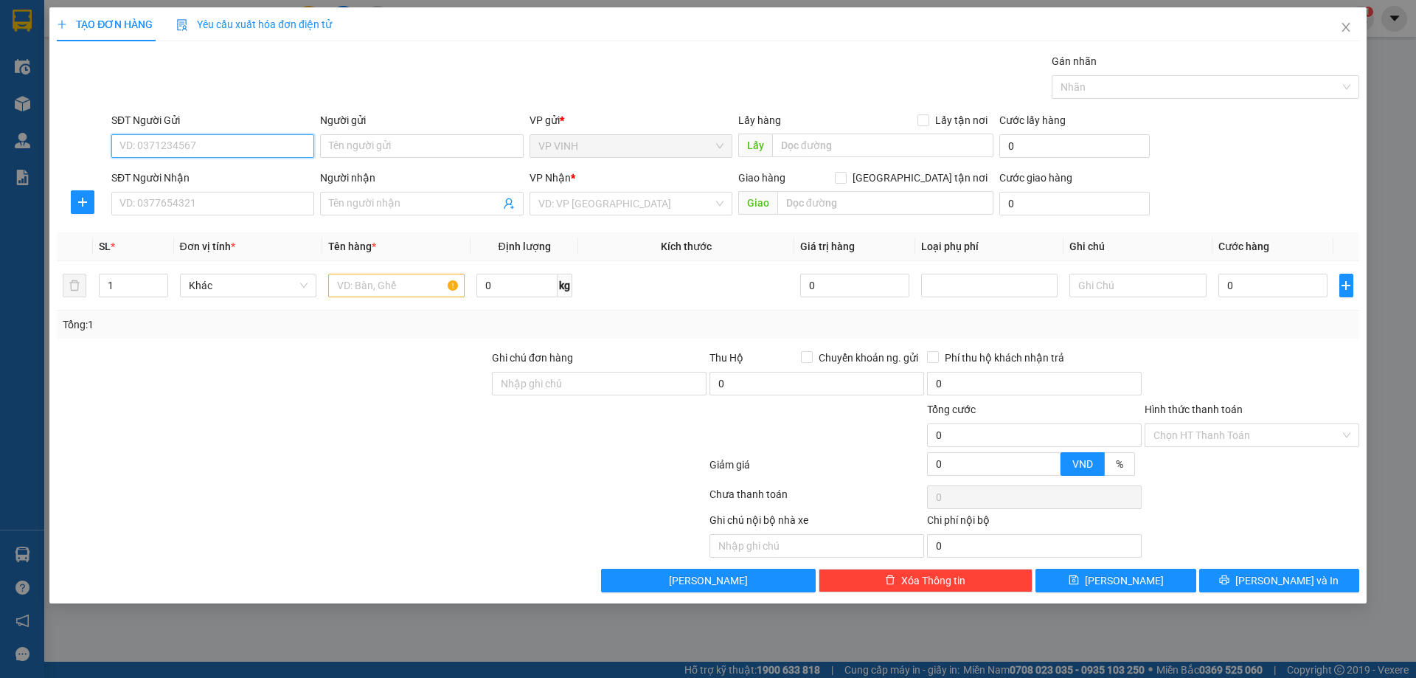
paste input "0982677610"
type input "0982677610"
click at [245, 152] on input "0982677610" at bounding box center [212, 146] width 203 height 24
click at [212, 180] on div "0982677610 - kh" at bounding box center [212, 175] width 185 height 16
type input "kh"
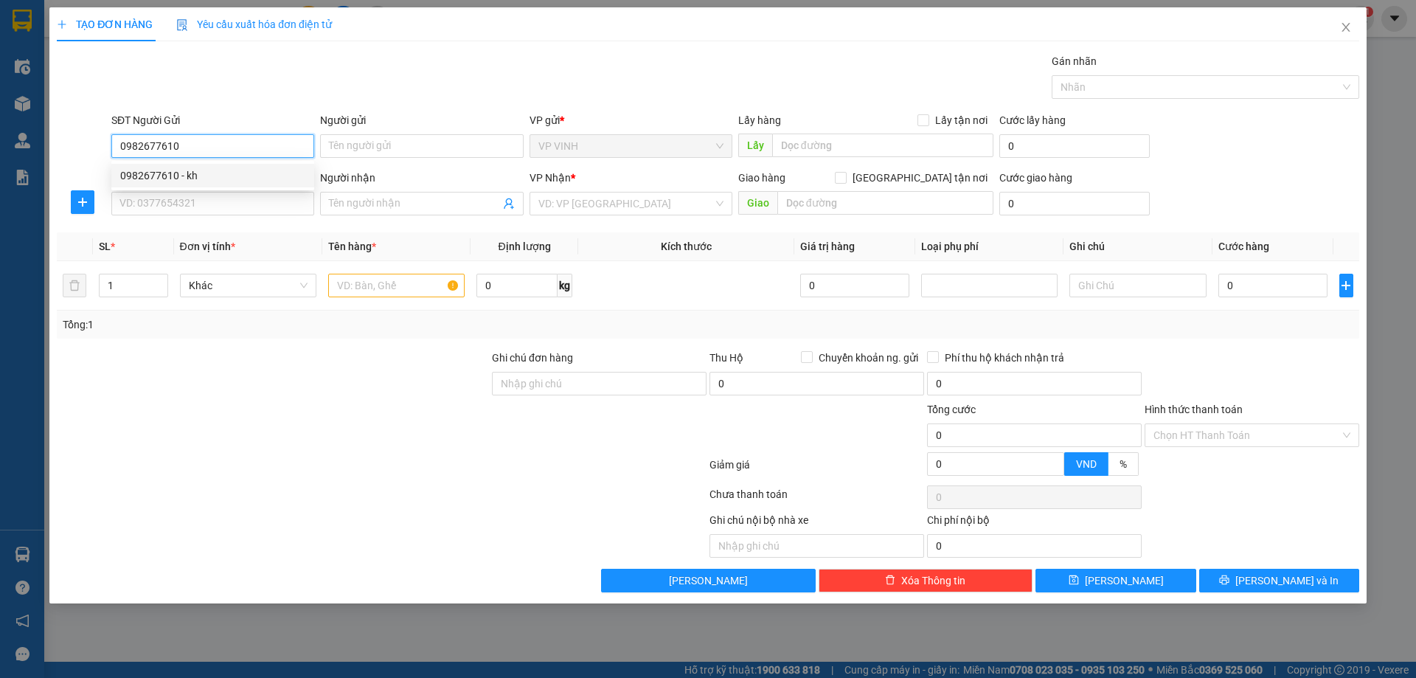
checkbox input "true"
type input "35/79 ng du"
type input "0982677610"
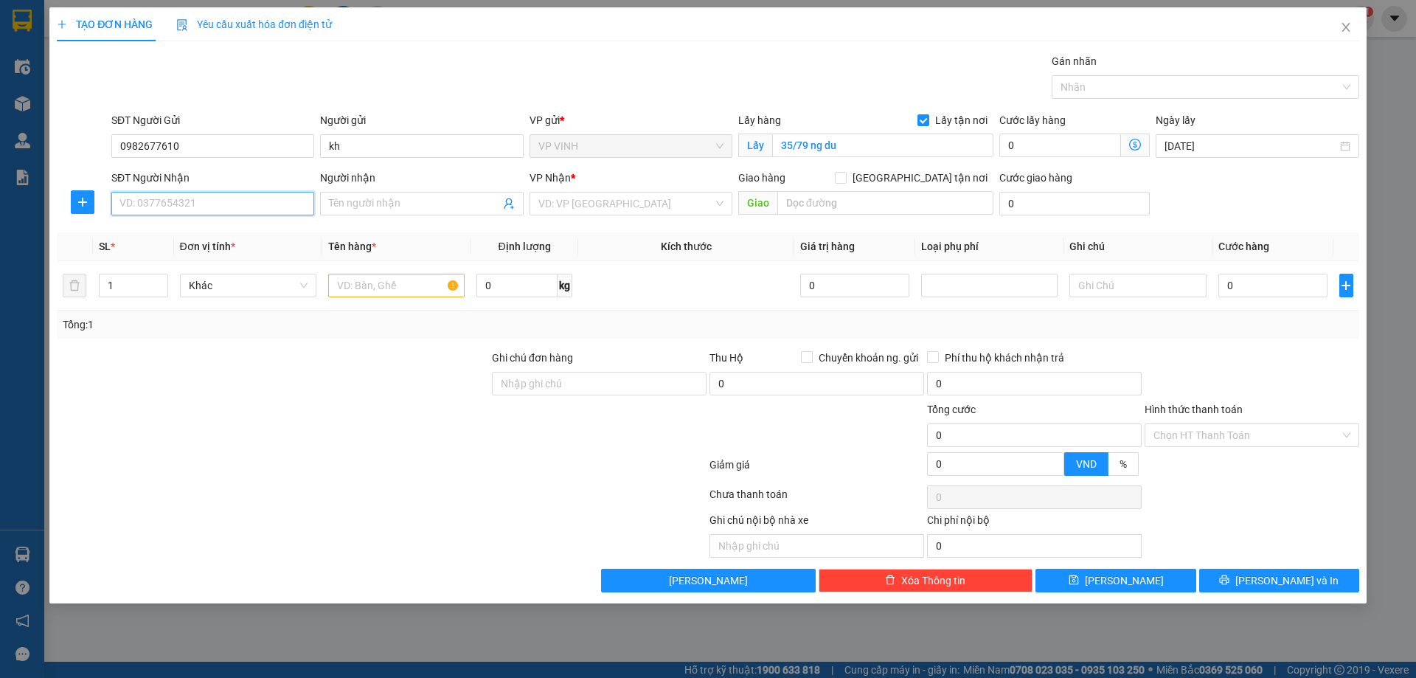
click at [263, 198] on input "SĐT Người Nhận" at bounding box center [212, 204] width 203 height 24
type input "0375031113"
click at [401, 195] on span at bounding box center [421, 204] width 203 height 24
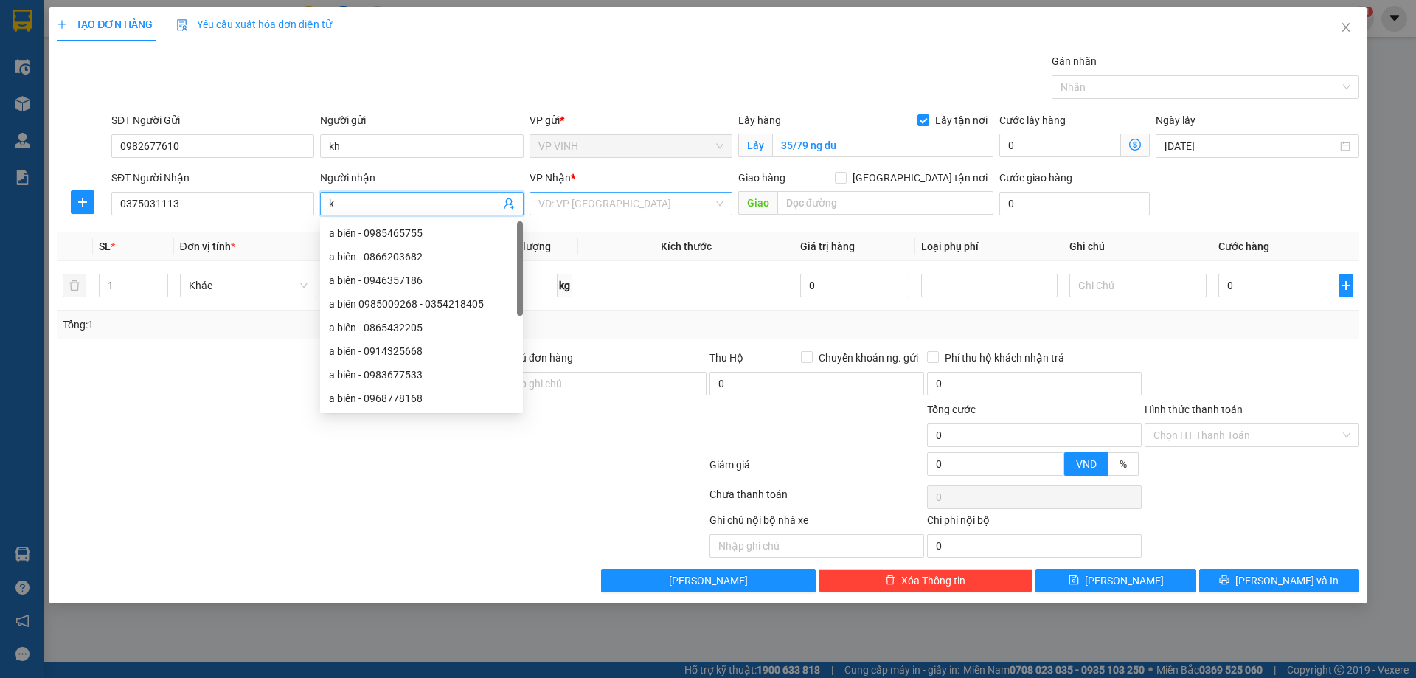
type input "k"
click at [567, 201] on input "search" at bounding box center [625, 204] width 175 height 22
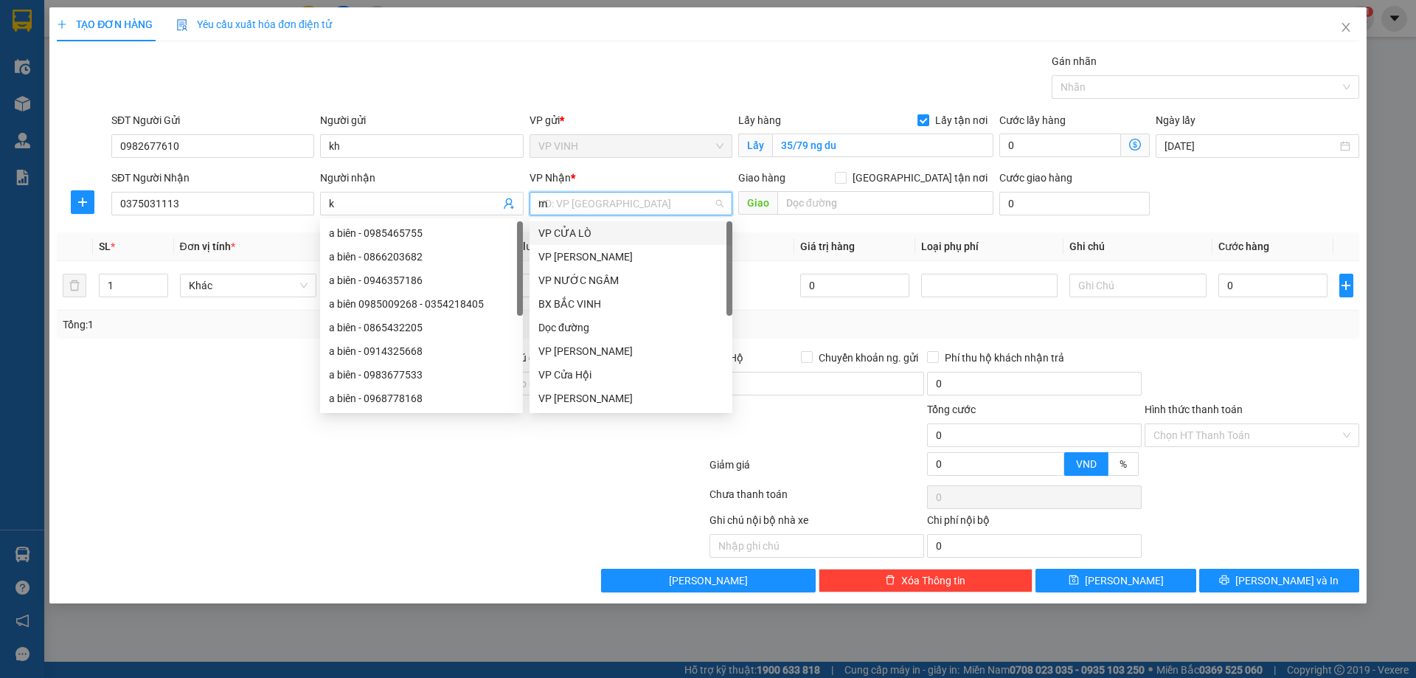
type input "md"
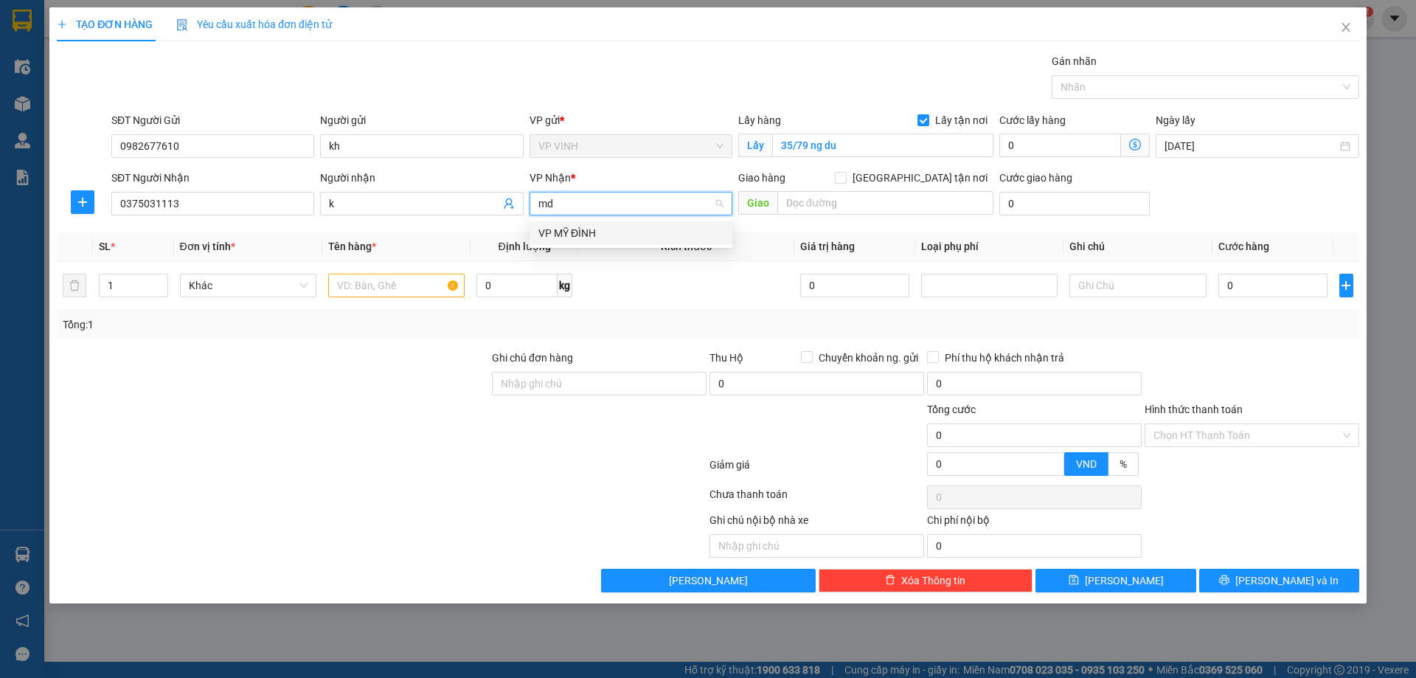
click at [579, 235] on div "VP MỸ ĐÌNH" at bounding box center [630, 233] width 185 height 16
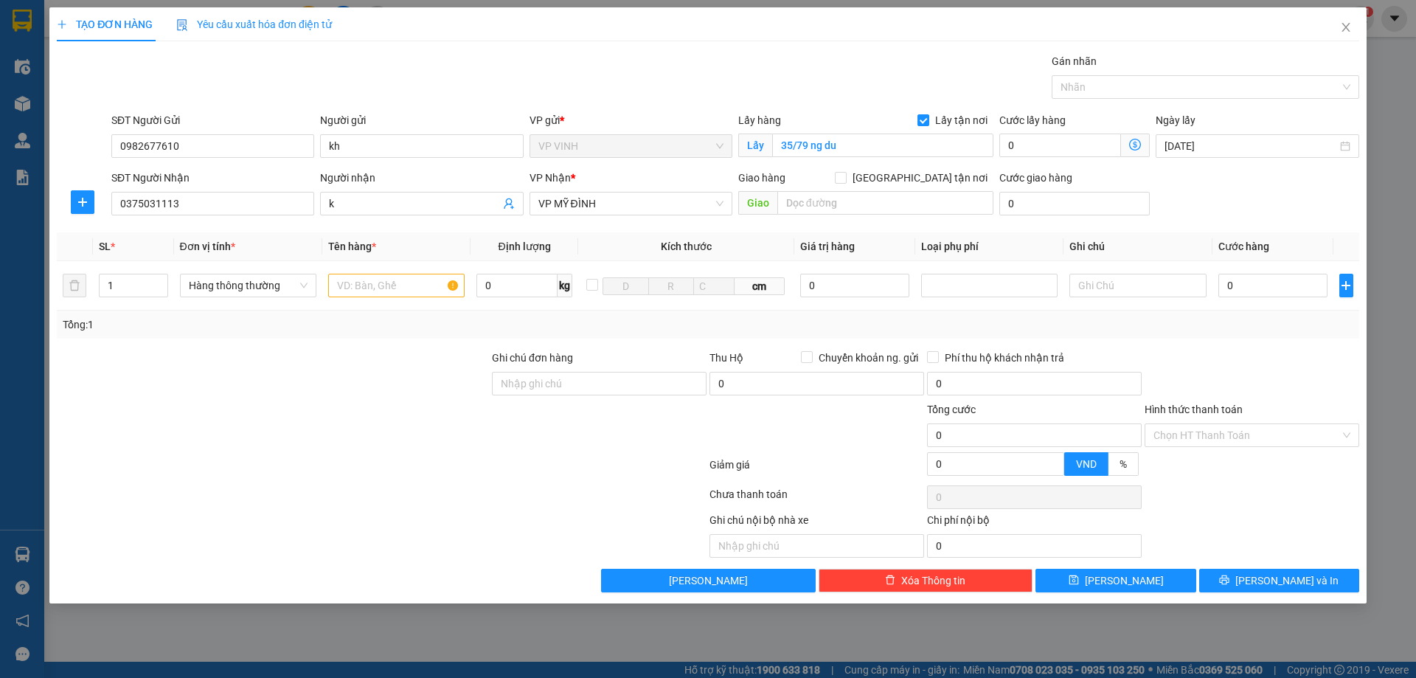
scroll to position [118, 0]
click at [932, 184] on span "Giao tận nơi" at bounding box center [920, 178] width 147 height 16
click at [845, 182] on input "Giao tận nơi" at bounding box center [840, 177] width 10 height 10
checkbox input "true"
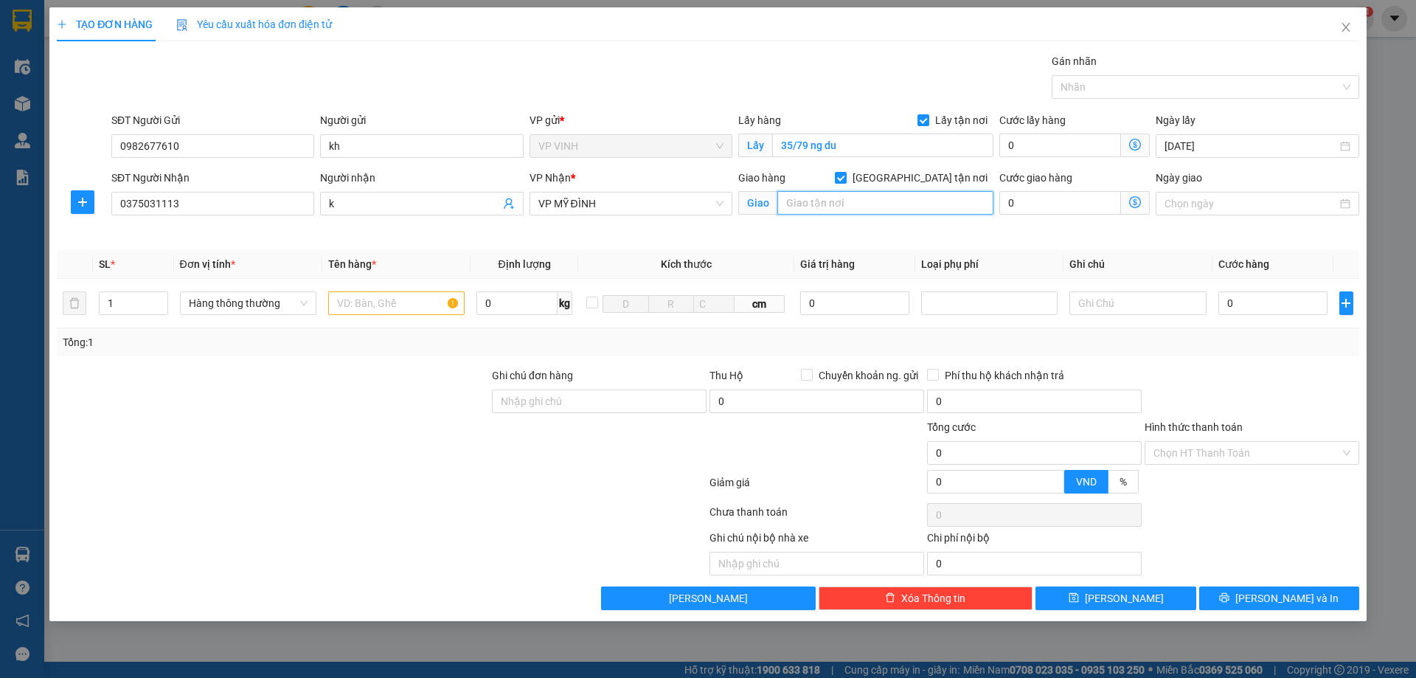
click at [929, 202] on input "text" at bounding box center [885, 203] width 216 height 24
click at [936, 201] on input "text" at bounding box center [885, 203] width 216 height 24
type input "công trường tiểu học vinschool gadernia violet, 1 hàm nghi, nam từ liêm, hà nội"
click at [437, 313] on input "text" at bounding box center [396, 303] width 136 height 24
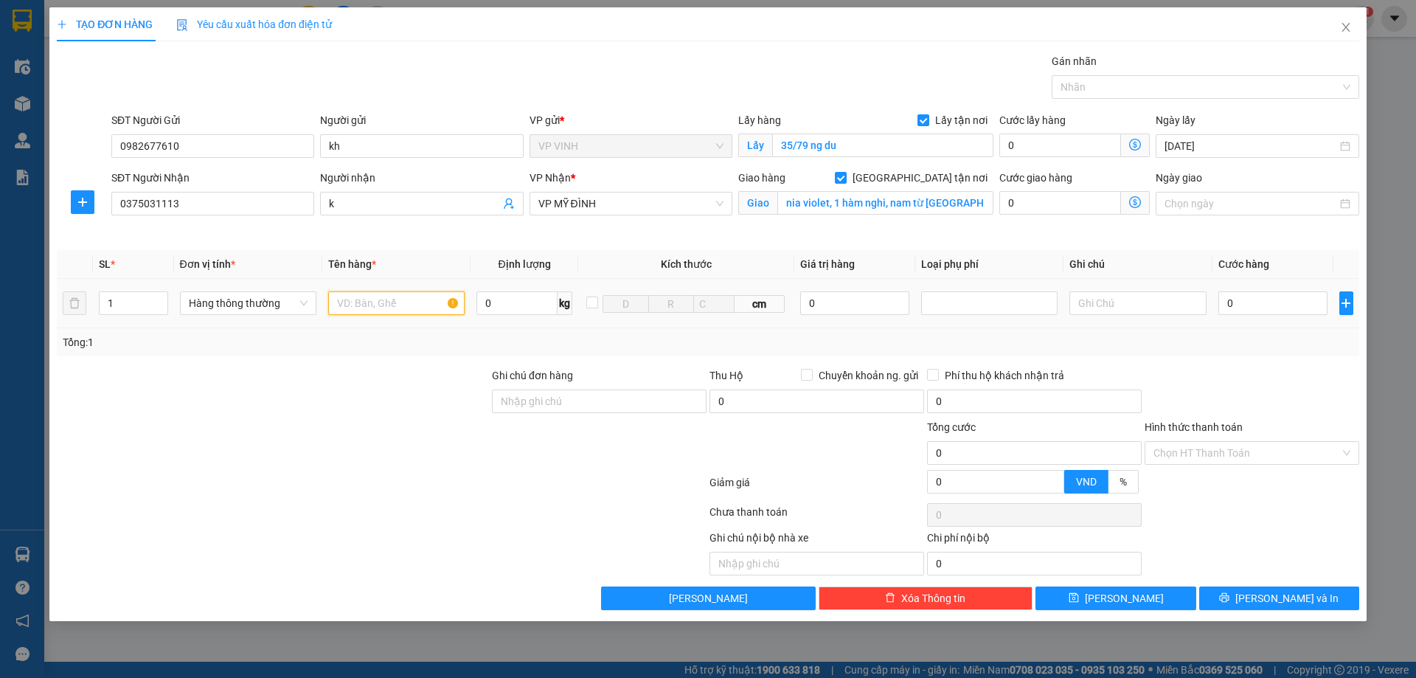
scroll to position [0, 0]
type input "thực phẩm"
click at [1240, 308] on input "0" at bounding box center [1274, 303] width 110 height 24
type input "7"
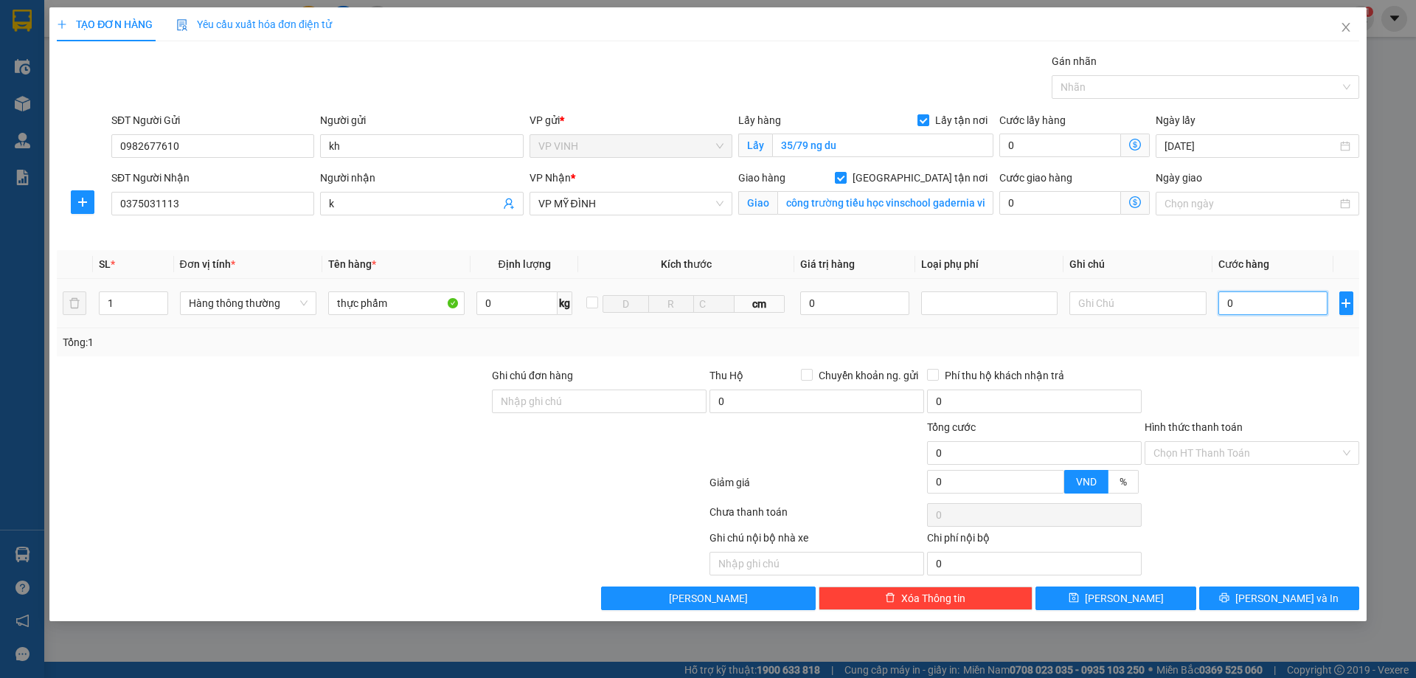
type input "7"
type input "70"
click at [1243, 367] on div at bounding box center [1252, 393] width 218 height 52
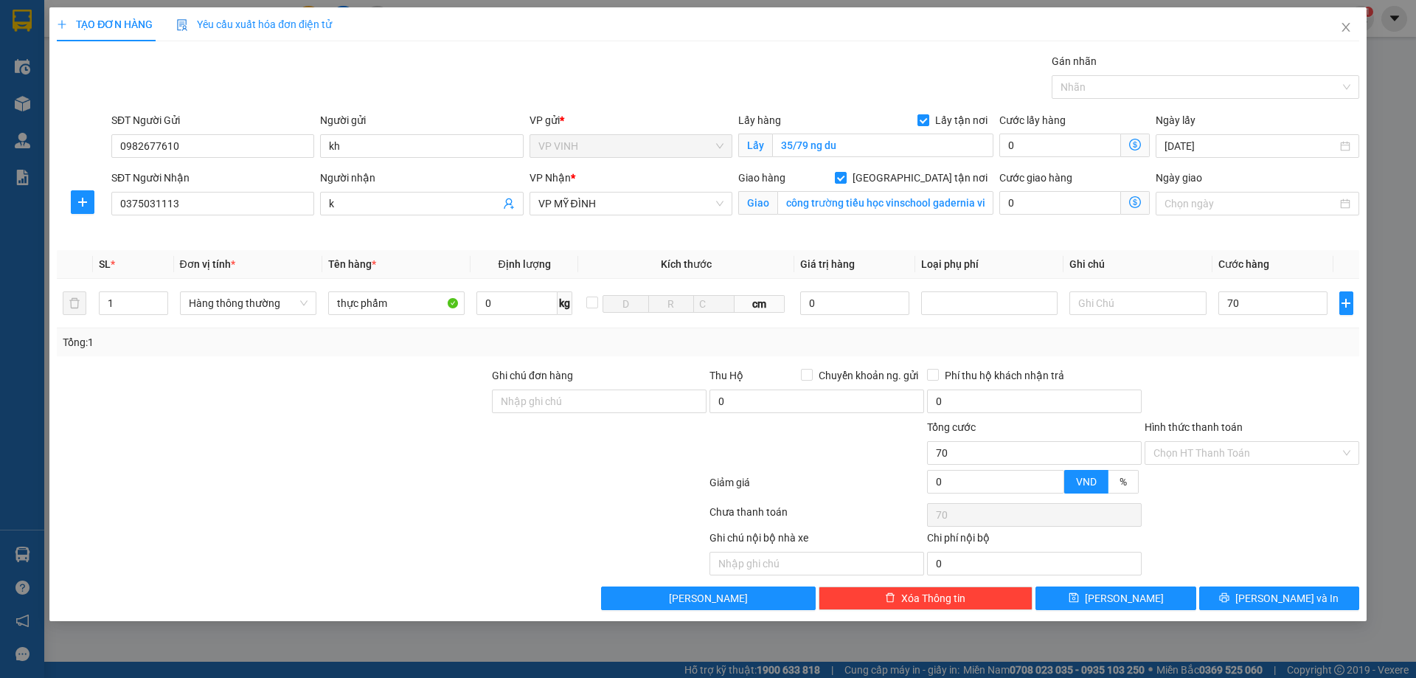
type input "70.000"
click at [1120, 198] on input "0" at bounding box center [1060, 203] width 122 height 24
click at [1131, 199] on icon "dollar-circle" at bounding box center [1135, 202] width 12 height 12
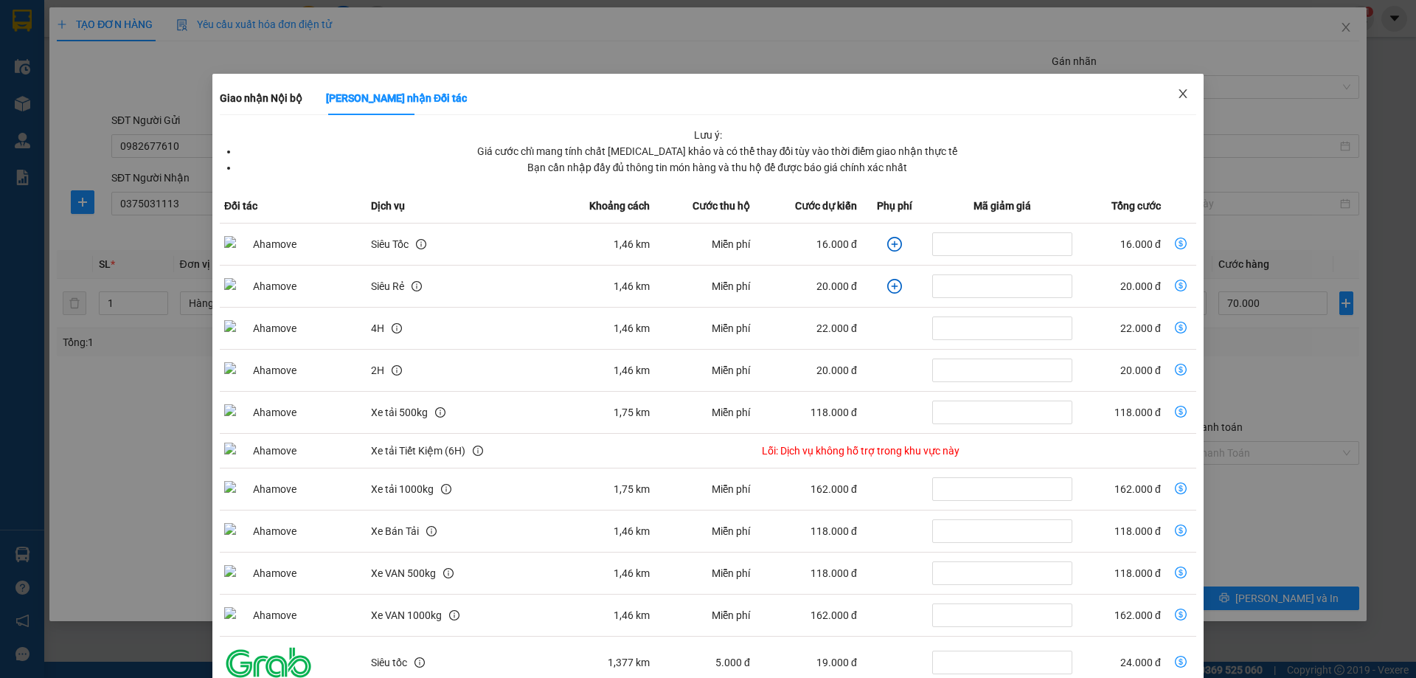
click at [1162, 99] on span "Close" at bounding box center [1182, 94] width 41 height 41
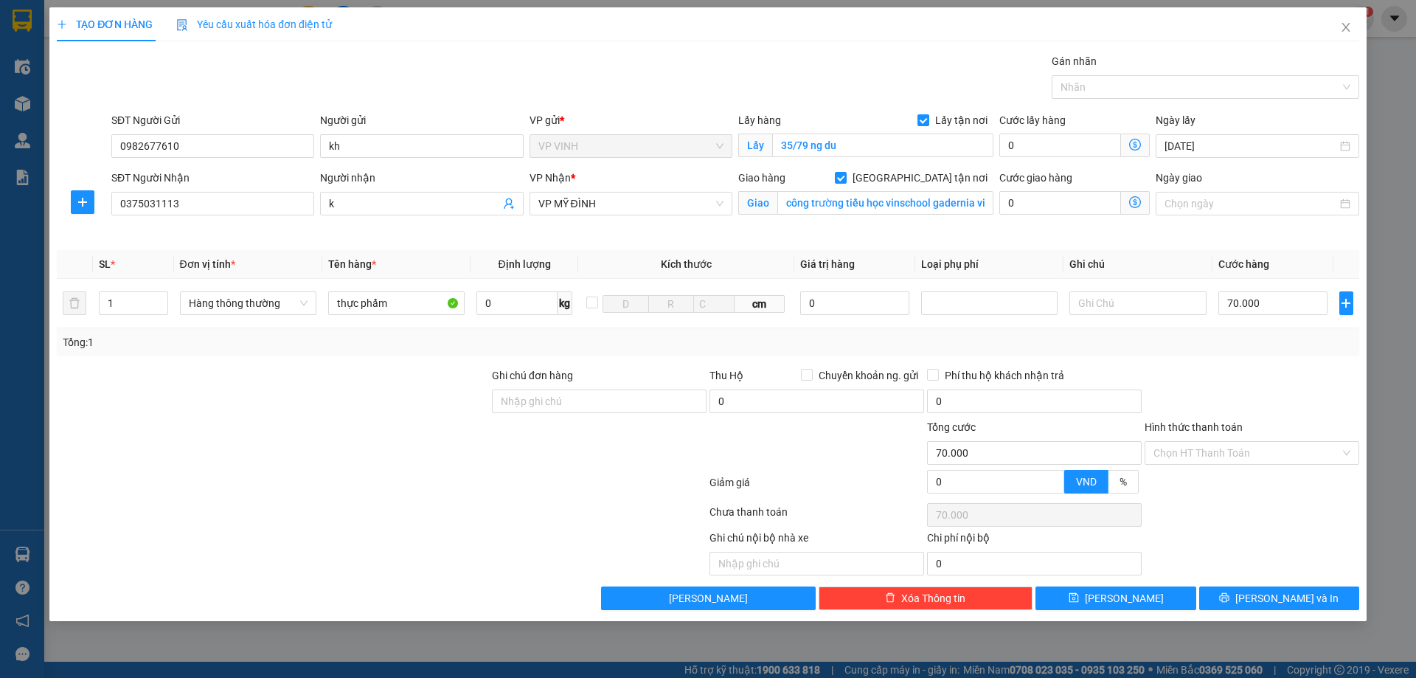
click at [1291, 400] on div at bounding box center [1252, 393] width 218 height 52
click at [1277, 597] on span "Lưu và In" at bounding box center [1286, 598] width 103 height 16
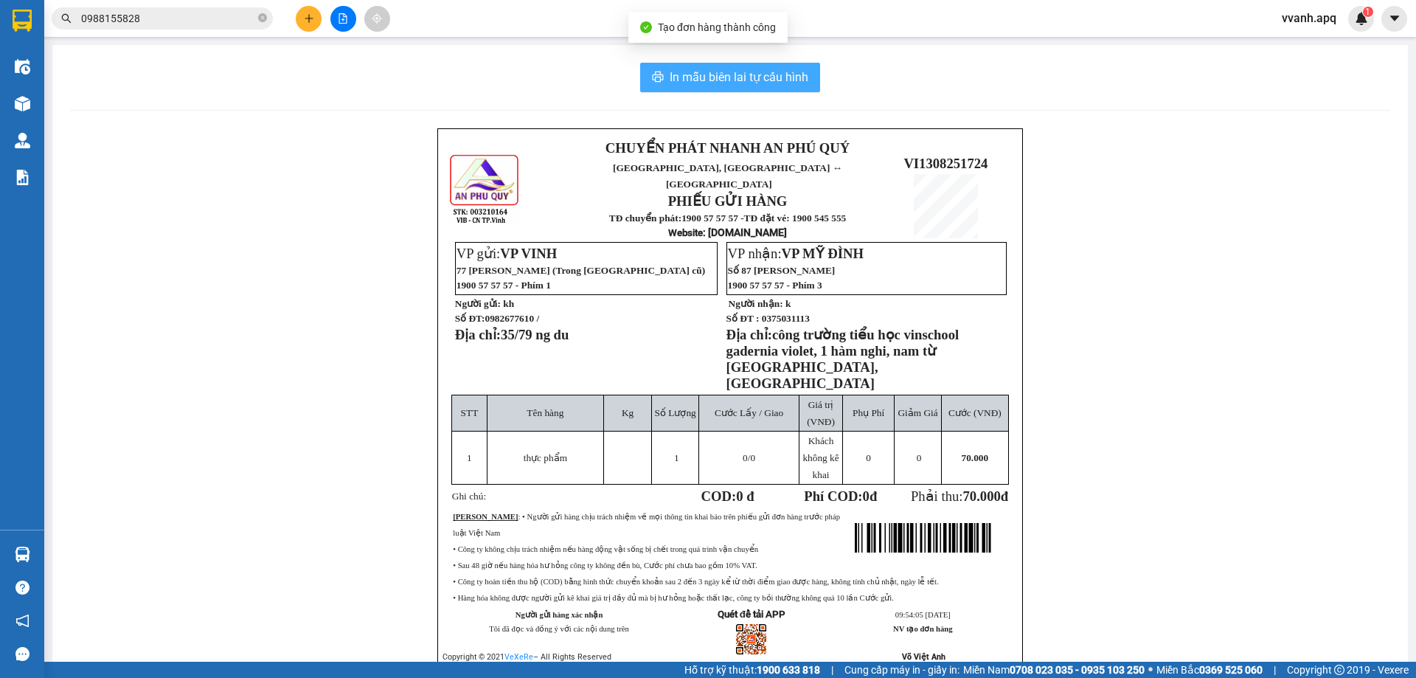
click at [746, 86] on span "In mẫu biên lai tự cấu hình" at bounding box center [739, 77] width 139 height 18
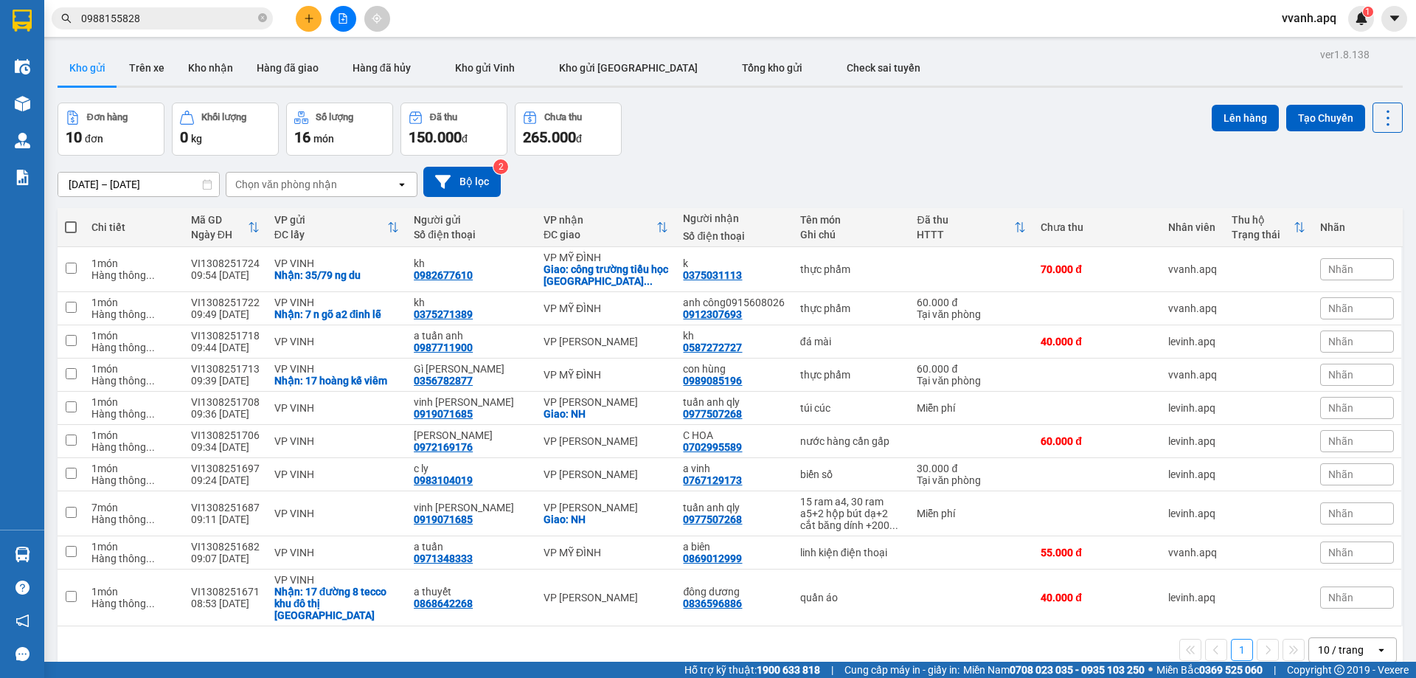
click at [312, 4] on div "Kết quả tìm kiếm ( 232 ) Bộ lọc Mã ĐH Trạng thái Món hàng Thu hộ Tổng cước Chưa…" at bounding box center [708, 18] width 1416 height 37
click at [312, 11] on button at bounding box center [309, 19] width 26 height 26
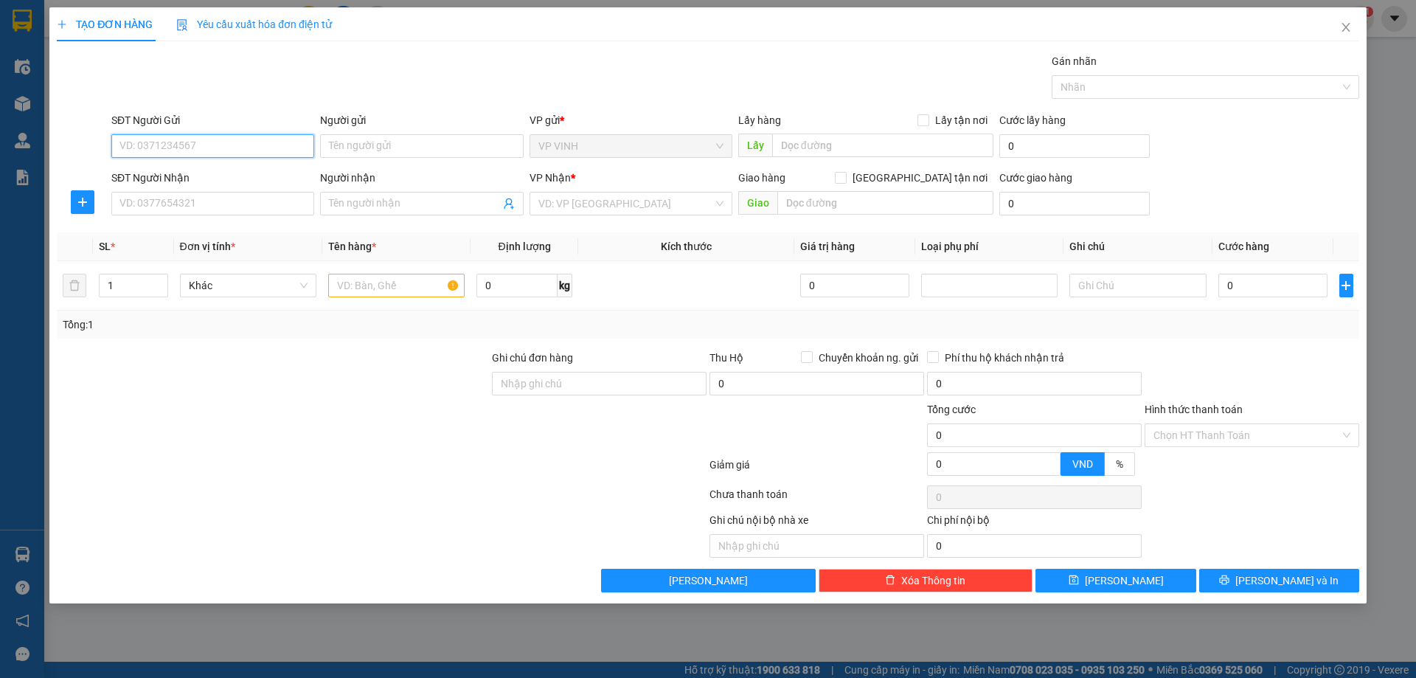
paste input "02383525626"
type input "02383525626"
click at [244, 148] on input "02383525626" at bounding box center [212, 146] width 203 height 24
click at [234, 173] on div "02383525626 - kh" at bounding box center [212, 175] width 185 height 16
type input "kh"
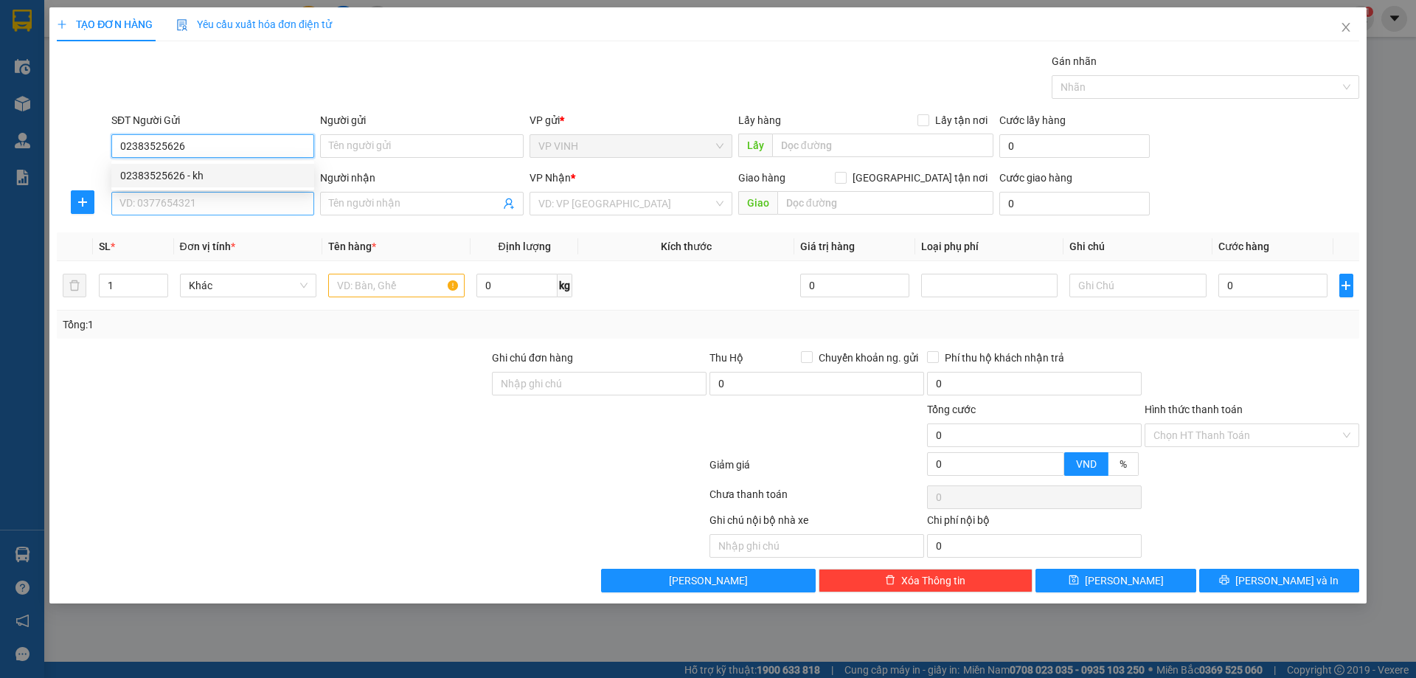
checkbox input "true"
type input "257 NVC"
type input "02383525626"
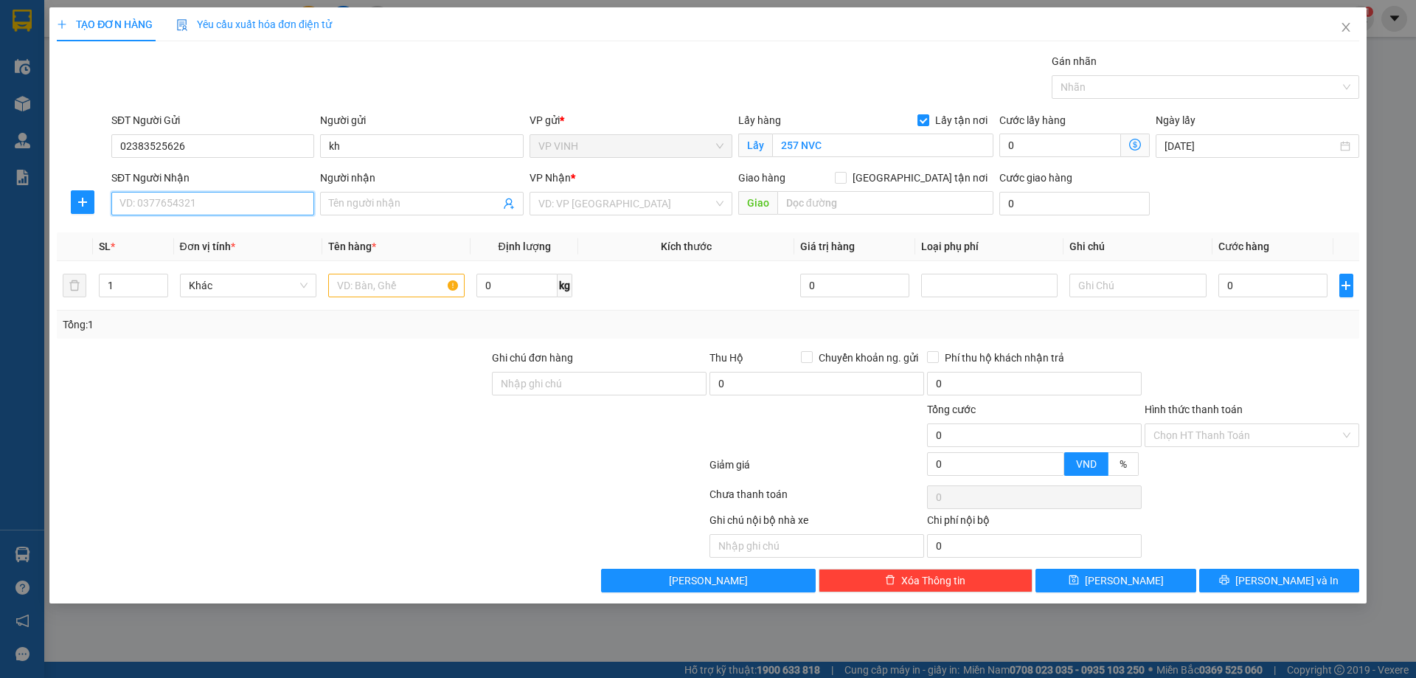
click at [235, 201] on input "SĐT Người Nhận" at bounding box center [212, 204] width 203 height 24
type input "0946113355"
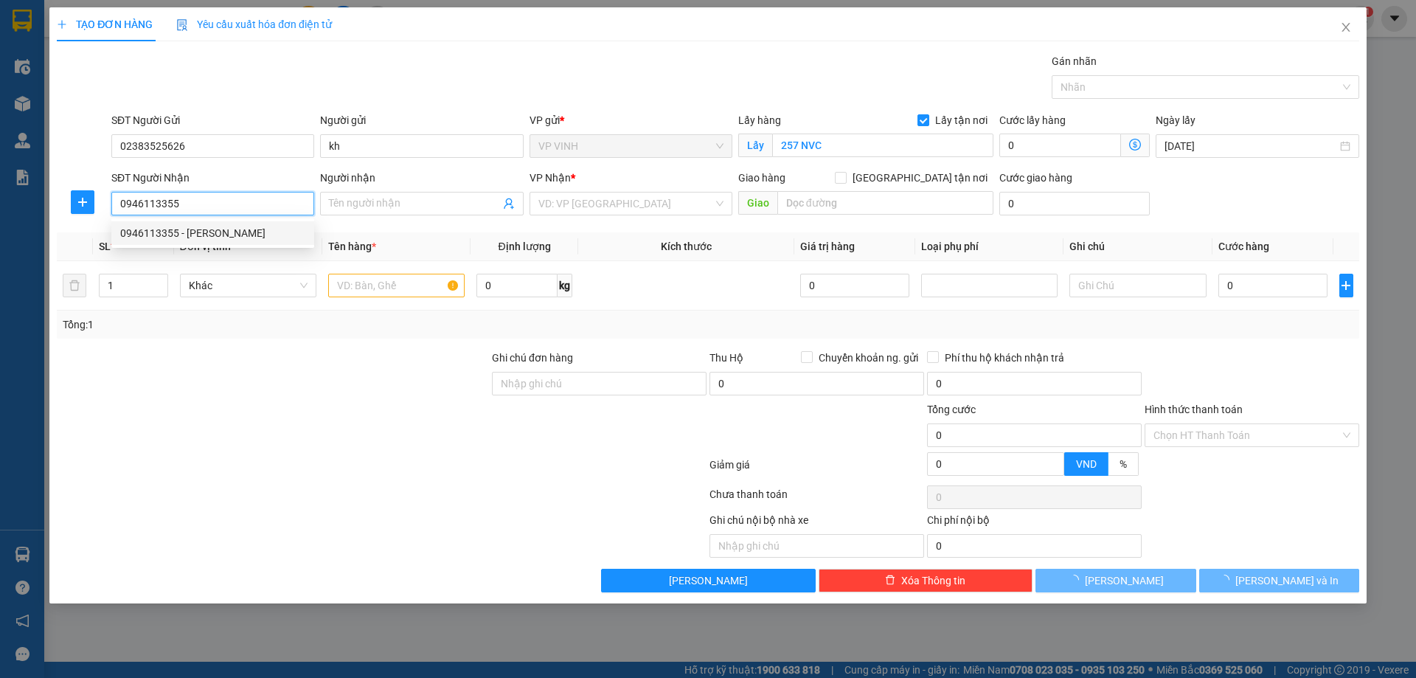
type input "anh vinh"
checkbox input "true"
type input "vp"
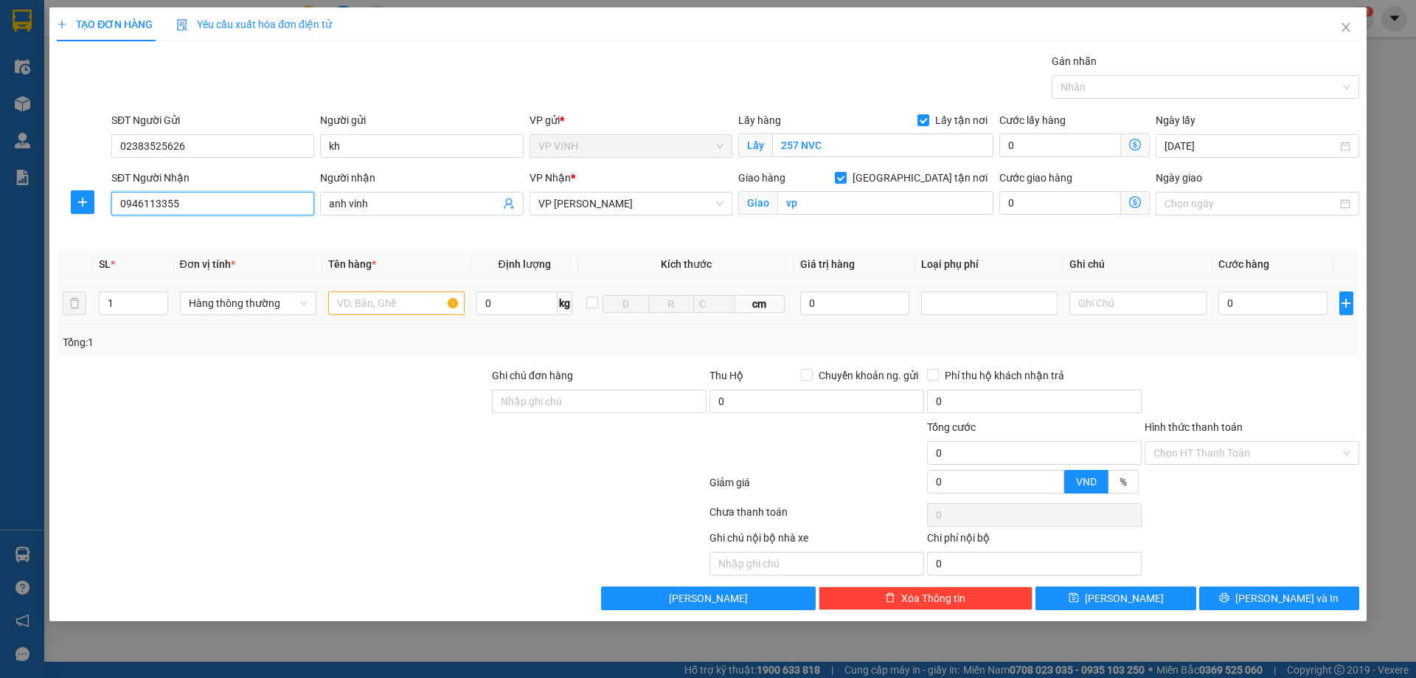
type input "0946113355"
click at [367, 305] on input "text" at bounding box center [396, 303] width 136 height 24
type input "phụ tùng"
click at [1273, 302] on input "0" at bounding box center [1274, 303] width 110 height 24
type input "1"
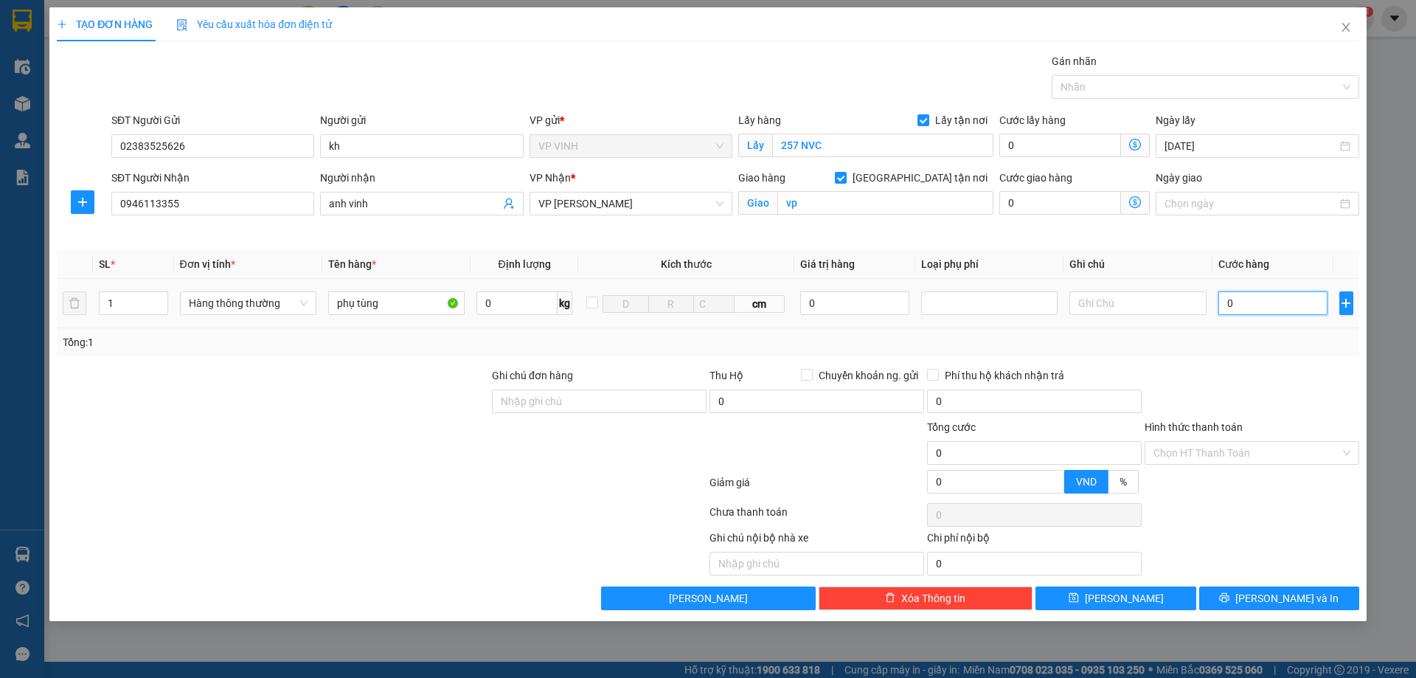
type input "1"
type input "12"
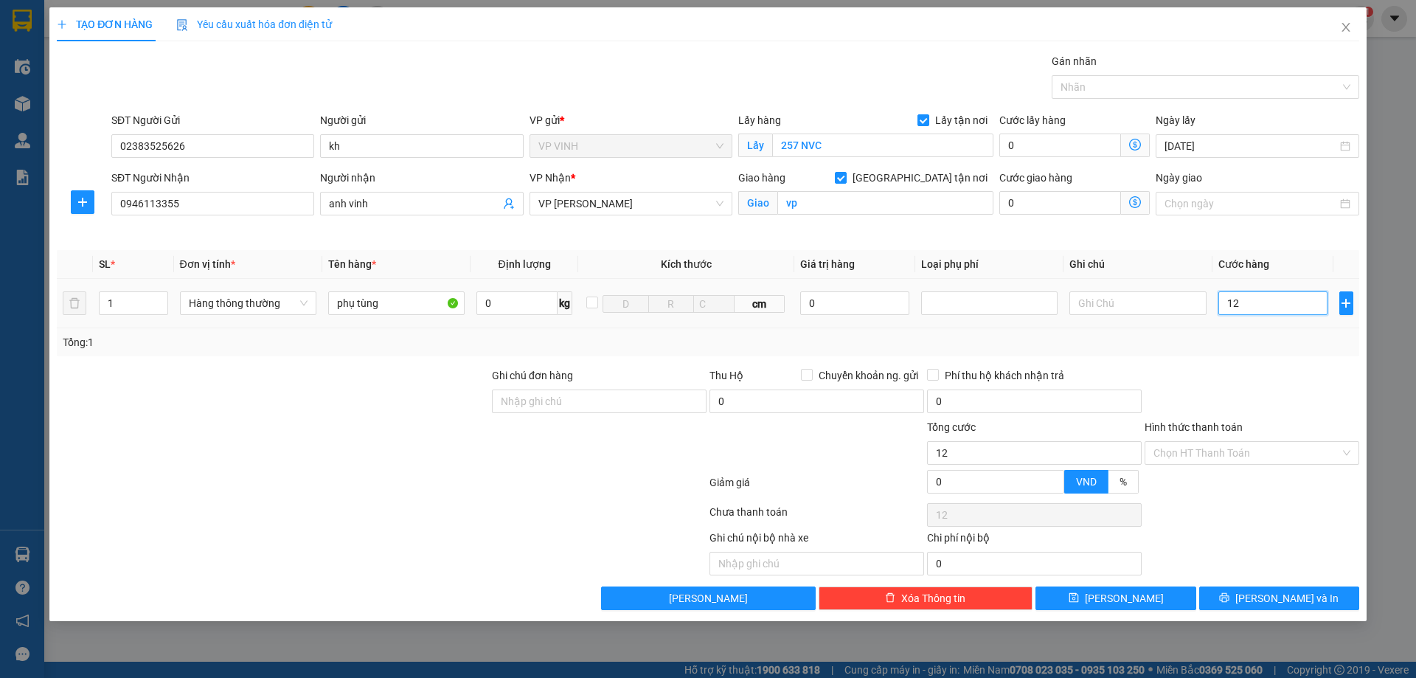
type input "120"
click at [1255, 344] on div "Tổng: 1" at bounding box center [708, 342] width 1291 height 16
type input "120.000"
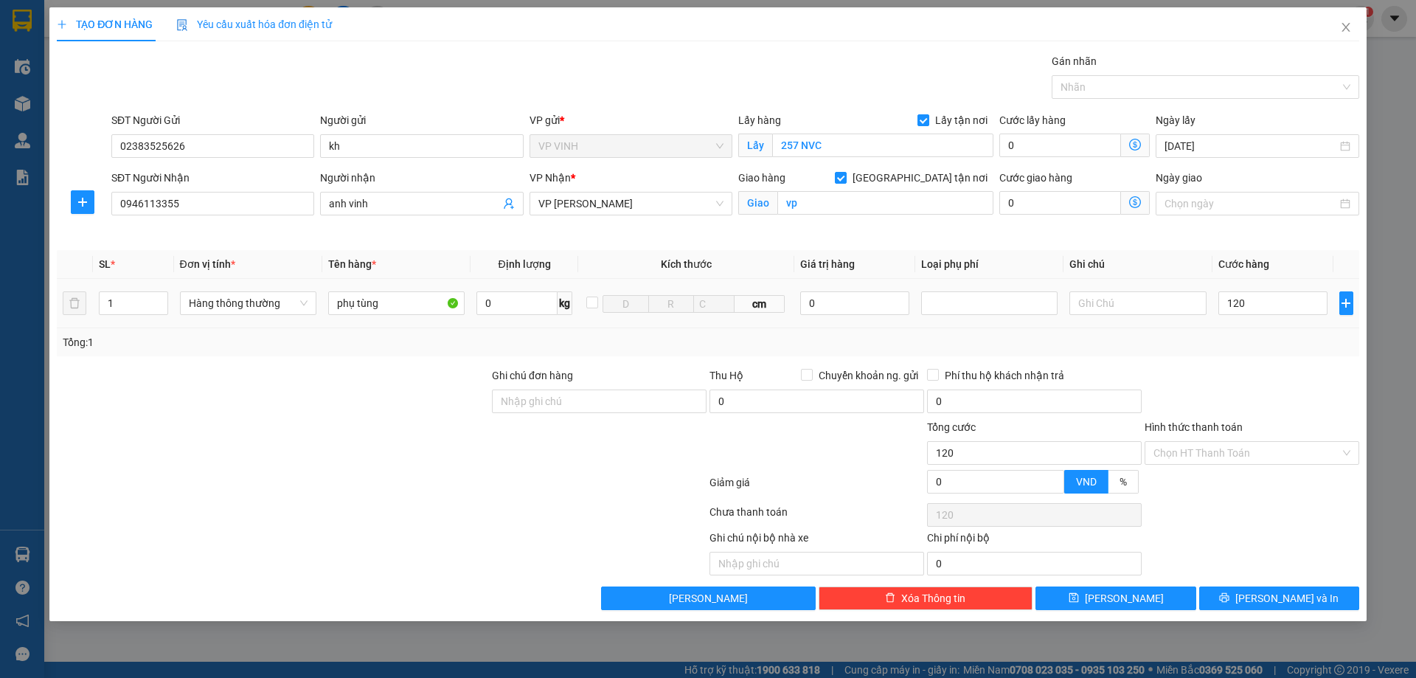
type input "120.000"
click at [1310, 607] on button "Lưu và In" at bounding box center [1279, 598] width 160 height 24
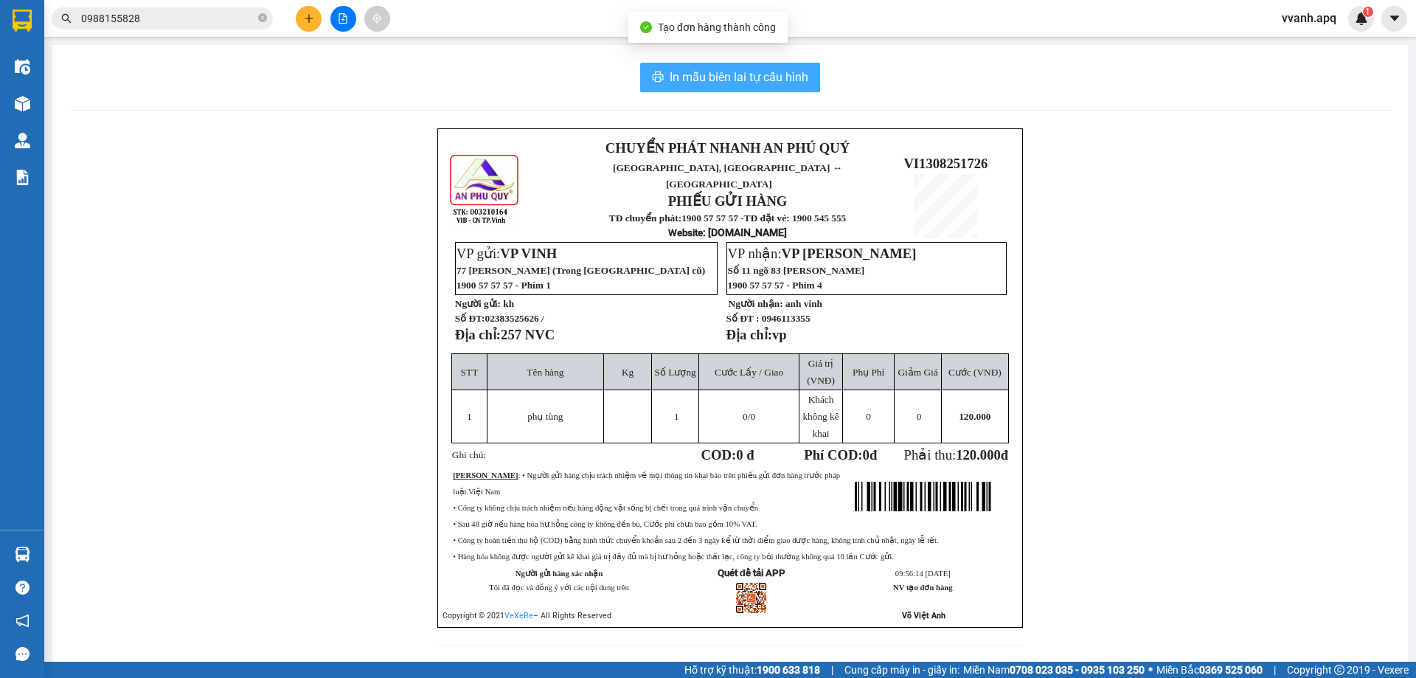
click at [684, 86] on span "In mẫu biên lai tự cấu hình" at bounding box center [739, 77] width 139 height 18
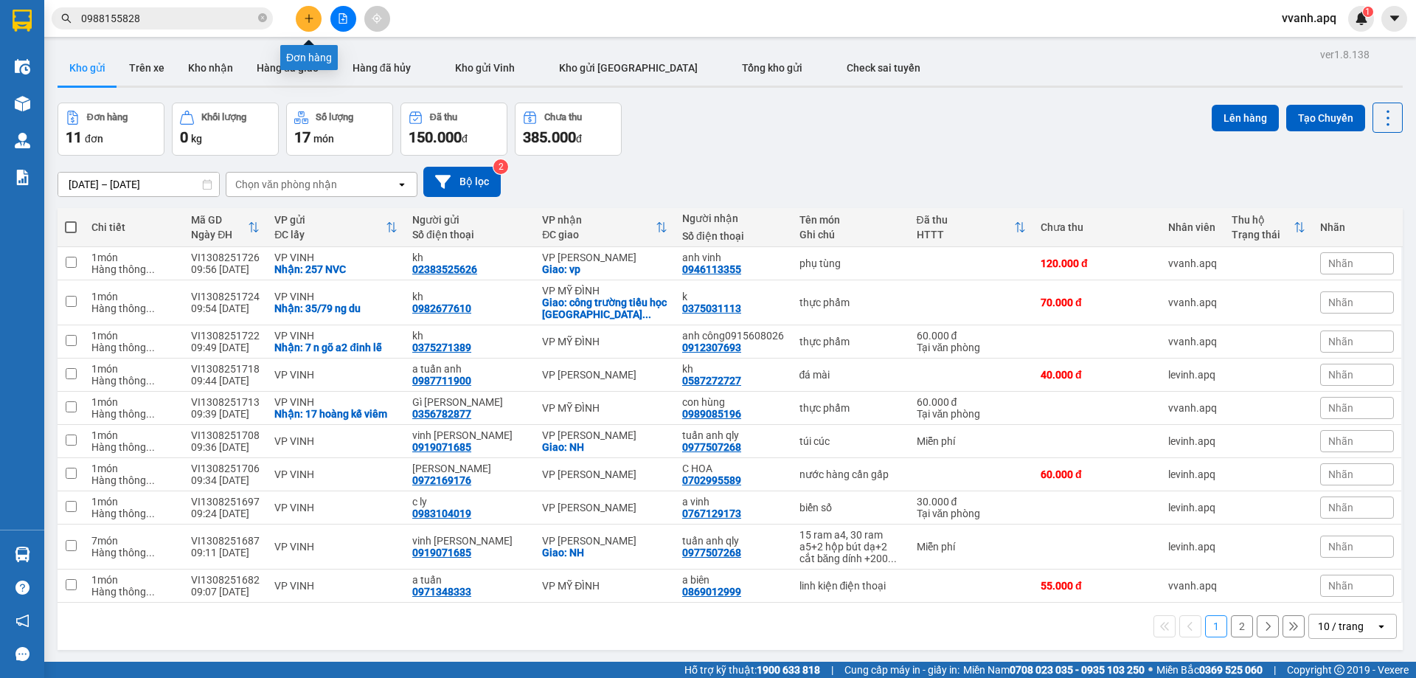
click at [311, 21] on icon "plus" at bounding box center [309, 18] width 10 height 10
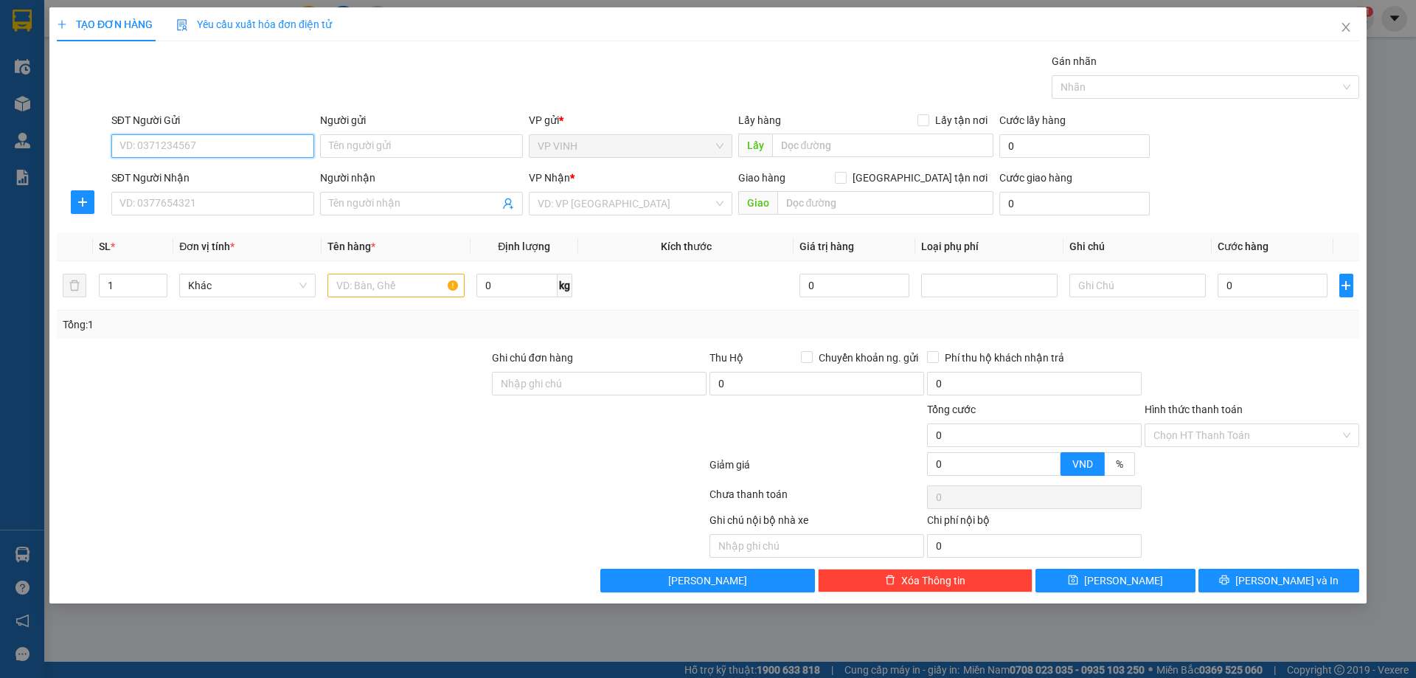
paste input "0844848777"
type input "0844848777"
click at [209, 142] on input "0844848777" at bounding box center [212, 146] width 203 height 24
click at [212, 171] on div "0844848777 - quyên vinh" at bounding box center [212, 175] width 185 height 16
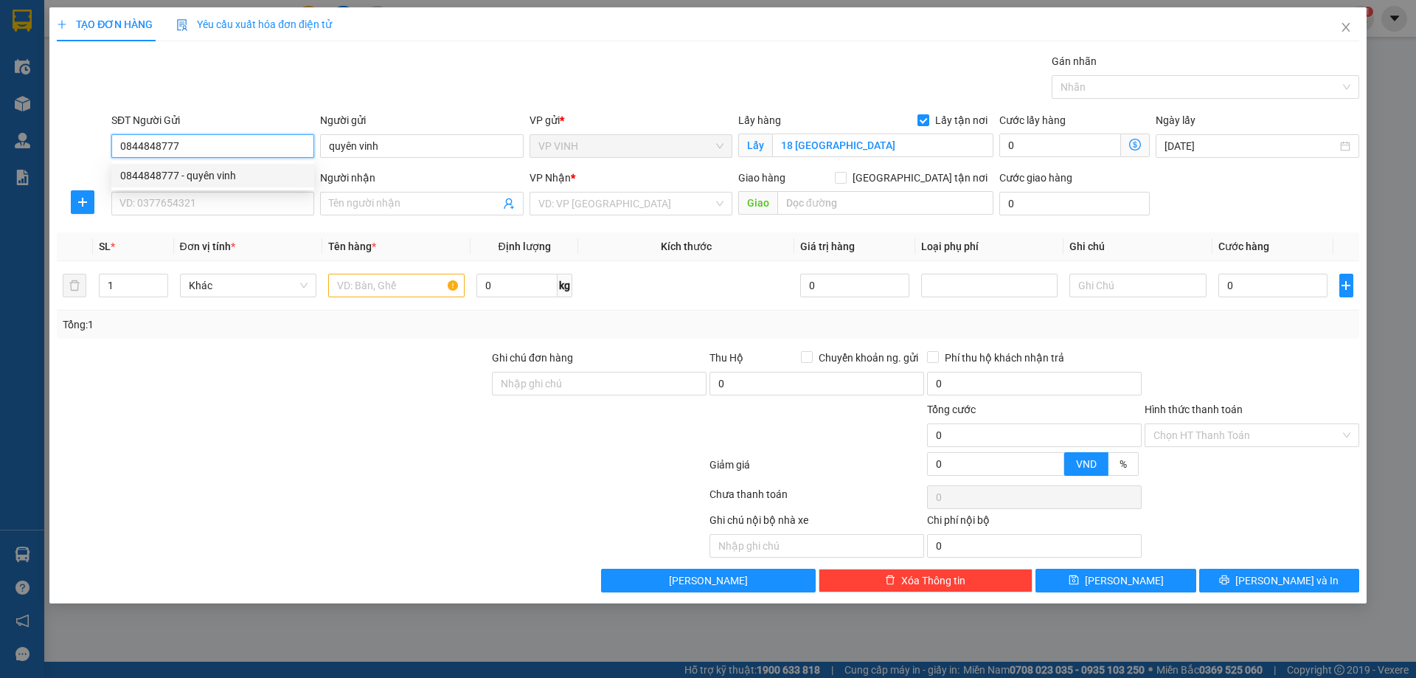
type input "quyên vinh"
checkbox input "true"
type input "18 vĩnh yên"
type input "0844848777"
click at [229, 211] on input "SĐT Người Nhận" at bounding box center [212, 204] width 203 height 24
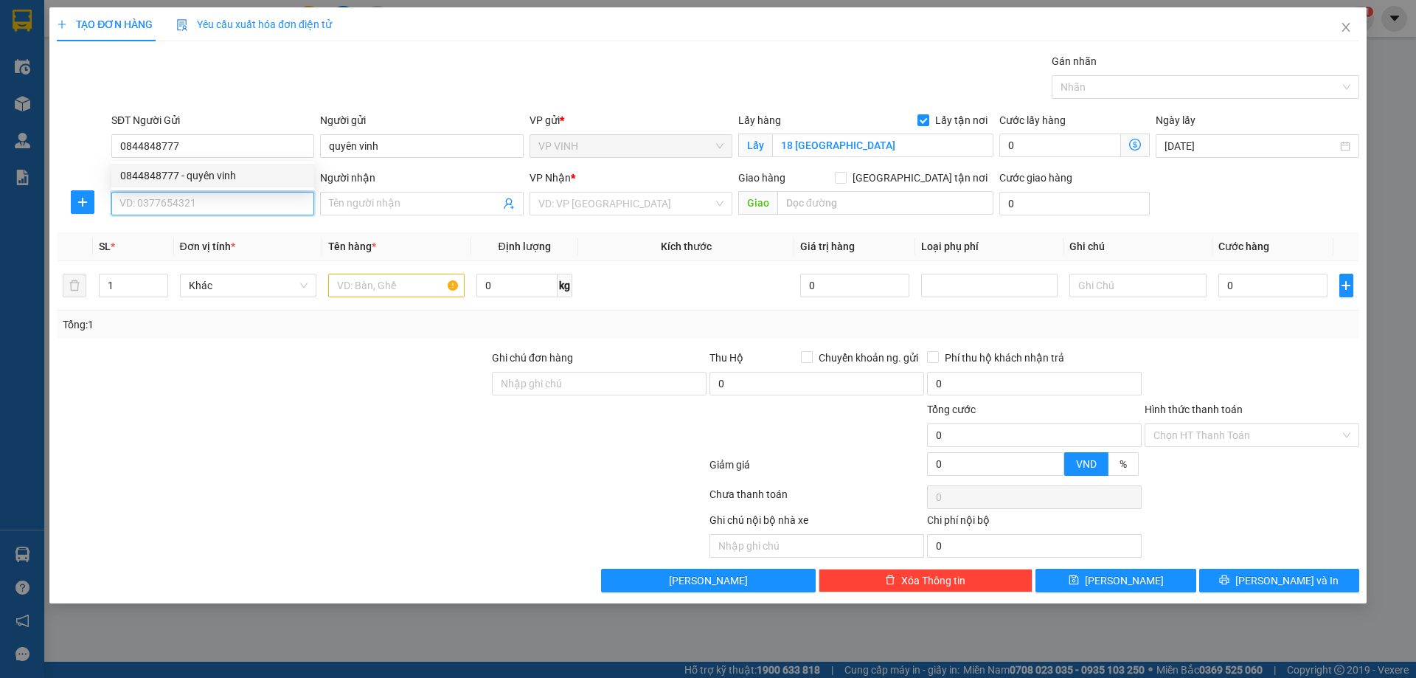
type input "10"
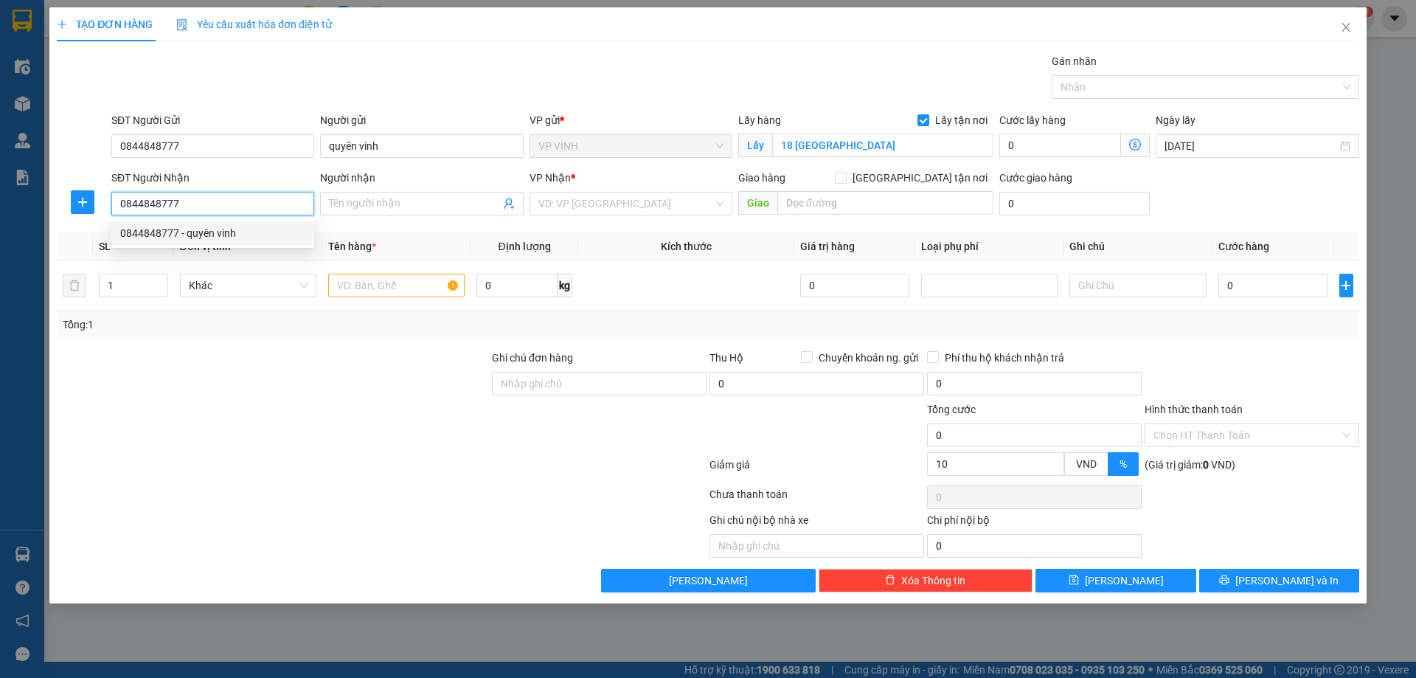
click at [227, 211] on input "0844848777" at bounding box center [212, 204] width 203 height 24
type input "0989627119"
click at [222, 228] on div "0989627119 - c lua" at bounding box center [212, 233] width 185 height 16
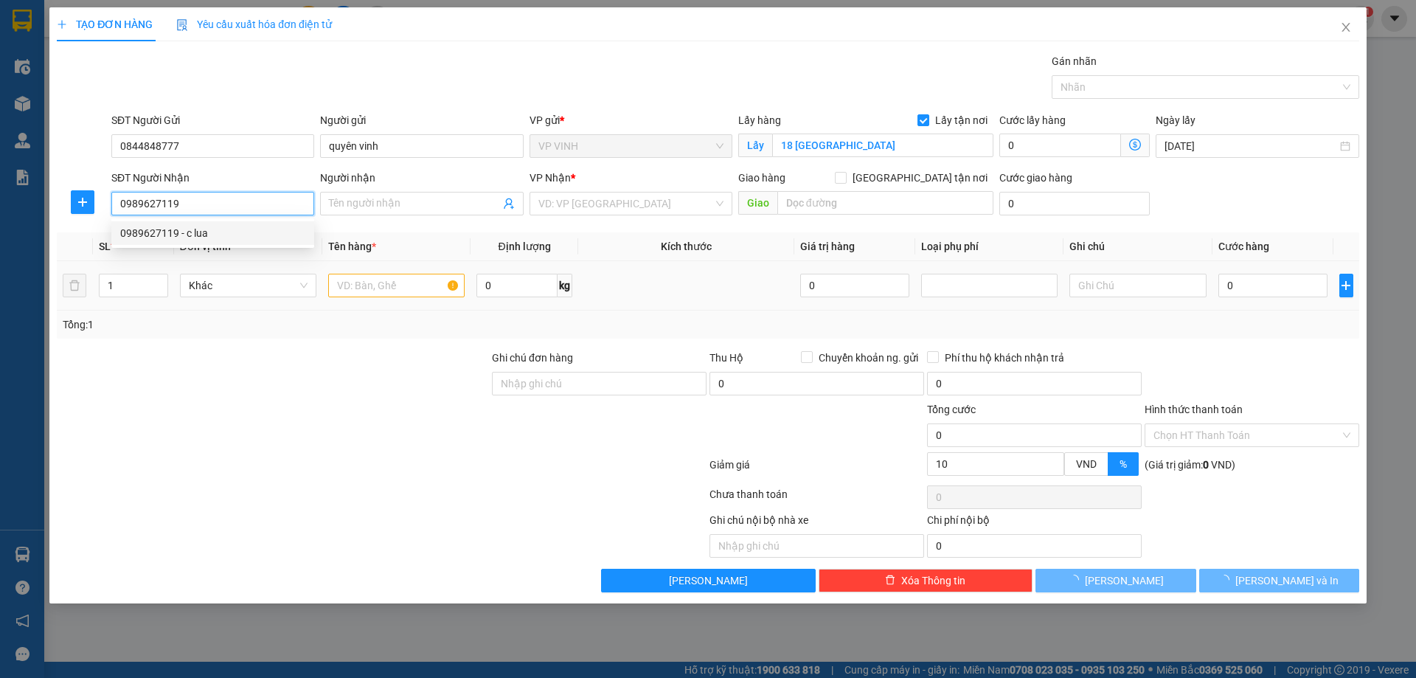
type input "c lua"
type input "0989627119"
click at [370, 284] on input "text" at bounding box center [396, 286] width 136 height 24
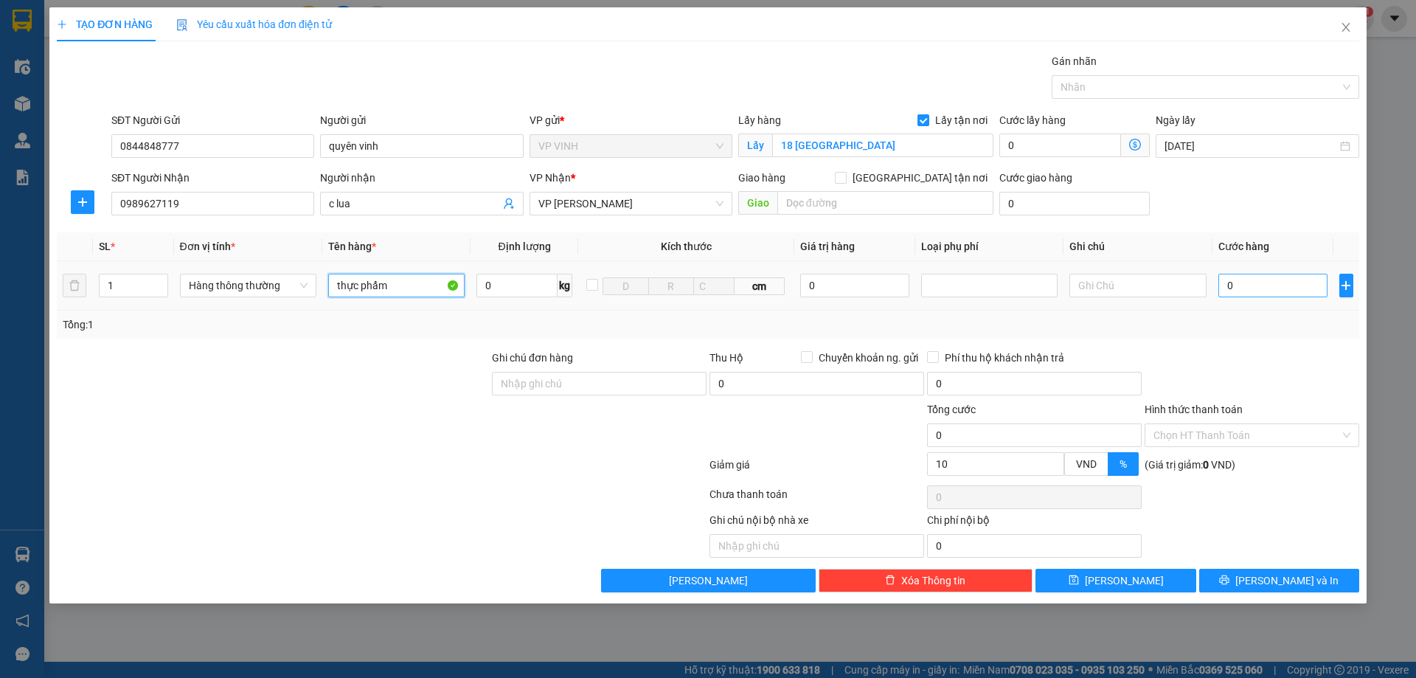
type input "thực phẩm"
click at [1289, 297] on input "0" at bounding box center [1274, 286] width 110 height 24
type input "1"
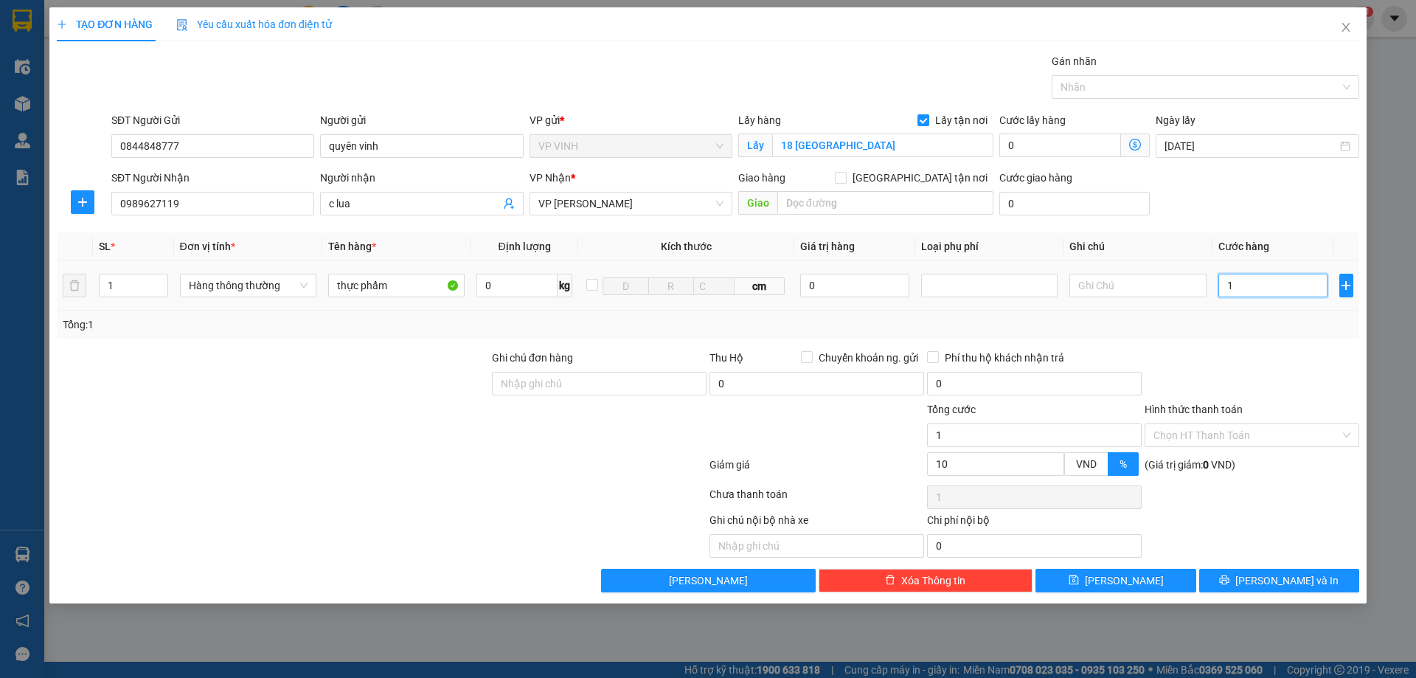
type input "10"
type input "100"
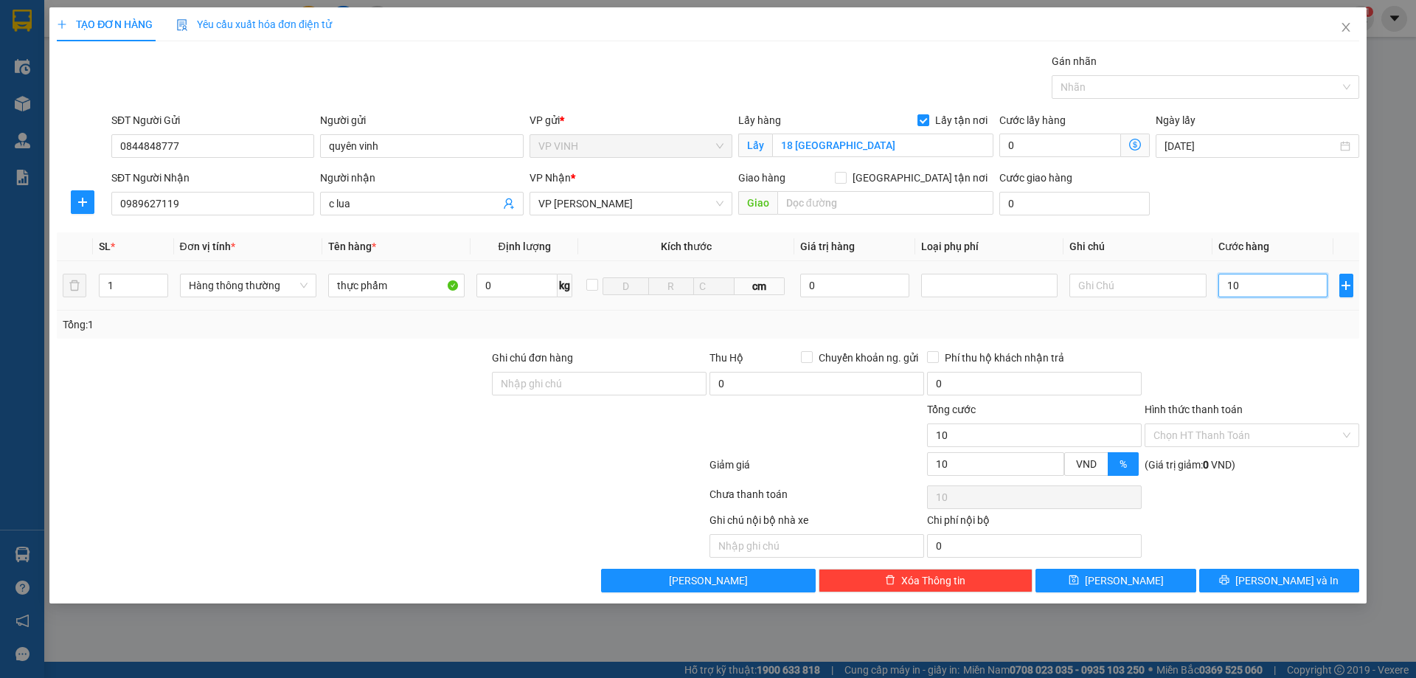
type input "100"
click at [1277, 323] on div "Tổng: 1" at bounding box center [708, 324] width 1291 height 16
type input "100.000"
type input "90.000"
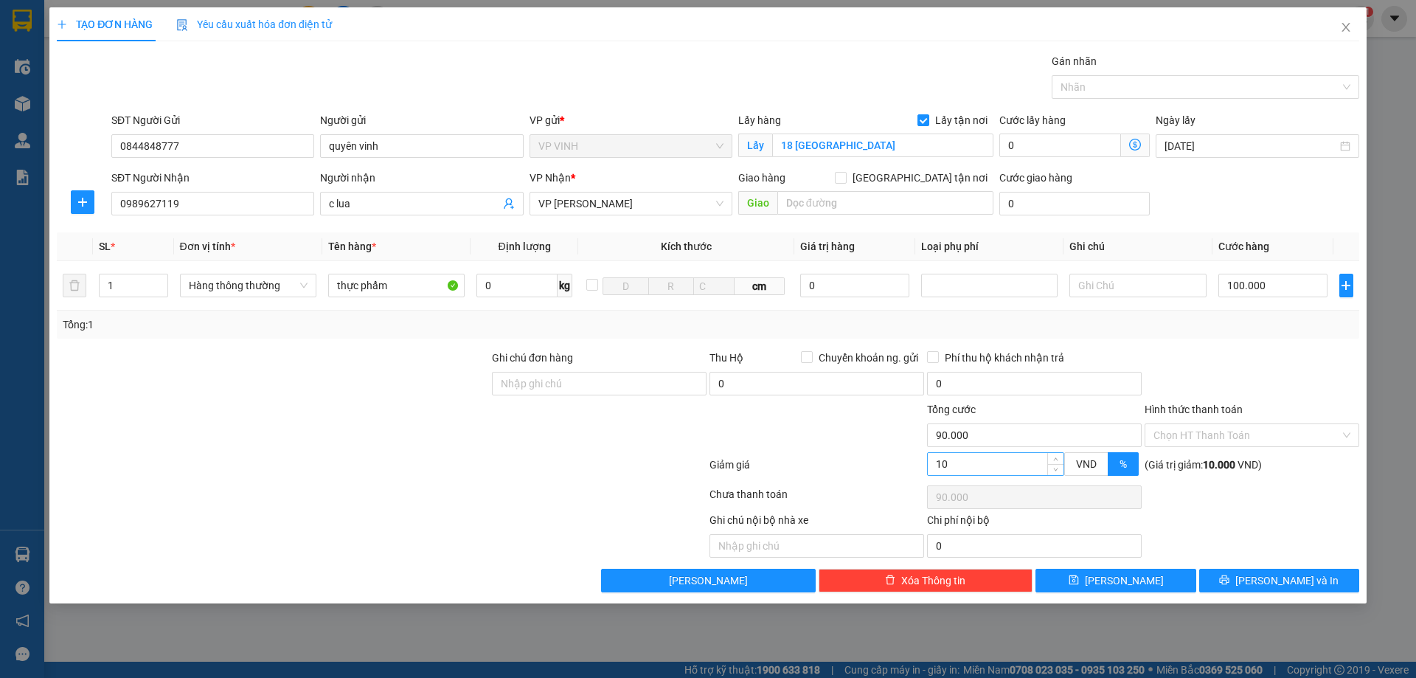
click at [980, 466] on input "10" at bounding box center [996, 464] width 136 height 22
type input "100.000"
click at [1225, 377] on div at bounding box center [1252, 376] width 218 height 52
click at [1243, 568] on div "Transit Pickup Surcharge Ids Transit Deliver Surcharge Ids Transit Deliver Surc…" at bounding box center [708, 322] width 1303 height 539
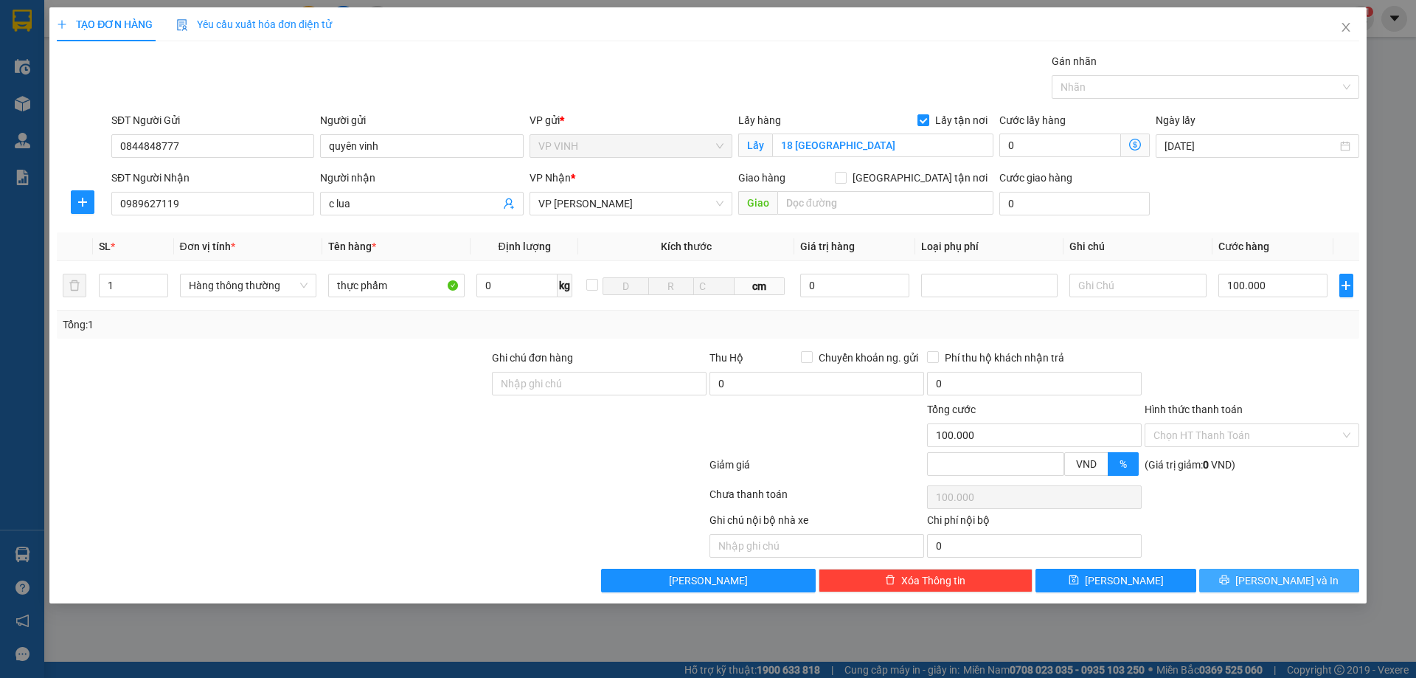
click at [1249, 575] on button "Lưu và In" at bounding box center [1279, 581] width 160 height 24
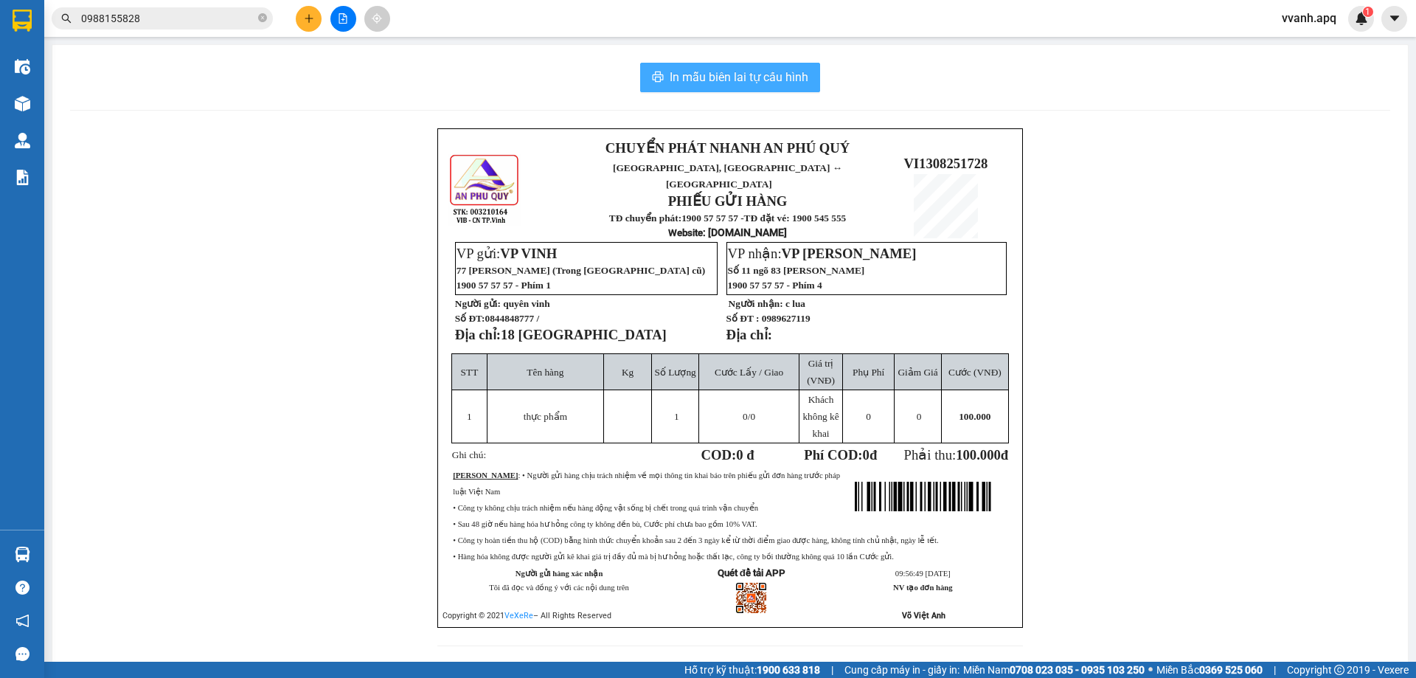
click at [727, 73] on span "In mẫu biên lai tự cấu hình" at bounding box center [739, 77] width 139 height 18
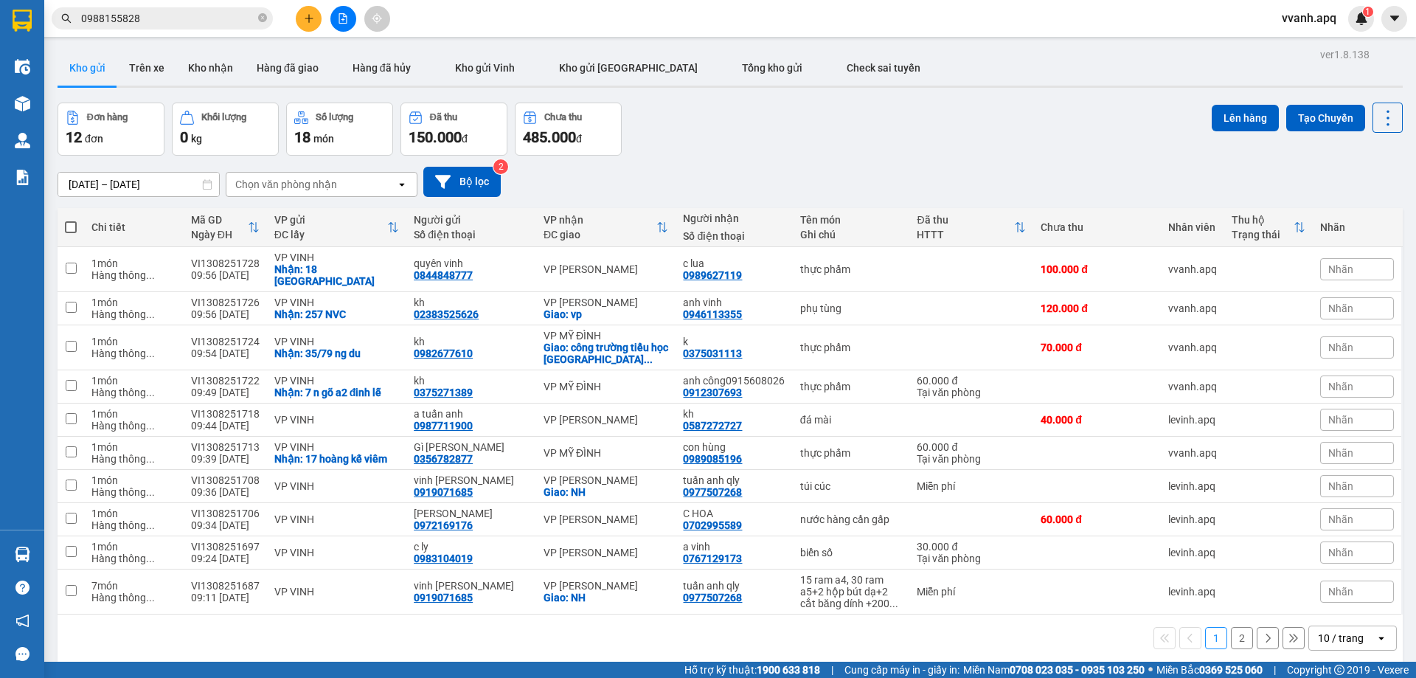
click at [308, 13] on button at bounding box center [309, 19] width 26 height 26
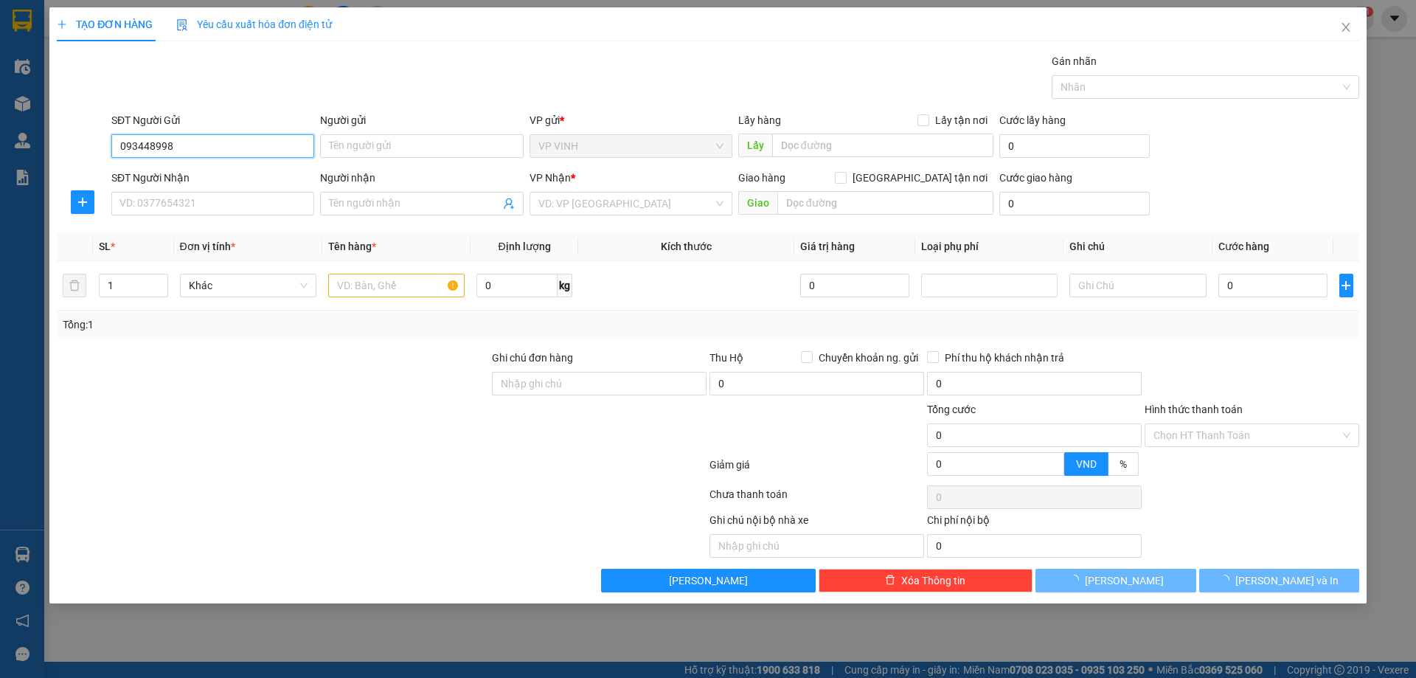
type input "0934489985"
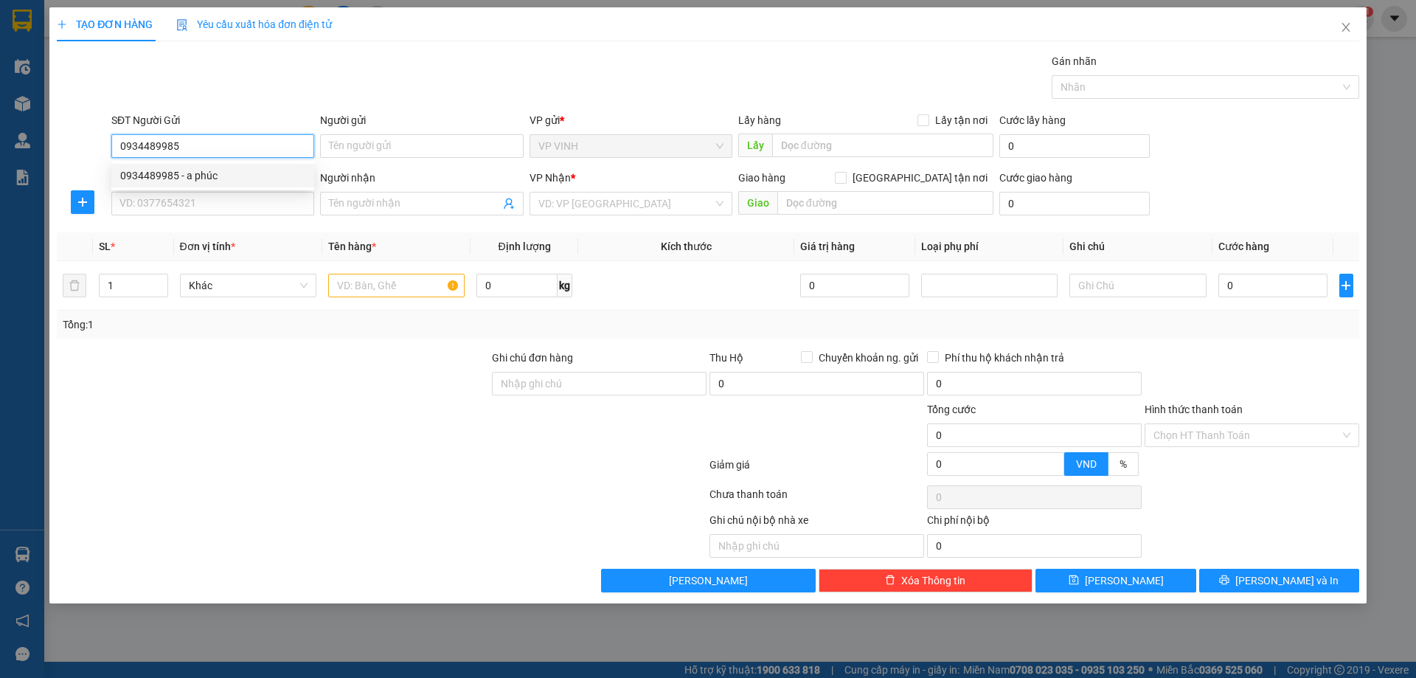
click at [199, 176] on div "0934489985 - a phúc" at bounding box center [212, 175] width 185 height 16
type input "a phúc"
type input "0934489985"
click at [220, 205] on input "SĐT Người Nhận" at bounding box center [212, 204] width 203 height 24
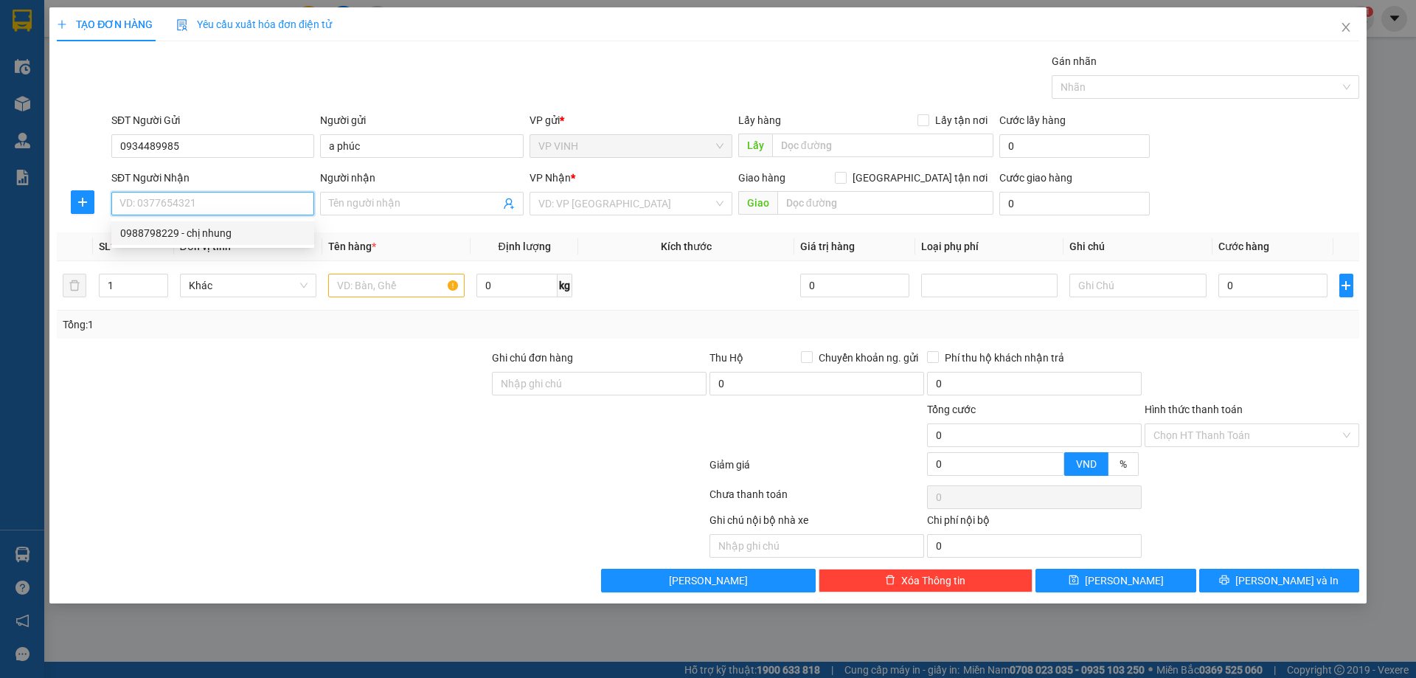
click at [227, 229] on div "0988798229 - chị nhung" at bounding box center [212, 233] width 185 height 16
type input "0988798229"
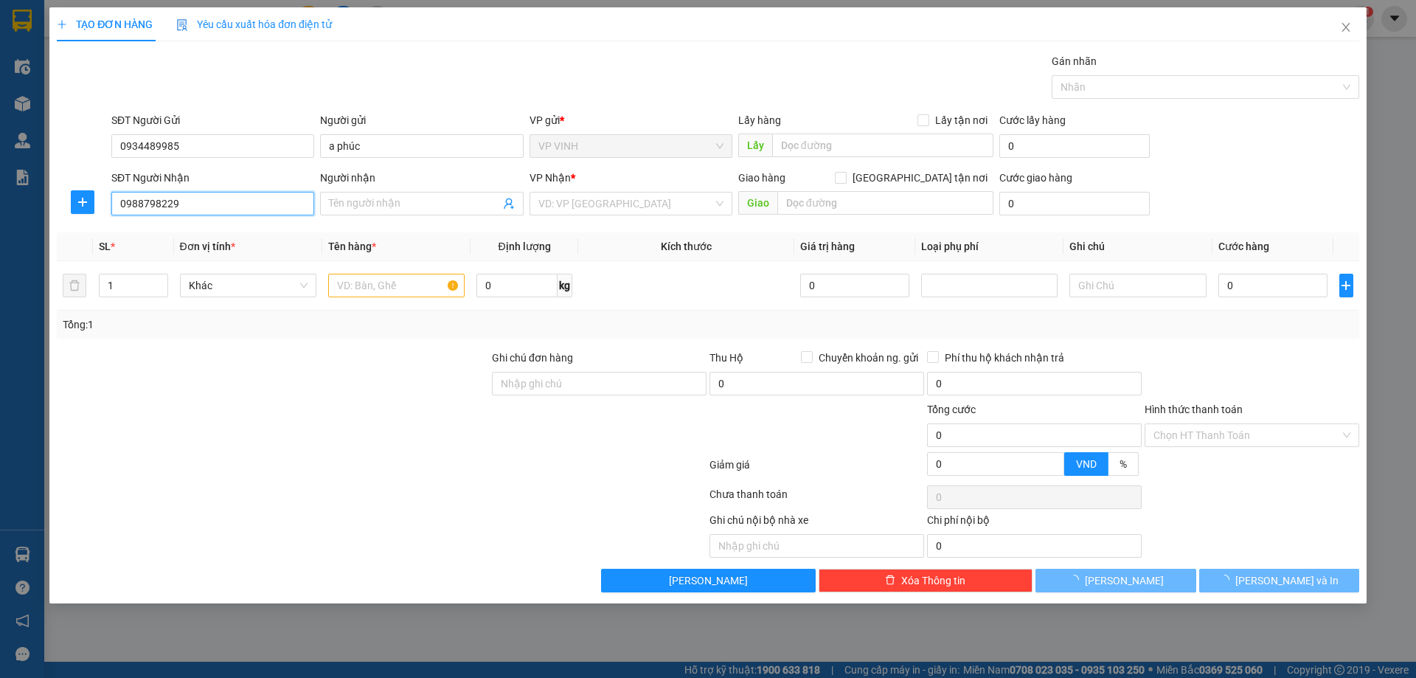
type input "chị nhung"
checkbox input "true"
type input "vp"
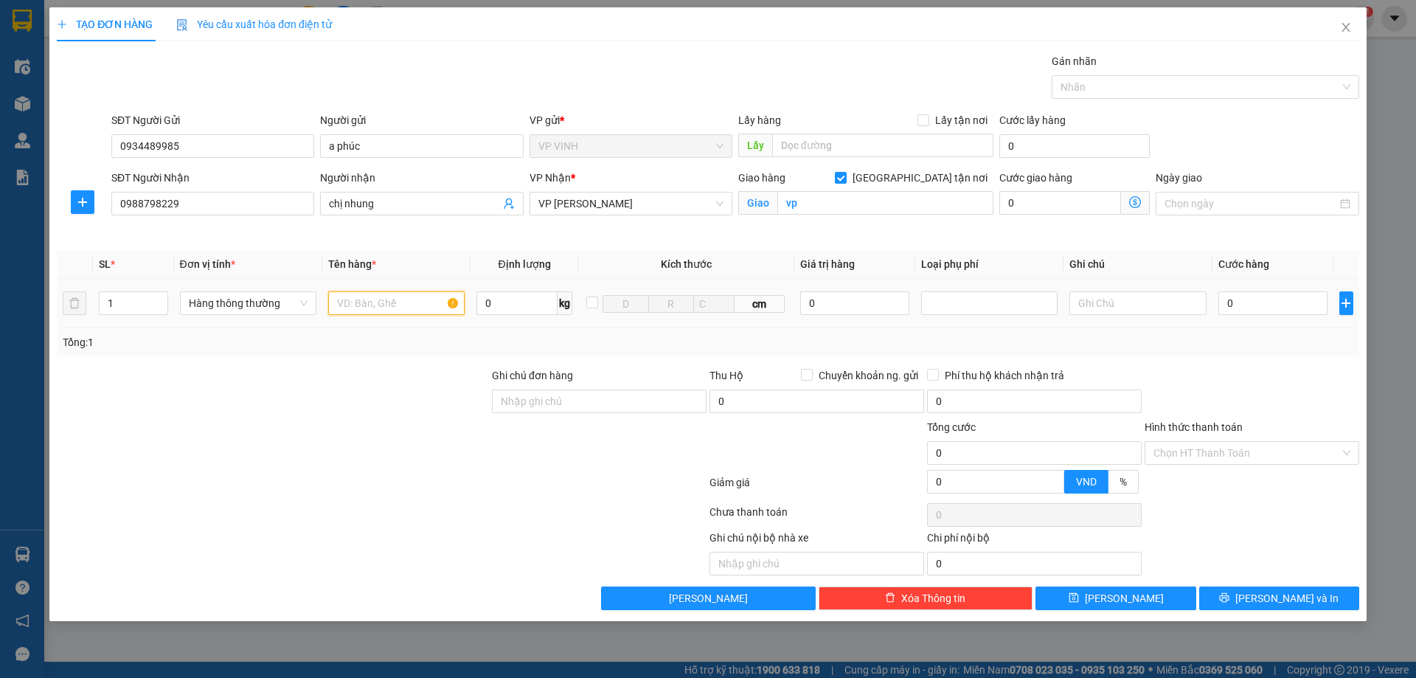
click at [401, 299] on input "text" at bounding box center [396, 303] width 136 height 24
type input "tivi ( nhận nguyên kiện )"
click at [831, 306] on input "0" at bounding box center [855, 303] width 110 height 24
type input "5.000.000"
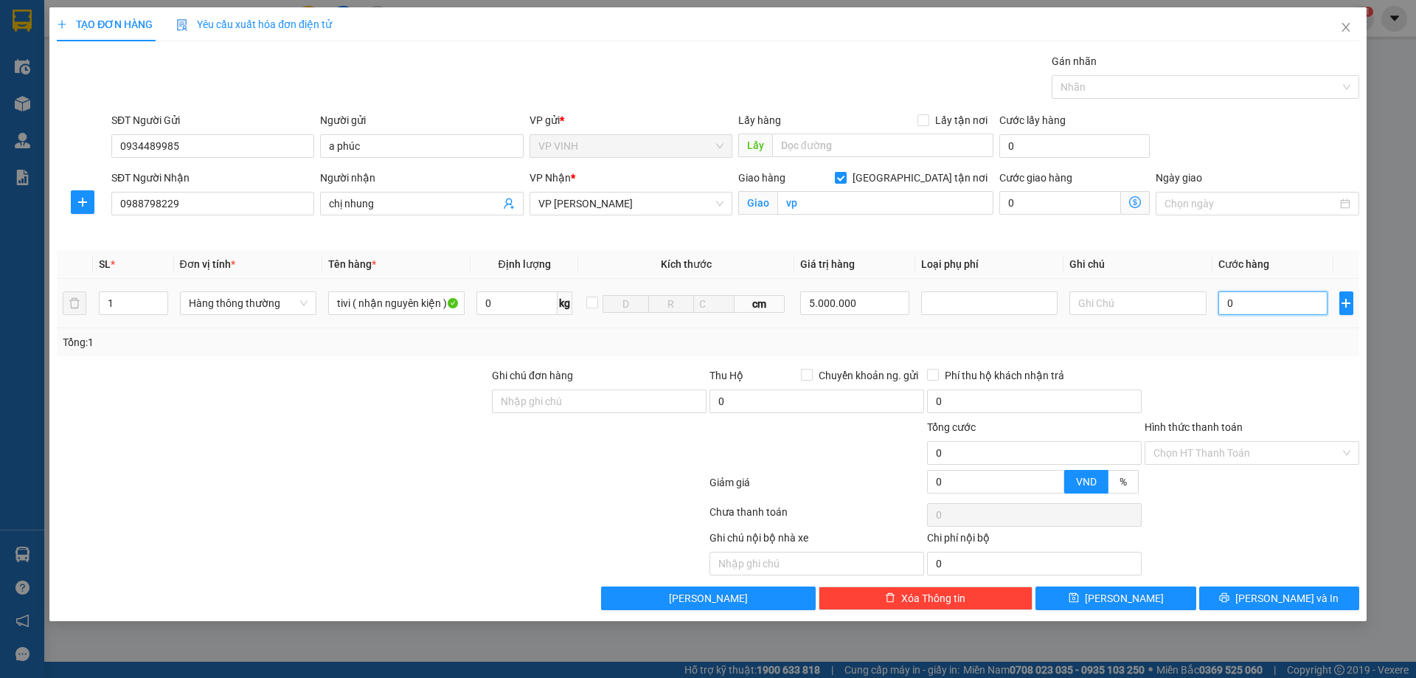
click at [1224, 297] on input "0" at bounding box center [1274, 303] width 110 height 24
type input "70"
click at [1275, 367] on div at bounding box center [1252, 393] width 218 height 52
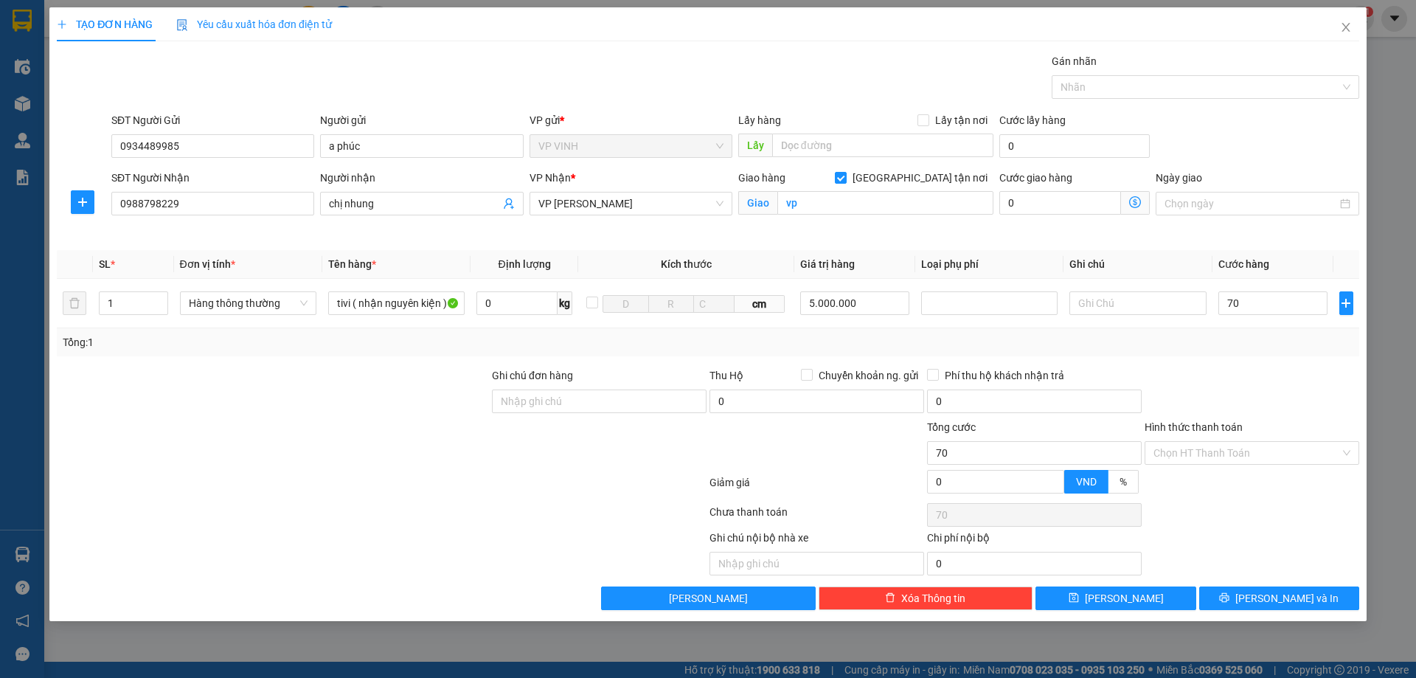
type input "70.000"
click at [986, 288] on div at bounding box center [989, 303] width 136 height 30
click at [986, 307] on div at bounding box center [989, 303] width 129 height 18
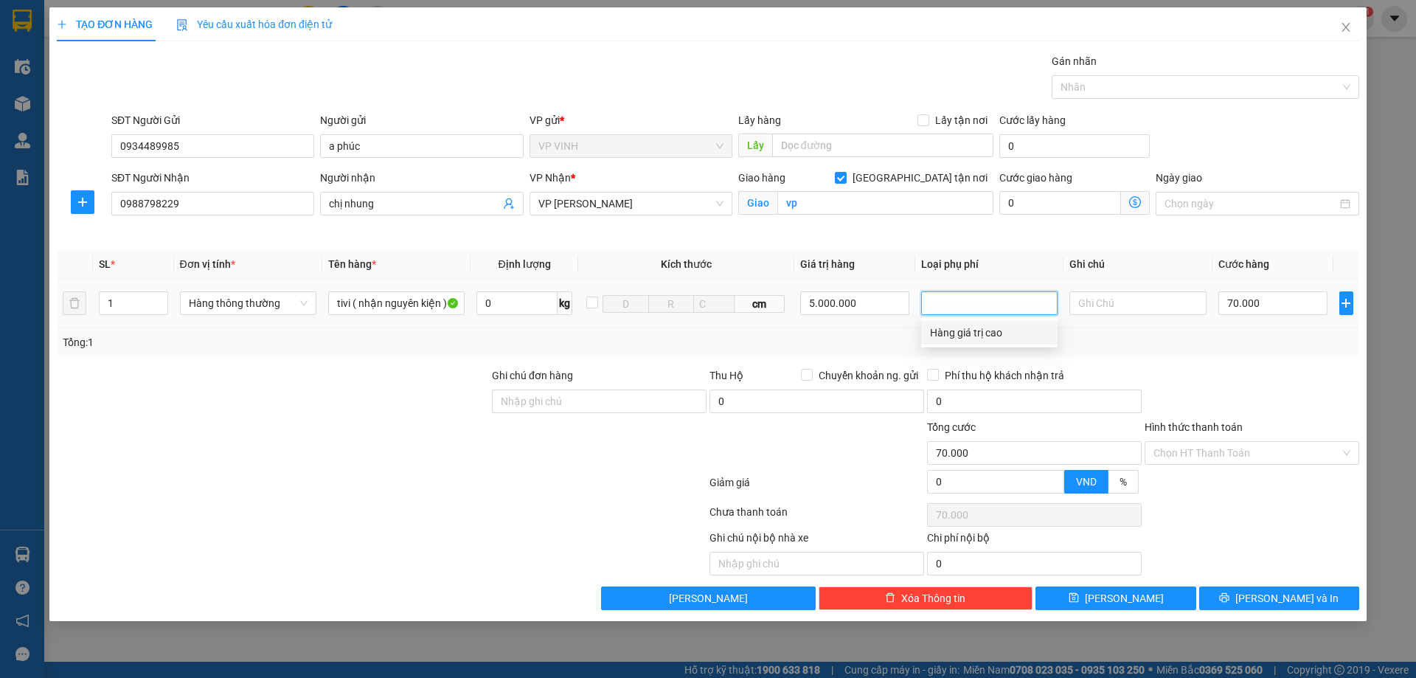
click at [971, 334] on div "Hàng giá trị cao" at bounding box center [989, 333] width 119 height 16
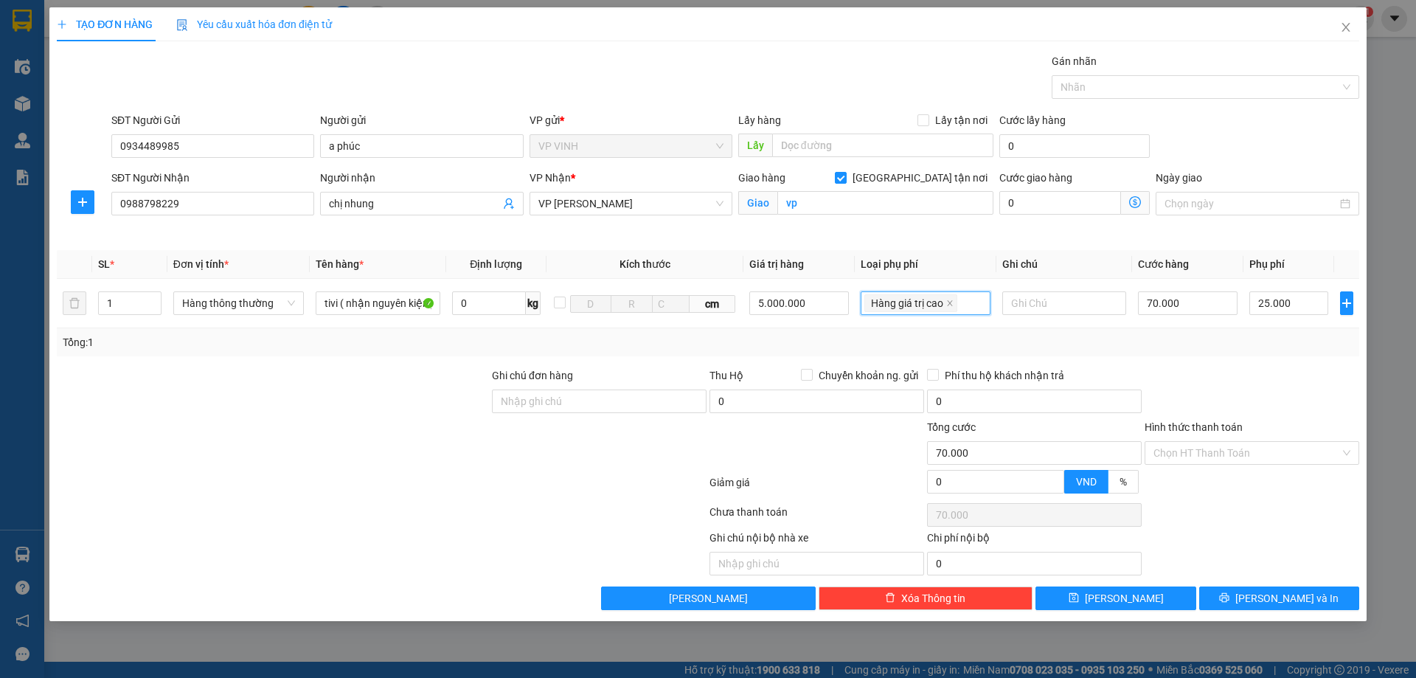
type input "0"
type input "25.000"
click at [1221, 365] on div "Transit Pickup Surcharge Ids Transit Deliver Surcharge Ids Transit Deliver Surc…" at bounding box center [708, 331] width 1303 height 557
click at [1190, 305] on input "0" at bounding box center [1188, 303] width 100 height 24
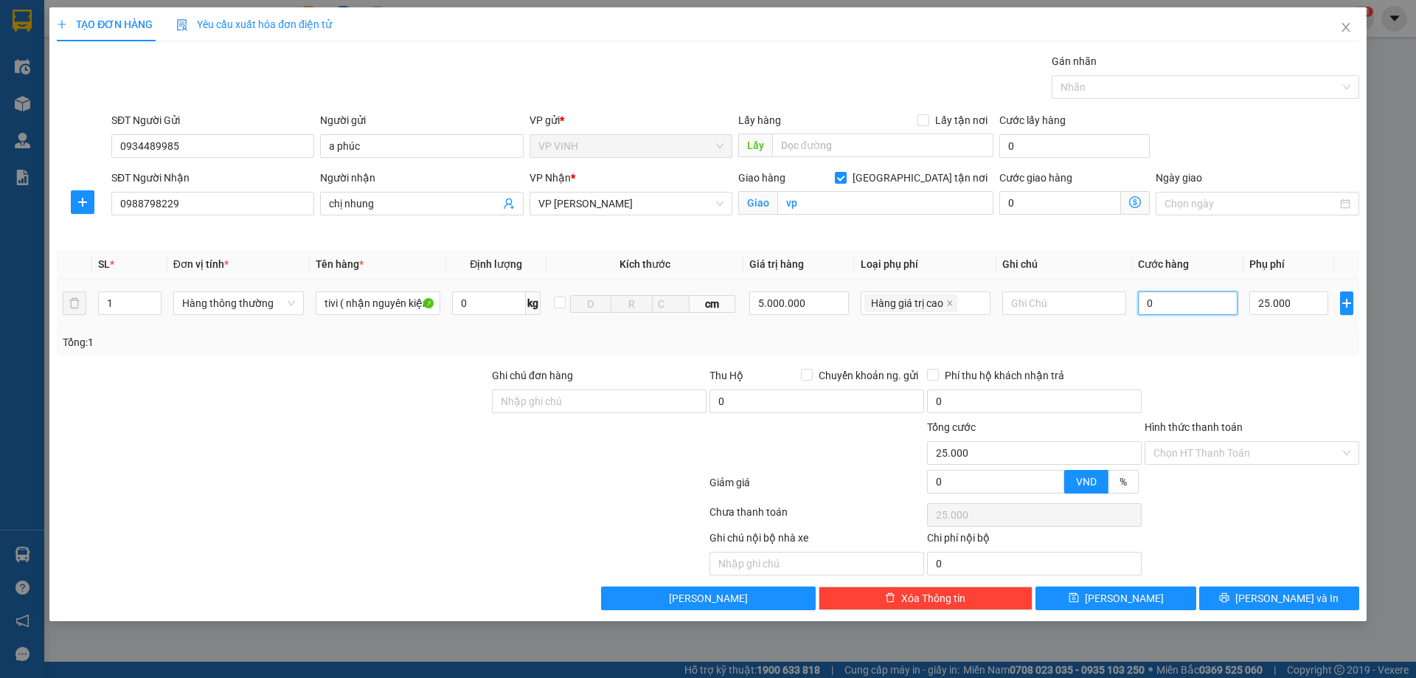
type input "7"
type input "25.007"
type input "70"
type input "25.070"
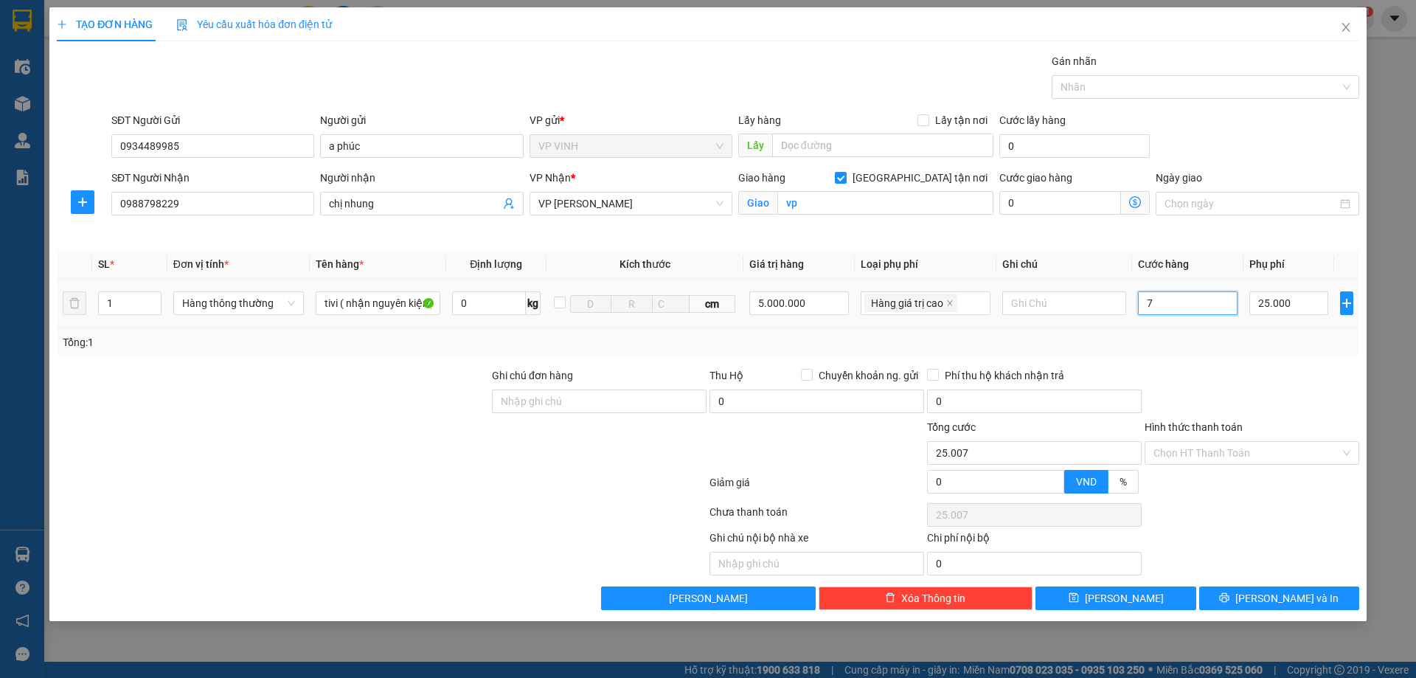
type input "25.070"
click at [1204, 376] on div at bounding box center [1252, 393] width 218 height 52
click at [1277, 592] on span "Lưu và In" at bounding box center [1286, 598] width 103 height 16
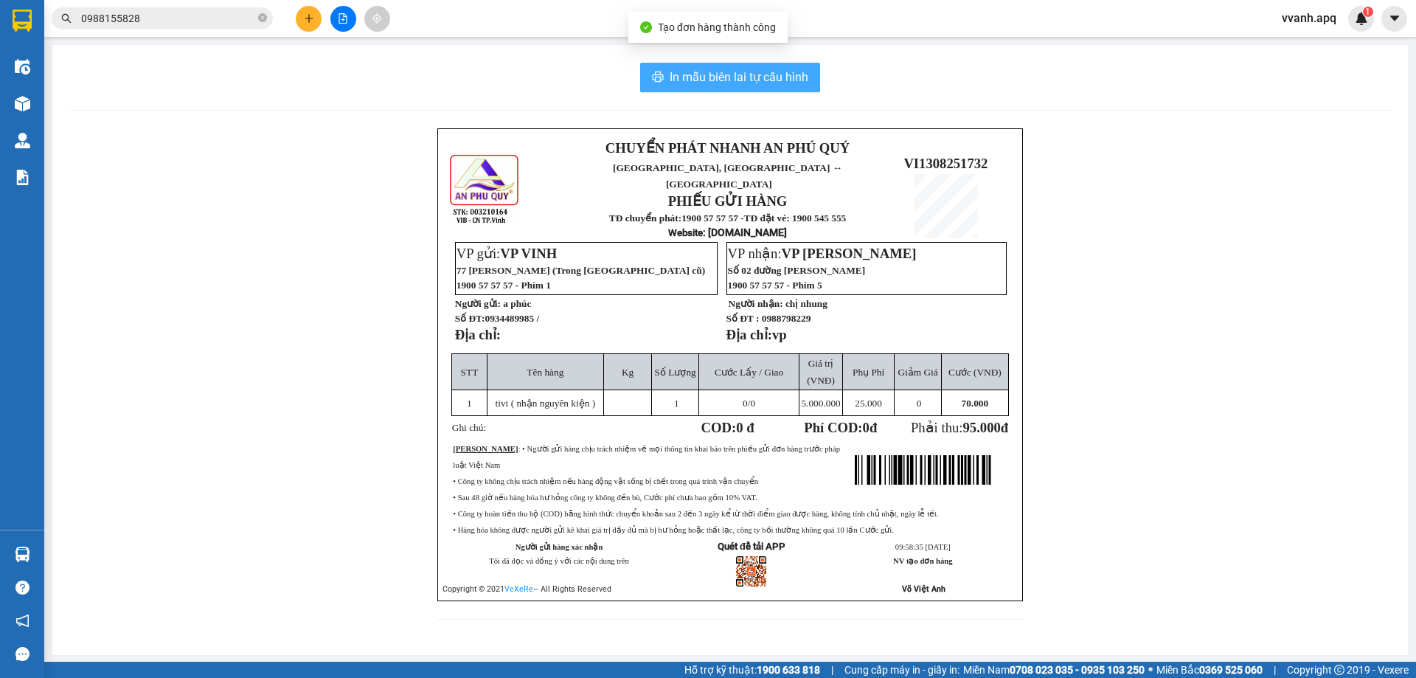
click at [721, 88] on button "In mẫu biên lai tự cấu hình" at bounding box center [730, 78] width 180 height 30
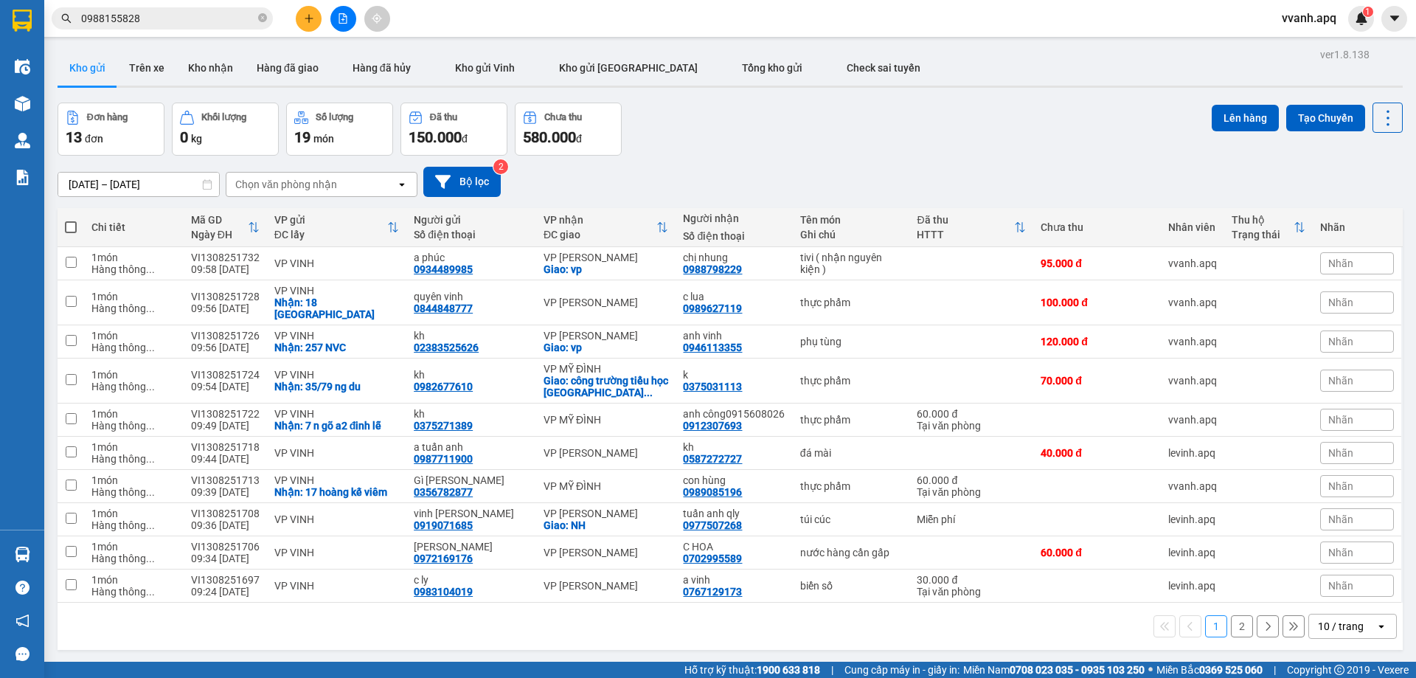
click at [989, 152] on div "Đơn hàng 13 đơn Khối lượng 0 kg Số lượng 19 món Đã thu 150.000 đ Chưa thu 580.0…" at bounding box center [730, 129] width 1345 height 53
click at [873, 165] on div "11/08/2025 – 13/08/2025 Press the down arrow key to interact with the calendar …" at bounding box center [730, 182] width 1345 height 52
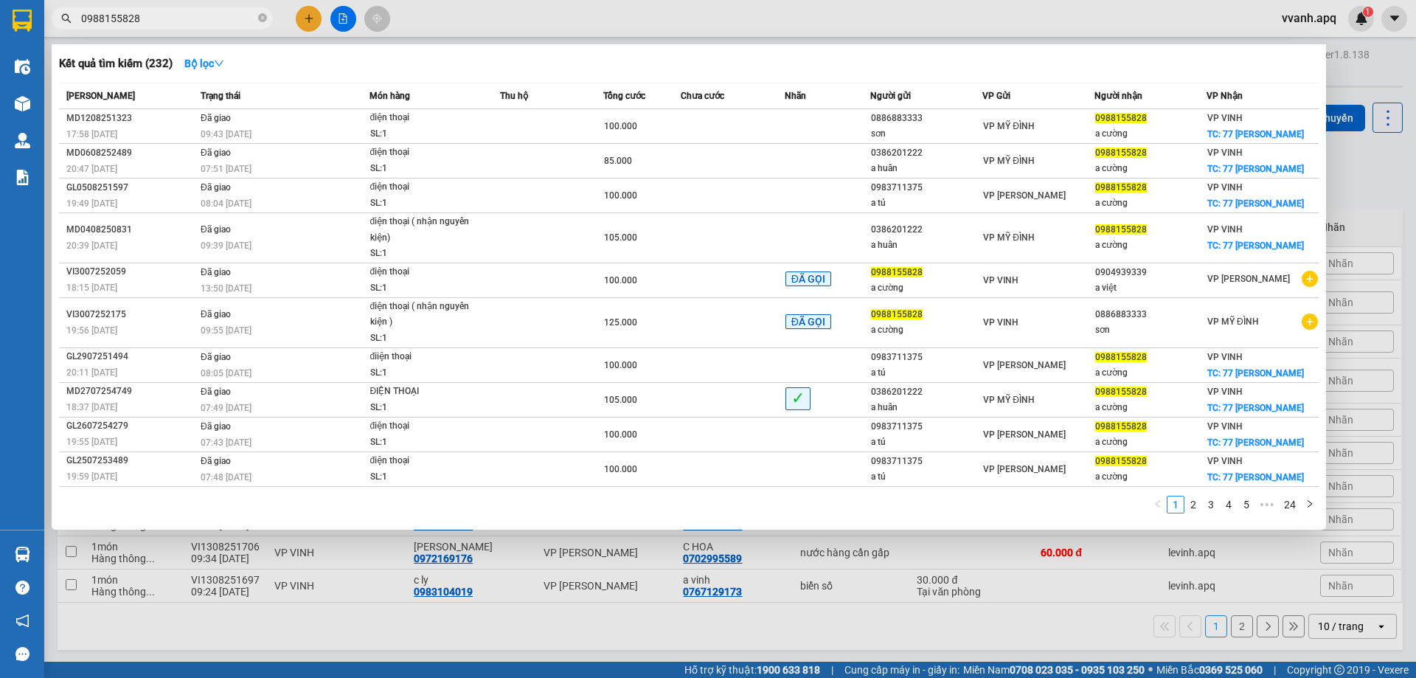
click at [229, 18] on input "0988155828" at bounding box center [168, 18] width 174 height 16
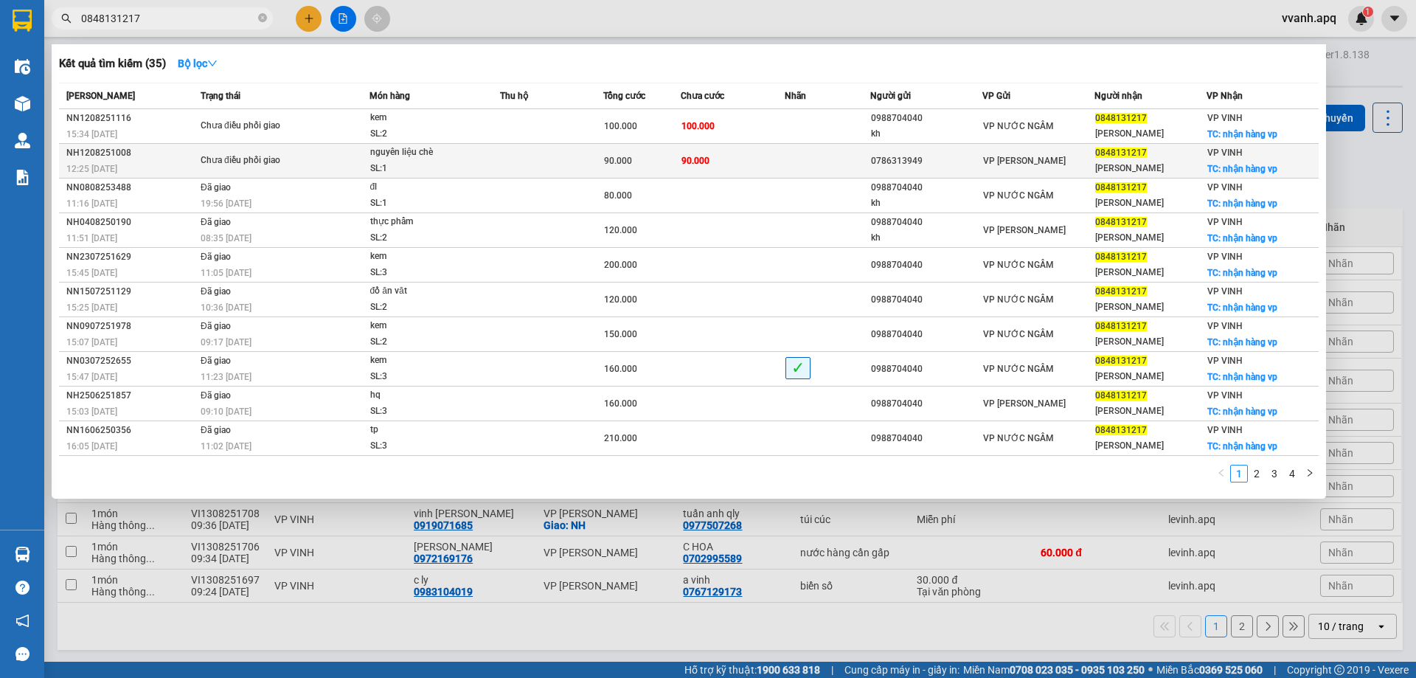
click at [477, 163] on div "SL: 1" at bounding box center [425, 169] width 111 height 16
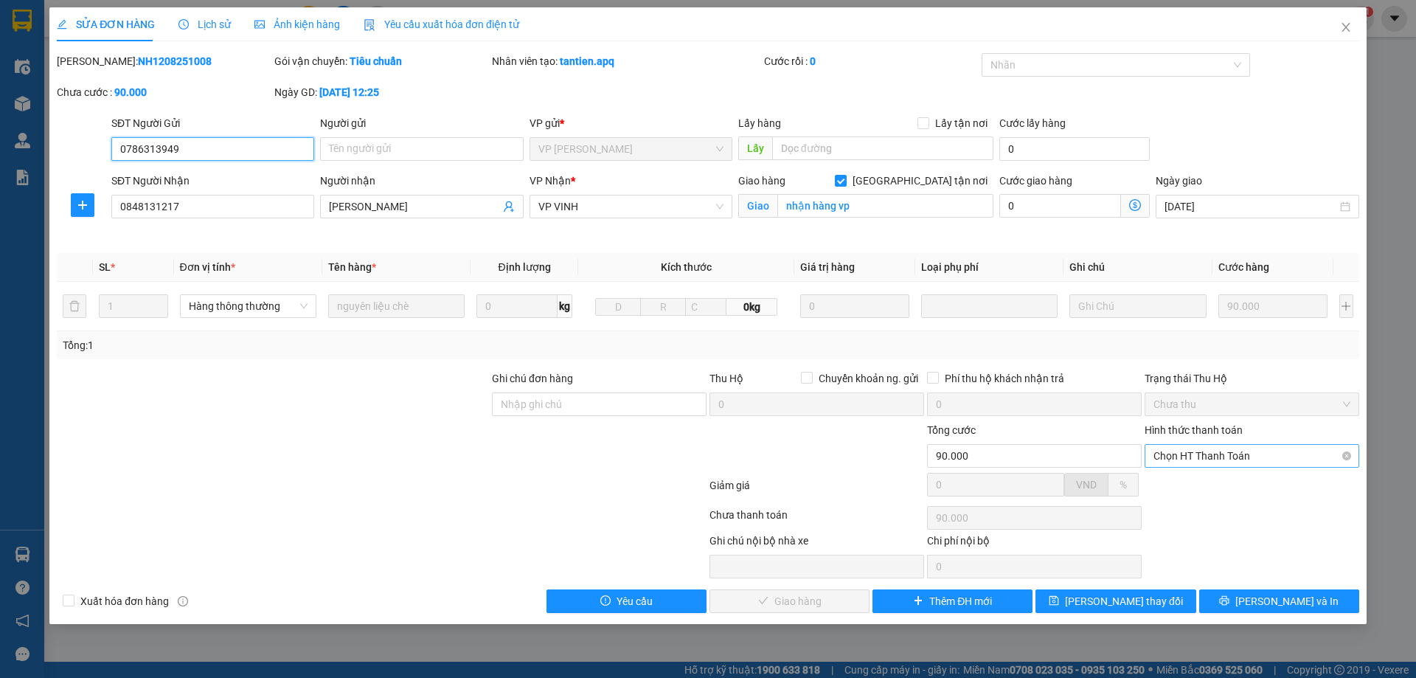
click at [1220, 449] on span "Chọn HT Thanh Toán" at bounding box center [1252, 456] width 197 height 22
click at [1221, 478] on div "Tại văn phòng" at bounding box center [1252, 485] width 197 height 16
click at [802, 614] on div "SỬA ĐƠN HÀNG Lịch sử Ảnh kiện hàng Yêu cầu xuất hóa đơn điện tử Total Paid Fee …" at bounding box center [707, 315] width 1317 height 617
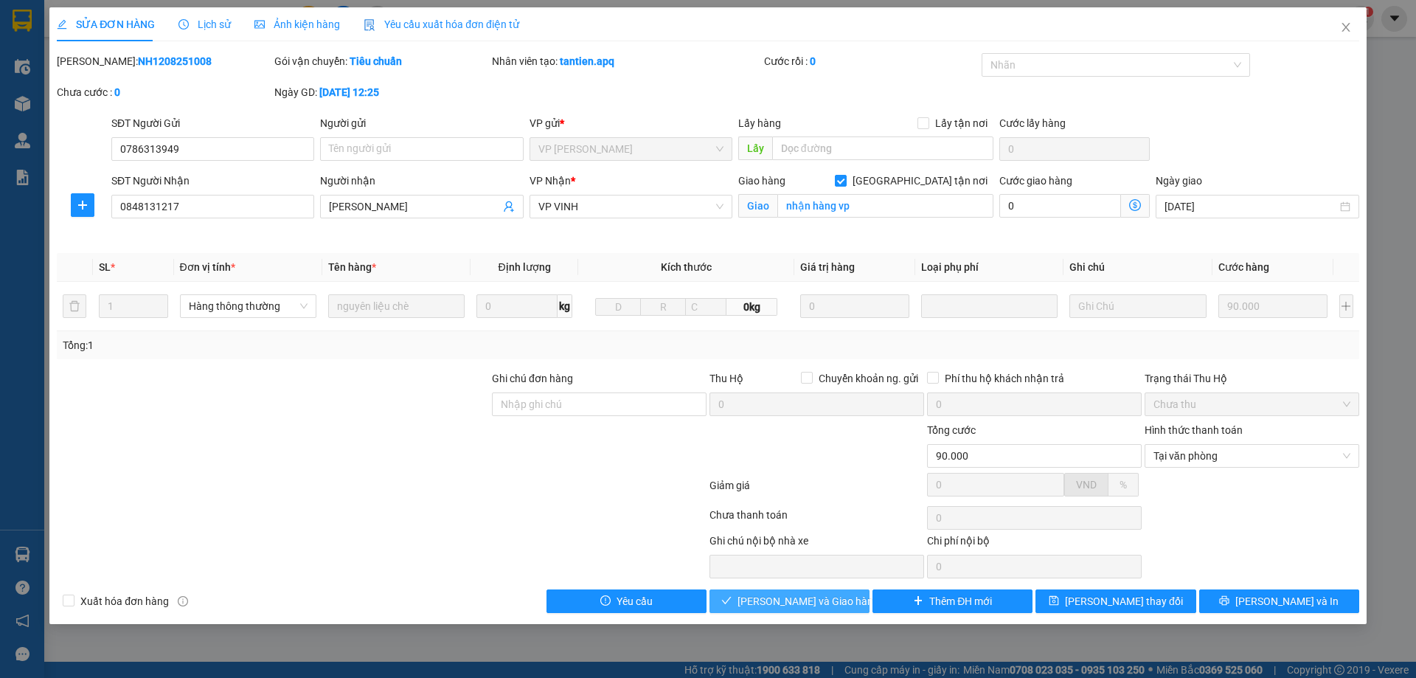
click at [802, 606] on span "Lưu và Giao hàng" at bounding box center [809, 601] width 142 height 16
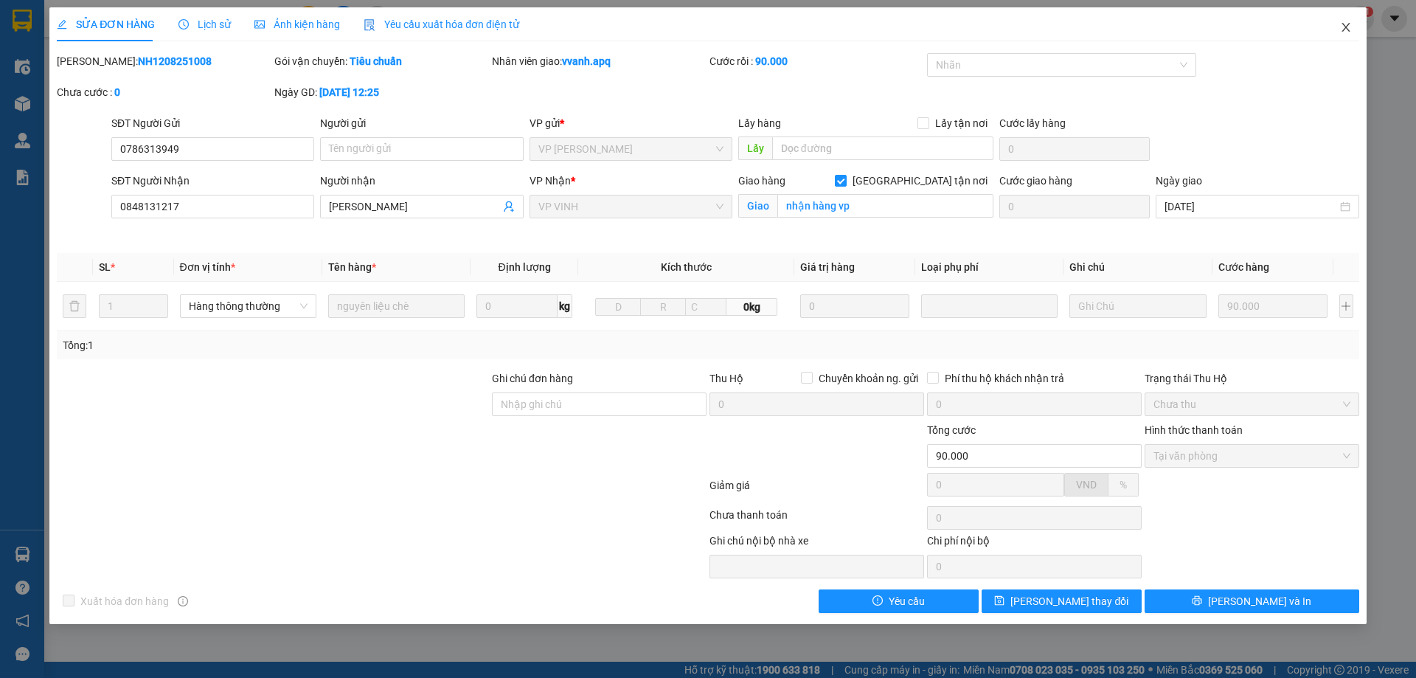
click at [1337, 28] on span "Close" at bounding box center [1345, 27] width 41 height 41
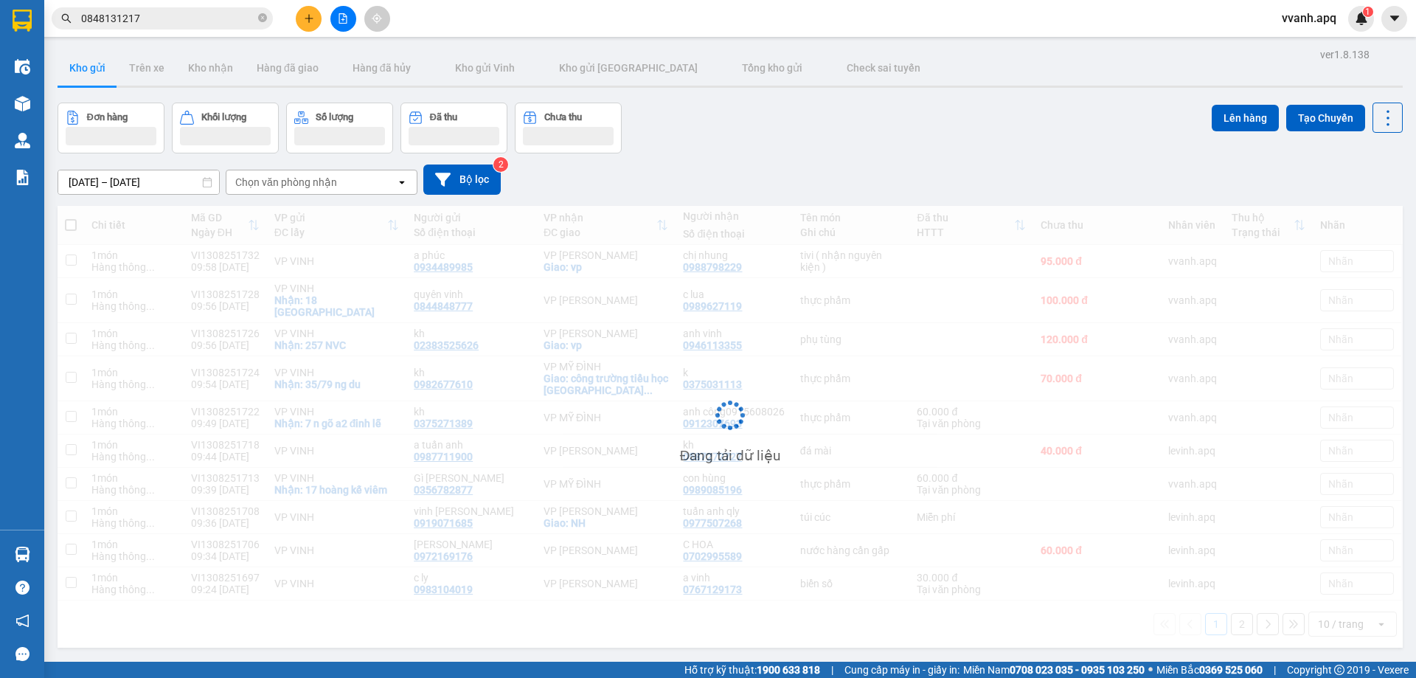
click at [179, 23] on input "0848131217" at bounding box center [168, 18] width 174 height 16
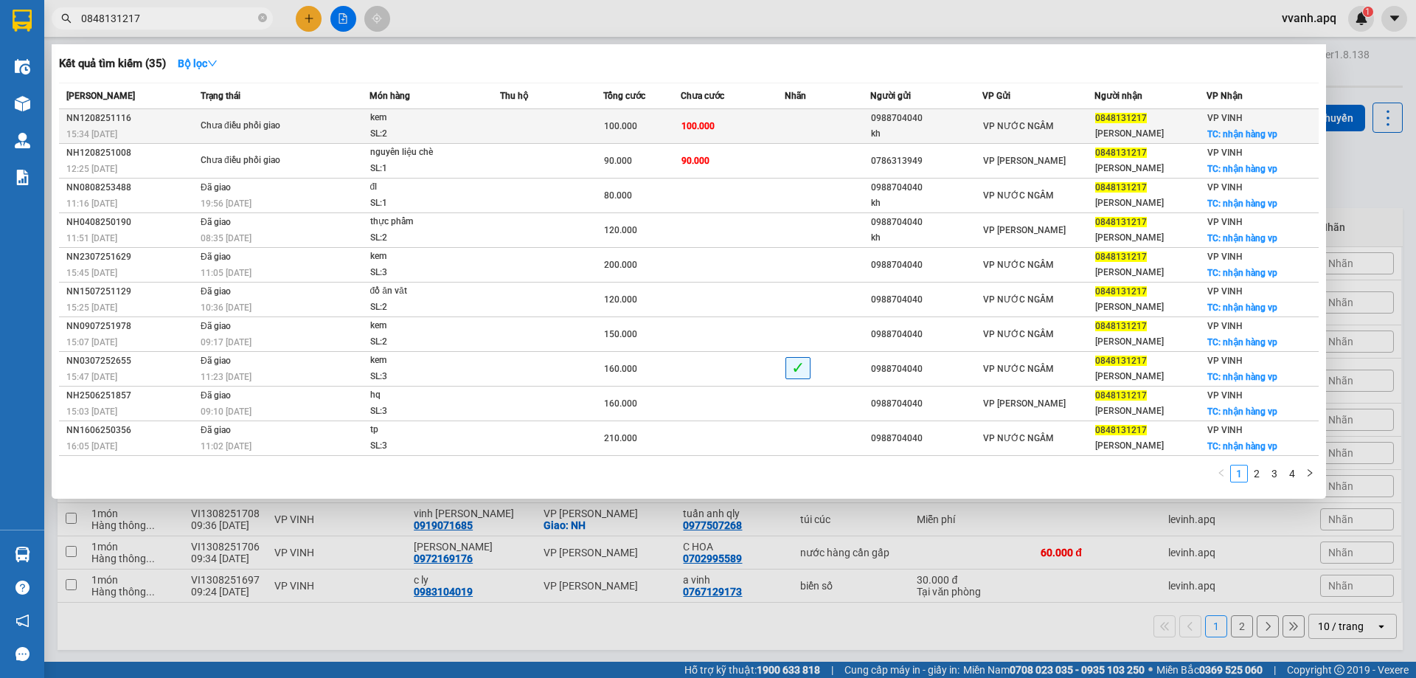
click at [332, 116] on td "Chưa điều phối giao" at bounding box center [283, 126] width 173 height 35
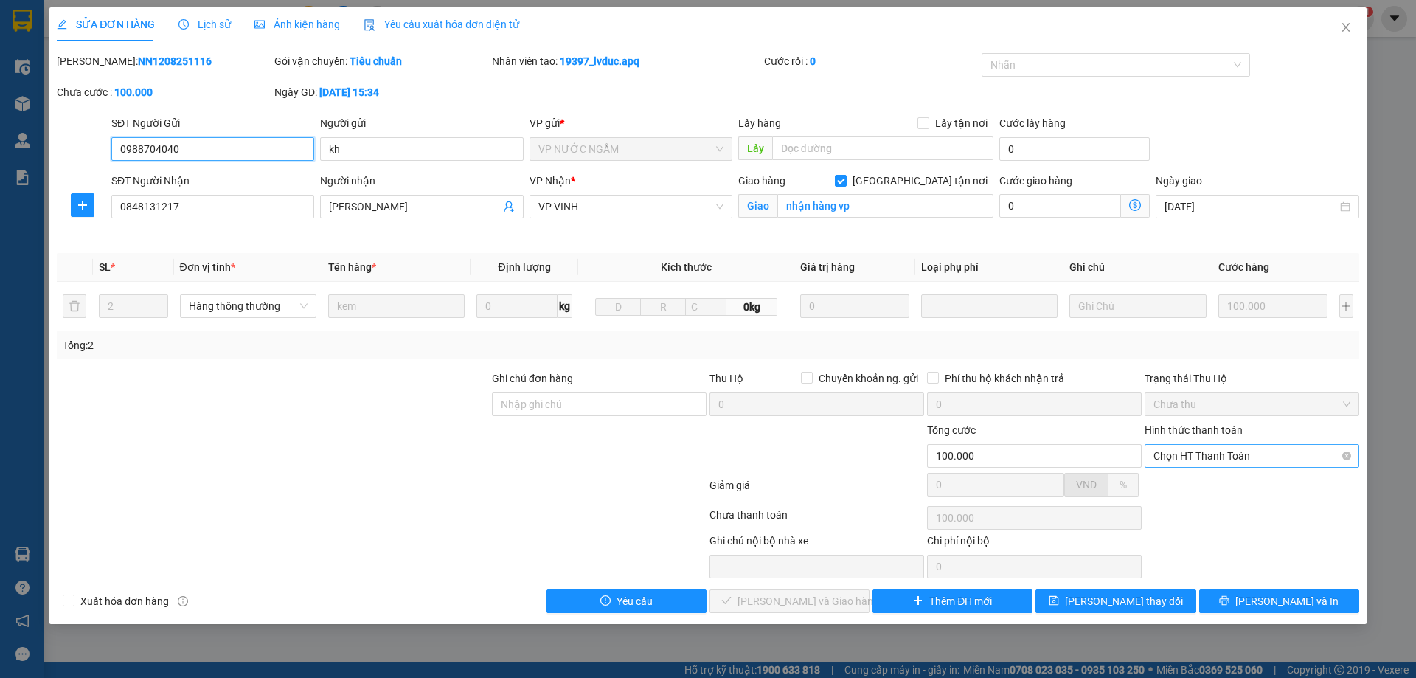
click at [1200, 454] on span "Chọn HT Thanh Toán" at bounding box center [1252, 456] width 197 height 22
click at [1207, 479] on div "Tại văn phòng" at bounding box center [1252, 485] width 197 height 16
click at [808, 604] on span "Lưu và Giao hàng" at bounding box center [809, 601] width 142 height 16
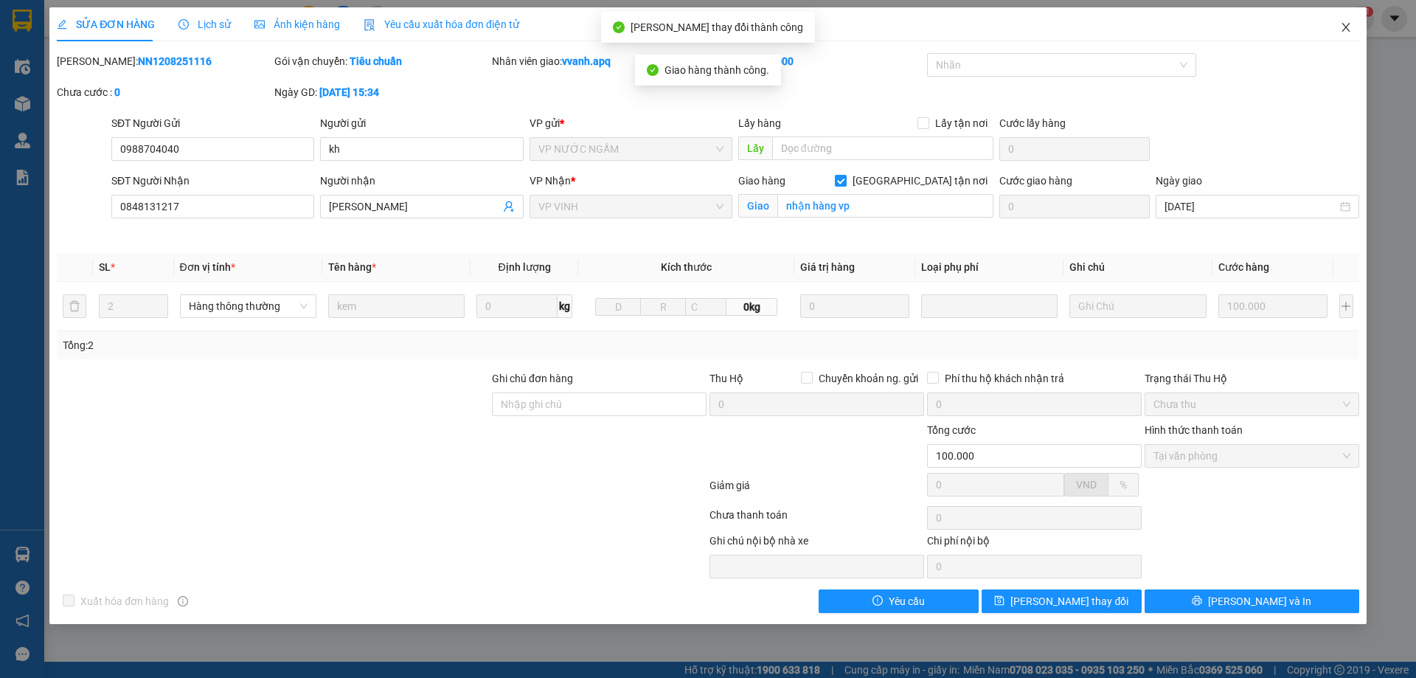
click at [1336, 36] on span "Close" at bounding box center [1345, 27] width 41 height 41
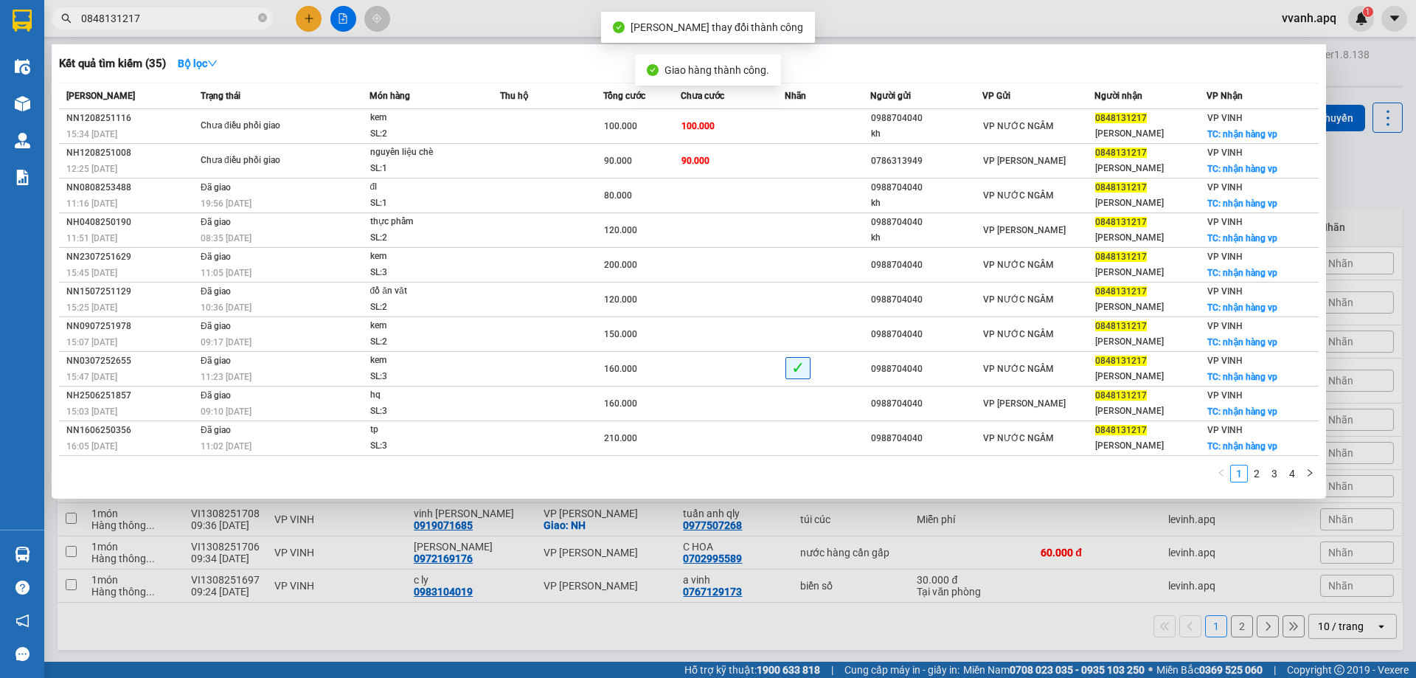
click at [134, 21] on input "0848131217" at bounding box center [168, 18] width 174 height 16
click at [264, 21] on icon "close-circle" at bounding box center [262, 17] width 9 height 9
paste input "0848131217"
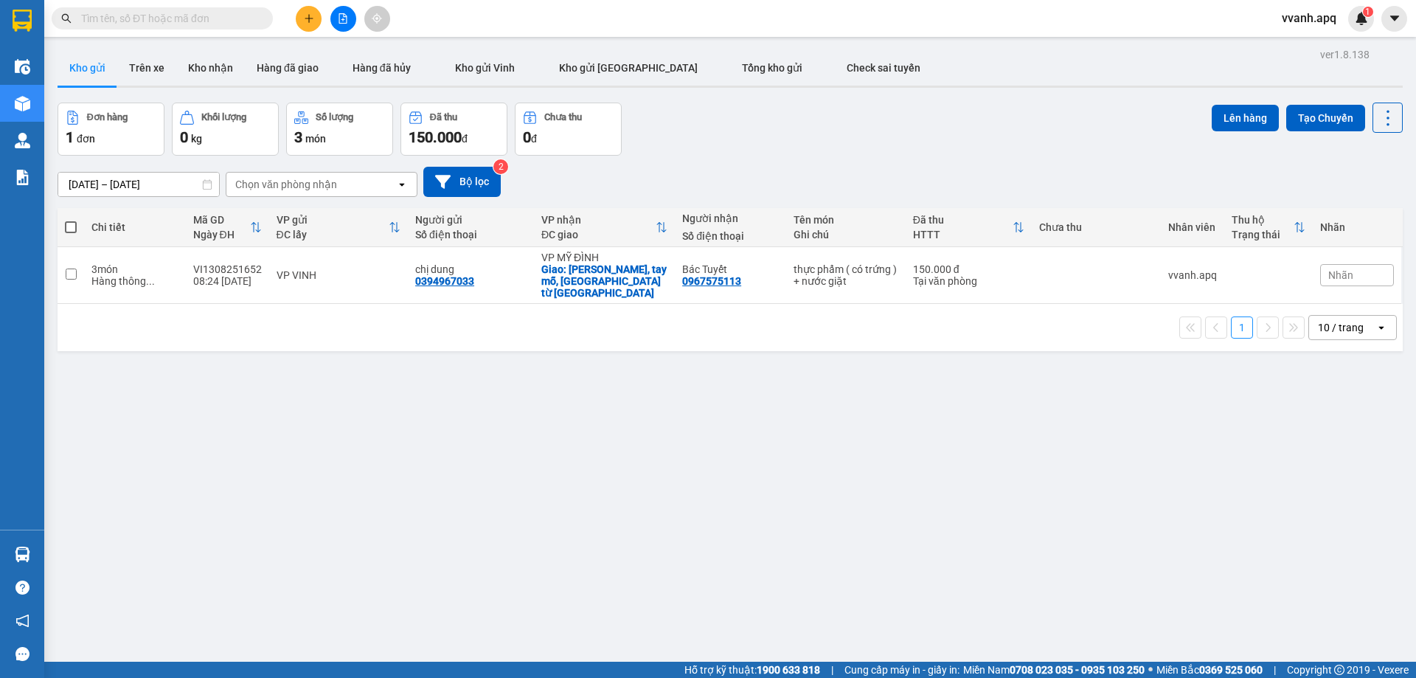
click at [221, 24] on input "text" at bounding box center [168, 18] width 174 height 16
click at [210, 13] on input "text" at bounding box center [168, 18] width 174 height 16
click at [238, 14] on input "text" at bounding box center [168, 18] width 174 height 16
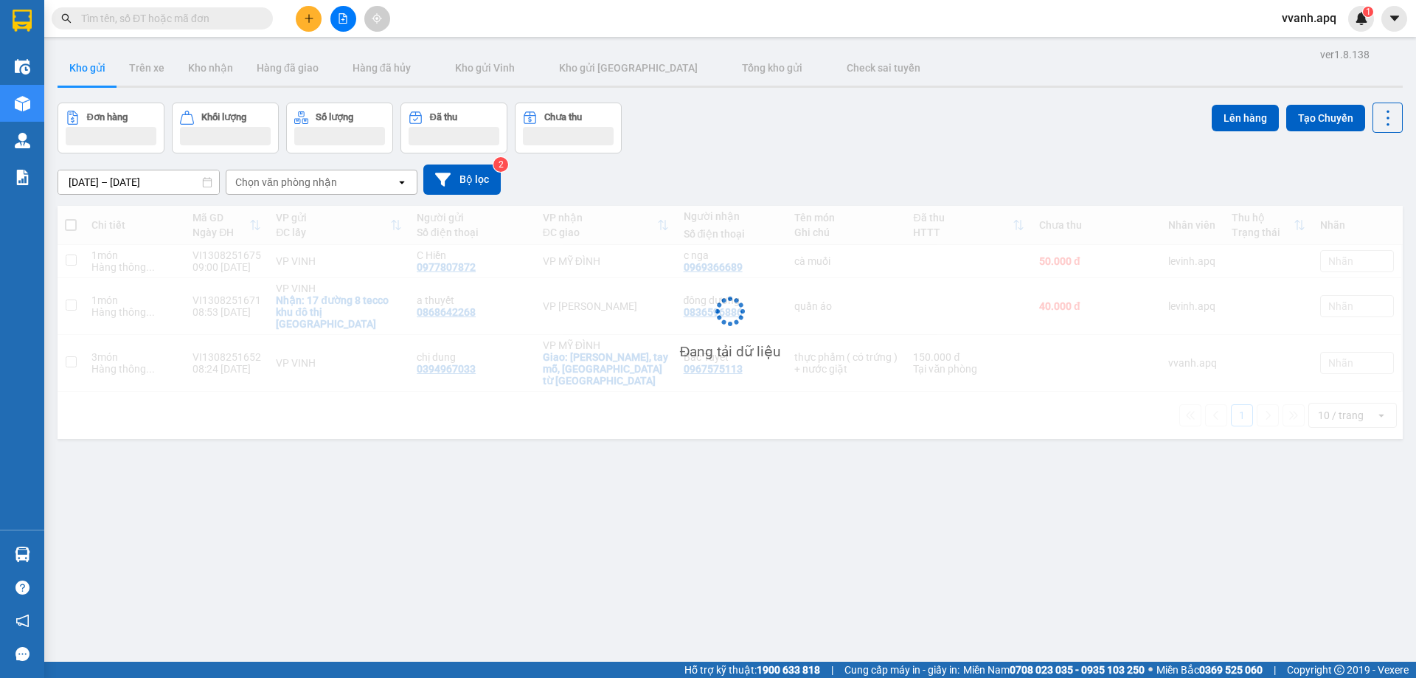
click at [206, 18] on input "text" at bounding box center [168, 18] width 174 height 16
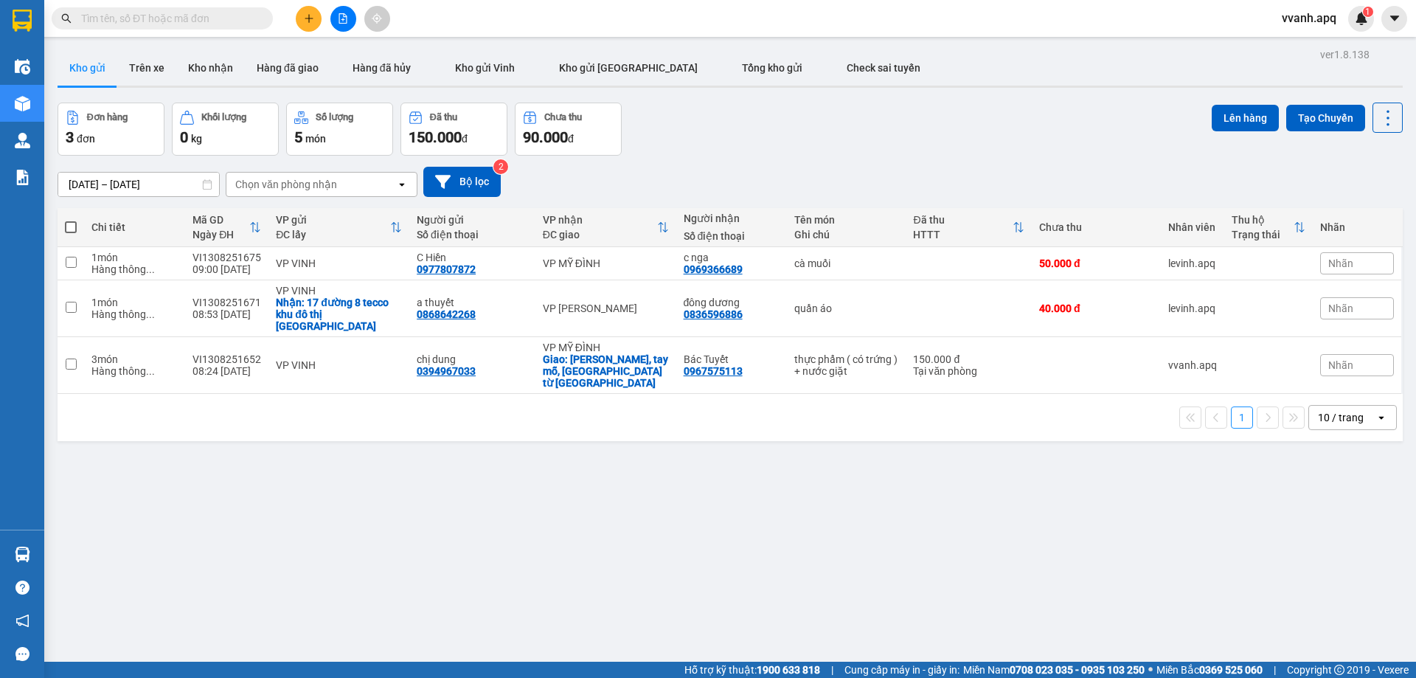
paste input "0869012999"
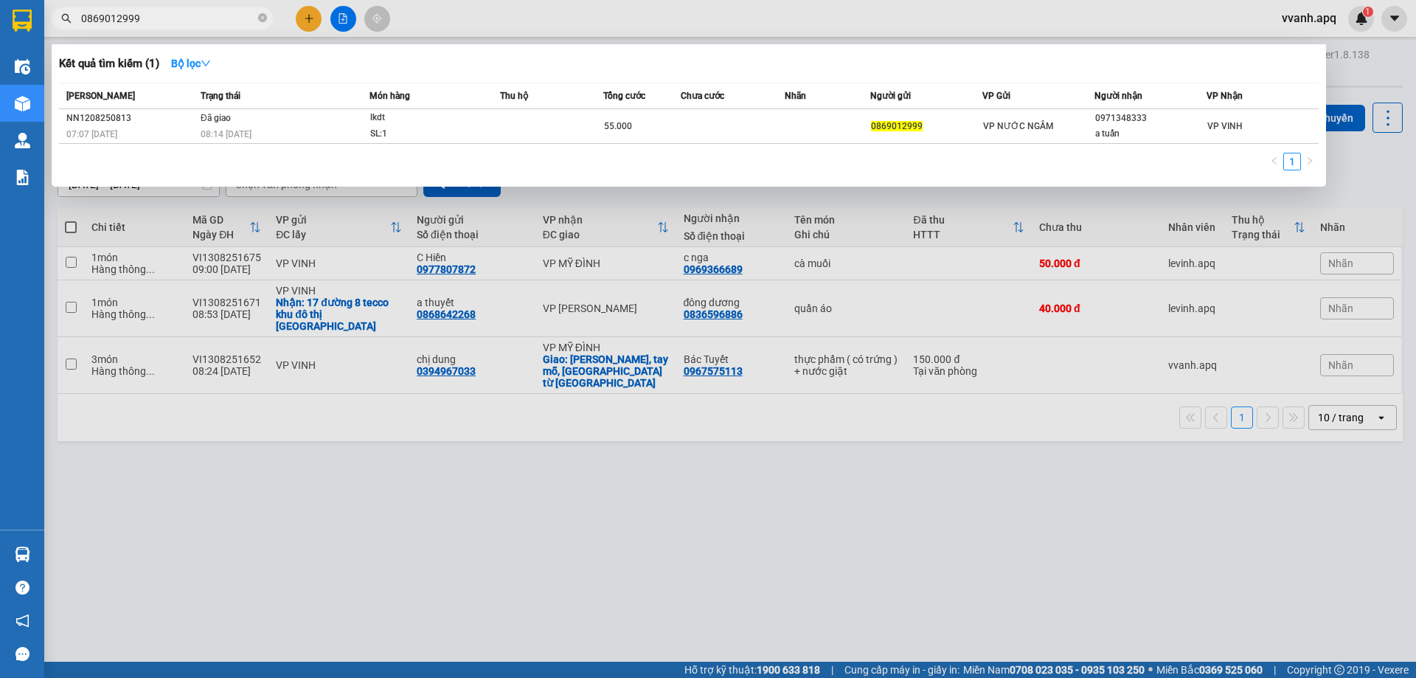
type input "0869012999"
click at [454, 27] on div at bounding box center [708, 339] width 1416 height 678
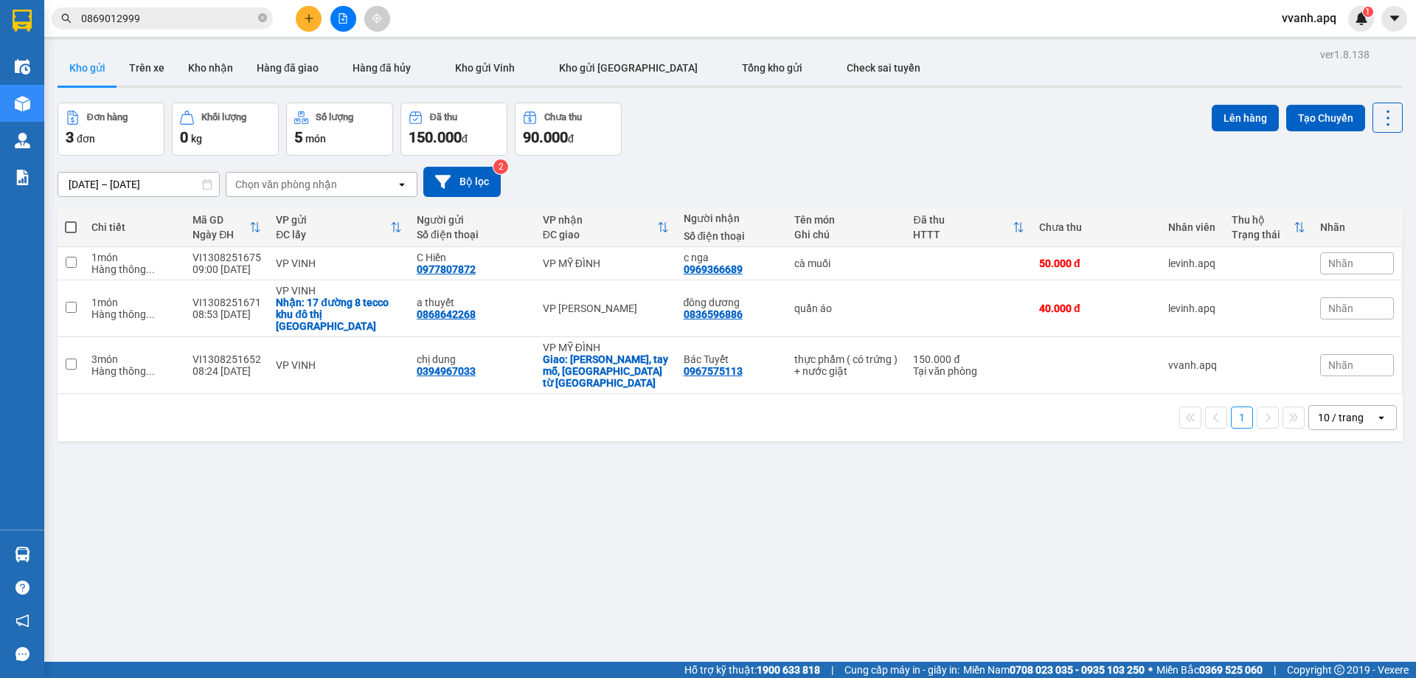
click at [164, 21] on input "0869012999" at bounding box center [168, 18] width 174 height 16
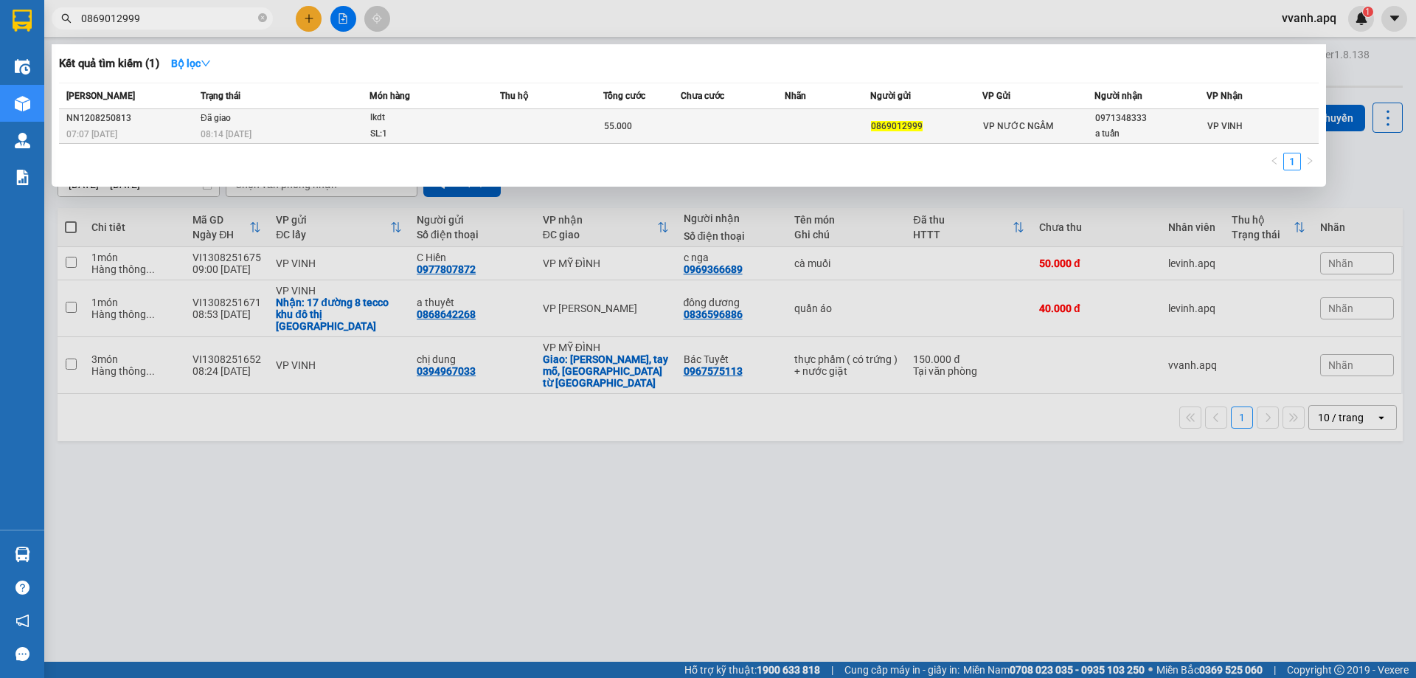
click at [412, 125] on div "lkdt" at bounding box center [425, 118] width 111 height 16
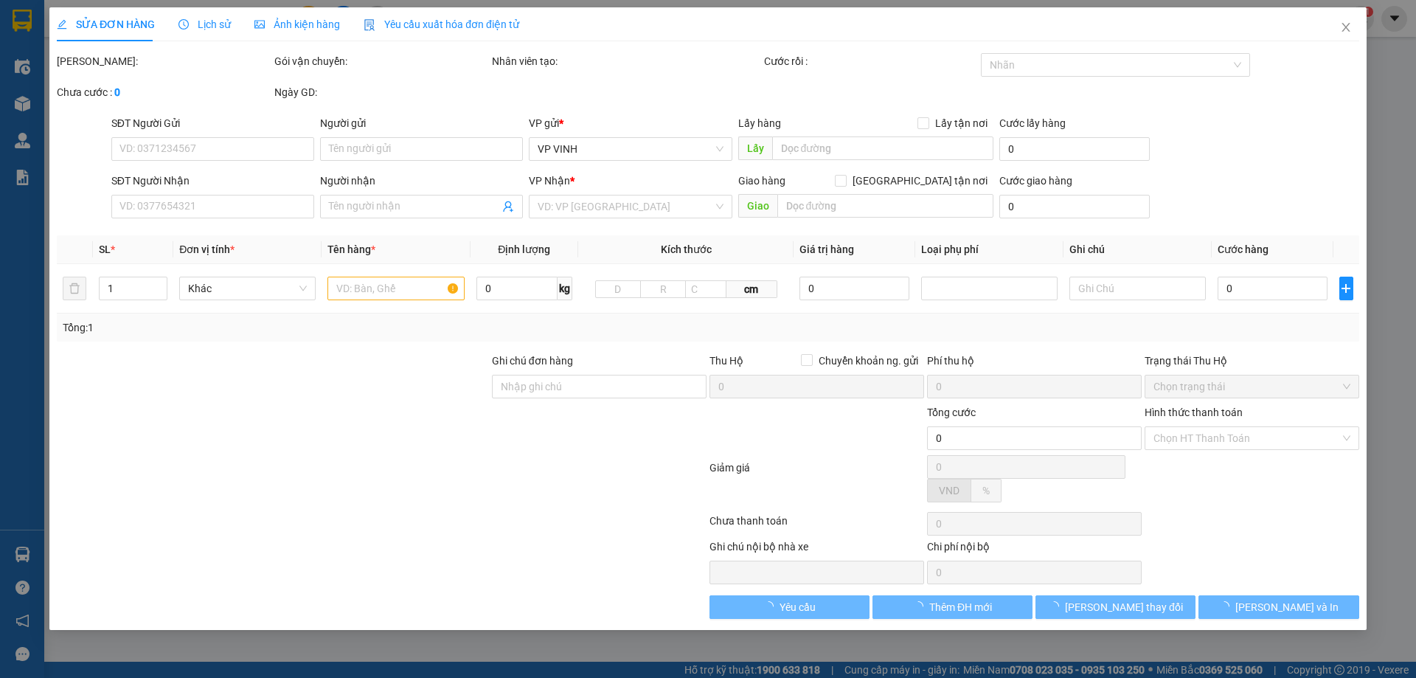
type input "0869012999"
type input "0971348333"
type input "a tuấn"
type input "55.000"
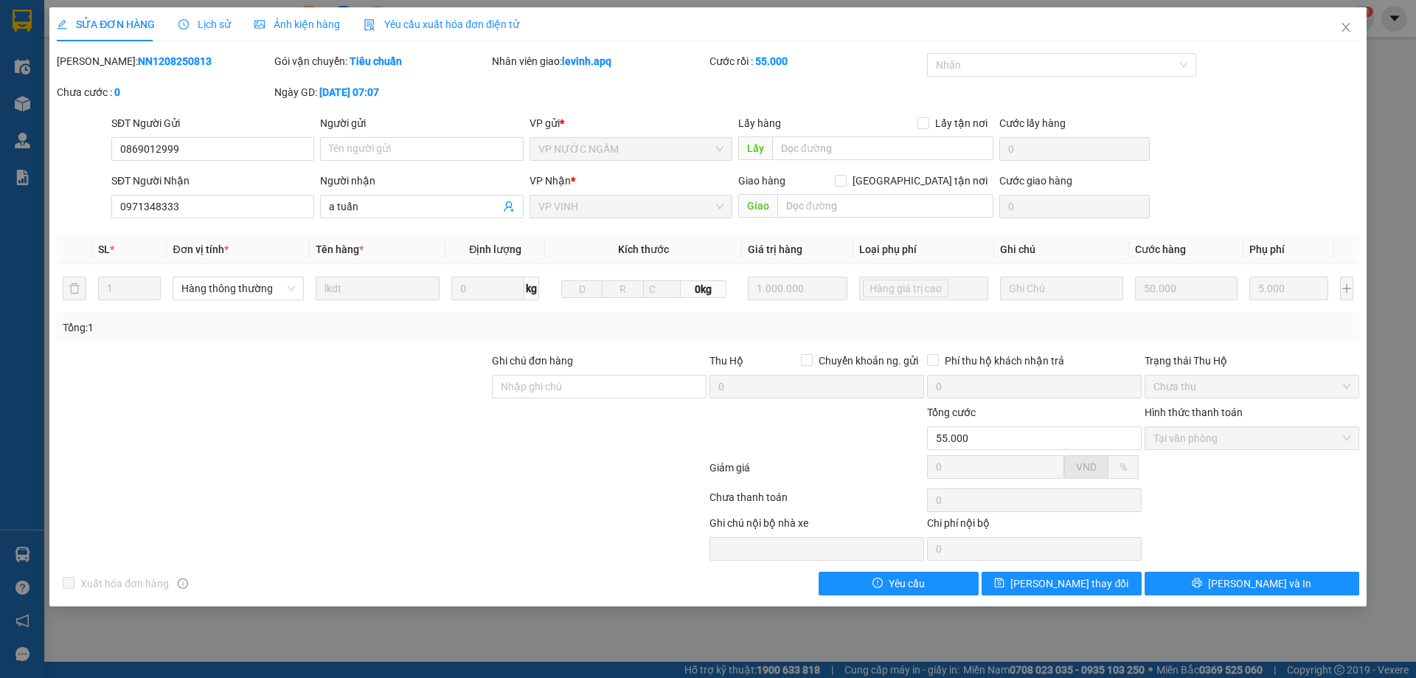
click at [354, 127] on div "Người gửi" at bounding box center [421, 123] width 203 height 16
click at [354, 137] on input "Người gửi" at bounding box center [421, 149] width 203 height 24
click at [354, 127] on div "Người gửi" at bounding box center [421, 123] width 203 height 16
click at [354, 137] on input "Người gửi" at bounding box center [421, 149] width 203 height 24
click at [364, 86] on b "12-08-2025 lúc 07:07" at bounding box center [349, 92] width 60 height 12
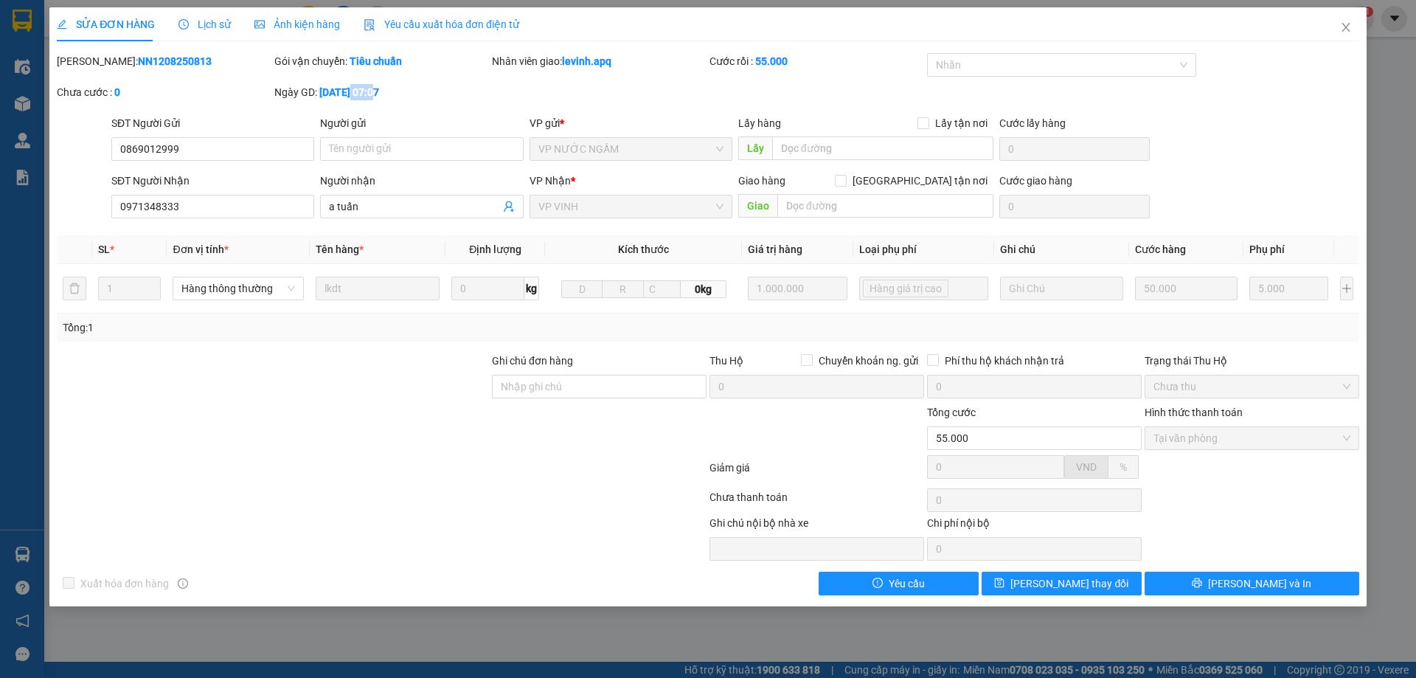
click at [364, 86] on b "12-08-2025 lúc 07:07" at bounding box center [349, 92] width 60 height 12
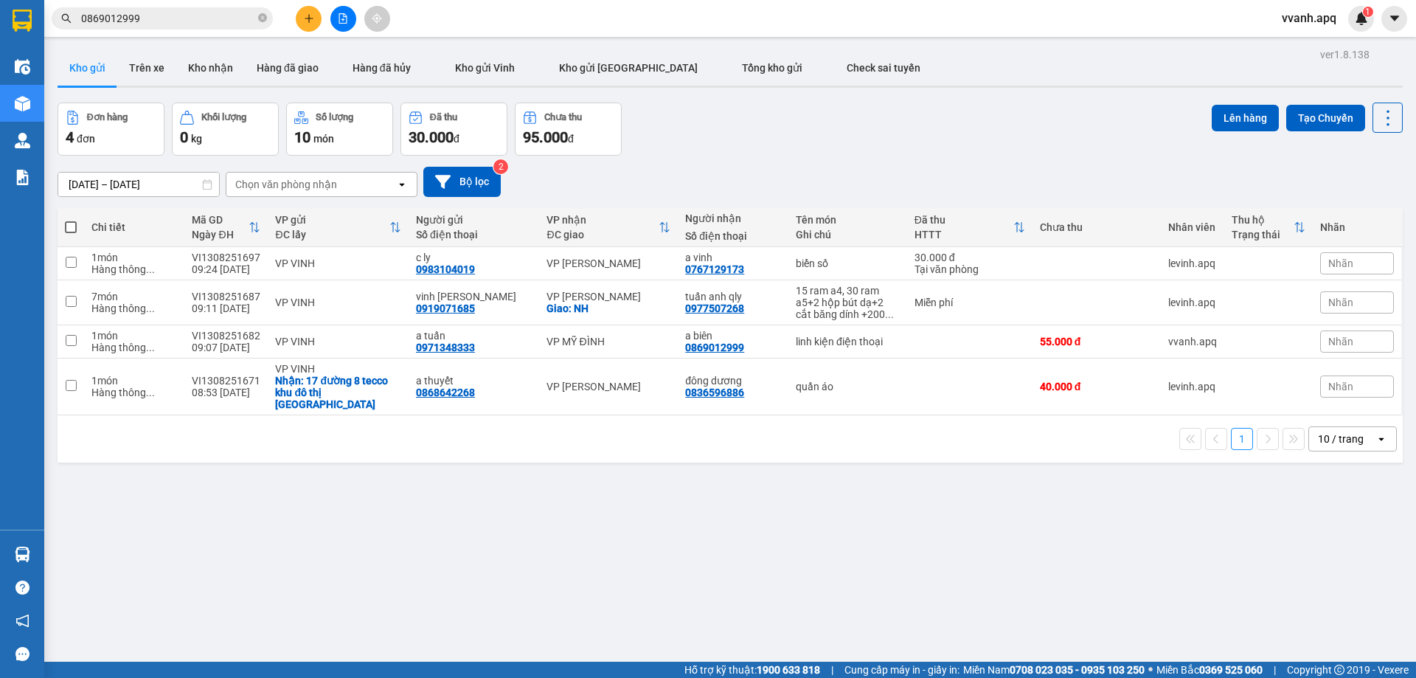
click at [117, 17] on input "0869012999" at bounding box center [168, 18] width 174 height 16
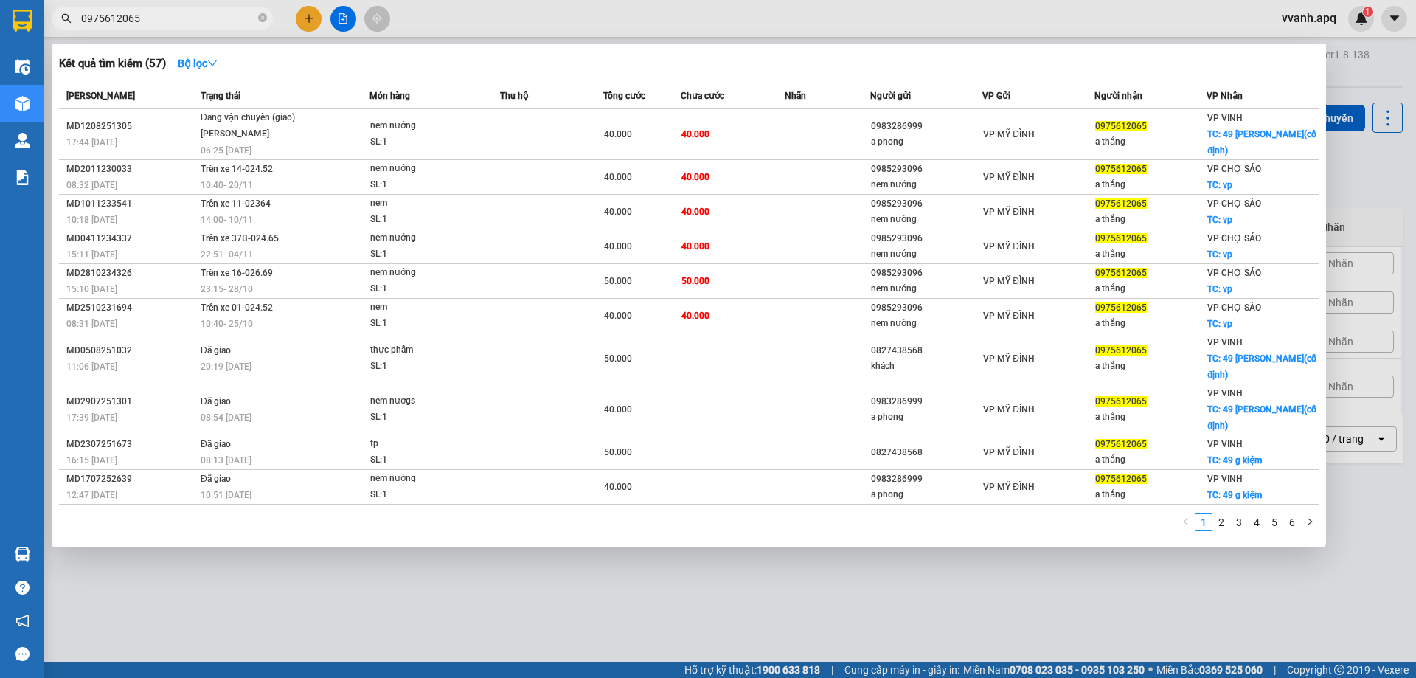
type input "0975612065"
click at [847, 18] on div at bounding box center [708, 339] width 1416 height 678
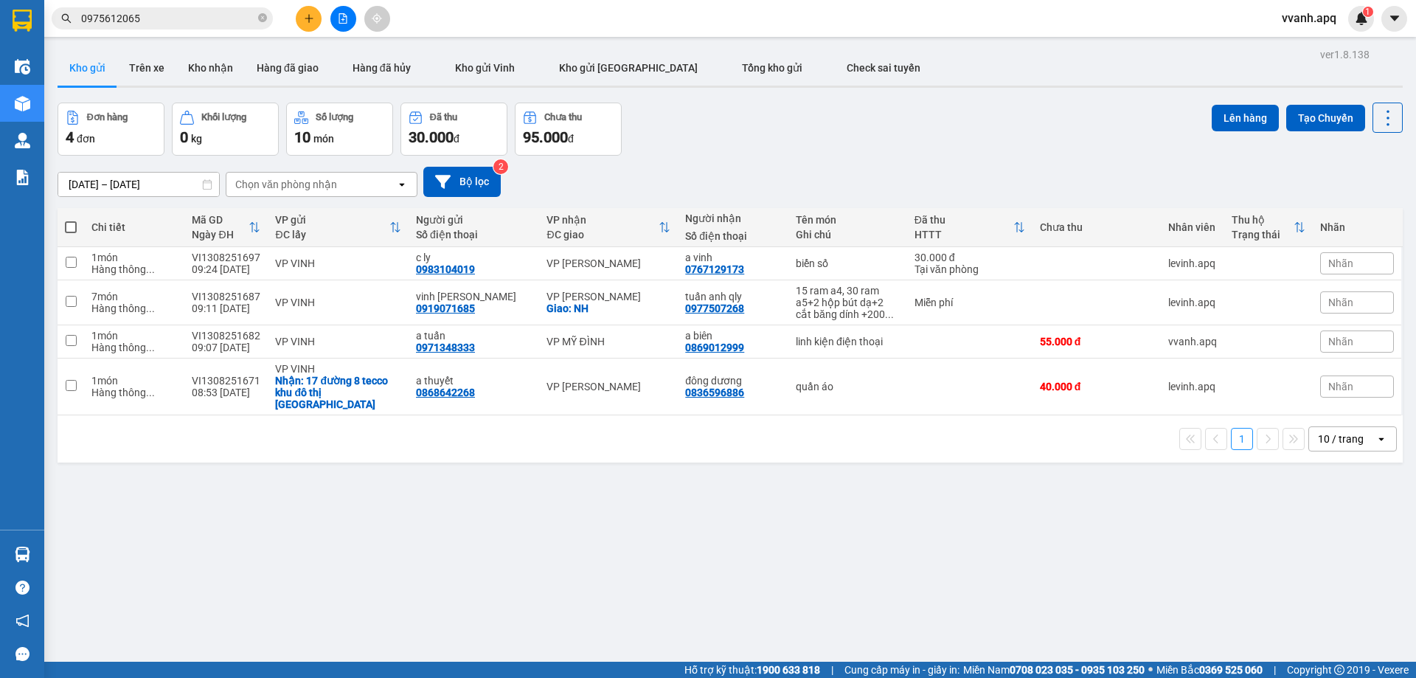
drag, startPoint x: 876, startPoint y: 113, endPoint x: 833, endPoint y: 114, distance: 42.8
click at [876, 113] on div "Đơn hàng 4 đơn Khối lượng 0 kg Số lượng 10 món Đã thu 30.000 đ Chưa thu 95.000 …" at bounding box center [730, 129] width 1345 height 53
click at [344, 13] on icon "file-add" at bounding box center [343, 18] width 8 height 10
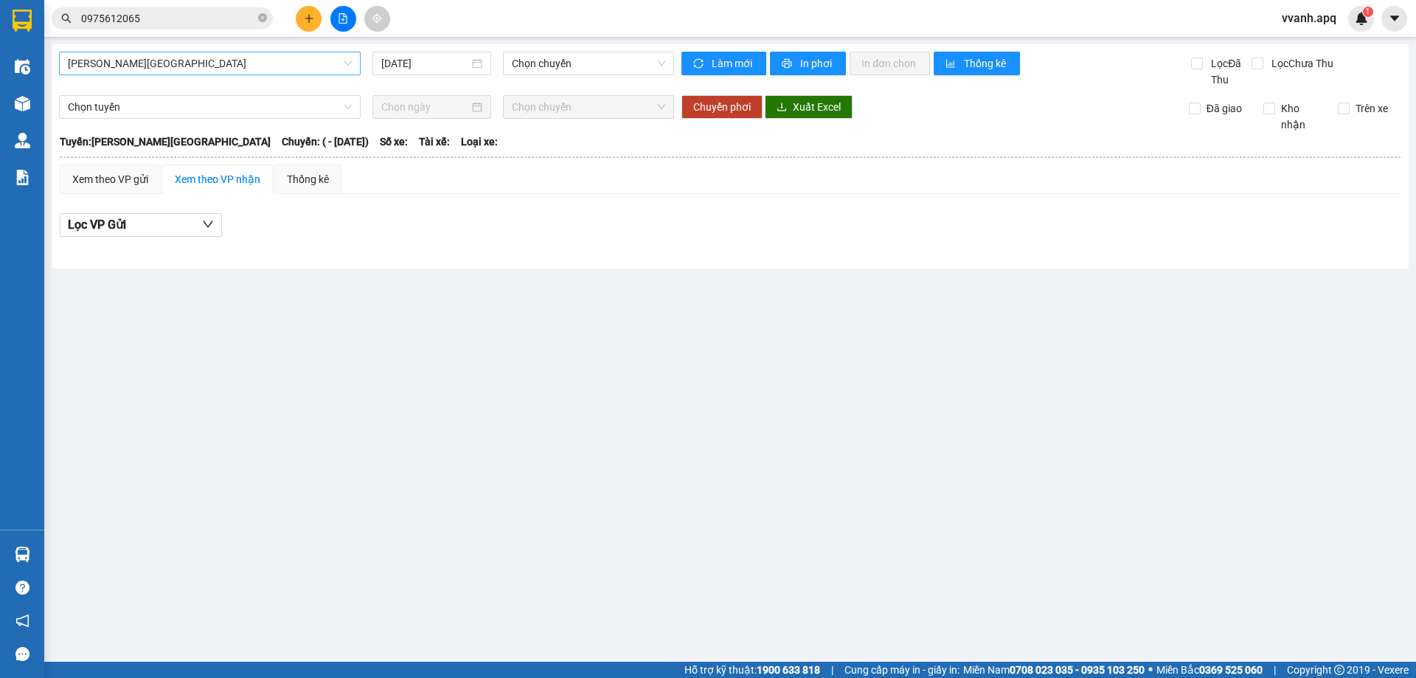
click at [237, 66] on span "[PERSON_NAME][GEOGRAPHIC_DATA]" at bounding box center [210, 63] width 284 height 22
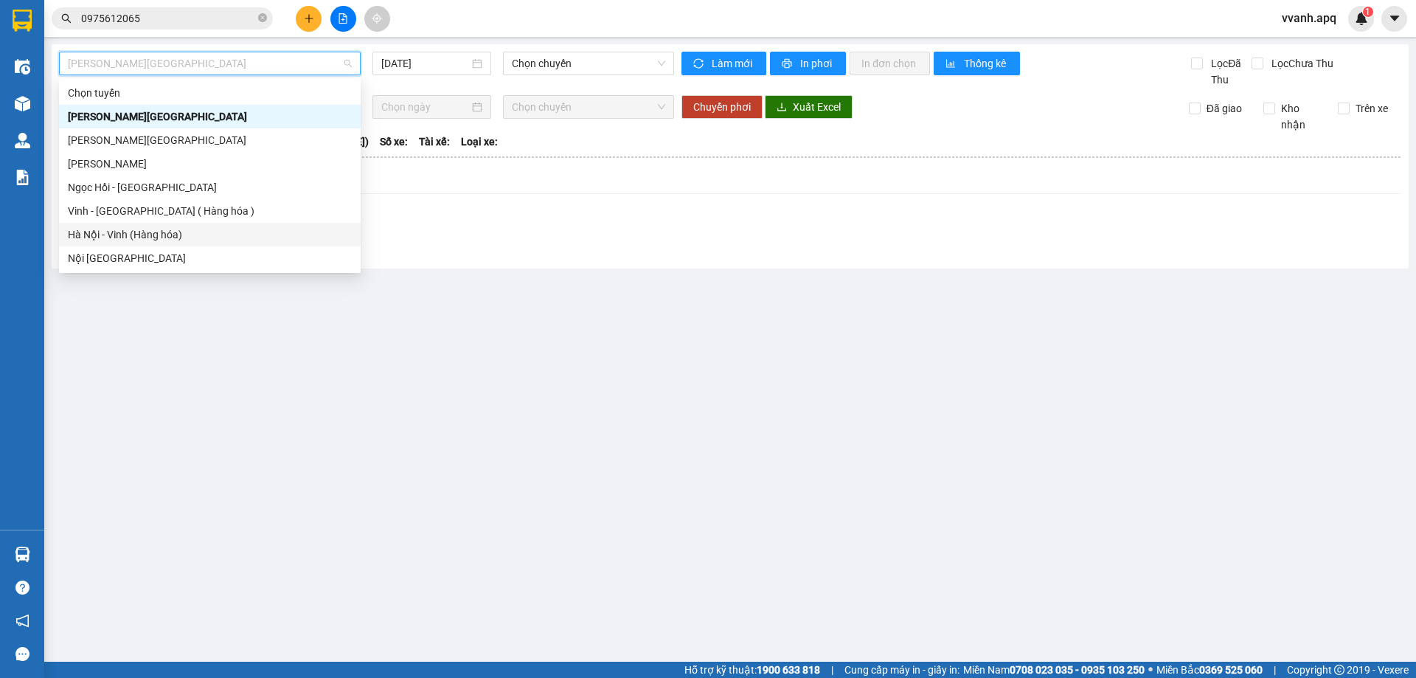
click at [186, 229] on div "Hà Nội - Vinh (Hàng hóa)" at bounding box center [210, 234] width 284 height 16
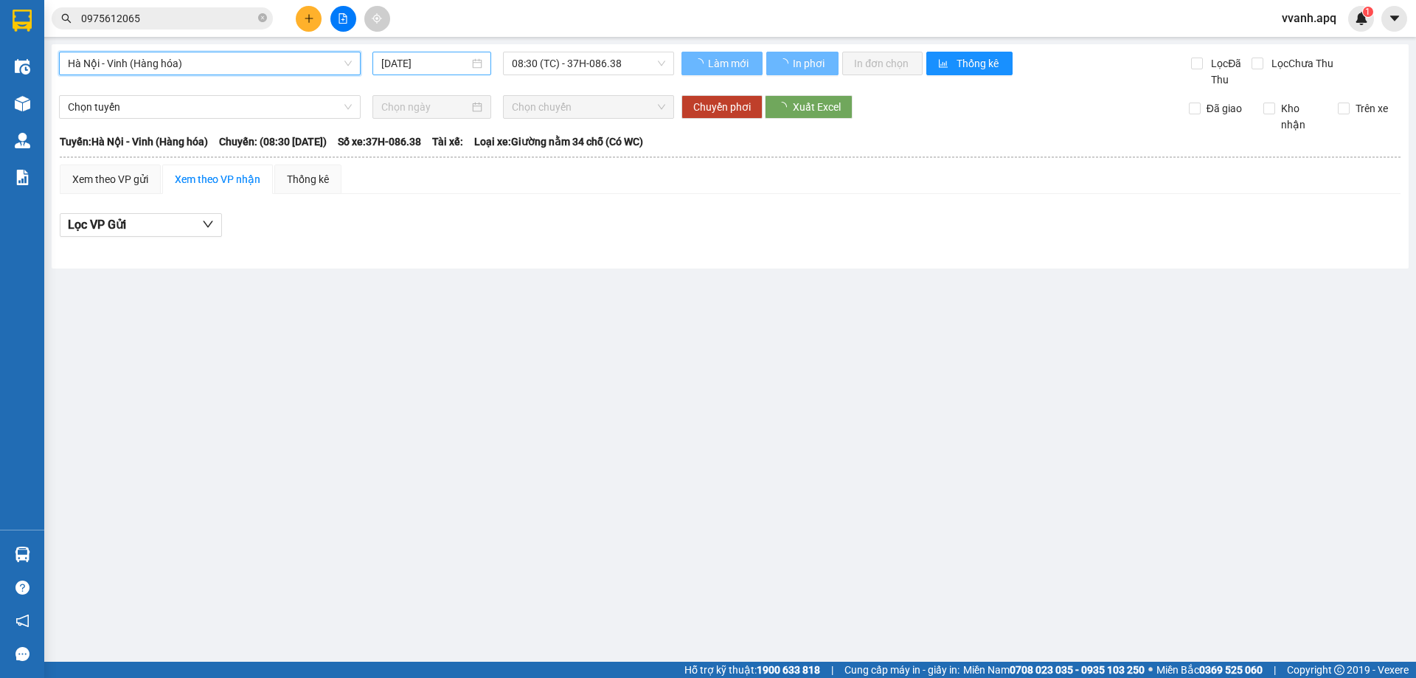
click at [443, 56] on input "[DATE]" at bounding box center [425, 63] width 88 height 16
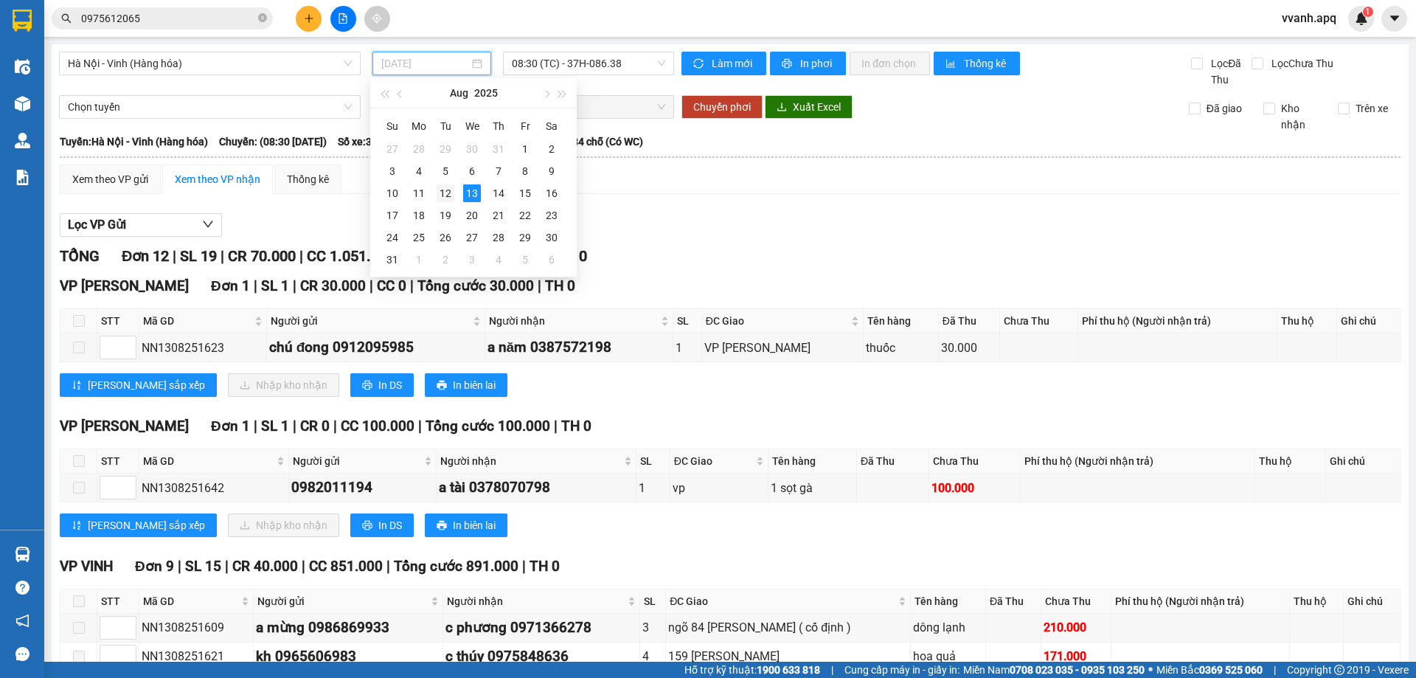
click at [446, 191] on div "12" at bounding box center [446, 193] width 18 height 18
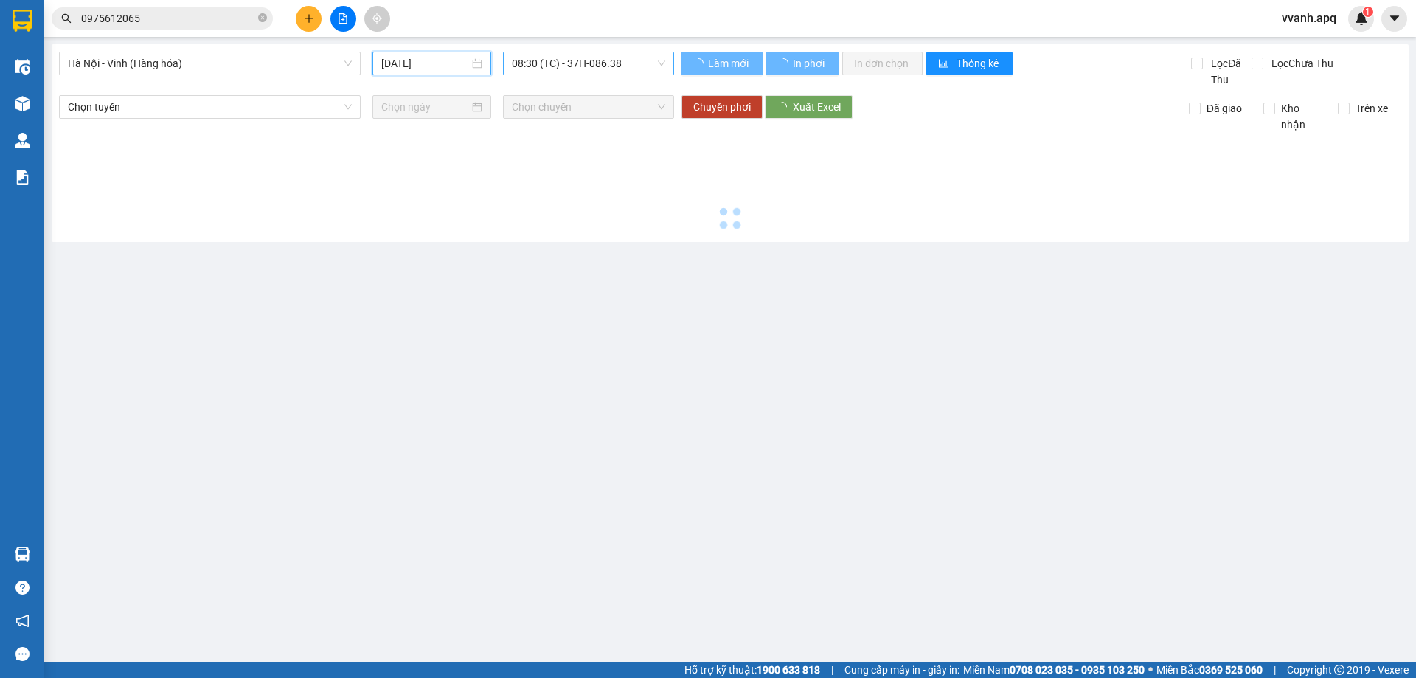
type input "[DATE]"
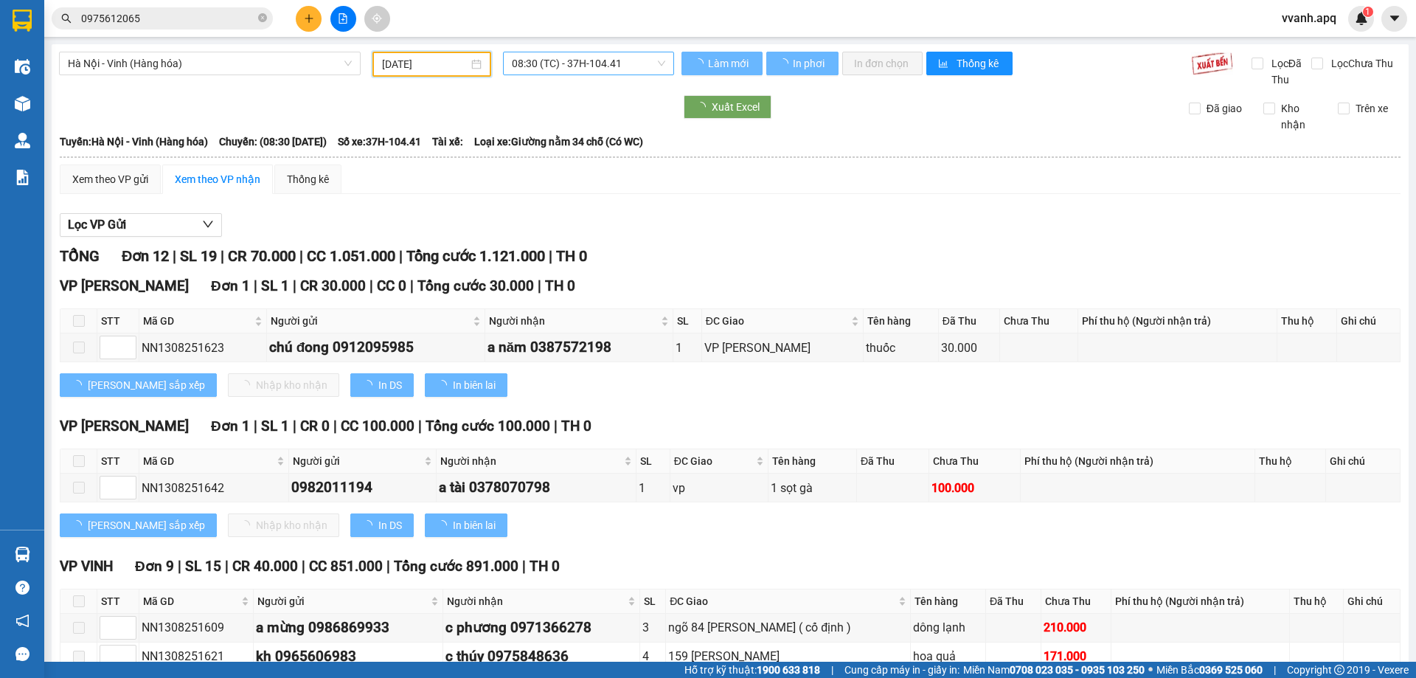
click at [549, 74] on span "08:30 (TC) - 37H-104.41" at bounding box center [588, 63] width 153 height 22
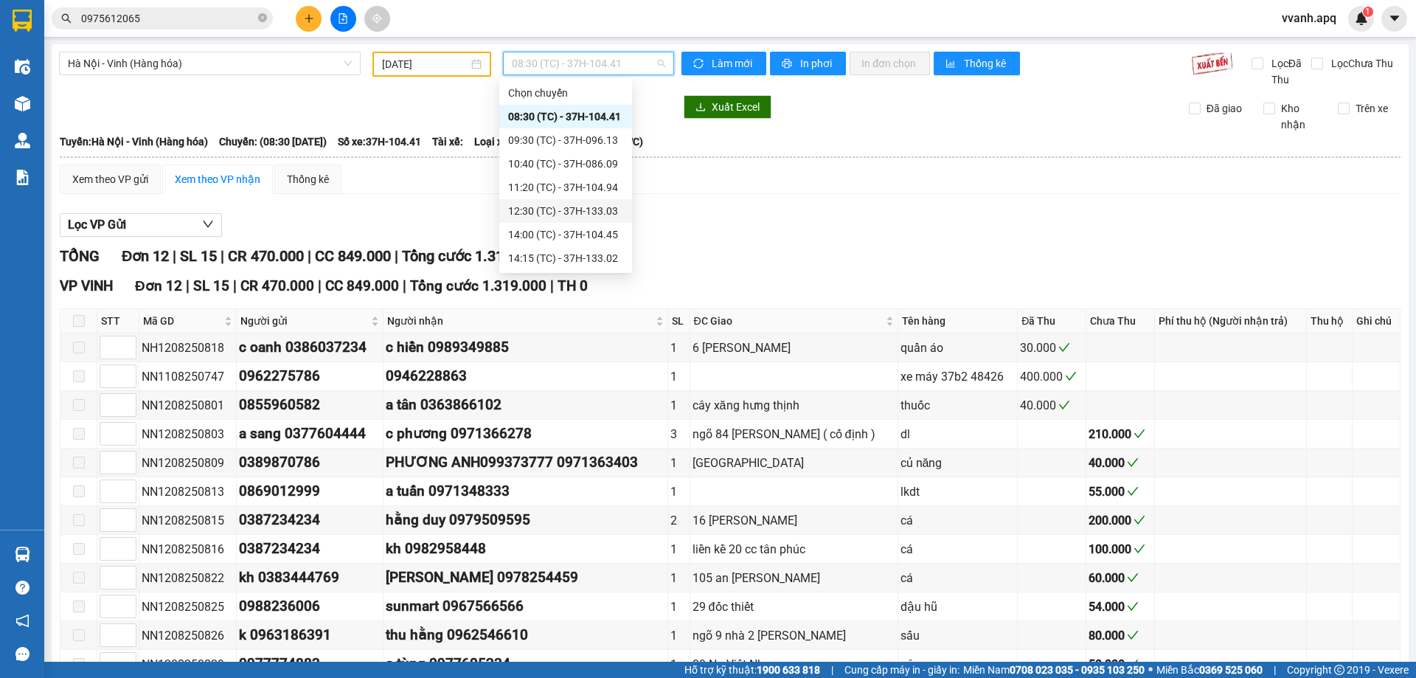
scroll to position [74, 0]
click at [563, 211] on div "15:30 (TC) - 37C-086.09" at bounding box center [565, 208] width 115 height 16
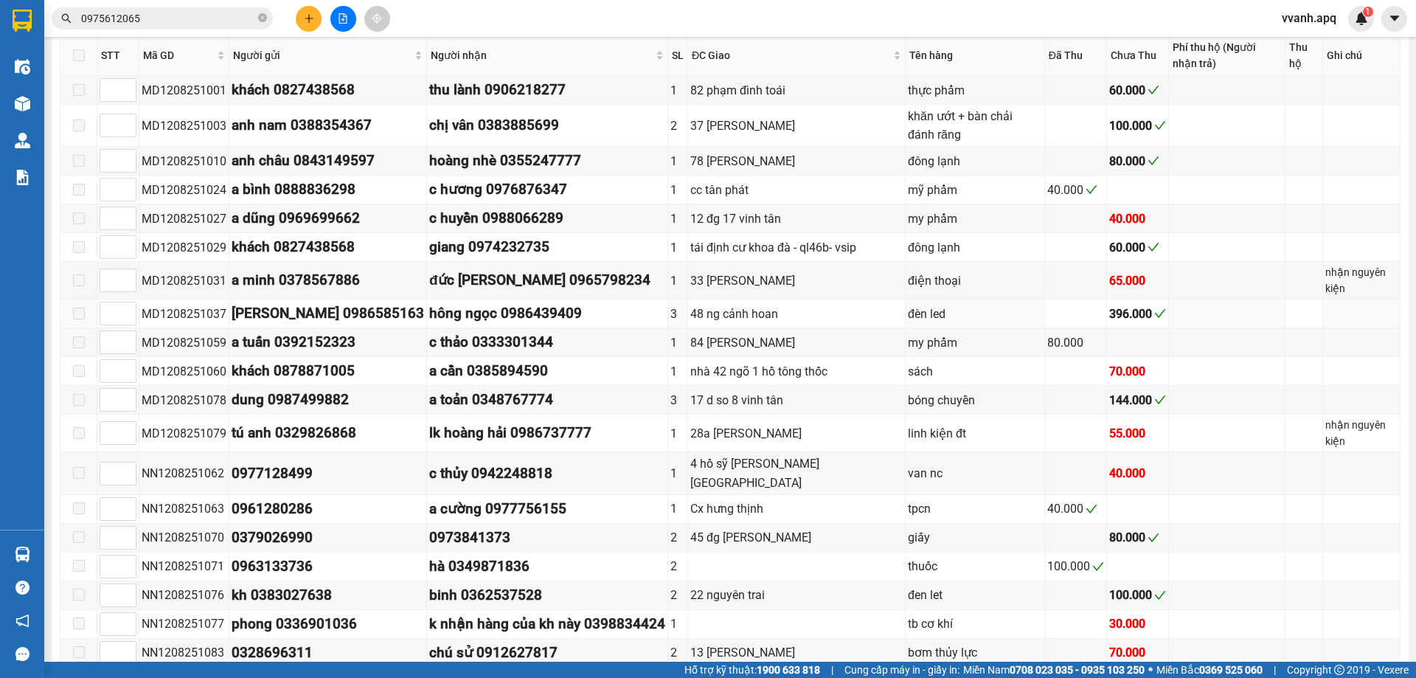
scroll to position [463, 0]
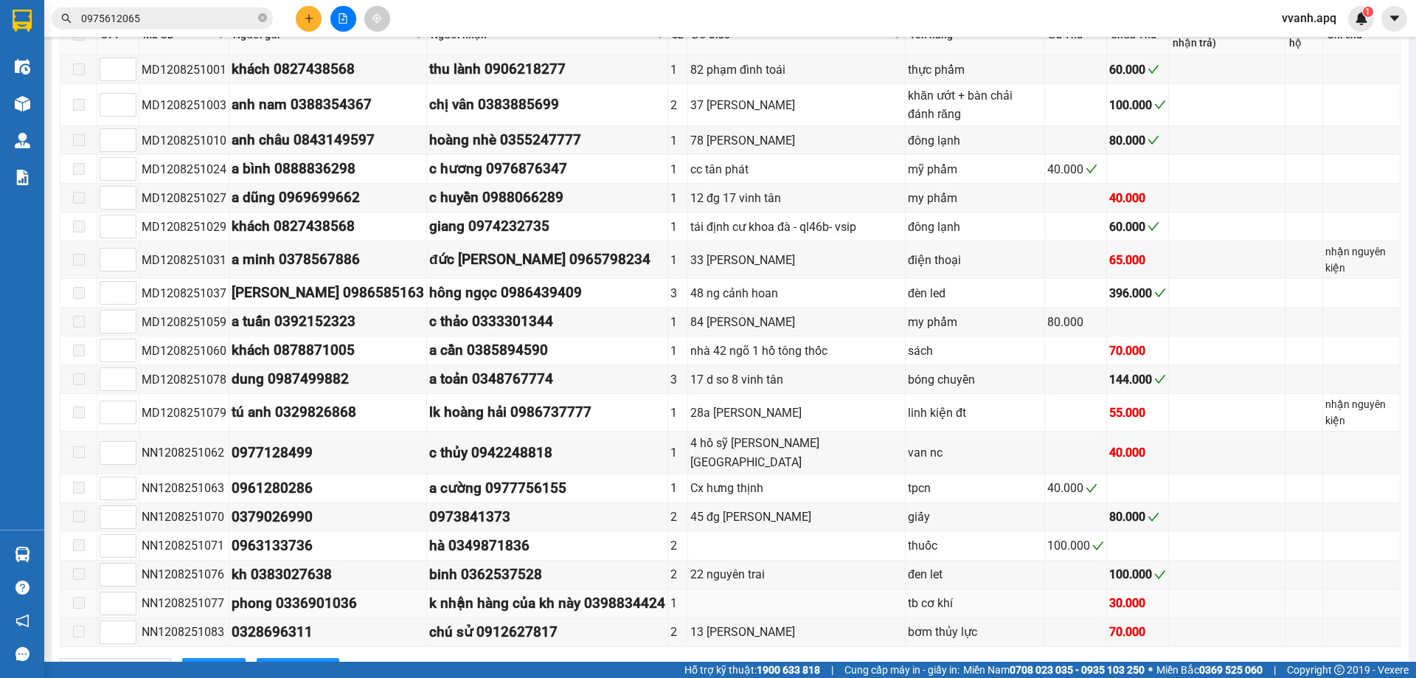
click at [908, 594] on div "tb cơ khí" at bounding box center [975, 603] width 134 height 18
click at [462, 592] on div "k nhận hàng của kh này 0398834424" at bounding box center [547, 603] width 236 height 22
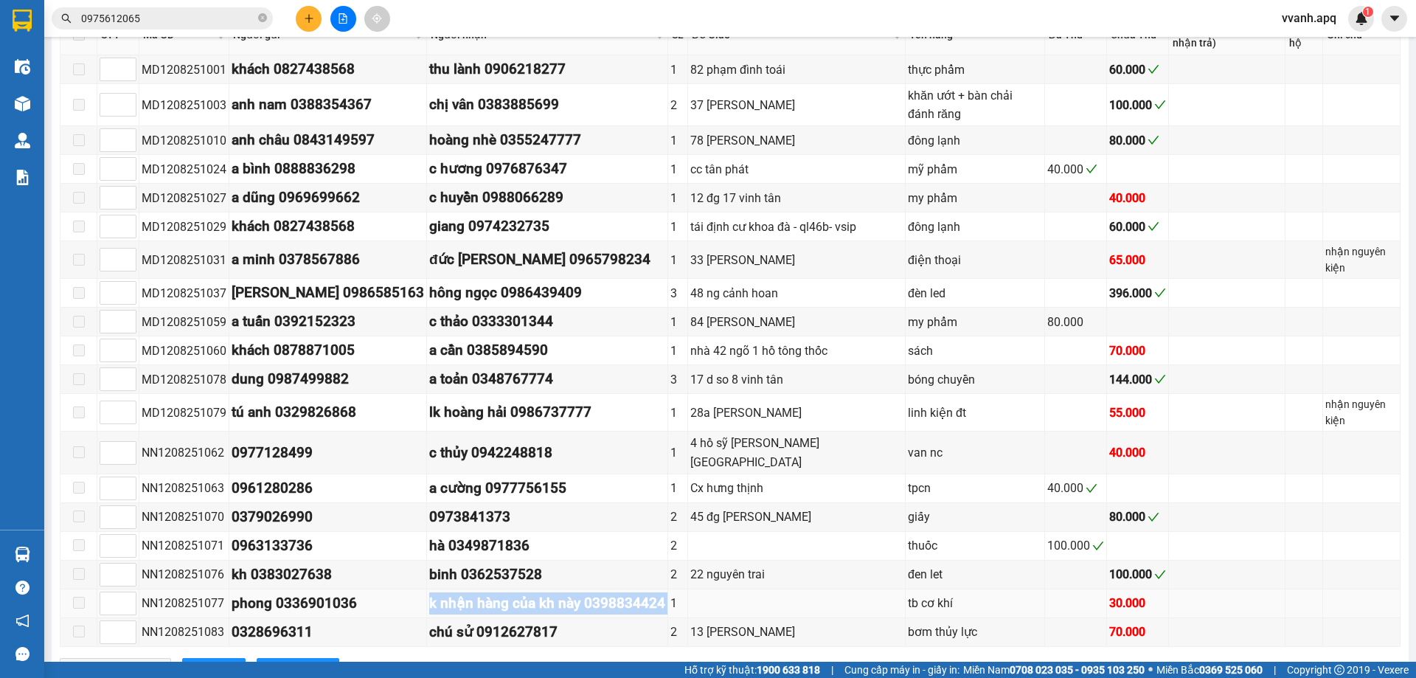
click at [462, 592] on div "k nhận hàng của kh này 0398834424" at bounding box center [547, 603] width 236 height 22
click at [142, 594] on div "NN1208251077" at bounding box center [184, 603] width 85 height 18
drag, startPoint x: 142, startPoint y: 543, endPoint x: 1164, endPoint y: 543, distance: 1021.6
click at [1164, 589] on tr "NN1208251077 phong 0336901036 k nhận hàng của kh này 0398834424 1 tb cơ khí 30.…" at bounding box center [730, 603] width 1340 height 29
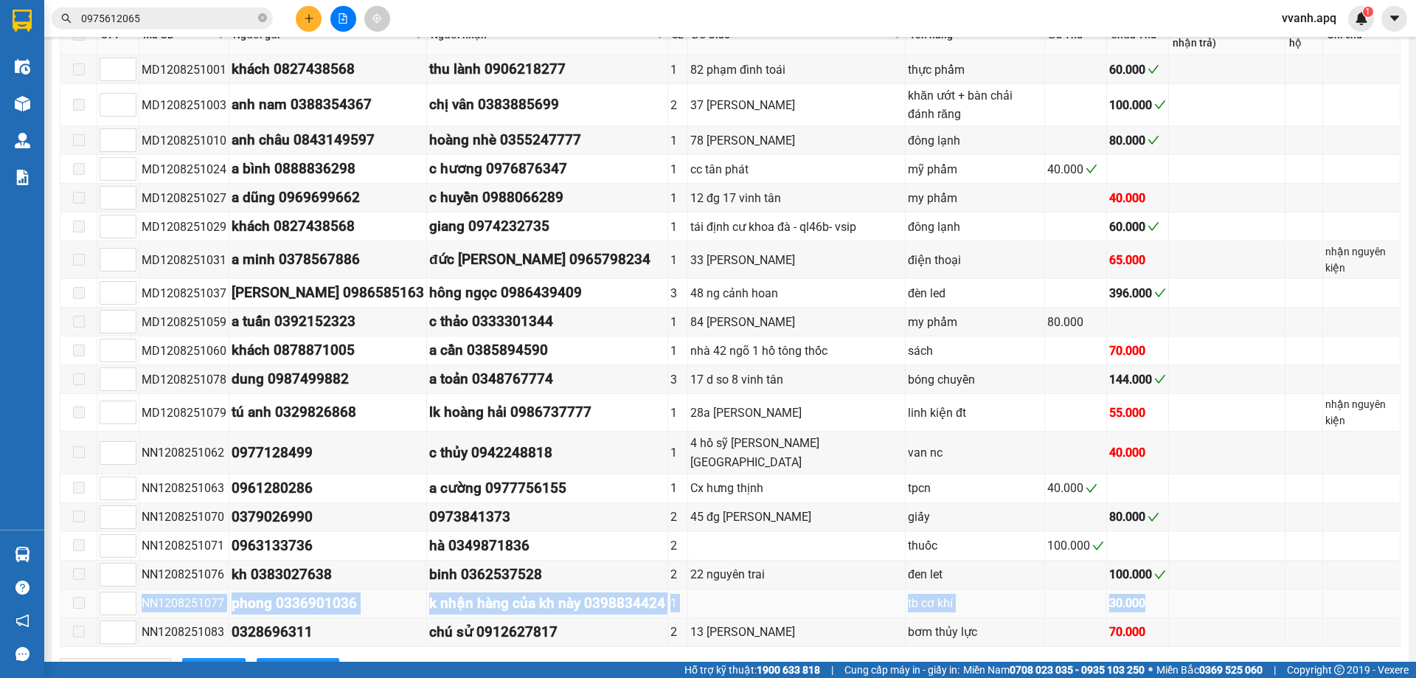
click at [1169, 589] on td at bounding box center [1227, 603] width 117 height 29
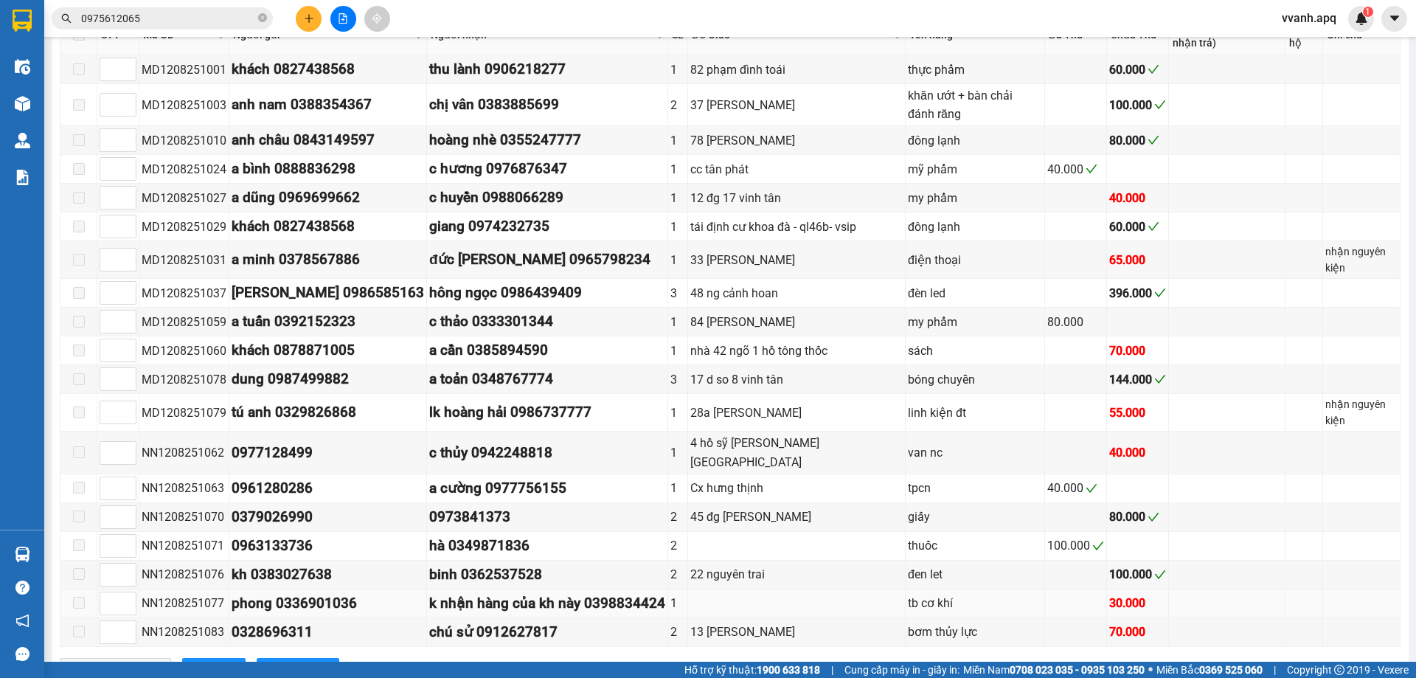
click at [182, 594] on div "NN1208251077" at bounding box center [184, 603] width 85 height 18
drag, startPoint x: 182, startPoint y: 547, endPoint x: 560, endPoint y: 575, distance: 378.7
click at [560, 621] on div "chú sử 0912627817" at bounding box center [547, 632] width 236 height 22
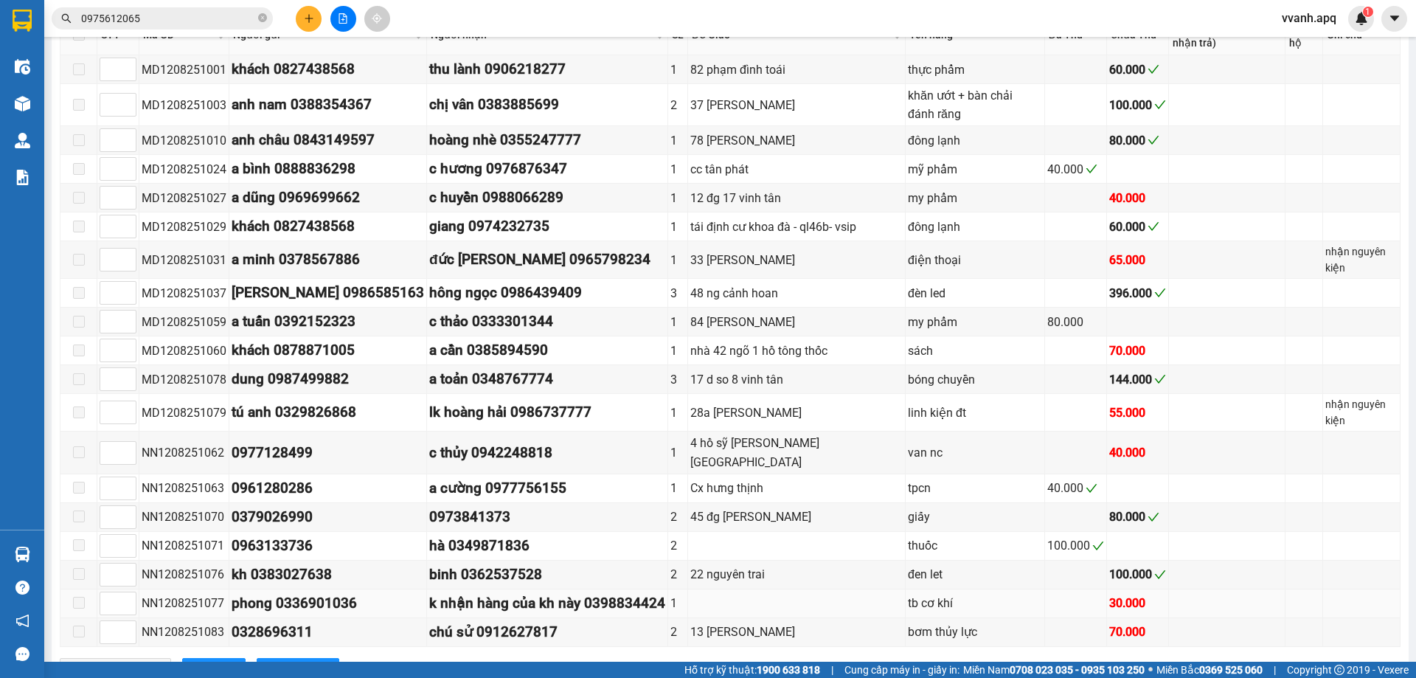
click at [576, 592] on div "k nhận hàng của kh này 0398834424" at bounding box center [547, 603] width 236 height 22
copy div "0398834424"
click at [167, 15] on input "0975612065" at bounding box center [168, 18] width 174 height 16
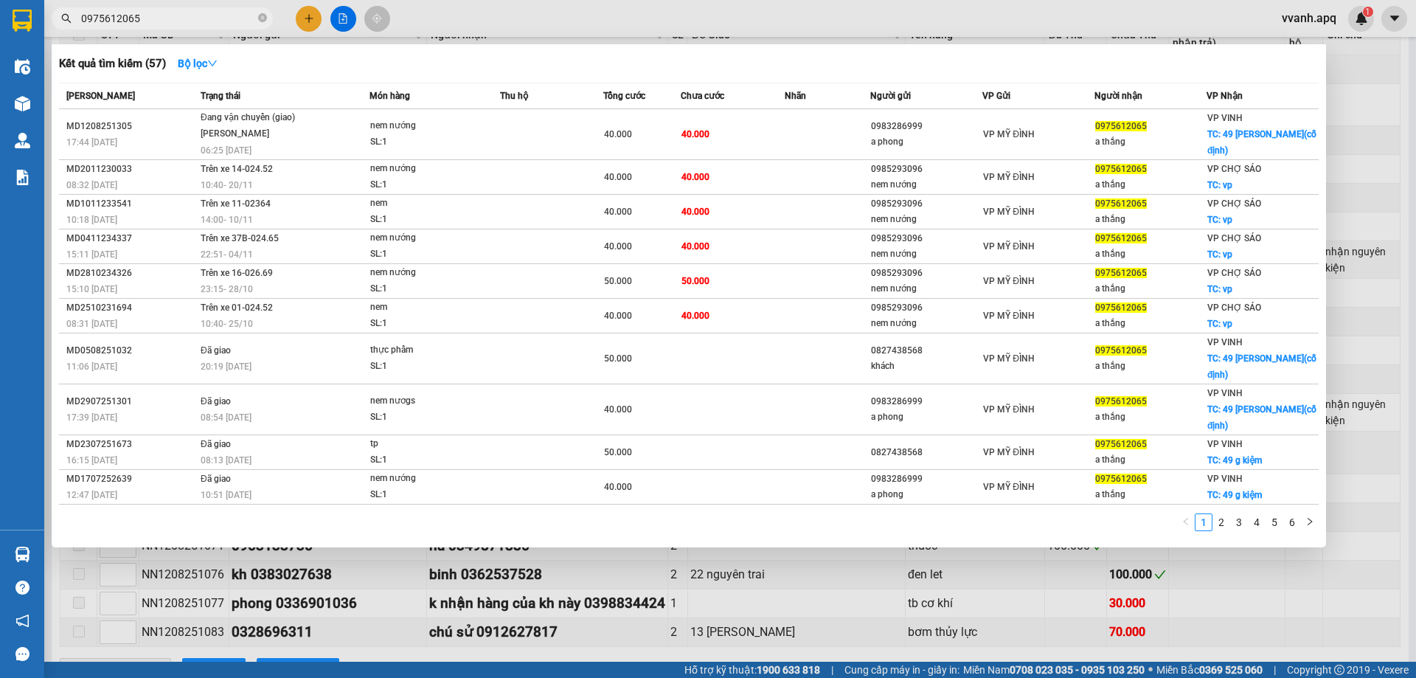
click at [167, 15] on input "0975612065" at bounding box center [168, 18] width 174 height 16
paste input "398834424"
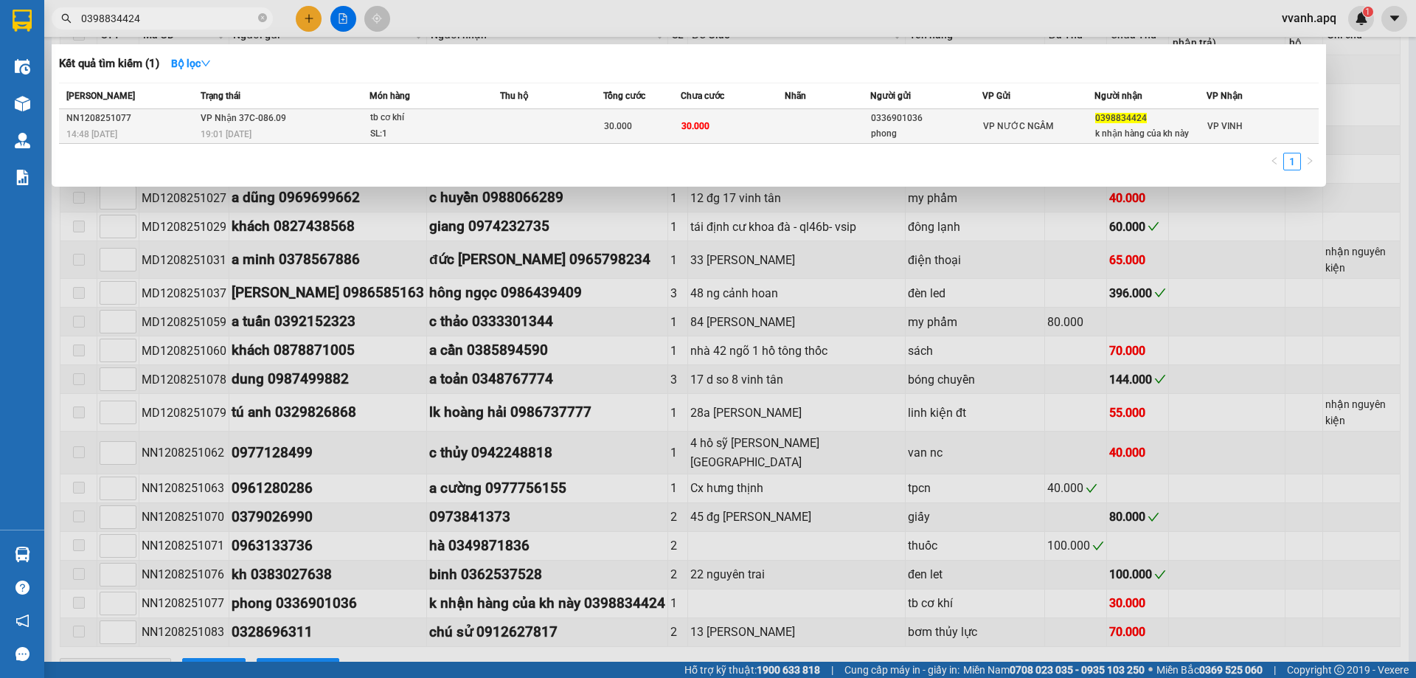
type input "0398834424"
click at [346, 124] on td "VP Nhận 37C-086.09 19:01 - 12/08" at bounding box center [283, 126] width 173 height 35
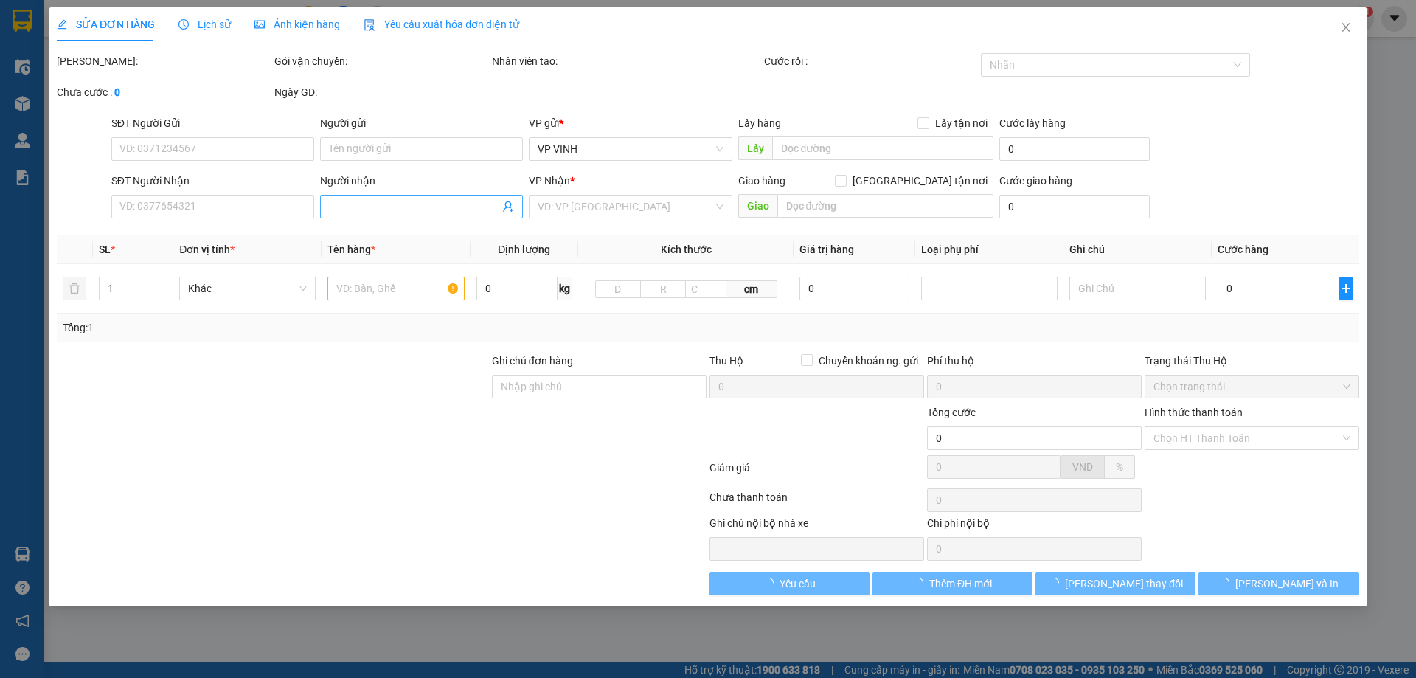
type input "0336901036"
type input "phong"
type input "0398834424"
type input "k nhận hàng của kh này"
type input "30.000"
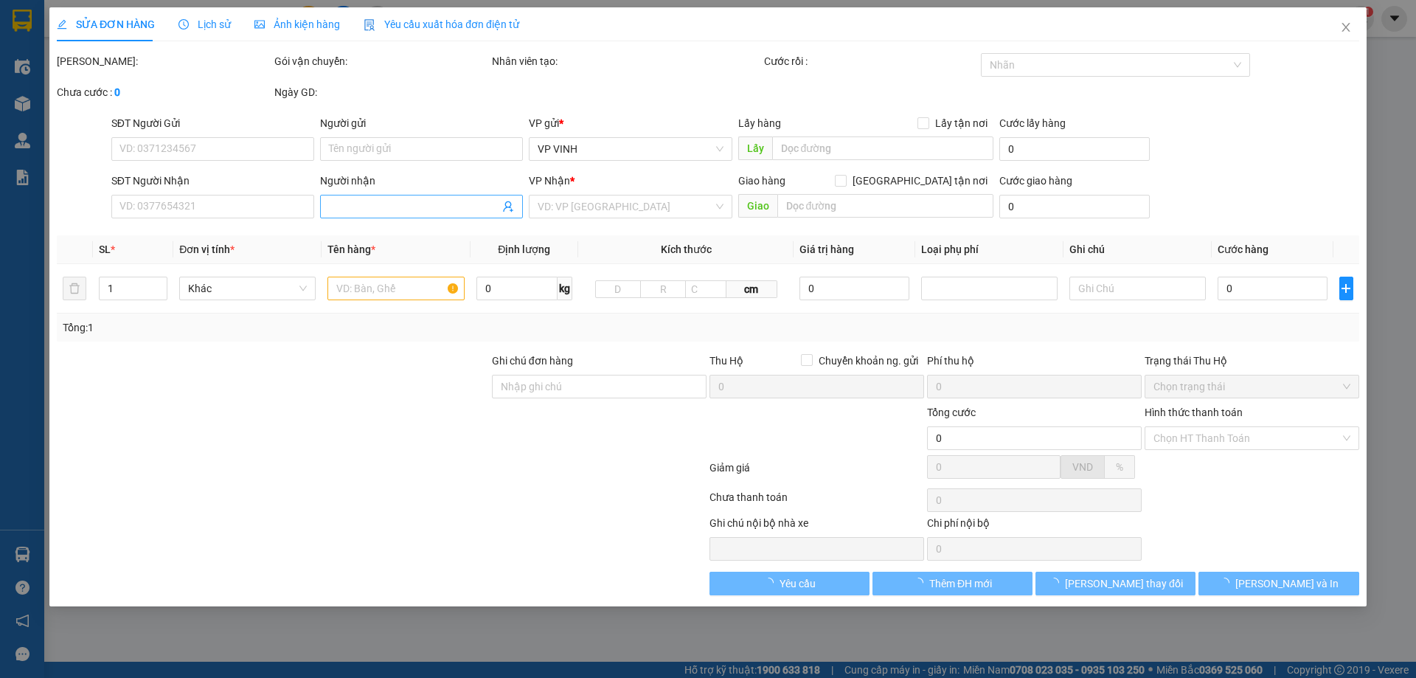
type input "30.000"
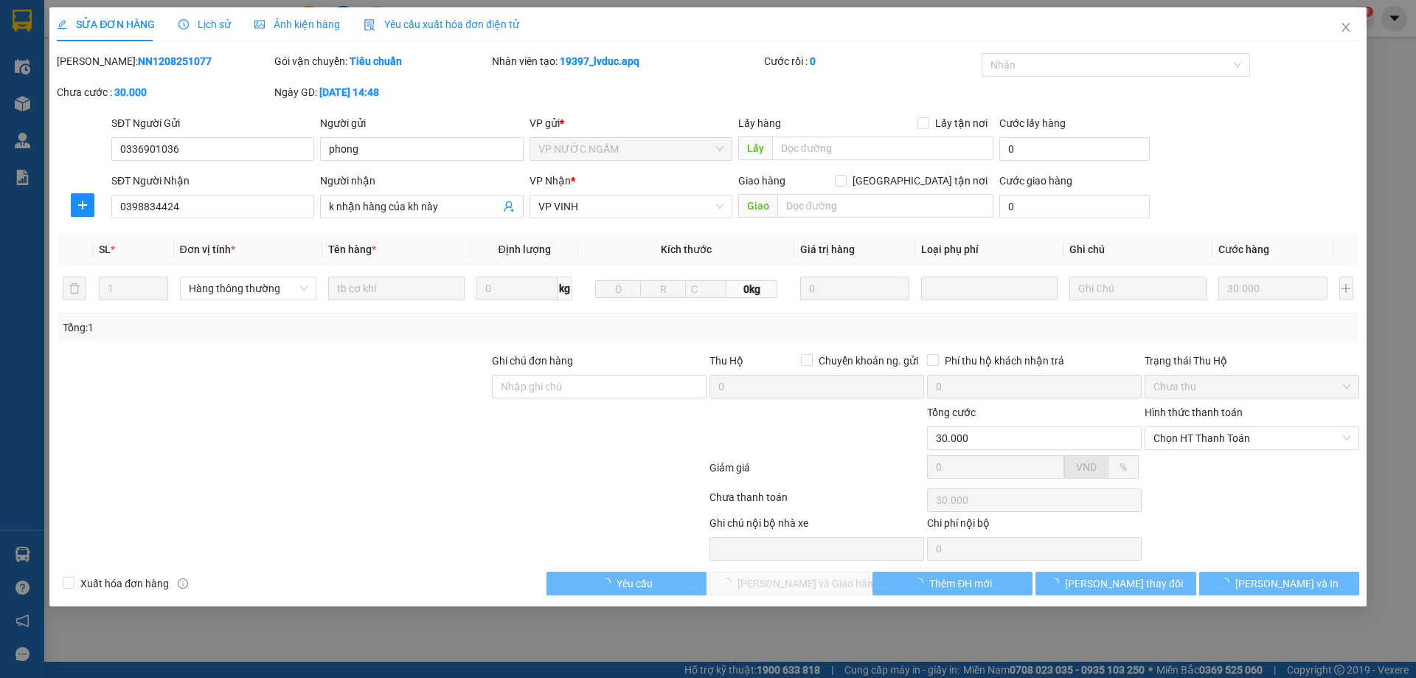
click at [410, 236] on th "Tên hàng *" at bounding box center [396, 249] width 148 height 29
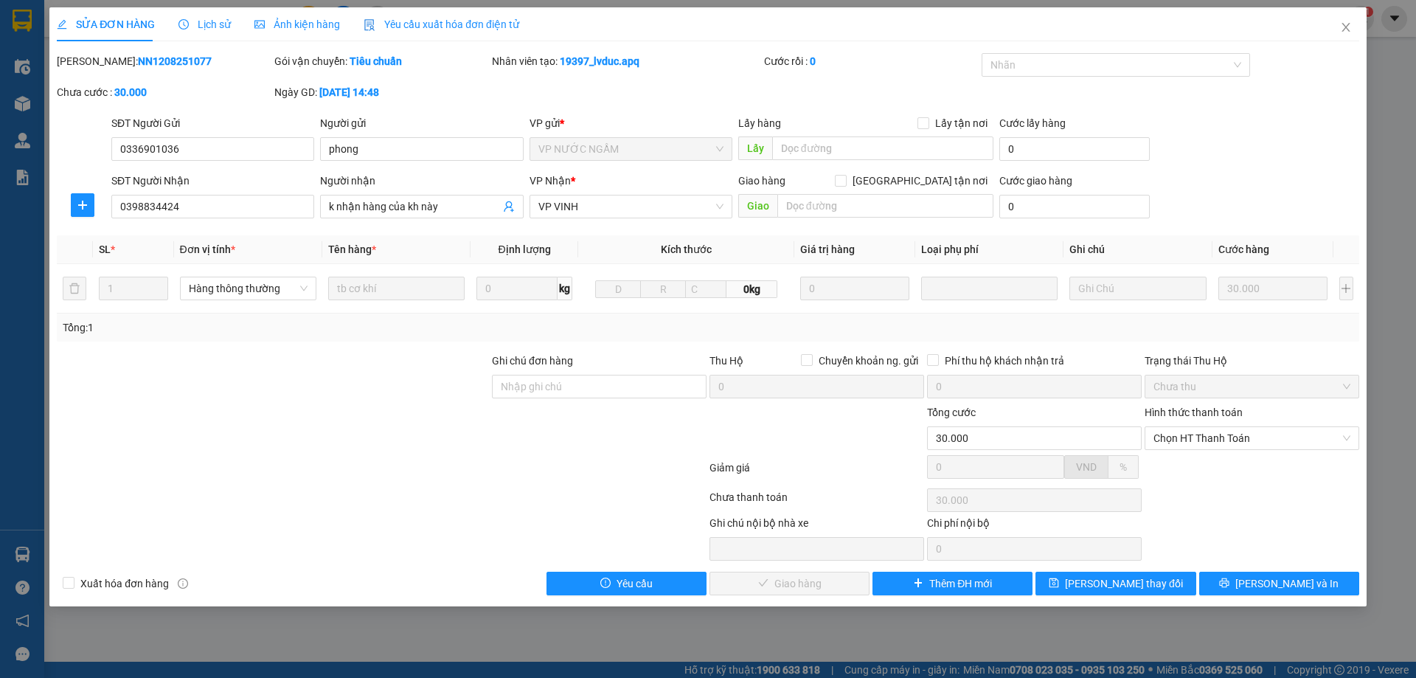
click at [198, 18] on span "Lịch sử" at bounding box center [204, 24] width 52 height 12
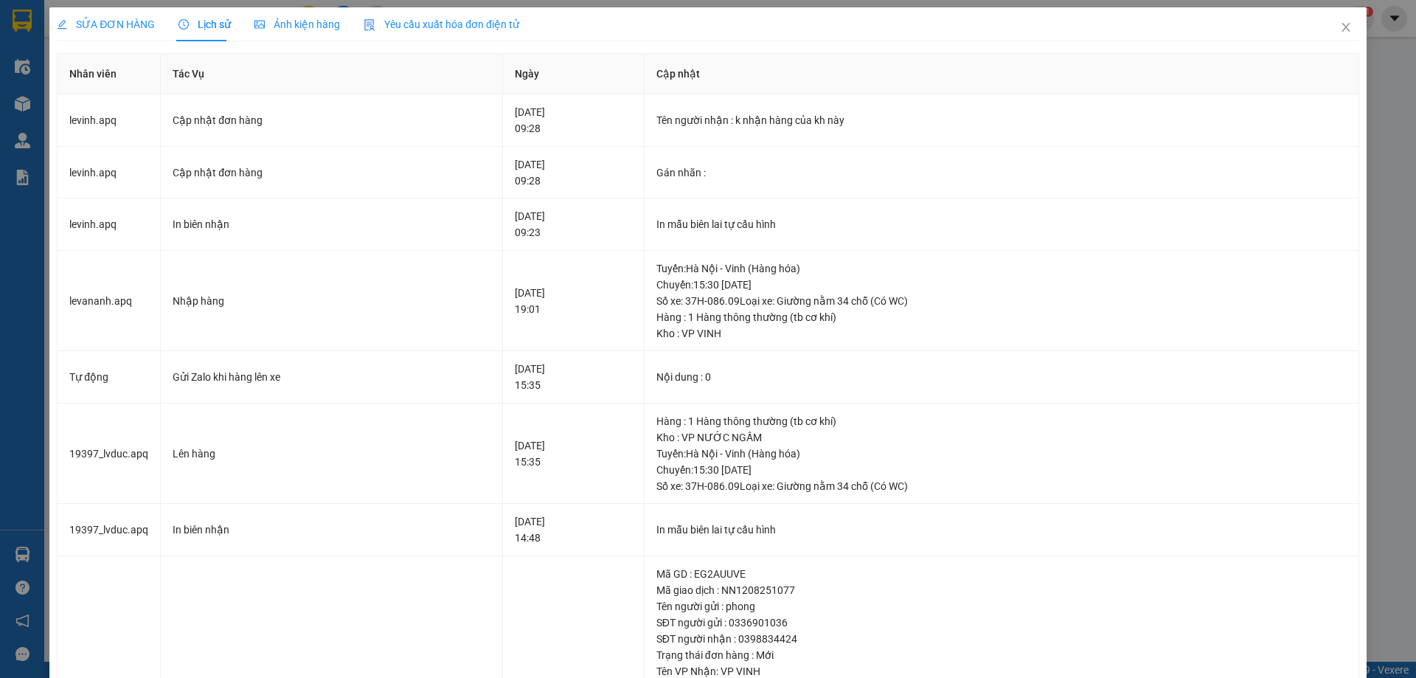
click at [132, 37] on div "SỬA ĐƠN HÀNG" at bounding box center [106, 24] width 98 height 34
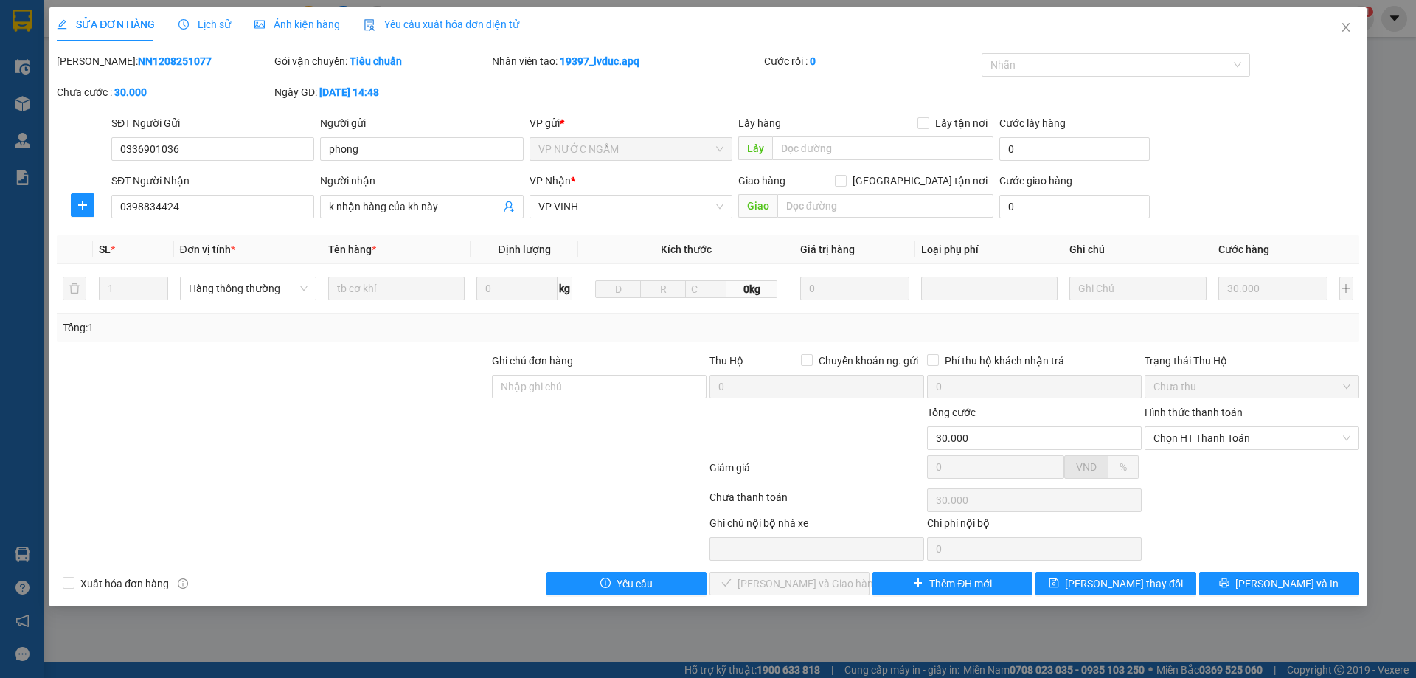
click at [207, 21] on span "Lịch sử" at bounding box center [204, 24] width 52 height 12
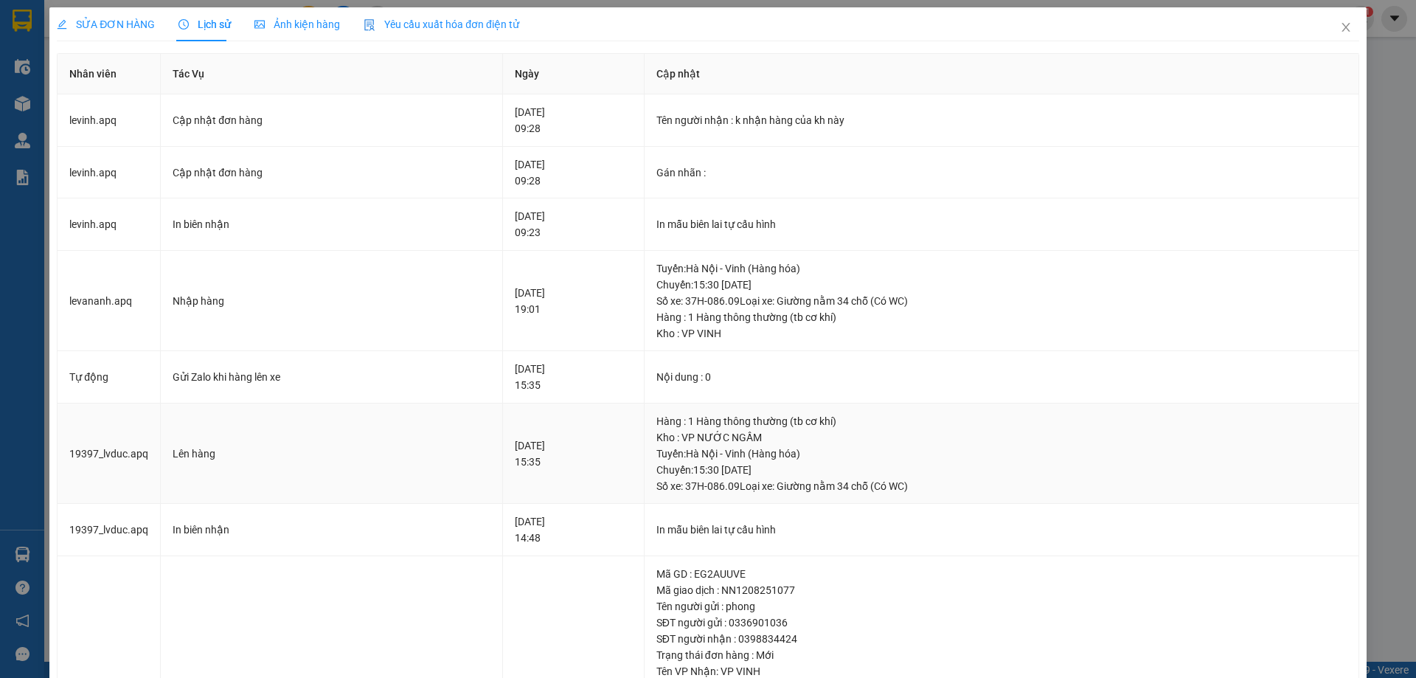
scroll to position [186, 0]
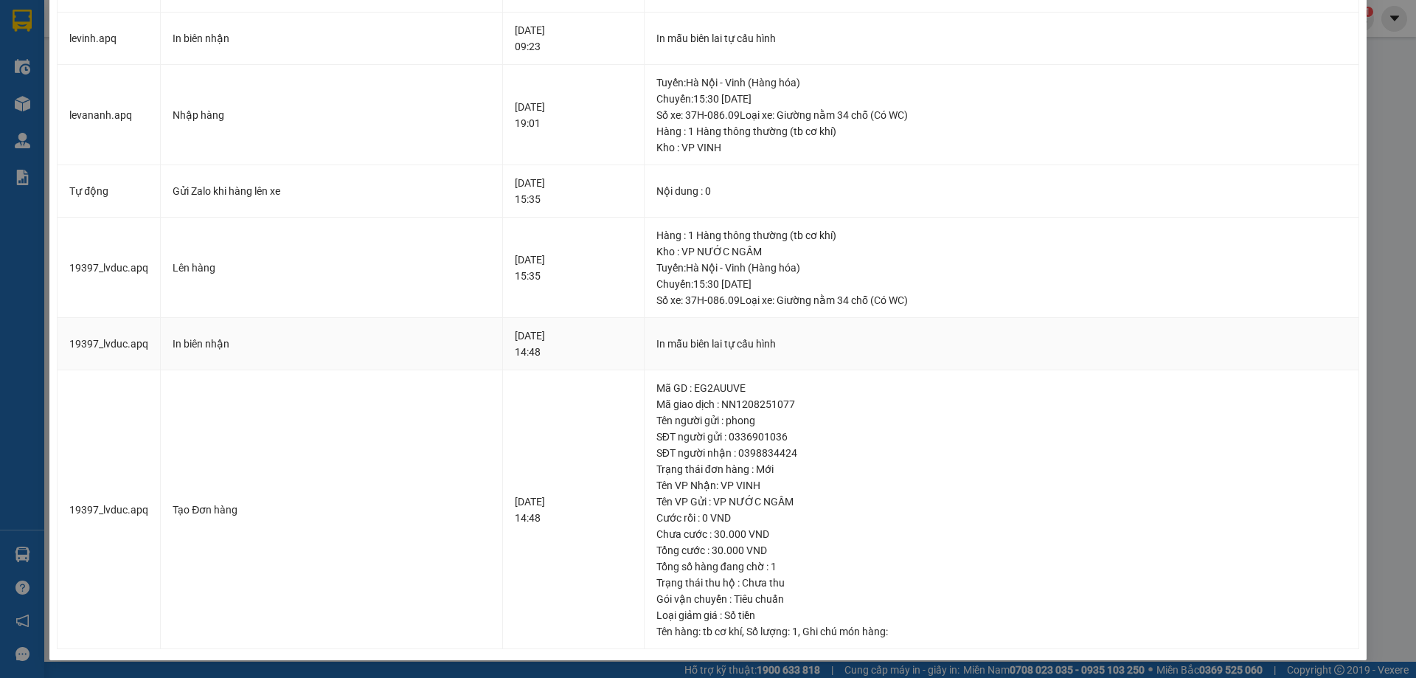
click at [516, 350] on div "12-08-2025 14:48" at bounding box center [573, 343] width 117 height 32
click at [517, 335] on div "12-08-2025 14:48" at bounding box center [573, 343] width 117 height 32
click at [541, 331] on div "12-08-2025 14:48" at bounding box center [573, 343] width 117 height 32
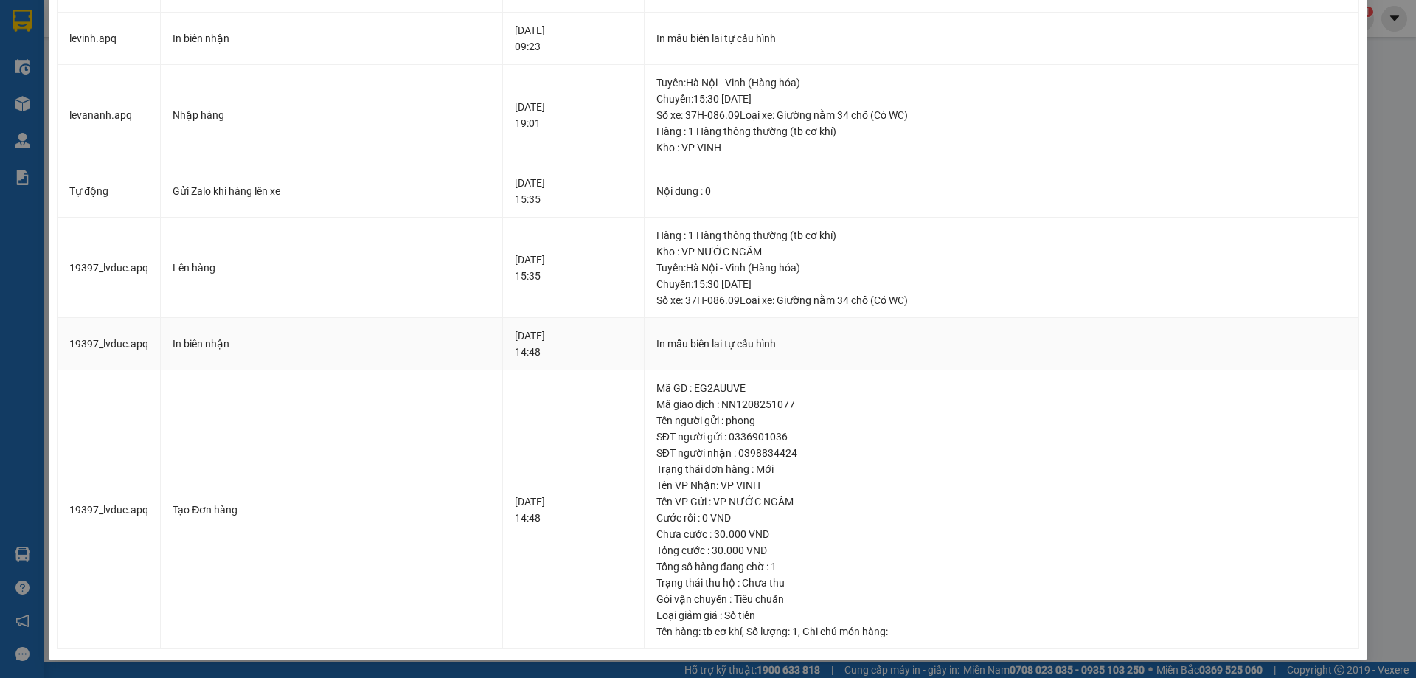
click at [541, 331] on div "12-08-2025 14:48" at bounding box center [573, 343] width 117 height 32
click at [515, 337] on div "12-08-2025 14:48" at bounding box center [573, 343] width 117 height 32
click at [515, 350] on div "12-08-2025 14:48" at bounding box center [573, 343] width 117 height 32
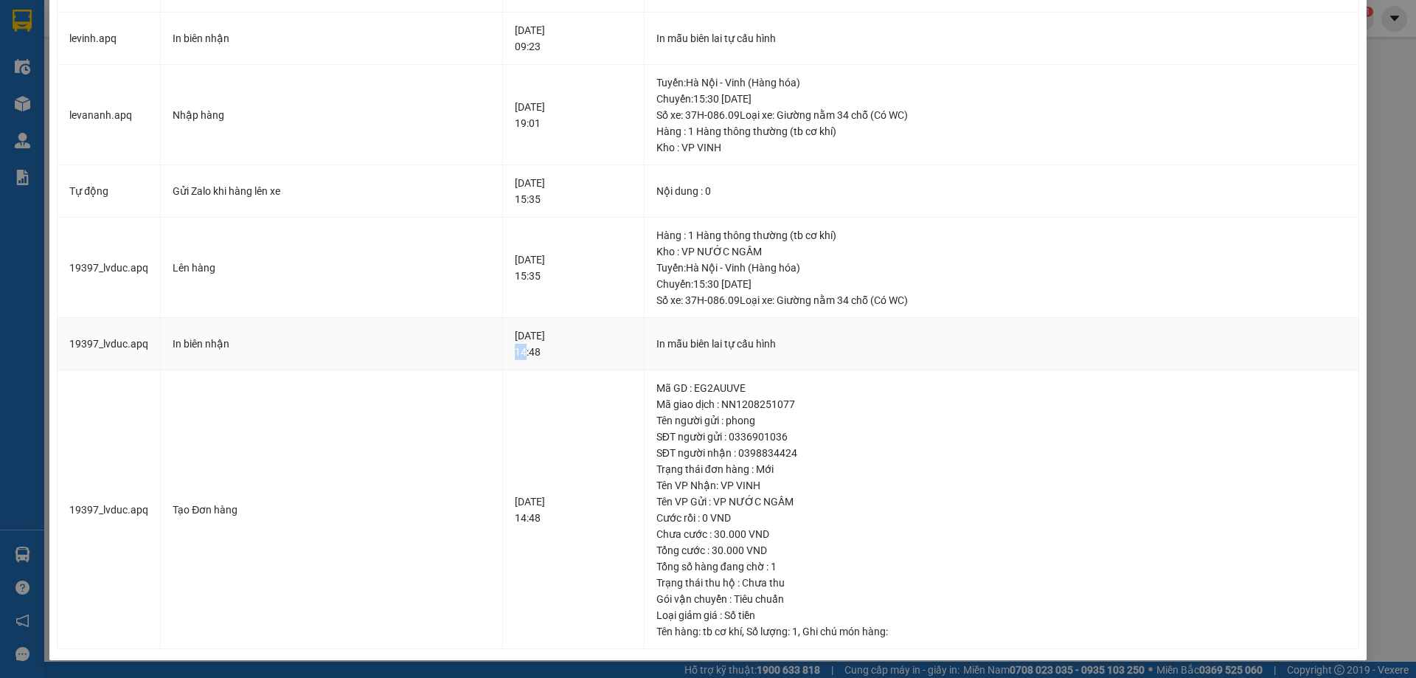
click at [515, 350] on div "12-08-2025 14:48" at bounding box center [573, 343] width 117 height 32
click at [520, 333] on div "12-08-2025 14:48" at bounding box center [573, 343] width 117 height 32
click at [356, 256] on td "Lên hàng" at bounding box center [332, 268] width 342 height 101
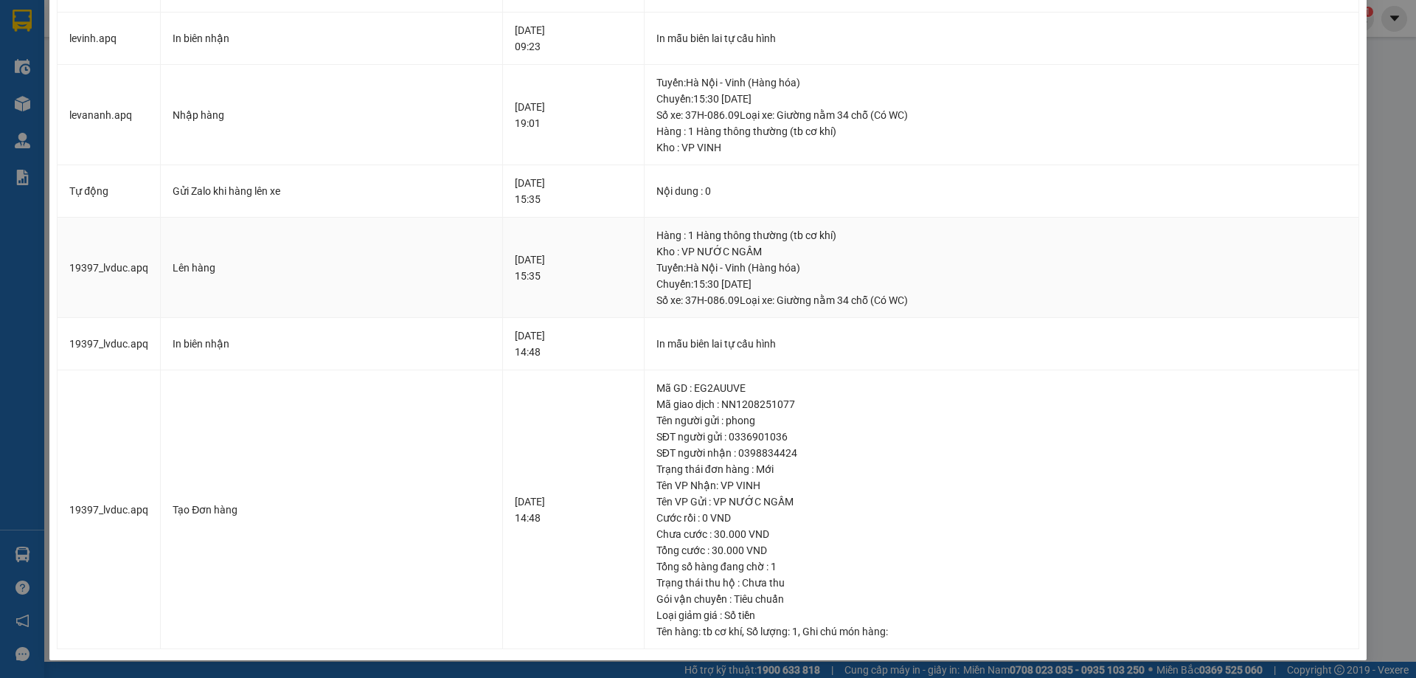
scroll to position [0, 0]
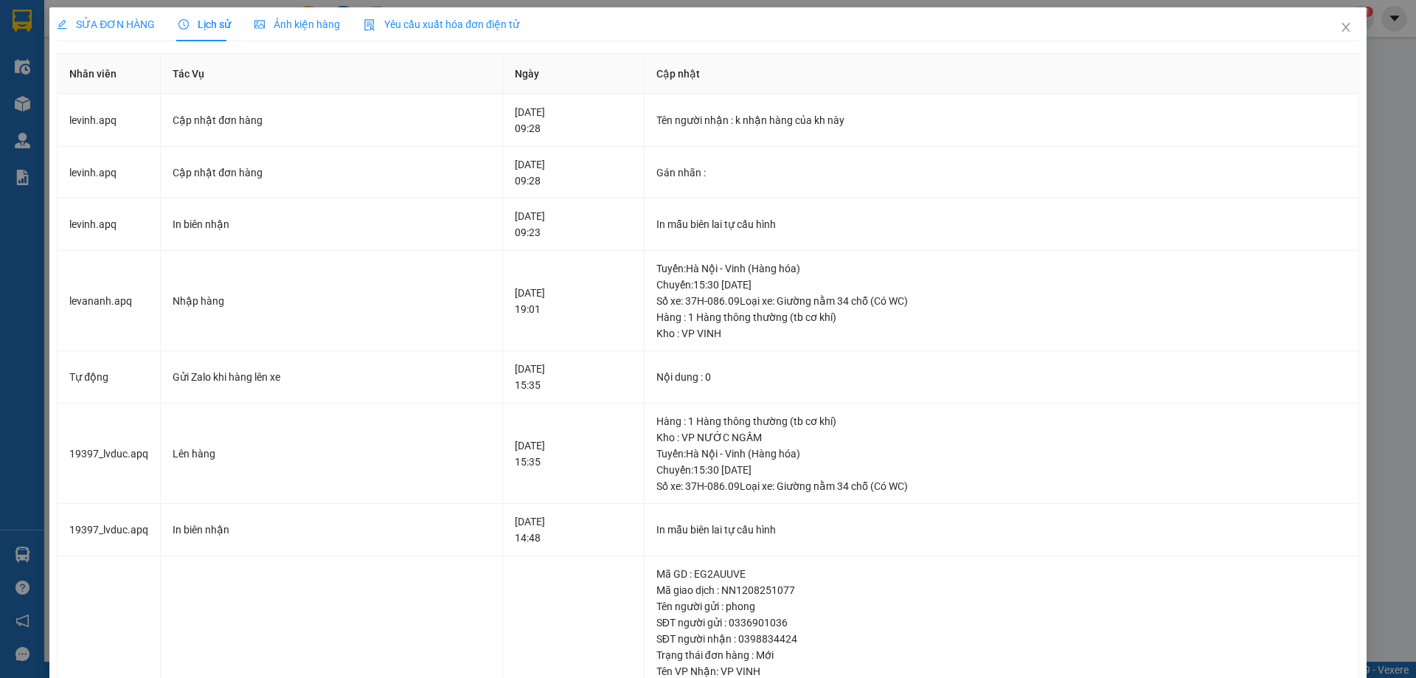
click at [136, 26] on span "SỬA ĐƠN HÀNG" at bounding box center [106, 24] width 98 height 12
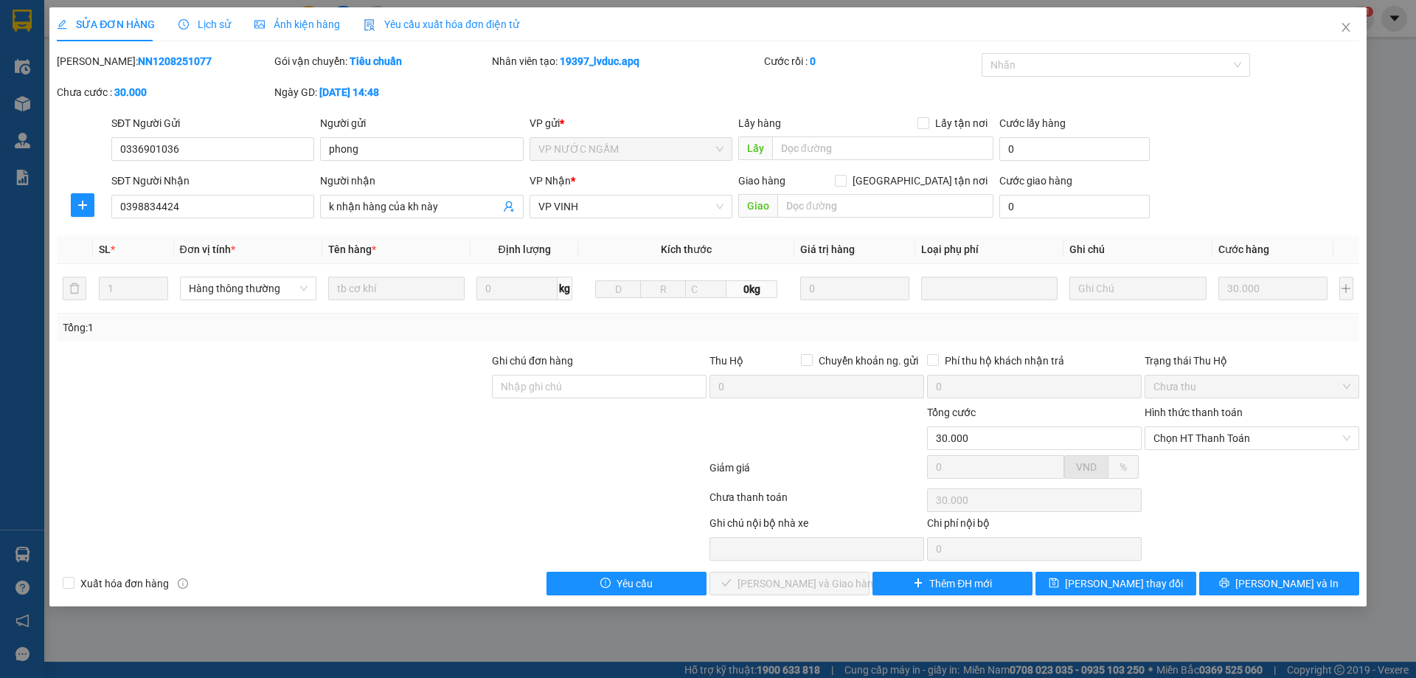
click at [810, 91] on div "Mã ĐH: NN1208251077 Gói vận chuyển: Tiêu chuẩn Nhân viên tạo: 19397_lvduc.apq C…" at bounding box center [708, 84] width 1306 height 62
click at [806, 61] on div "Cước rồi : 0" at bounding box center [871, 61] width 215 height 16
click at [813, 58] on b "0" at bounding box center [813, 61] width 6 height 12
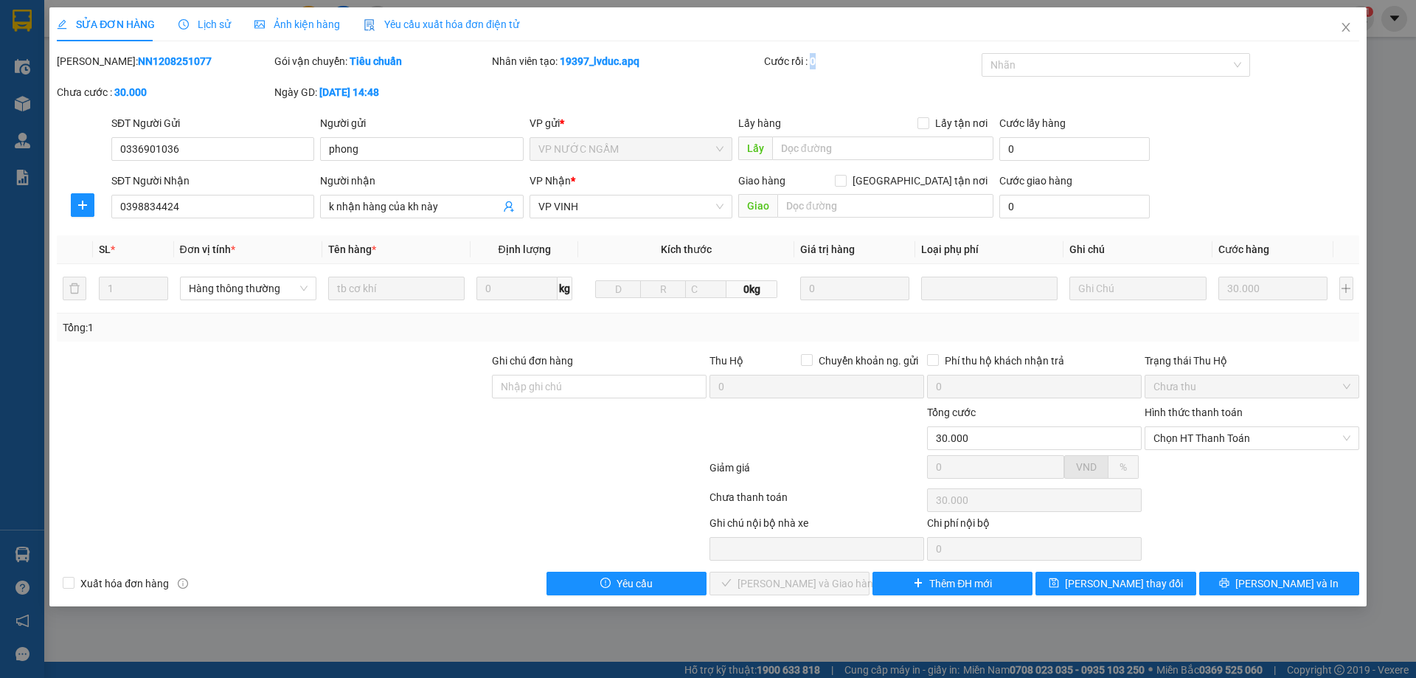
click at [832, 59] on div "Cước rồi : 0" at bounding box center [871, 61] width 215 height 16
click at [631, 62] on b "19397_lvduc.apq" at bounding box center [600, 61] width 80 height 12
click at [615, 60] on b "19397_lvduc.apq" at bounding box center [600, 61] width 80 height 12
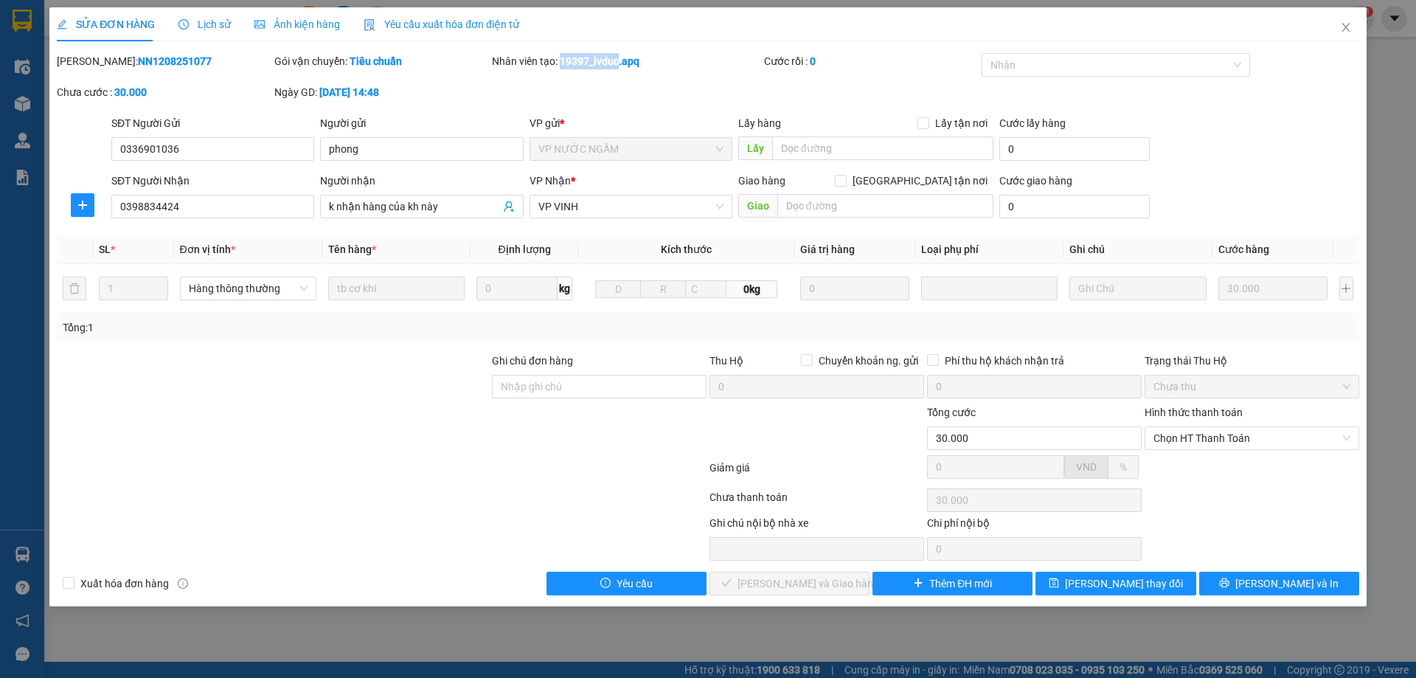
click at [566, 60] on b "19397_lvduc.apq" at bounding box center [600, 61] width 80 height 12
click at [589, 62] on b "19397_lvduc.apq" at bounding box center [600, 61] width 80 height 12
click at [597, 76] on div "Nhân viên tạo: 19397_lvduc.apq" at bounding box center [626, 68] width 272 height 31
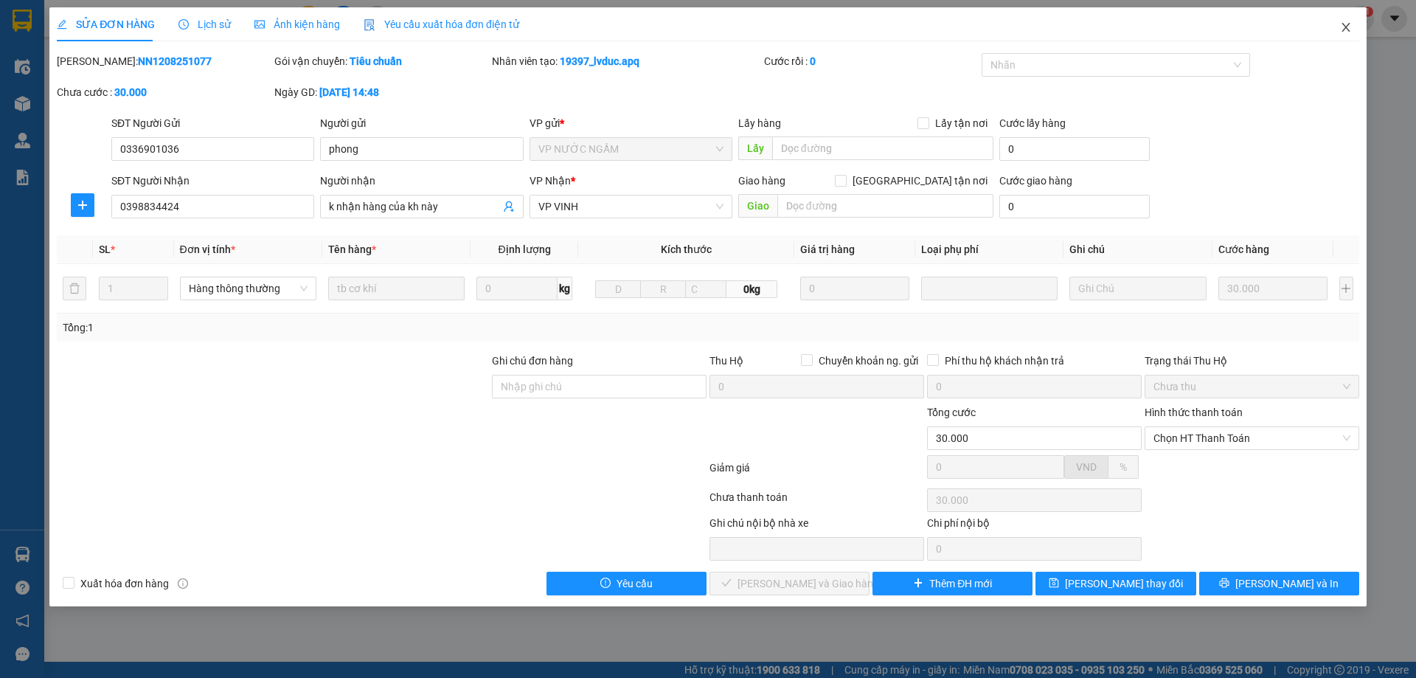
click at [1341, 27] on icon "close" at bounding box center [1346, 27] width 12 height 12
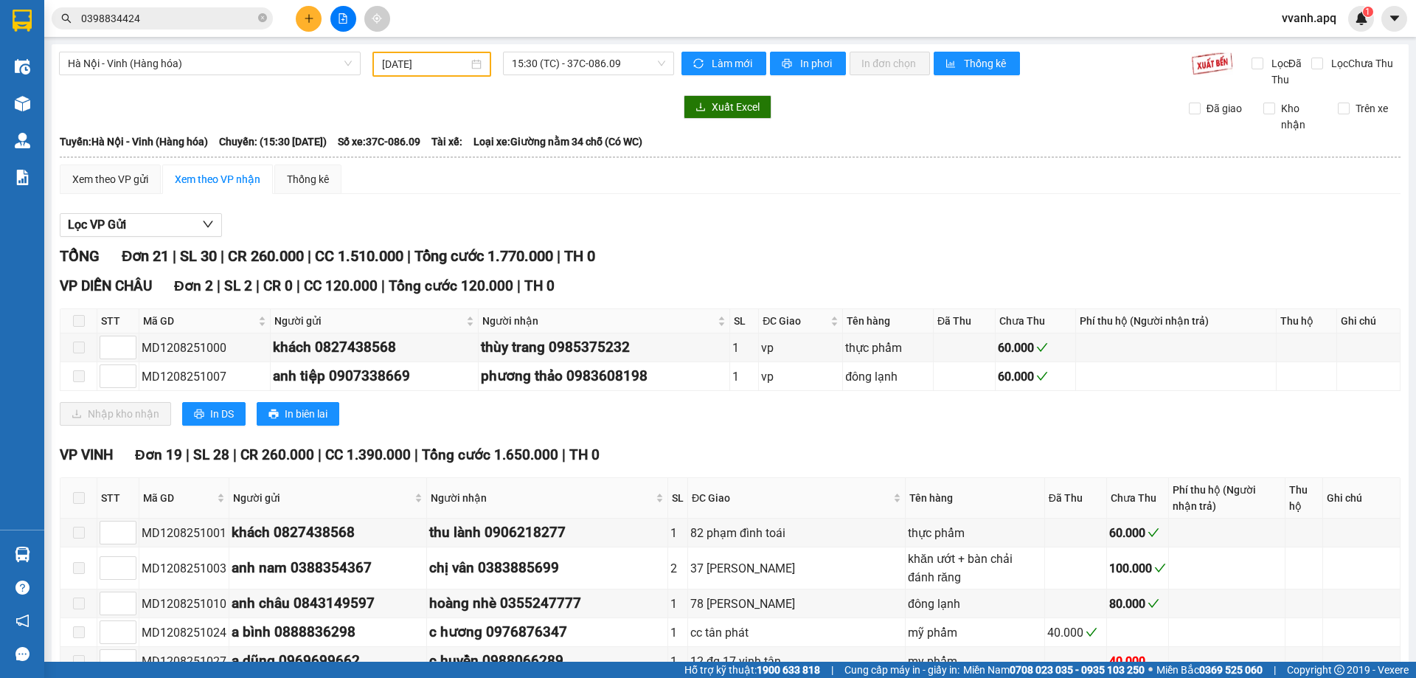
click at [830, 276] on div "VP DIỄN CHÂU Đơn 2 | SL 2 | CR 0 | CC 120.000 | Tổng cước 120.000 | TH 0" at bounding box center [730, 286] width 1341 height 22
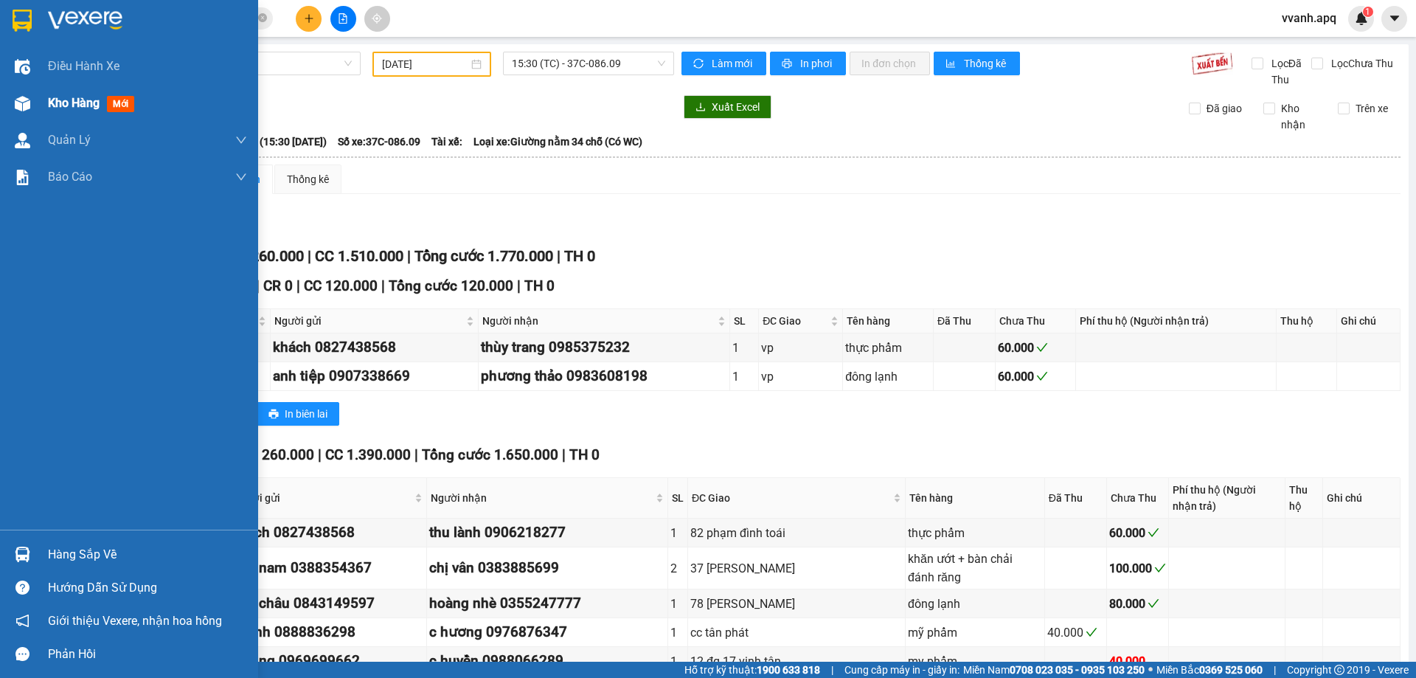
click at [37, 97] on div "Kho hàng mới" at bounding box center [129, 103] width 258 height 37
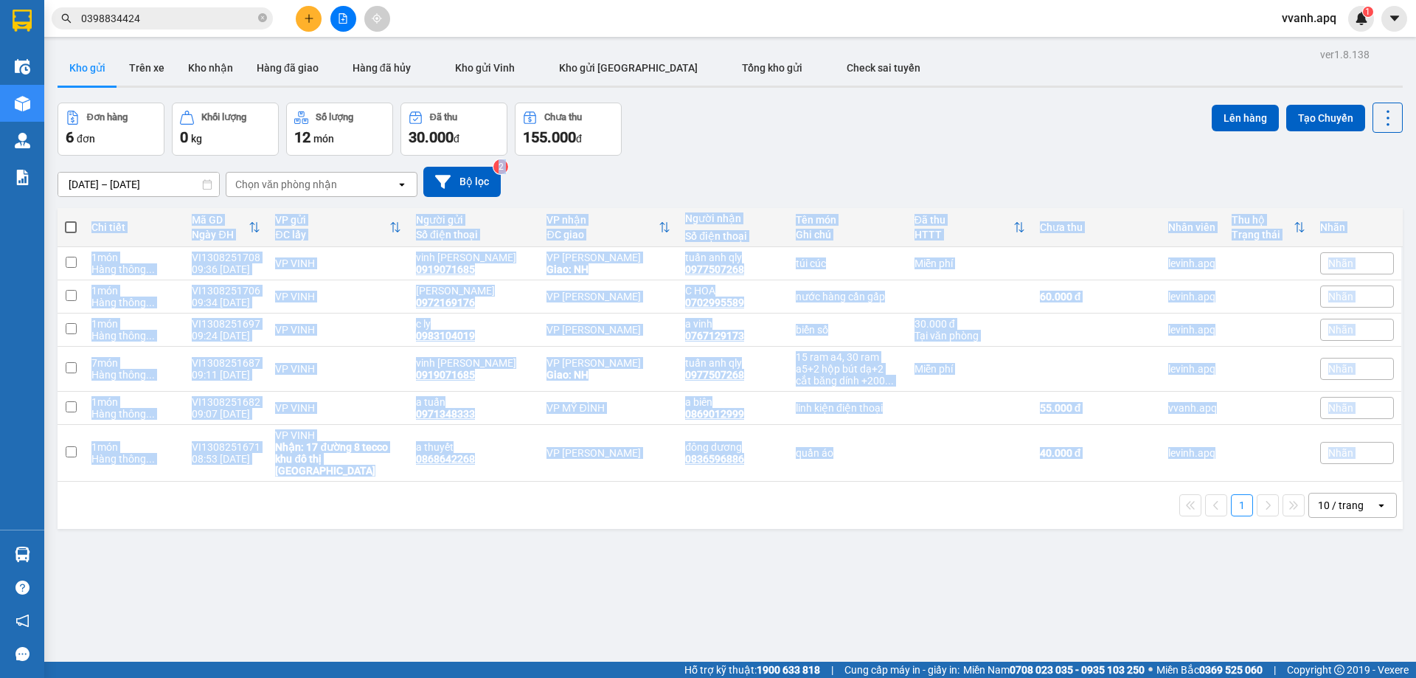
drag, startPoint x: 753, startPoint y: 156, endPoint x: 898, endPoint y: 511, distance: 383.1
click at [895, 508] on div "ver 1.8.138 Kho gửi Trên xe Kho nhận Hàng đã giao Hàng đã hủy Kho gửi Vinh Kho …" at bounding box center [730, 383] width 1357 height 678
click at [907, 516] on div "1 10 / trang open" at bounding box center [730, 505] width 1345 height 47
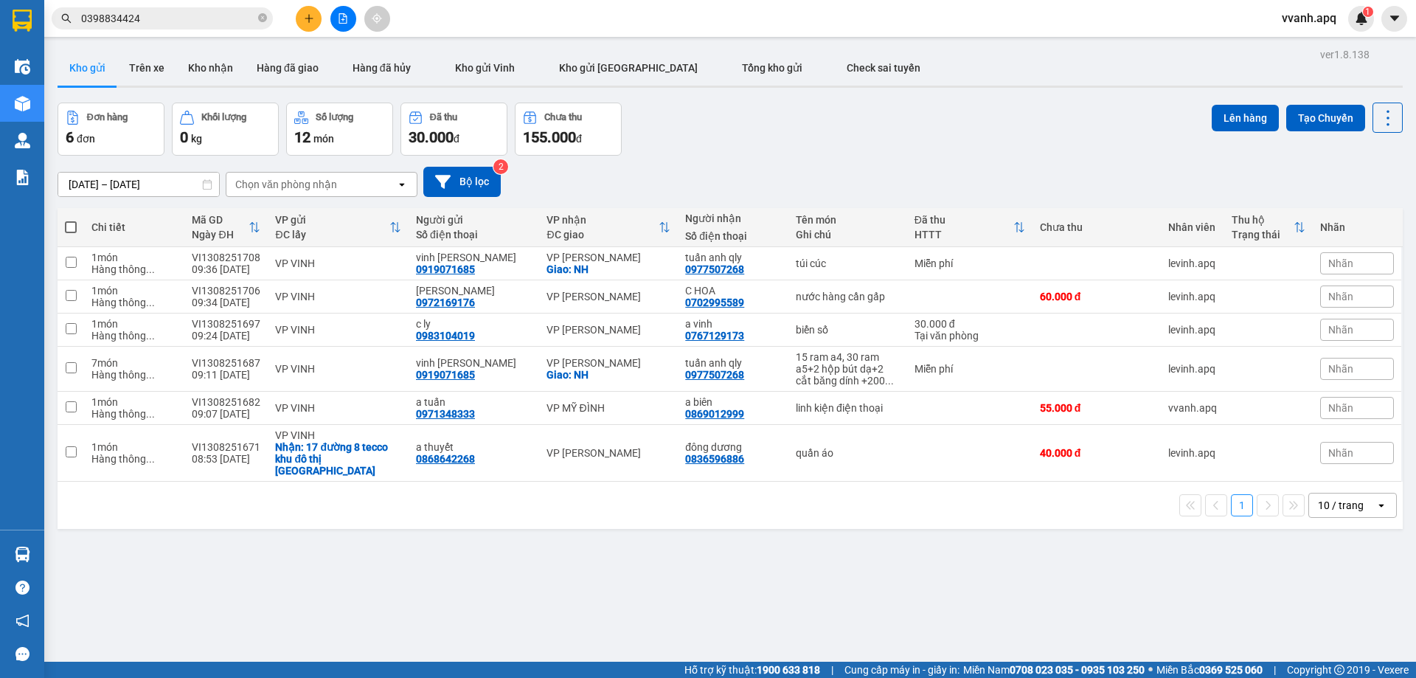
click at [189, 18] on input "0398834424" at bounding box center [168, 18] width 174 height 16
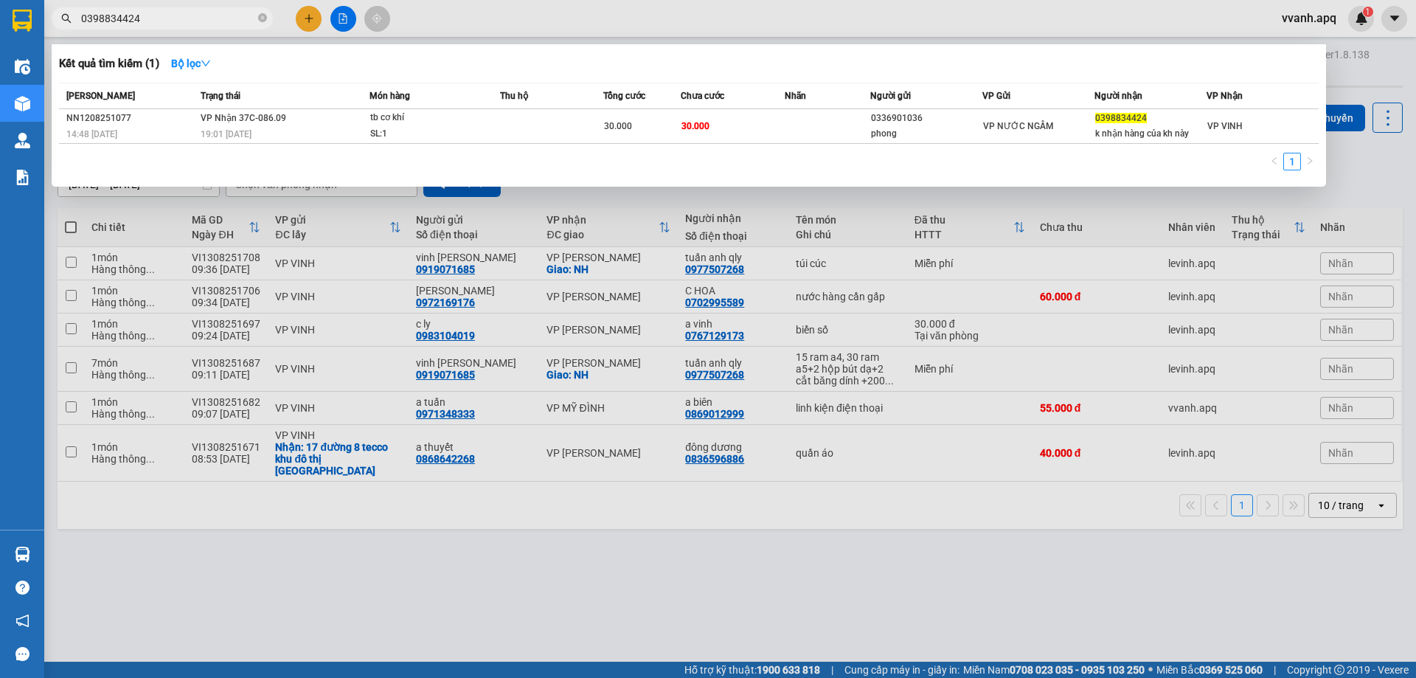
click at [648, 533] on div at bounding box center [708, 339] width 1416 height 678
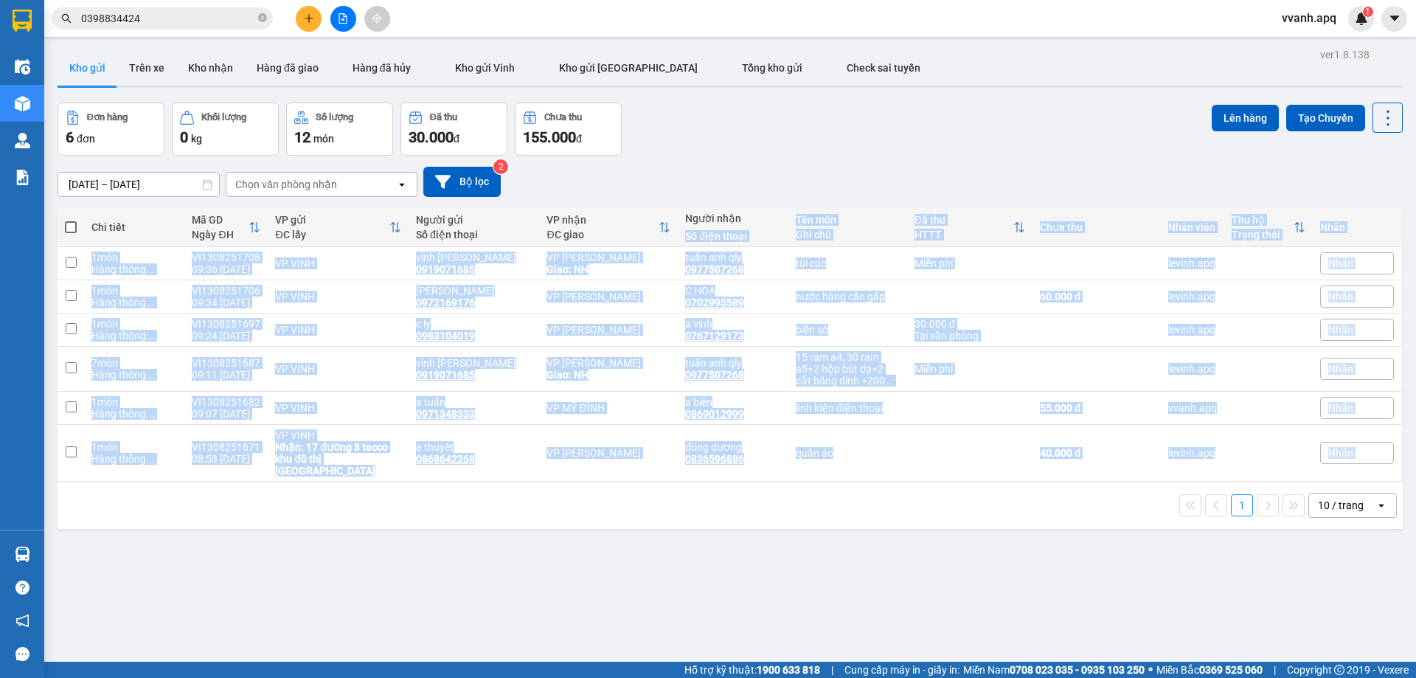
drag, startPoint x: 660, startPoint y: 516, endPoint x: 733, endPoint y: 195, distance: 329.1
click at [735, 210] on div "Chi tiết Mã GD Ngày ĐH VP gửi ĐC lấy Người gửi Số điện thoại VP nhận ĐC giao Ng…" at bounding box center [730, 368] width 1345 height 321
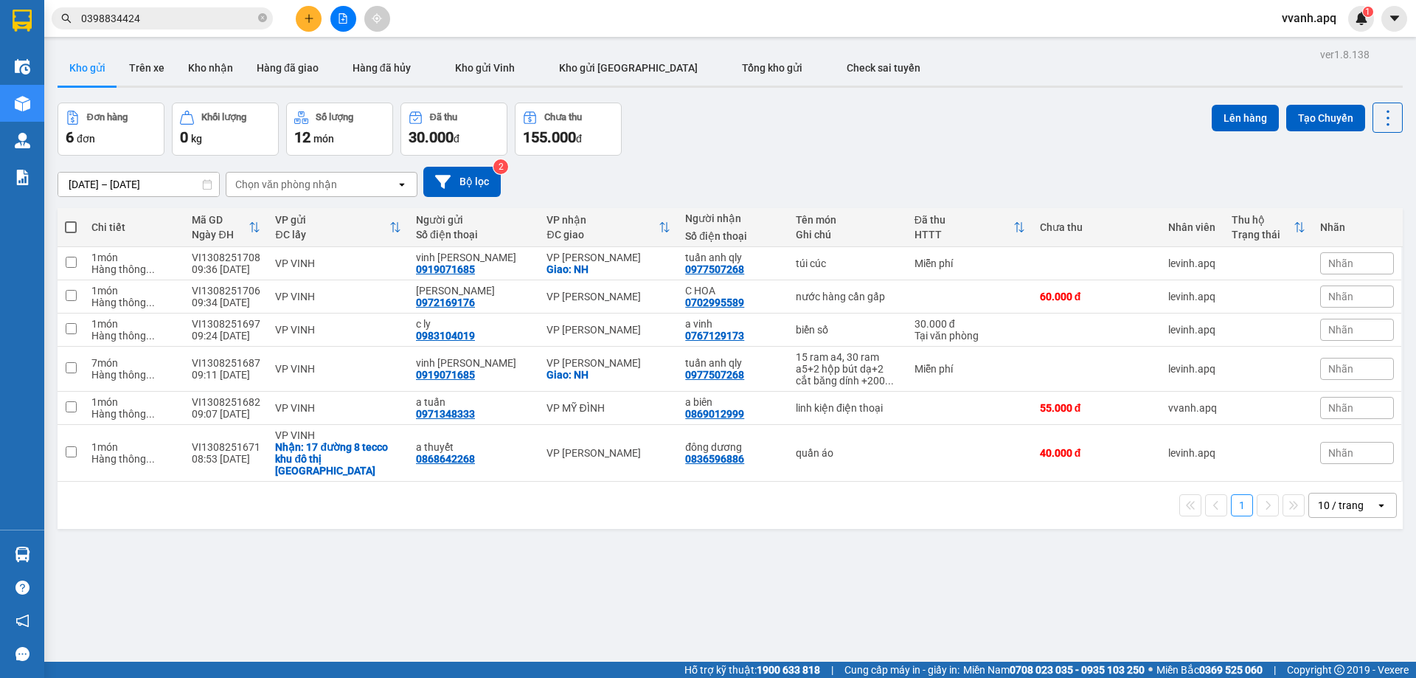
click at [732, 193] on div "11/08/2025 – 13/08/2025 Press the down arrow key to interact with the calendar …" at bounding box center [730, 182] width 1345 height 30
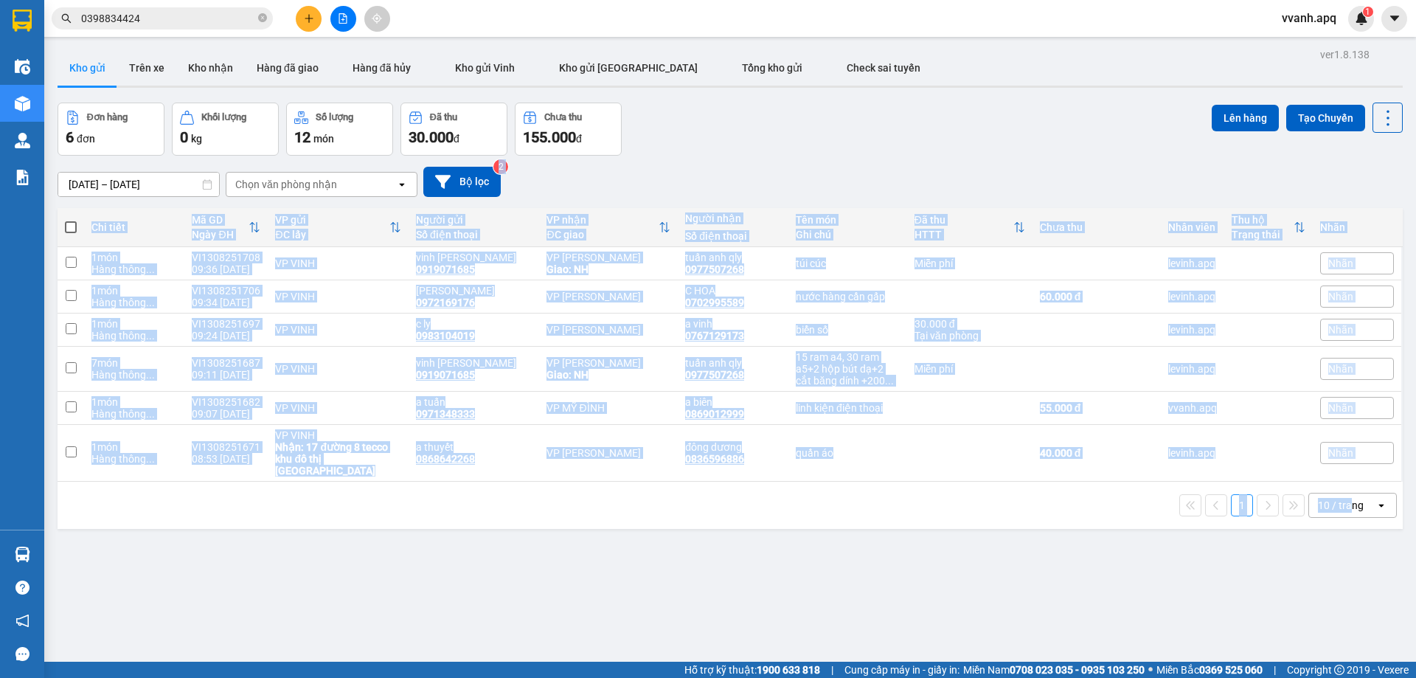
drag, startPoint x: 732, startPoint y: 188, endPoint x: 1340, endPoint y: 520, distance: 692.5
click at [1340, 520] on div "ver 1.8.138 Kho gửi Trên xe Kho nhận Hàng đã giao Hàng đã hủy Kho gửi Vinh Kho …" at bounding box center [730, 383] width 1357 height 678
drag, startPoint x: 1340, startPoint y: 520, endPoint x: 882, endPoint y: 139, distance: 595.5
click at [882, 139] on div "ver 1.8.138 Kho gửi Trên xe Kho nhận Hàng đã giao Hàng đã hủy Kho gửi Vinh Kho …" at bounding box center [730, 383] width 1357 height 678
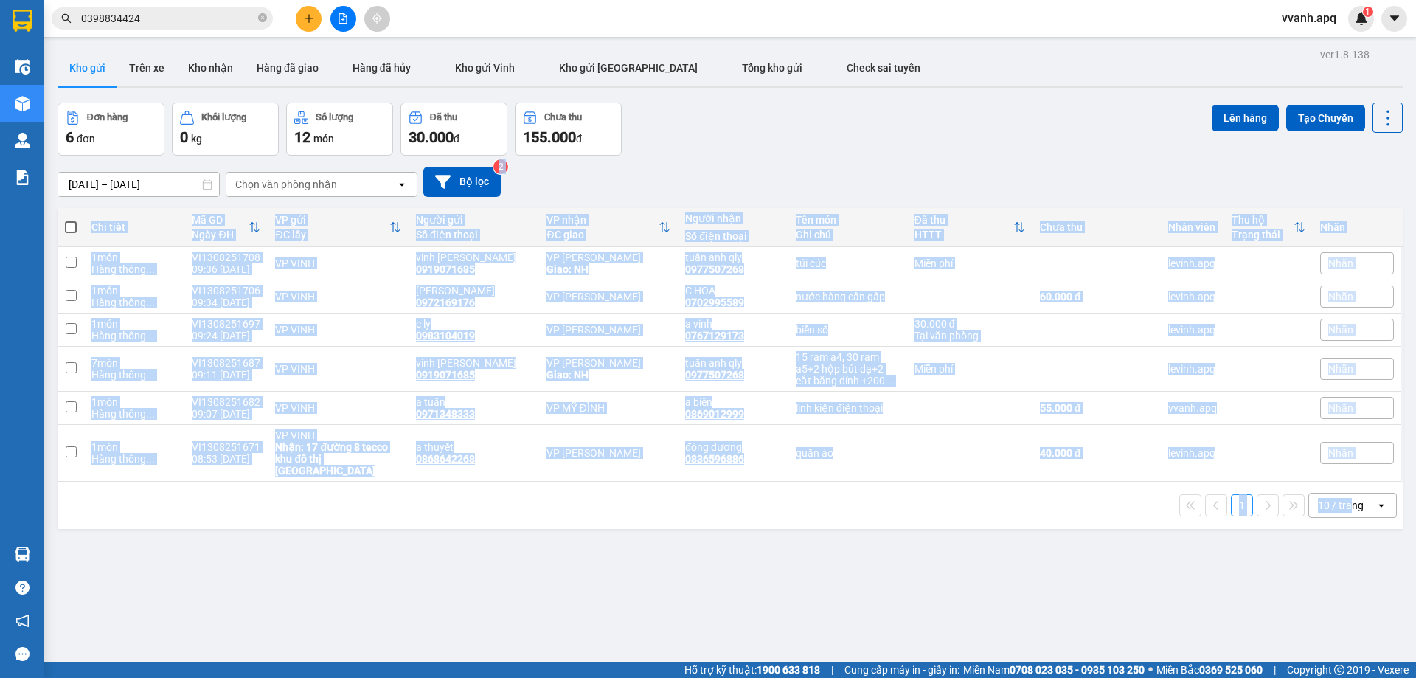
click at [882, 139] on div "Đơn hàng 6 đơn Khối lượng 0 kg Số lượng 12 món Đã thu 30.000 đ Chưa thu 155.000…" at bounding box center [730, 129] width 1345 height 53
drag, startPoint x: 974, startPoint y: 263, endPoint x: 1399, endPoint y: 577, distance: 529.0
click at [1399, 577] on main "ver 1.8.138 Kho gửi Trên xe Kho nhận Hàng đã giao Hàng đã hủy Kho gửi Vinh Kho …" at bounding box center [708, 331] width 1416 height 662
click at [1370, 562] on div "ver 1.8.138 Kho gửi Trên xe Kho nhận Hàng đã giao Hàng đã hủy Kho gửi Vinh Kho …" at bounding box center [730, 383] width 1357 height 678
drag, startPoint x: 1370, startPoint y: 562, endPoint x: 887, endPoint y: 134, distance: 646.3
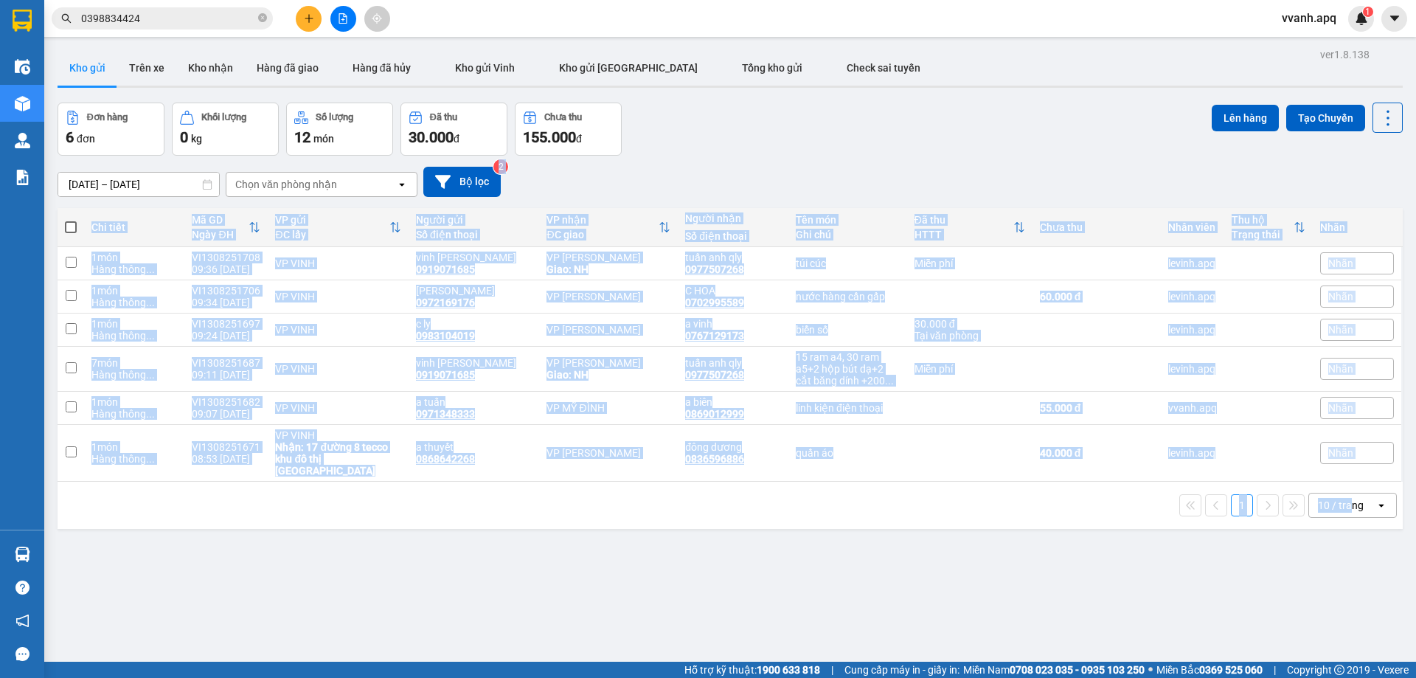
click at [887, 134] on div "ver 1.8.138 Kho gửi Trên xe Kho nhận Hàng đã giao Hàng đã hủy Kho gửi Vinh Kho …" at bounding box center [730, 383] width 1357 height 678
click at [887, 134] on div "Đơn hàng 6 đơn Khối lượng 0 kg Số lượng 12 món Đã thu 30.000 đ Chưa thu 155.000…" at bounding box center [730, 129] width 1345 height 53
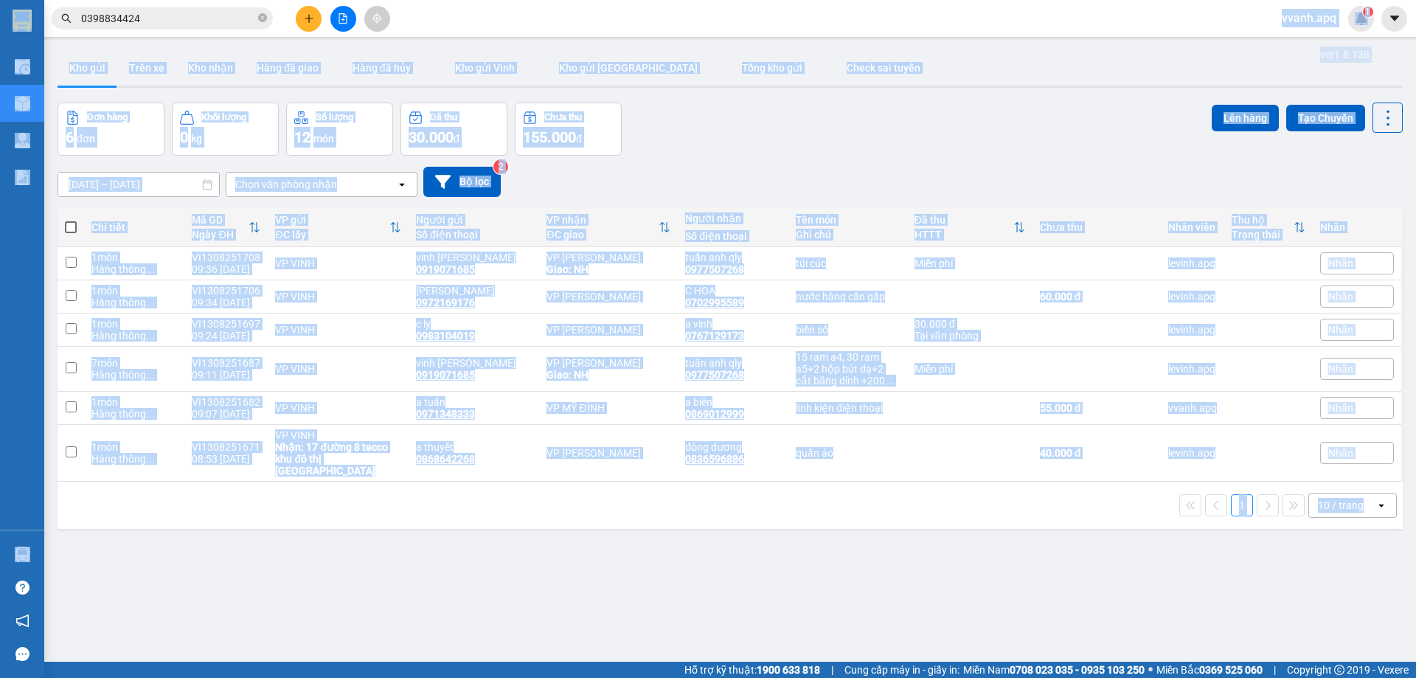
drag, startPoint x: 846, startPoint y: 30, endPoint x: 1403, endPoint y: 556, distance: 766.0
click at [1403, 556] on section "Kết quả tìm kiếm ( 1 ) Bộ lọc Mã ĐH Trạng thái Món hàng Thu hộ Tổng cước Chưa c…" at bounding box center [708, 339] width 1416 height 678
click at [1403, 556] on main "ver 1.8.138 Kho gửi Trên xe Kho nhận Hàng đã giao Hàng đã hủy Kho gửi Vinh Kho …" at bounding box center [708, 331] width 1416 height 662
drag, startPoint x: 1388, startPoint y: 558, endPoint x: 766, endPoint y: 34, distance: 813.5
click at [766, 34] on section "Kết quả tìm kiếm ( 1 ) Bộ lọc Mã ĐH Trạng thái Món hàng Thu hộ Tổng cước Chưa c…" at bounding box center [708, 339] width 1416 height 678
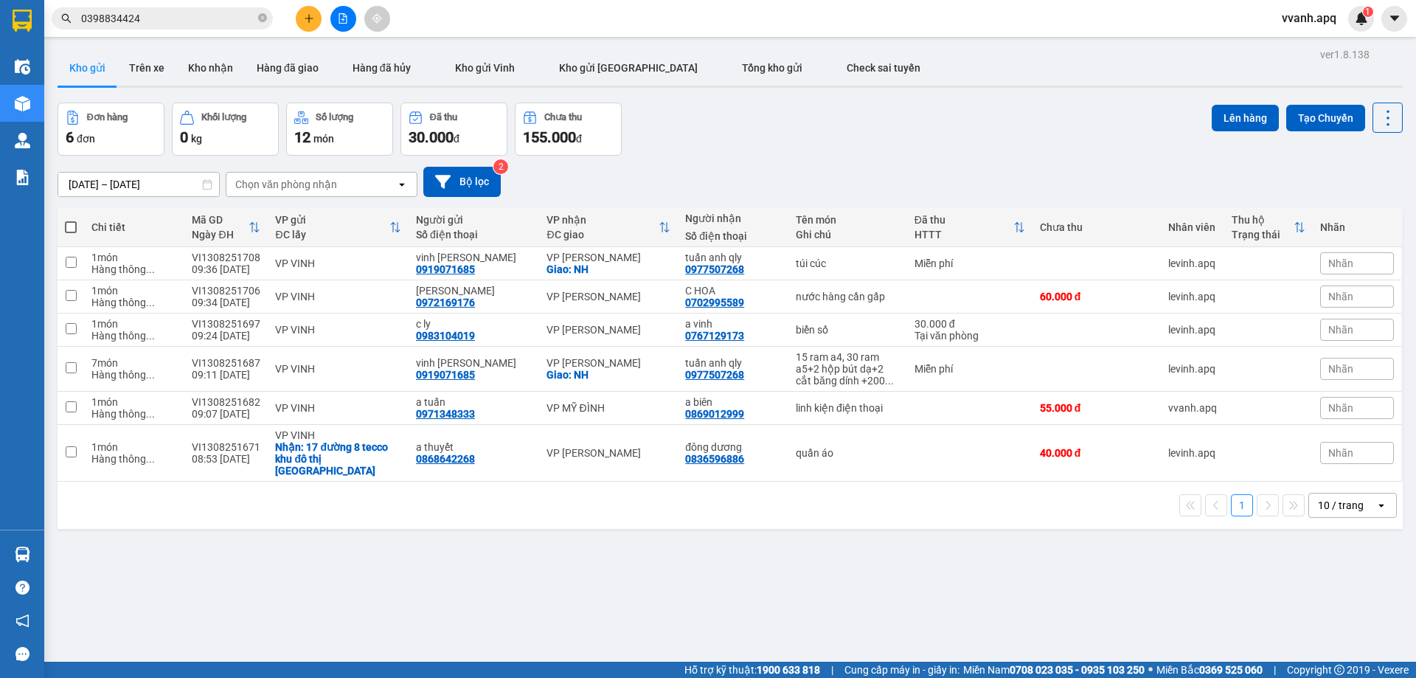
click at [766, 34] on div "Kết quả tìm kiếm ( 1 ) Bộ lọc Mã ĐH Trạng thái Món hàng Thu hộ Tổng cước Chưa c…" at bounding box center [708, 18] width 1416 height 37
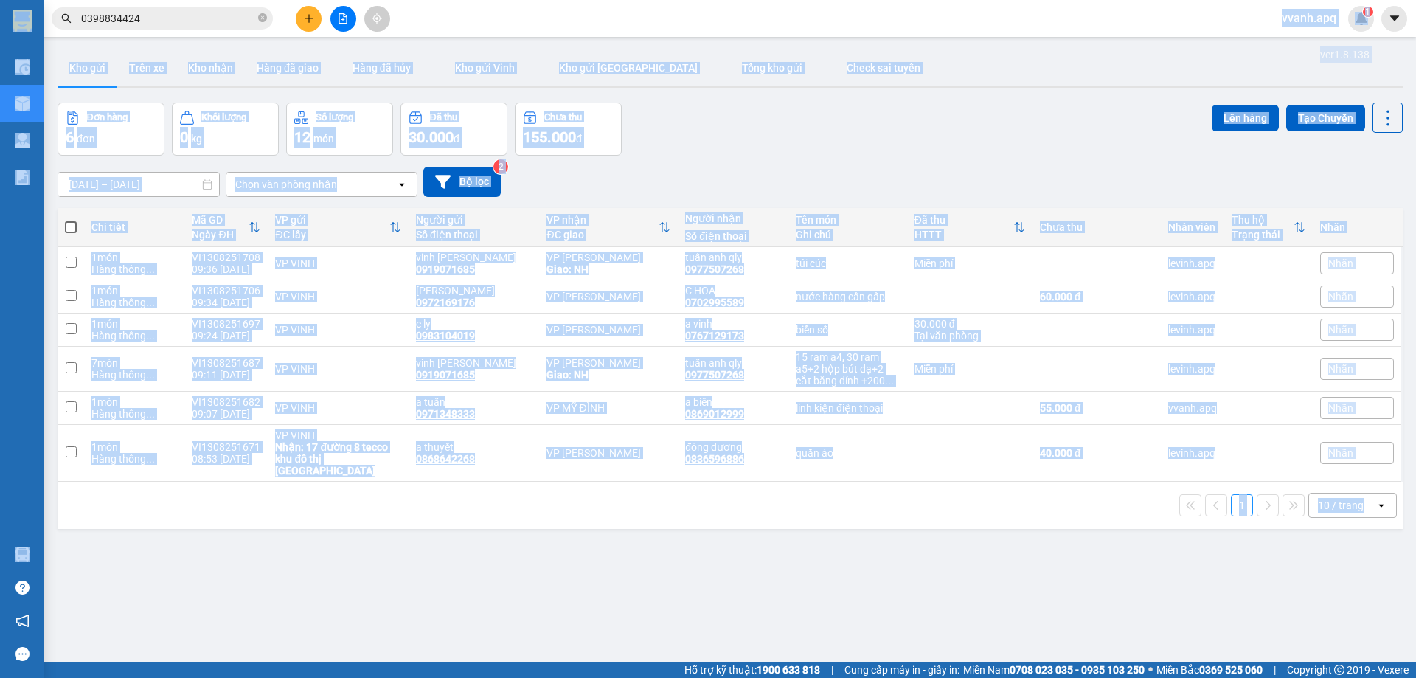
drag, startPoint x: 766, startPoint y: 34, endPoint x: 1334, endPoint y: 585, distance: 791.3
click at [1334, 585] on section "Kết quả tìm kiếm ( 1 ) Bộ lọc Mã ĐH Trạng thái Món hàng Thu hộ Tổng cước Chưa c…" at bounding box center [708, 339] width 1416 height 678
click at [1334, 585] on div "ver 1.8.138 Kho gửi Trên xe Kho nhận Hàng đã giao Hàng đã hủy Kho gửi Vinh Kho …" at bounding box center [730, 383] width 1357 height 678
drag, startPoint x: 1334, startPoint y: 585, endPoint x: 716, endPoint y: 32, distance: 829.0
click at [716, 32] on section "Kết quả tìm kiếm ( 1 ) Bộ lọc Mã ĐH Trạng thái Món hàng Thu hộ Tổng cước Chưa c…" at bounding box center [708, 339] width 1416 height 678
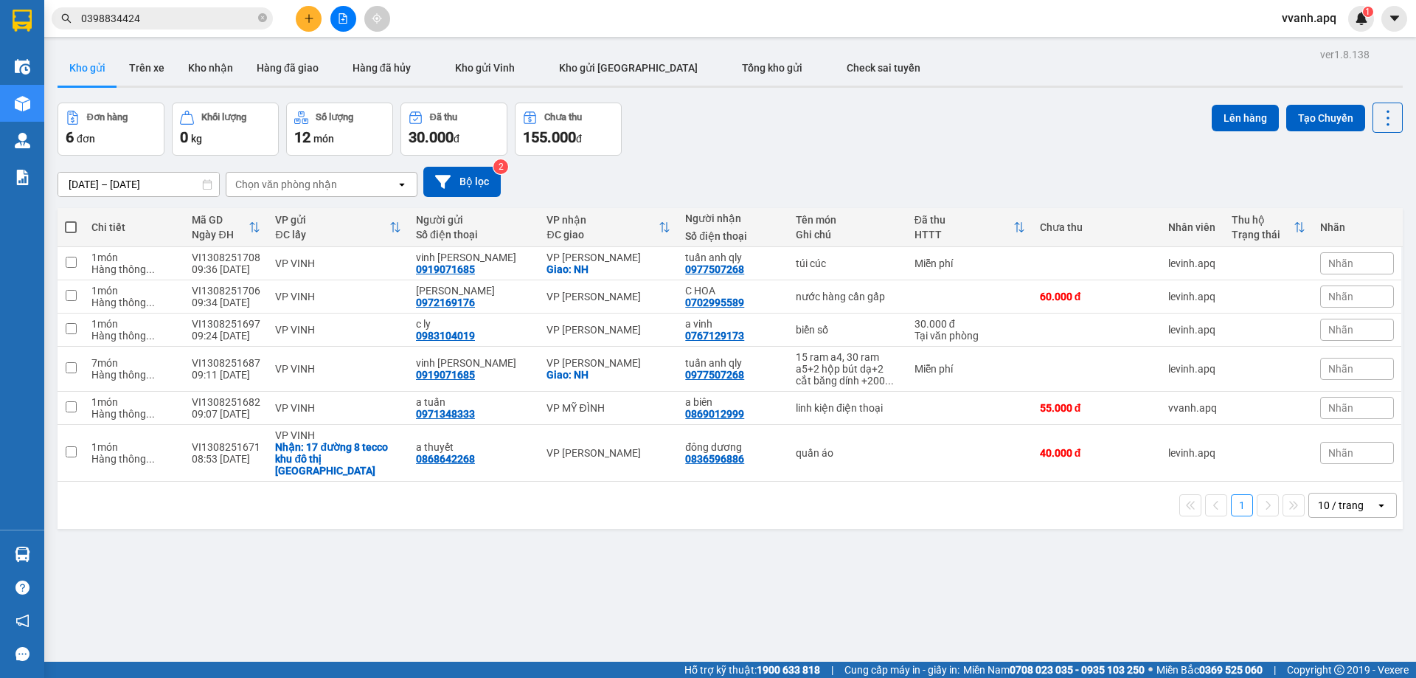
click at [716, 32] on div "Kết quả tìm kiếm ( 1 ) Bộ lọc Mã ĐH Trạng thái Món hàng Thu hộ Tổng cước Chưa c…" at bounding box center [708, 18] width 1416 height 37
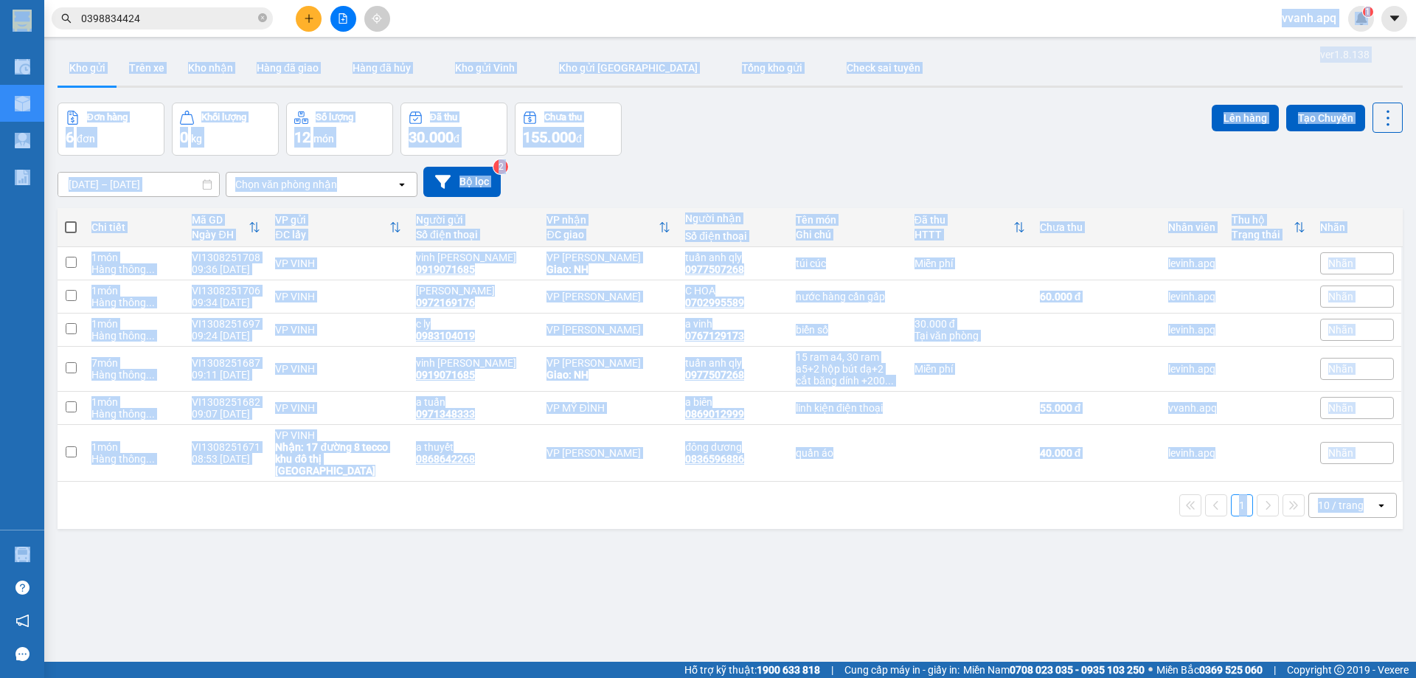
drag, startPoint x: 716, startPoint y: 32, endPoint x: 1356, endPoint y: 571, distance: 836.5
click at [1356, 571] on section "Kết quả tìm kiếm ( 1 ) Bộ lọc Mã ĐH Trạng thái Món hàng Thu hộ Tổng cước Chưa c…" at bounding box center [708, 339] width 1416 height 678
click at [1356, 571] on div "ver 1.8.138 Kho gửi Trên xe Kho nhận Hàng đã giao Hàng đã hủy Kho gửi Vinh Kho …" at bounding box center [730, 383] width 1357 height 678
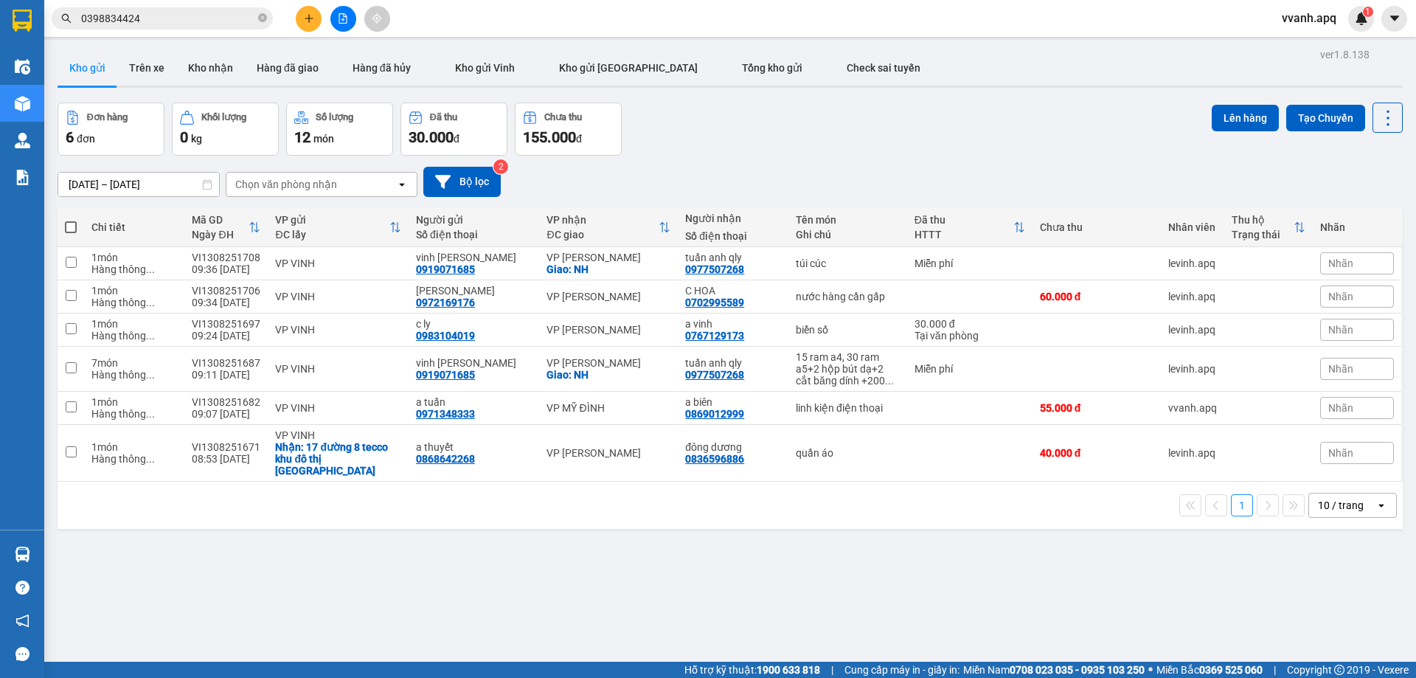
click at [172, 8] on span "0398834424" at bounding box center [162, 18] width 221 height 22
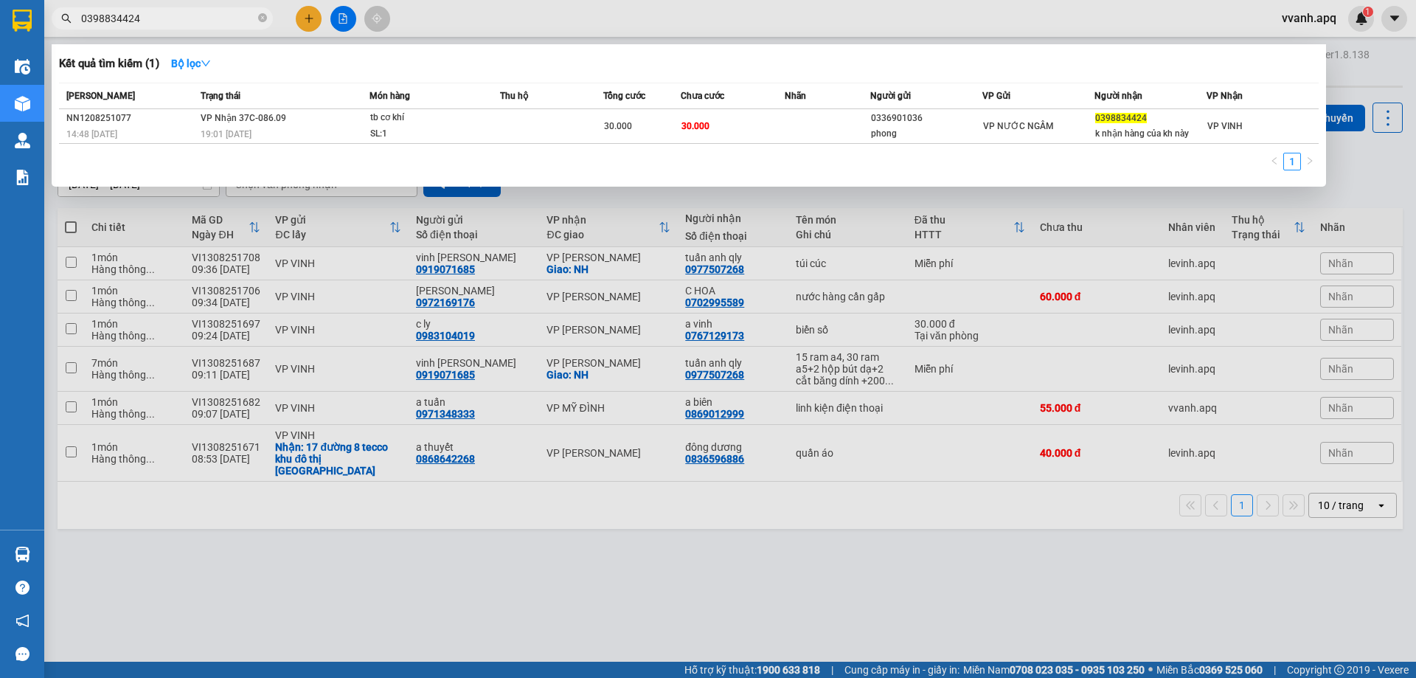
click at [173, 18] on input "0398834424" at bounding box center [168, 18] width 174 height 16
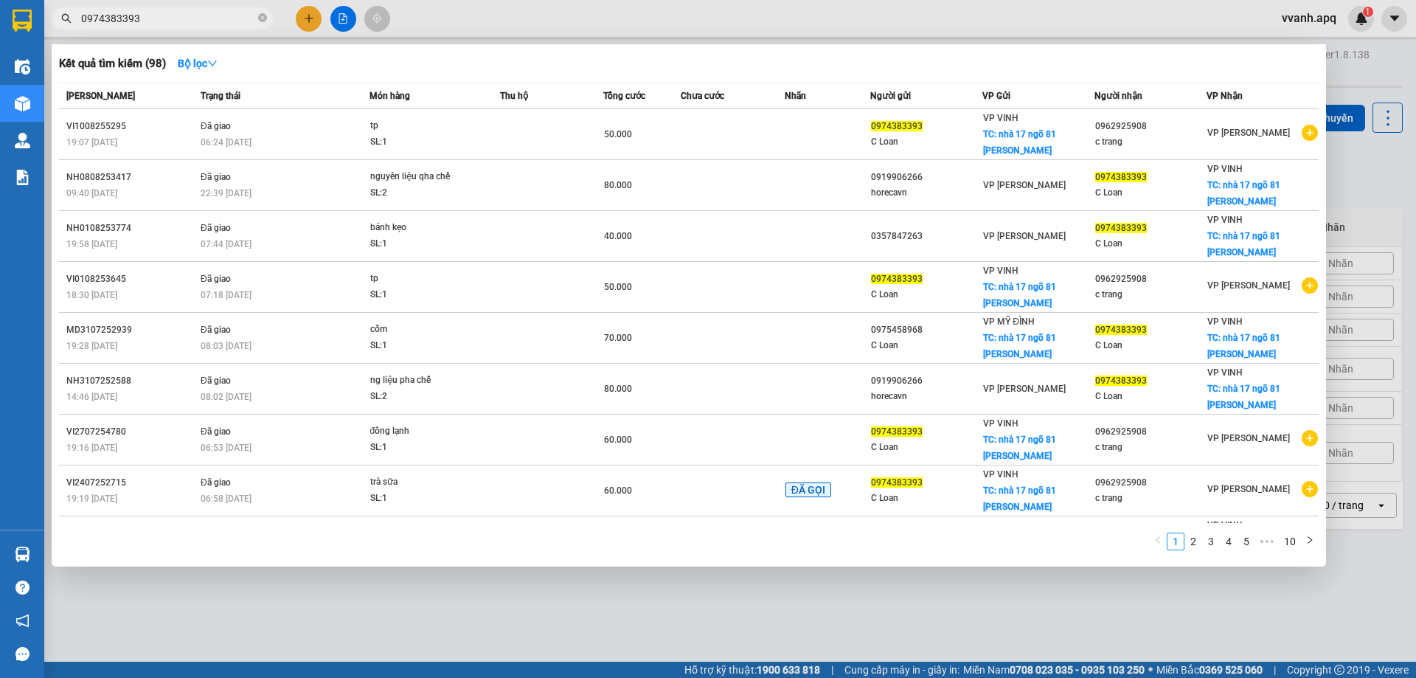
click at [190, 29] on span "0974383393" at bounding box center [162, 18] width 221 height 22
click at [189, 24] on input "0974383393" at bounding box center [168, 18] width 174 height 16
click at [527, 27] on div at bounding box center [708, 339] width 1416 height 678
click at [198, 14] on input "0974383393" at bounding box center [168, 18] width 174 height 16
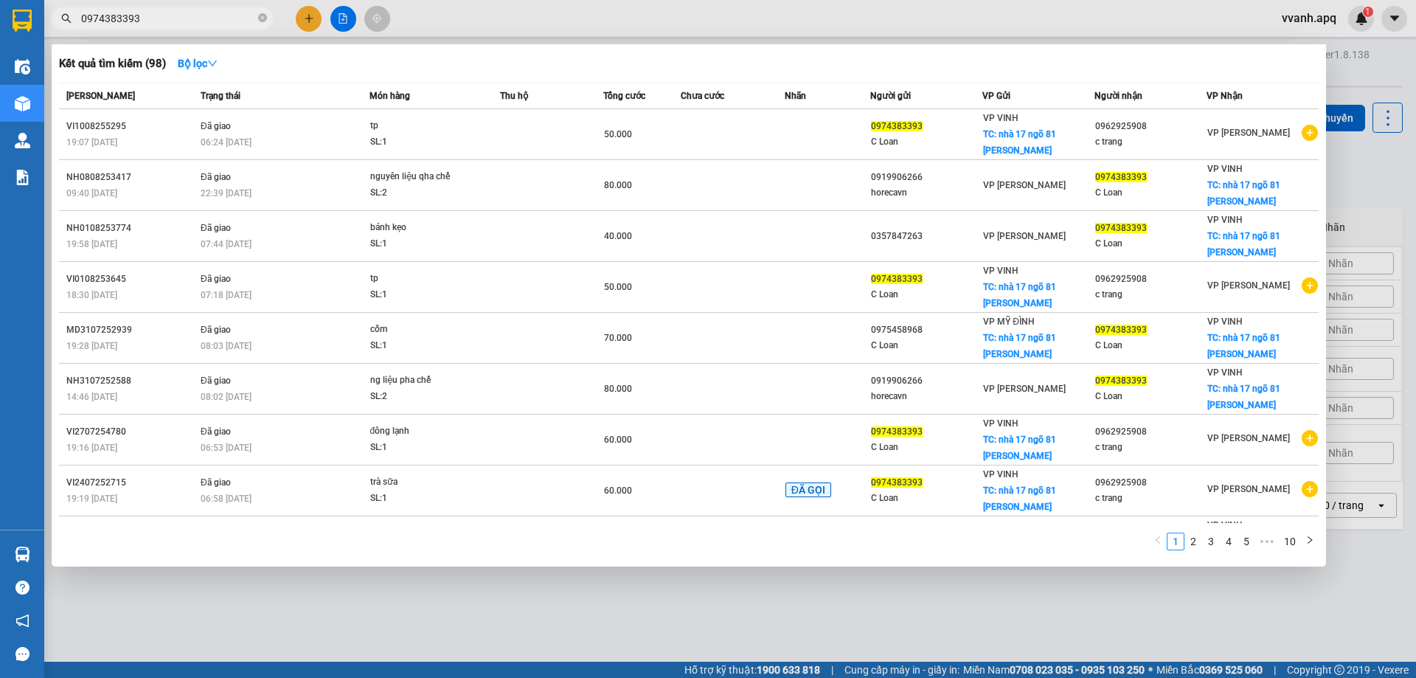
click at [160, 16] on input "0974383393" at bounding box center [168, 18] width 174 height 16
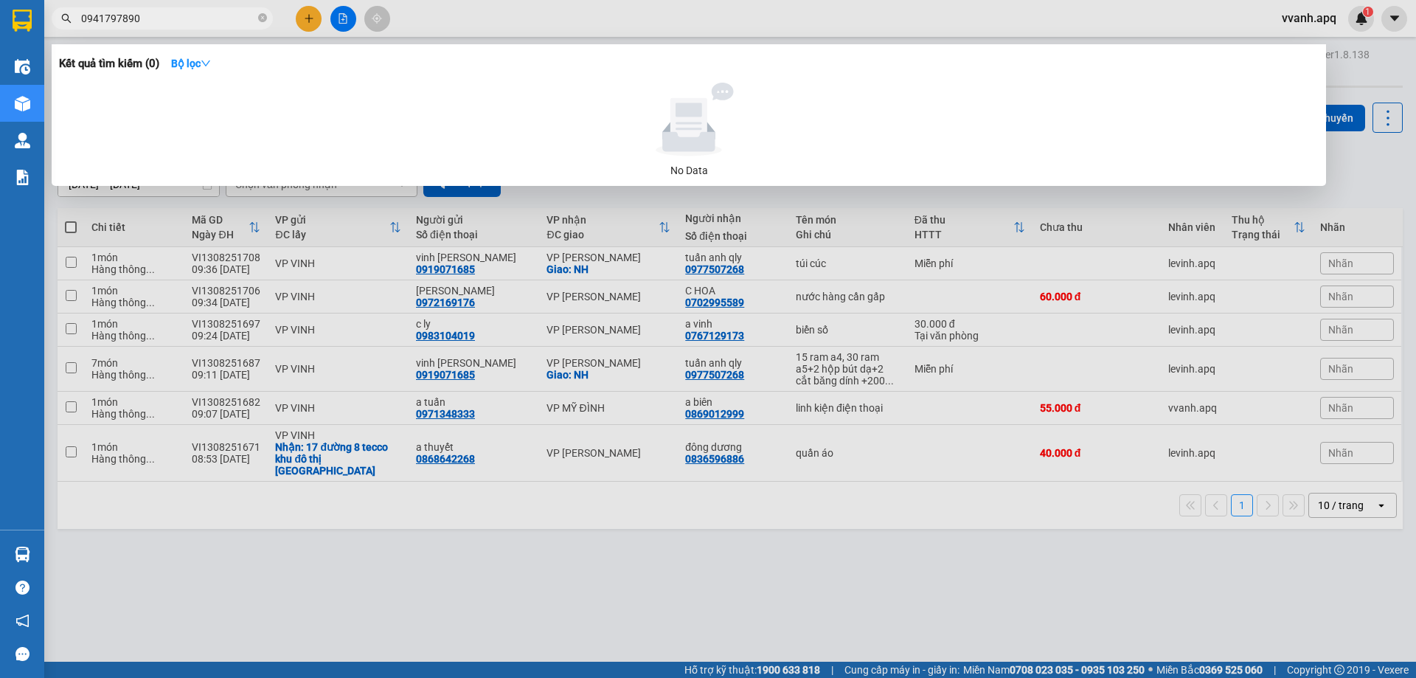
type input "0941797890"
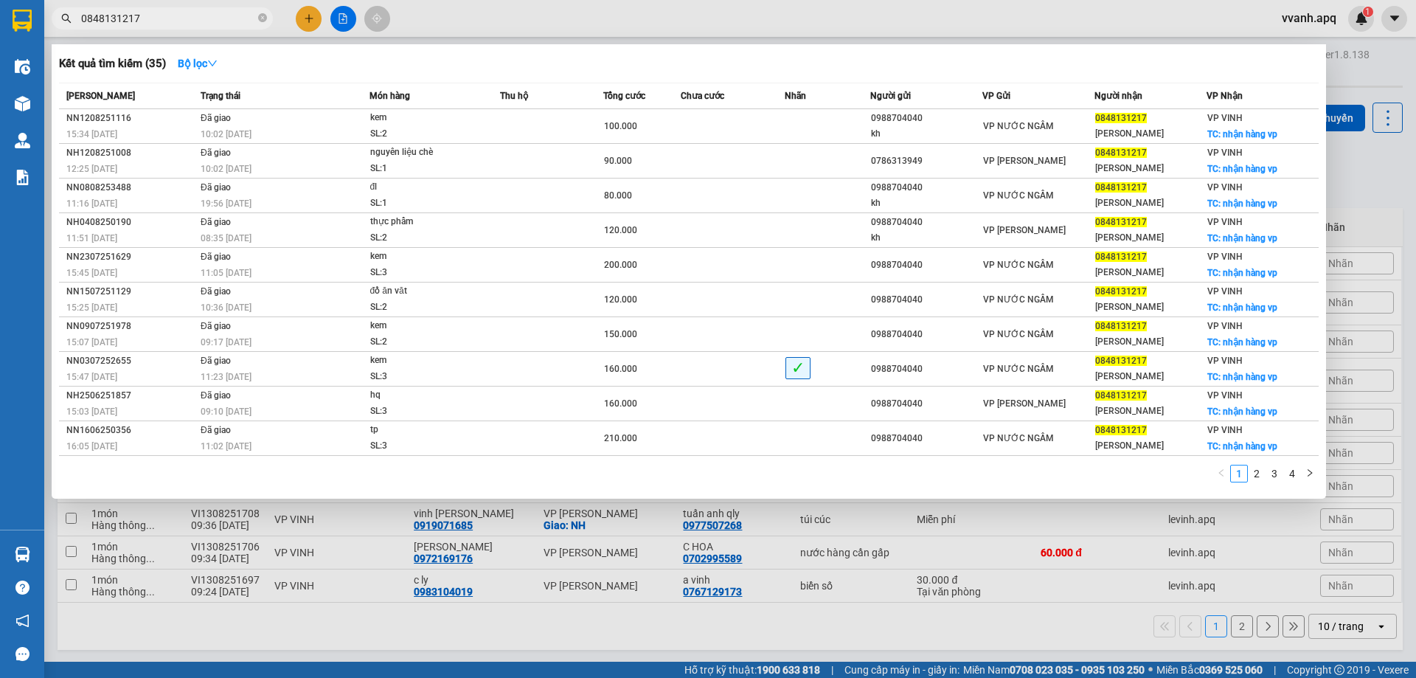
click at [342, 654] on div at bounding box center [708, 339] width 1416 height 678
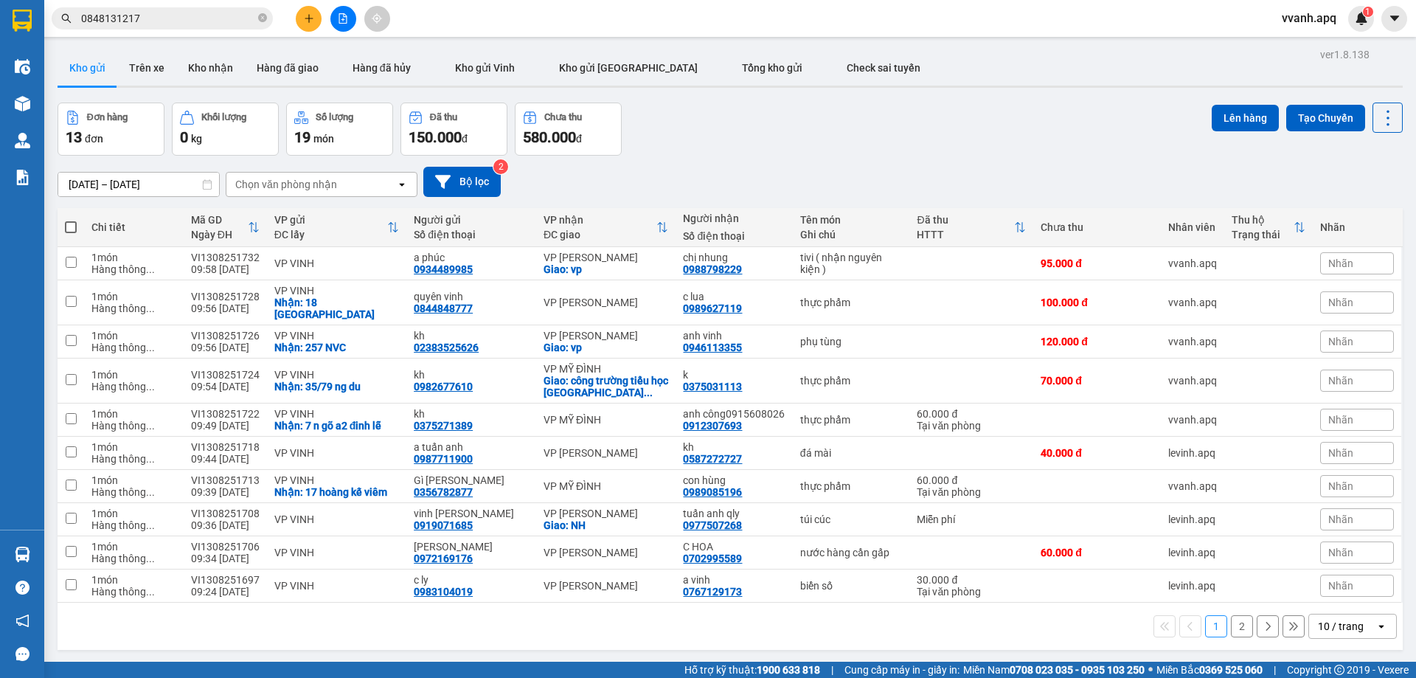
click at [857, 106] on div "Đơn hàng 13 đơn Khối lượng 0 kg Số lượng 19 món Đã thu 150.000 đ Chưa thu 580.0…" at bounding box center [730, 129] width 1345 height 53
click at [226, 12] on input "0848131217" at bounding box center [168, 18] width 174 height 16
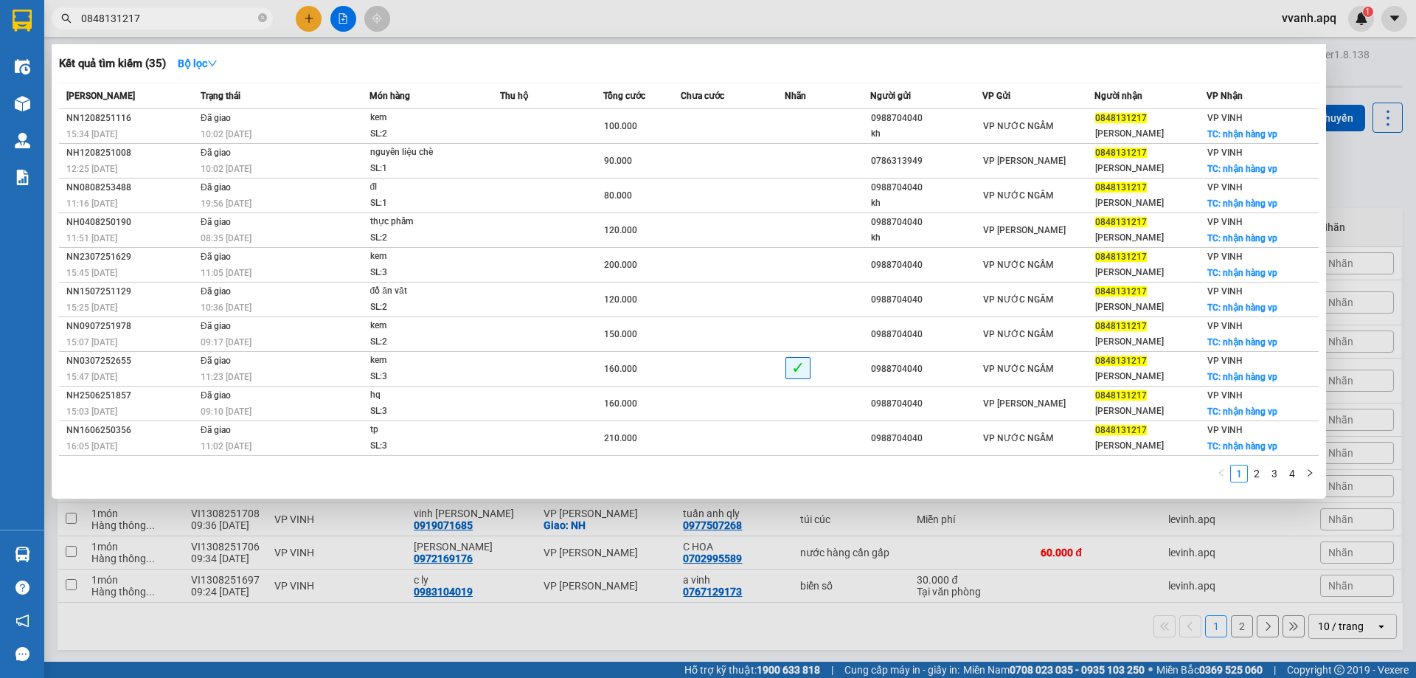
click at [226, 12] on input "0848131217" at bounding box center [168, 18] width 174 height 16
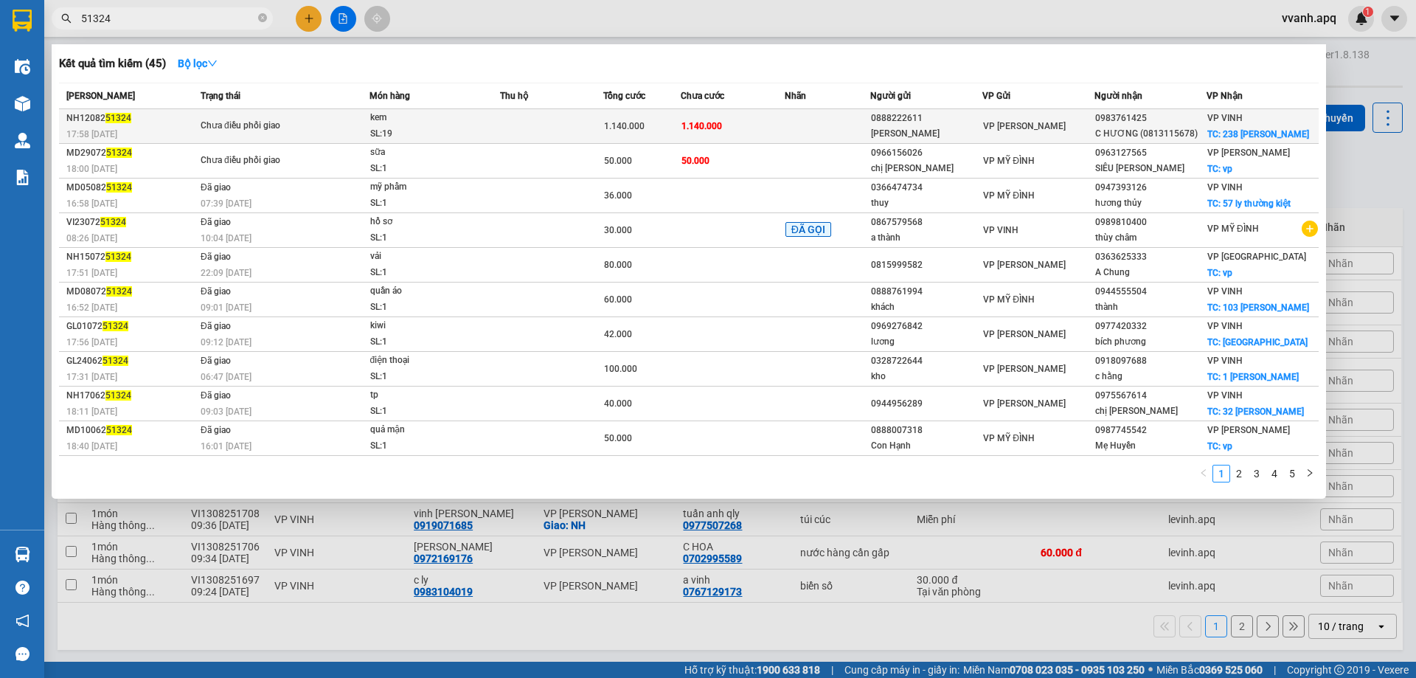
type input "51324"
click at [567, 121] on td at bounding box center [551, 126] width 103 height 35
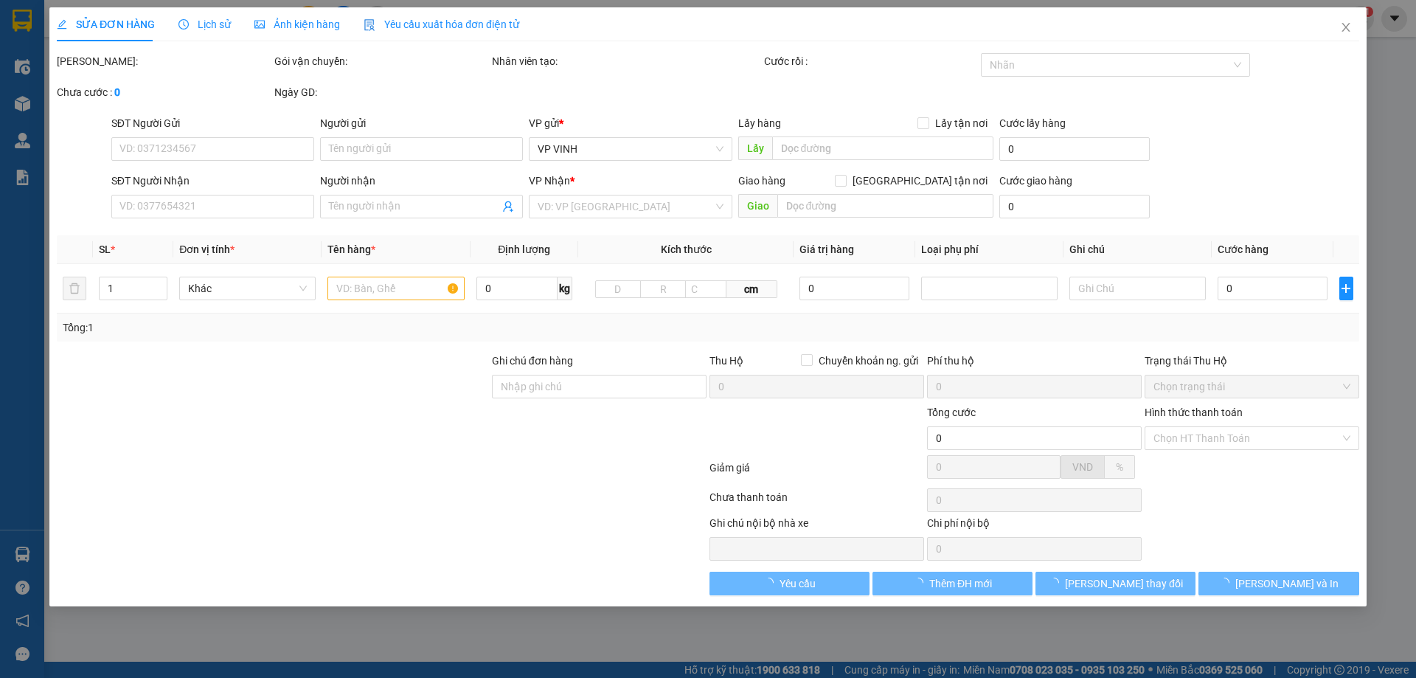
type input "0888222611"
type input "hữu quỳnh"
type input "0983761425"
type input "C HƯƠNG (0813115678)"
checkbox input "true"
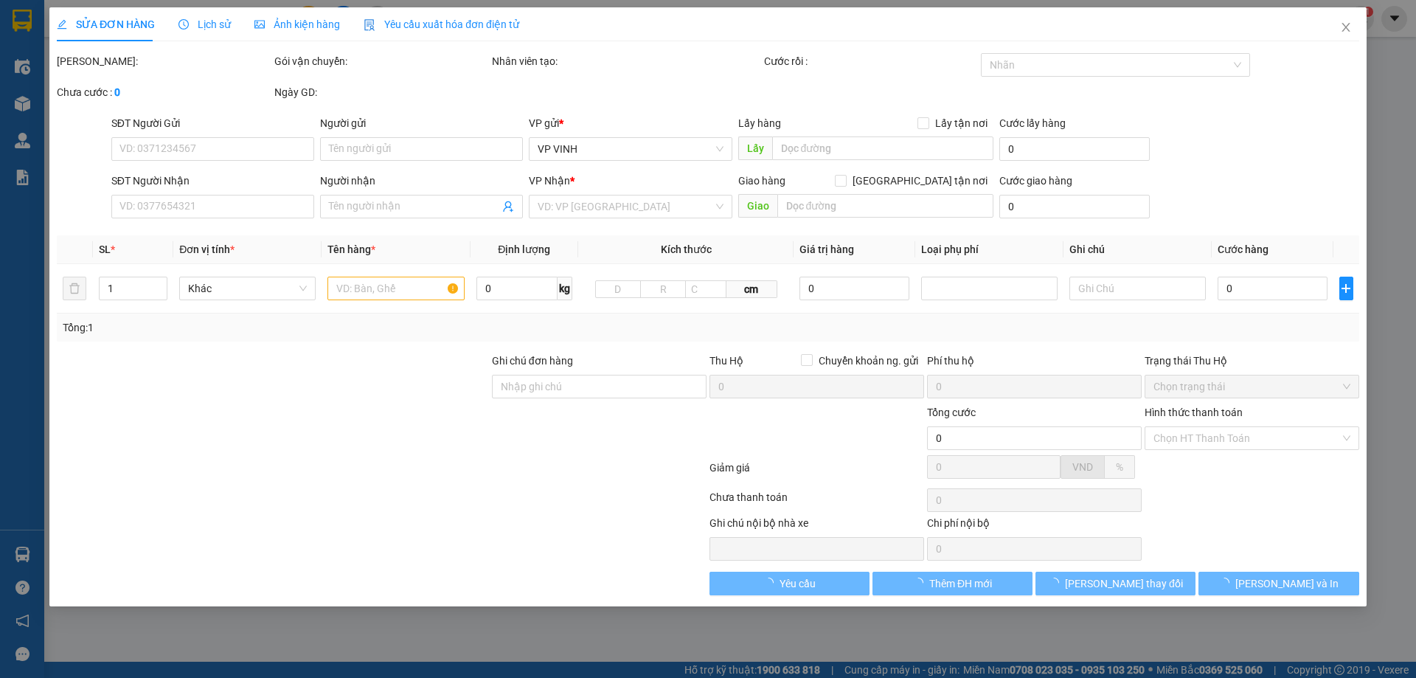
type input "238 ngô đức kế"
type input "1.140.000"
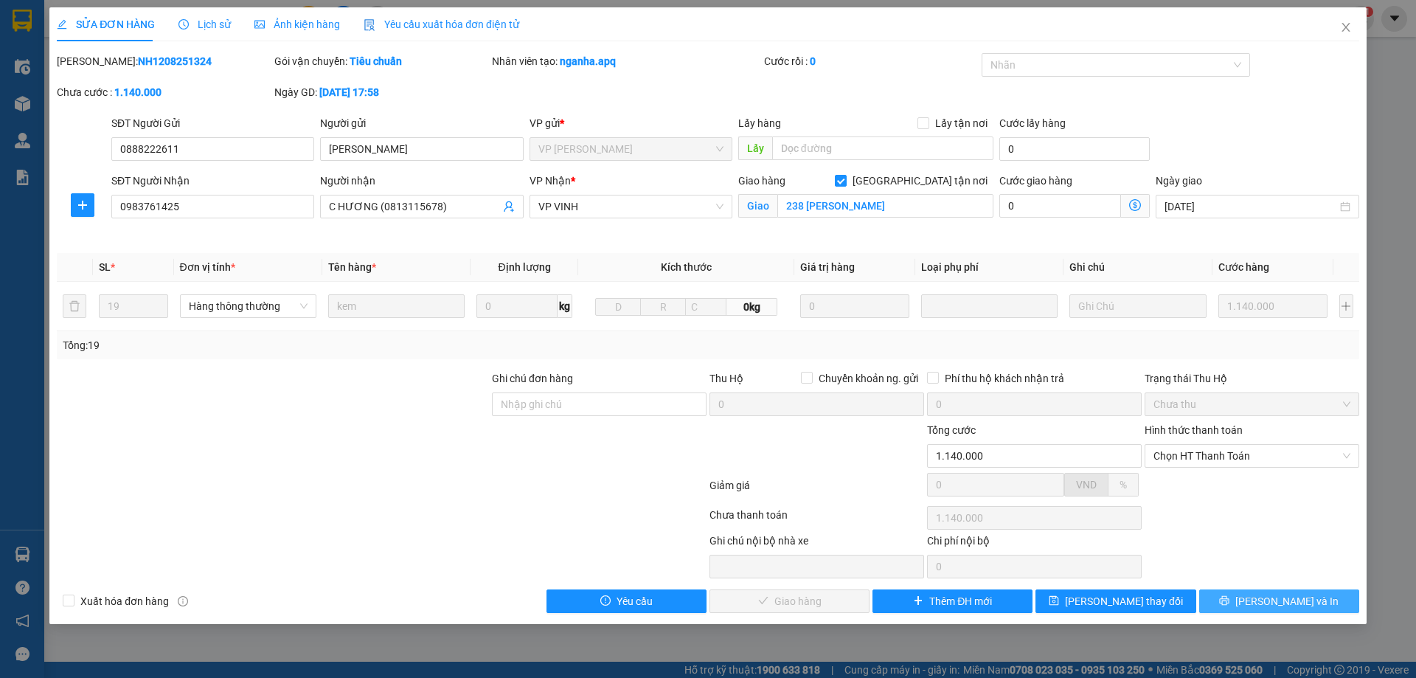
click at [1231, 597] on button "[PERSON_NAME] và In" at bounding box center [1279, 601] width 160 height 24
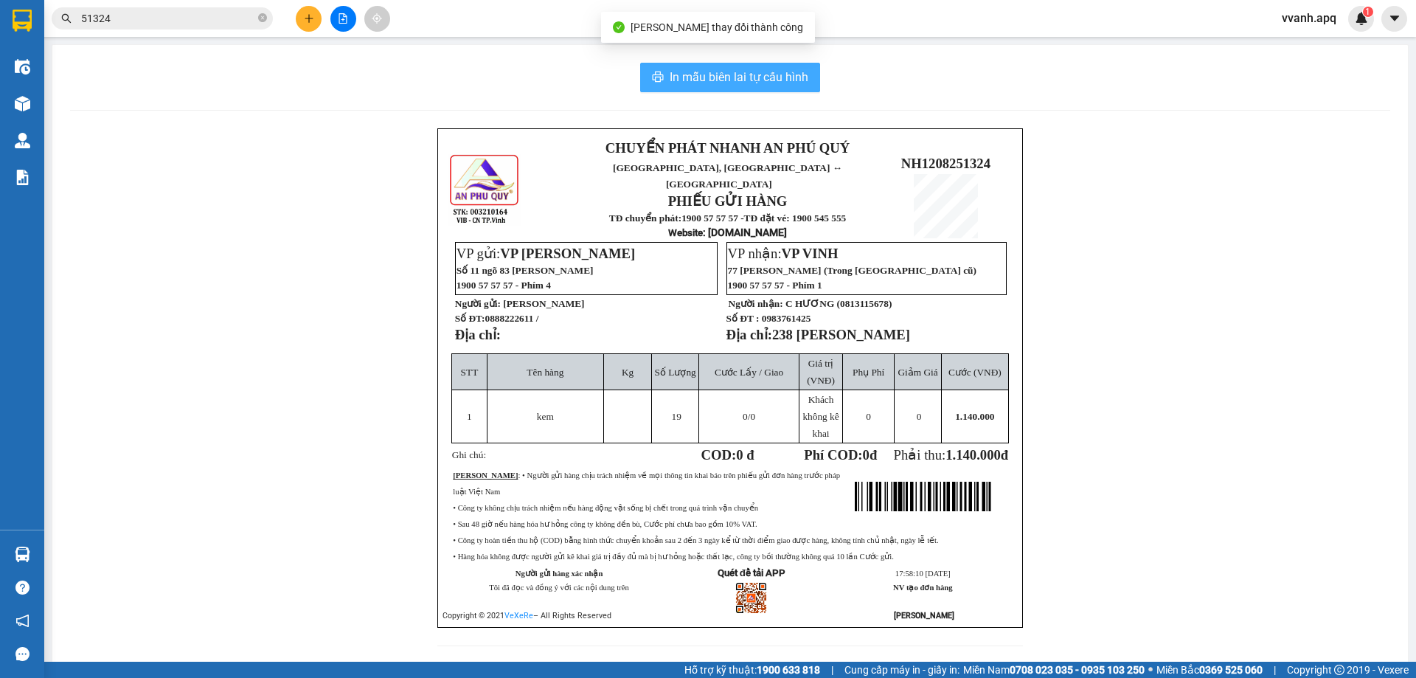
click at [698, 74] on span "In mẫu biên lai tự cấu hình" at bounding box center [739, 77] width 139 height 18
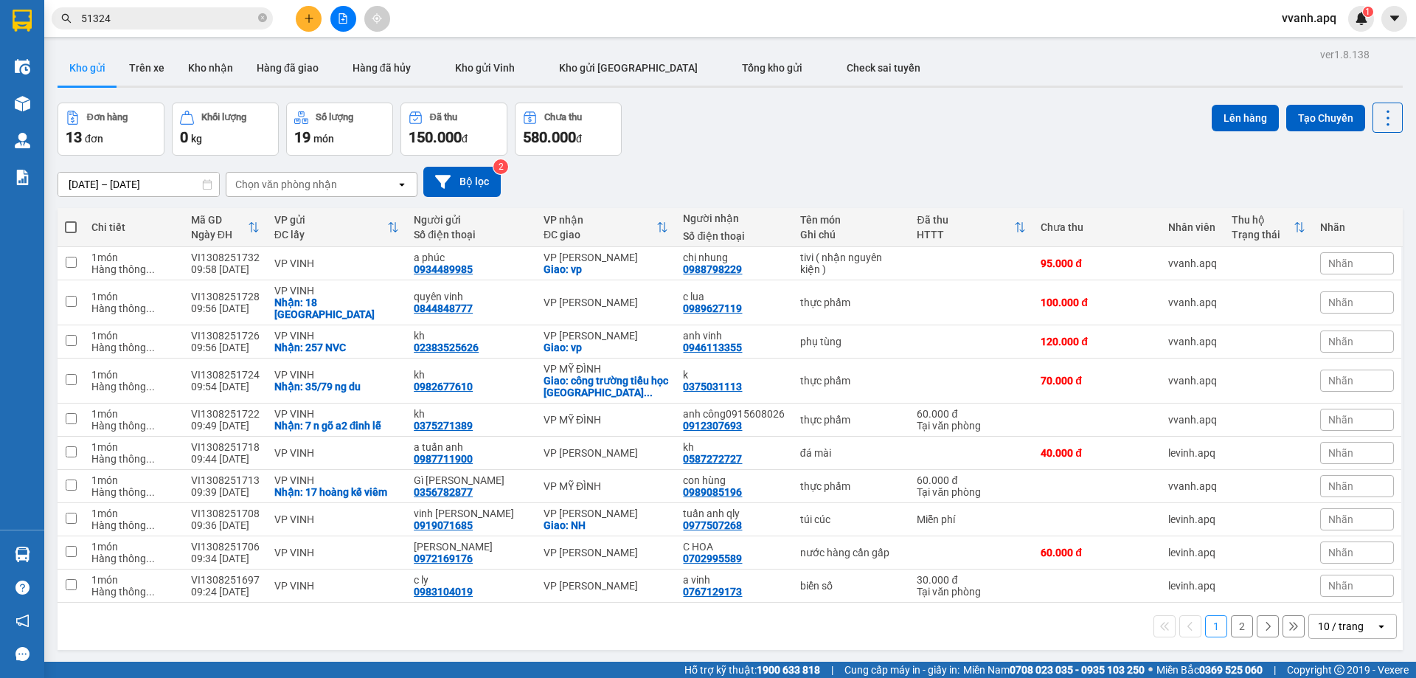
click at [654, 121] on div "Đơn hàng 13 đơn Khối lượng 0 kg Số lượng 19 món Đã thu 150.000 đ Chưa thu 580.0…" at bounding box center [730, 129] width 1345 height 53
click at [304, 15] on icon "plus" at bounding box center [309, 18] width 10 height 10
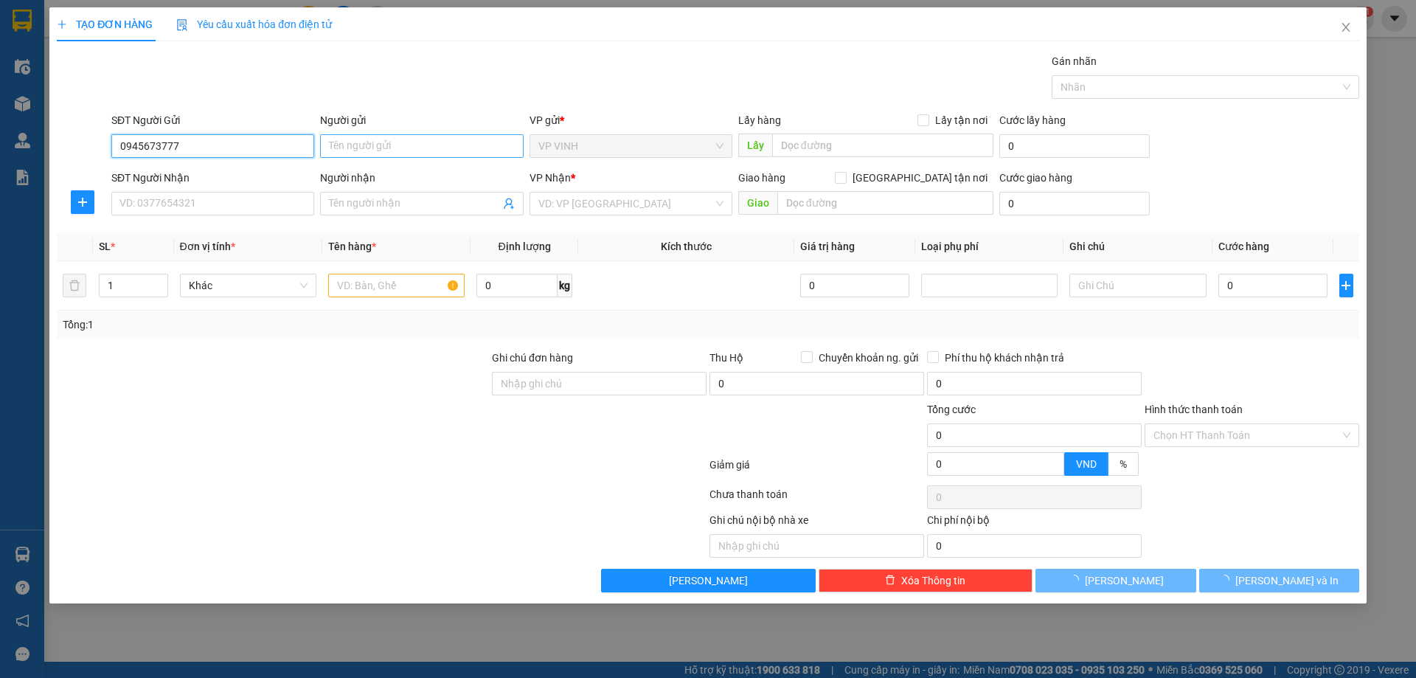
type input "0945673777"
click at [384, 140] on input "Người gửi" at bounding box center [421, 146] width 203 height 24
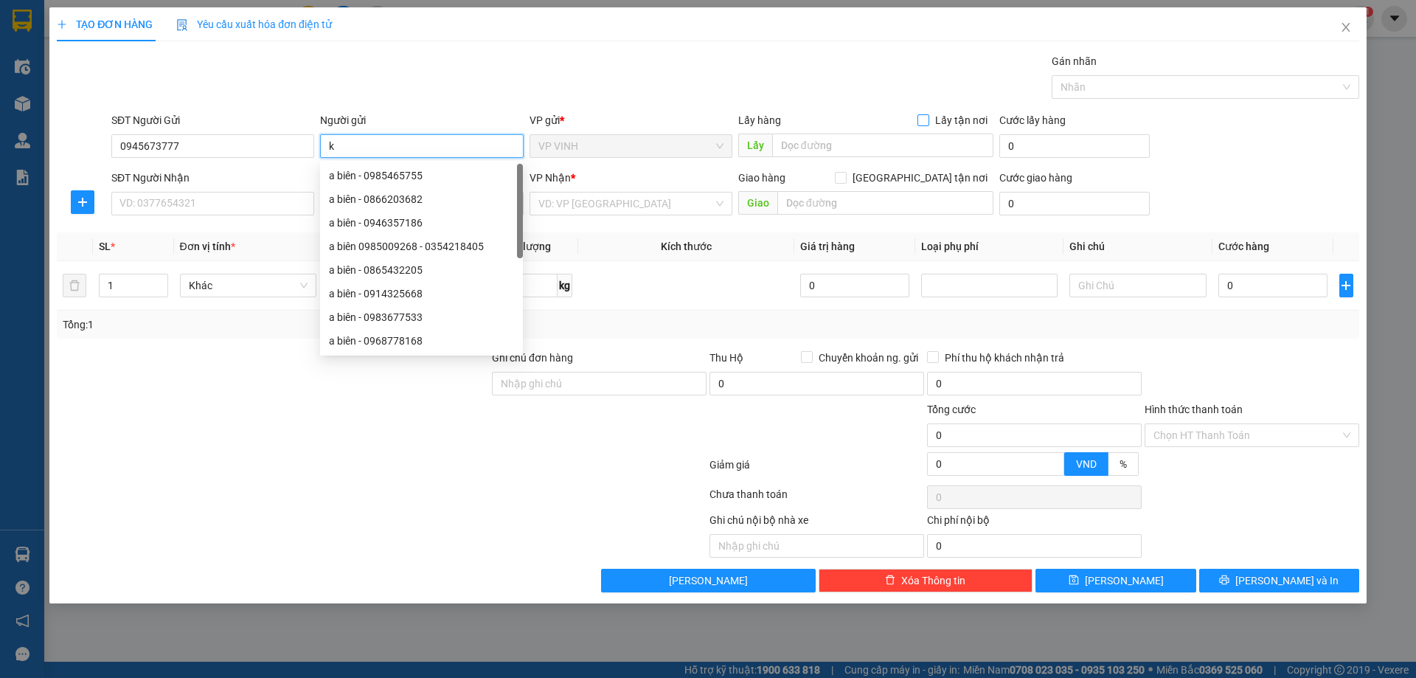
type input "k"
click at [949, 125] on span "Lấy tận nơi" at bounding box center [961, 120] width 64 height 16
click at [928, 125] on input "Lấy tận nơi" at bounding box center [923, 119] width 10 height 10
checkbox input "true"
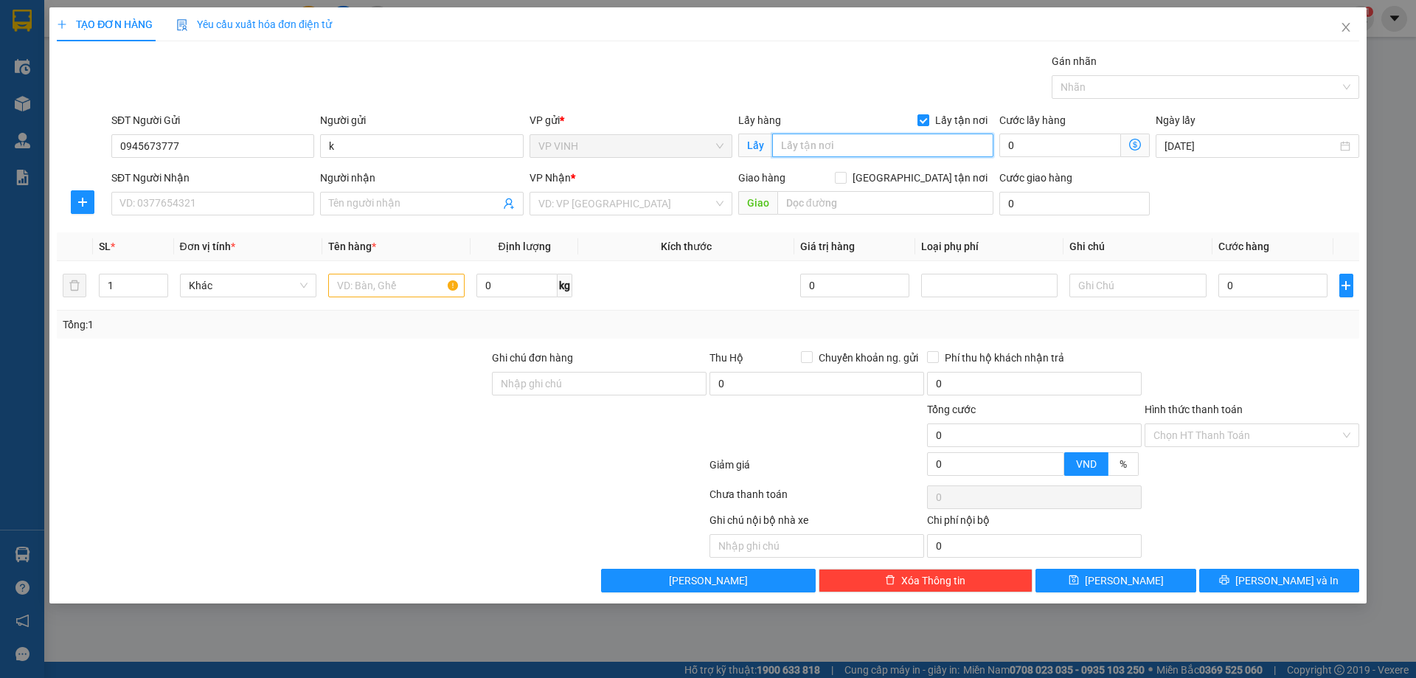
click at [940, 150] on input "text" at bounding box center [882, 146] width 221 height 24
type input "457 lê viết thuật"
click at [261, 190] on div "SĐT Người Nhận" at bounding box center [212, 181] width 203 height 22
click at [260, 196] on input "SĐT Người Nhận" at bounding box center [212, 204] width 203 height 24
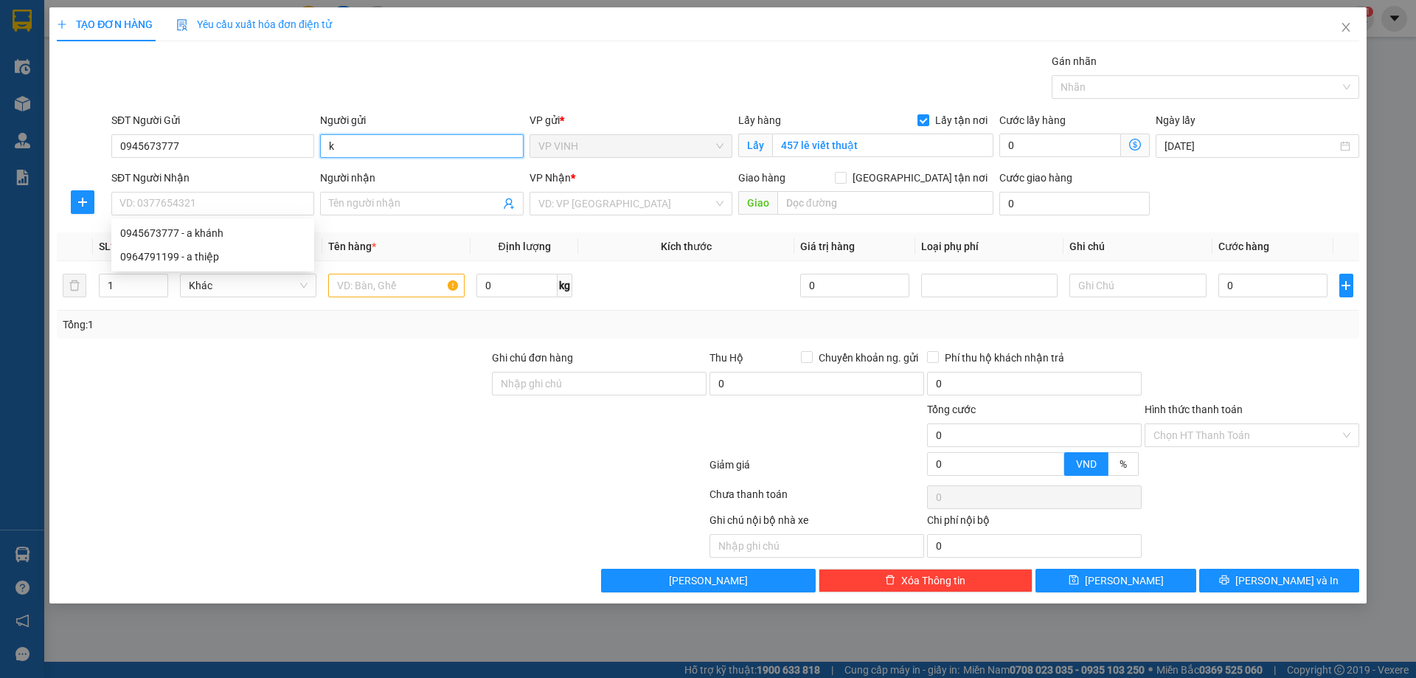
click at [397, 153] on input "k" at bounding box center [421, 146] width 203 height 24
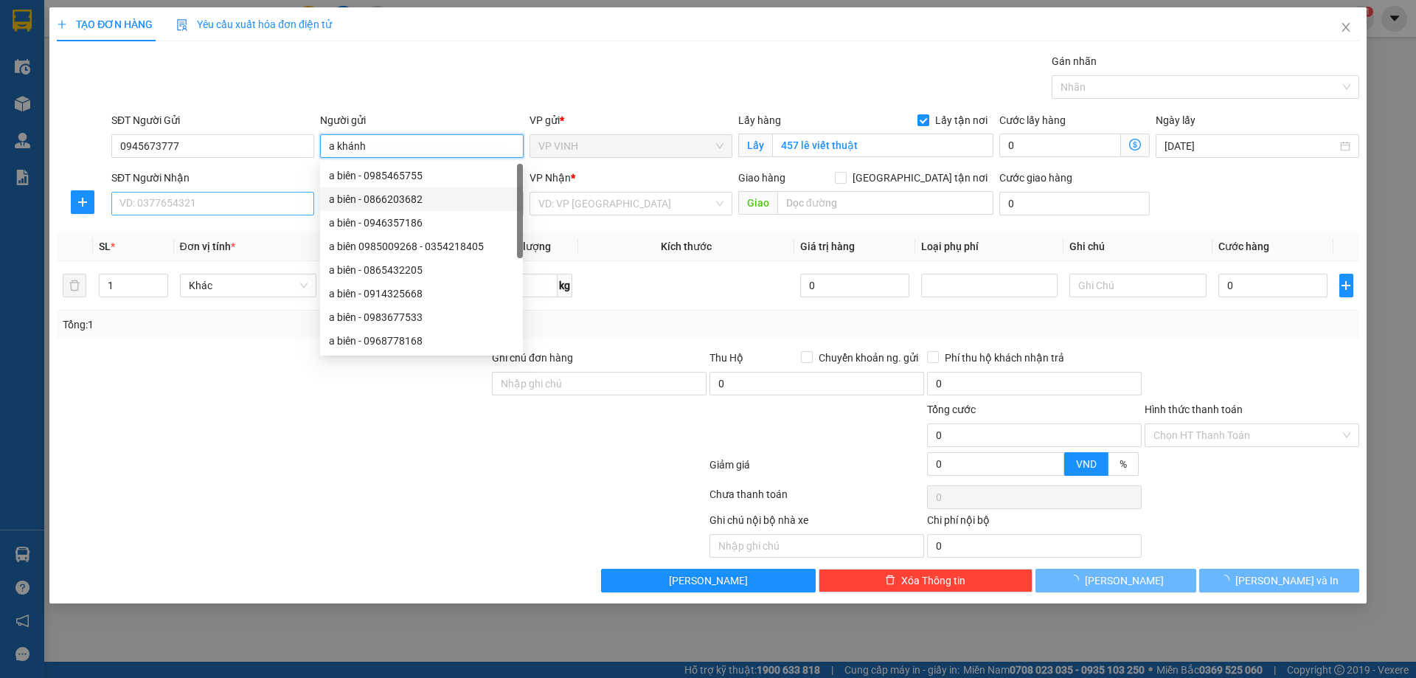
type input "a khánh"
click at [278, 209] on input "SĐT Người Nhận" at bounding box center [212, 204] width 203 height 24
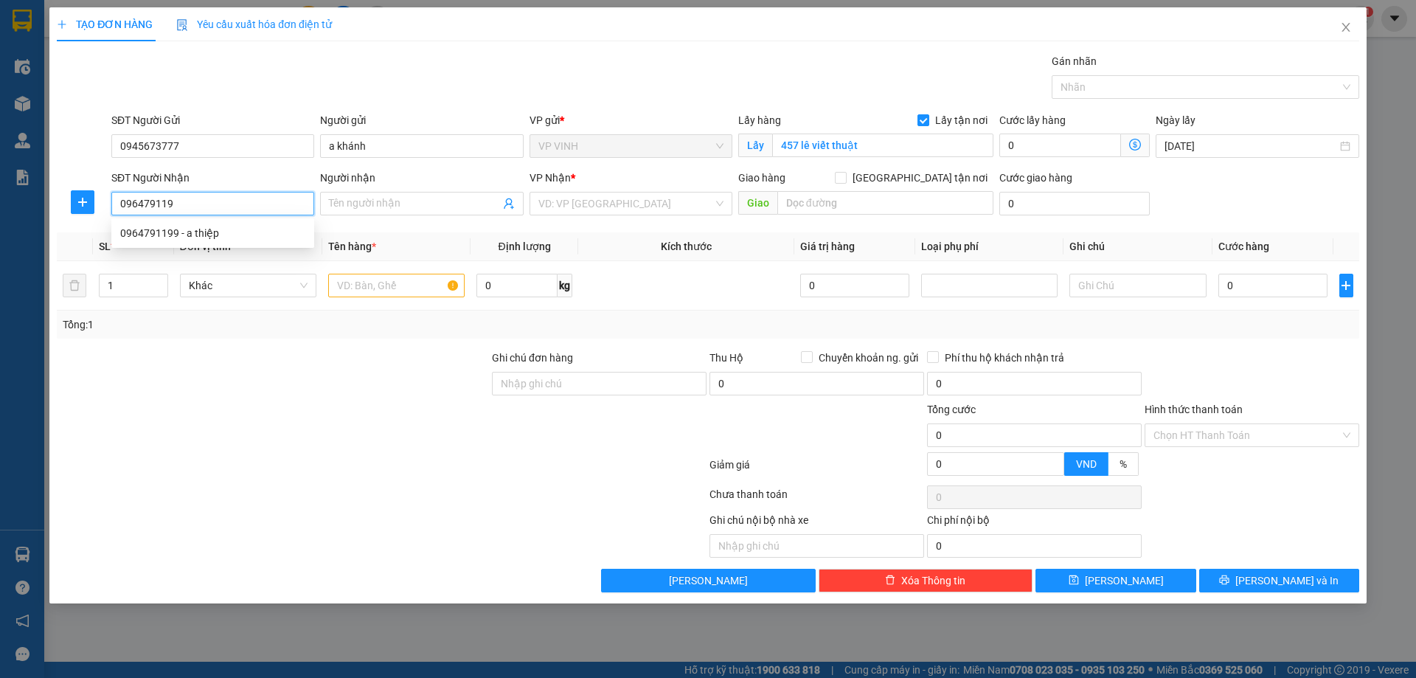
type input "0964791199"
click at [242, 230] on div "0964791199 - a thiệp" at bounding box center [212, 233] width 185 height 16
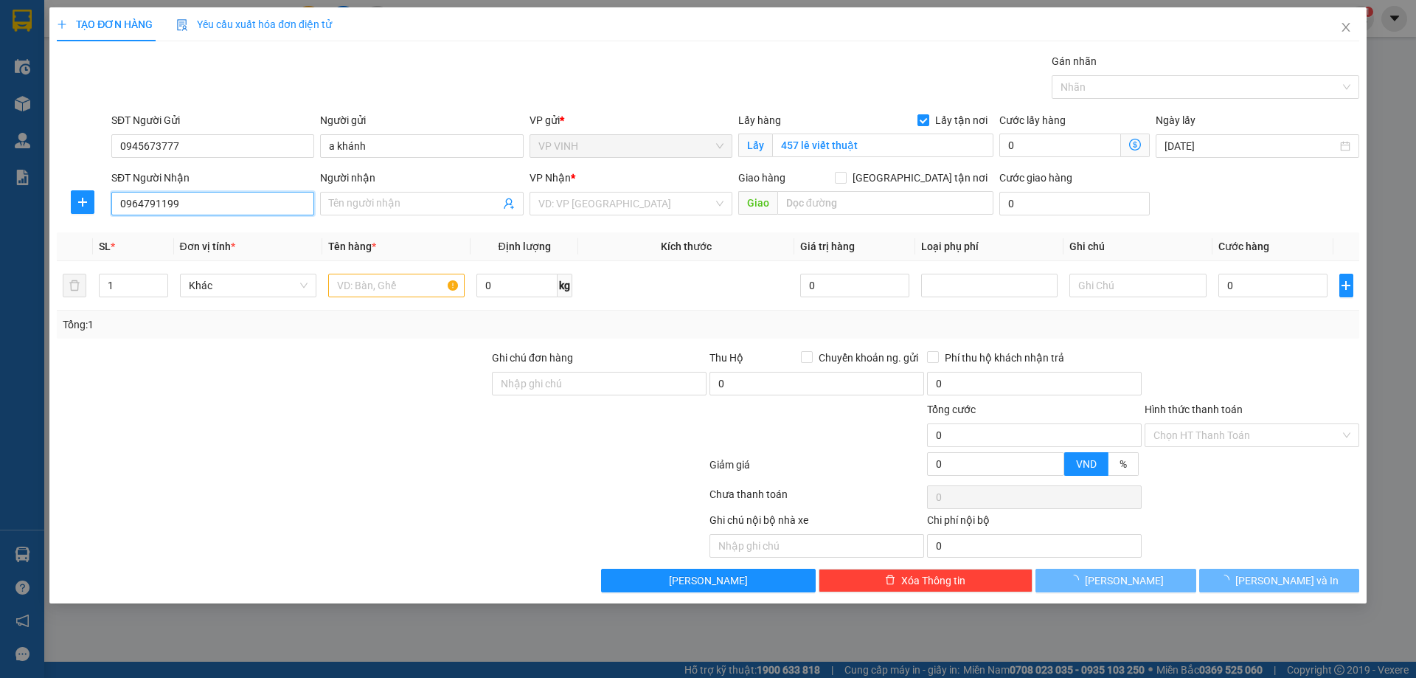
type input "a thiệp"
type input "VP Ngọc Hồi"
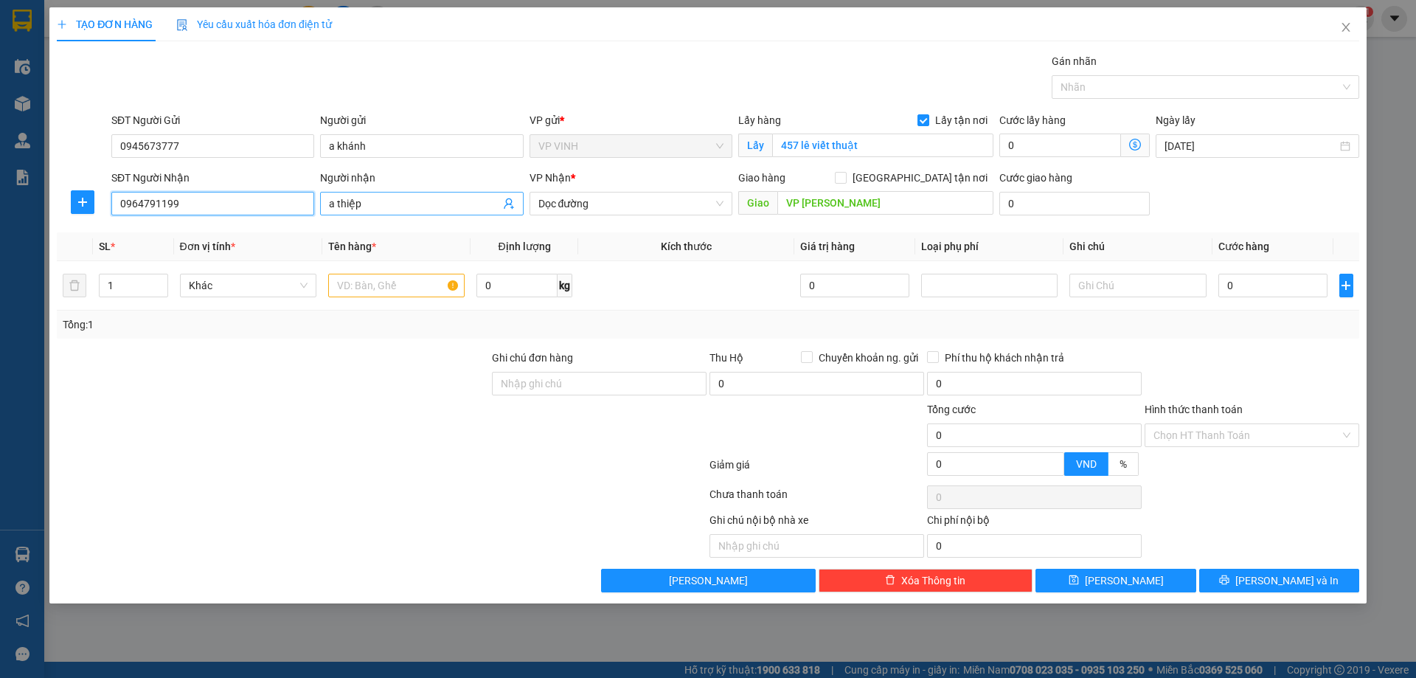
type input "0964791199"
click at [384, 201] on input "a thiệp" at bounding box center [414, 203] width 170 height 16
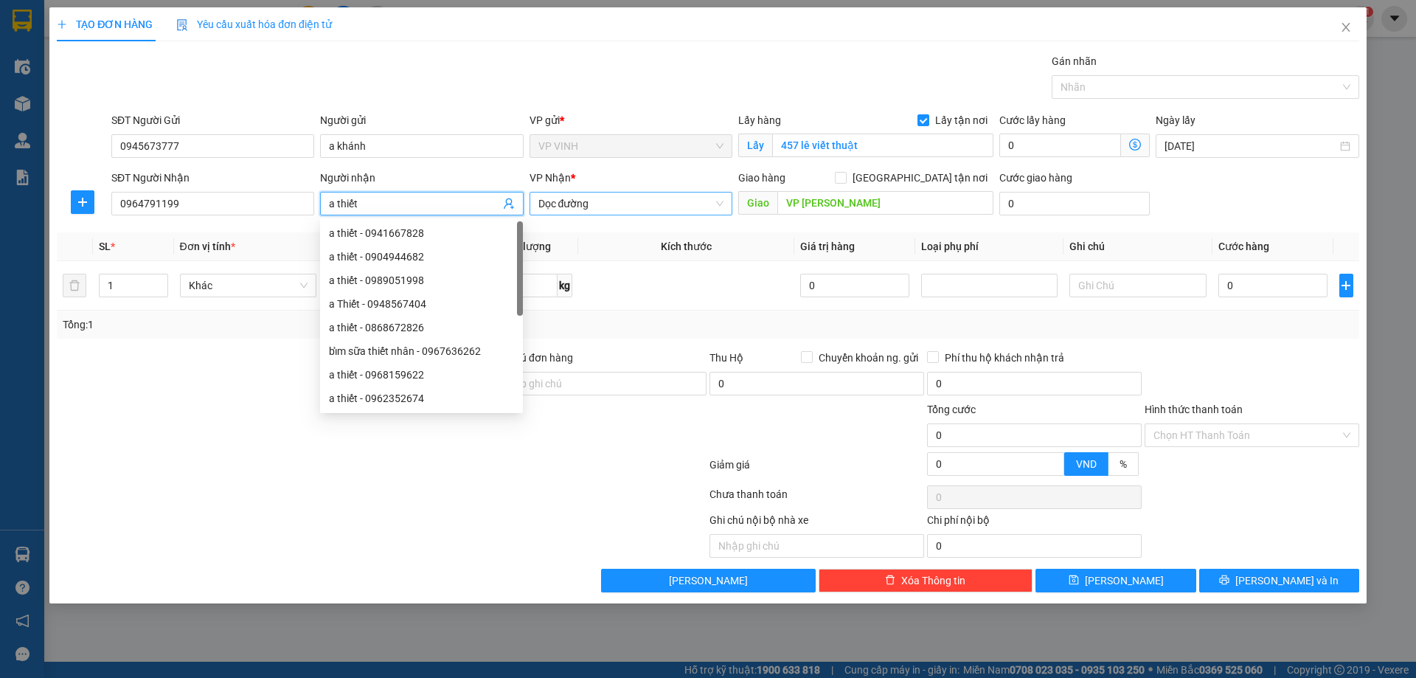
click at [603, 198] on span "Dọc đường" at bounding box center [630, 204] width 185 height 22
type input "a thiết"
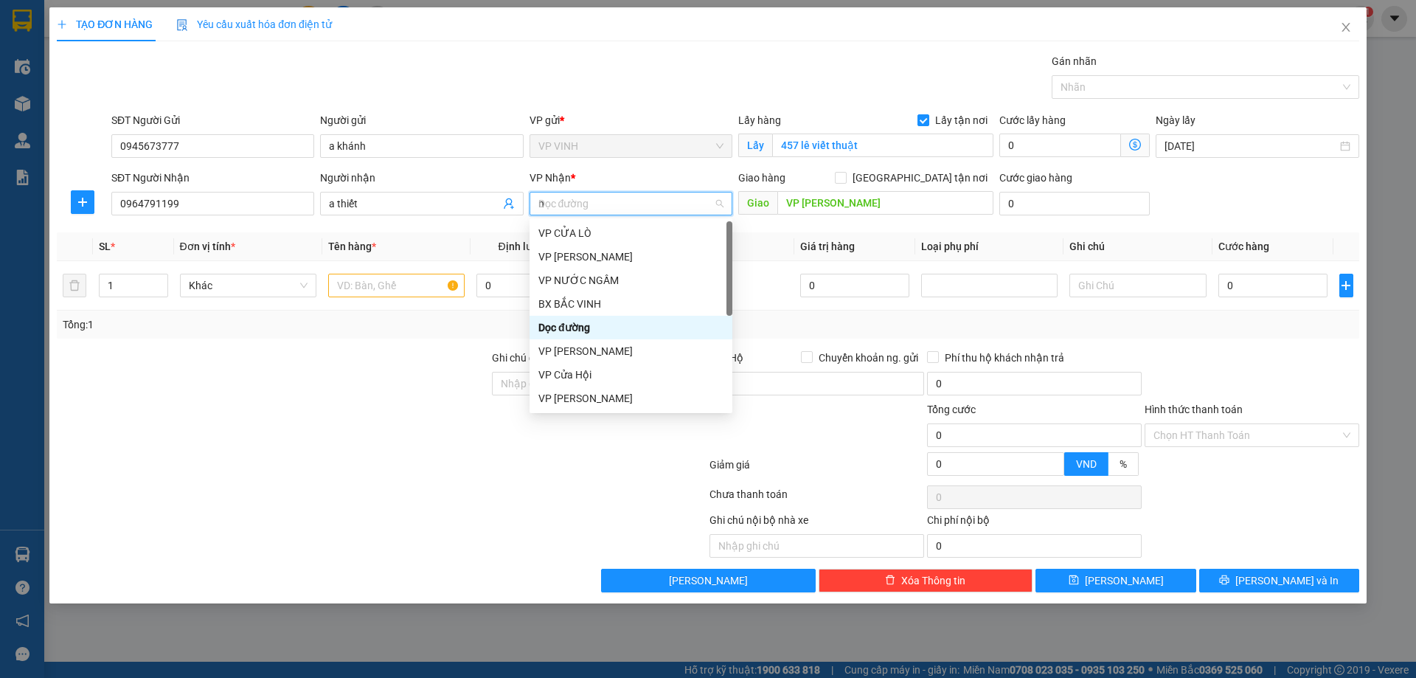
type input "nh"
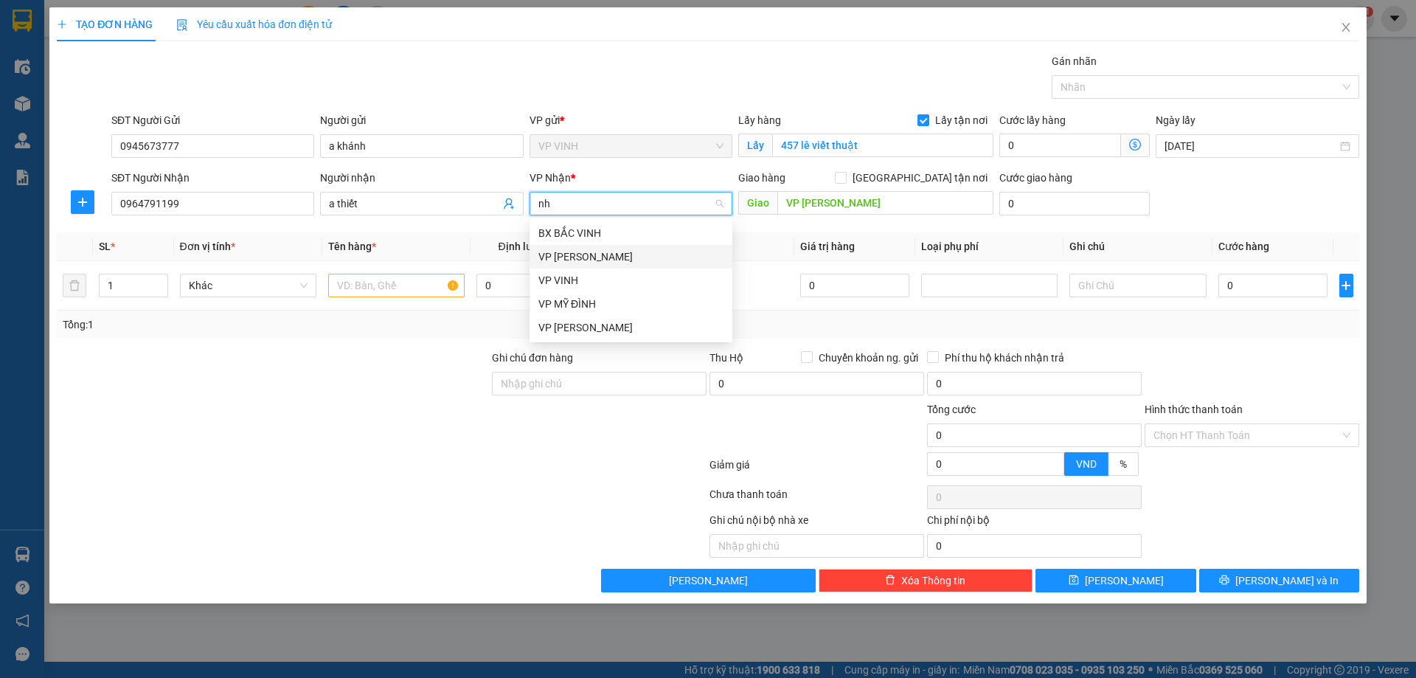
click at [606, 254] on div "VP [PERSON_NAME]" at bounding box center [630, 257] width 185 height 16
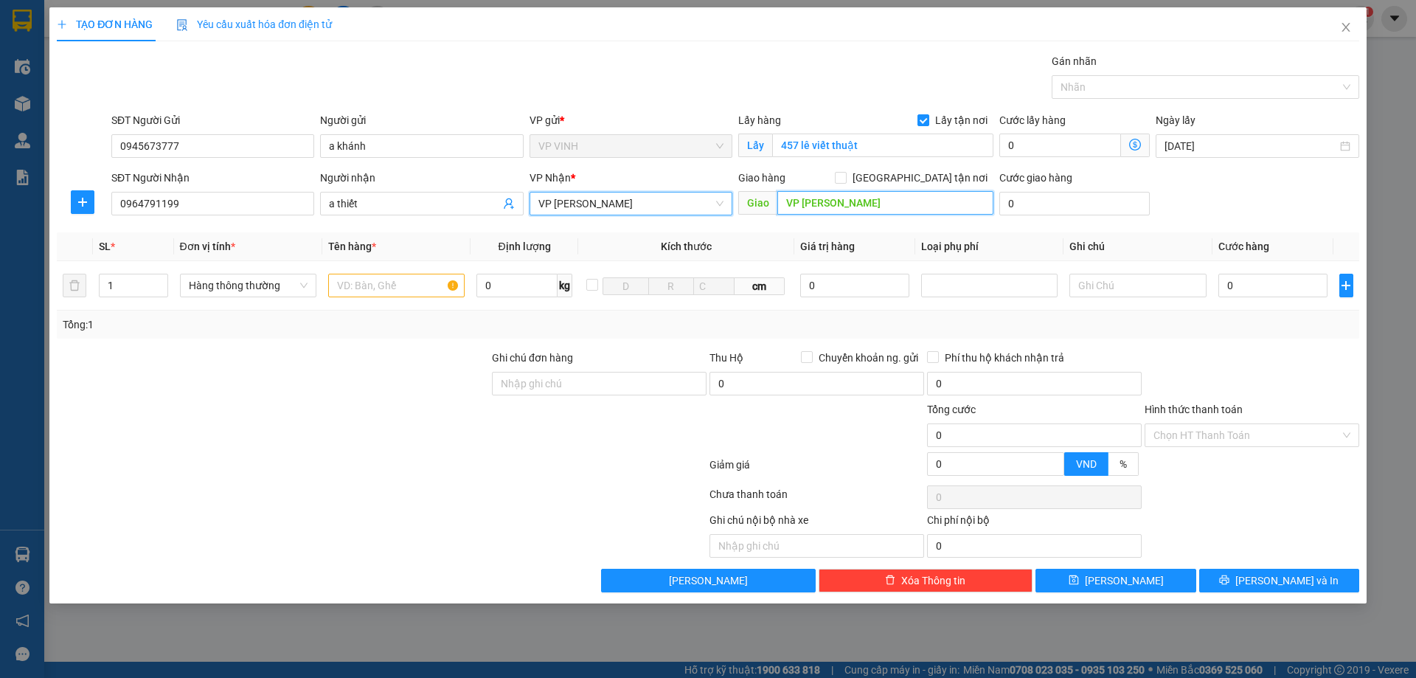
click at [788, 213] on input "VP Ngọc Hồi" at bounding box center [885, 203] width 216 height 24
click at [378, 282] on input "text" at bounding box center [396, 286] width 136 height 24
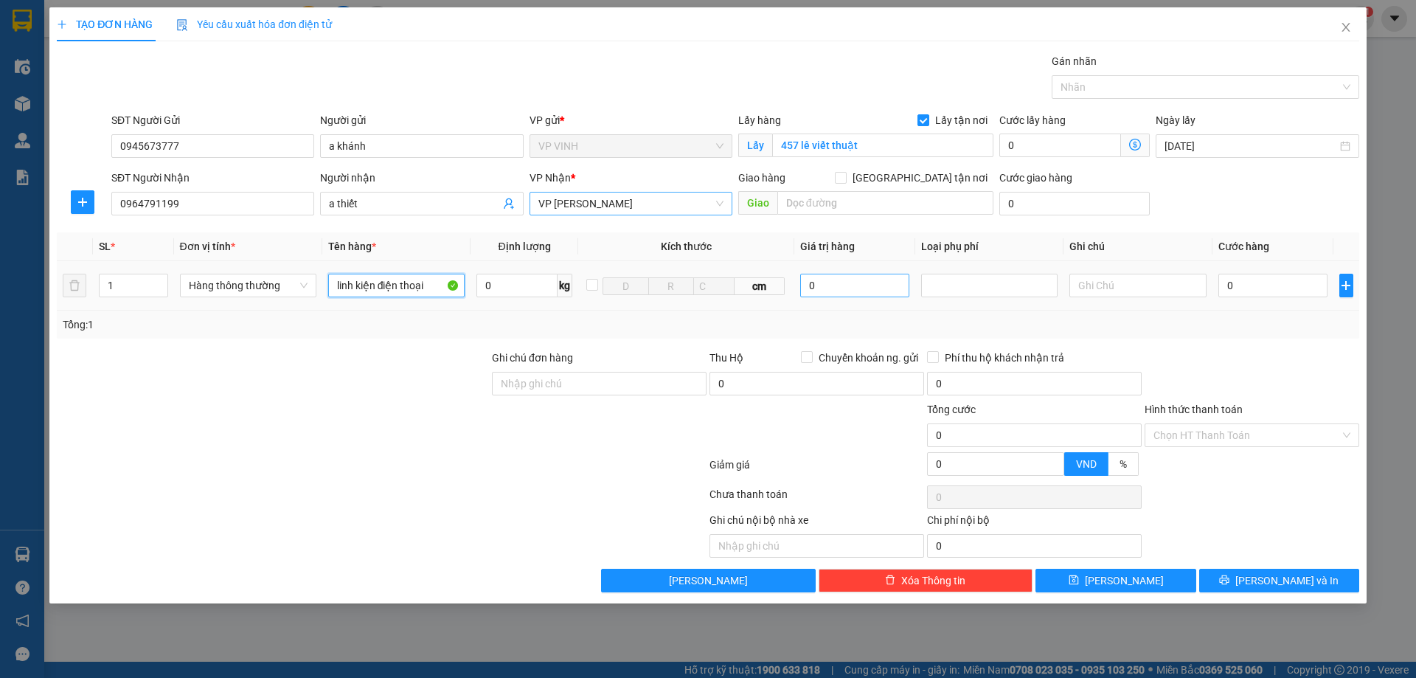
type input "linh kiện điện thoại"
click at [870, 285] on input "0" at bounding box center [855, 286] width 110 height 24
type input "100.000"
click at [921, 288] on td at bounding box center [989, 285] width 148 height 49
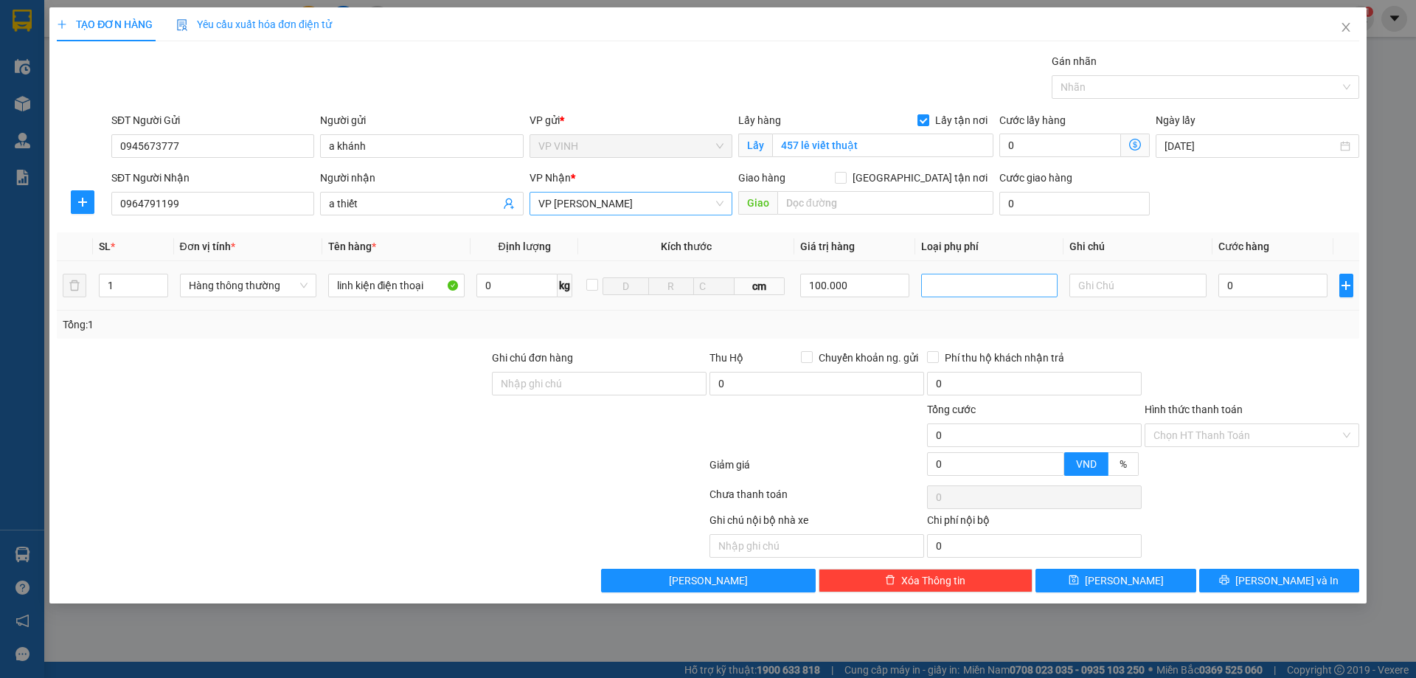
click at [929, 285] on div at bounding box center [929, 286] width 8 height 18
click at [956, 316] on div "Hàng giá trị cao" at bounding box center [989, 315] width 119 height 16
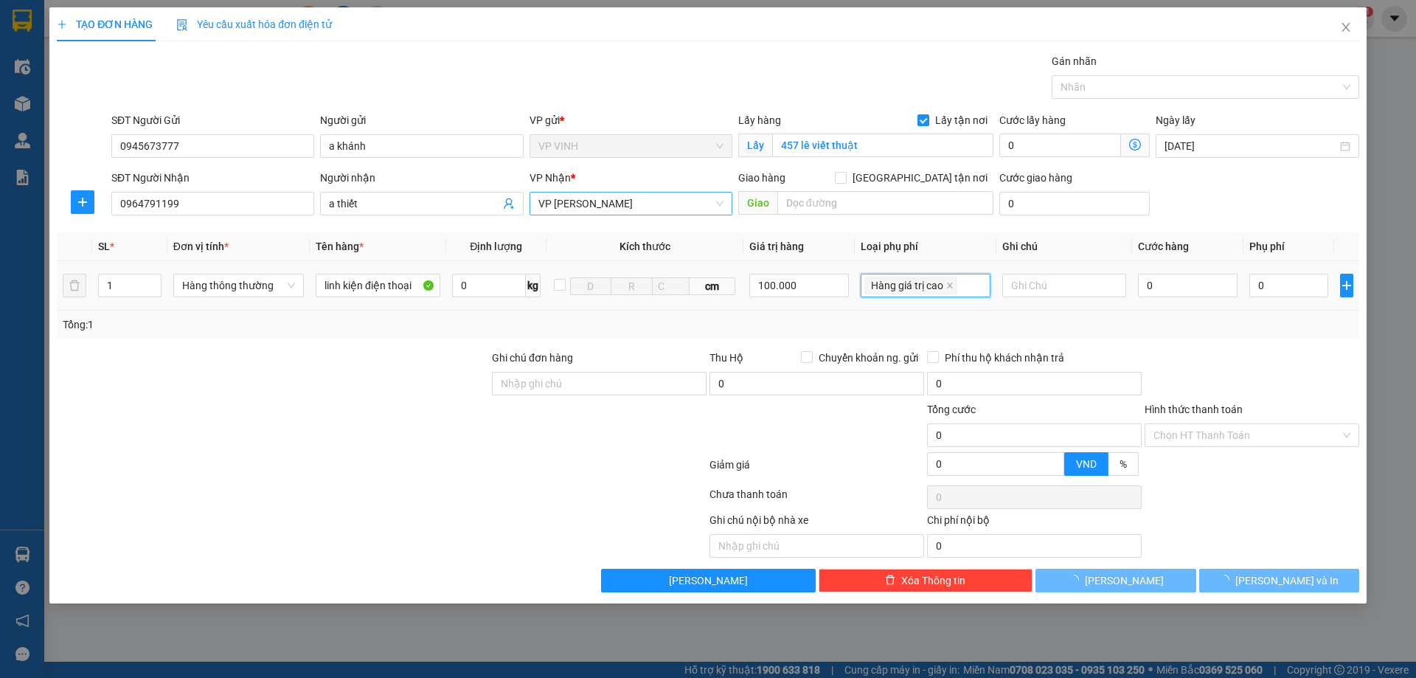
type input "500"
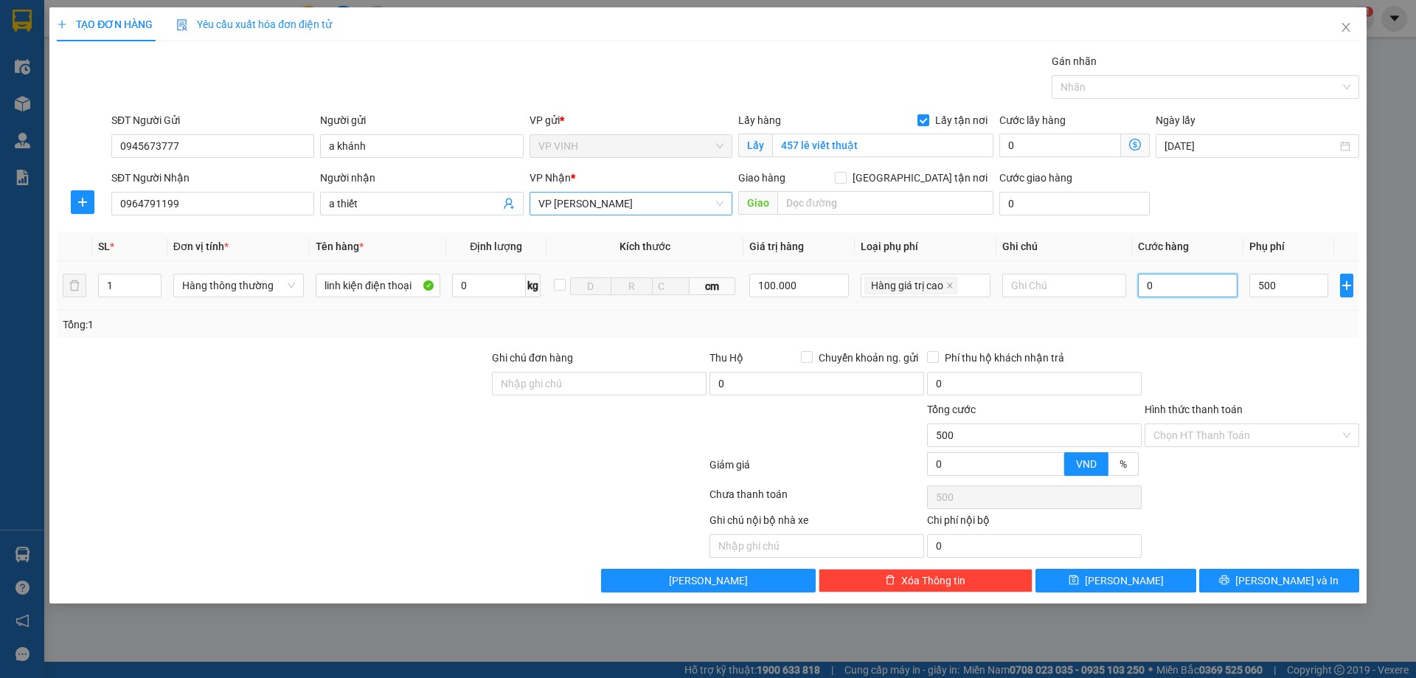
click at [1187, 287] on input "0" at bounding box center [1188, 286] width 100 height 24
type input "5"
type input "505"
type input "50"
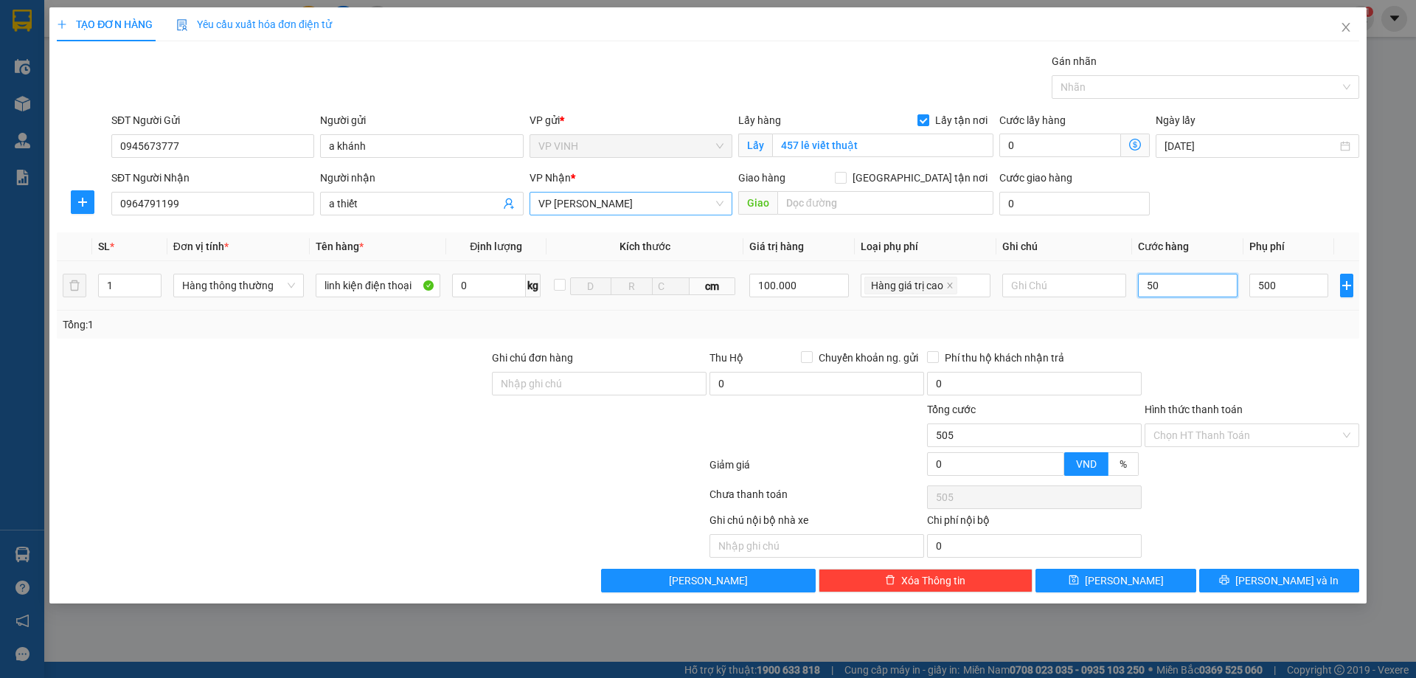
type input "550"
click at [1196, 352] on div at bounding box center [1252, 376] width 218 height 52
type input "50.000"
type input "50.500"
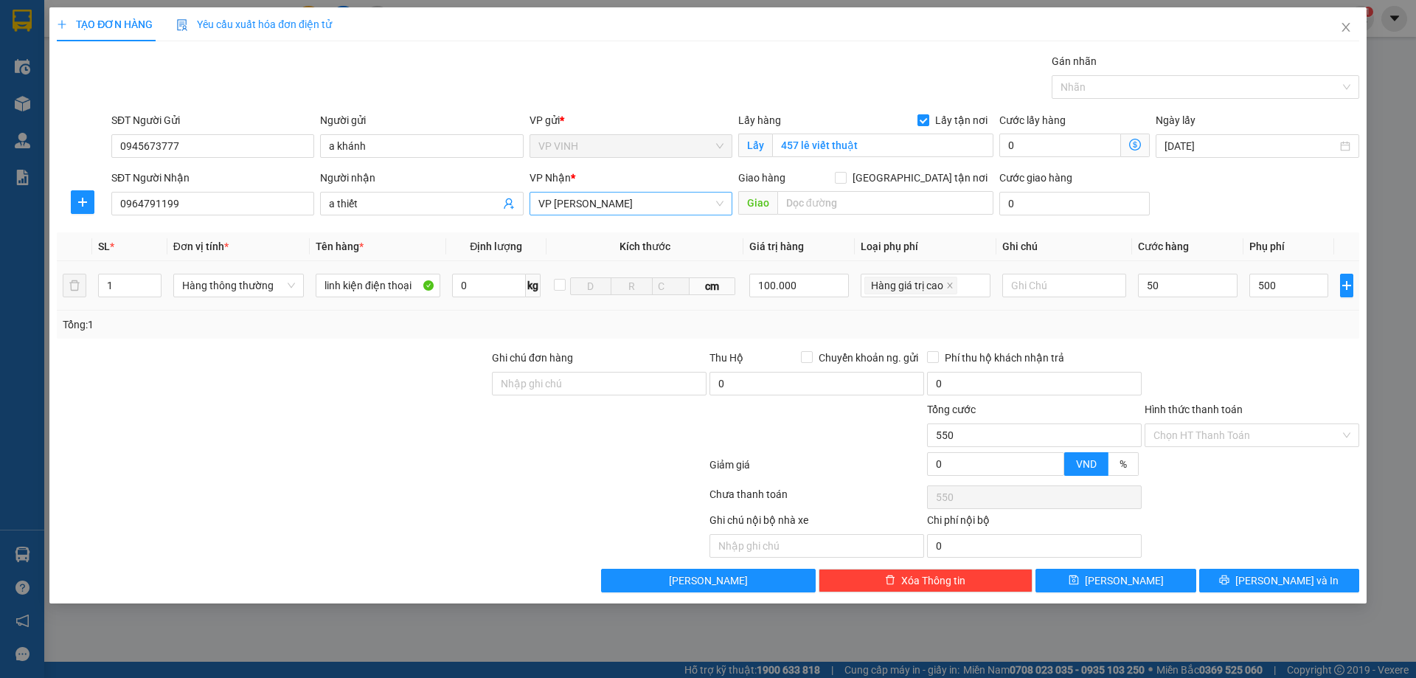
type input "50.500"
click at [1290, 284] on input "500" at bounding box center [1288, 286] width 78 height 24
click at [817, 285] on input "100.000" at bounding box center [799, 286] width 100 height 24
type input "550.000"
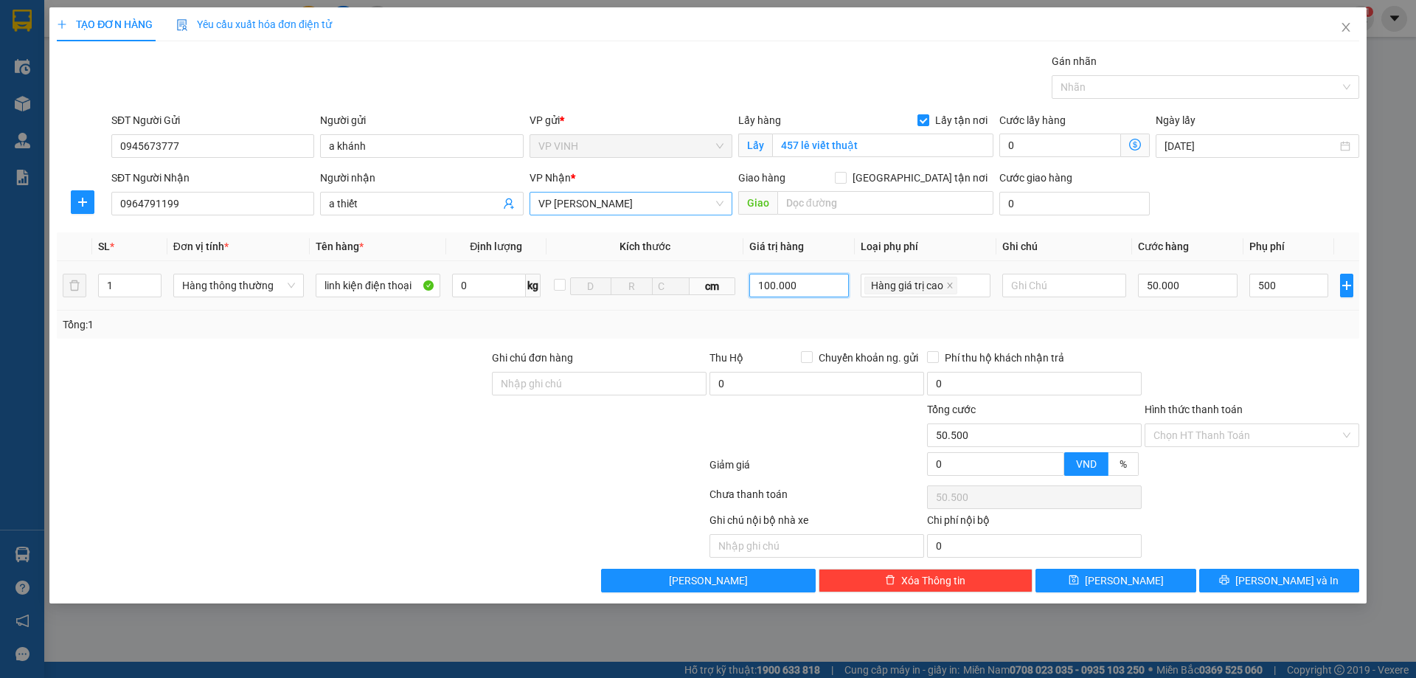
type input "500.000"
click at [817, 285] on input "100.000" at bounding box center [799, 286] width 100 height 24
click at [1286, 335] on div "Tổng: 1" at bounding box center [708, 325] width 1303 height 28
type input "0"
type input "500"
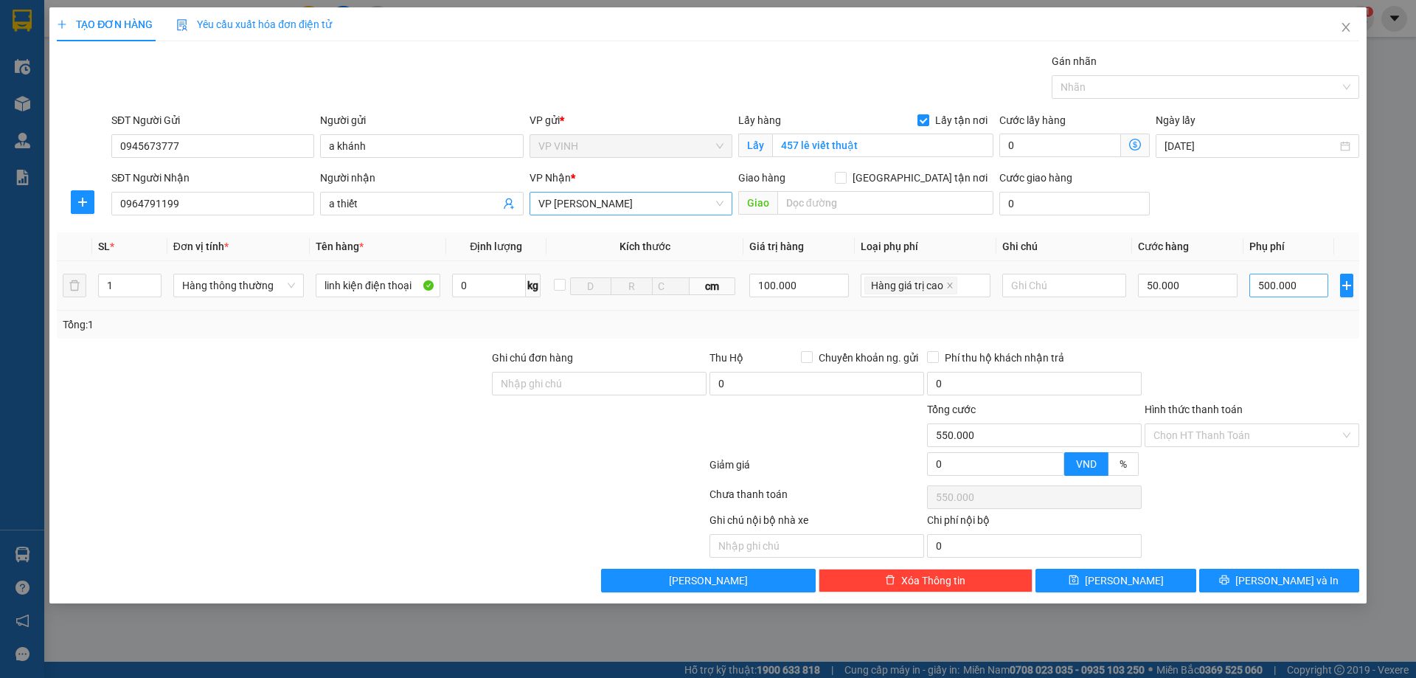
type input "500"
click at [803, 271] on div "100.000" at bounding box center [799, 286] width 100 height 30
click at [951, 291] on span at bounding box center [949, 285] width 7 height 16
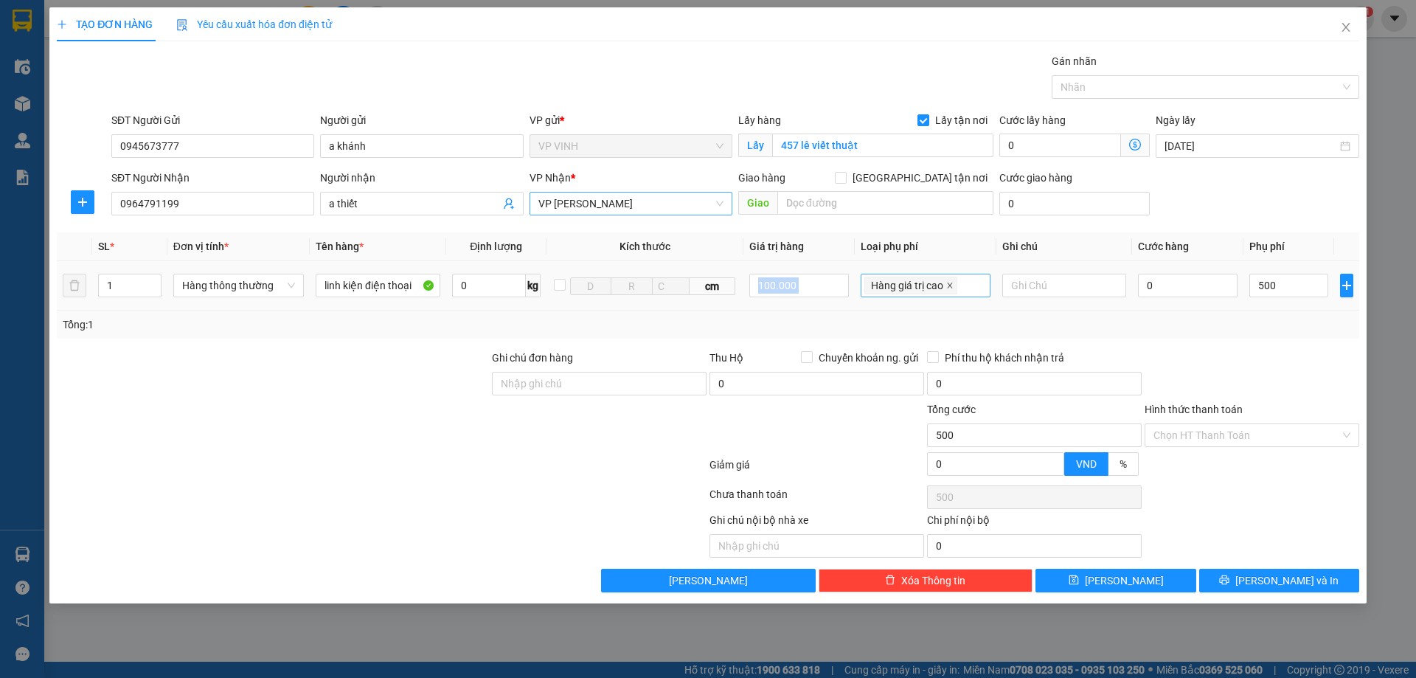
type input "0"
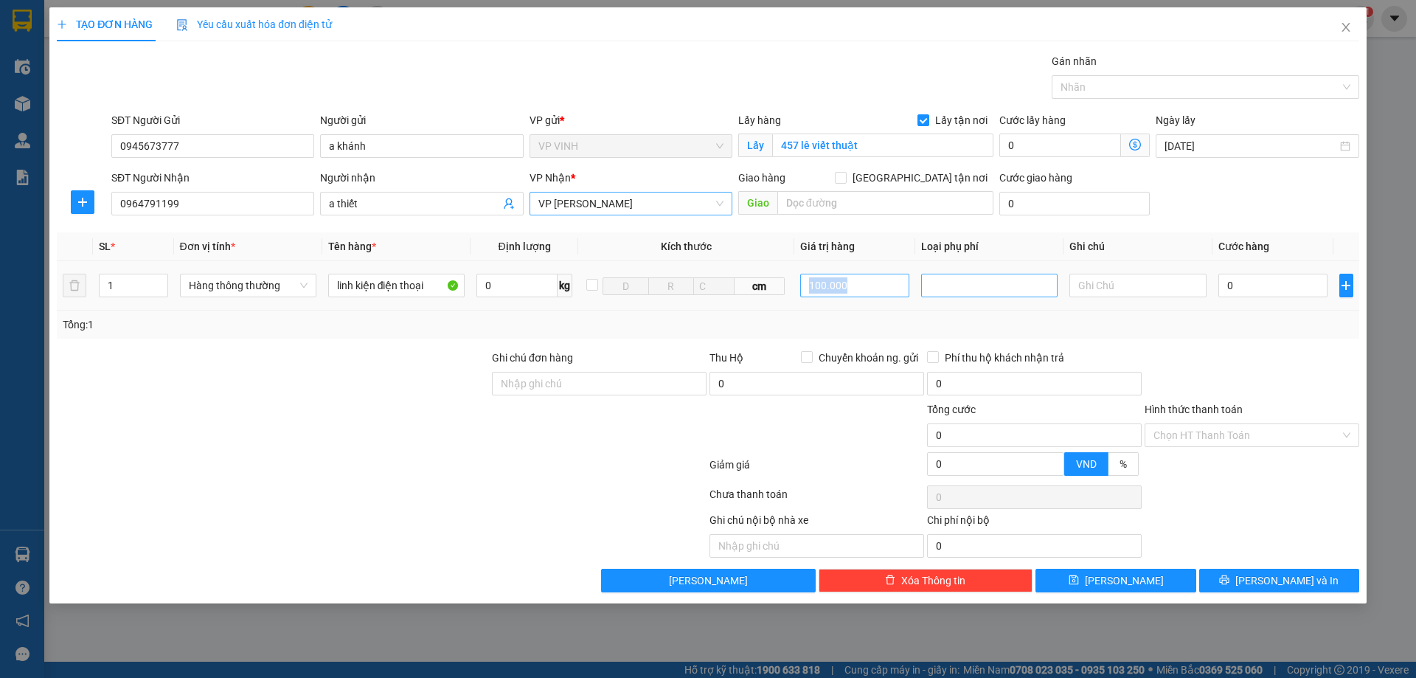
click at [863, 285] on input "100.000" at bounding box center [855, 286] width 110 height 24
type input "0"
click at [1286, 297] on input "0" at bounding box center [1274, 286] width 110 height 24
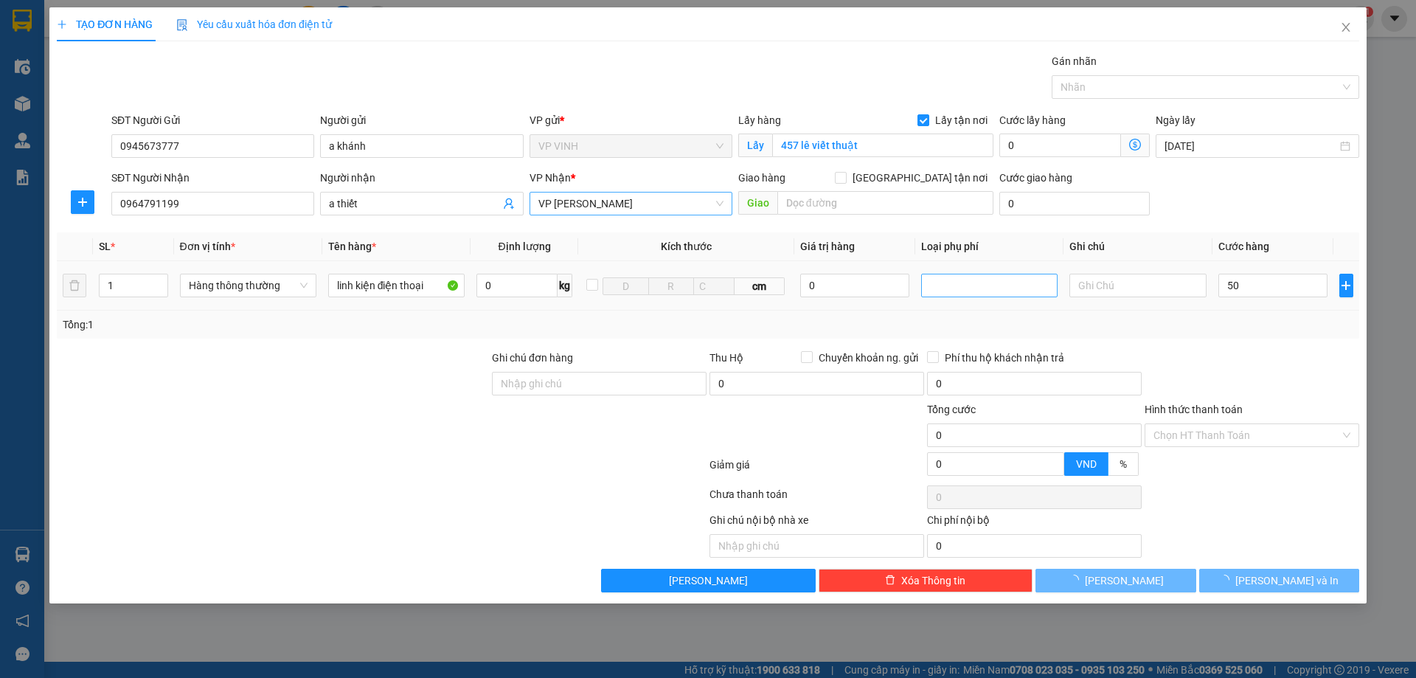
click at [1272, 347] on div "Transit Pickup Surcharge Ids Transit Deliver Surcharge Ids Transit Deliver Surc…" at bounding box center [708, 322] width 1303 height 539
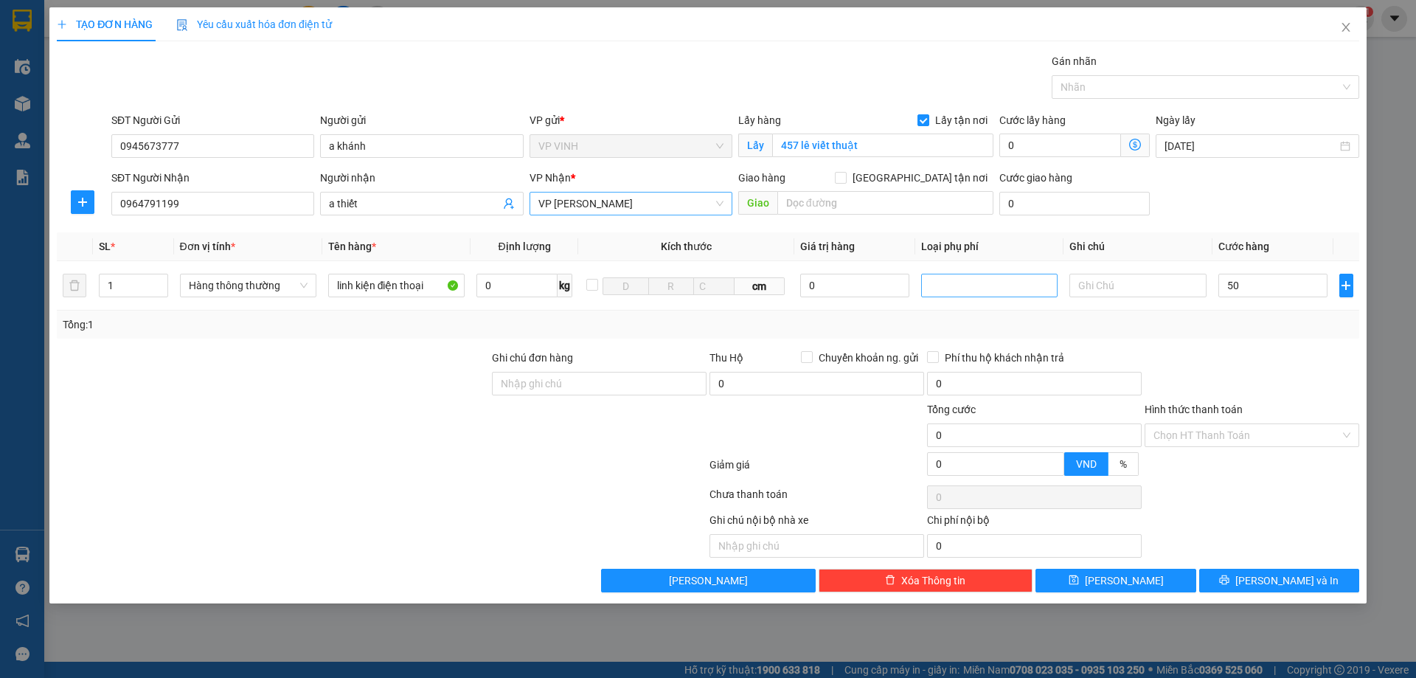
type input "50.000"
click at [1271, 587] on span "[PERSON_NAME] và In" at bounding box center [1286, 580] width 103 height 16
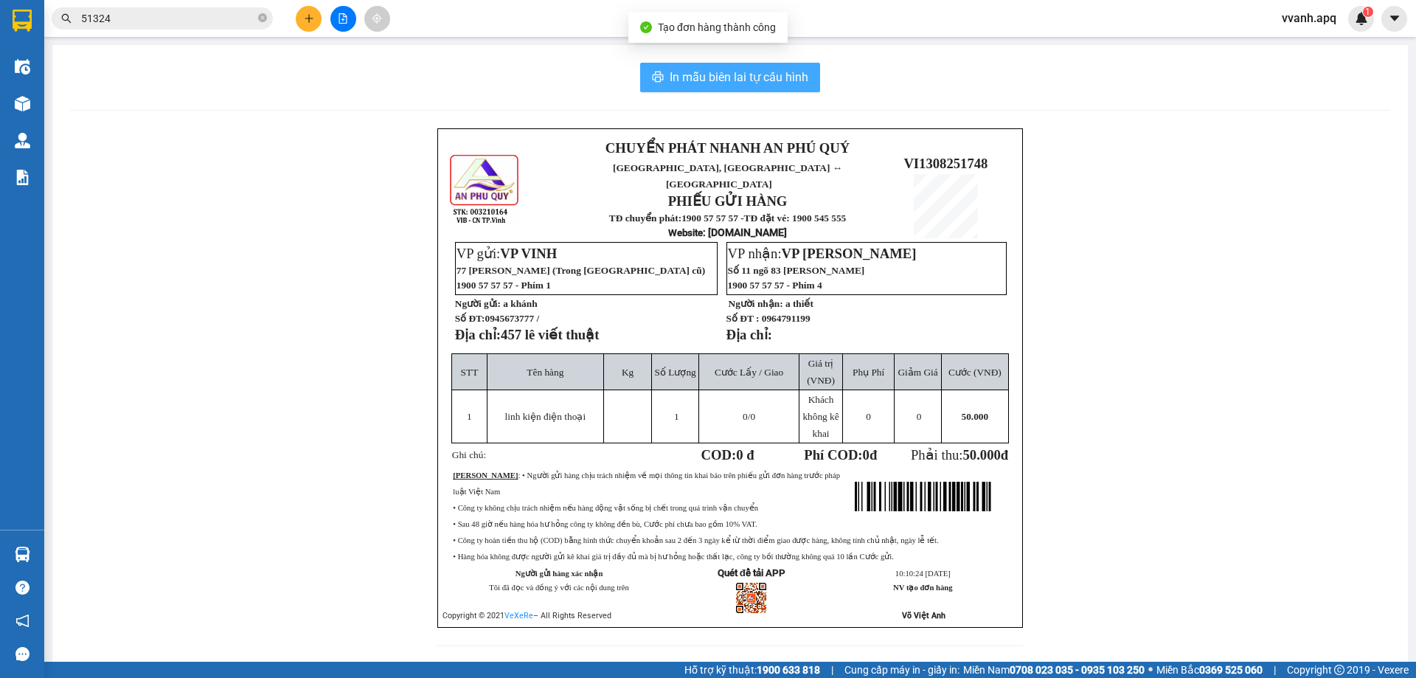
click at [738, 90] on button "In mẫu biên lai tự cấu hình" at bounding box center [730, 78] width 180 height 30
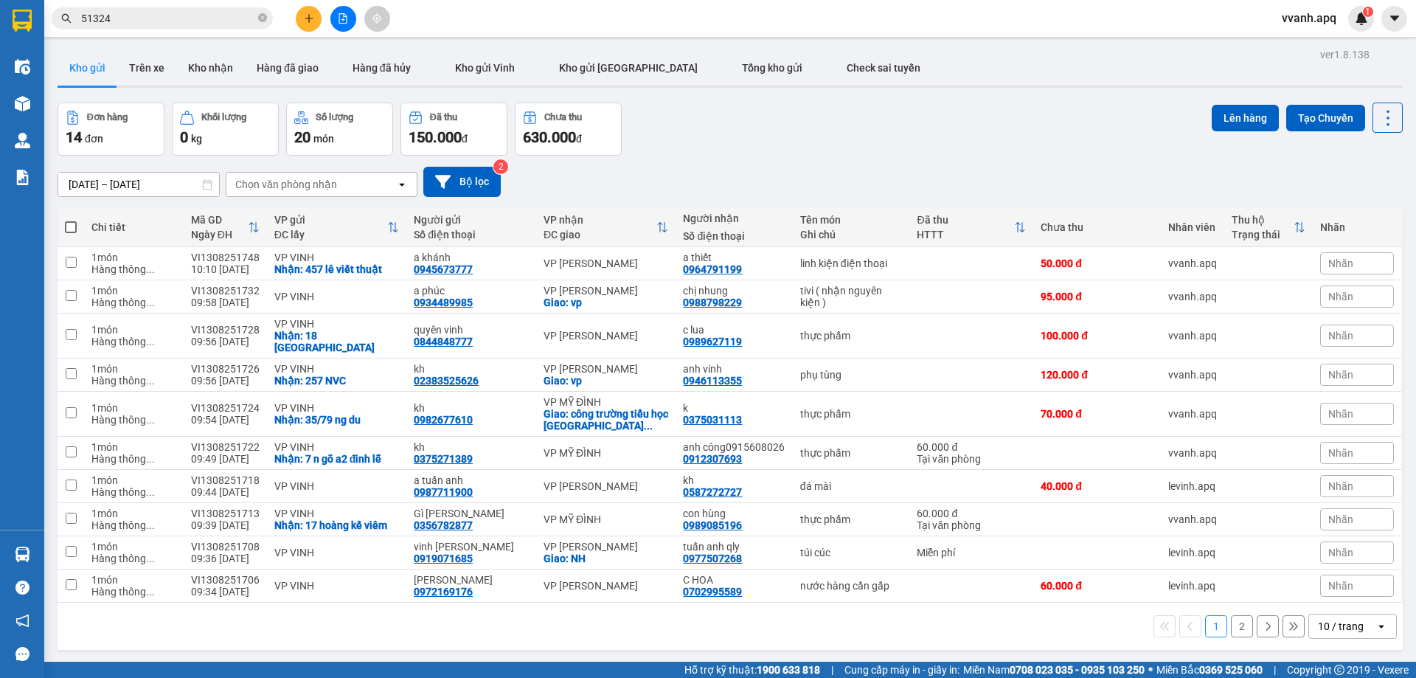
click at [181, 20] on input "51324" at bounding box center [168, 18] width 174 height 16
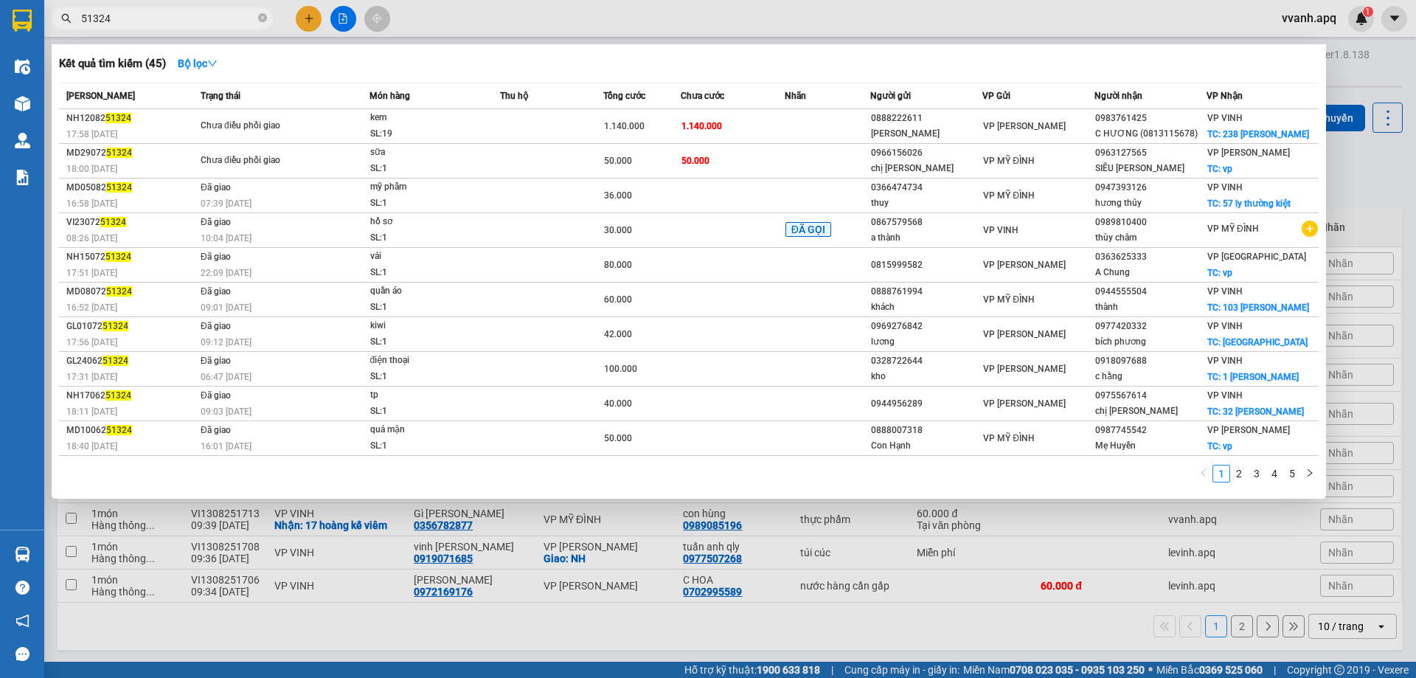
click at [181, 20] on input "51324" at bounding box center [168, 18] width 174 height 16
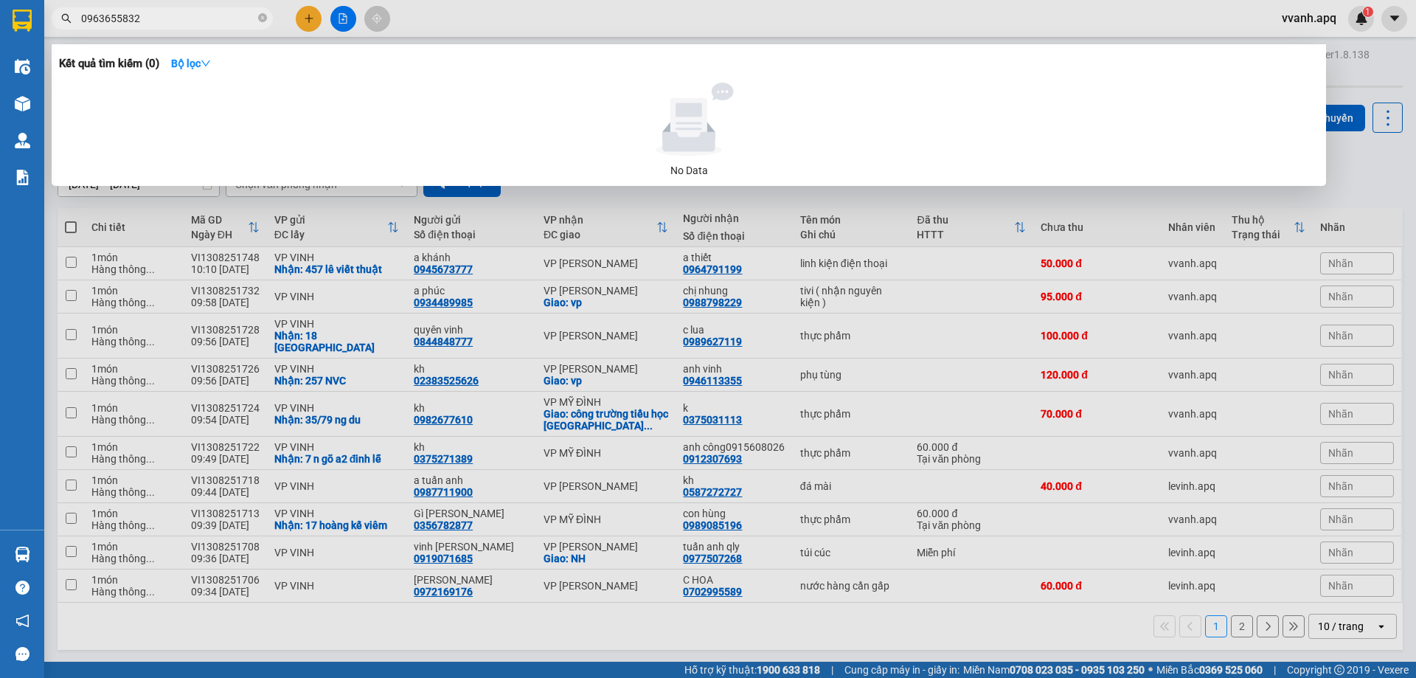
click at [1152, 22] on div at bounding box center [708, 339] width 1416 height 678
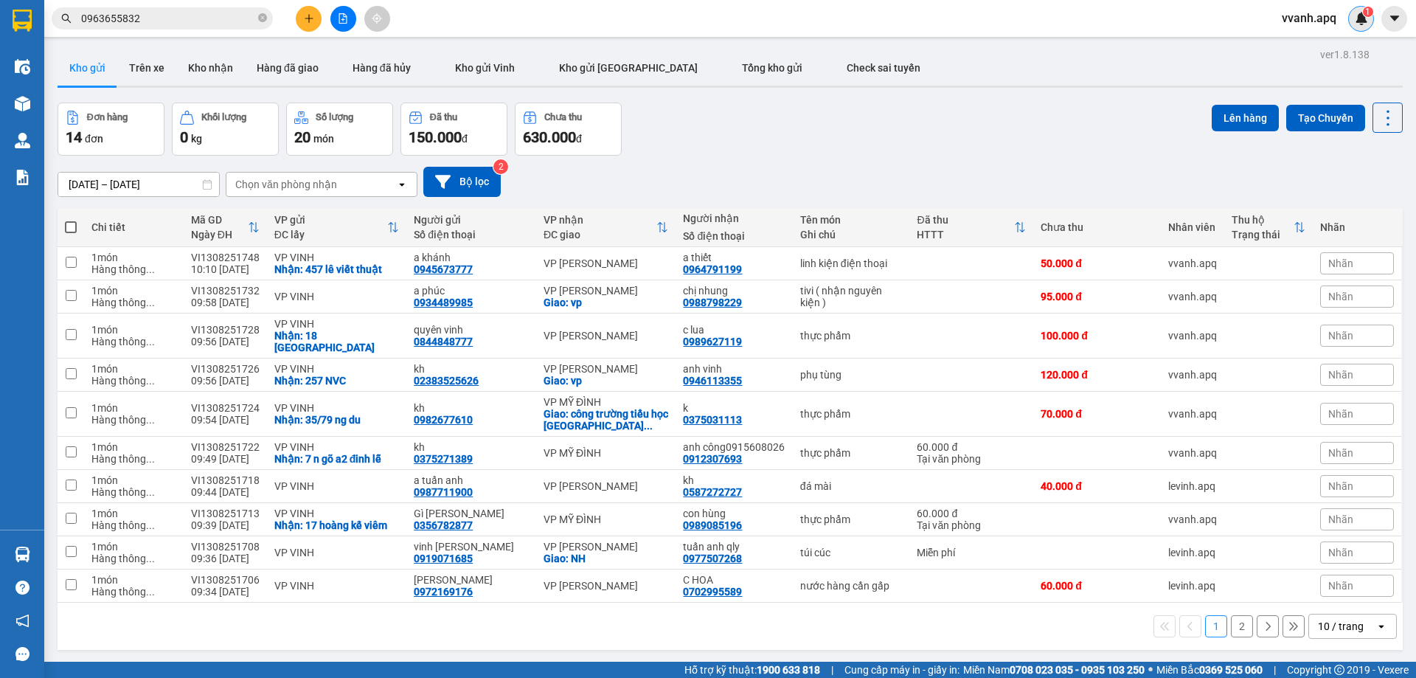
click at [1365, 21] on img at bounding box center [1361, 18] width 13 height 13
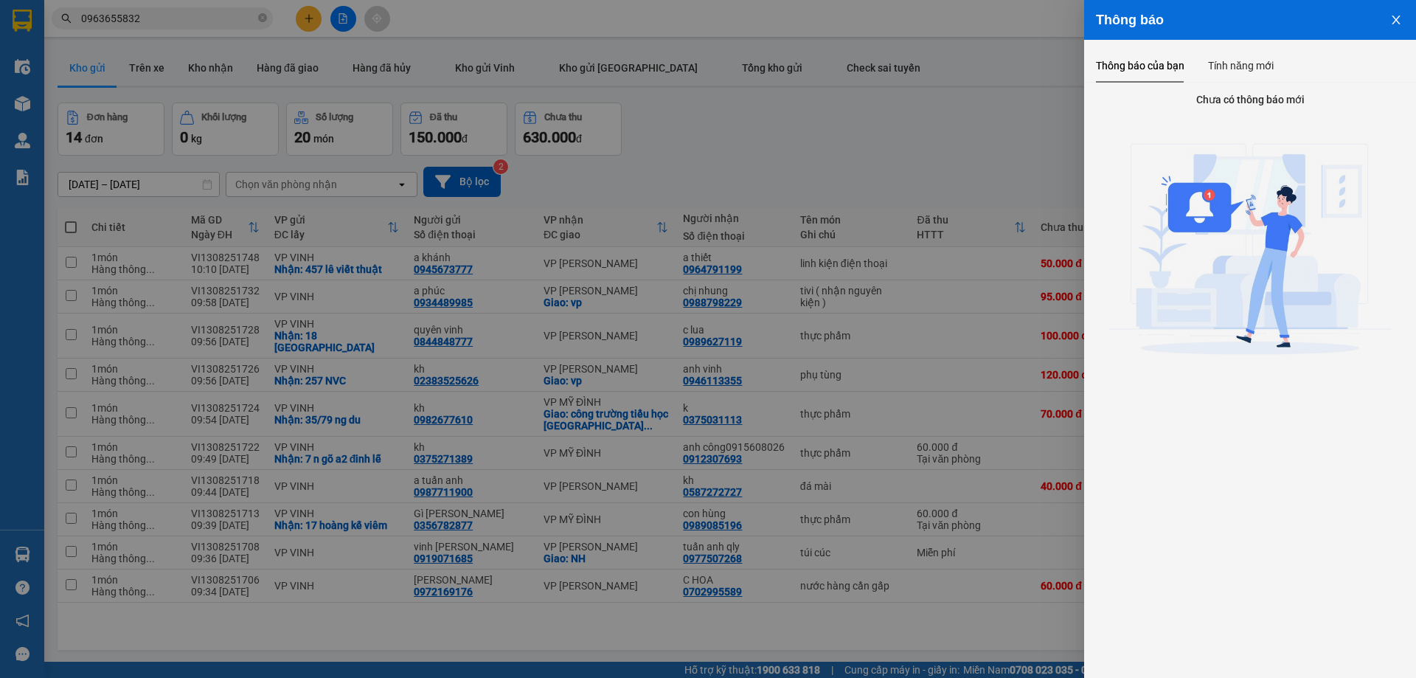
click at [886, 146] on div at bounding box center [708, 339] width 1416 height 678
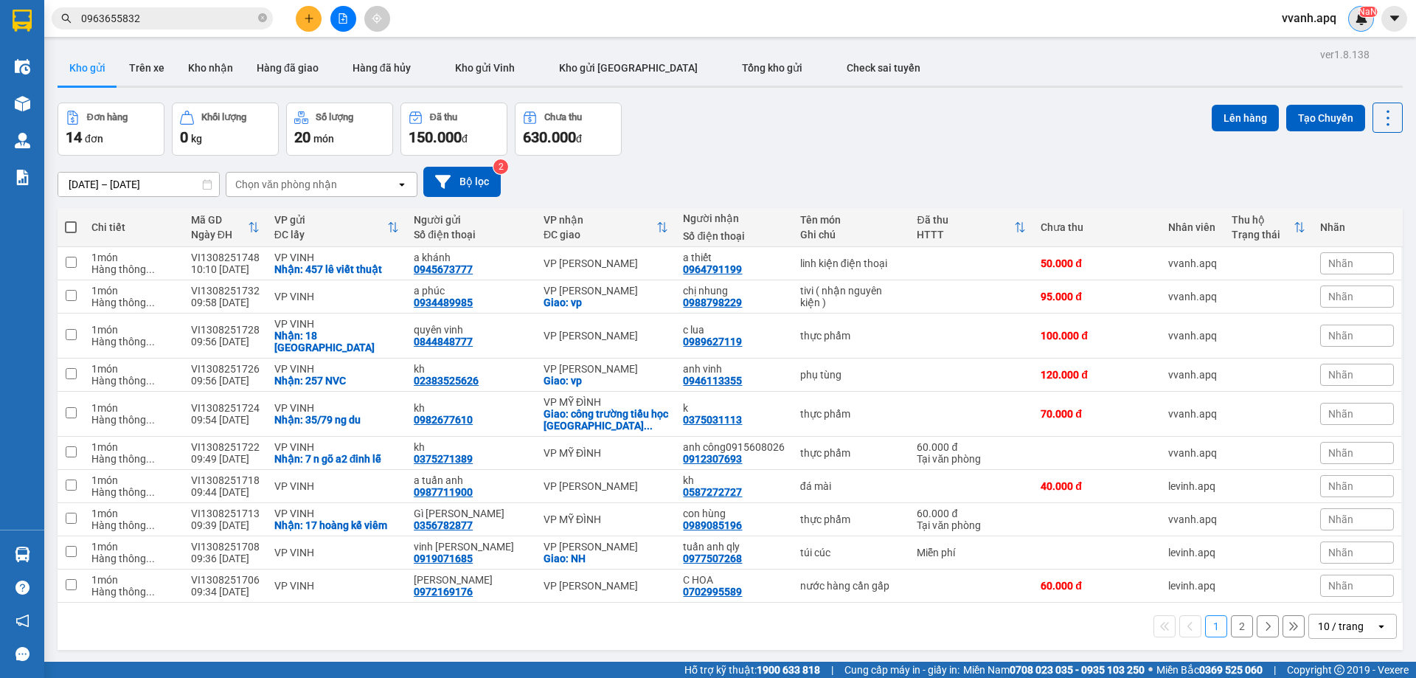
click at [1366, 22] on img at bounding box center [1361, 18] width 13 height 13
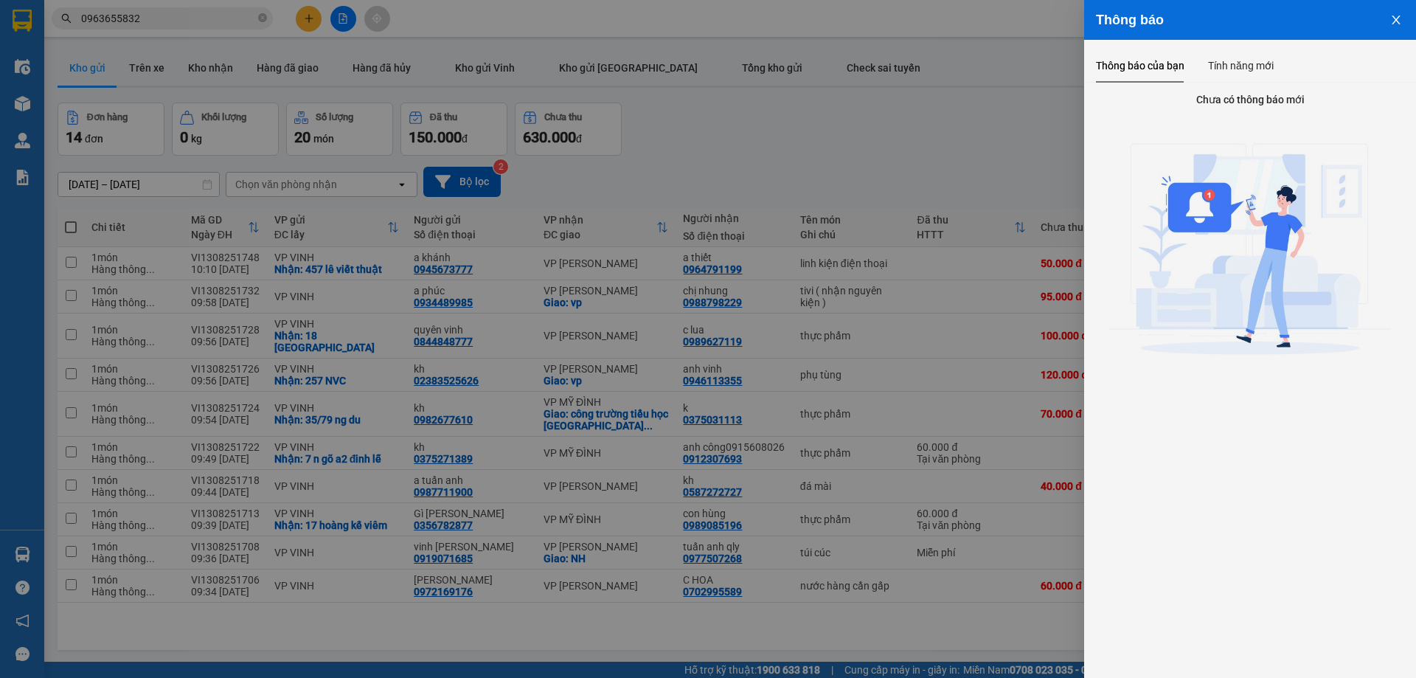
click at [1005, 120] on div at bounding box center [708, 339] width 1416 height 678
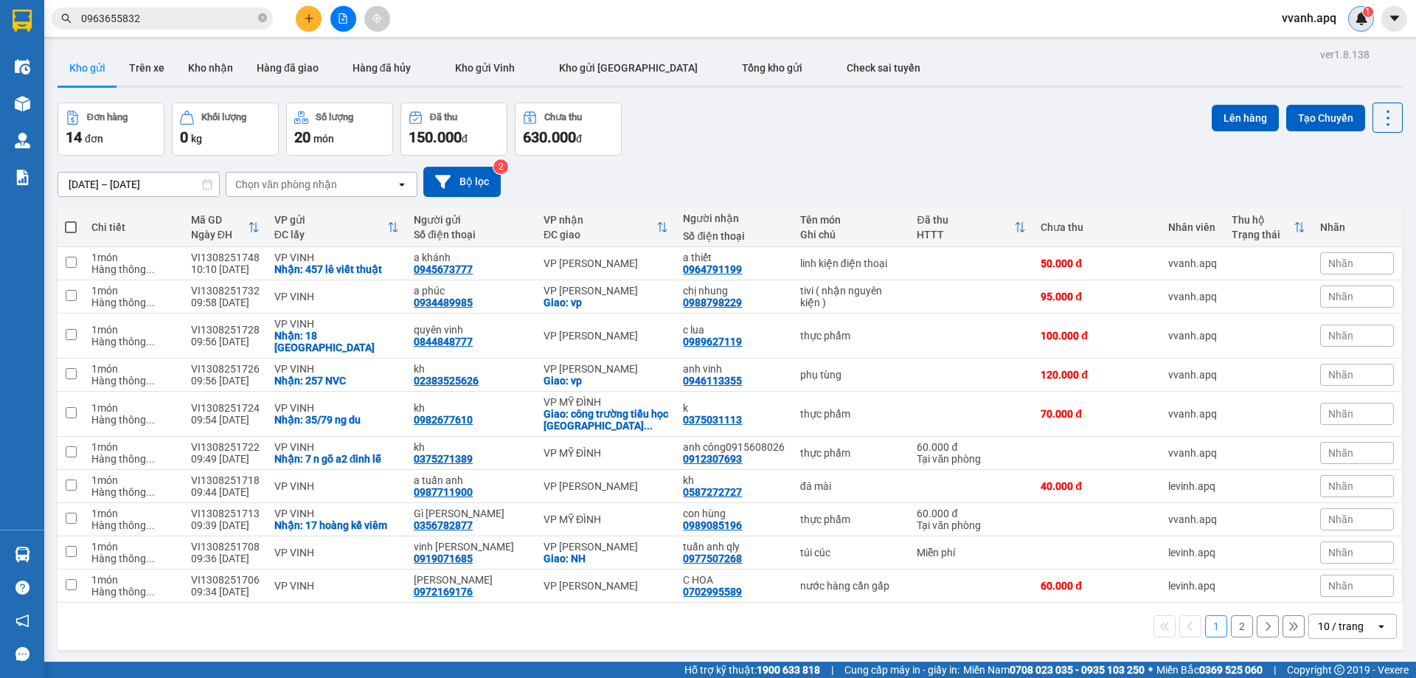
click at [1367, 12] on span "1" at bounding box center [1367, 12] width 5 height 10
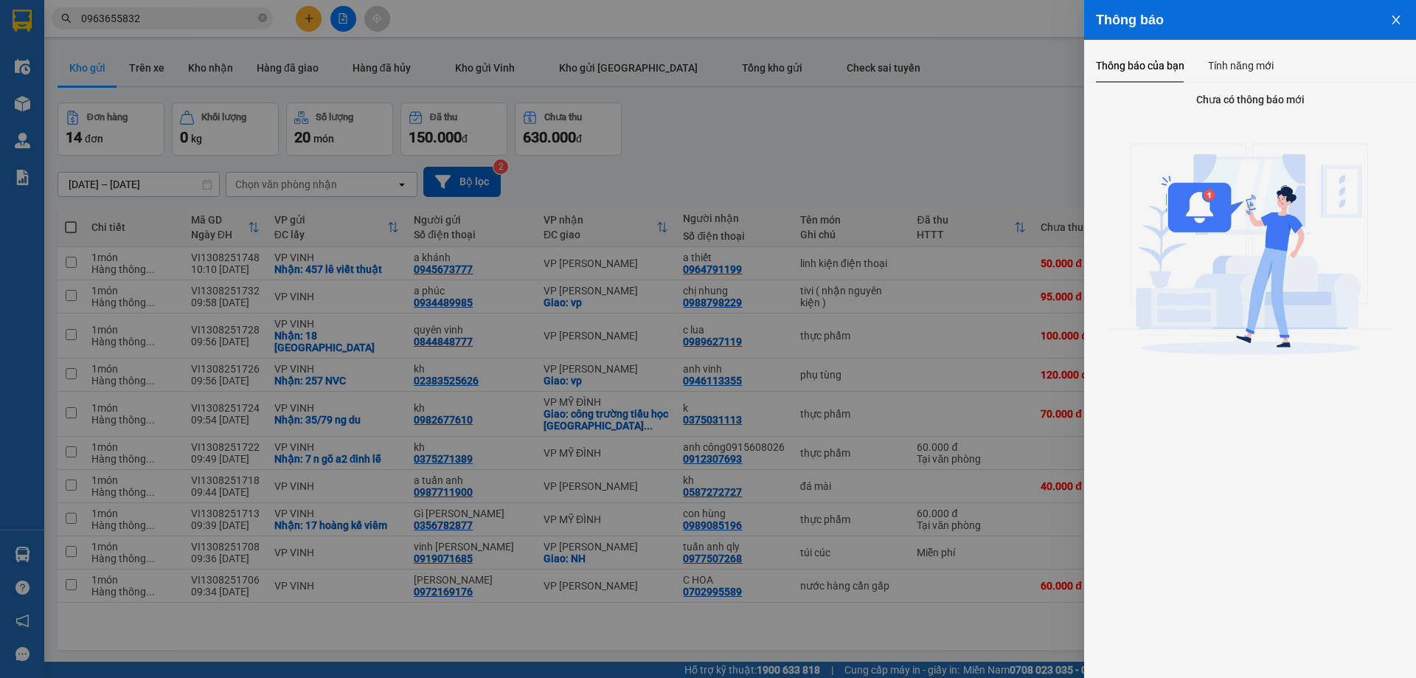
click at [1040, 107] on div at bounding box center [708, 339] width 1416 height 678
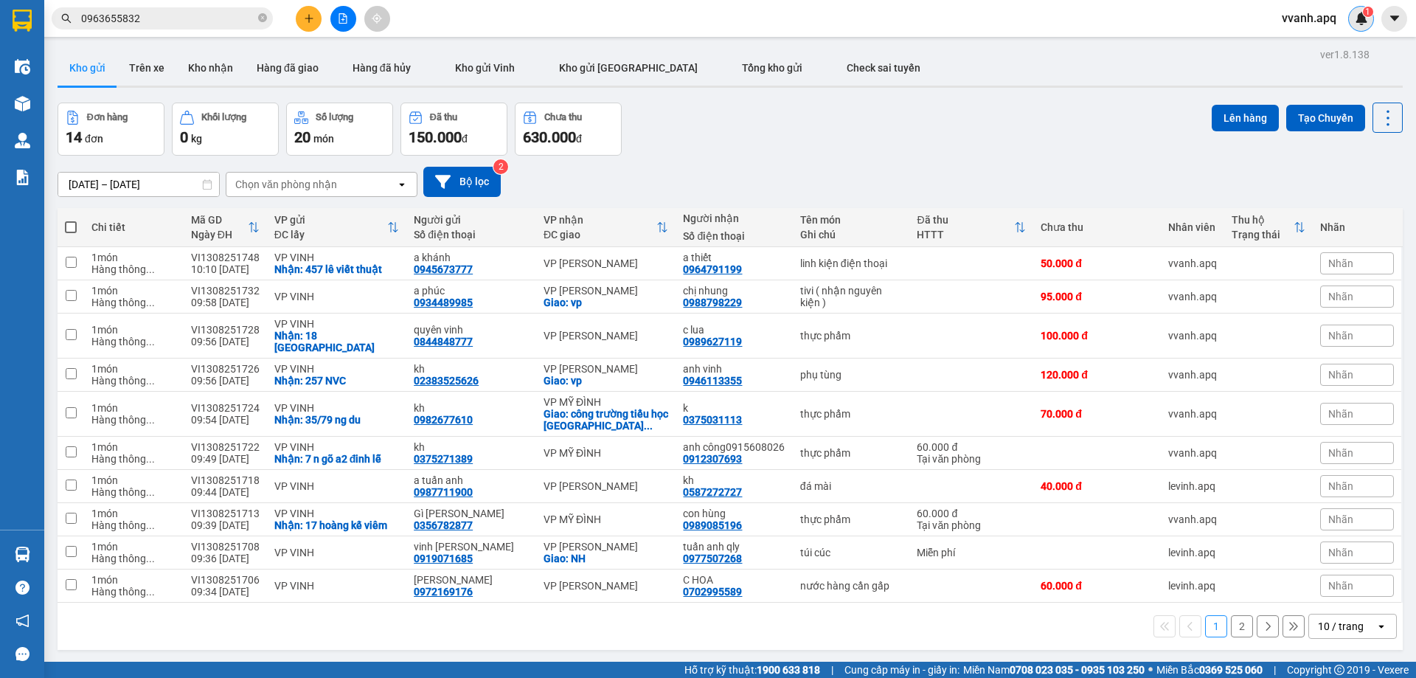
click at [1356, 25] on div "1" at bounding box center [1361, 19] width 26 height 26
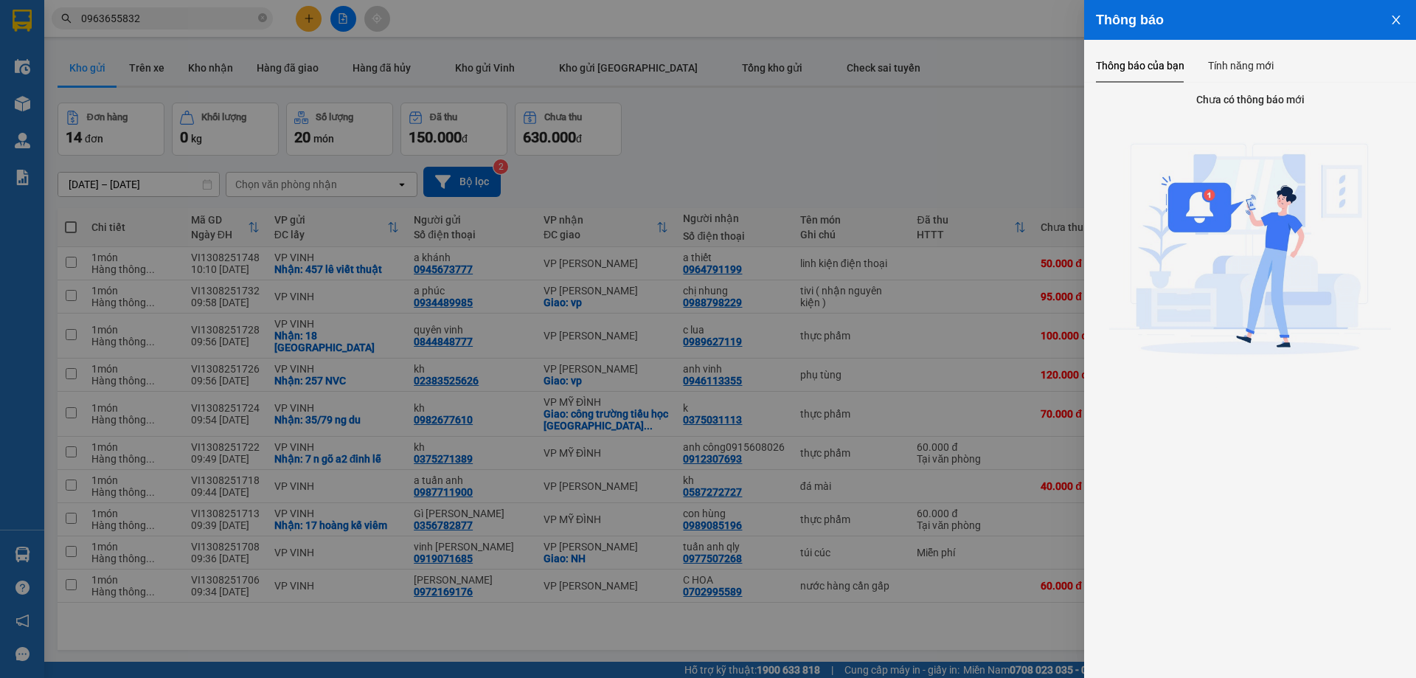
click at [987, 138] on div at bounding box center [708, 339] width 1416 height 678
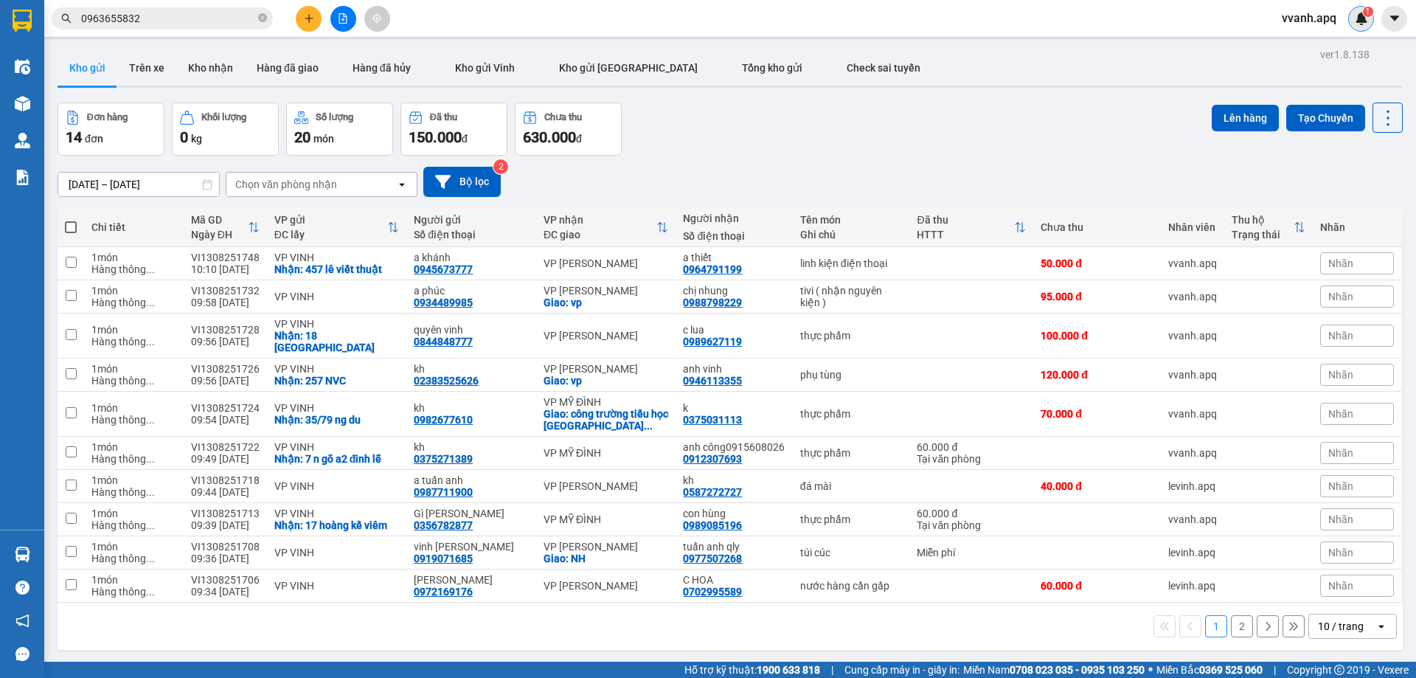
click at [1364, 27] on div "1" at bounding box center [1361, 19] width 26 height 26
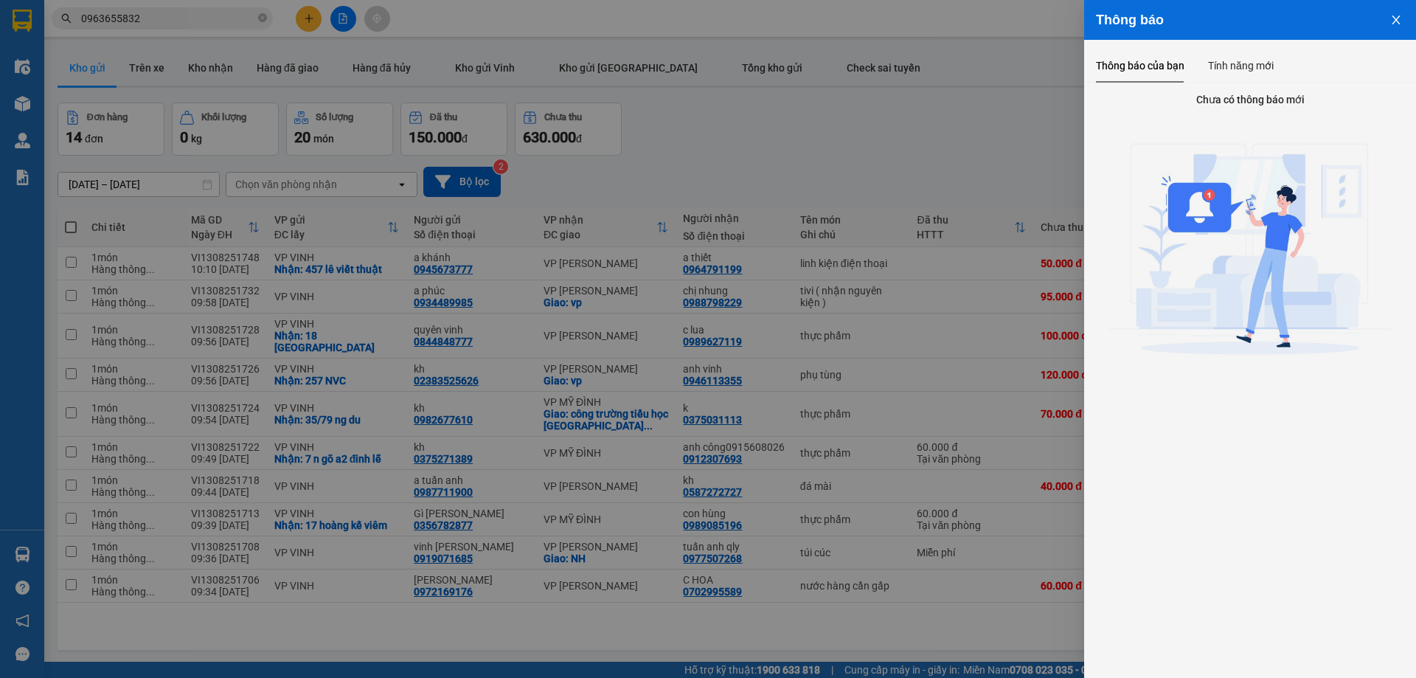
click at [1027, 136] on div at bounding box center [708, 339] width 1416 height 678
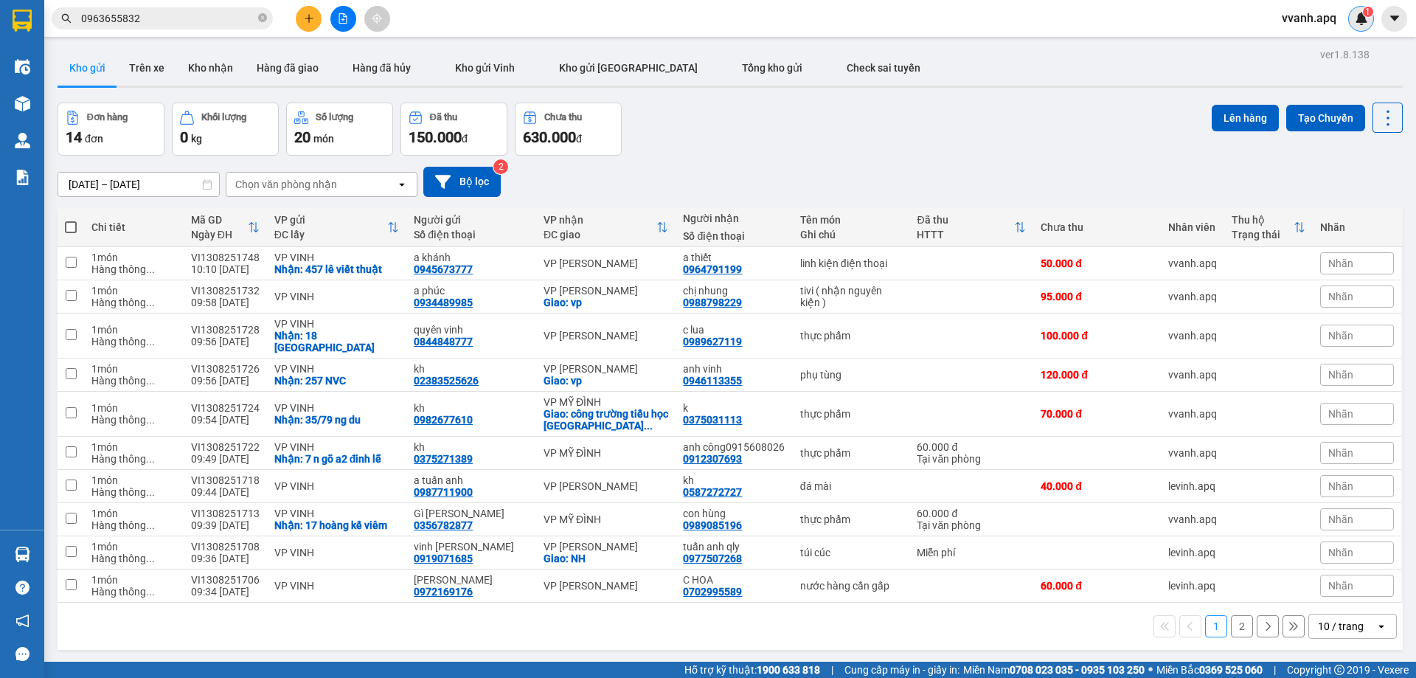
click at [1362, 21] on img at bounding box center [1361, 18] width 13 height 13
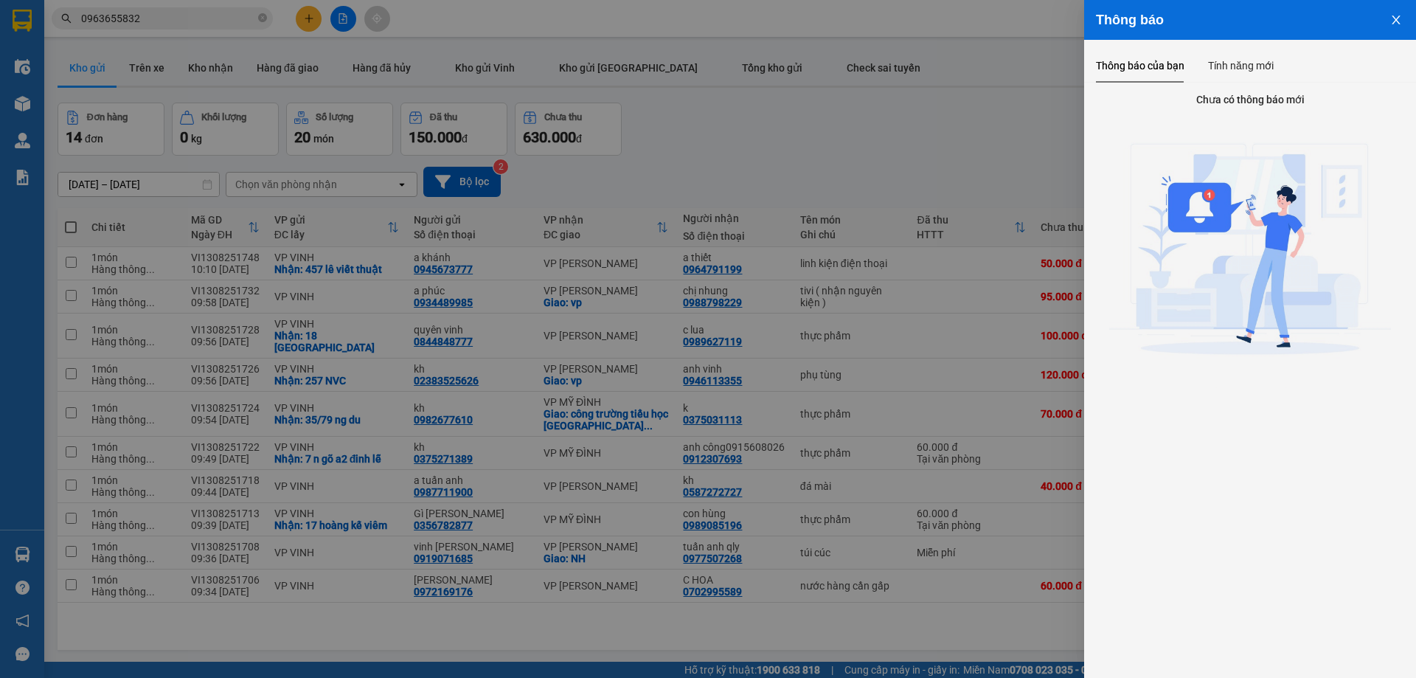
click at [1038, 122] on div at bounding box center [708, 339] width 1416 height 678
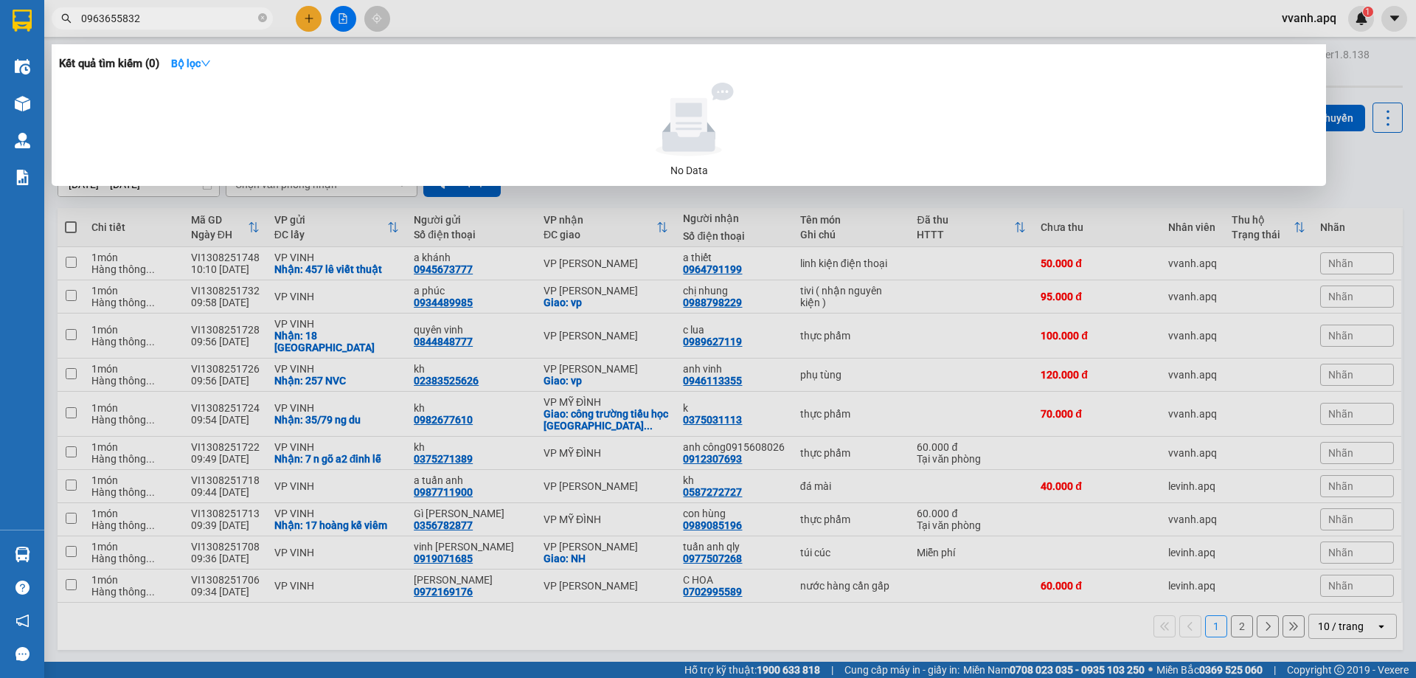
click at [210, 24] on input "0963655832" at bounding box center [168, 18] width 174 height 16
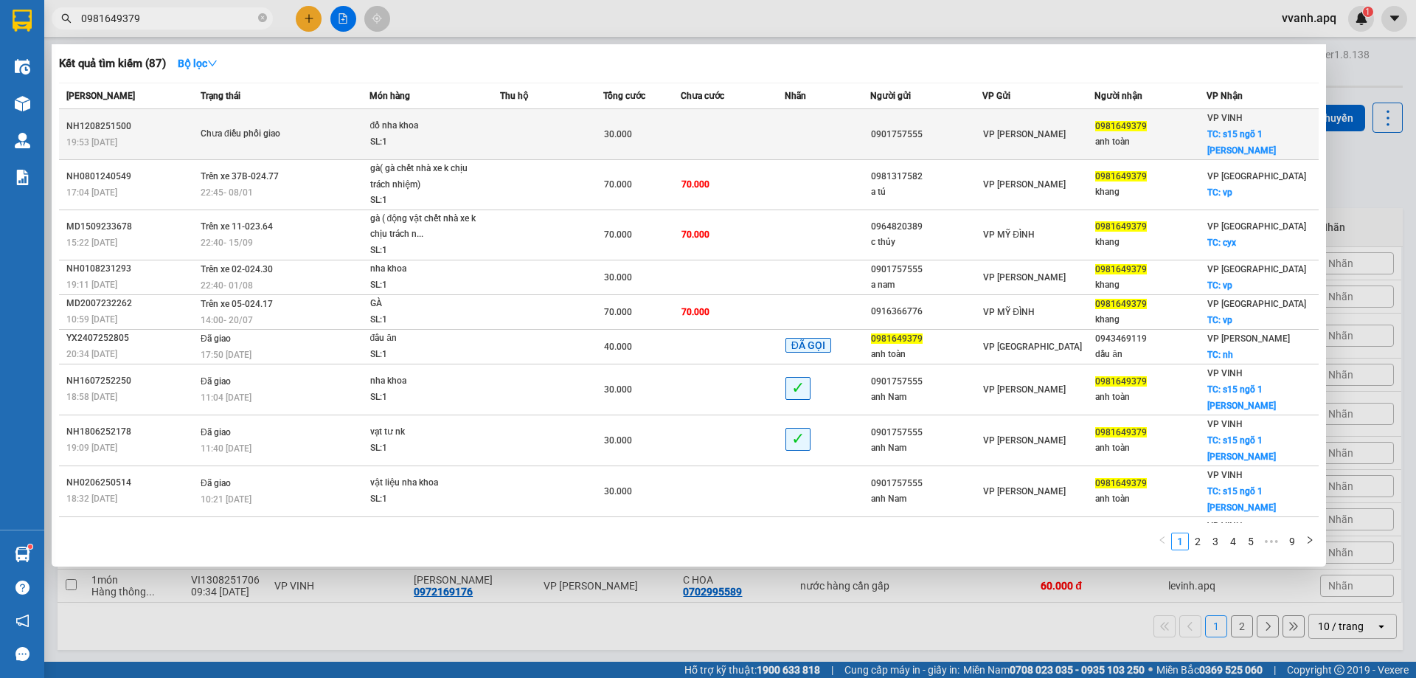
type input "0981649379"
click at [854, 117] on td at bounding box center [828, 134] width 86 height 51
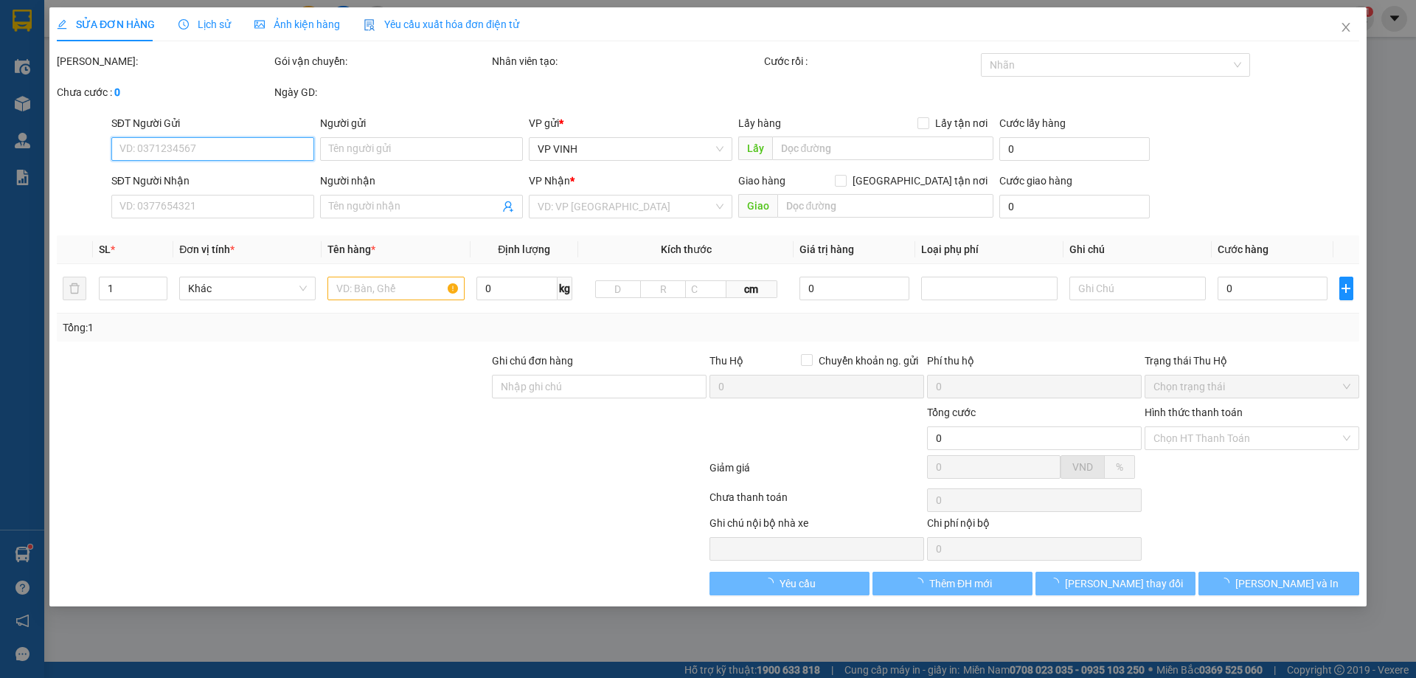
type input "0901757555"
type input "0981649379"
type input "anh toàn"
checkbox input "true"
type input "s15 ngõ 1 lê lợi"
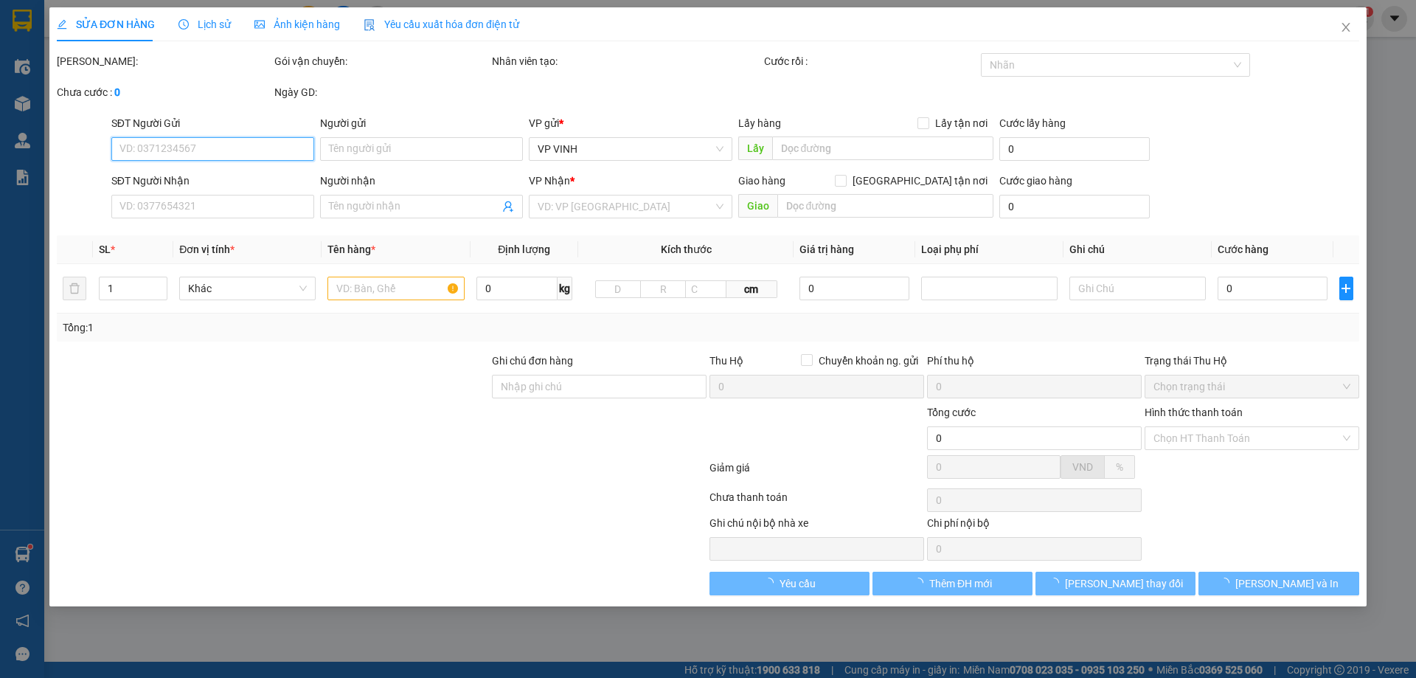
type input "30.000"
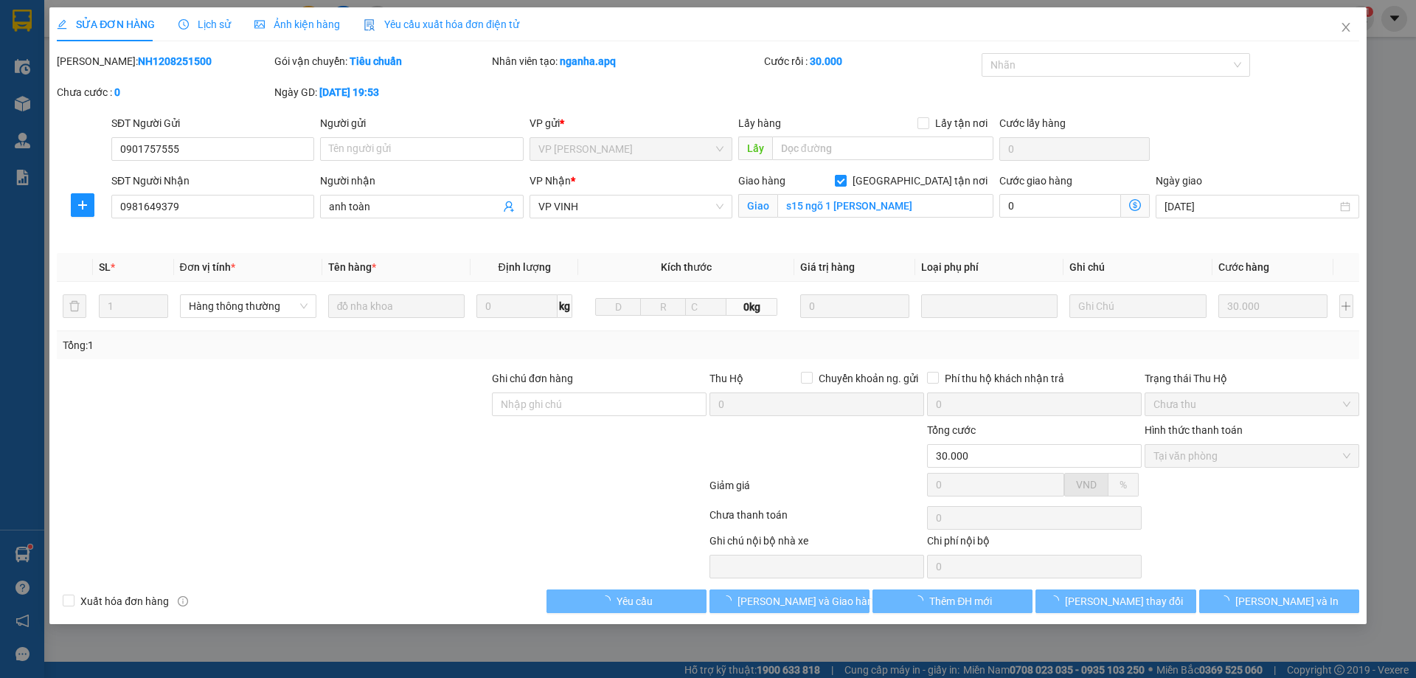
click at [206, 30] on span "Lịch sử" at bounding box center [204, 24] width 52 height 12
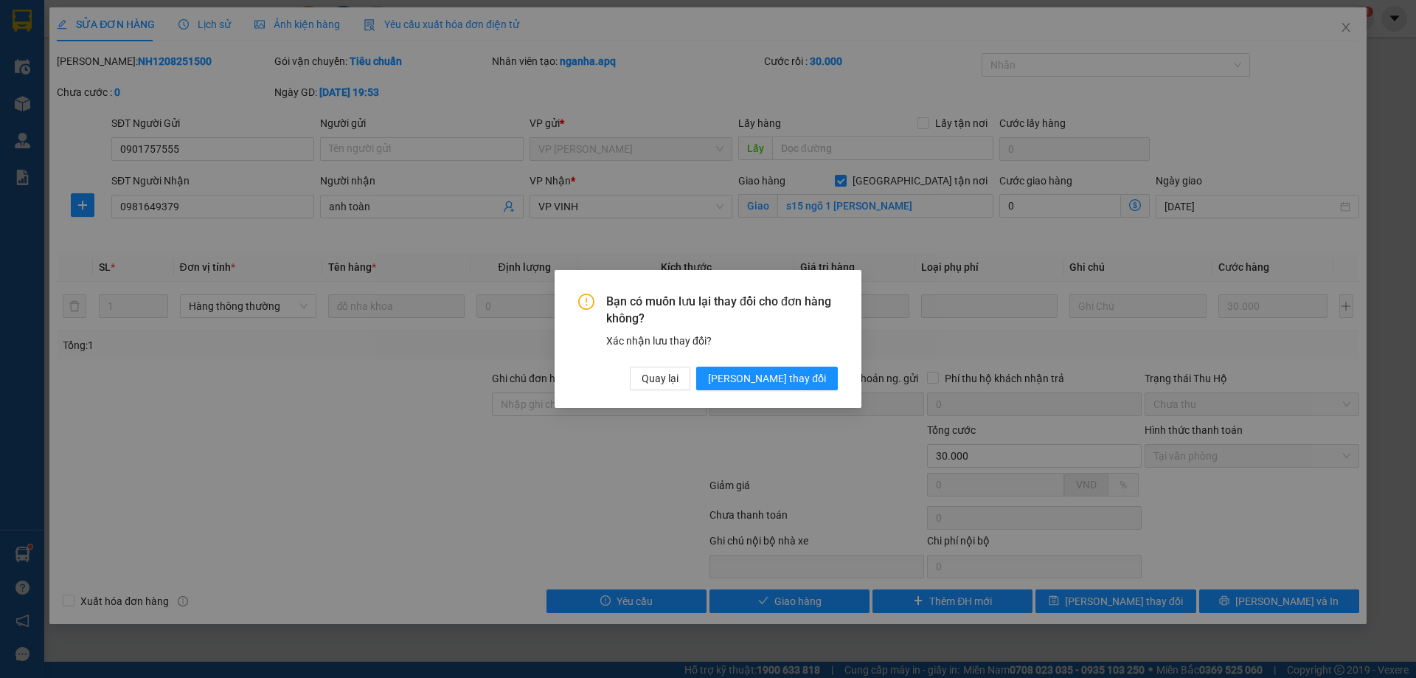
click at [782, 391] on div "Bạn có muốn lưu lại thay đổi cho đơn hàng không? Xác nhận lưu thay đổi? Quay lạ…" at bounding box center [708, 339] width 307 height 138
click at [789, 381] on span "Lưu thay đổi" at bounding box center [767, 378] width 118 height 16
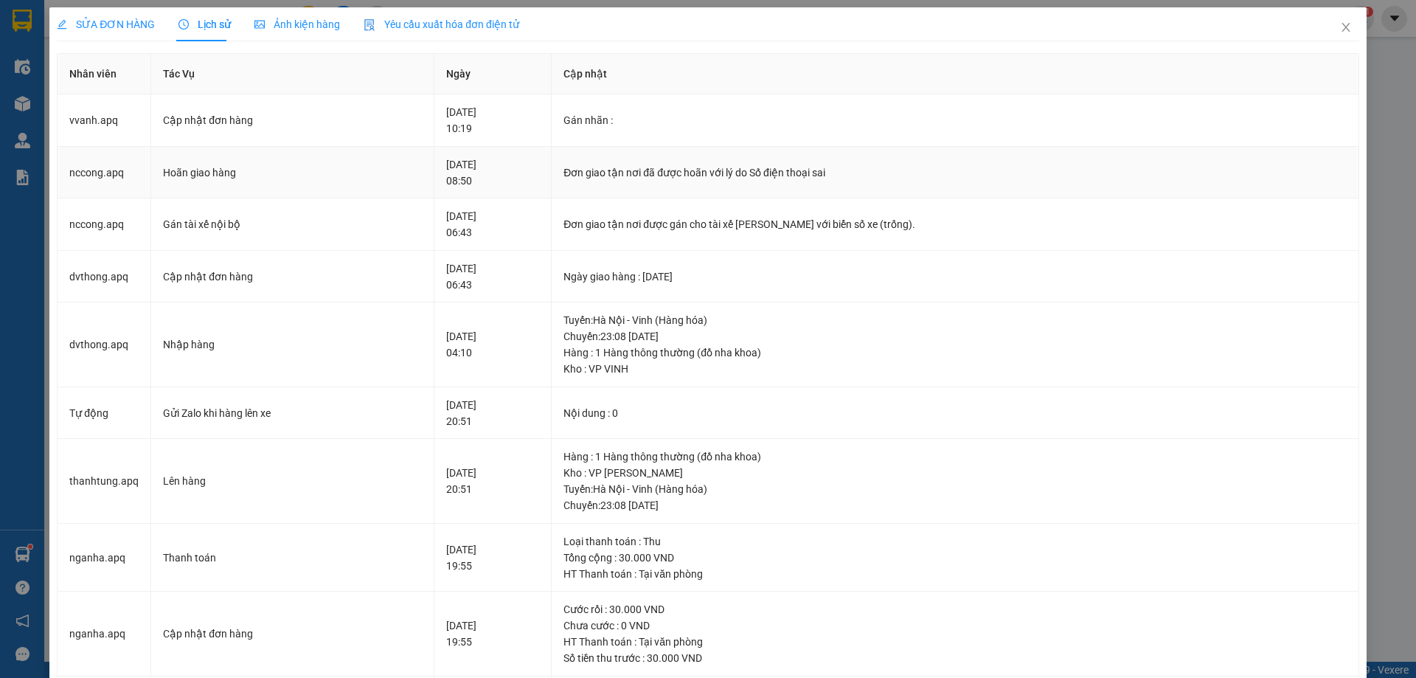
click at [403, 170] on div "Hoãn giao hàng" at bounding box center [292, 172] width 259 height 16
click at [101, 12] on div "SỬA ĐƠN HÀNG" at bounding box center [106, 24] width 98 height 34
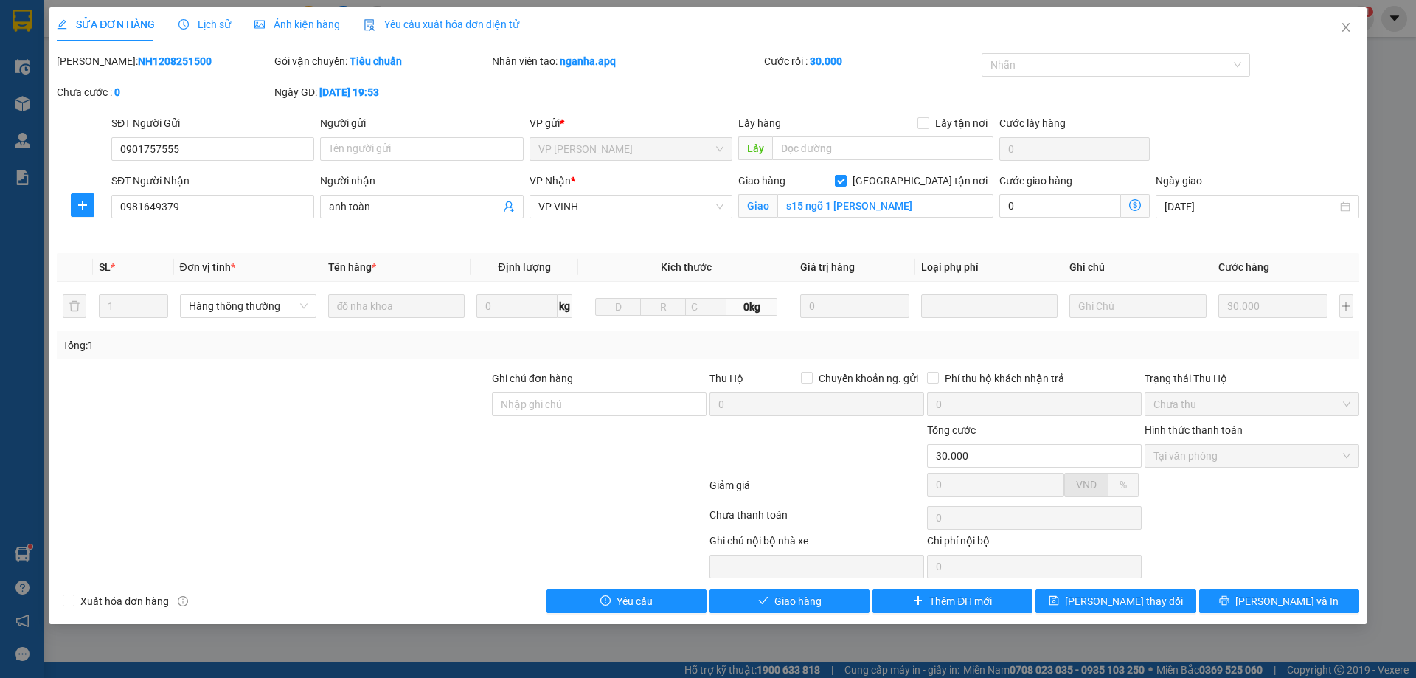
click at [686, 77] on div "Nhân viên tạo: nganha.apq" at bounding box center [626, 68] width 272 height 31
click at [1341, 22] on icon "close" at bounding box center [1346, 27] width 12 height 12
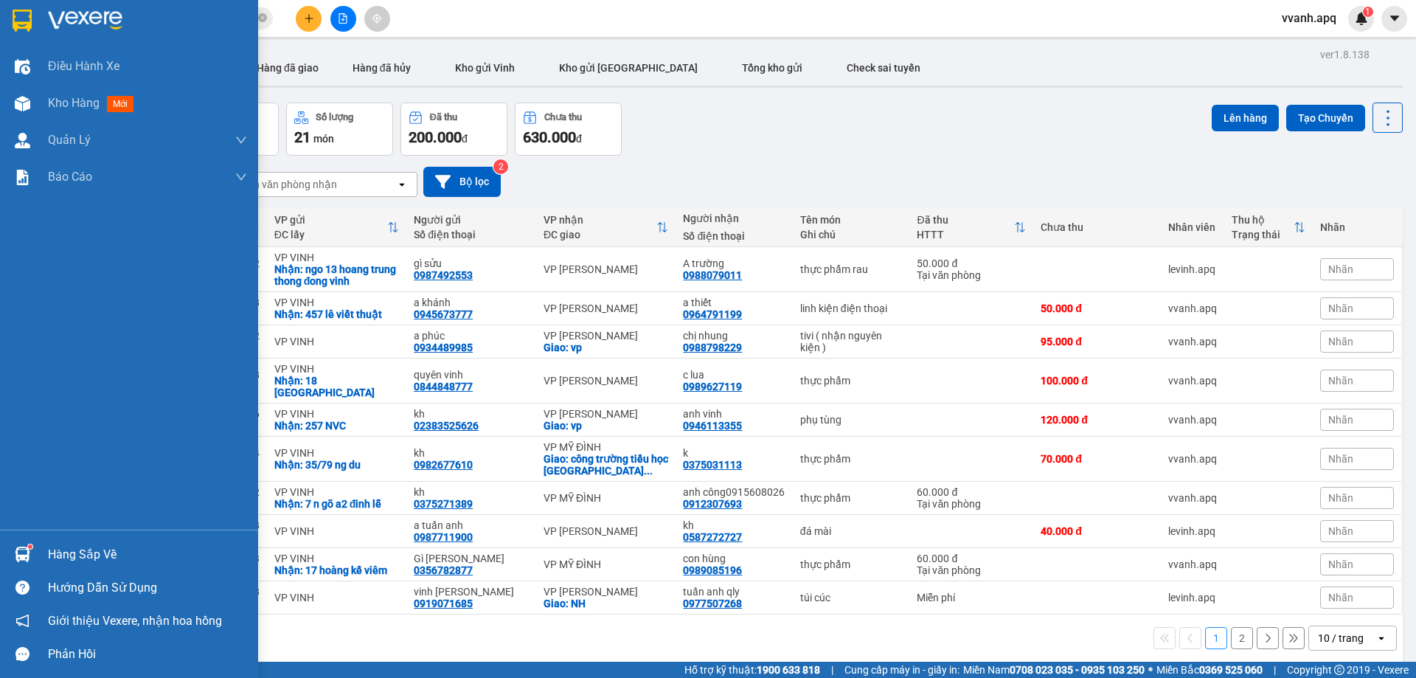
click at [11, 544] on div at bounding box center [23, 554] width 26 height 26
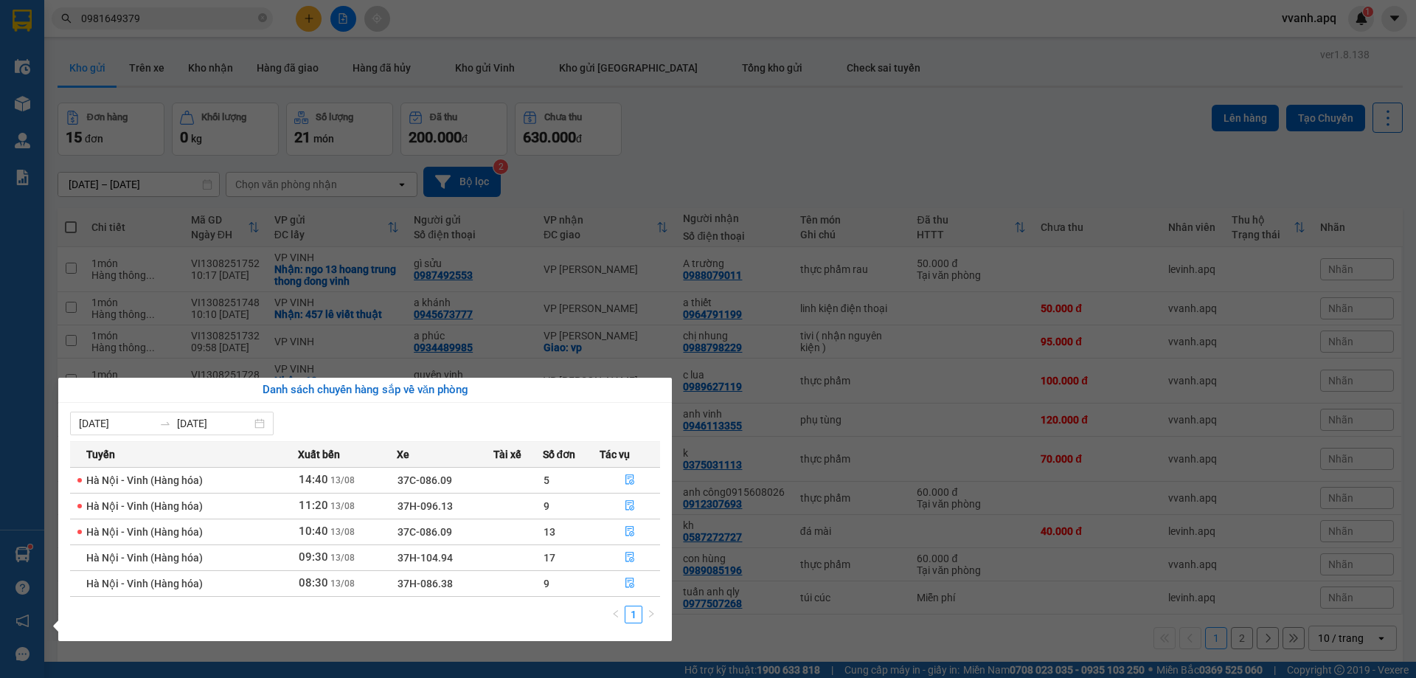
click at [797, 632] on section "Kết quả tìm kiếm ( 87 ) Bộ lọc Mã ĐH Trạng thái Món hàng Thu hộ Tổng cước Chưa …" at bounding box center [708, 339] width 1416 height 678
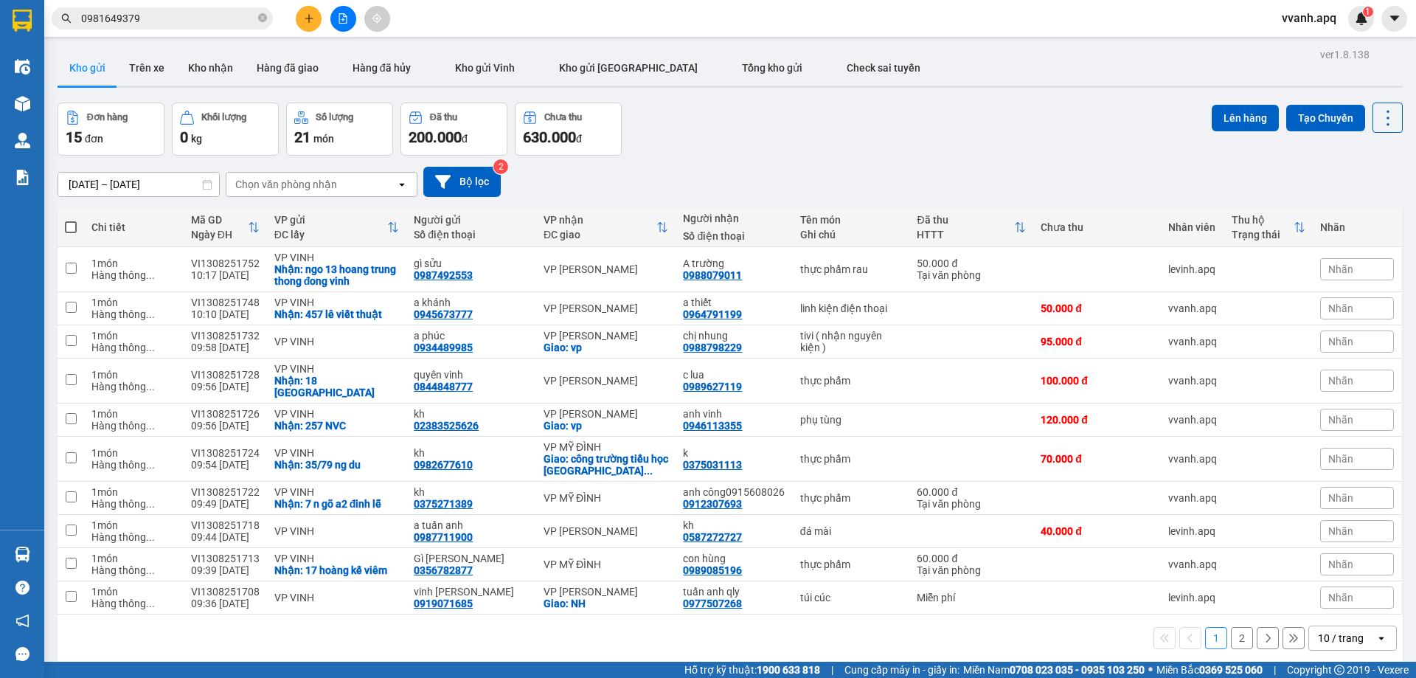
click at [824, 149] on div "Đơn hàng 15 đơn Khối lượng 0 kg Số lượng 21 món Đã thu 200.000 đ Chưa thu 630.0…" at bounding box center [730, 129] width 1345 height 53
click at [190, 23] on input "0981649379" at bounding box center [168, 18] width 174 height 16
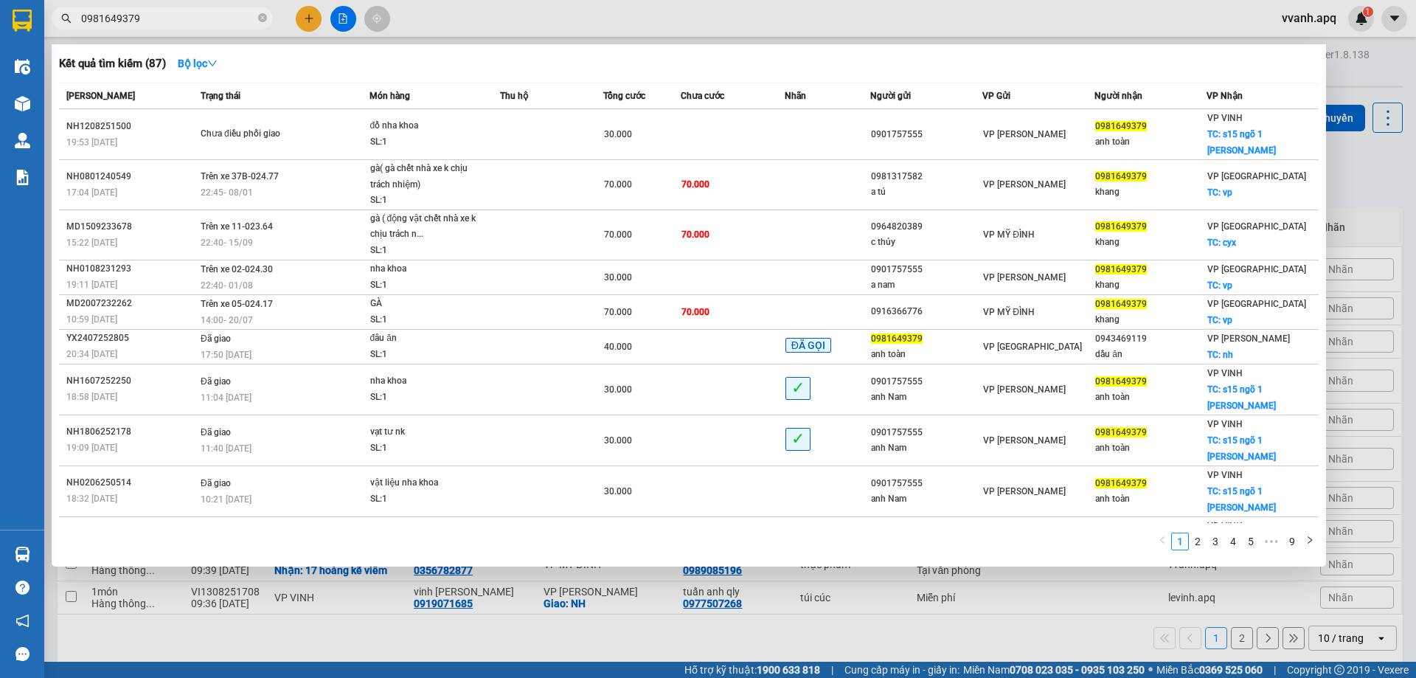
click at [190, 23] on input "0981649379" at bounding box center [168, 18] width 174 height 16
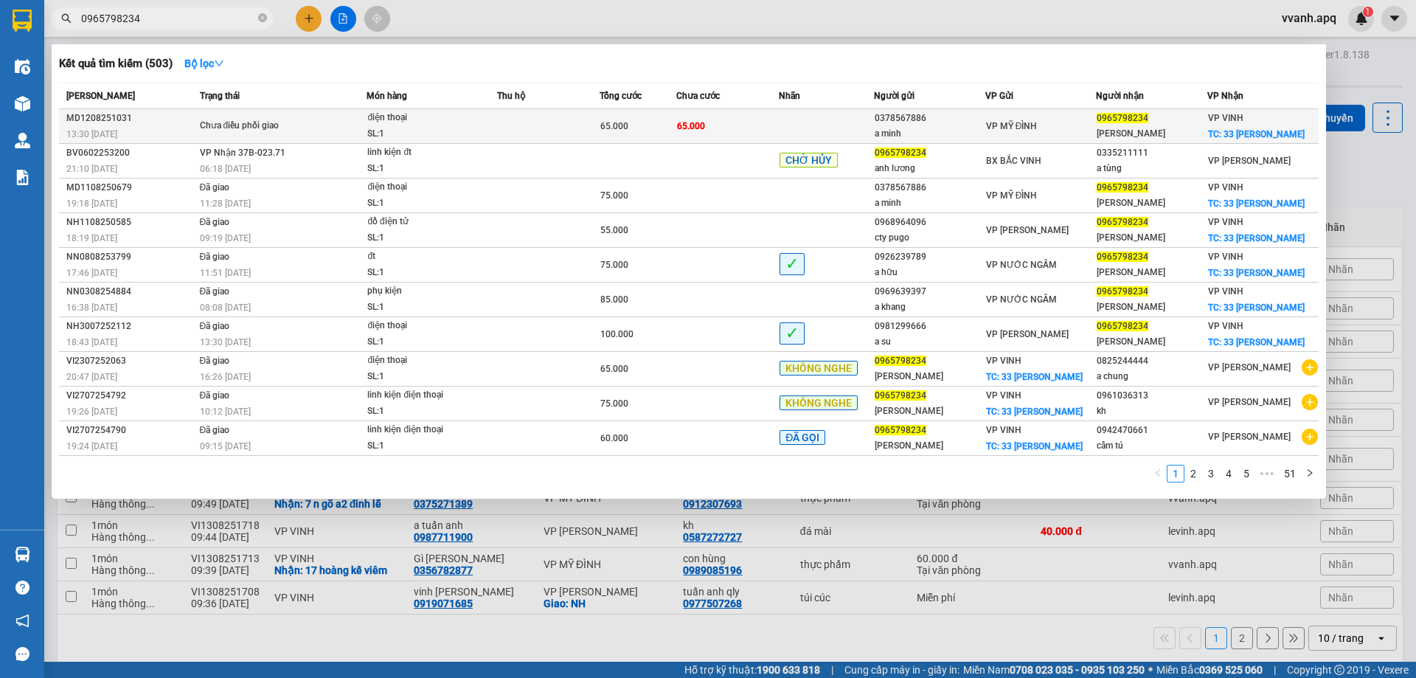
type input "0965798234"
click at [595, 129] on td at bounding box center [548, 126] width 103 height 35
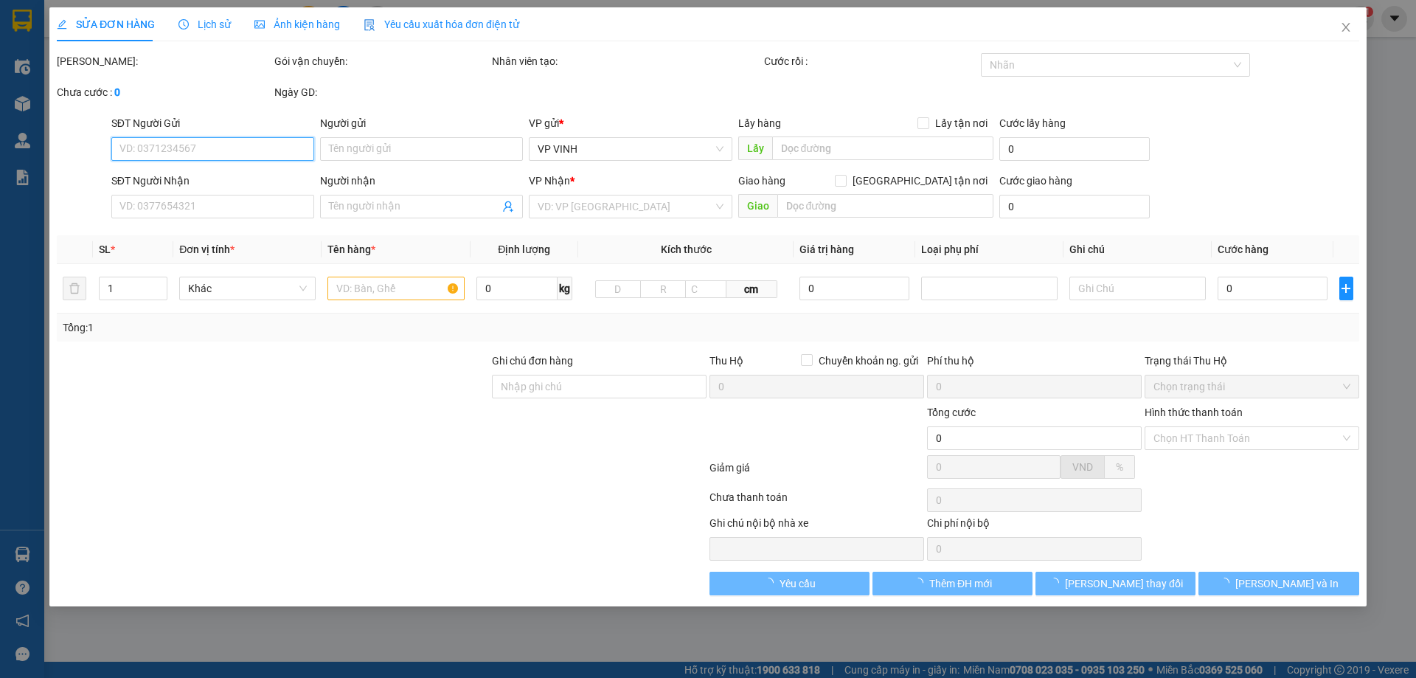
type input "0378567886"
type input "a minh"
type input "0965798234"
type input "đức lương"
checkbox input "true"
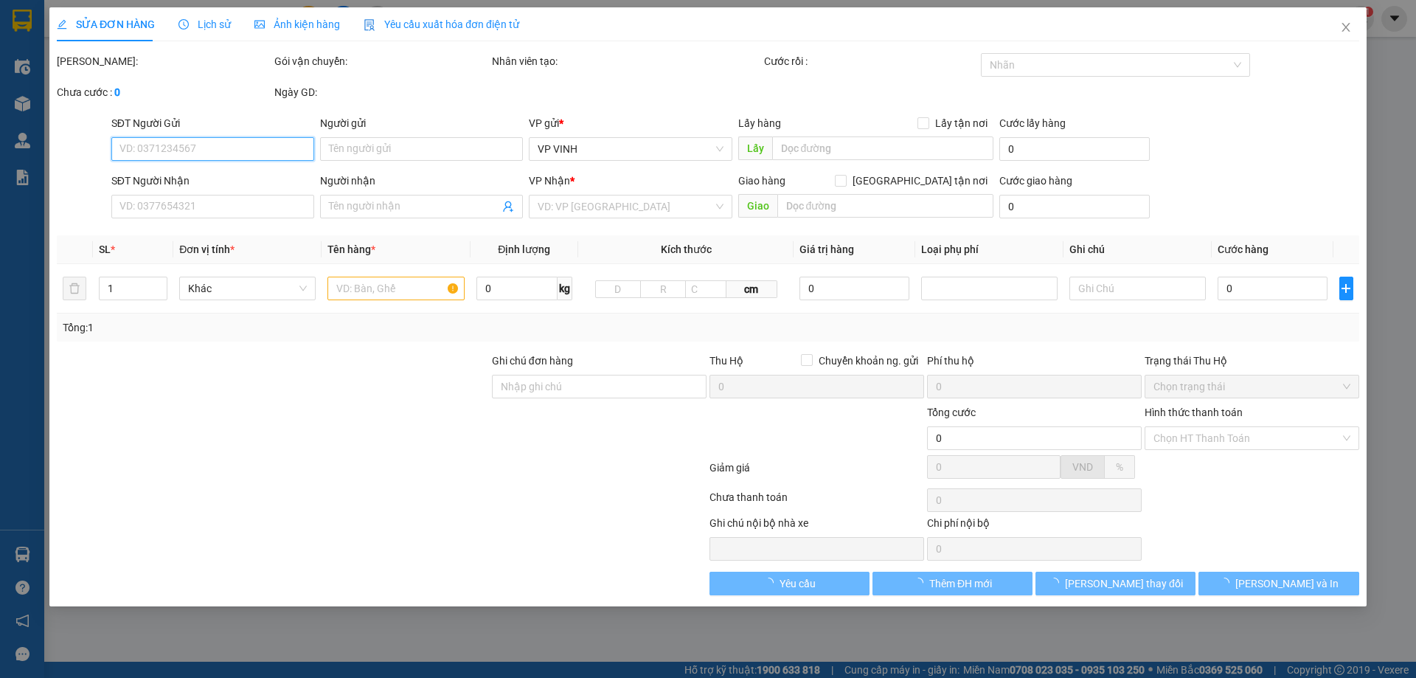
type input "33 PHAN BỘI CHÂU"
type input "65.000"
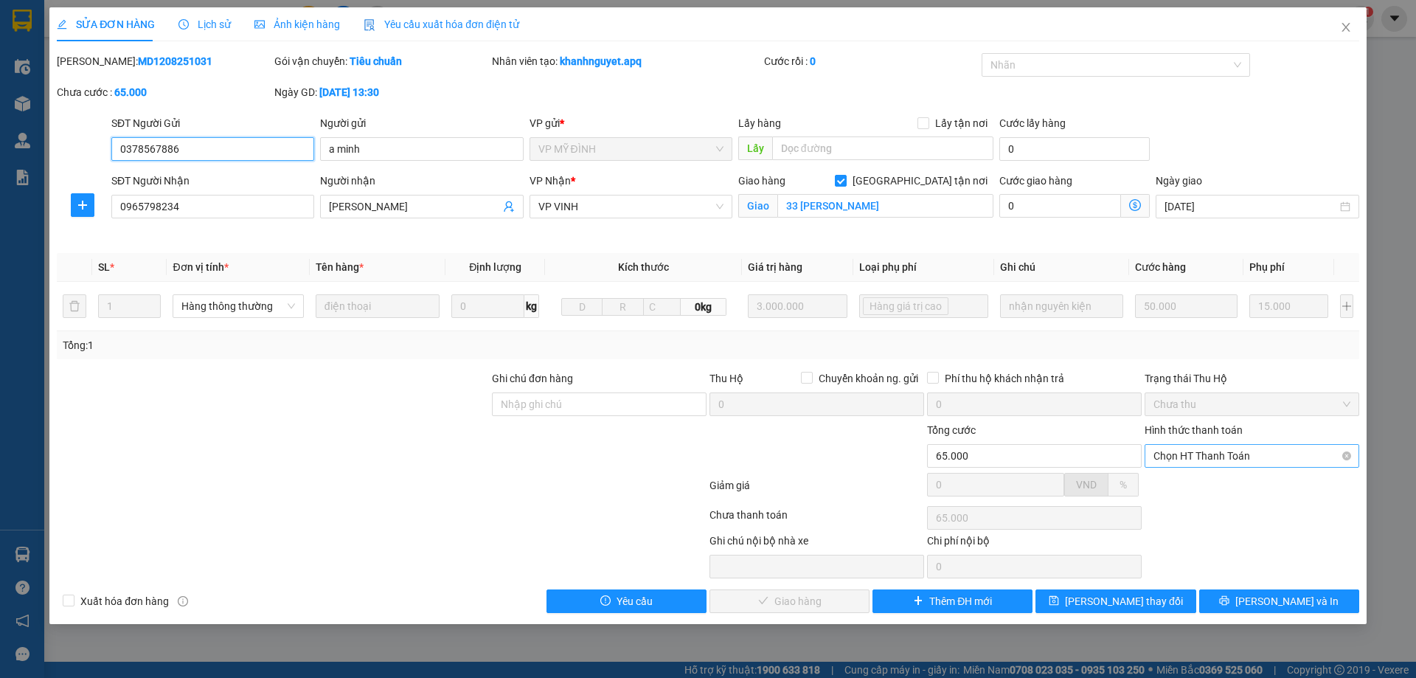
click at [1186, 449] on span "Chọn HT Thanh Toán" at bounding box center [1252, 456] width 197 height 22
click at [1195, 481] on div "Tại văn phòng" at bounding box center [1252, 485] width 197 height 16
type input "0"
click at [802, 598] on span "Lưu và Giao hàng" at bounding box center [809, 601] width 142 height 16
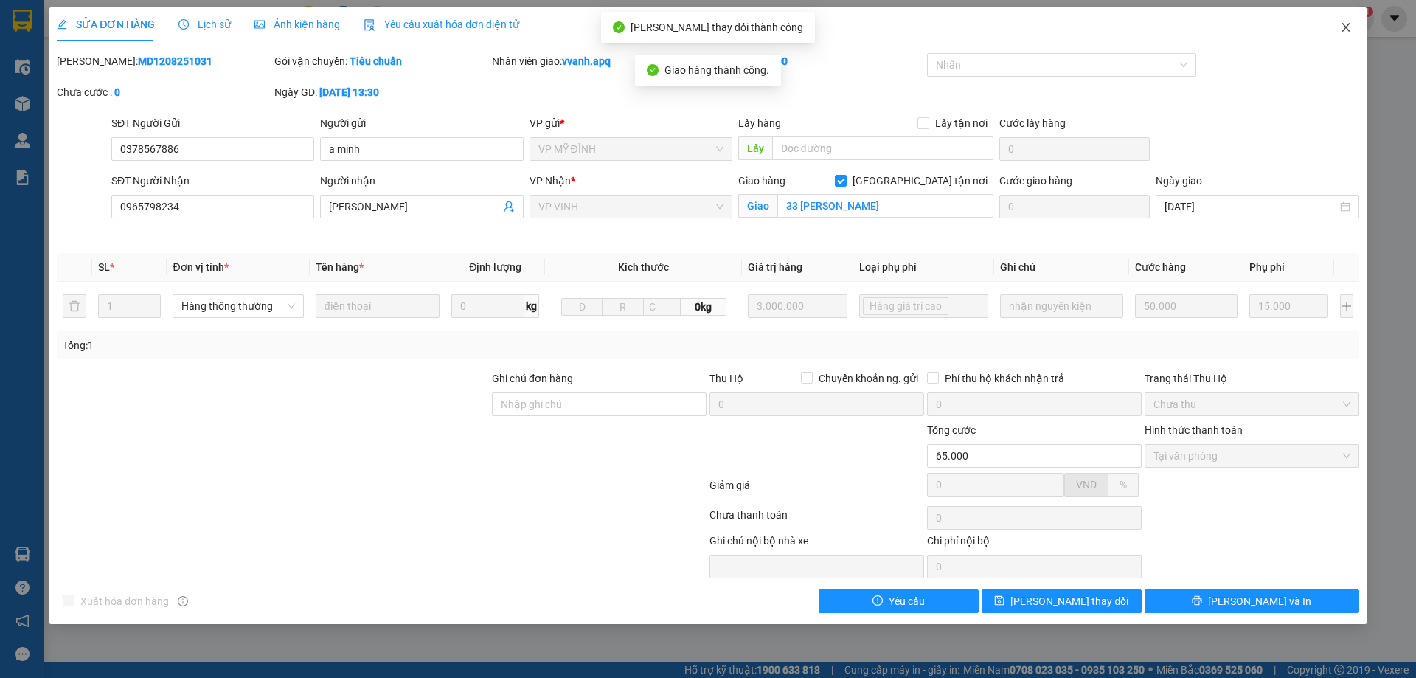
click at [1359, 26] on span "Close" at bounding box center [1345, 27] width 41 height 41
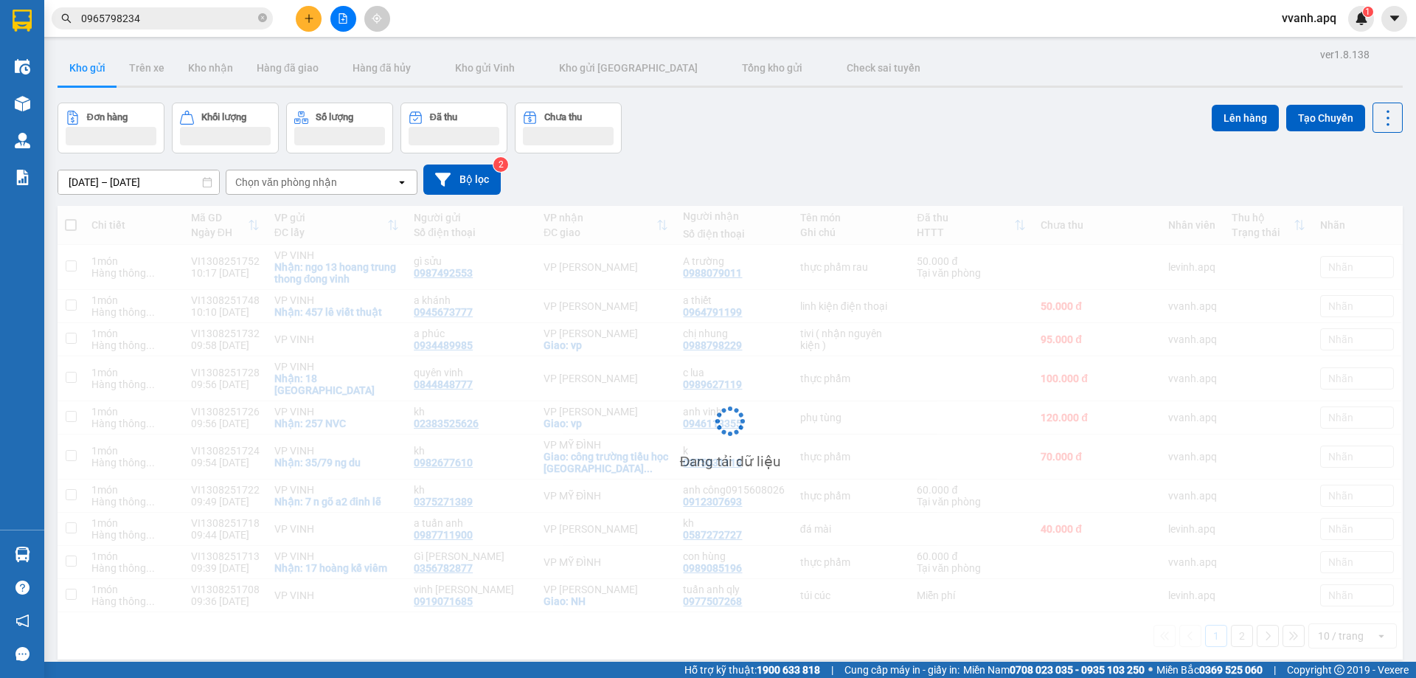
click at [221, 18] on input "0965798234" at bounding box center [168, 18] width 174 height 16
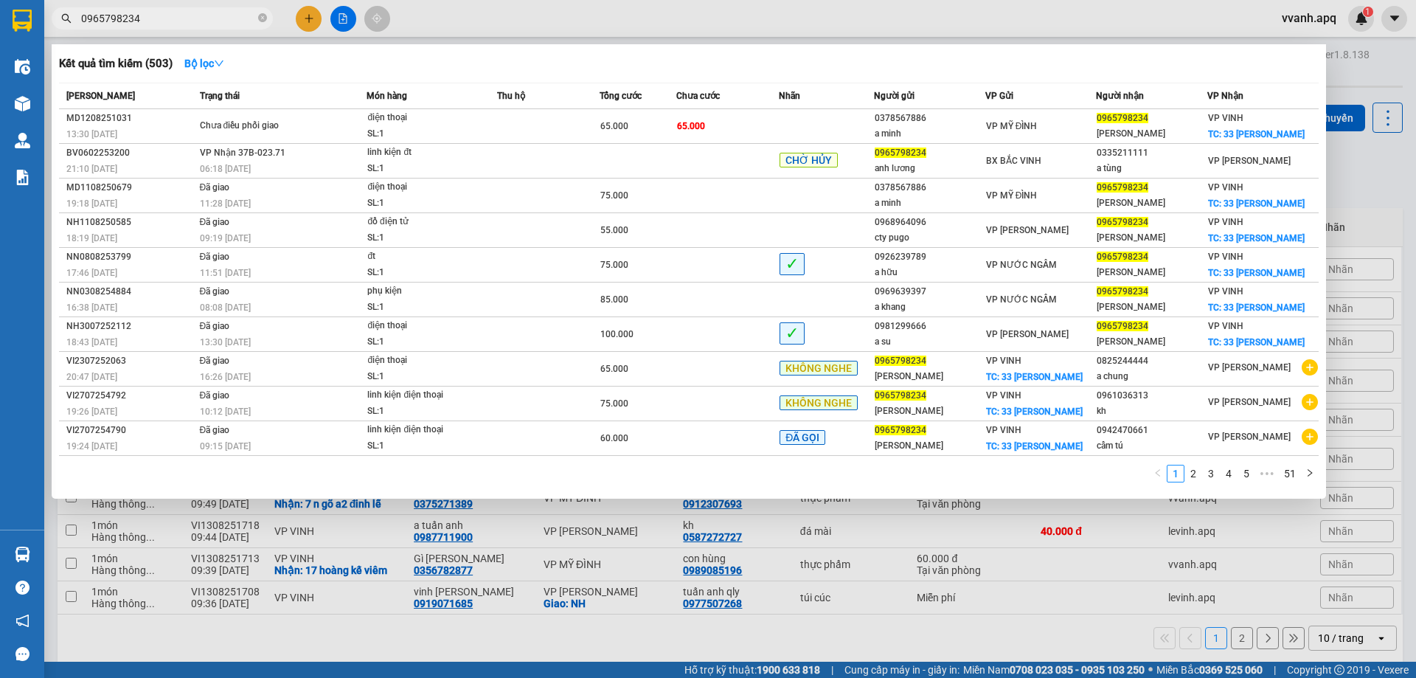
click at [221, 18] on input "0965798234" at bounding box center [168, 18] width 174 height 16
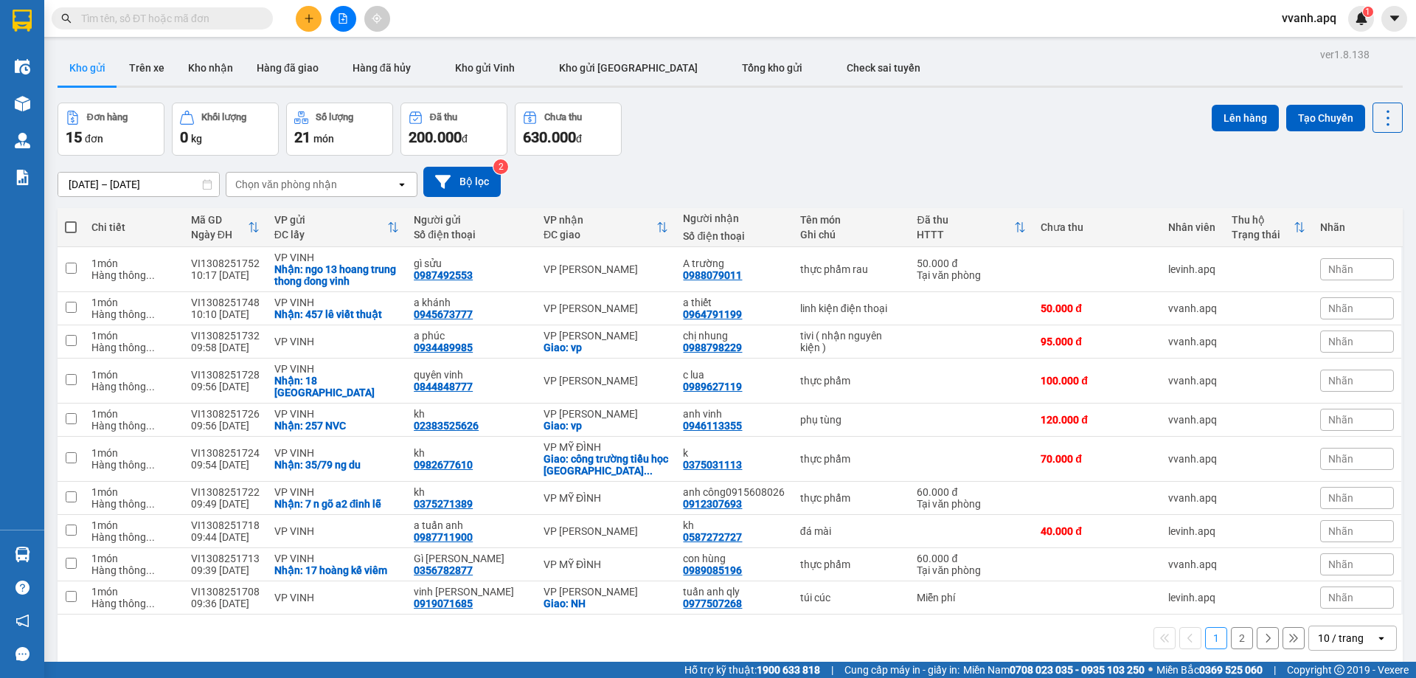
paste input "0965798234"
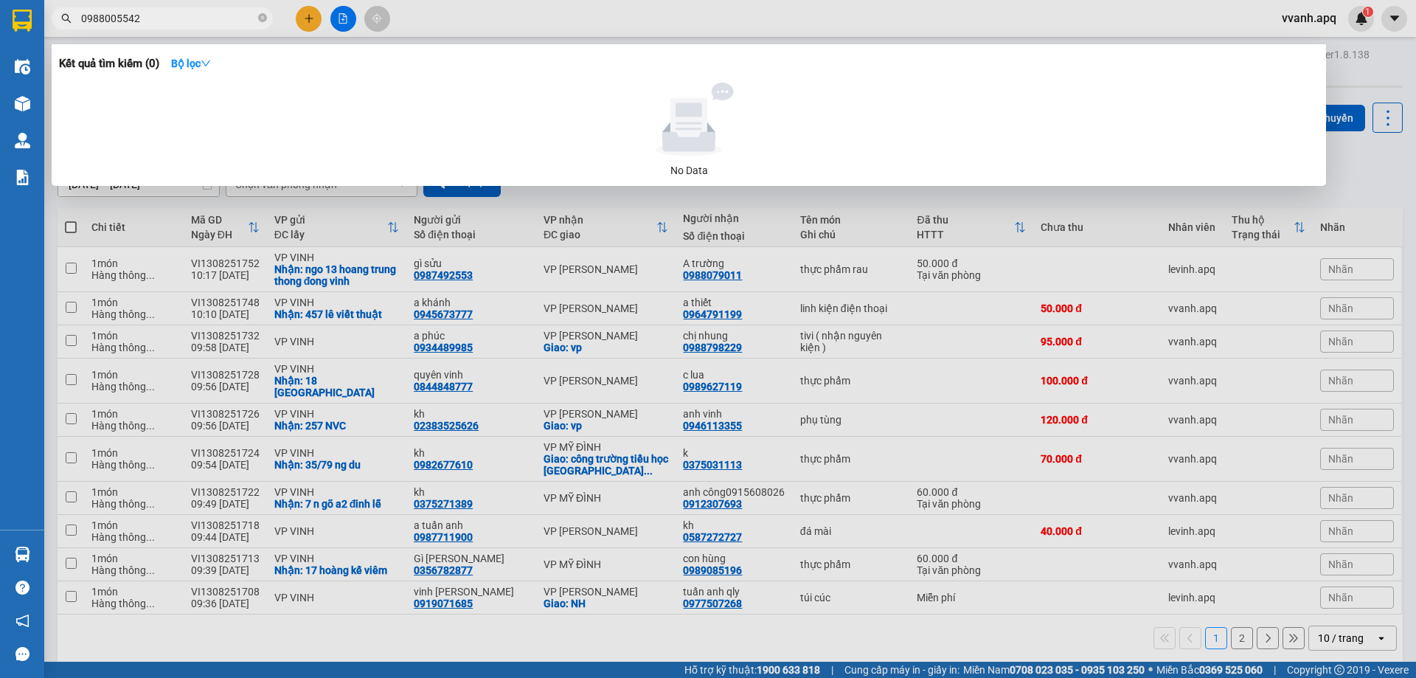
click at [440, 18] on div at bounding box center [708, 339] width 1416 height 678
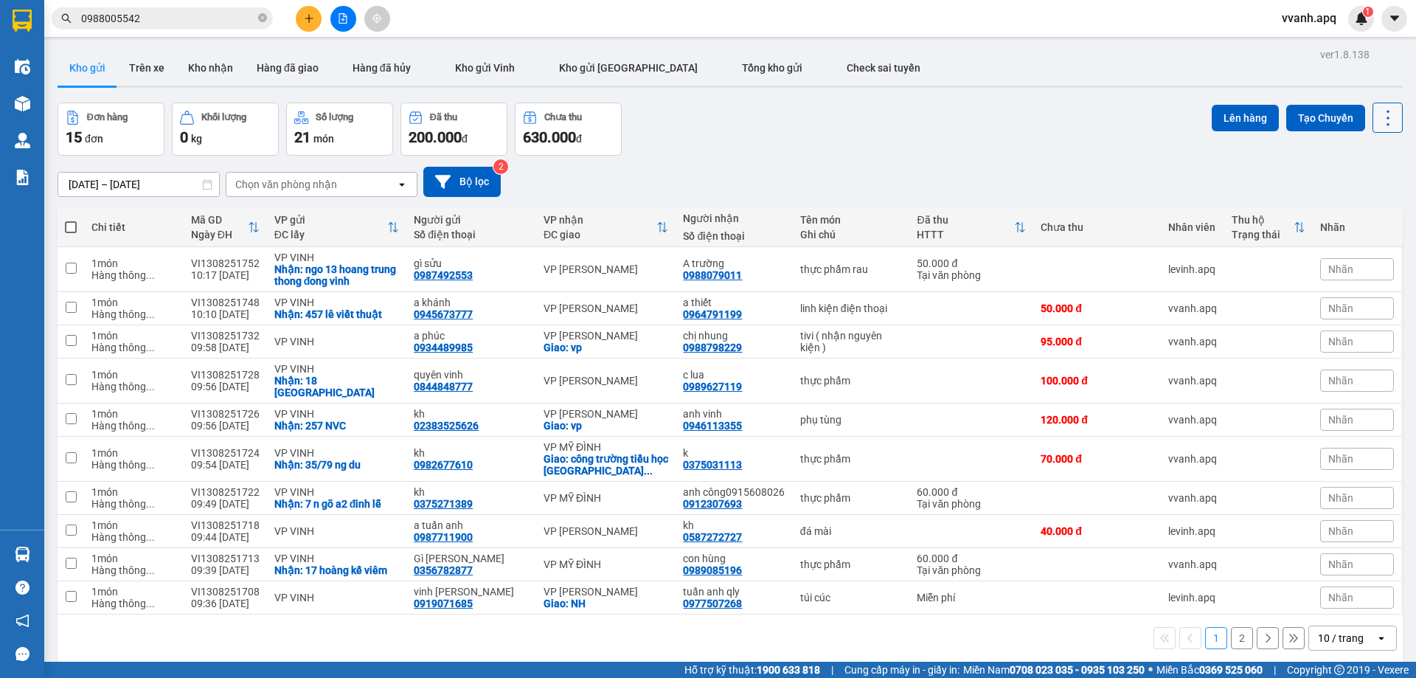
click at [1382, 118] on icon at bounding box center [1388, 118] width 21 height 21
click at [1371, 207] on span "Làm mới" at bounding box center [1356, 211] width 41 height 15
click at [1350, 631] on div "10 / trang" at bounding box center [1341, 638] width 46 height 15
click at [1328, 600] on span "100 / trang" at bounding box center [1335, 593] width 53 height 15
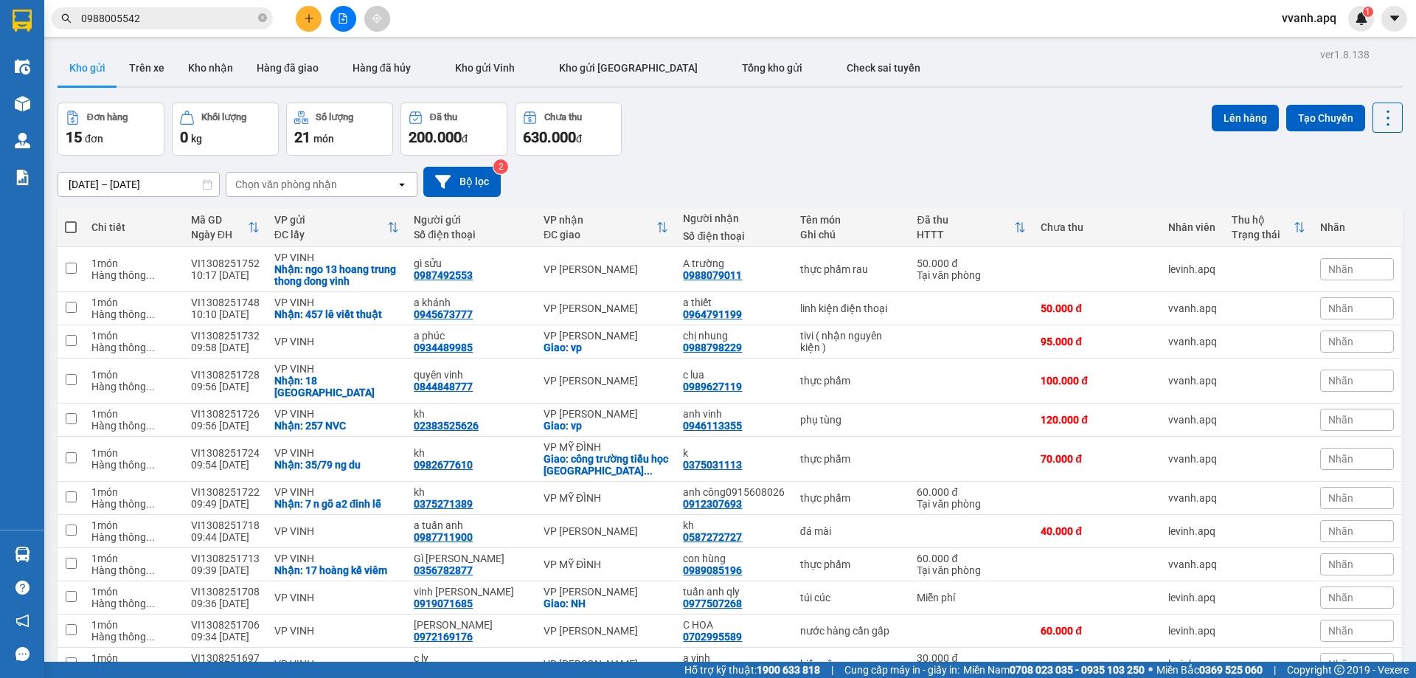
click at [161, 21] on input "0988005542" at bounding box center [168, 18] width 174 height 16
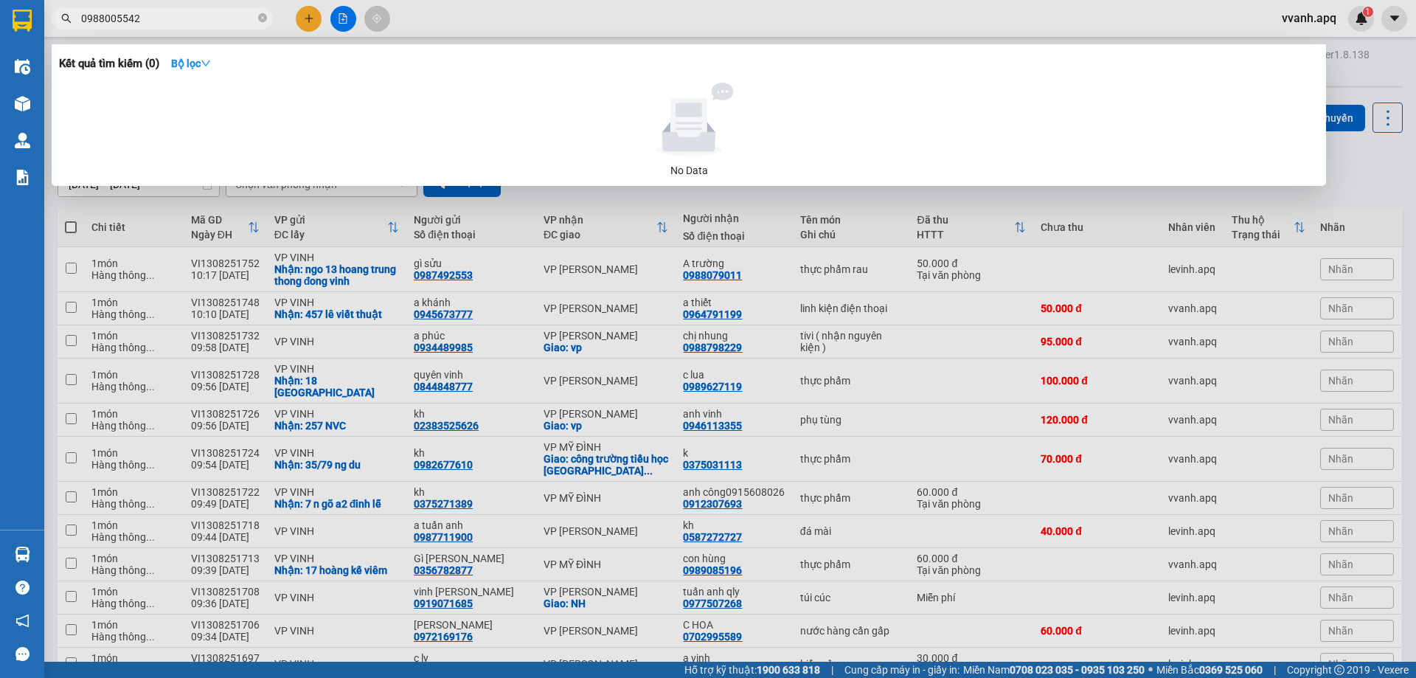
click at [161, 21] on input "0988005542" at bounding box center [168, 18] width 174 height 16
click at [186, 20] on input "0968647458" at bounding box center [168, 18] width 174 height 16
click at [541, 10] on div at bounding box center [708, 339] width 1416 height 678
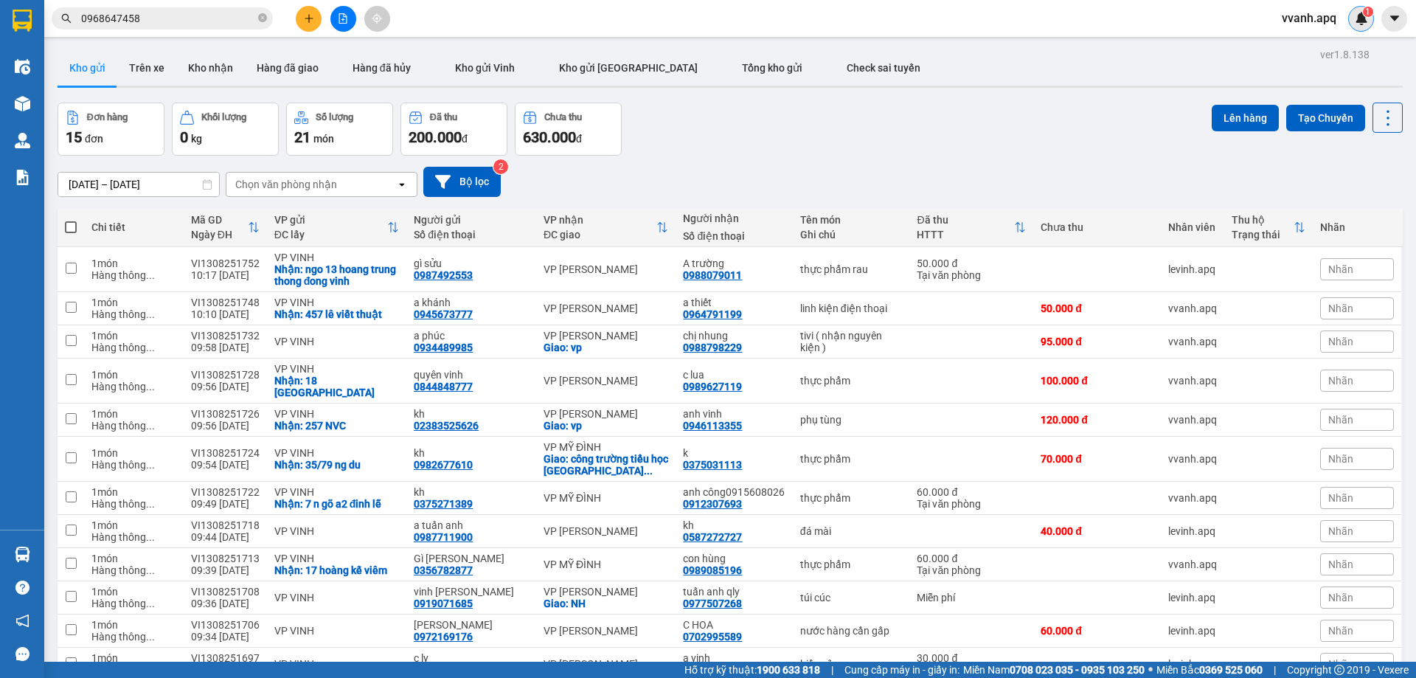
click at [1365, 18] on img at bounding box center [1361, 18] width 13 height 13
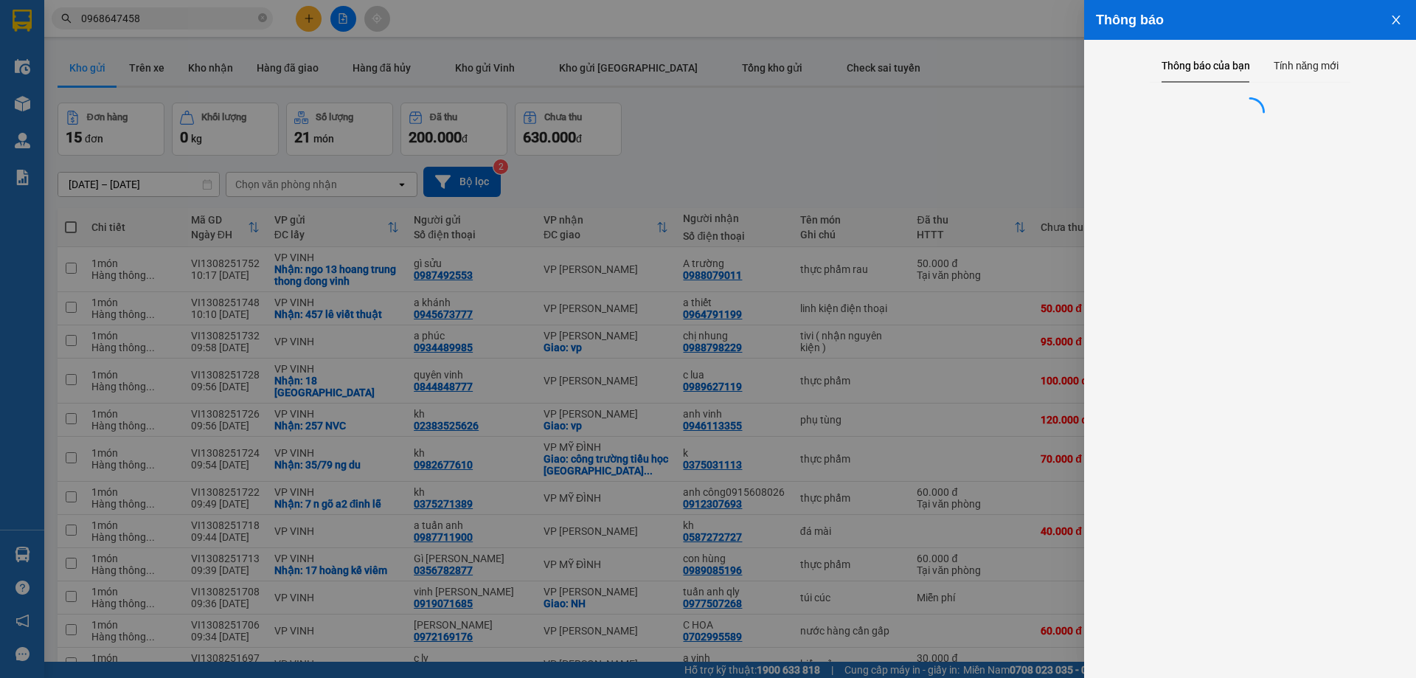
click at [681, 134] on div at bounding box center [708, 339] width 1416 height 678
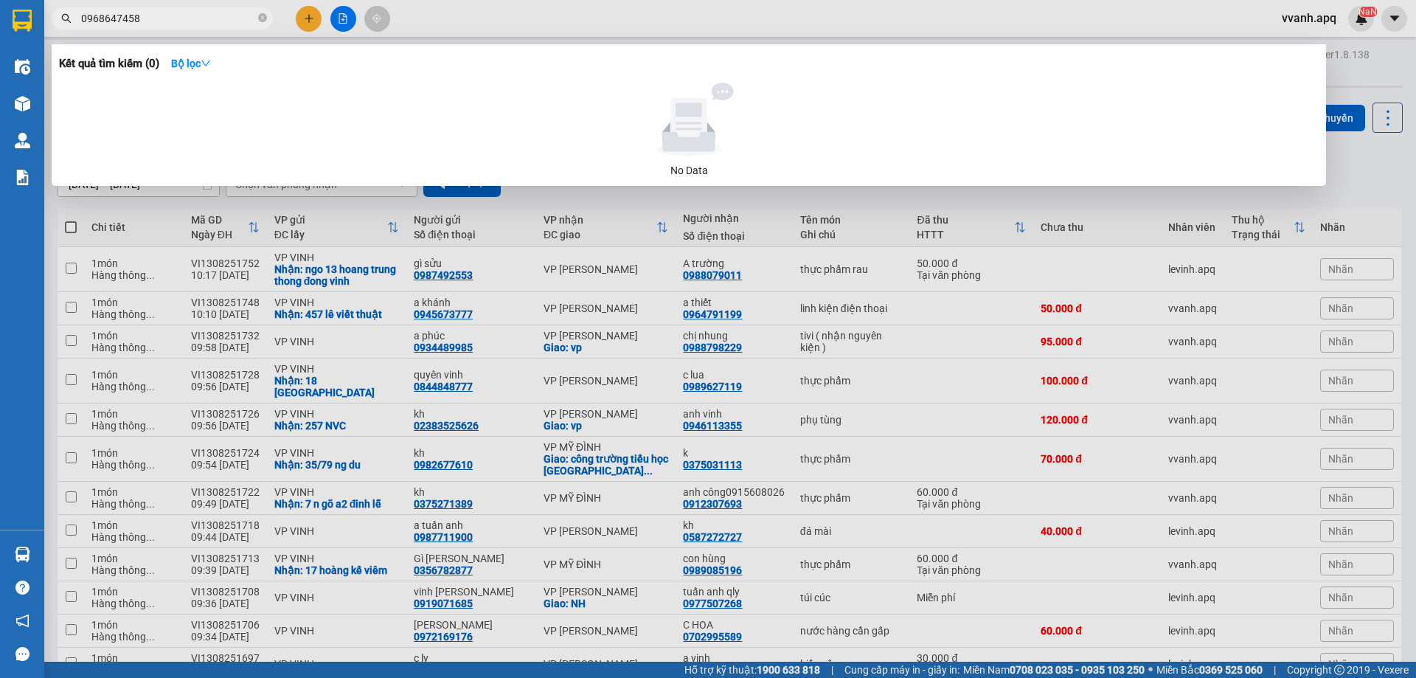
click at [166, 15] on input "0968647458" at bounding box center [168, 18] width 174 height 16
click at [450, 28] on div at bounding box center [708, 339] width 1416 height 678
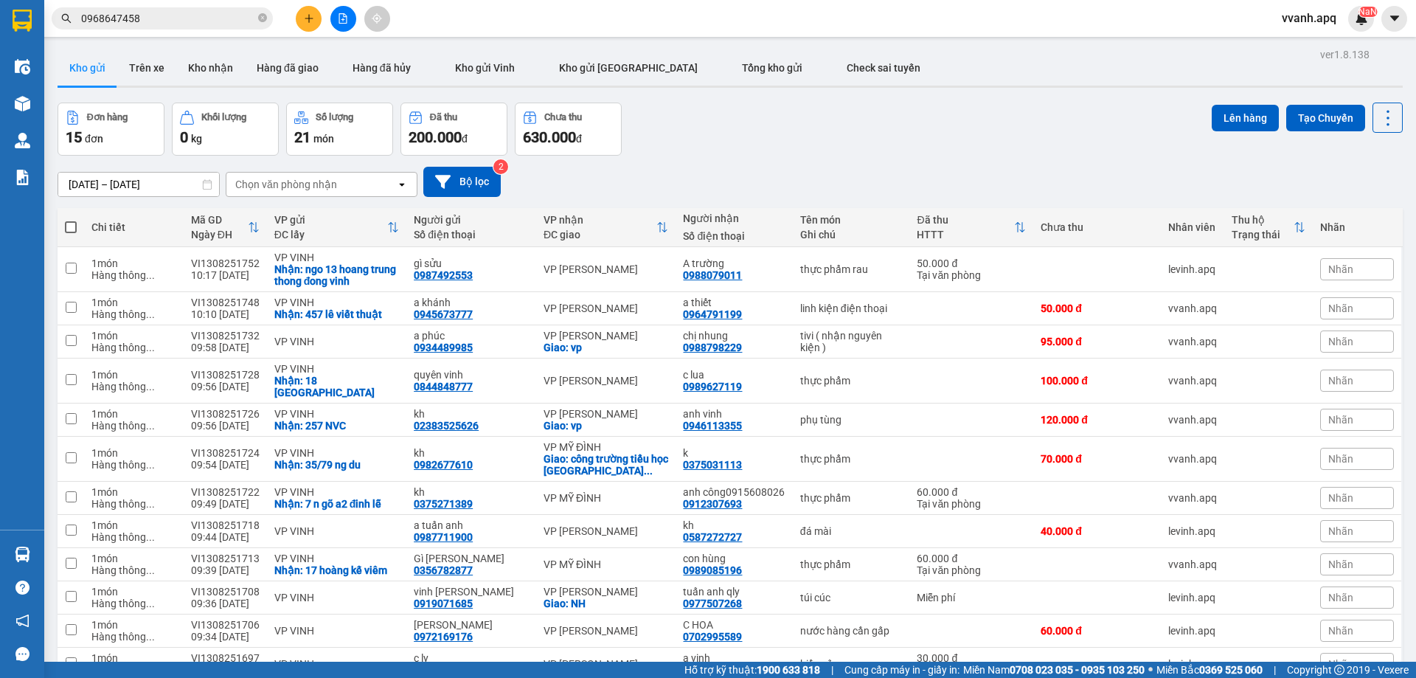
click at [892, 77] on div "Kho gửi Trên xe Kho nhận Hàng đã giao Hàng đã hủy Kho gửi Vinh Kho gửi Hà Nội T…" at bounding box center [730, 69] width 1345 height 39
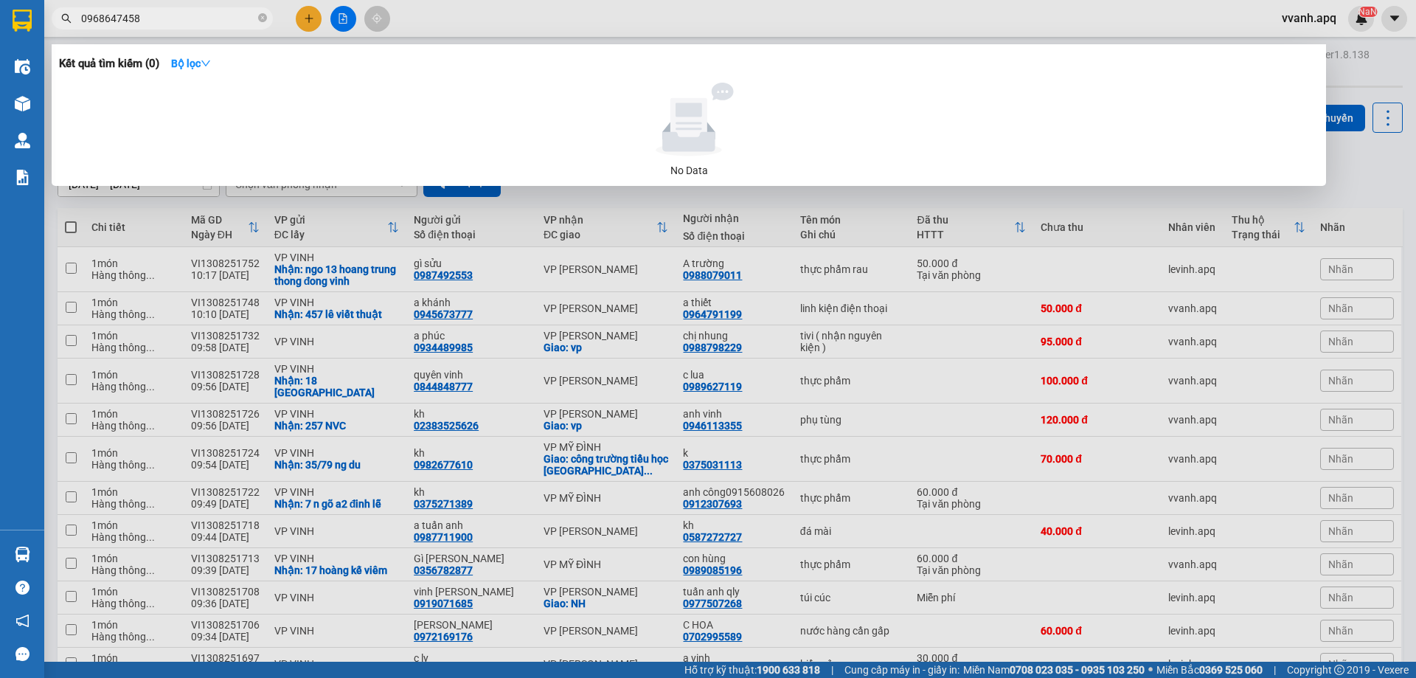
click at [196, 16] on input "0968647458" at bounding box center [168, 18] width 174 height 16
type input "0367687443"
click at [1111, 35] on div at bounding box center [708, 339] width 1416 height 678
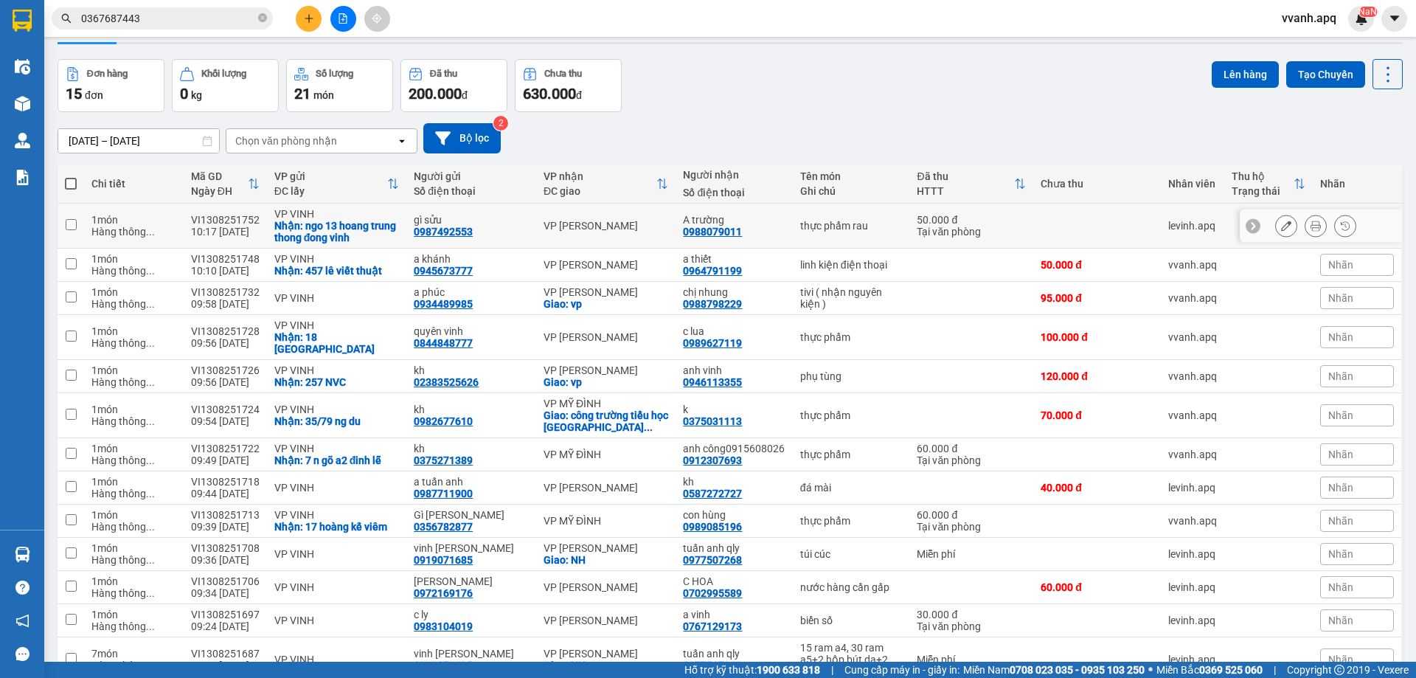
scroll to position [191, 0]
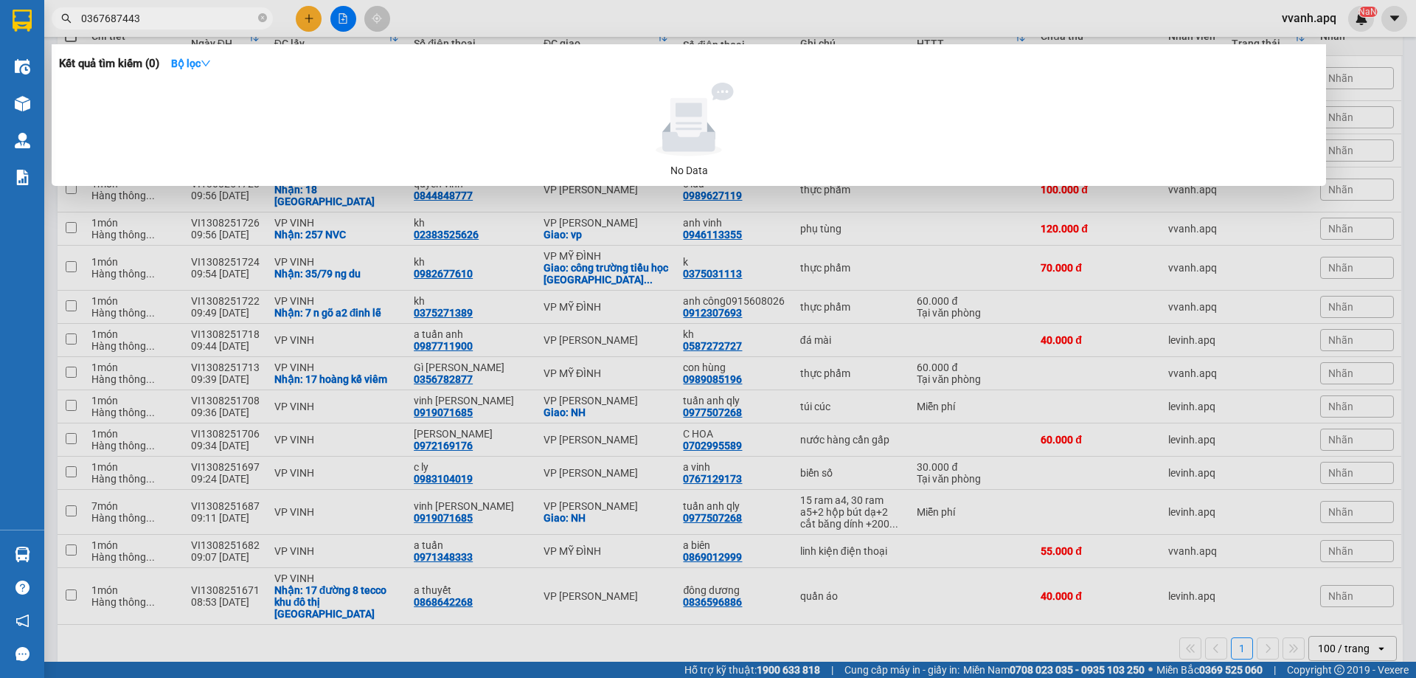
click at [147, 12] on input "0367687443" at bounding box center [168, 18] width 174 height 16
click at [828, 632] on div at bounding box center [708, 339] width 1416 height 678
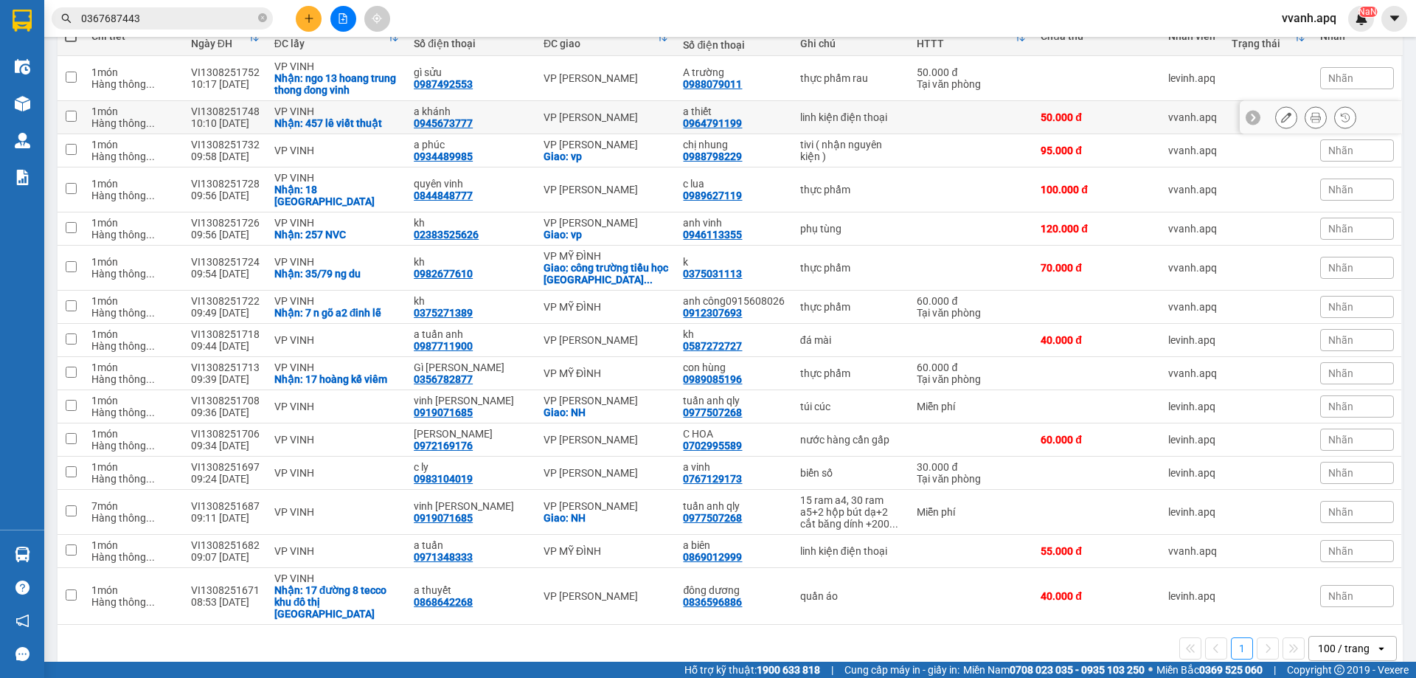
click at [1276, 111] on button at bounding box center [1286, 118] width 21 height 26
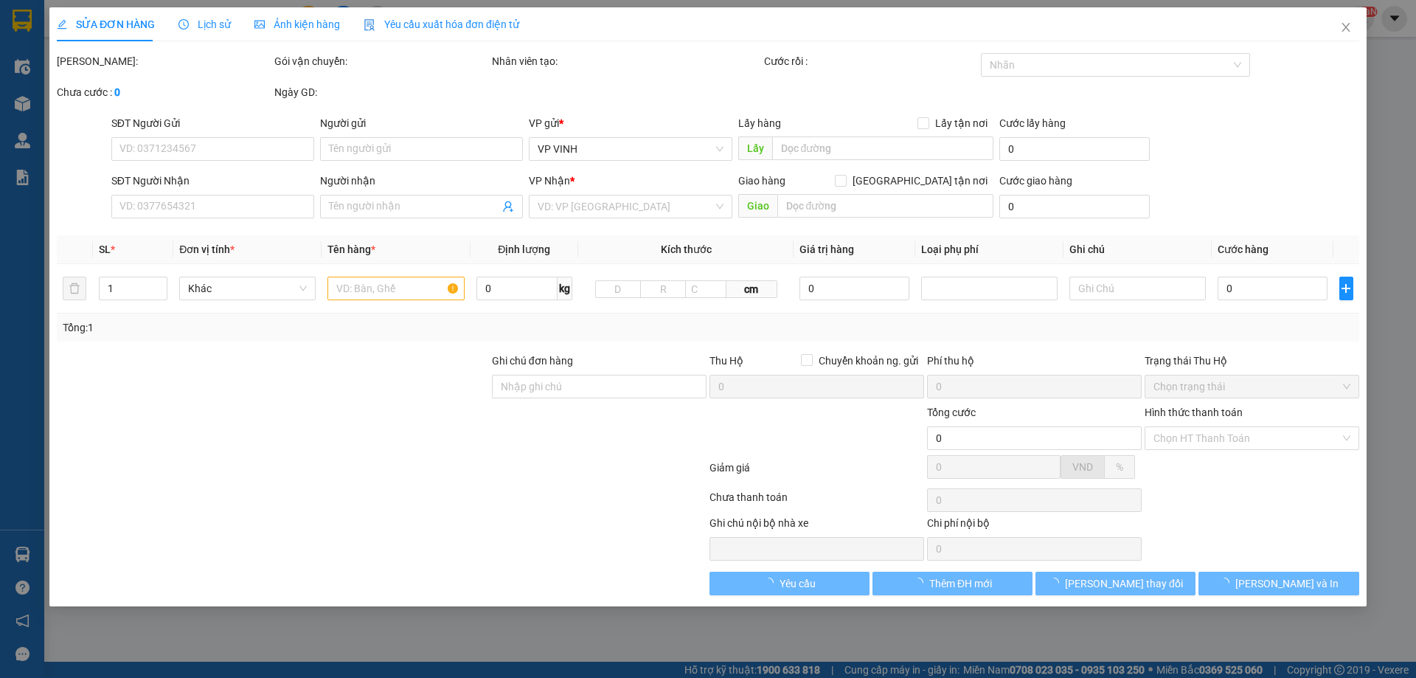
type input "0945673777"
type input "a khánh"
checkbox input "true"
type input "457 lê viết thuật"
type input "0964791199"
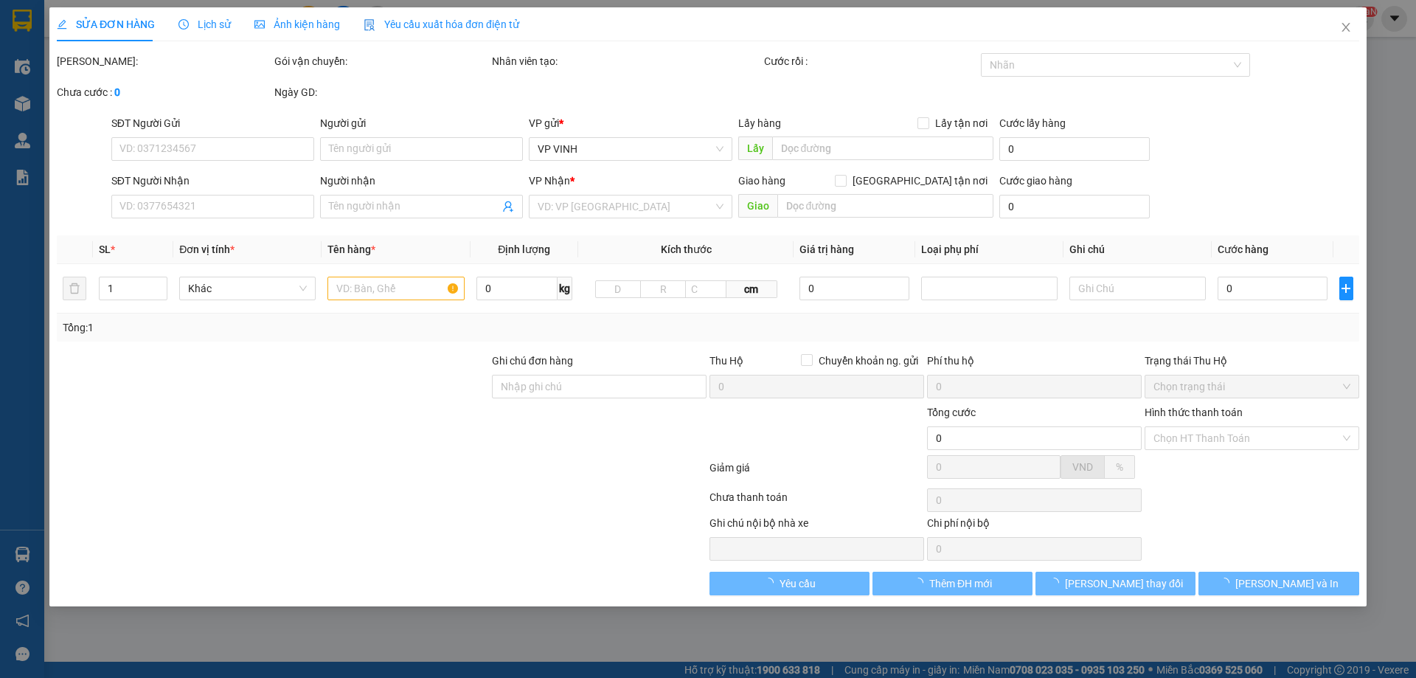
type input "a thiết"
type input "50.000"
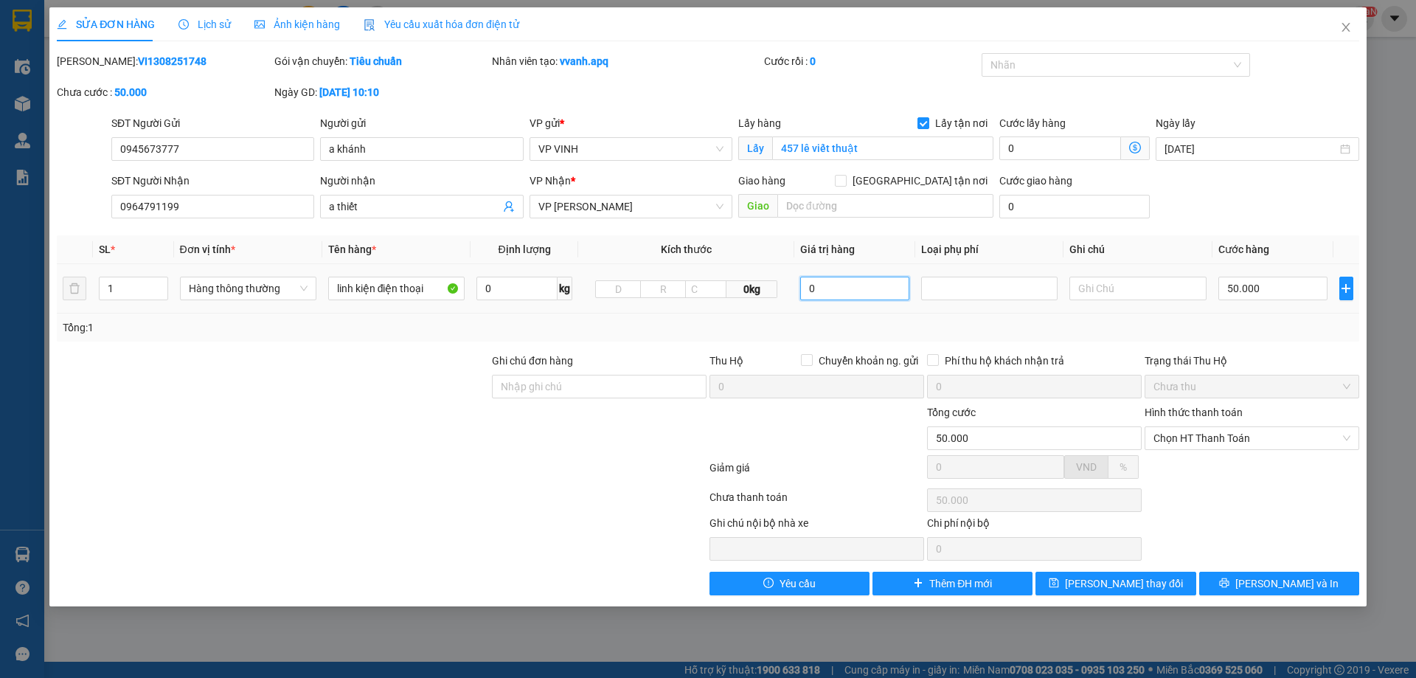
click at [829, 292] on input "0" at bounding box center [855, 289] width 110 height 24
click at [965, 291] on div at bounding box center [989, 289] width 129 height 18
type input "100.000"
click at [1000, 316] on div "Hàng giá trị cao" at bounding box center [989, 318] width 119 height 16
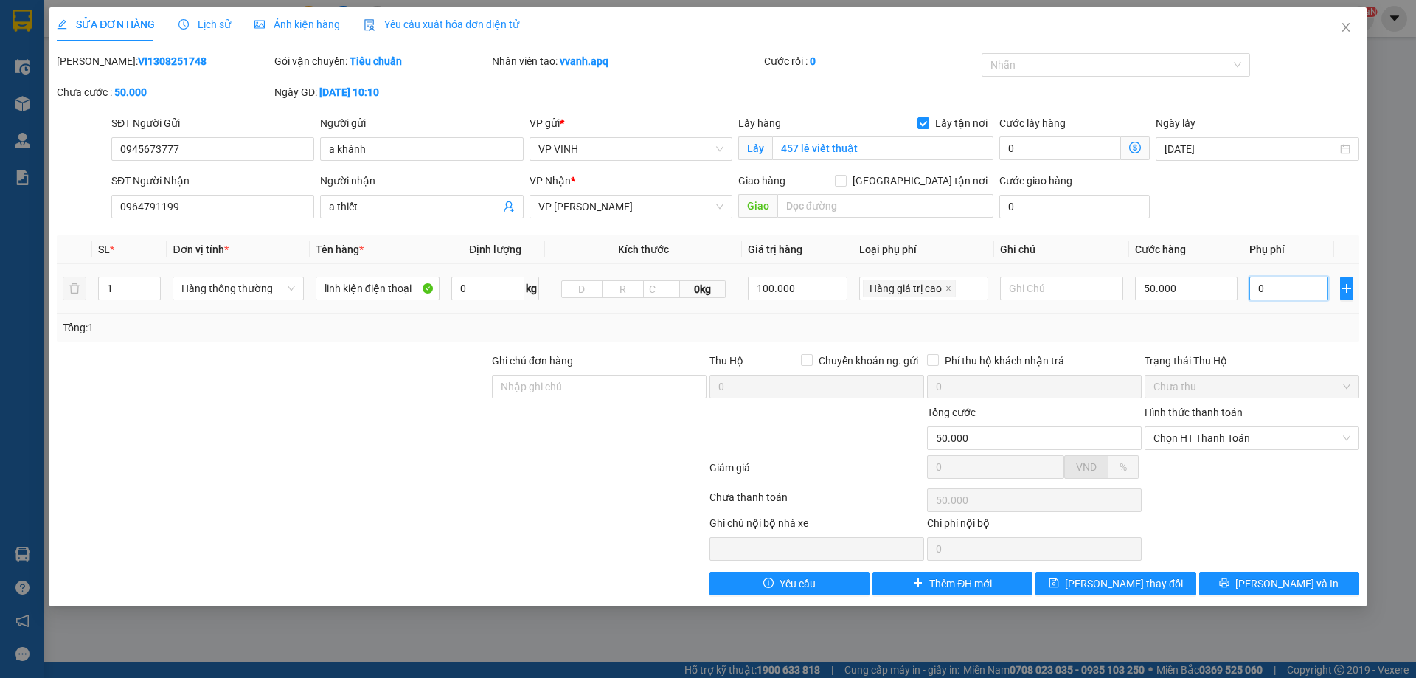
click at [1263, 285] on input "0" at bounding box center [1288, 289] width 78 height 24
type input "50.001"
type input "1"
type input "50.010"
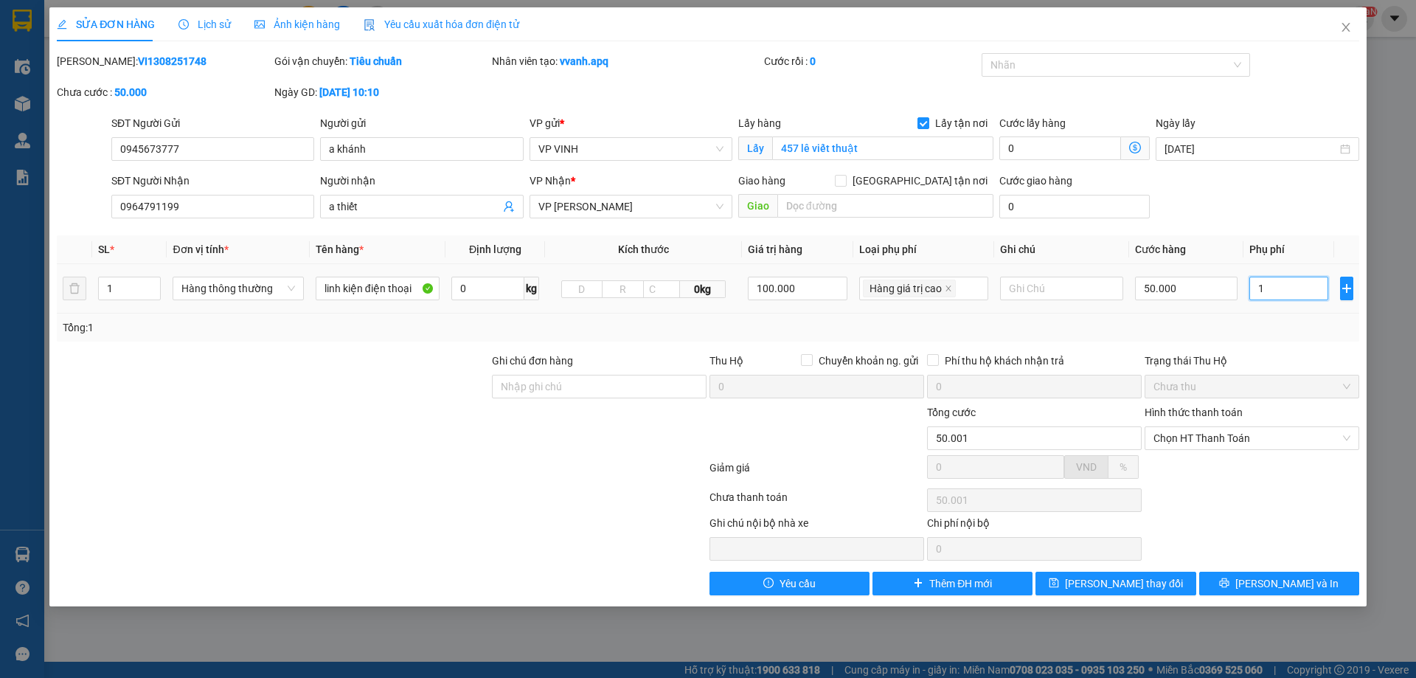
type input "50.010"
type input "10"
type input "50.100"
type input "1.000"
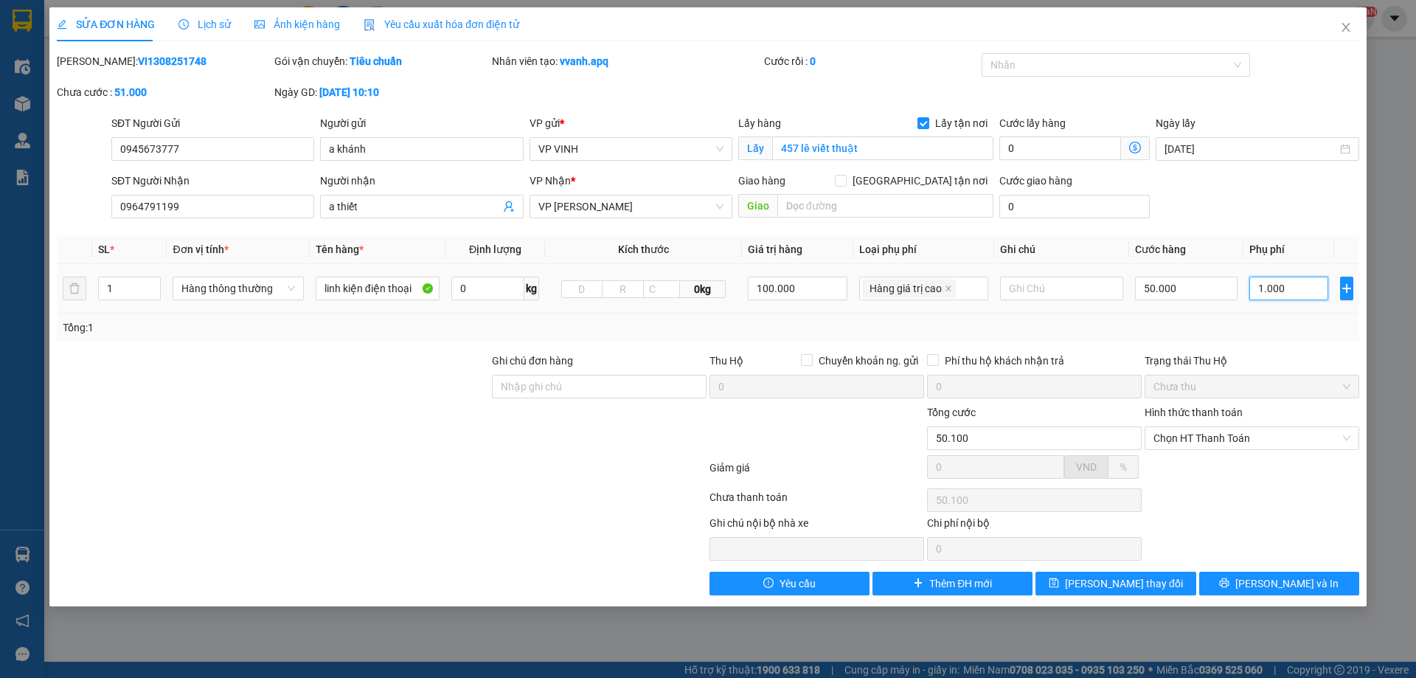
type input "51.000"
type input "1.000"
click at [1261, 355] on div "Trạng thái Thu Hộ" at bounding box center [1252, 361] width 215 height 16
click at [1275, 586] on span "Lưu và In" at bounding box center [1286, 583] width 103 height 16
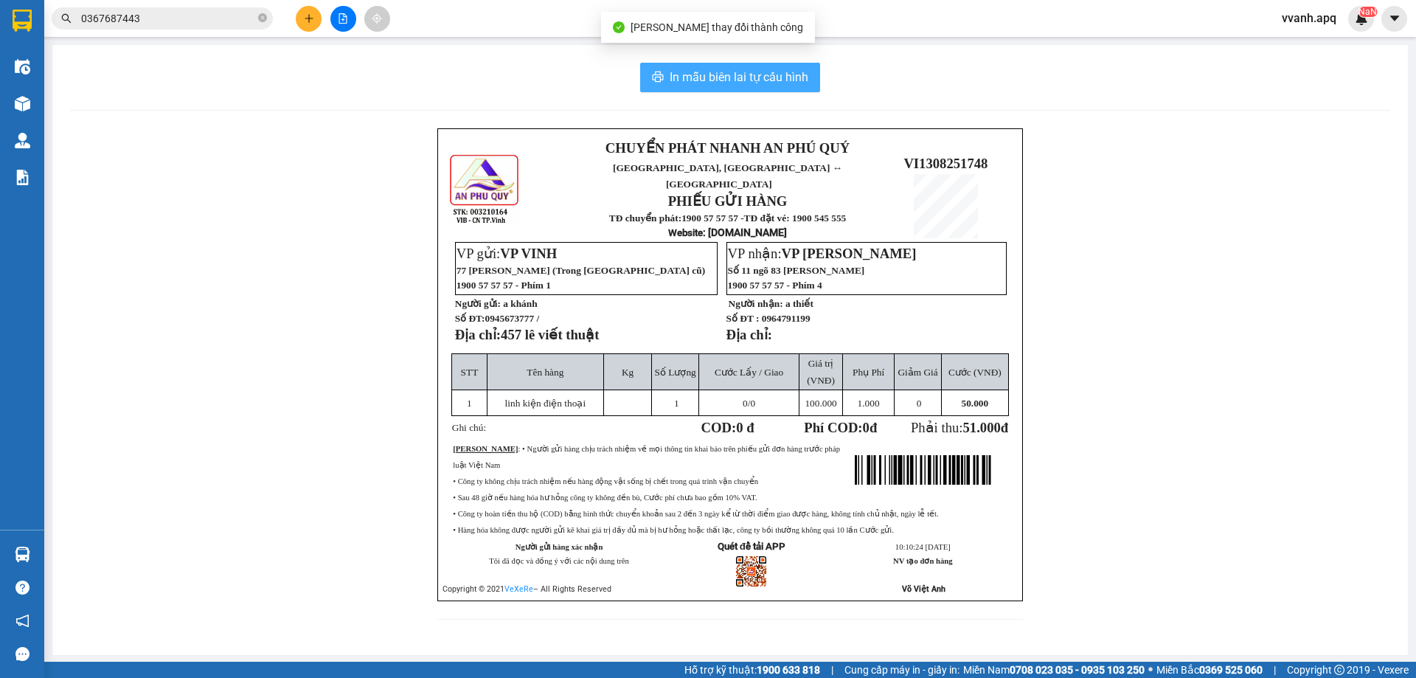
click at [764, 83] on span "In mẫu biên lai tự cấu hình" at bounding box center [739, 77] width 139 height 18
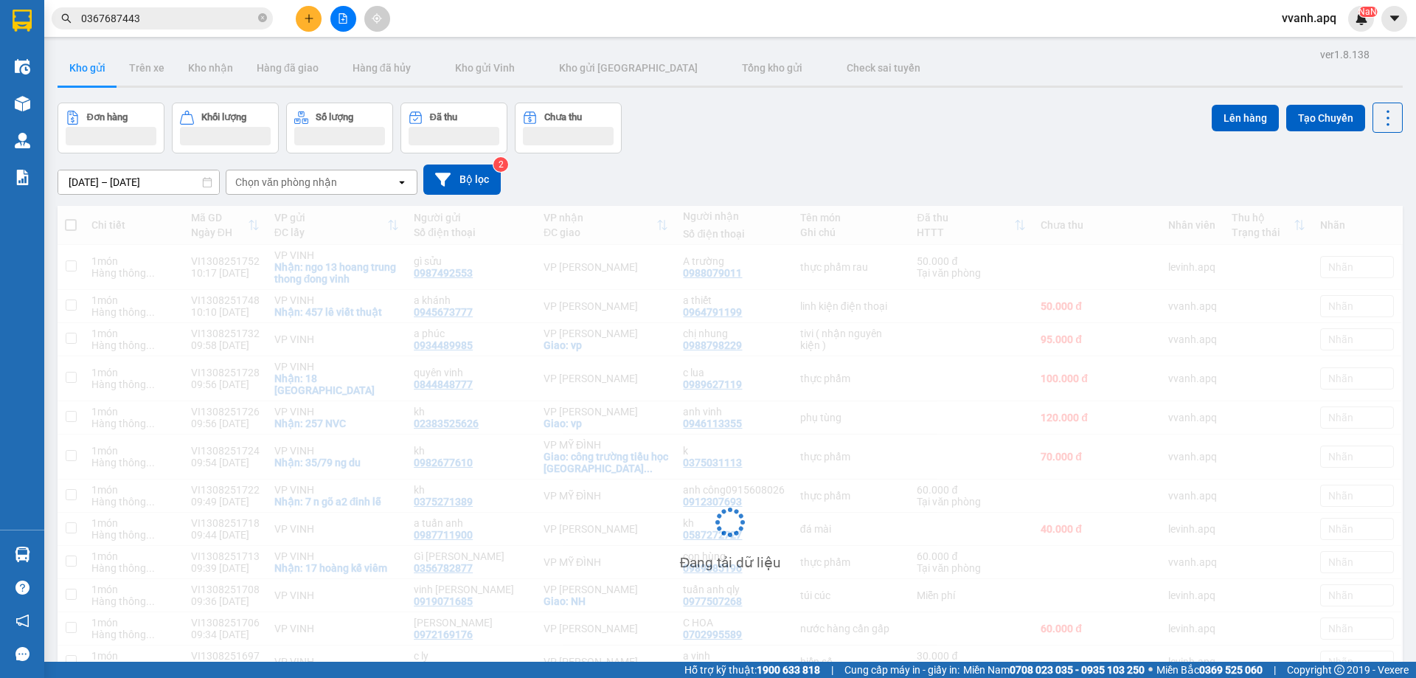
click at [1002, 146] on div "Đơn hàng Khối lượng Số lượng Đã thu Chưa thu Lên hàng Tạo Chuyến" at bounding box center [730, 128] width 1345 height 51
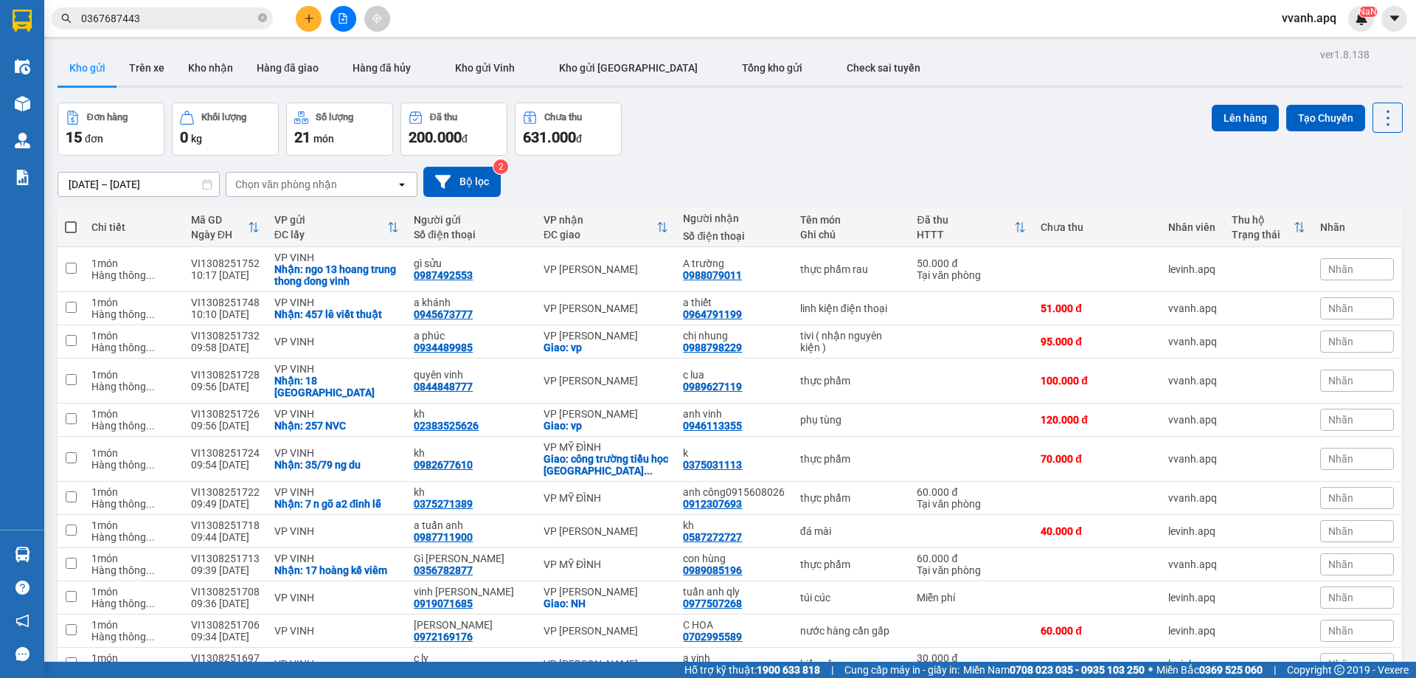
click at [1301, 15] on span "vvanh.apq" at bounding box center [1309, 18] width 78 height 18
click at [1315, 51] on span "Đăng xuất" at bounding box center [1325, 46] width 62 height 16
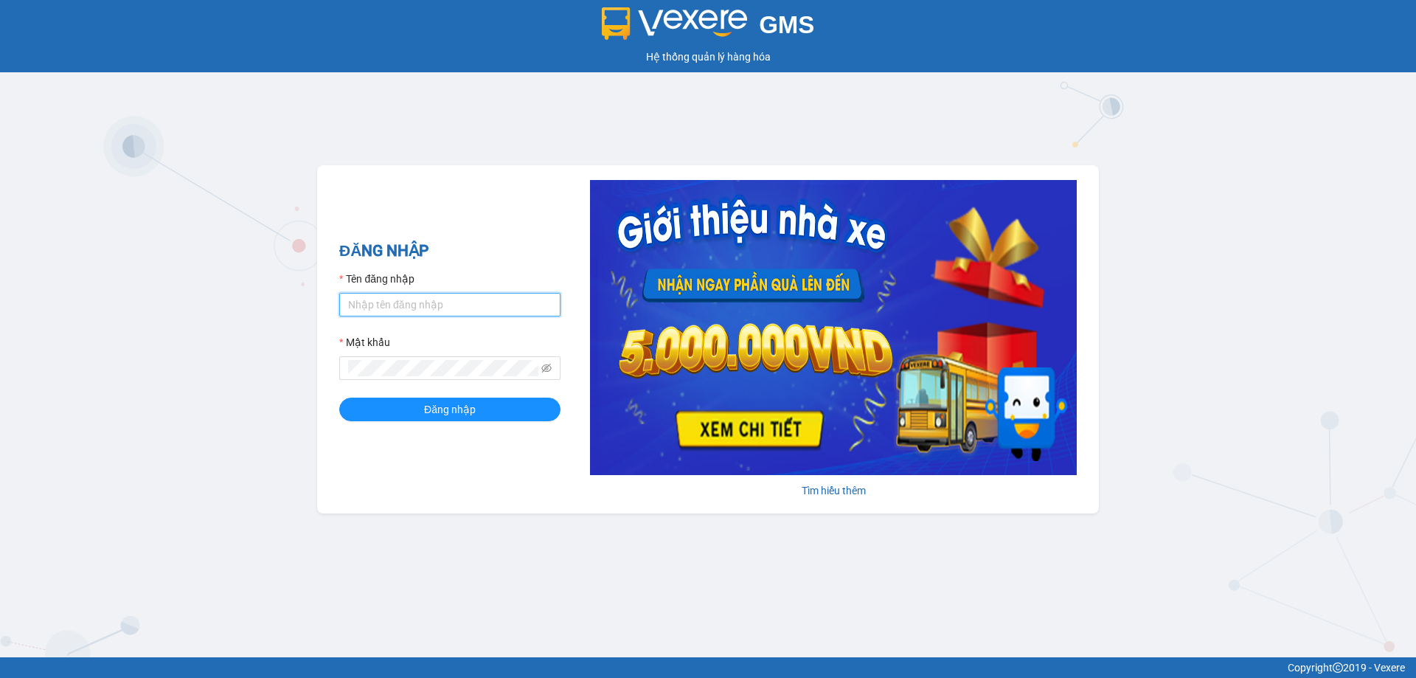
type input "tuananh.apq"
click at [714, 147] on div "GMS Hệ thống quản lý hàng hóa ĐĂNG NHẬP Tên đăng nhập tuananh.apq Mật khẩu Đăng…" at bounding box center [708, 328] width 1416 height 657
